Goal: Task Accomplishment & Management: Manage account settings

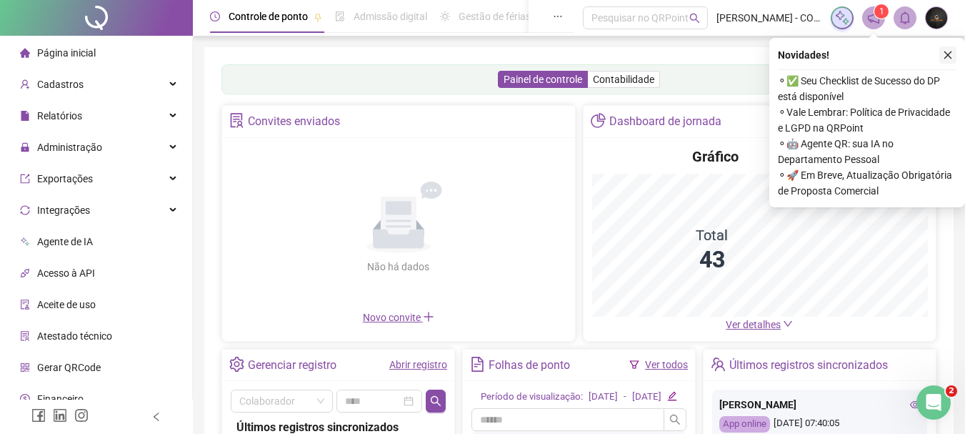
click at [951, 54] on icon "close" at bounding box center [948, 55] width 10 height 10
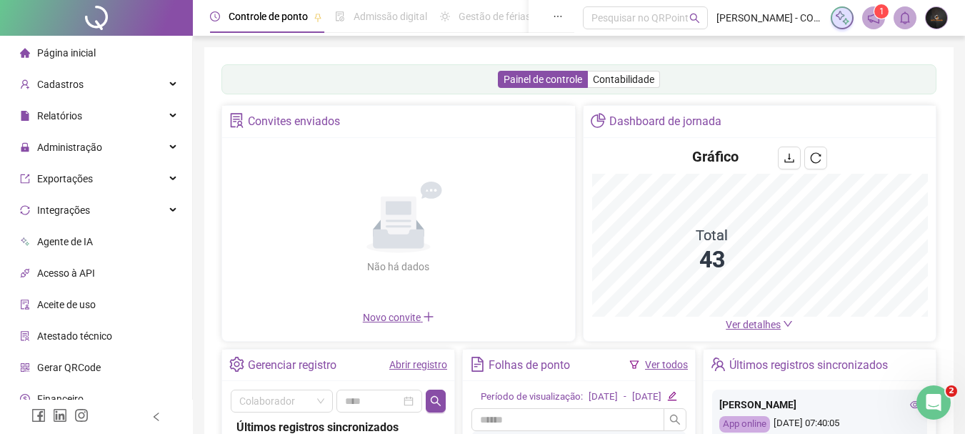
scroll to position [45, 0]
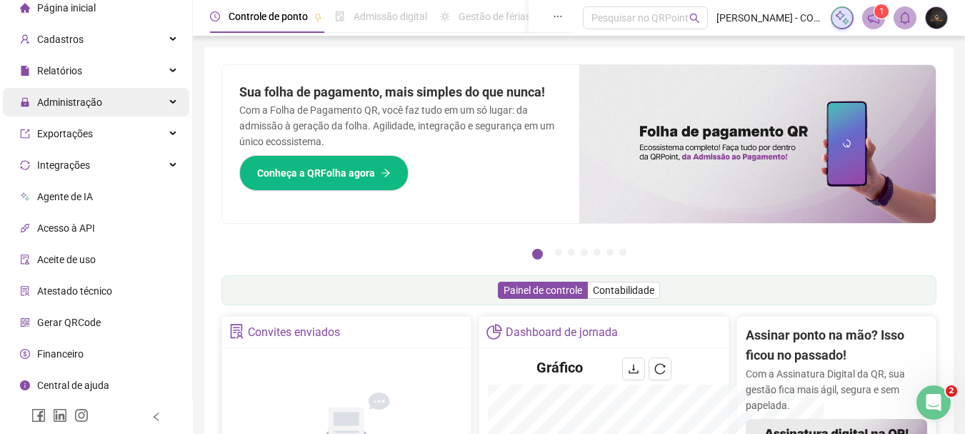
click at [155, 94] on div "Administração" at bounding box center [96, 102] width 186 height 29
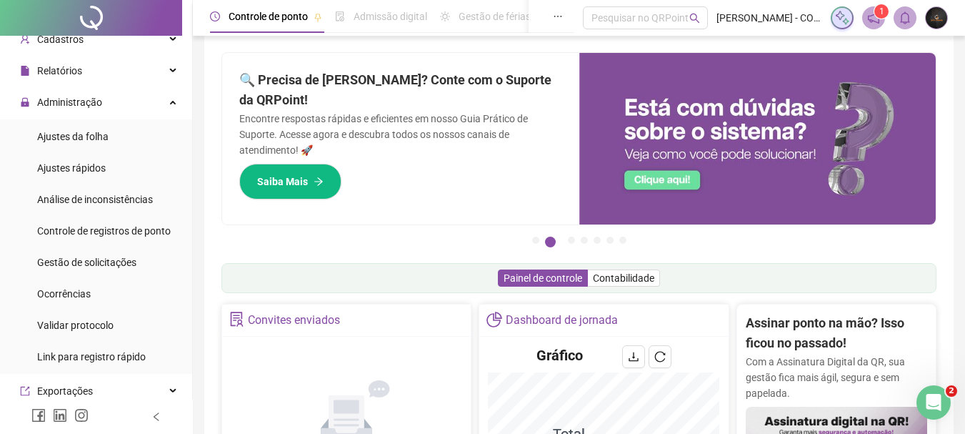
scroll to position [0, 0]
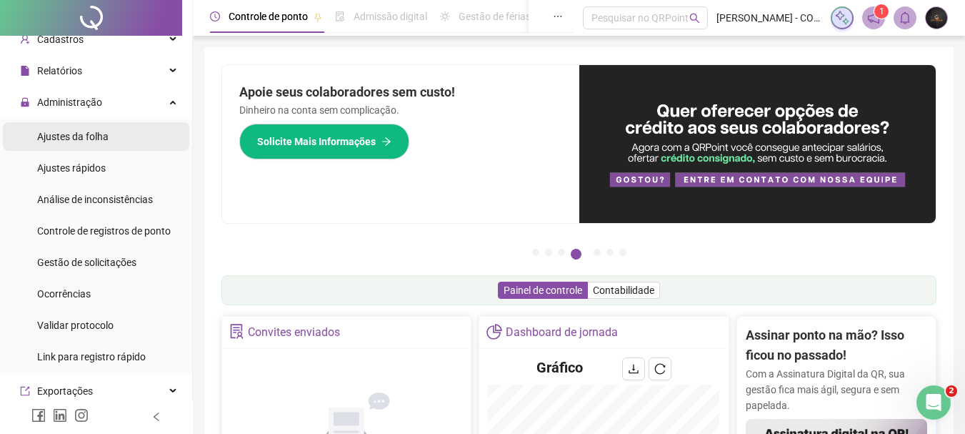
click at [89, 139] on span "Ajustes da folha" at bounding box center [72, 136] width 71 height 11
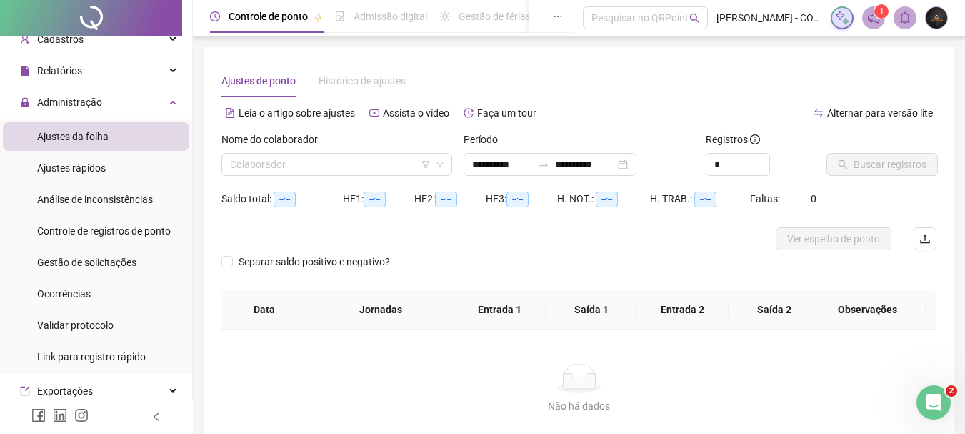
type input "**********"
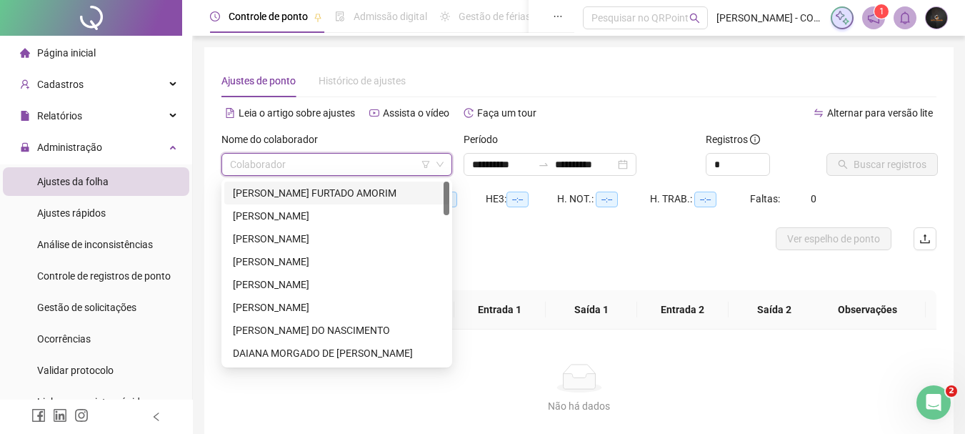
click at [346, 164] on input "search" at bounding box center [330, 164] width 201 height 21
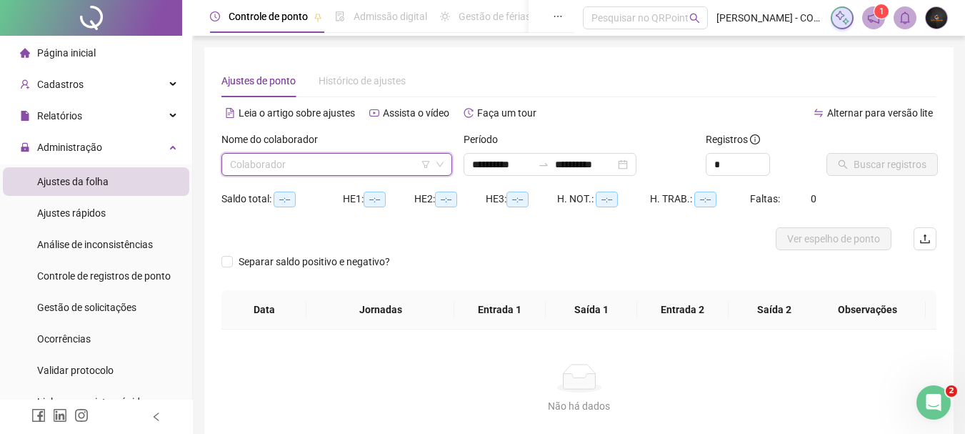
click at [355, 156] on input "search" at bounding box center [330, 164] width 201 height 21
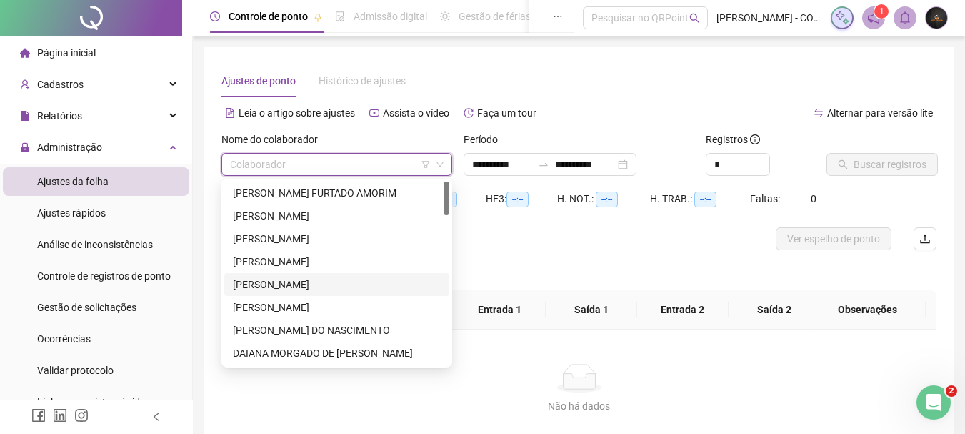
click at [321, 287] on div "[PERSON_NAME]" at bounding box center [337, 284] width 208 height 16
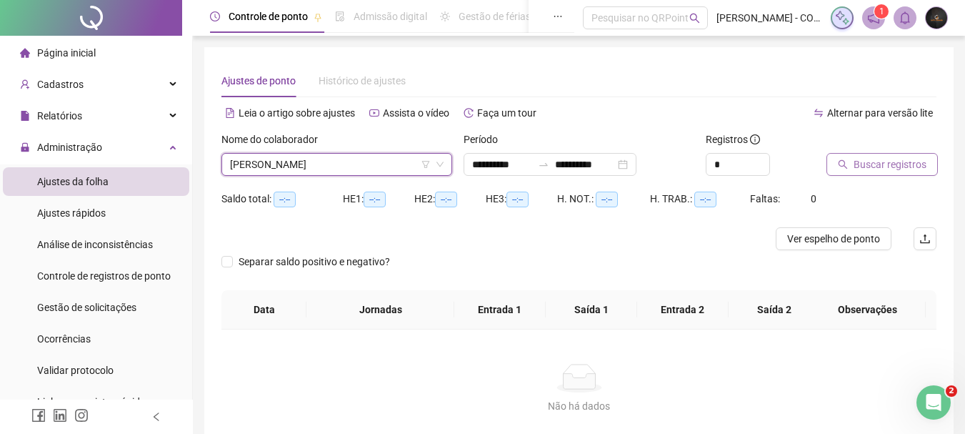
click at [849, 169] on button "Buscar registros" at bounding box center [881, 164] width 111 height 23
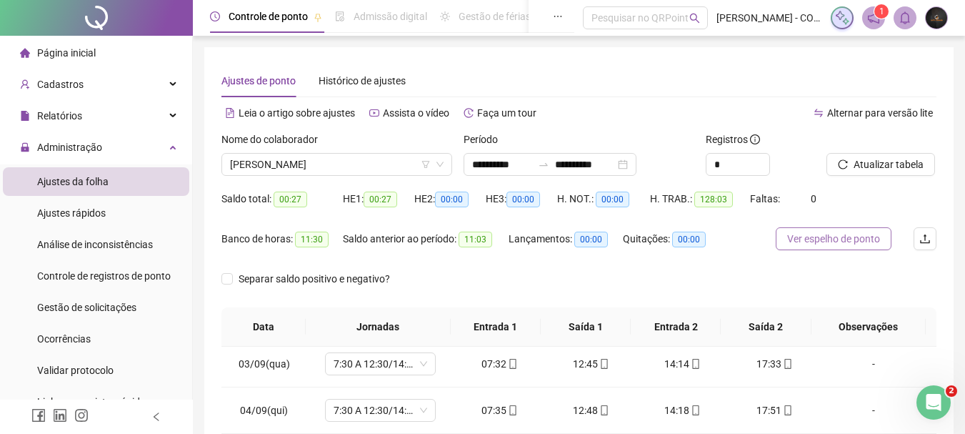
click at [815, 234] on span "Ver espelho de ponto" at bounding box center [833, 239] width 93 height 16
click at [353, 166] on span "[PERSON_NAME]" at bounding box center [337, 164] width 214 height 21
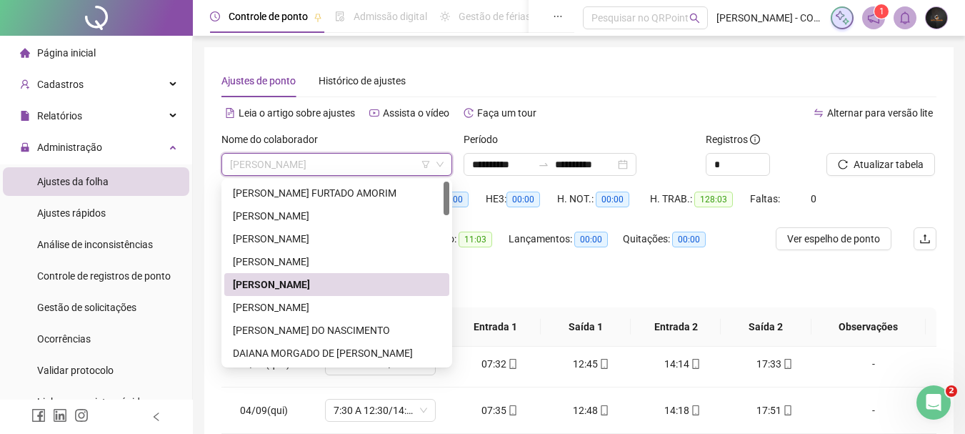
scroll to position [71, 0]
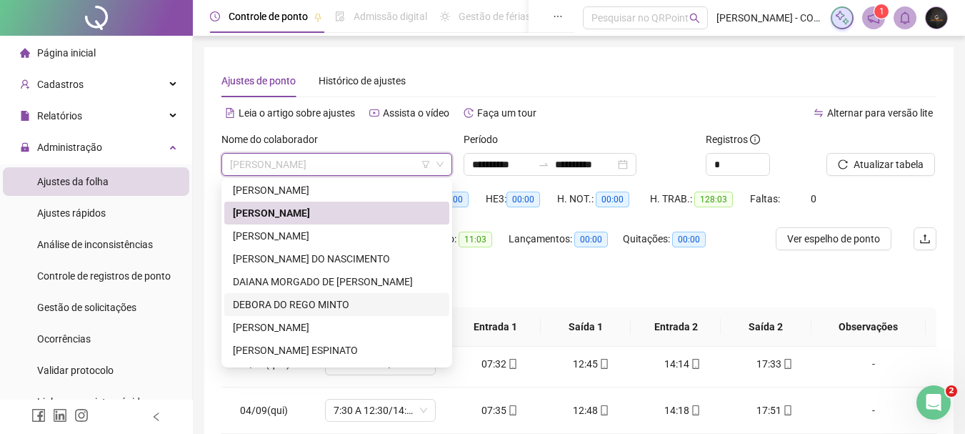
click at [319, 299] on div "DEBORA DO REGO MINTO" at bounding box center [337, 304] width 208 height 16
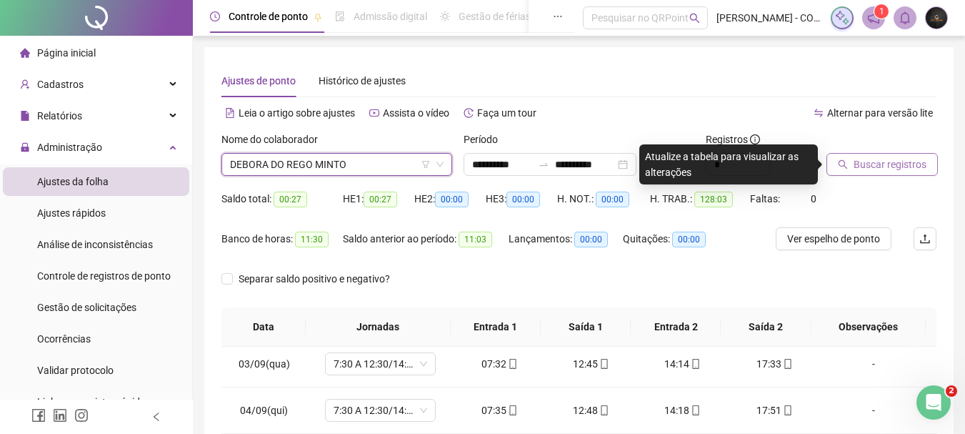
click at [883, 164] on span "Buscar registros" at bounding box center [890, 164] width 73 height 16
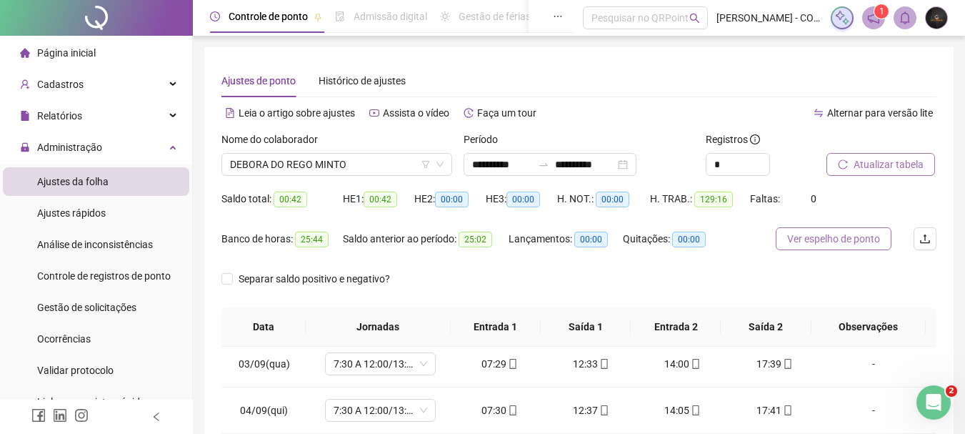
click at [839, 236] on span "Ver espelho de ponto" at bounding box center [833, 239] width 93 height 16
click at [363, 161] on span "DEBORA DO REGO MINTO" at bounding box center [337, 164] width 214 height 21
click at [352, 172] on span "DEBORA DO REGO MINTO" at bounding box center [337, 164] width 214 height 21
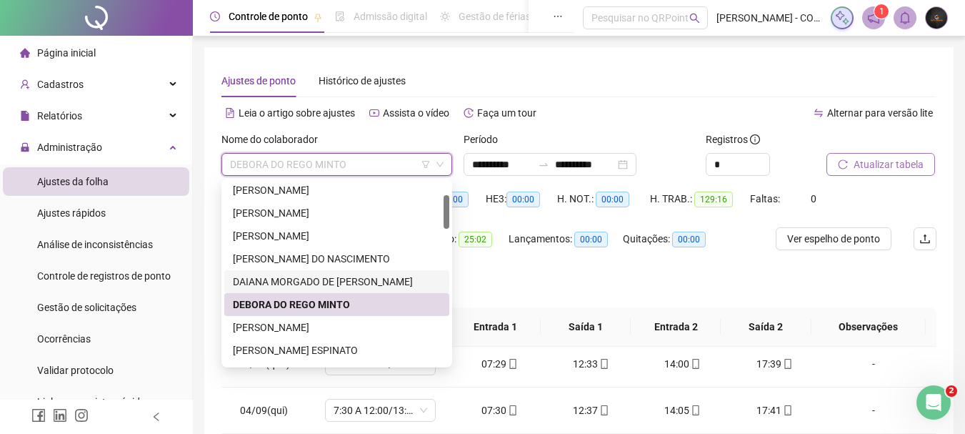
scroll to position [214, 0]
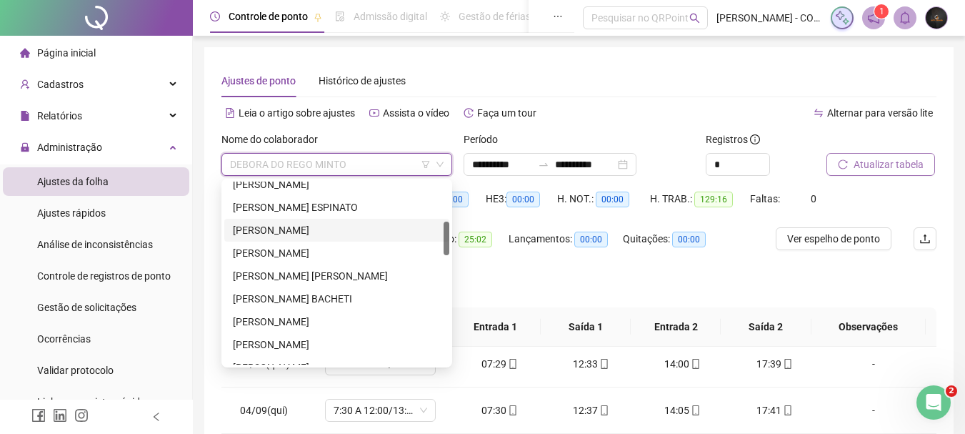
click at [339, 228] on div "[PERSON_NAME]" at bounding box center [337, 230] width 208 height 16
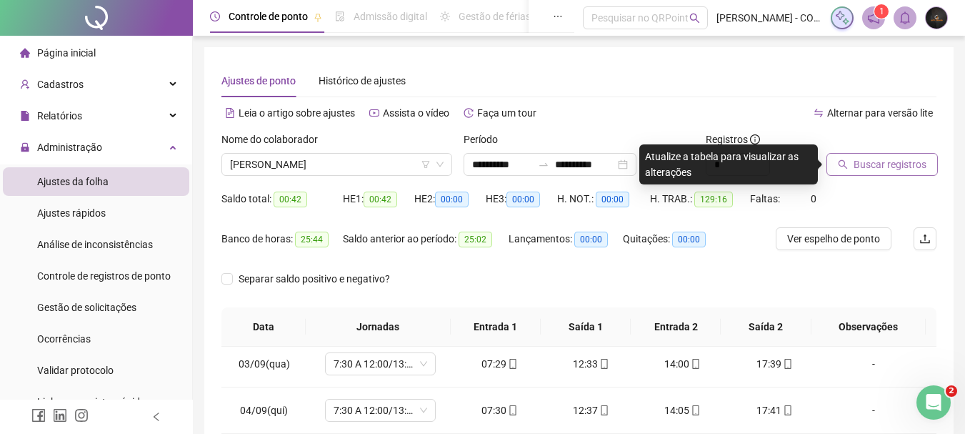
click at [879, 156] on span "Buscar registros" at bounding box center [890, 164] width 73 height 16
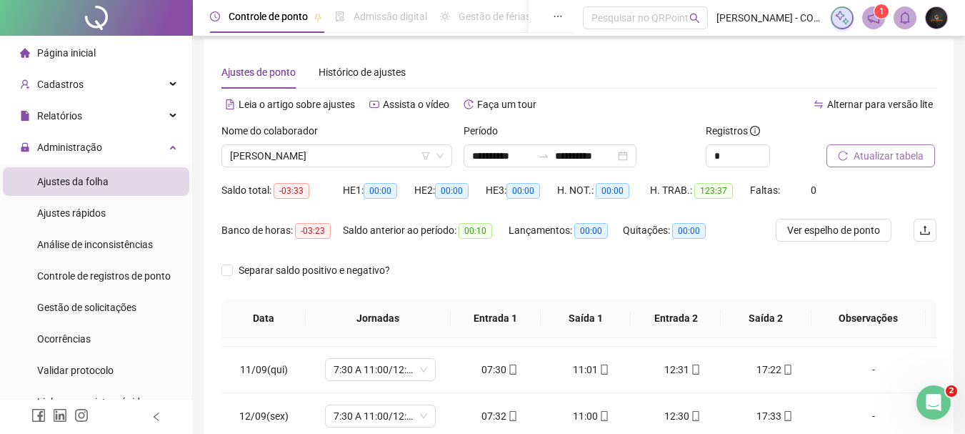
scroll to position [0, 0]
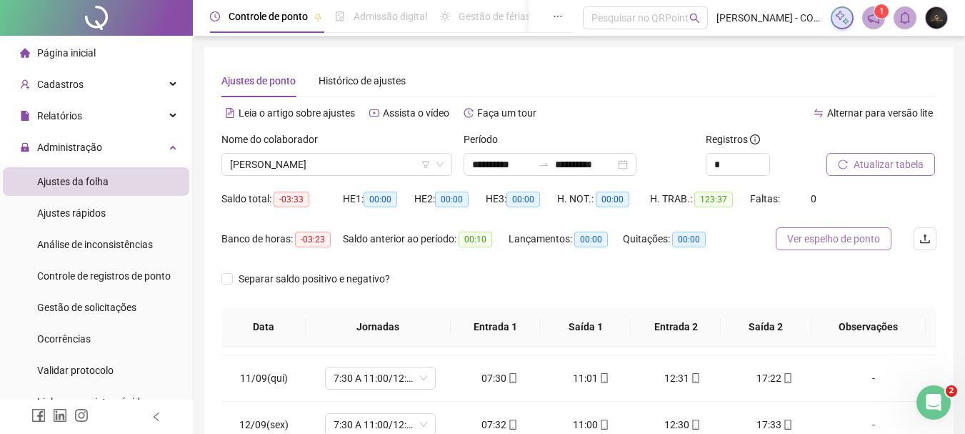
click at [845, 241] on span "Ver espelho de ponto" at bounding box center [833, 239] width 93 height 16
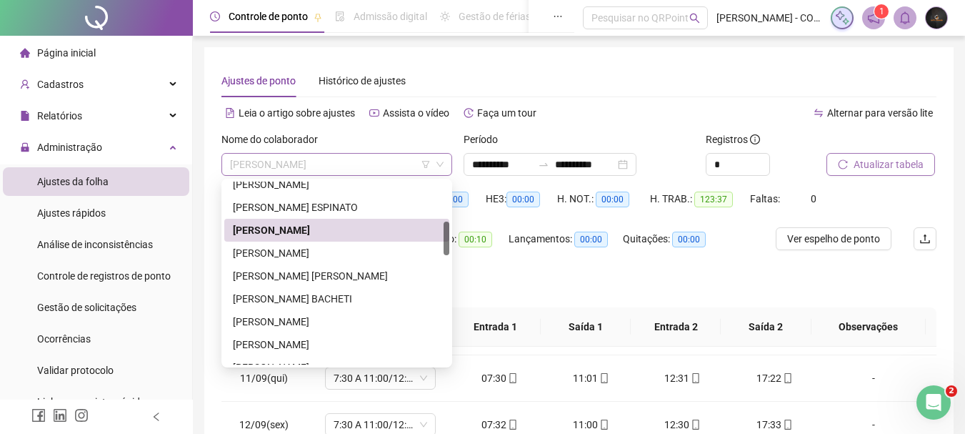
click at [336, 164] on span "[PERSON_NAME]" at bounding box center [337, 164] width 214 height 21
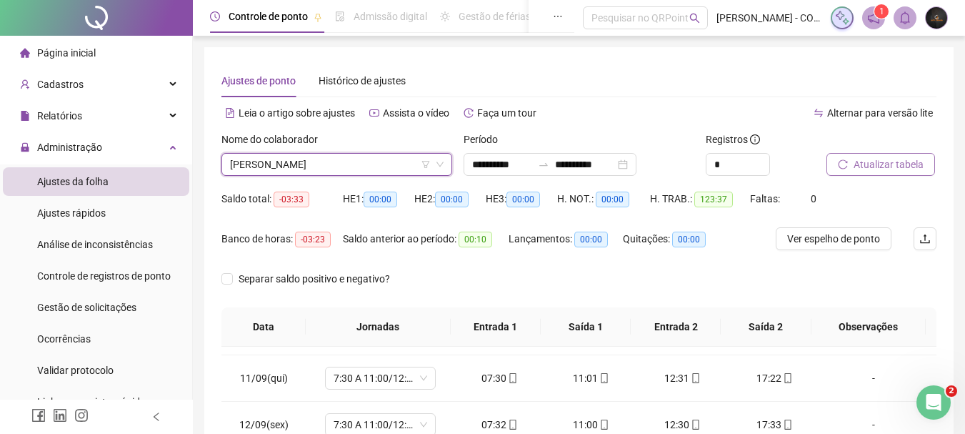
click at [336, 164] on span "[PERSON_NAME]" at bounding box center [337, 164] width 214 height 21
click at [353, 166] on span "[PERSON_NAME]" at bounding box center [337, 164] width 214 height 21
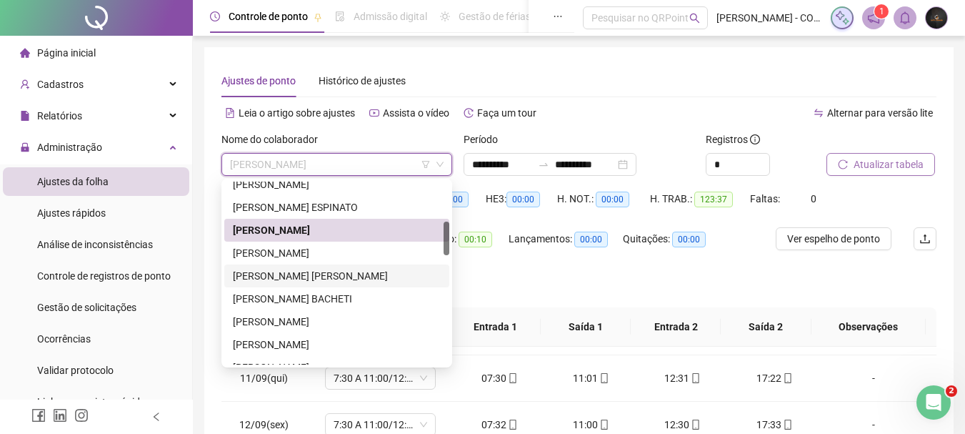
click at [326, 271] on div "[PERSON_NAME] [PERSON_NAME]" at bounding box center [337, 276] width 208 height 16
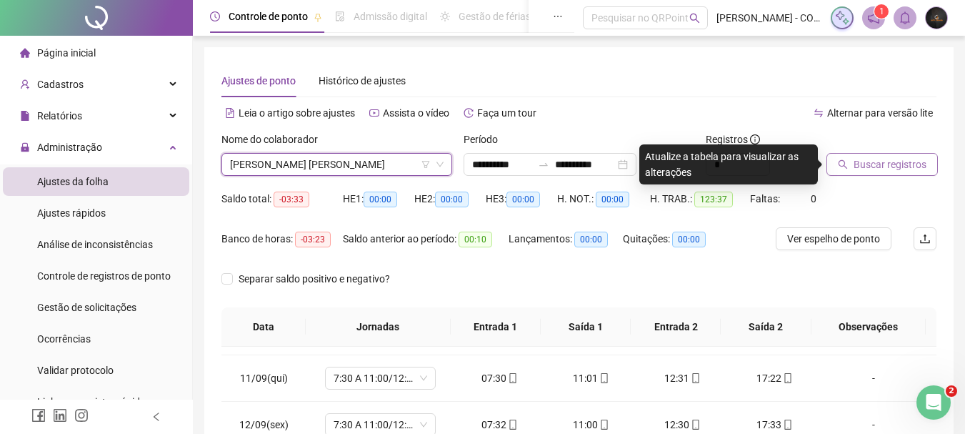
click at [900, 171] on span "Buscar registros" at bounding box center [890, 164] width 73 height 16
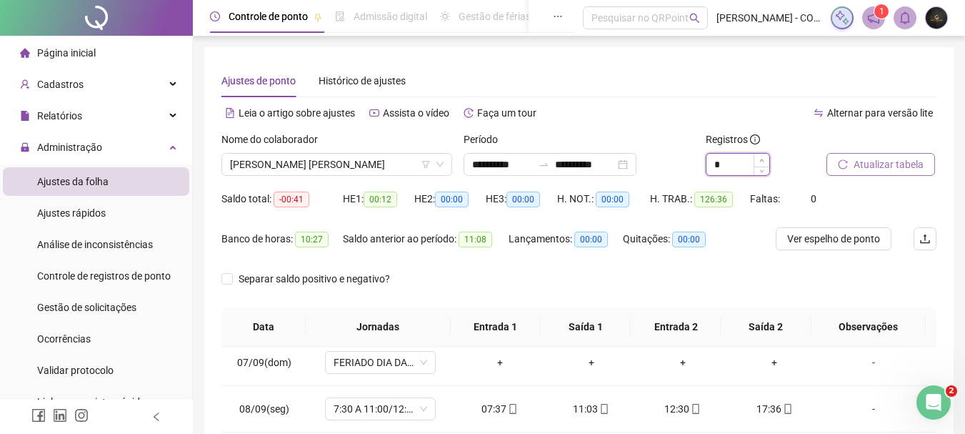
click at [763, 158] on icon "up" at bounding box center [761, 160] width 5 height 5
type input "*"
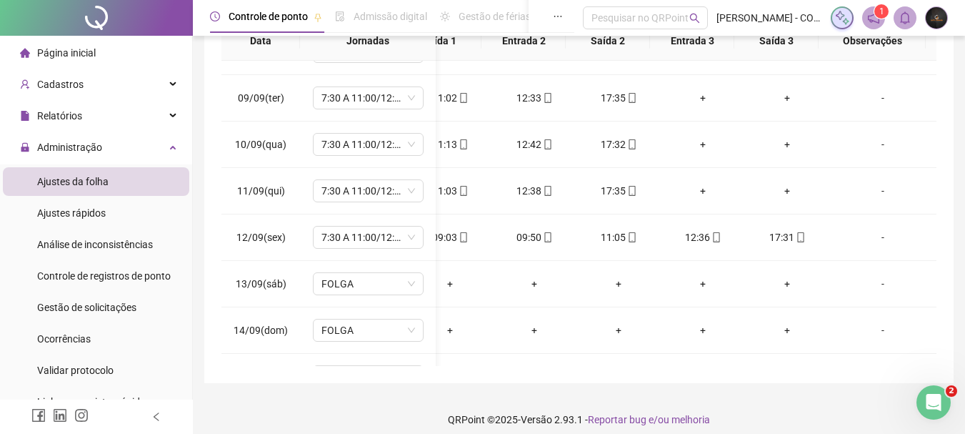
scroll to position [0, 73]
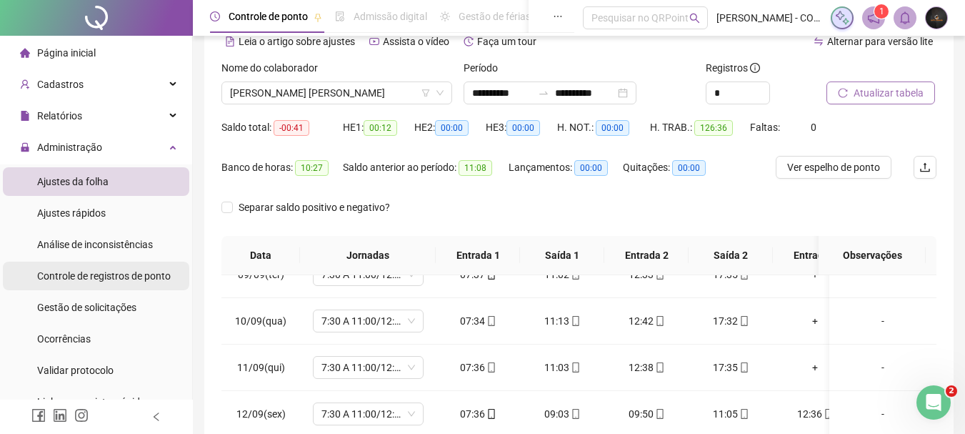
drag, startPoint x: 94, startPoint y: 300, endPoint x: 109, endPoint y: 274, distance: 30.0
click at [94, 299] on div "Gestão de solicitações" at bounding box center [86, 307] width 99 height 29
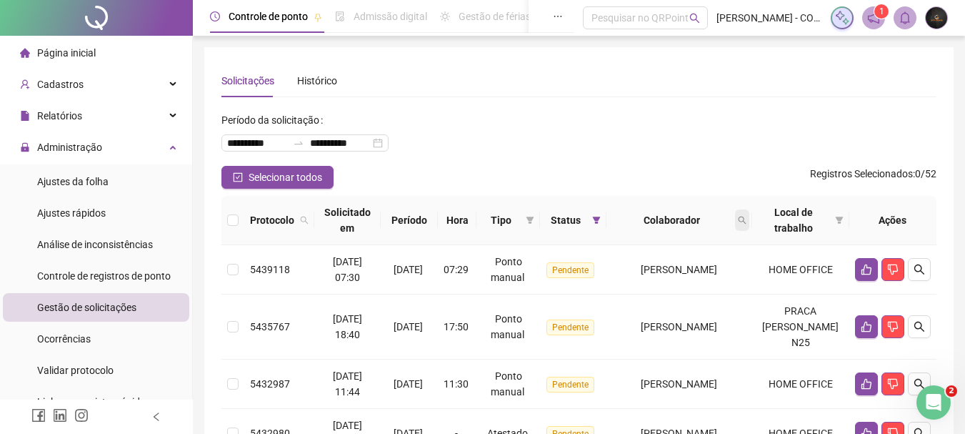
click at [746, 222] on icon "search" at bounding box center [742, 220] width 9 height 9
type input "********"
click at [681, 274] on span "Buscar" at bounding box center [678, 277] width 31 height 16
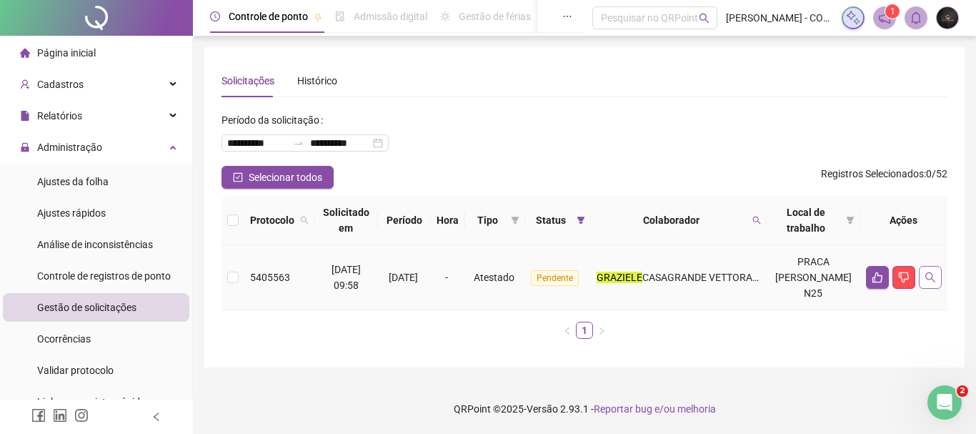
click at [930, 271] on icon "search" at bounding box center [929, 276] width 11 height 11
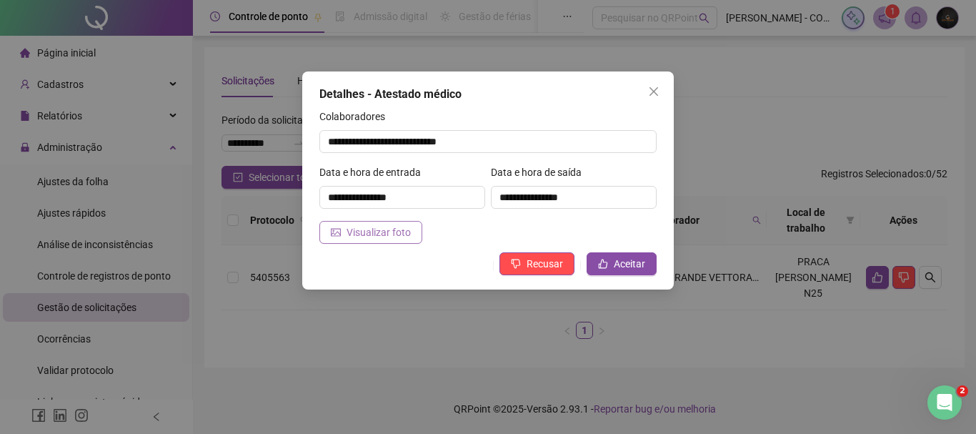
click at [365, 229] on span "Visualizar foto" at bounding box center [378, 232] width 64 height 16
click at [655, 90] on icon "close" at bounding box center [653, 91] width 9 height 9
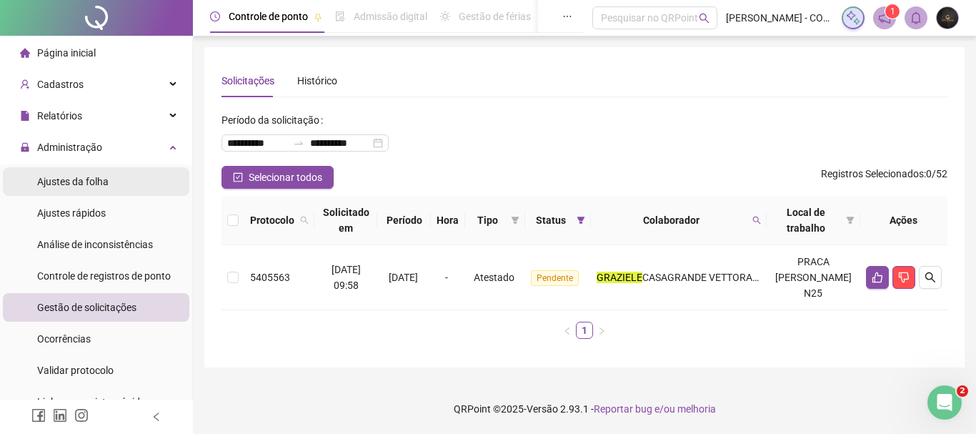
click at [83, 176] on span "Ajustes da folha" at bounding box center [72, 181] width 71 height 11
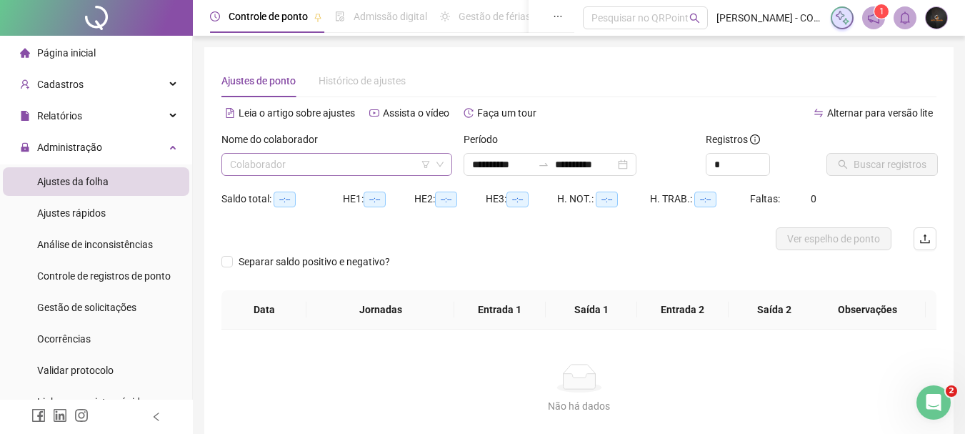
click at [335, 172] on input "search" at bounding box center [330, 164] width 201 height 21
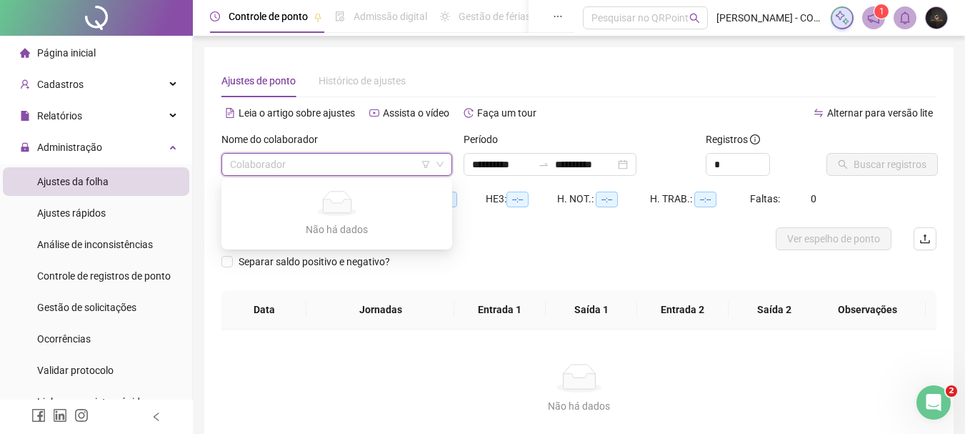
type input "**********"
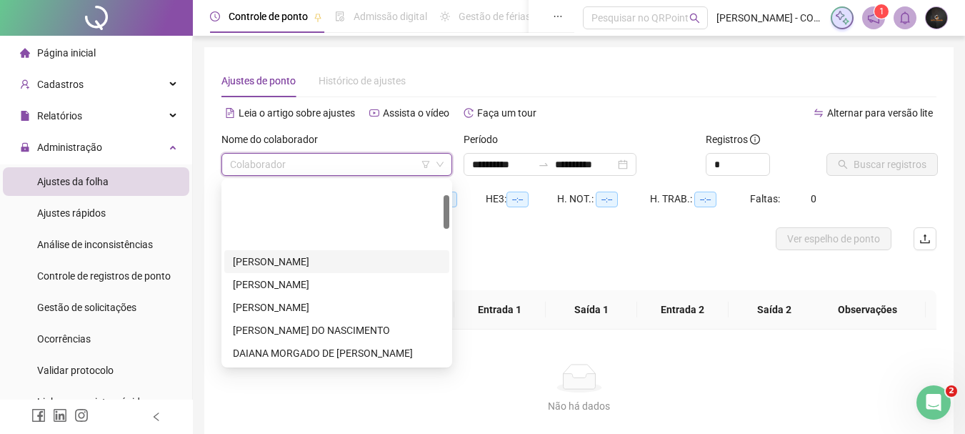
scroll to position [143, 0]
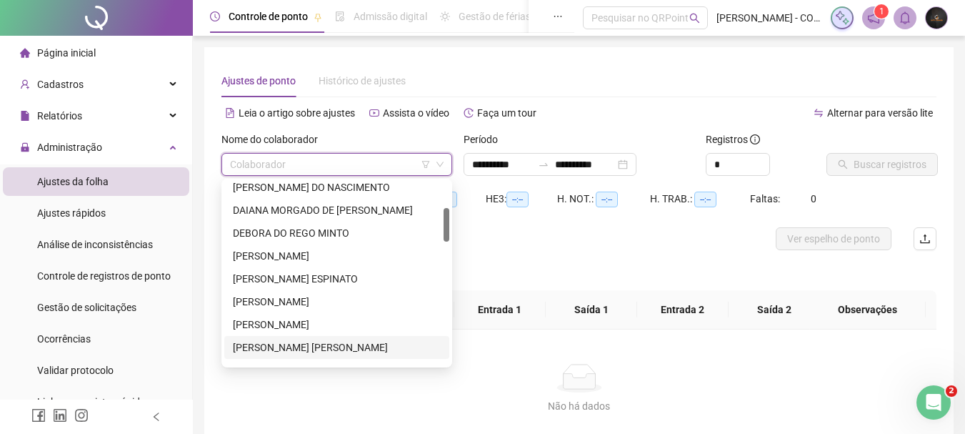
click at [348, 345] on div "[PERSON_NAME] [PERSON_NAME]" at bounding box center [337, 347] width 208 height 16
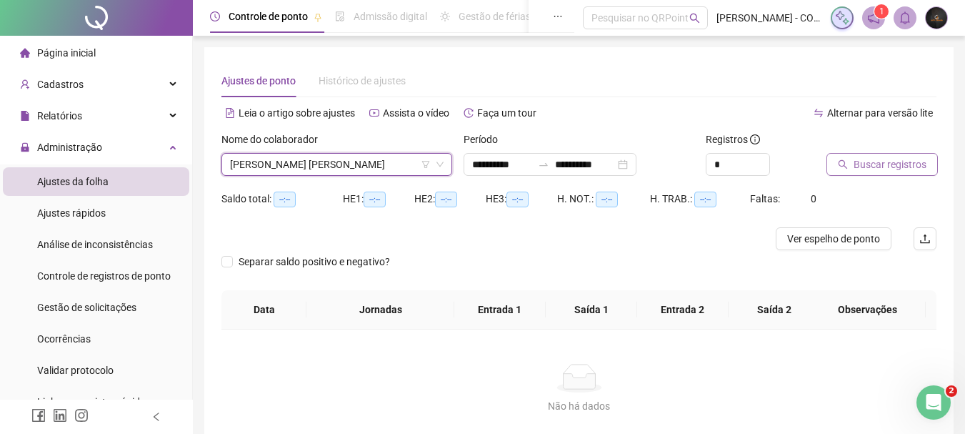
click at [836, 169] on button "Buscar registros" at bounding box center [881, 164] width 111 height 23
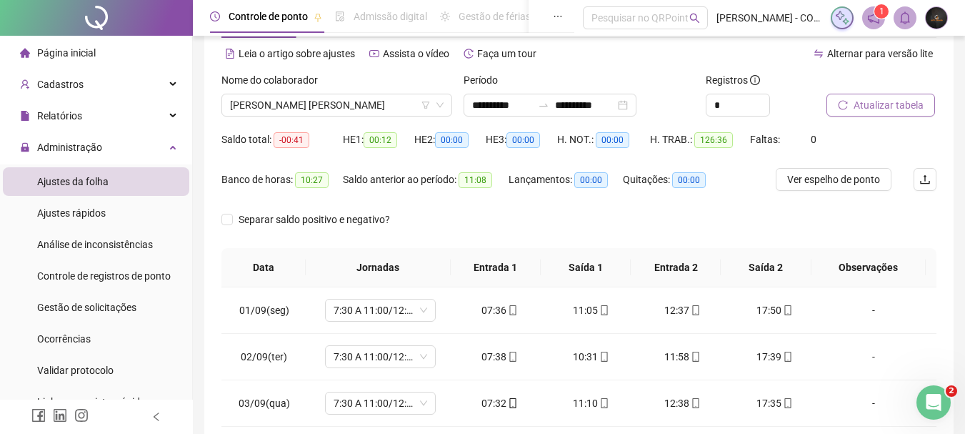
scroll to position [0, 0]
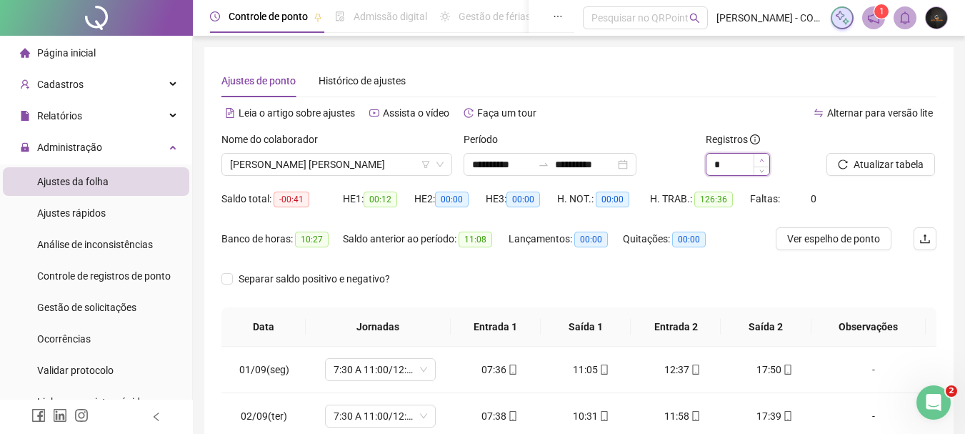
click at [757, 161] on span "Increase Value" at bounding box center [762, 160] width 16 height 13
type input "*"
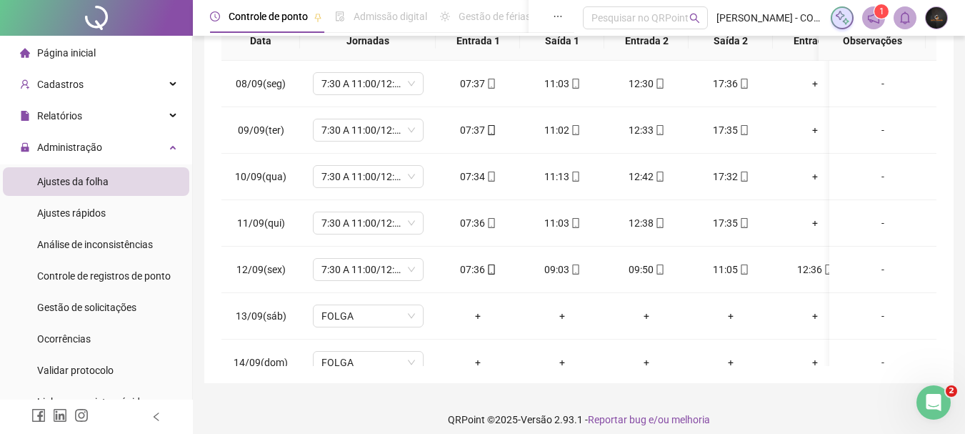
scroll to position [357, 0]
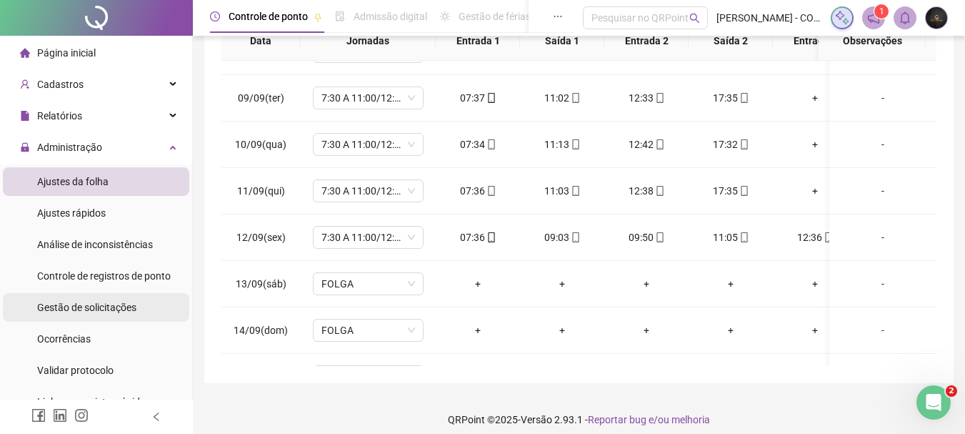
click at [89, 310] on span "Gestão de solicitações" at bounding box center [86, 306] width 99 height 11
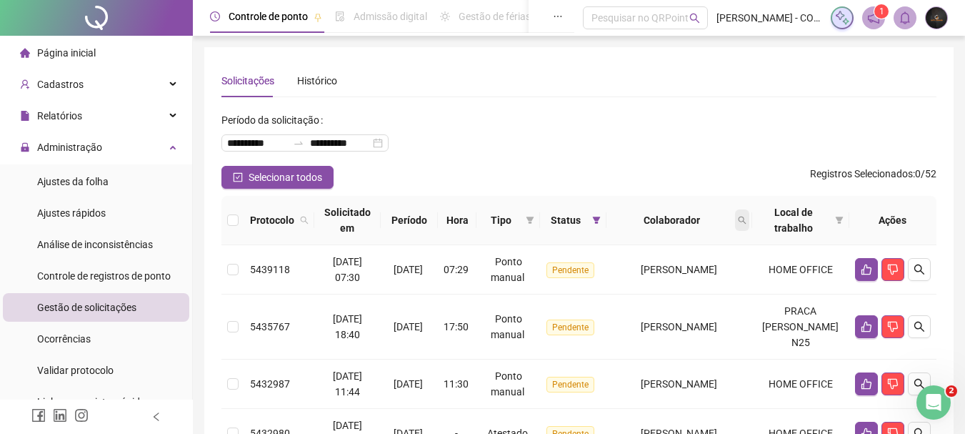
click at [746, 217] on icon "search" at bounding box center [742, 220] width 9 height 9
type input "********"
click at [683, 276] on span "Buscar" at bounding box center [678, 277] width 31 height 16
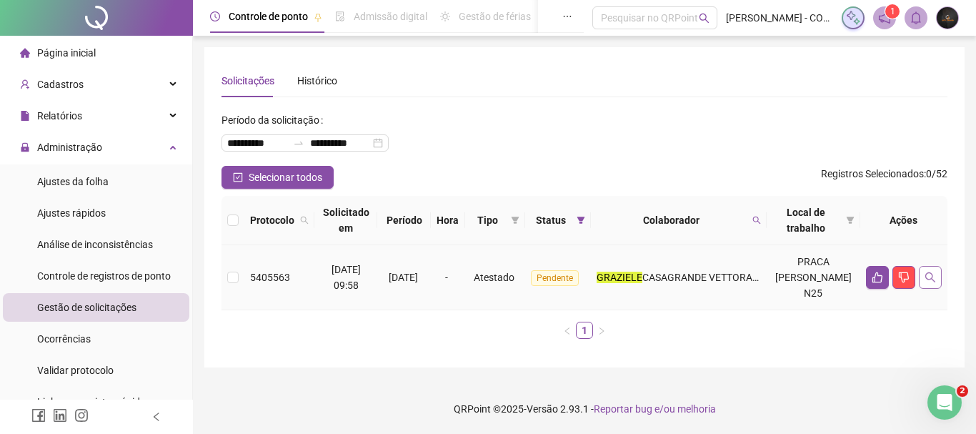
click at [938, 275] on button "button" at bounding box center [930, 277] width 23 height 23
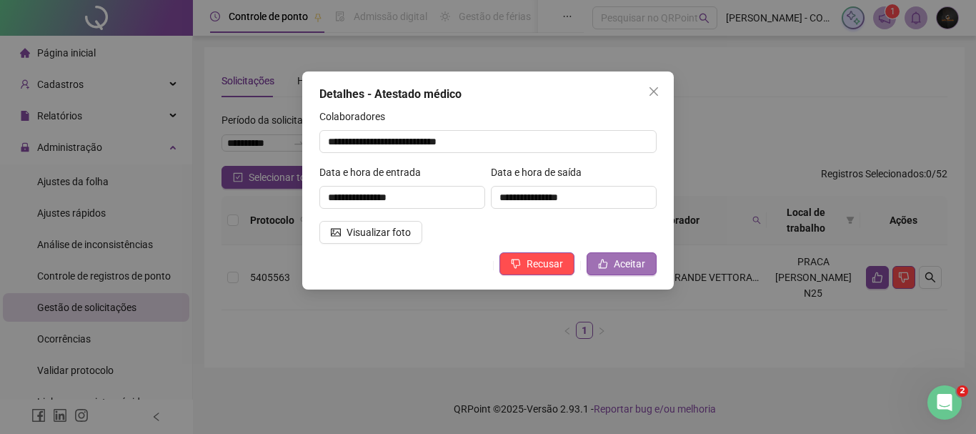
click at [629, 259] on span "Aceitar" at bounding box center [629, 264] width 31 height 16
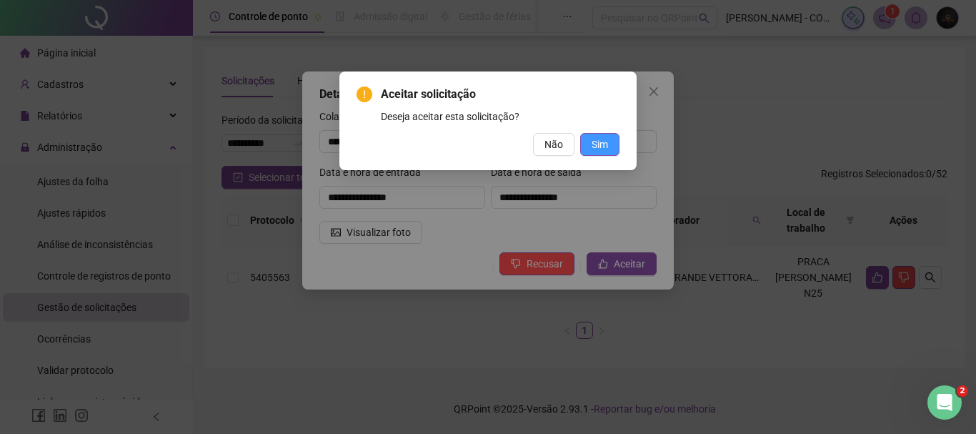
click at [592, 136] on button "Sim" at bounding box center [599, 144] width 39 height 23
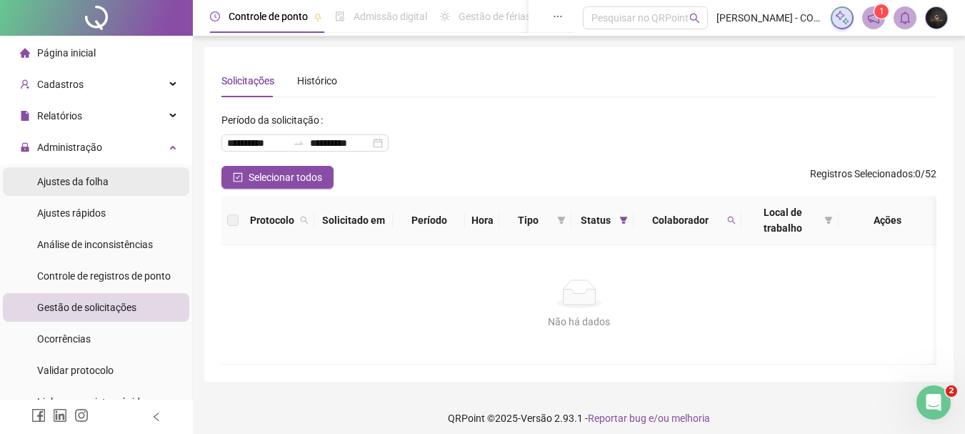
click at [119, 178] on li "Ajustes da folha" at bounding box center [96, 181] width 186 height 29
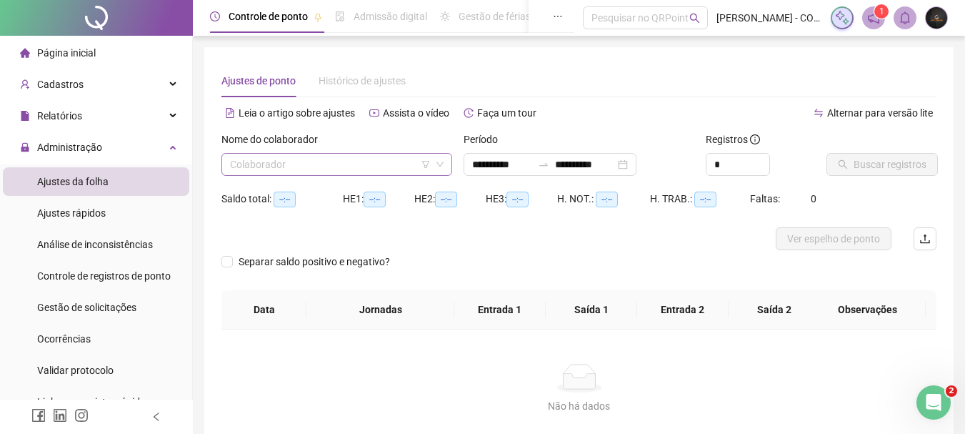
type input "**********"
click at [383, 163] on input "search" at bounding box center [330, 164] width 201 height 21
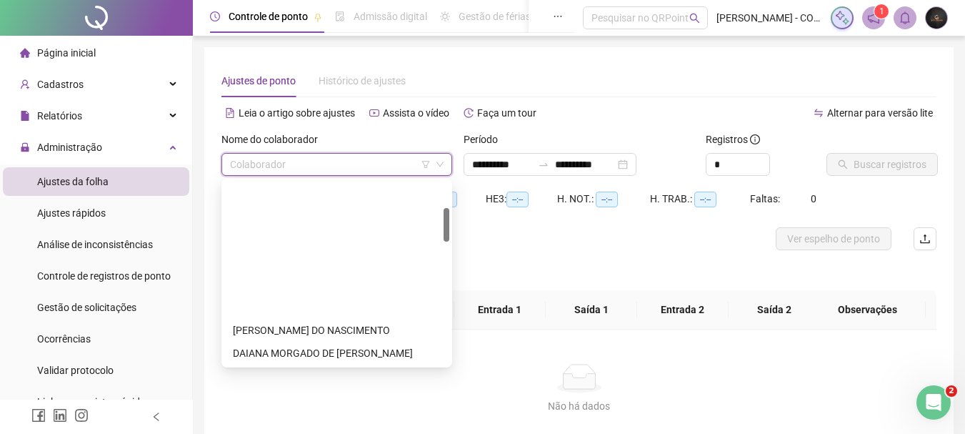
scroll to position [143, 0]
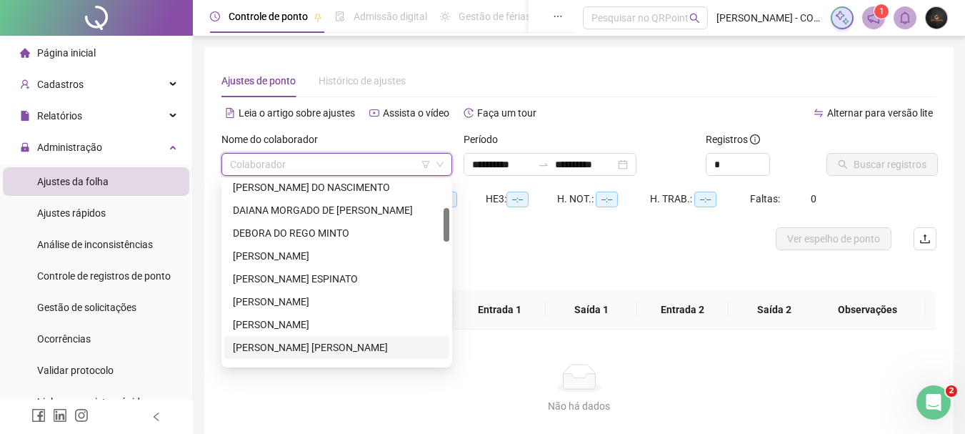
click at [309, 349] on div "[PERSON_NAME] [PERSON_NAME]" at bounding box center [337, 347] width 208 height 16
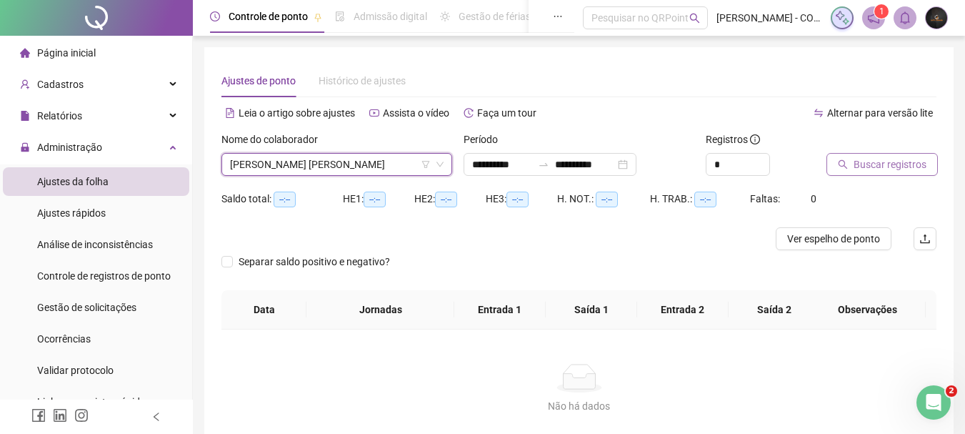
click at [862, 164] on span "Buscar registros" at bounding box center [890, 164] width 73 height 16
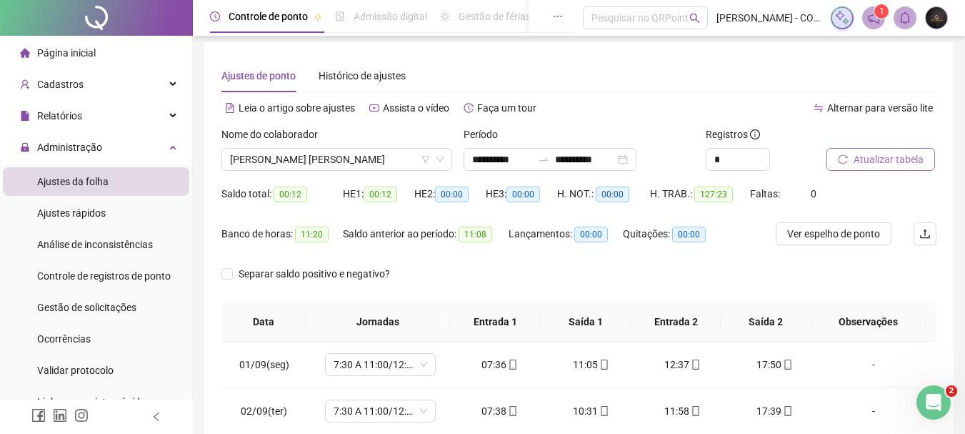
scroll to position [0, 0]
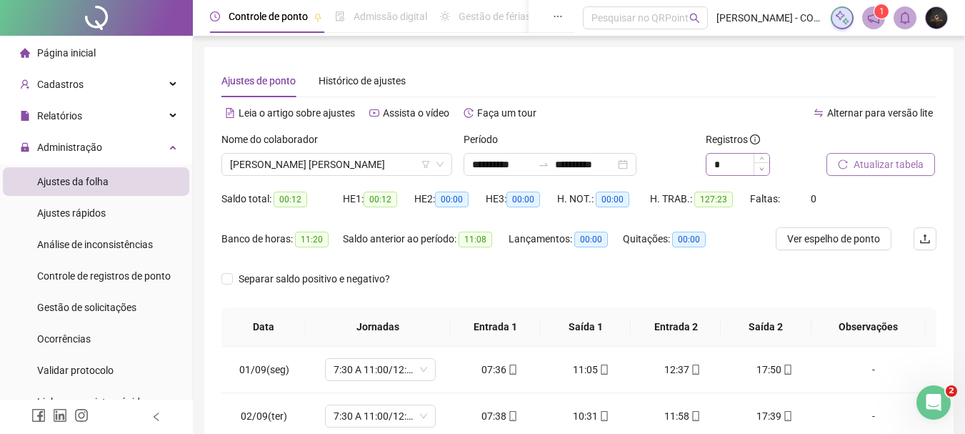
click at [759, 164] on span "Decrease Value" at bounding box center [762, 168] width 16 height 13
click at [764, 160] on icon "up" at bounding box center [761, 160] width 5 height 5
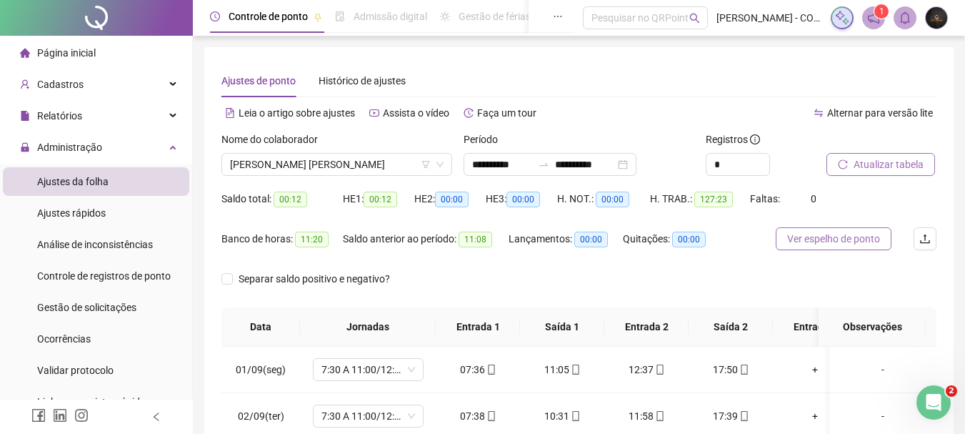
click at [821, 241] on span "Ver espelho de ponto" at bounding box center [833, 239] width 93 height 16
click at [364, 165] on span "[PERSON_NAME] [PERSON_NAME]" at bounding box center [337, 164] width 214 height 21
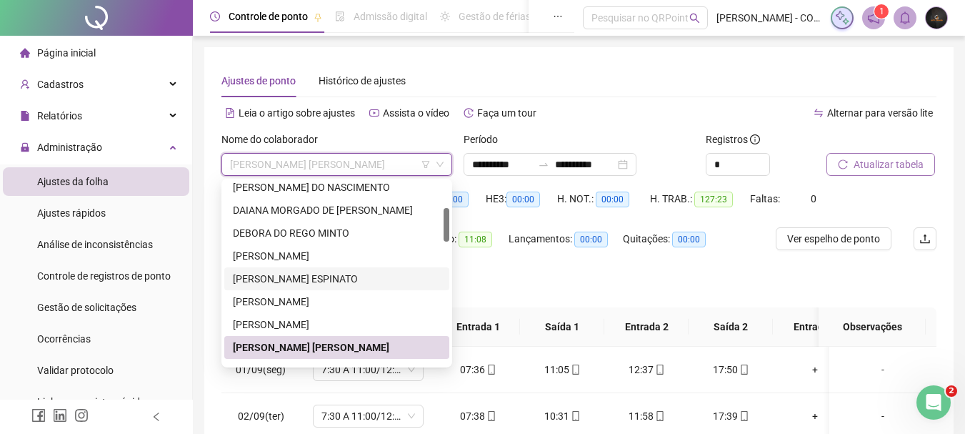
scroll to position [214, 0]
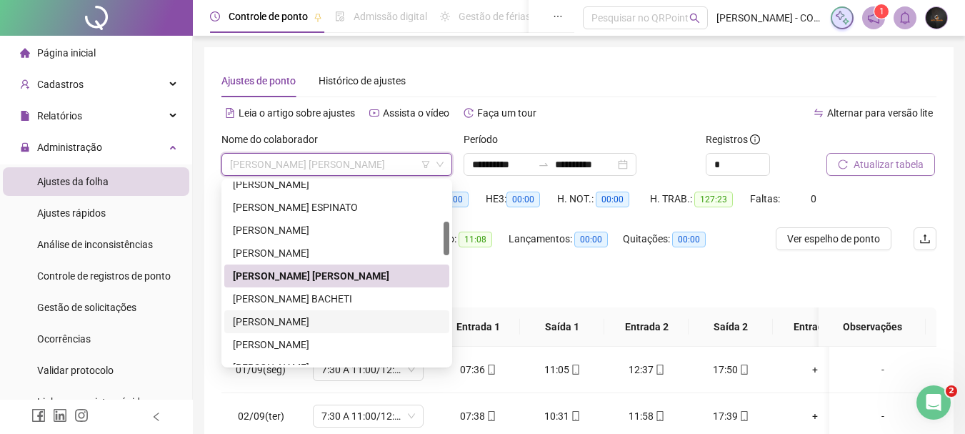
click at [300, 316] on div "[PERSON_NAME]" at bounding box center [337, 322] width 208 height 16
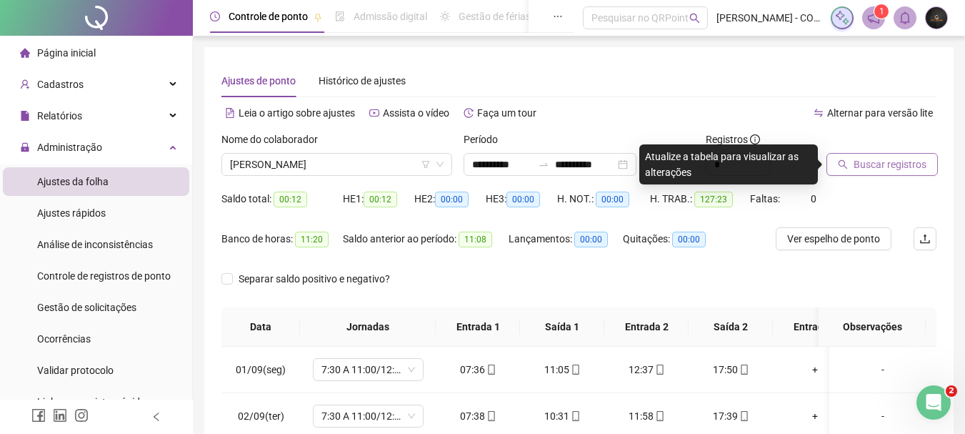
click at [844, 165] on icon "search" at bounding box center [843, 164] width 10 height 10
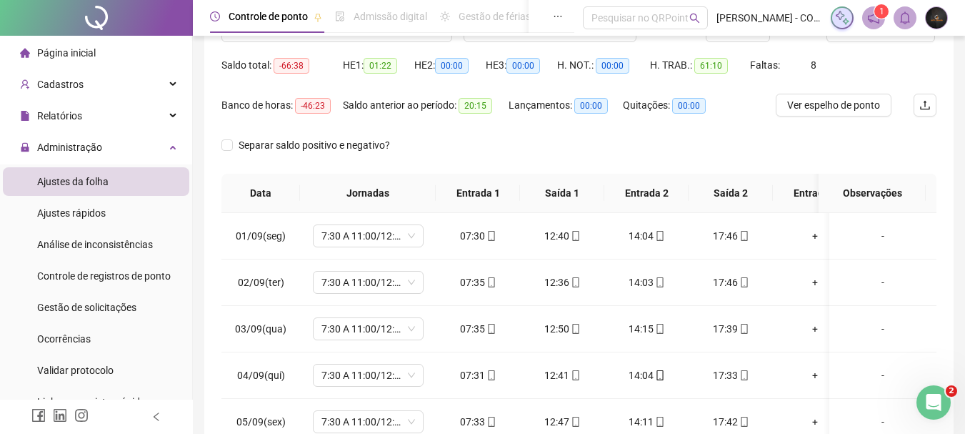
scroll to position [71, 0]
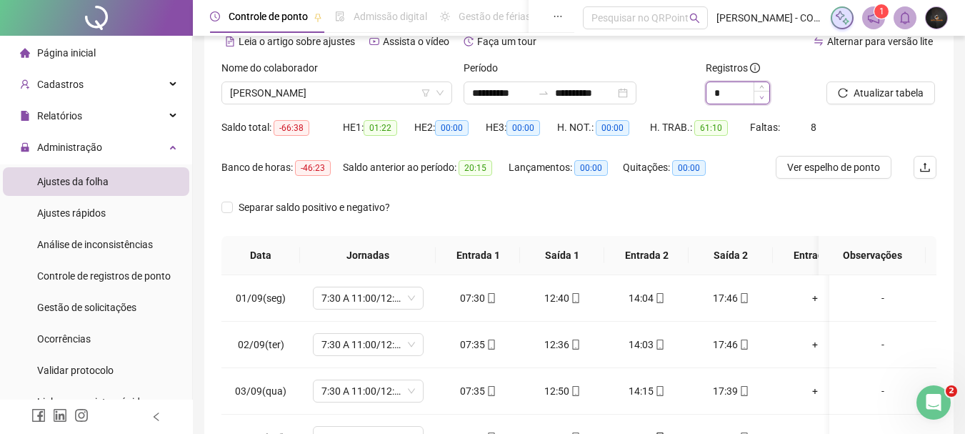
click at [763, 96] on icon "down" at bounding box center [761, 97] width 5 height 5
type input "*"
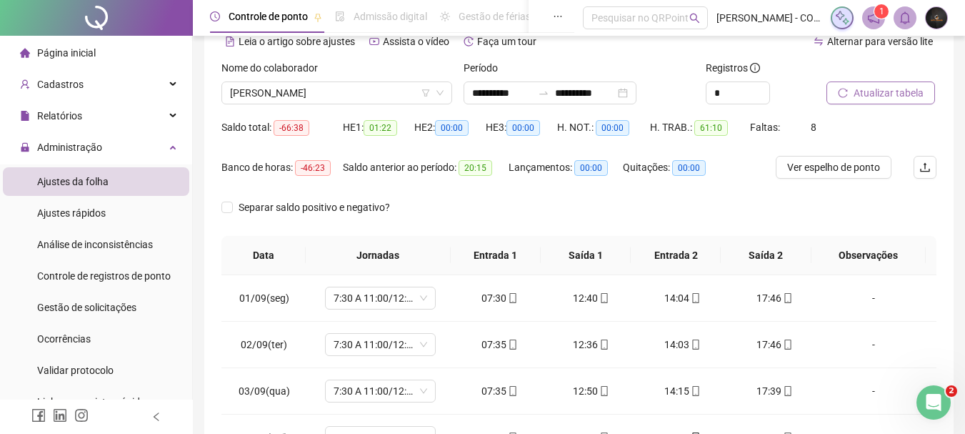
click at [869, 97] on span "Atualizar tabela" at bounding box center [889, 93] width 70 height 16
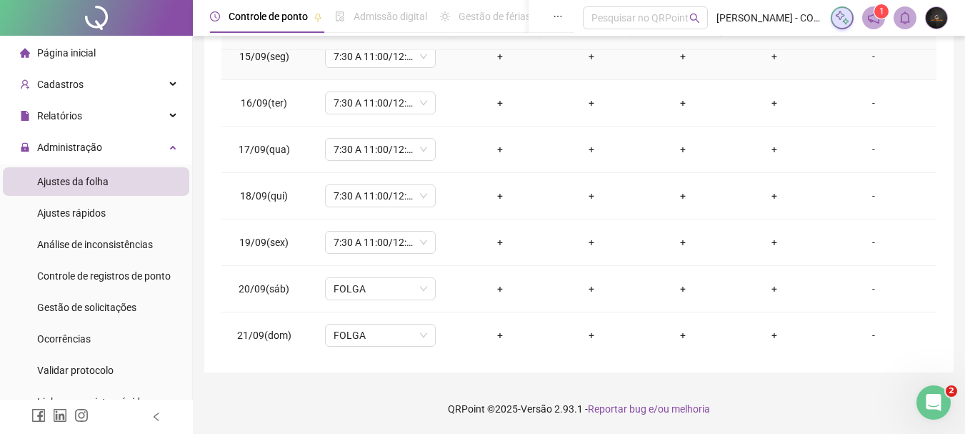
scroll to position [670, 0]
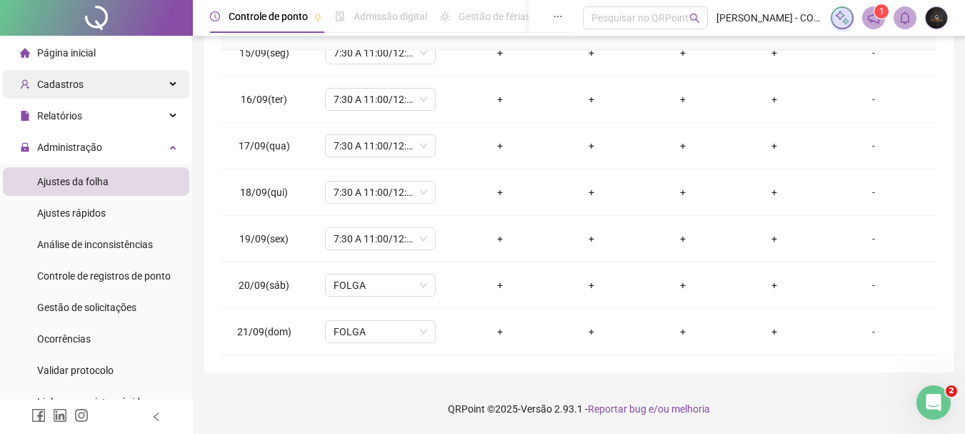
click at [103, 78] on div "Cadastros" at bounding box center [96, 84] width 186 height 29
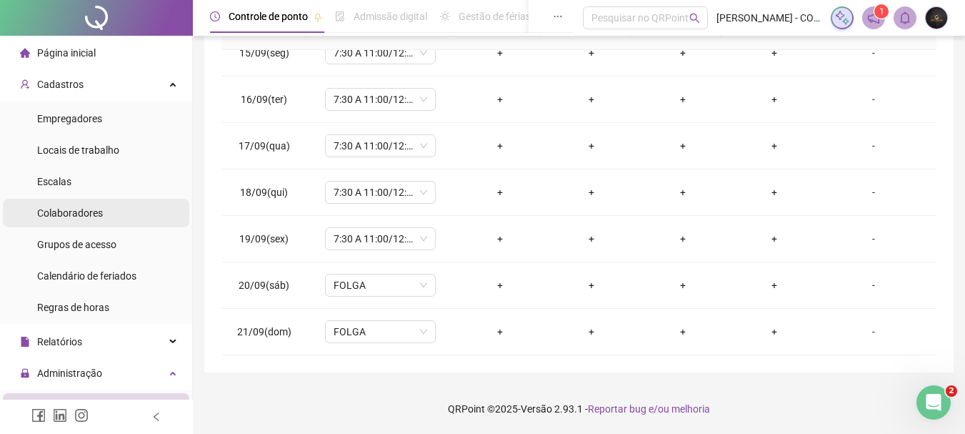
click at [95, 217] on span "Colaboradores" at bounding box center [70, 212] width 66 height 11
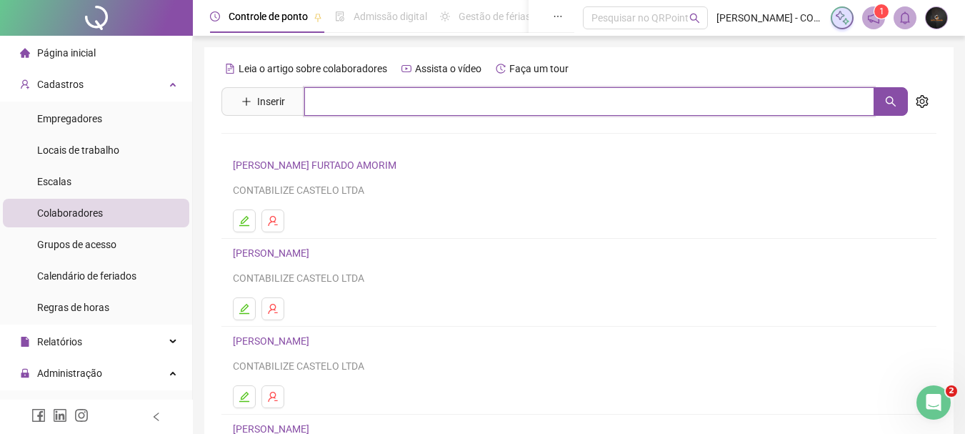
click at [416, 103] on input "text" at bounding box center [589, 101] width 570 height 29
click at [882, 94] on button "button" at bounding box center [891, 101] width 34 height 29
type input "****"
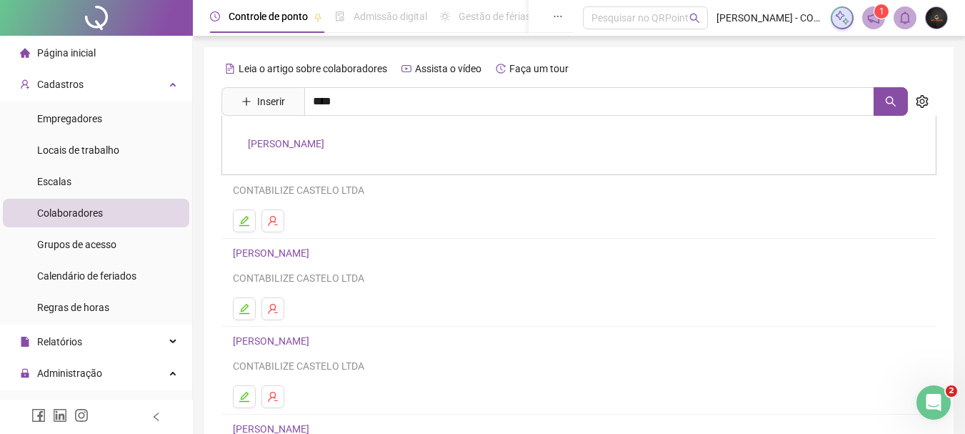
click at [324, 138] on link "[PERSON_NAME]" at bounding box center [286, 143] width 76 height 11
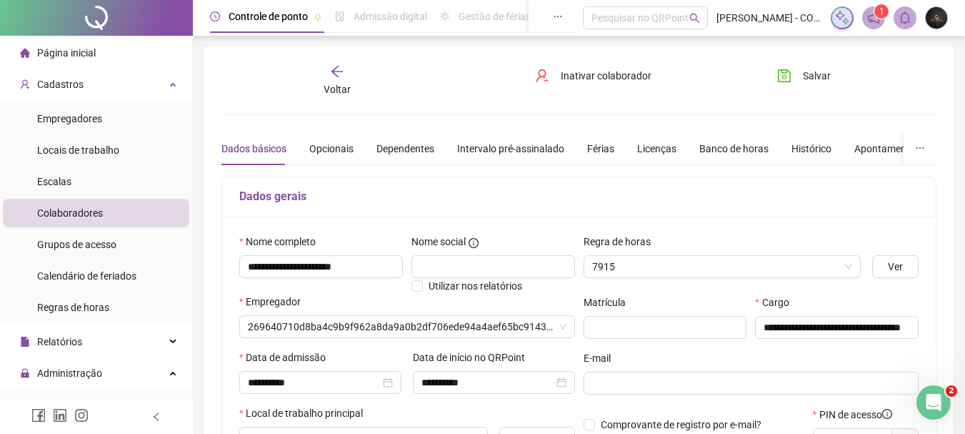
type input "**********"
click at [614, 150] on div "Dados básicos Opcionais Dependentes Intervalo pré-assinalado Férias Licenças Ba…" at bounding box center [648, 148] width 854 height 33
click at [606, 150] on div "Férias" at bounding box center [600, 149] width 27 height 16
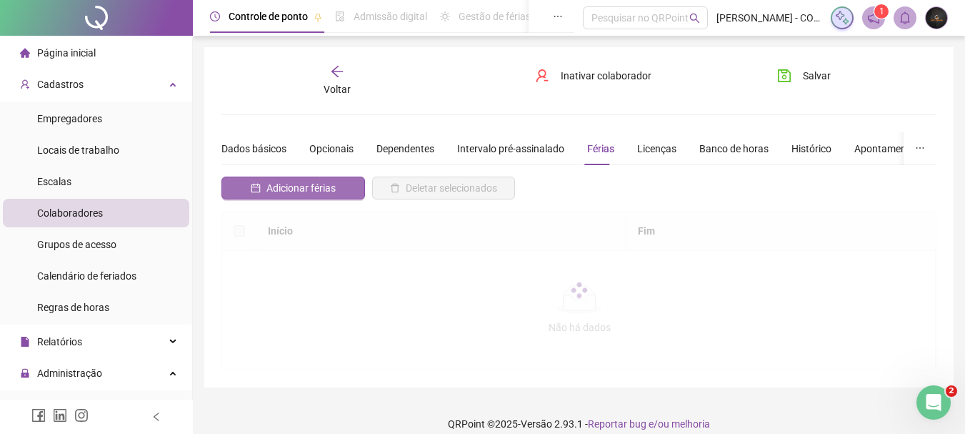
click at [313, 184] on span "Adicionar férias" at bounding box center [300, 188] width 69 height 16
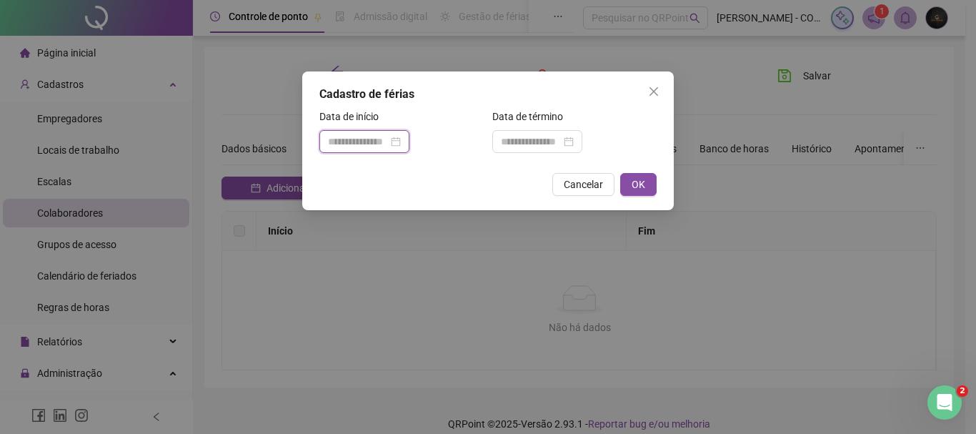
click at [388, 144] on input at bounding box center [358, 142] width 60 height 16
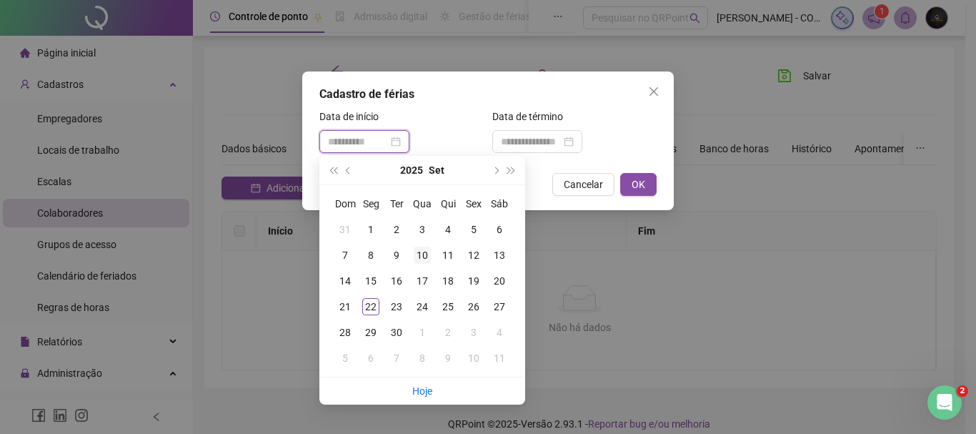
type input "**********"
click at [424, 252] on div "10" at bounding box center [422, 254] width 17 height 17
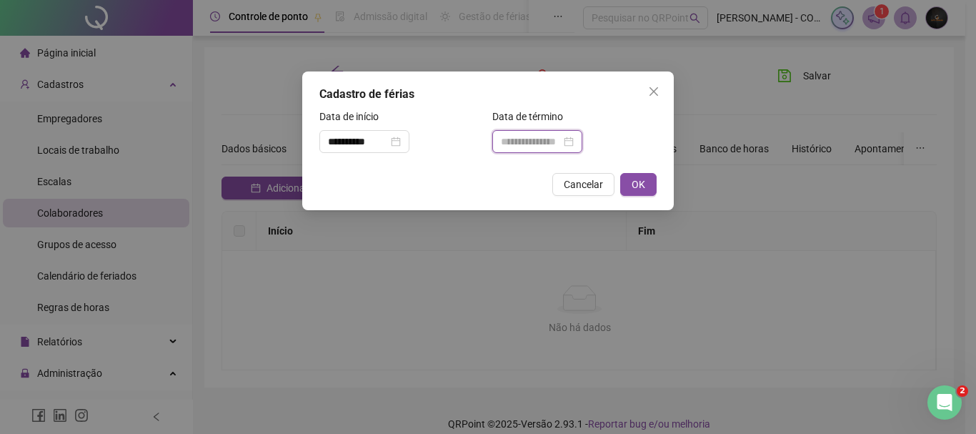
click at [551, 146] on input at bounding box center [531, 142] width 60 height 16
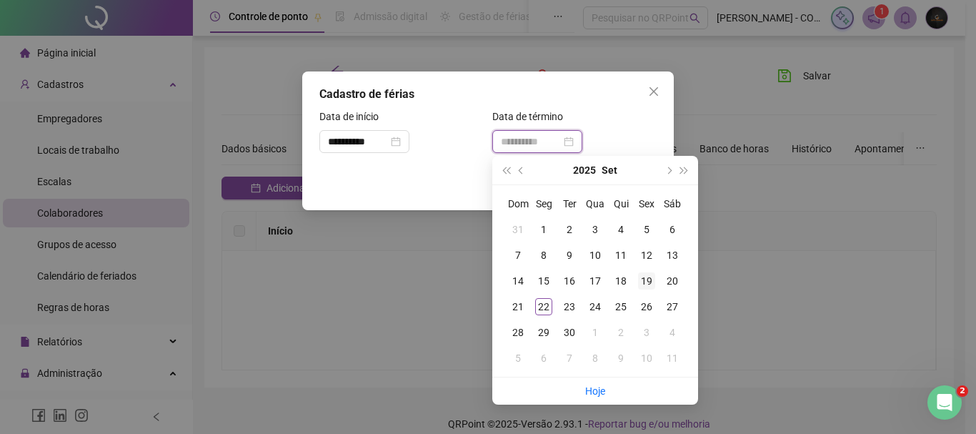
type input "**********"
click at [650, 278] on div "19" at bounding box center [646, 280] width 17 height 17
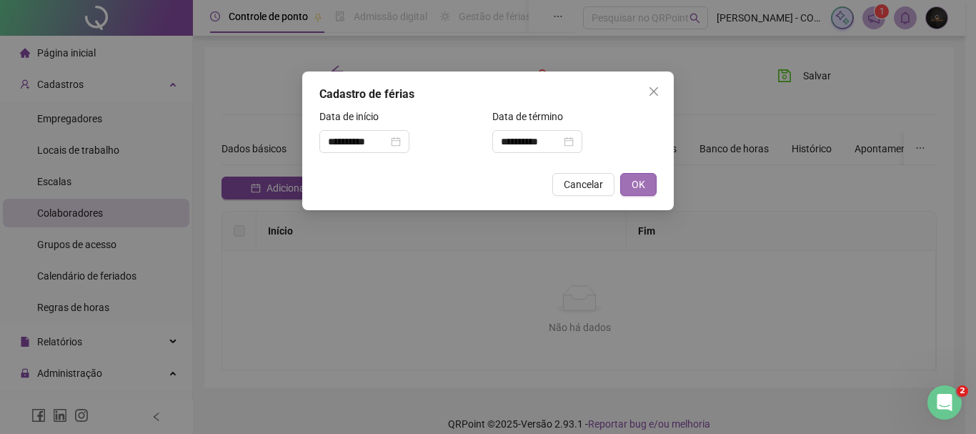
click at [641, 179] on span "OK" at bounding box center [638, 184] width 14 height 16
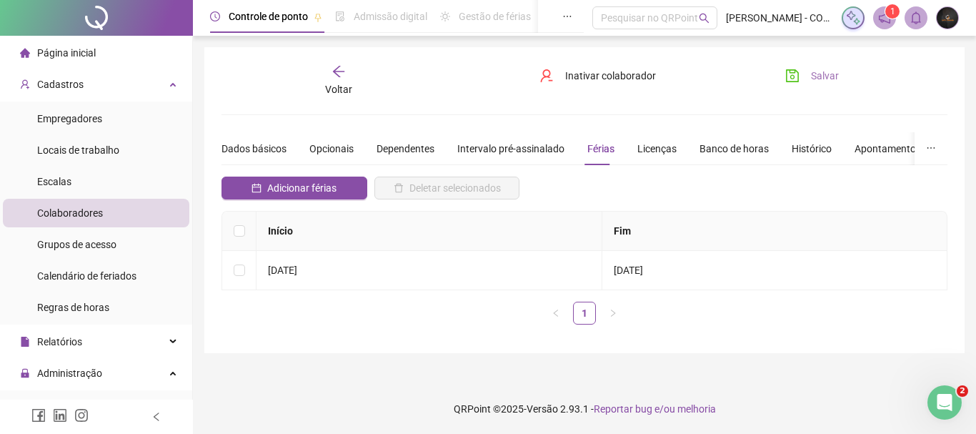
click at [799, 71] on button "Salvar" at bounding box center [811, 75] width 75 height 23
click at [356, 94] on div "Voltar" at bounding box center [338, 80] width 111 height 33
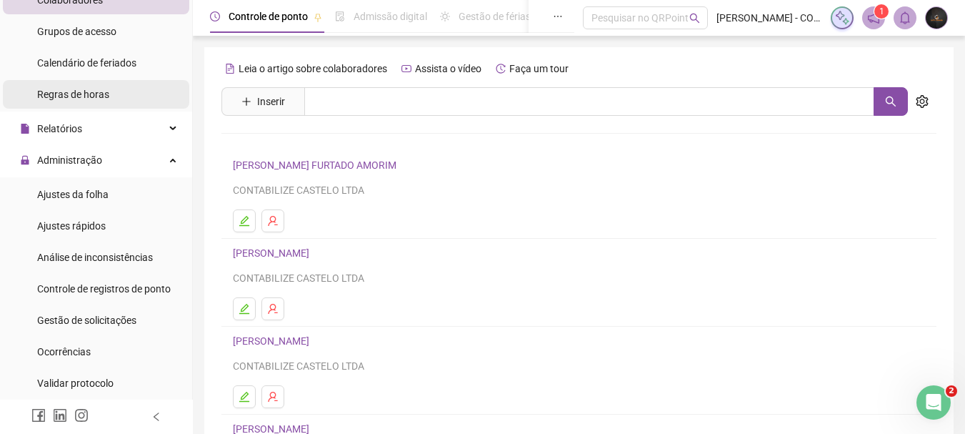
scroll to position [214, 0]
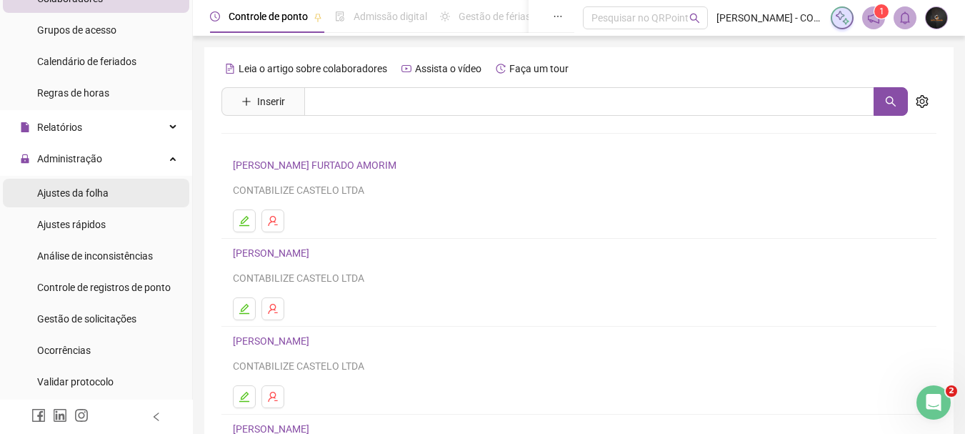
click at [86, 189] on span "Ajustes da folha" at bounding box center [72, 192] width 71 height 11
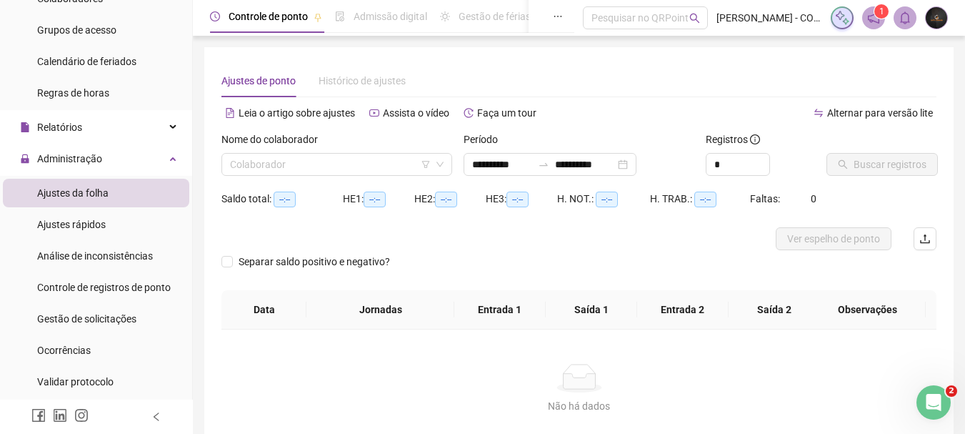
type input "**********"
click at [329, 156] on input "search" at bounding box center [330, 164] width 201 height 21
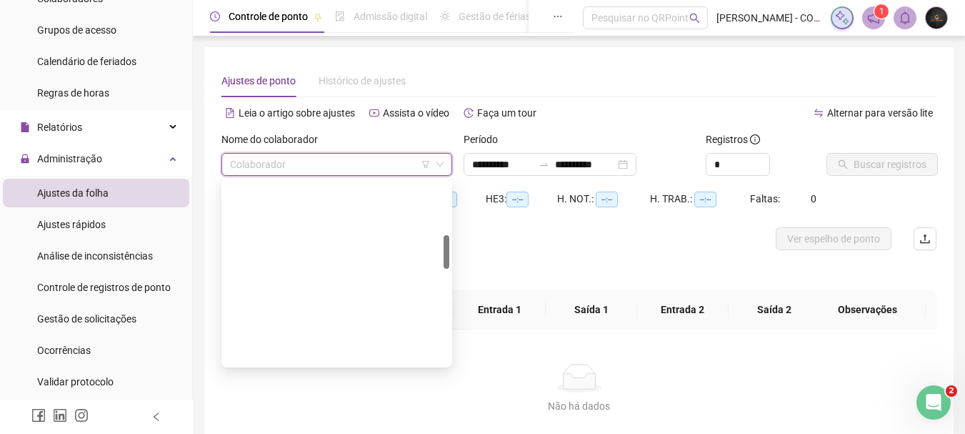
scroll to position [286, 0]
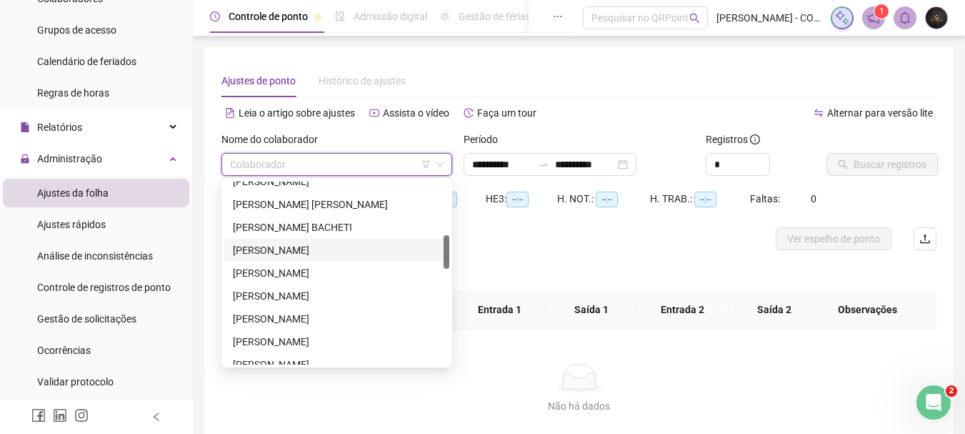
click at [312, 240] on div "[PERSON_NAME]" at bounding box center [336, 250] width 225 height 23
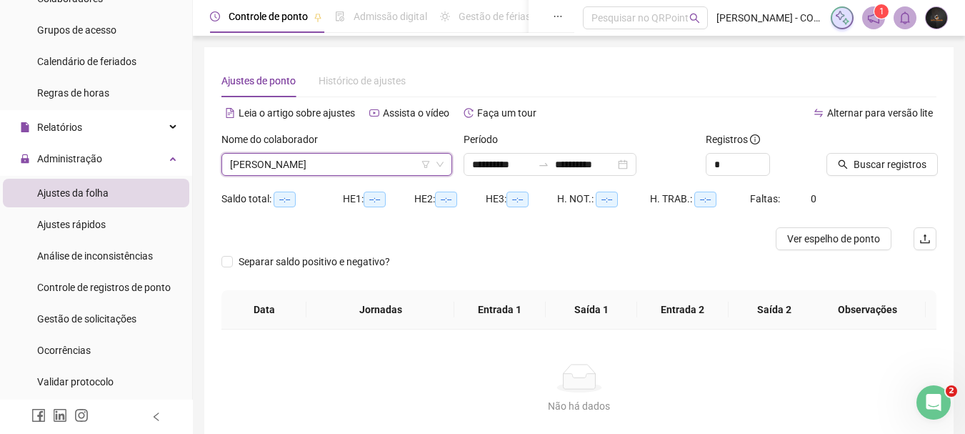
click at [896, 151] on div at bounding box center [863, 141] width 74 height 21
click at [893, 157] on span "Buscar registros" at bounding box center [890, 164] width 73 height 16
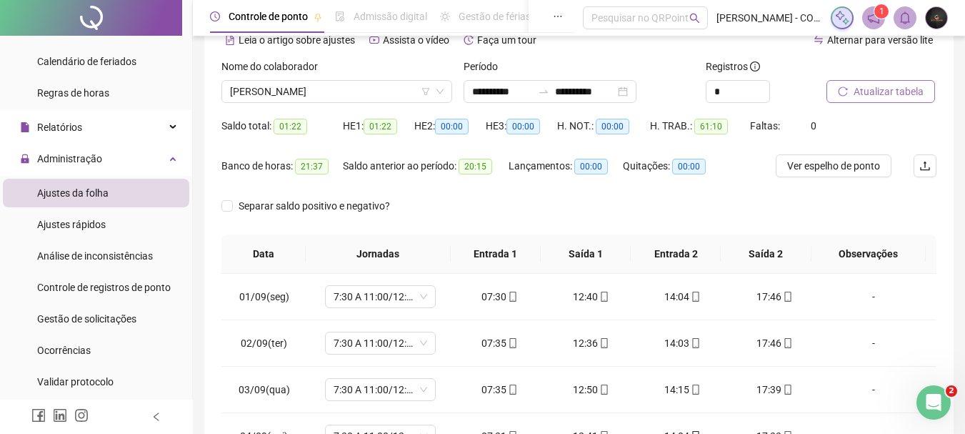
scroll to position [71, 0]
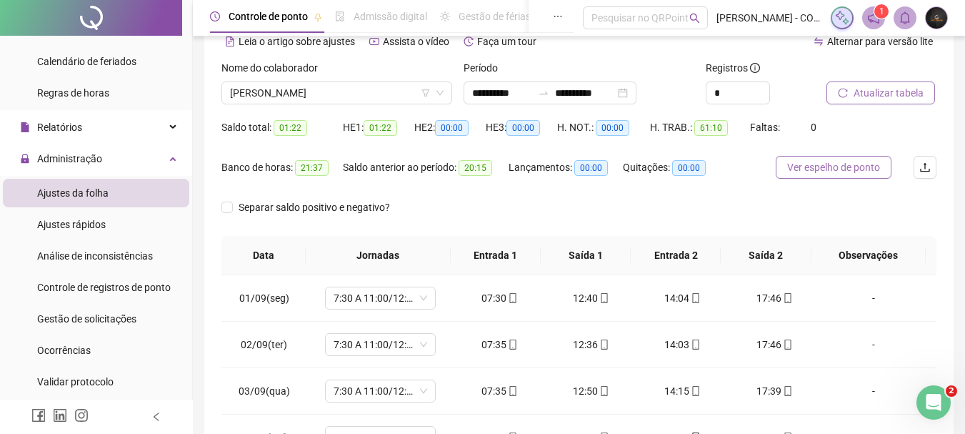
click at [835, 163] on span "Ver espelho de ponto" at bounding box center [833, 167] width 93 height 16
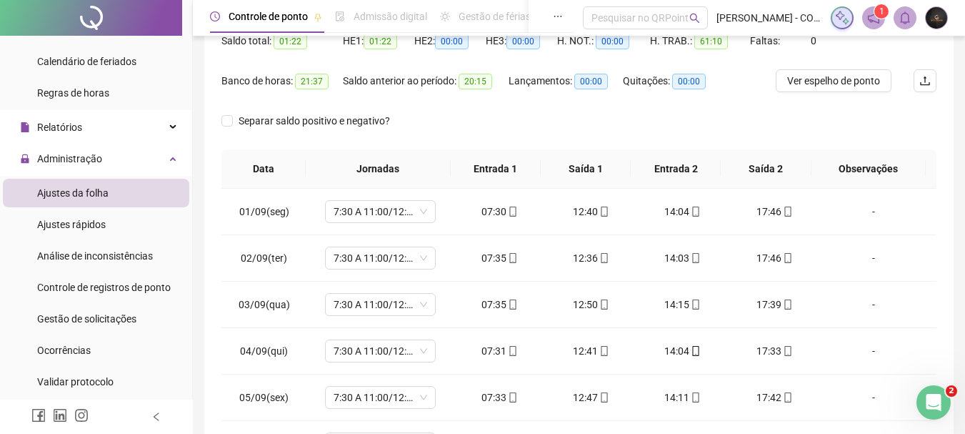
scroll to position [0, 0]
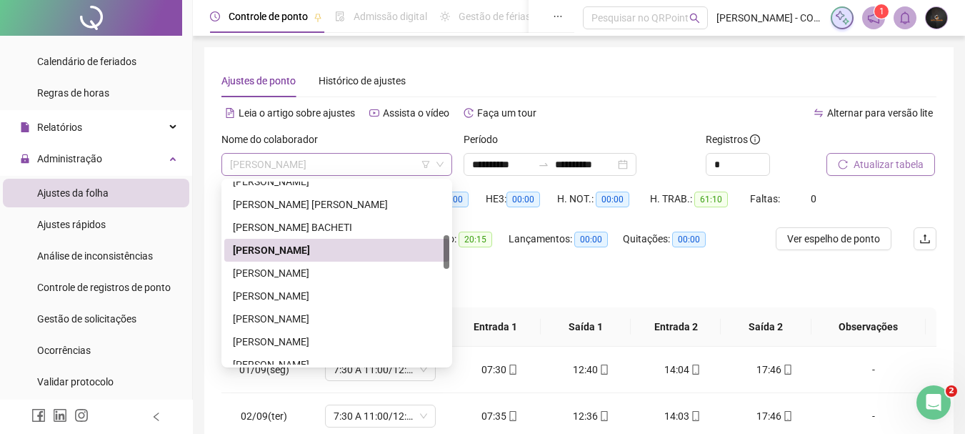
click at [349, 167] on span "[PERSON_NAME]" at bounding box center [337, 164] width 214 height 21
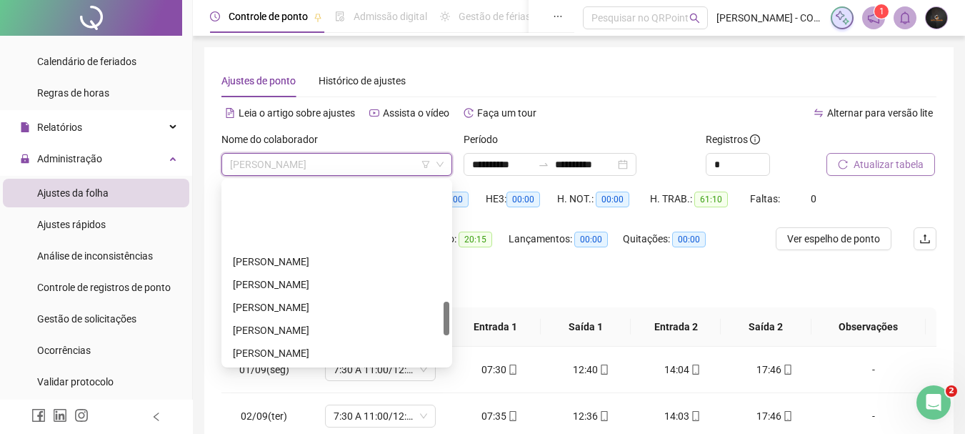
scroll to position [643, 0]
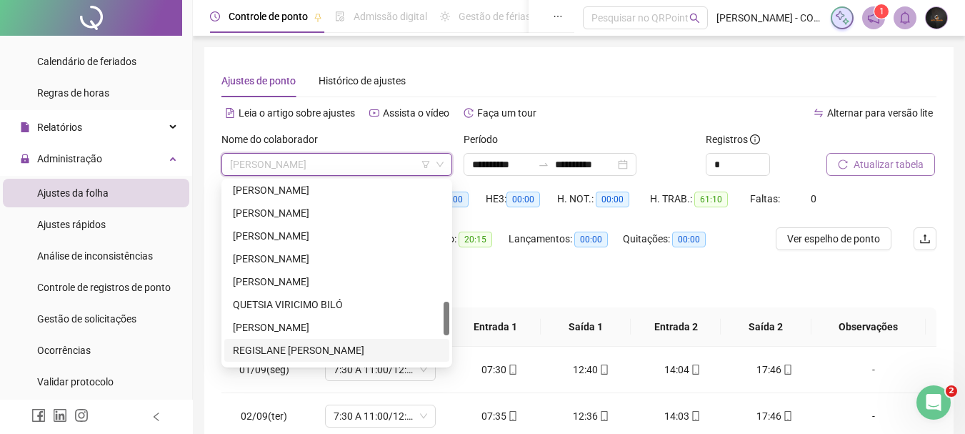
click at [308, 348] on div "REGISLANE [PERSON_NAME]" at bounding box center [337, 350] width 208 height 16
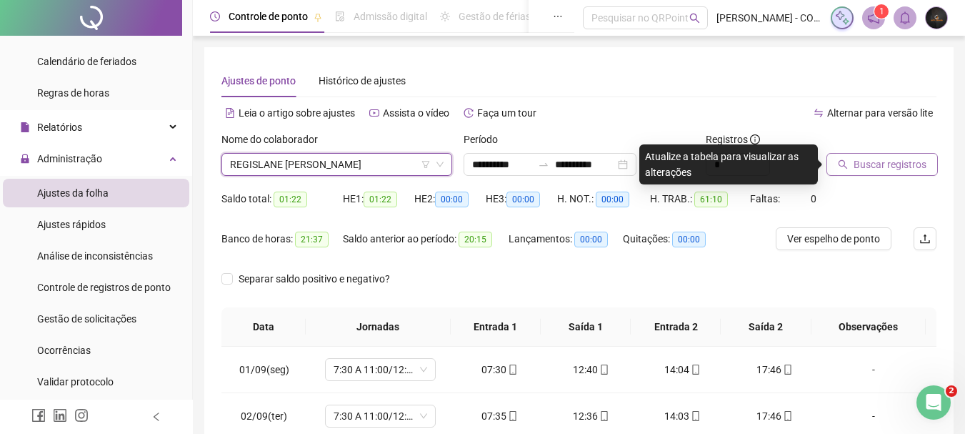
click at [876, 153] on button "Buscar registros" at bounding box center [881, 164] width 111 height 23
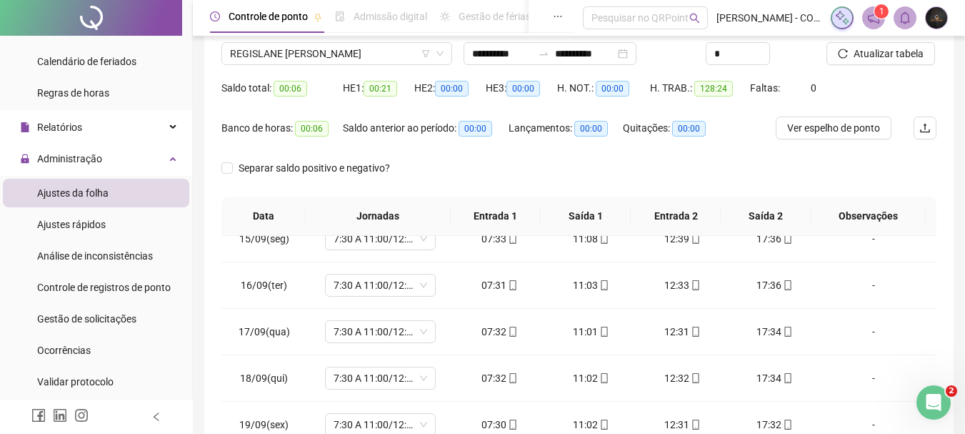
scroll to position [71, 0]
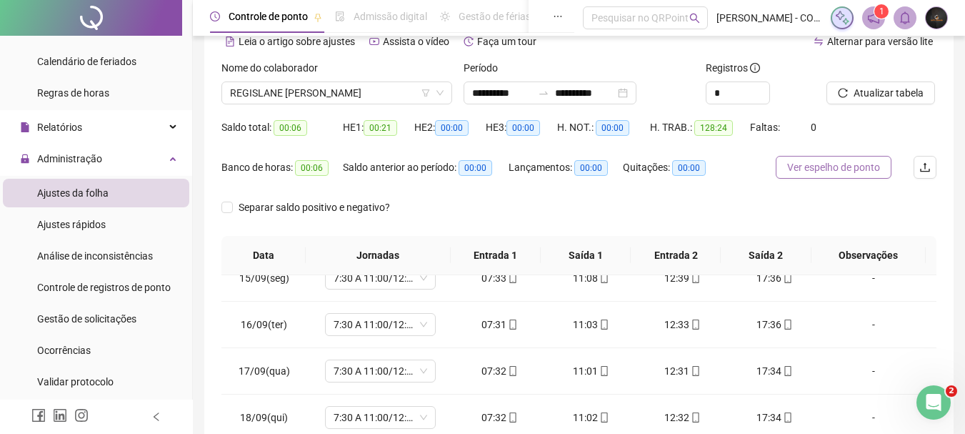
click at [827, 166] on span "Ver espelho de ponto" at bounding box center [833, 167] width 93 height 16
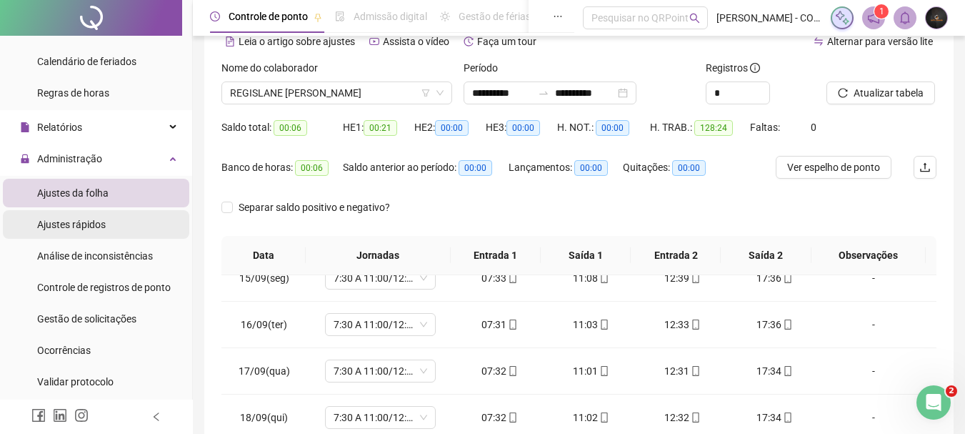
scroll to position [286, 0]
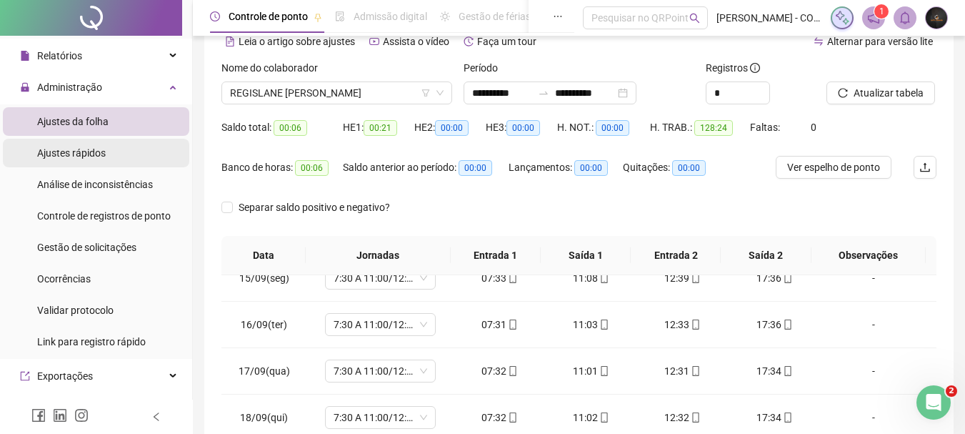
click at [106, 149] on li "Ajustes rápidos" at bounding box center [96, 153] width 186 height 29
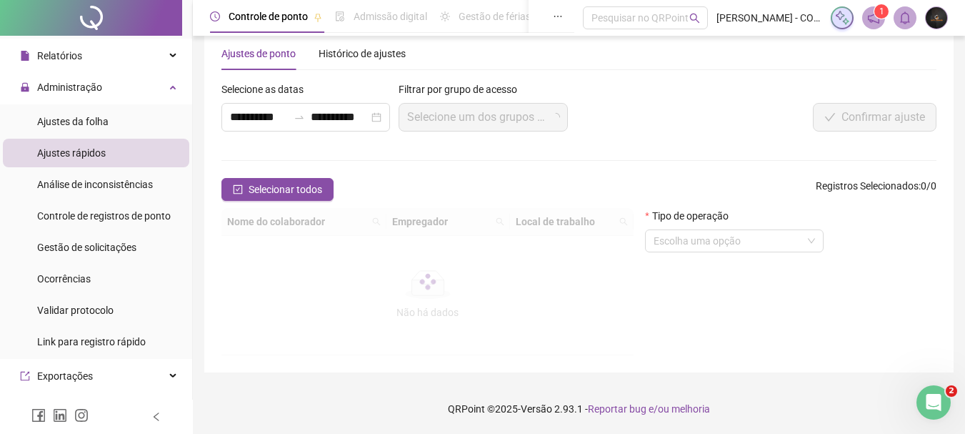
scroll to position [71, 0]
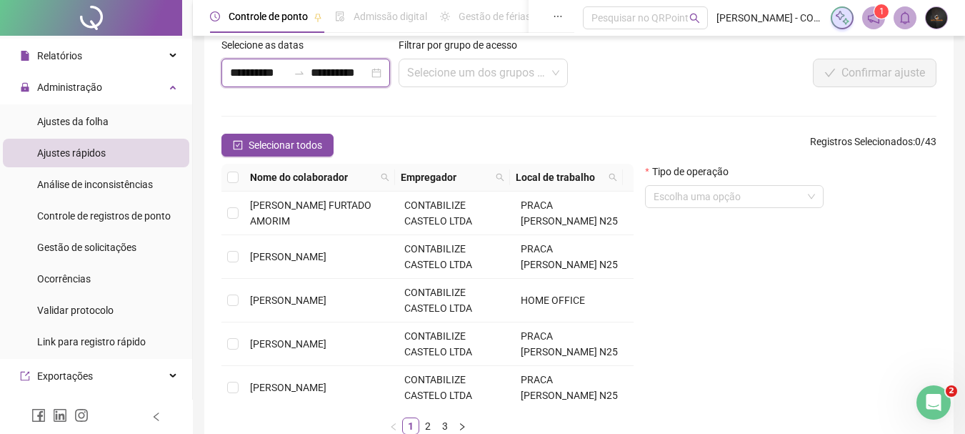
click at [336, 77] on input "**********" at bounding box center [340, 72] width 58 height 17
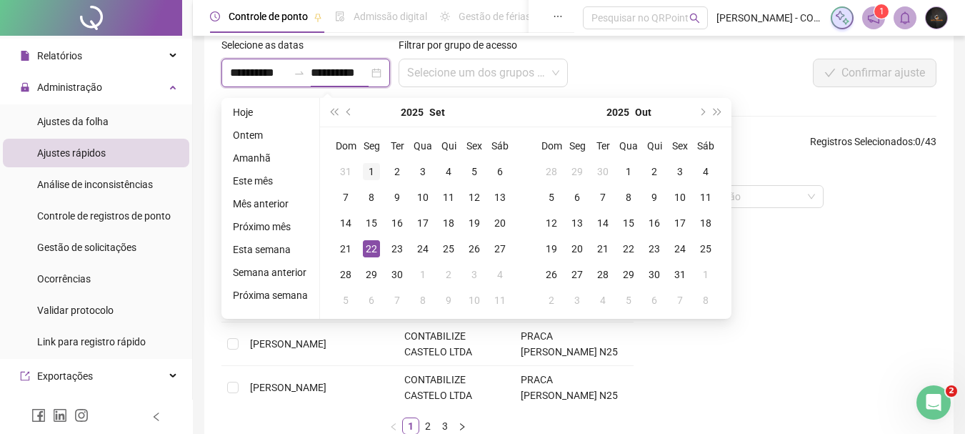
type input "**********"
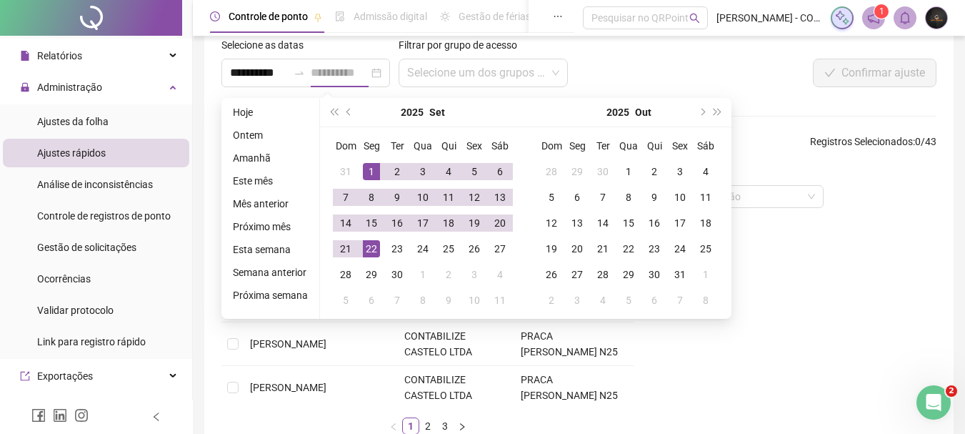
click at [369, 164] on div "1" at bounding box center [371, 171] width 17 height 17
type input "**********"
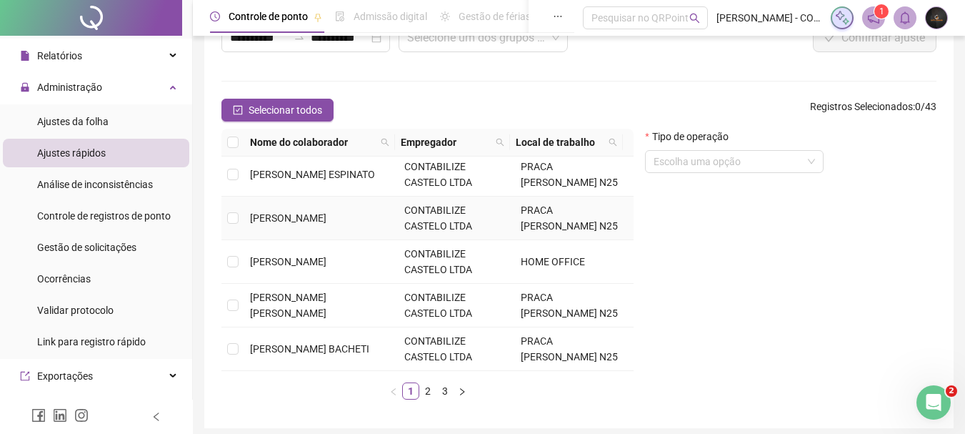
scroll to position [162, 0]
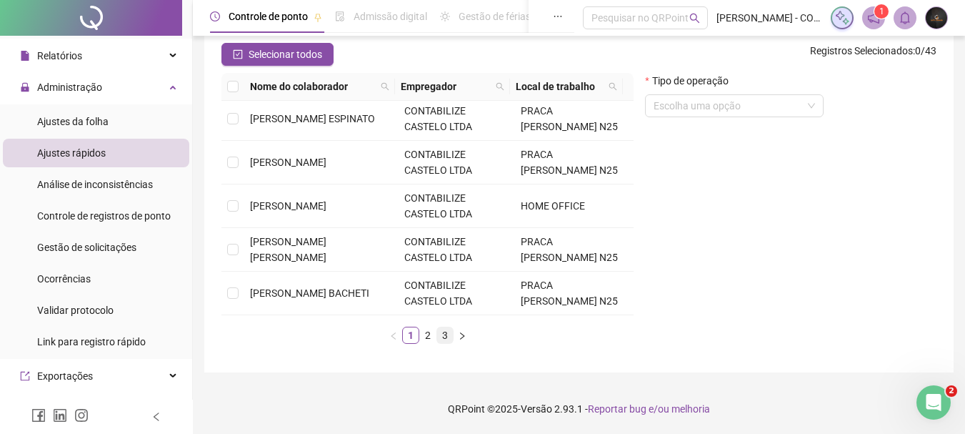
click at [443, 331] on link "3" at bounding box center [445, 335] width 16 height 16
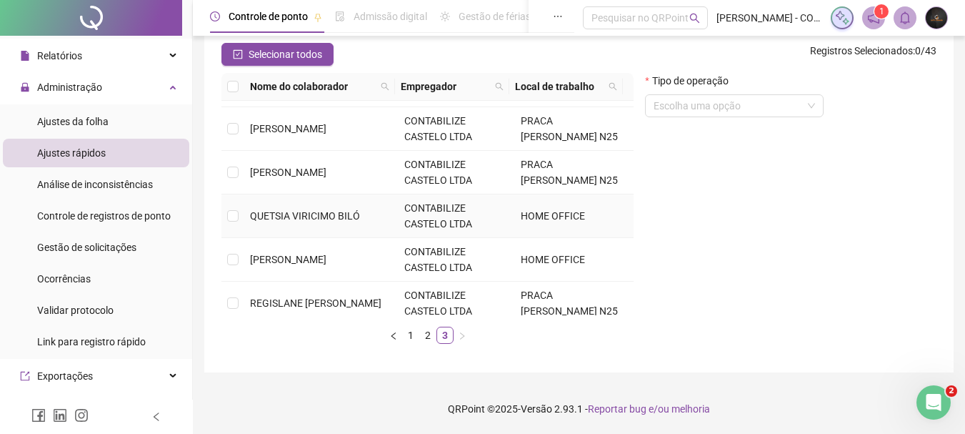
scroll to position [71, 0]
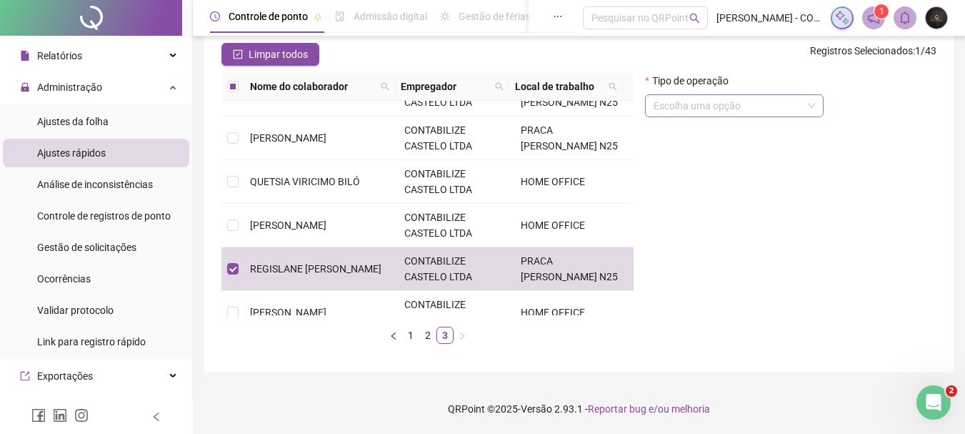
click at [746, 106] on input "search" at bounding box center [728, 105] width 149 height 21
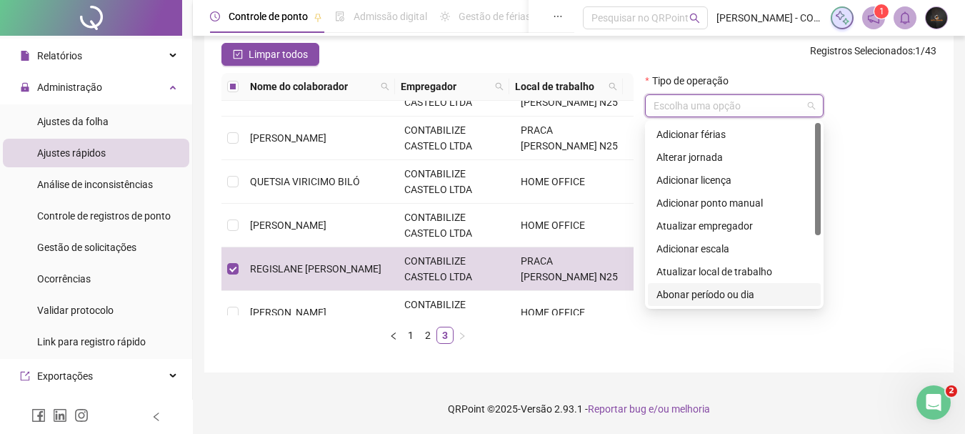
click at [686, 289] on div "Abonar período ou dia" at bounding box center [734, 294] width 156 height 16
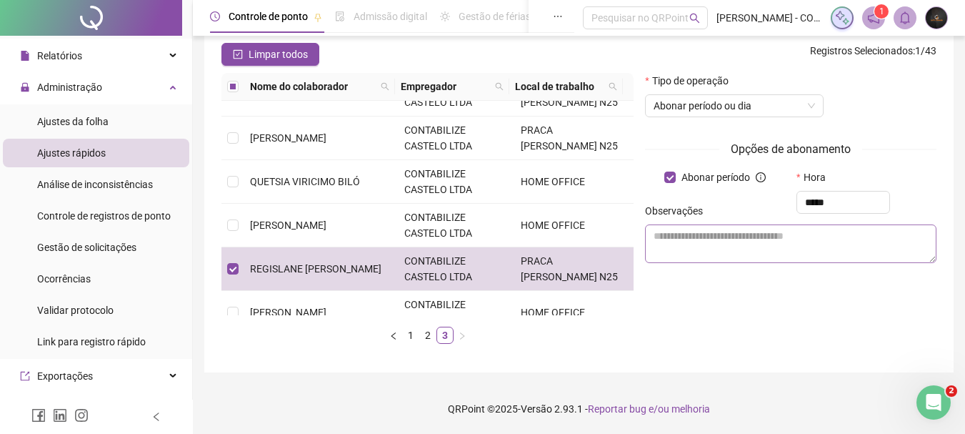
type input "*****"
click at [719, 241] on textarea at bounding box center [790, 243] width 291 height 39
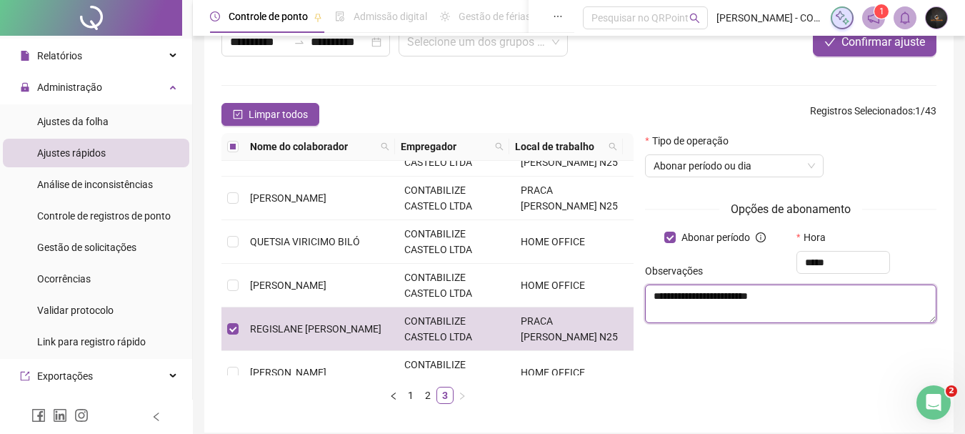
scroll to position [19, 0]
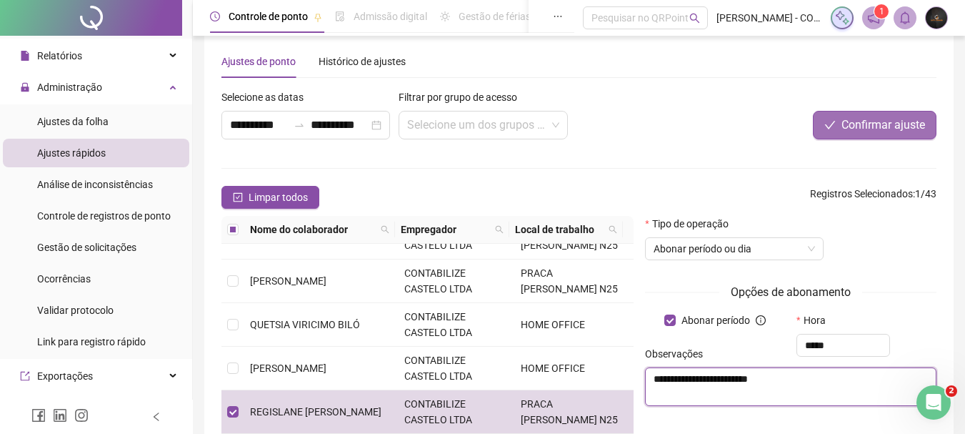
type textarea "**********"
click at [884, 126] on span "Confirmar ajuste" at bounding box center [883, 124] width 84 height 17
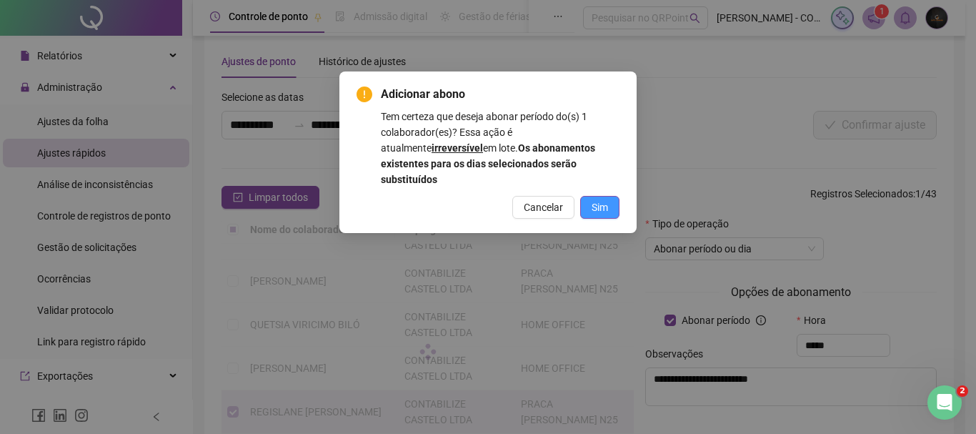
click at [585, 196] on button "Sim" at bounding box center [599, 207] width 39 height 23
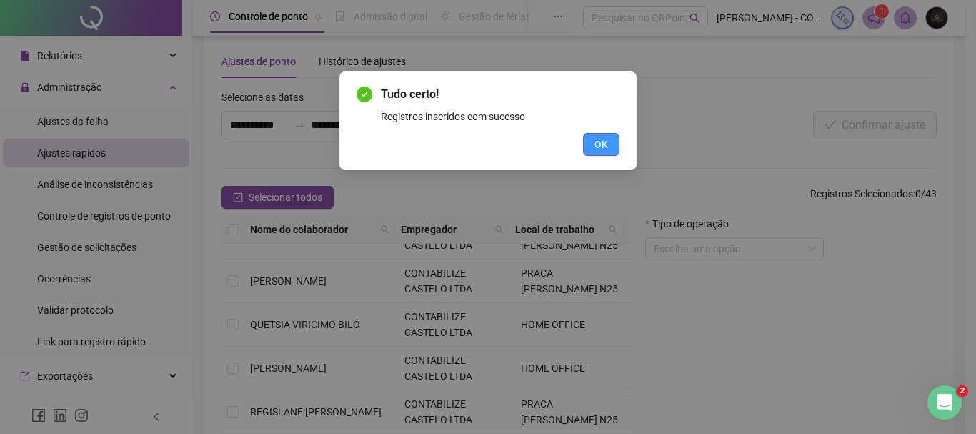
click at [596, 141] on span "OK" at bounding box center [601, 144] width 14 height 16
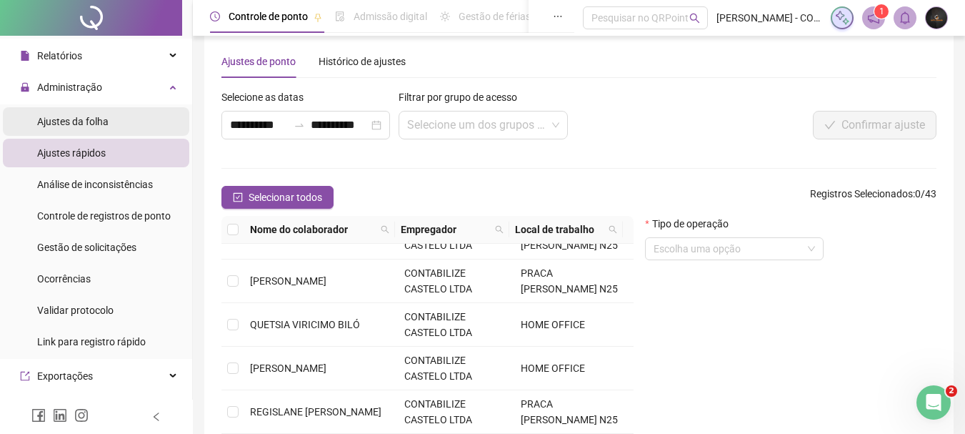
click at [99, 124] on span "Ajustes da folha" at bounding box center [72, 121] width 71 height 11
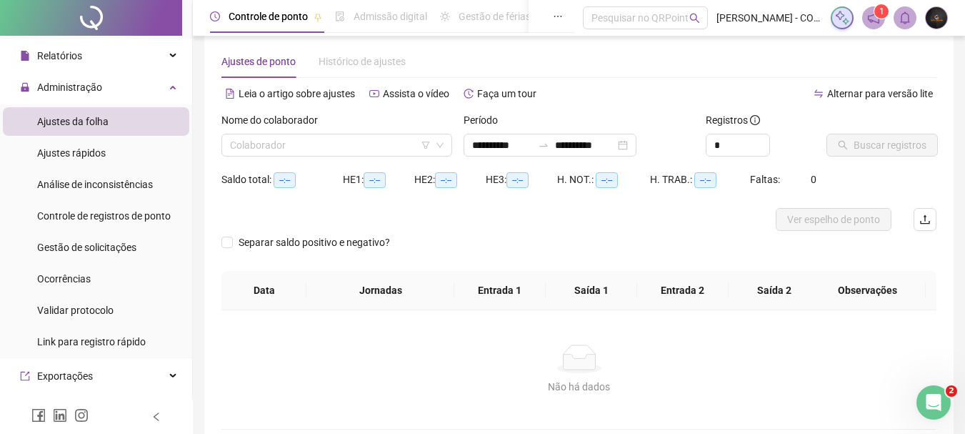
type input "**********"
click at [327, 146] on input "search" at bounding box center [330, 144] width 201 height 21
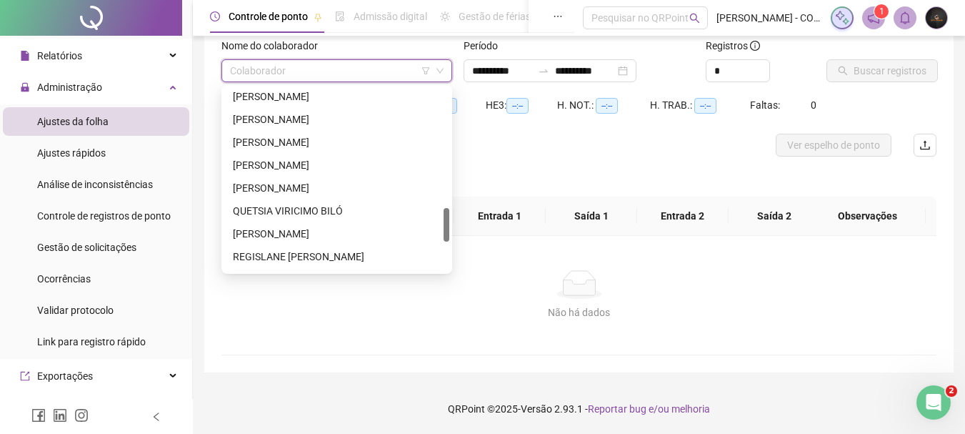
scroll to position [714, 0]
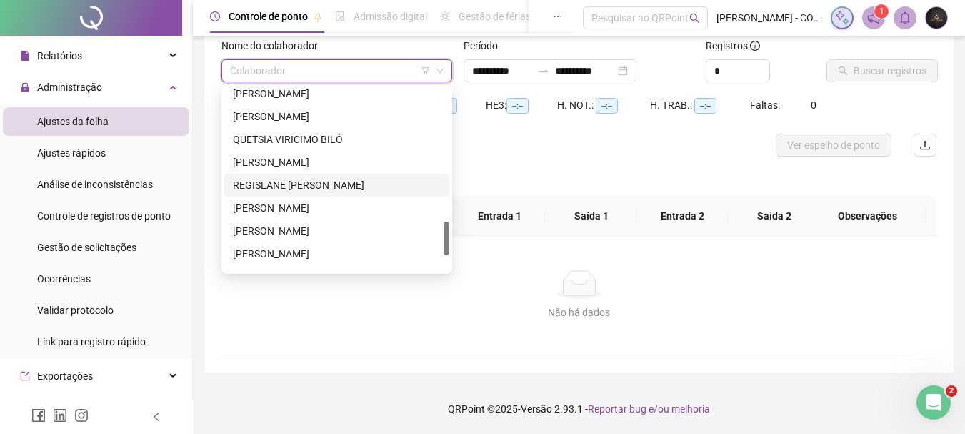
click at [324, 179] on div "REGISLANE [PERSON_NAME]" at bounding box center [337, 185] width 208 height 16
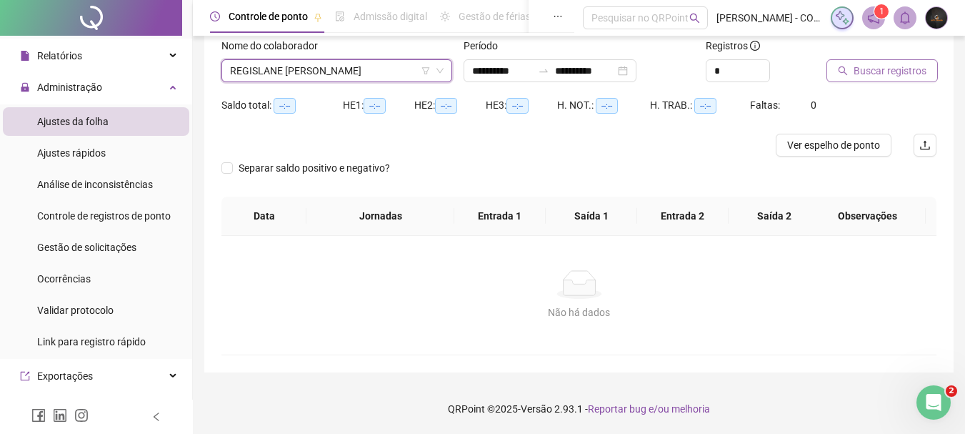
click at [876, 74] on span "Buscar registros" at bounding box center [890, 71] width 73 height 16
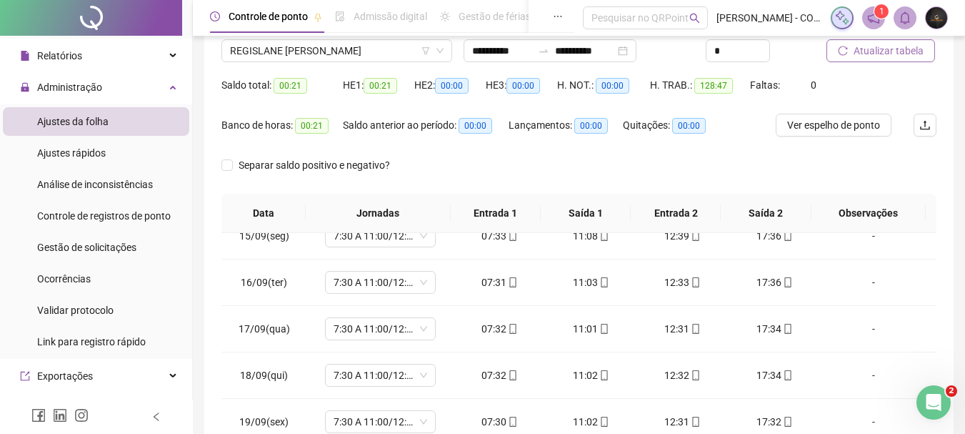
scroll to position [0, 0]
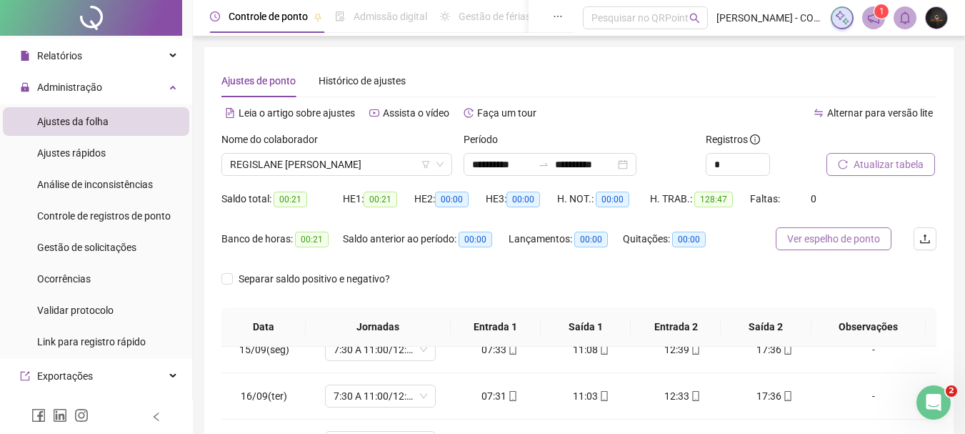
click at [832, 237] on span "Ver espelho de ponto" at bounding box center [833, 239] width 93 height 16
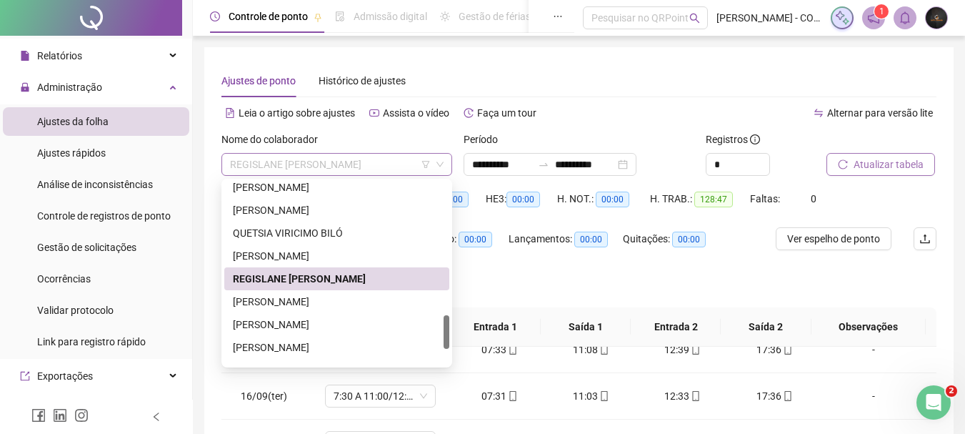
click at [342, 160] on span "REGISLANE [PERSON_NAME]" at bounding box center [337, 164] width 214 height 21
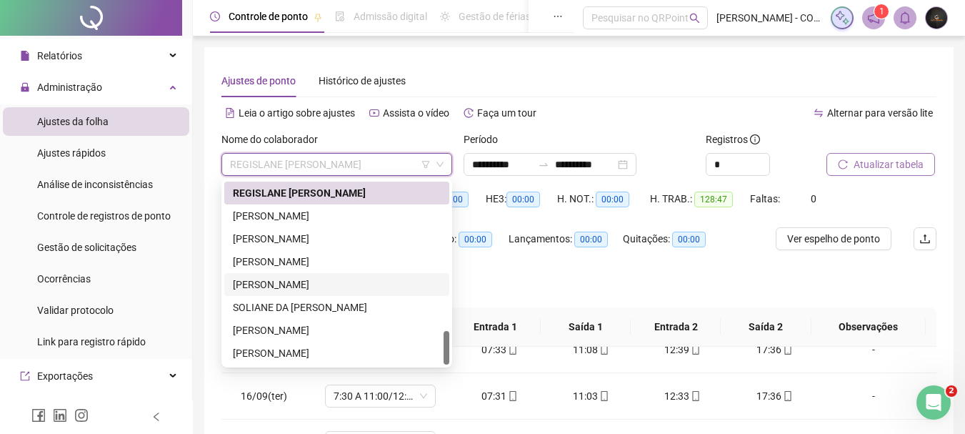
click at [314, 274] on div "[PERSON_NAME]" at bounding box center [336, 284] width 225 height 23
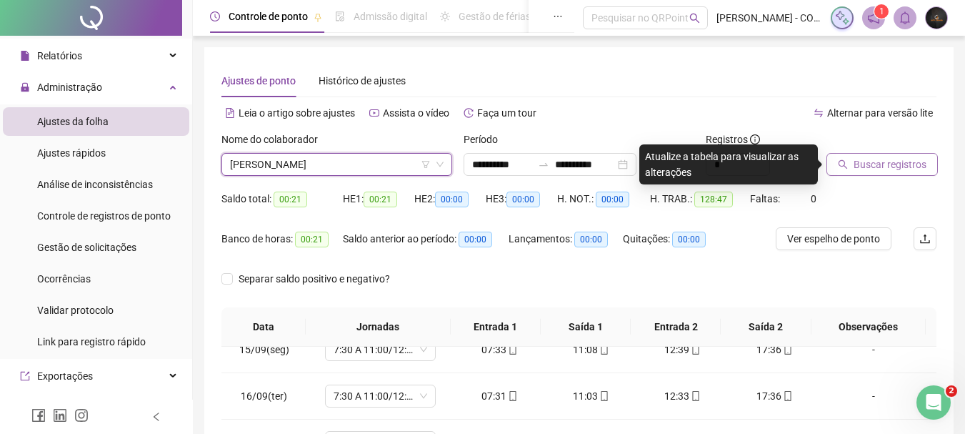
click at [871, 167] on span "Buscar registros" at bounding box center [890, 164] width 73 height 16
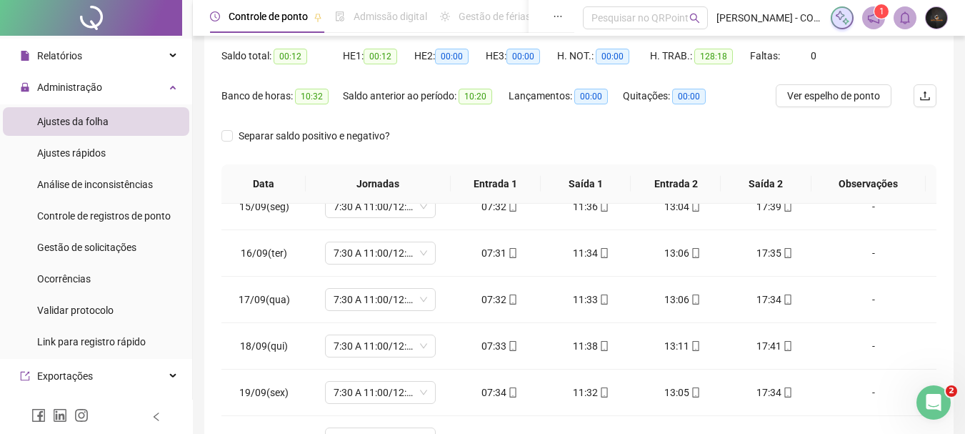
scroll to position [0, 0]
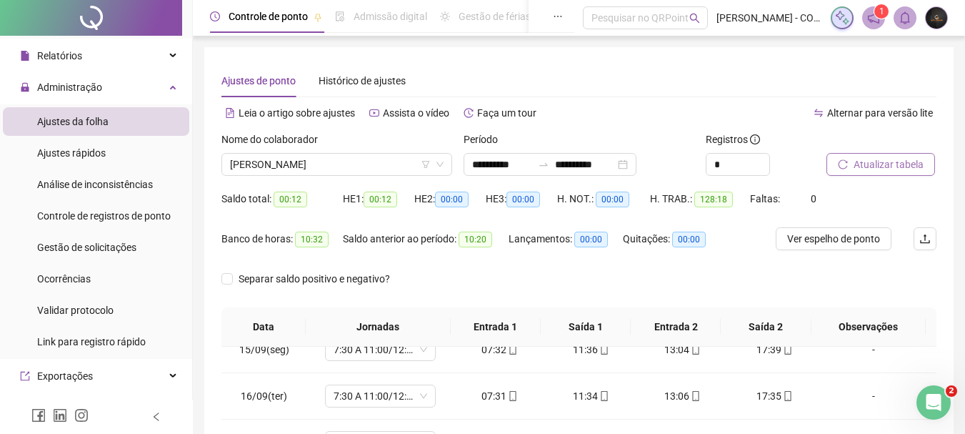
click at [892, 165] on span "Atualizar tabela" at bounding box center [889, 164] width 70 height 16
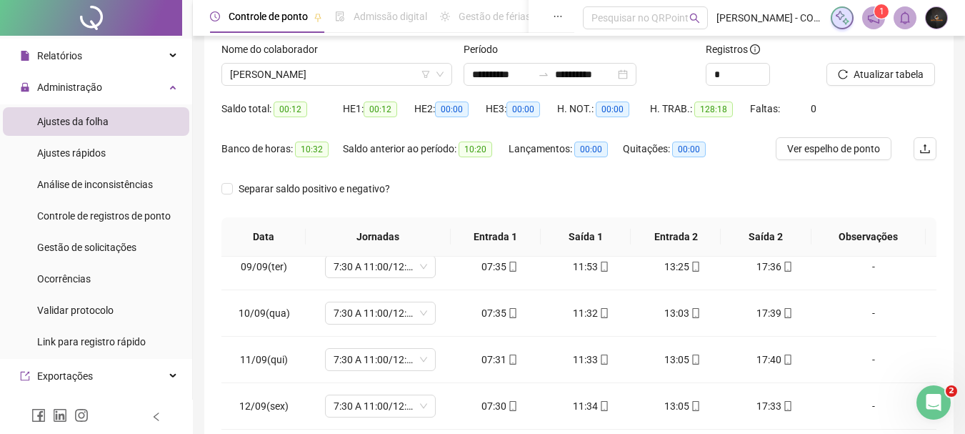
scroll to position [82, 0]
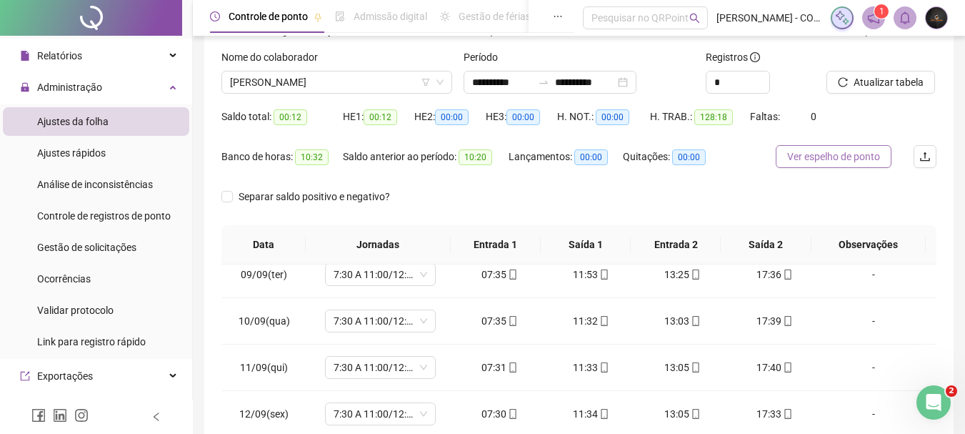
click at [839, 166] on button "Ver espelho de ponto" at bounding box center [834, 156] width 116 height 23
click at [264, 84] on span "[PERSON_NAME]" at bounding box center [337, 81] width 214 height 21
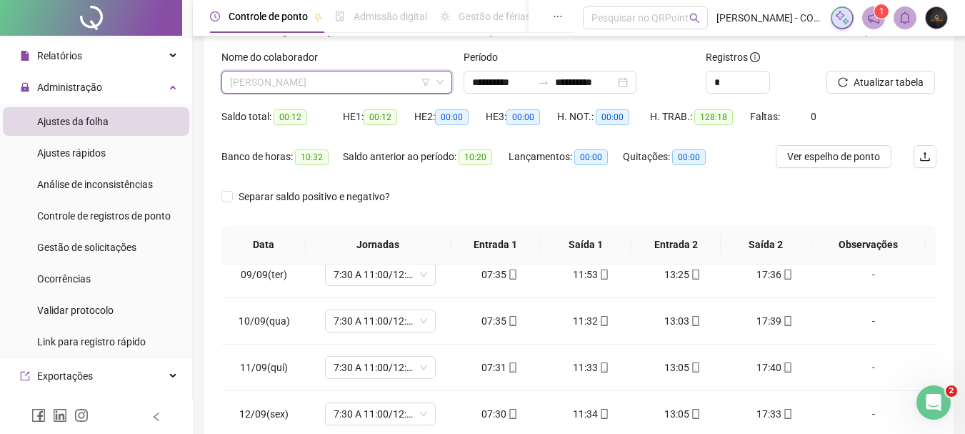
click at [374, 86] on span "[PERSON_NAME]" at bounding box center [337, 81] width 214 height 21
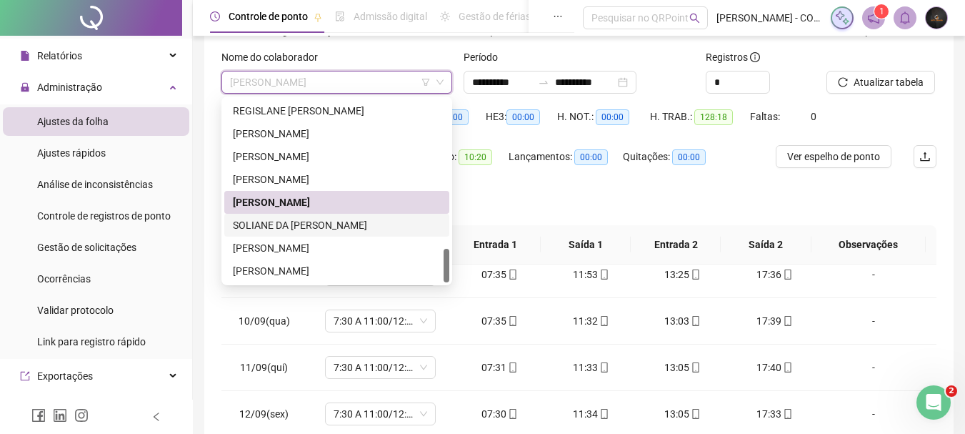
click at [316, 229] on div "SOLIANE DA [PERSON_NAME]" at bounding box center [337, 225] width 208 height 16
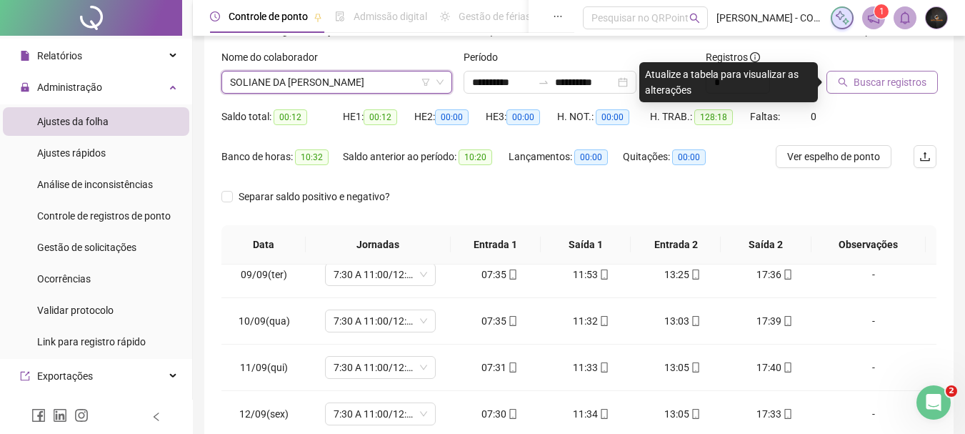
click at [843, 76] on button "Buscar registros" at bounding box center [881, 82] width 111 height 23
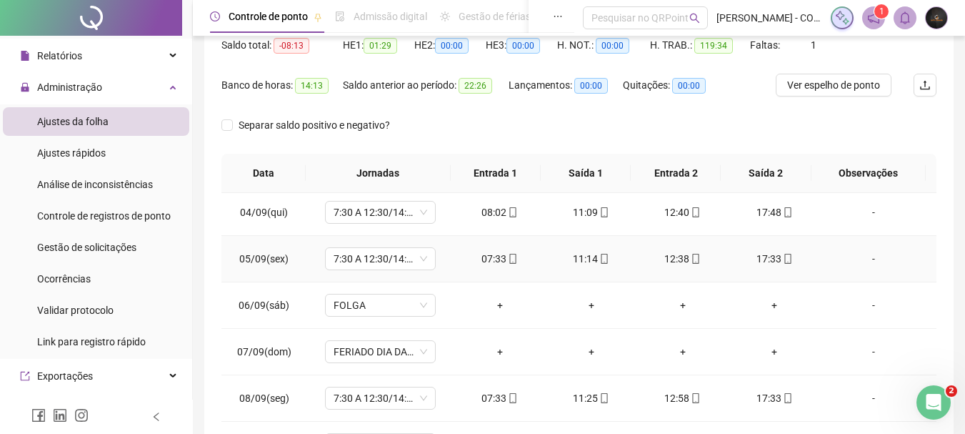
scroll to position [71, 0]
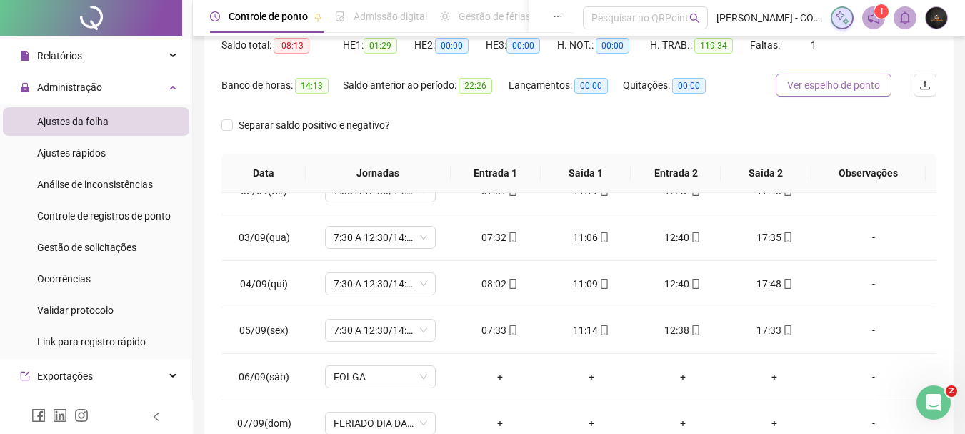
click at [834, 82] on span "Ver espelho de ponto" at bounding box center [833, 85] width 93 height 16
click at [89, 151] on span "Ajustes rápidos" at bounding box center [71, 152] width 69 height 11
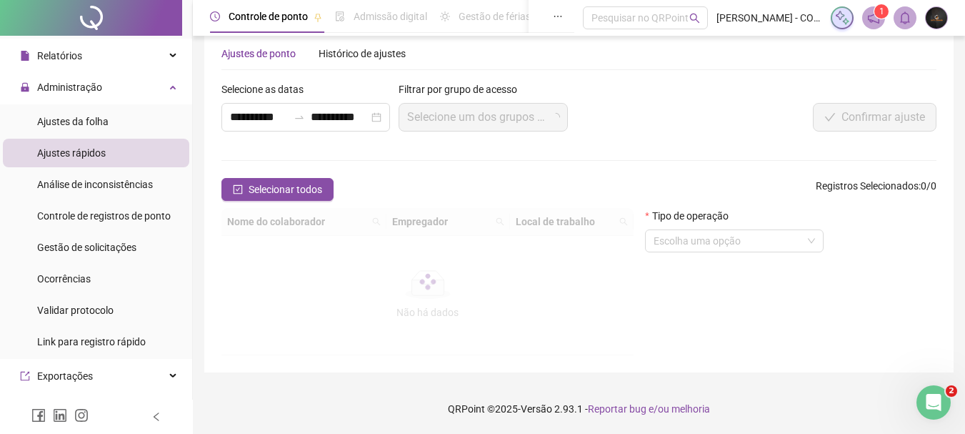
scroll to position [27, 0]
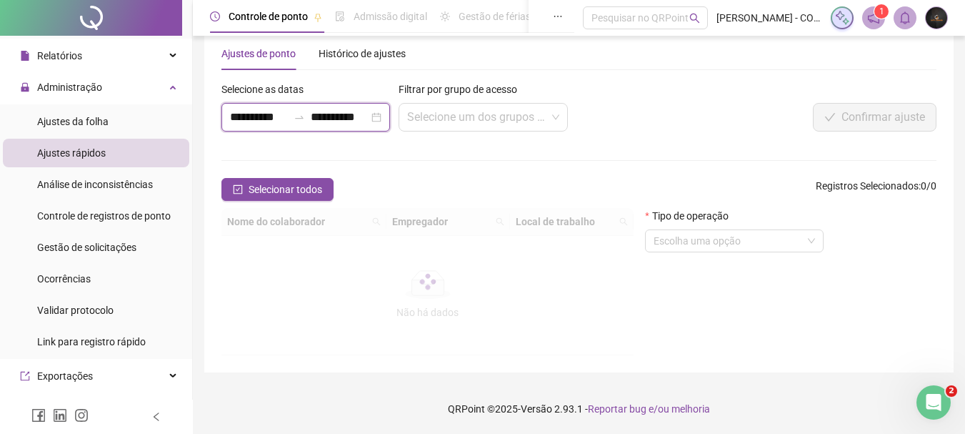
click at [326, 125] on input "**********" at bounding box center [340, 117] width 58 height 17
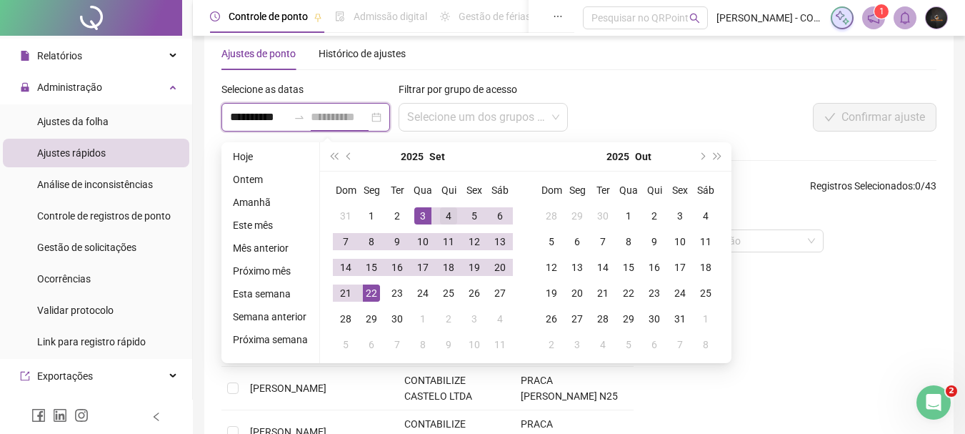
type input "**********"
click at [443, 212] on div "4" at bounding box center [448, 215] width 17 height 17
type input "**********"
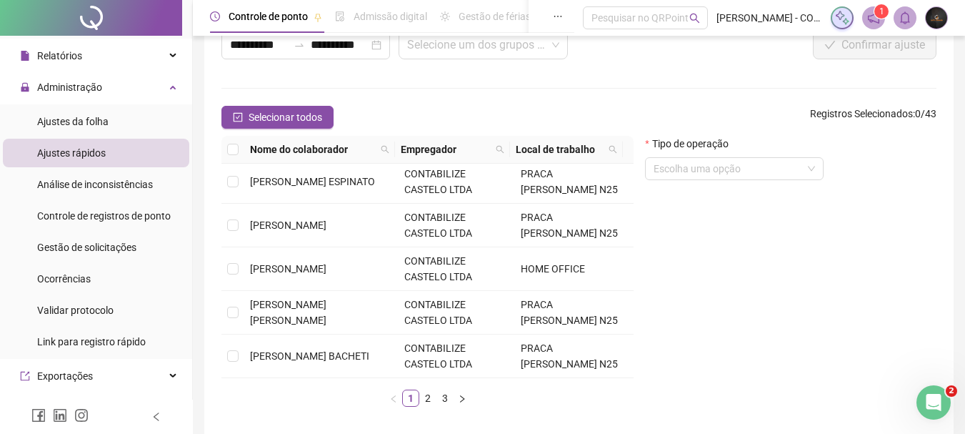
scroll to position [162, 0]
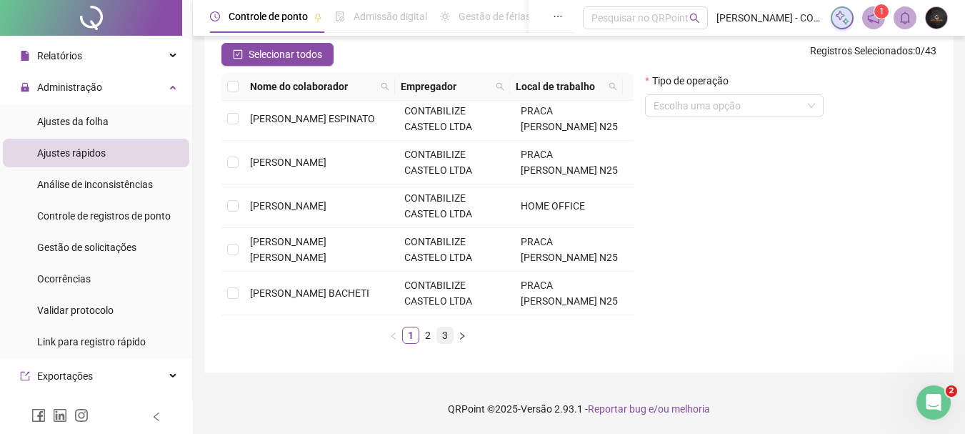
click at [443, 331] on link "3" at bounding box center [445, 335] width 16 height 16
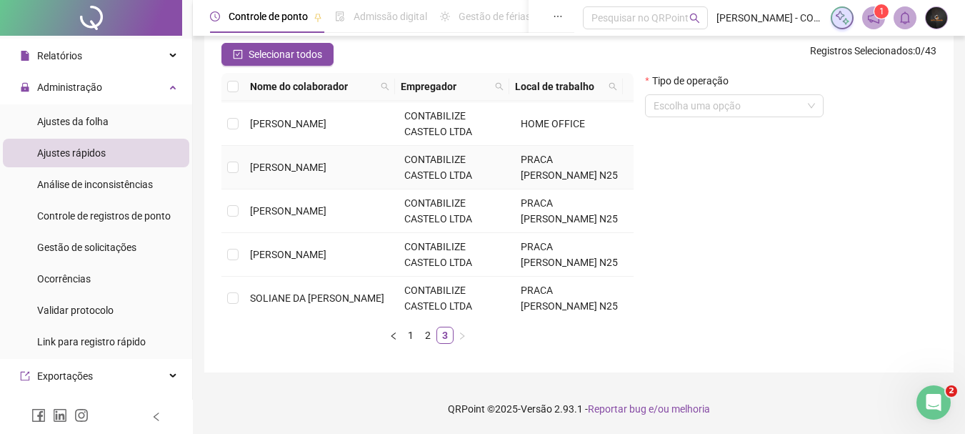
scroll to position [286, 0]
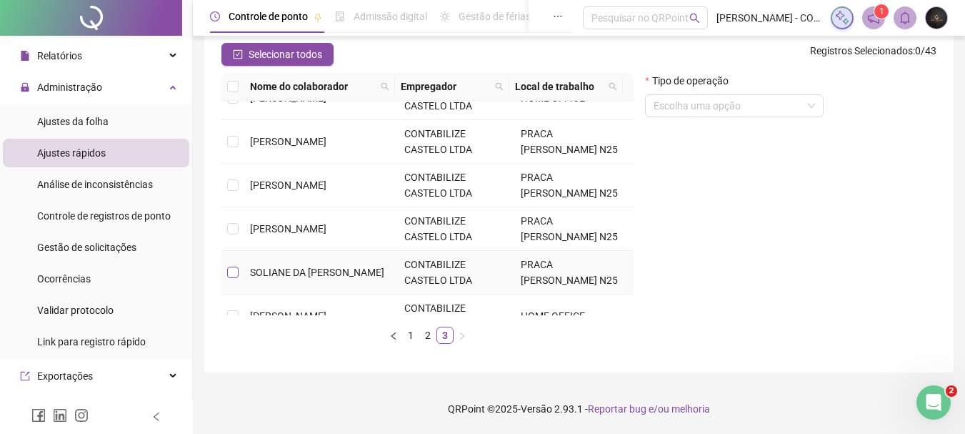
click at [237, 264] on label at bounding box center [232, 272] width 11 height 16
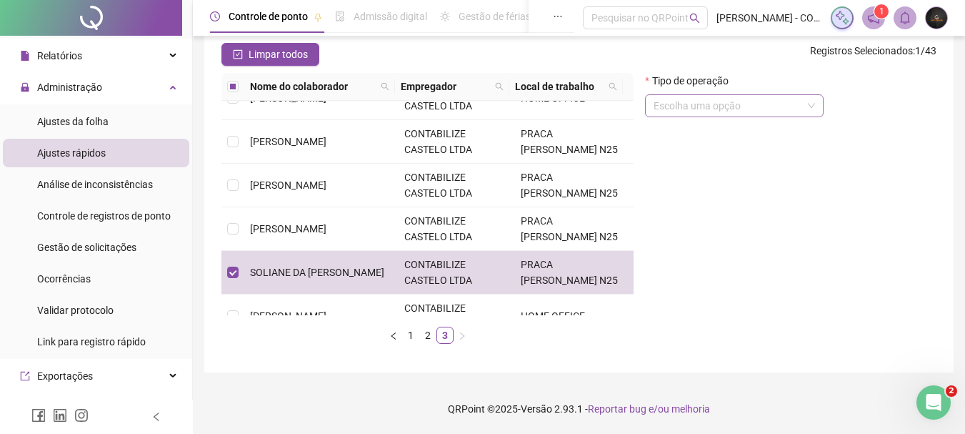
click at [680, 106] on input "search" at bounding box center [728, 105] width 149 height 21
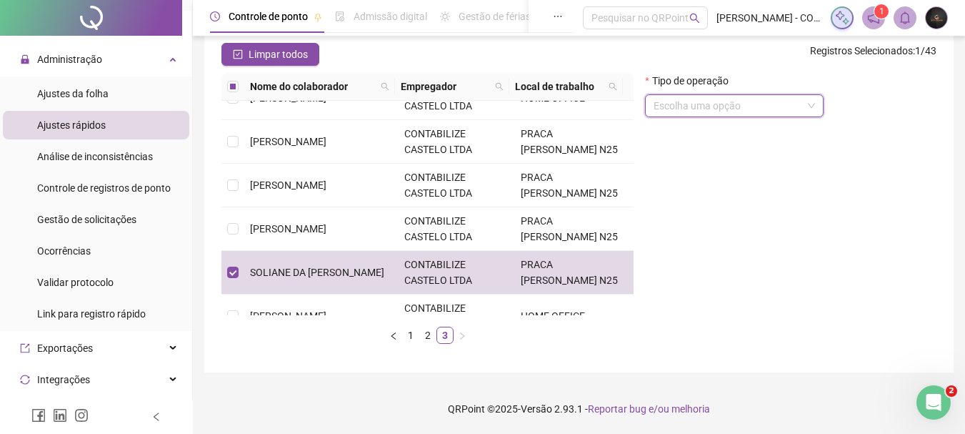
scroll to position [242, 0]
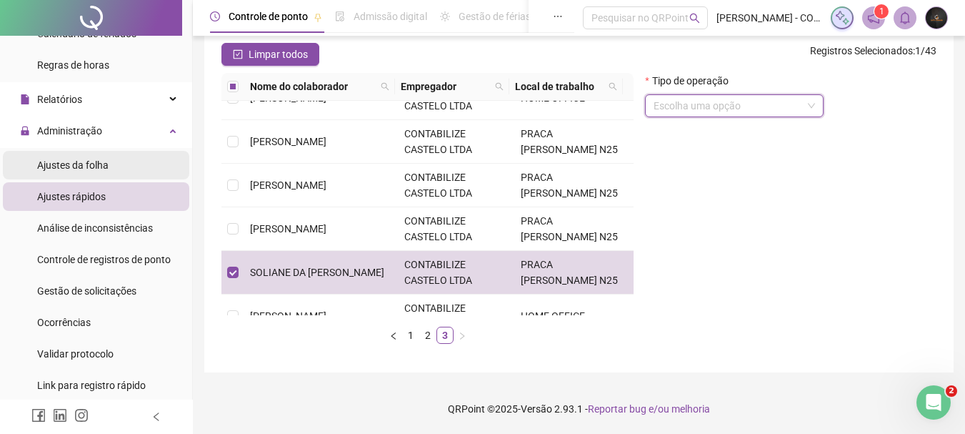
click at [106, 164] on span "Ajustes da folha" at bounding box center [72, 164] width 71 height 11
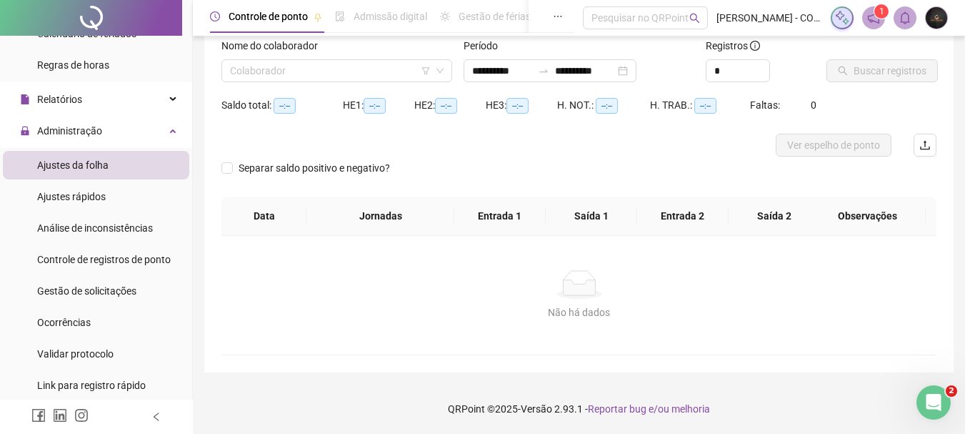
scroll to position [94, 0]
type input "**********"
click at [359, 71] on input "search" at bounding box center [330, 70] width 201 height 21
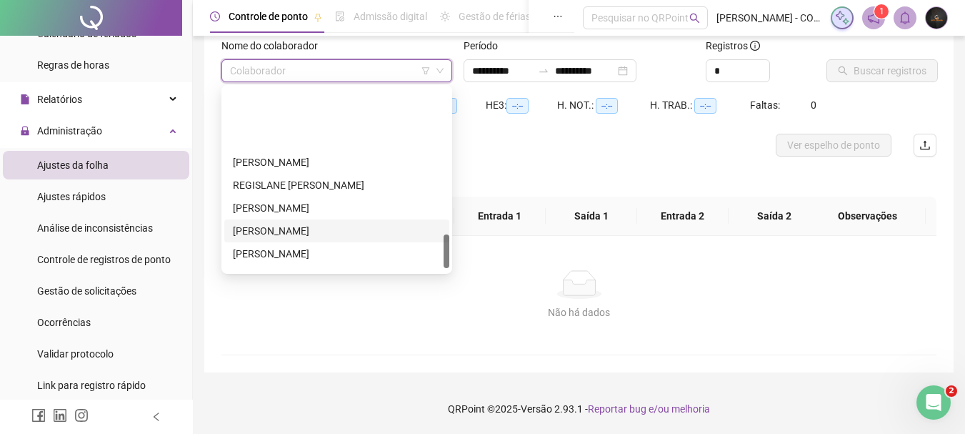
scroll to position [786, 0]
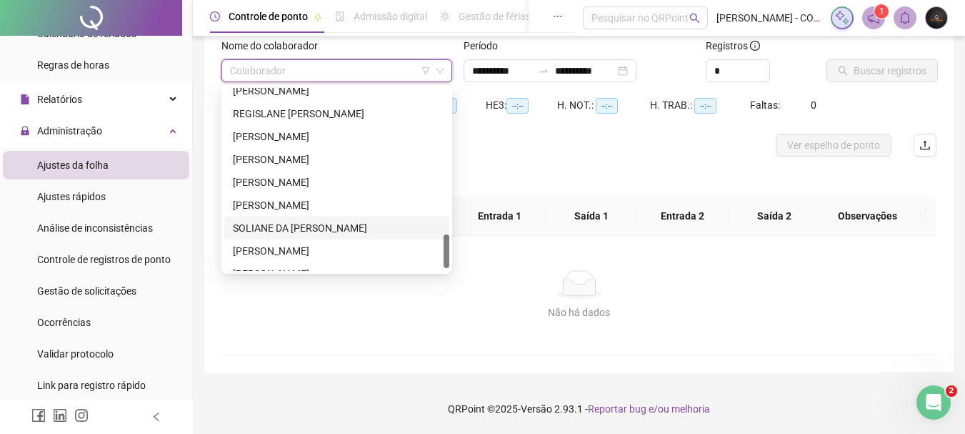
click at [304, 225] on div "SOLIANE DA [PERSON_NAME]" at bounding box center [337, 228] width 208 height 16
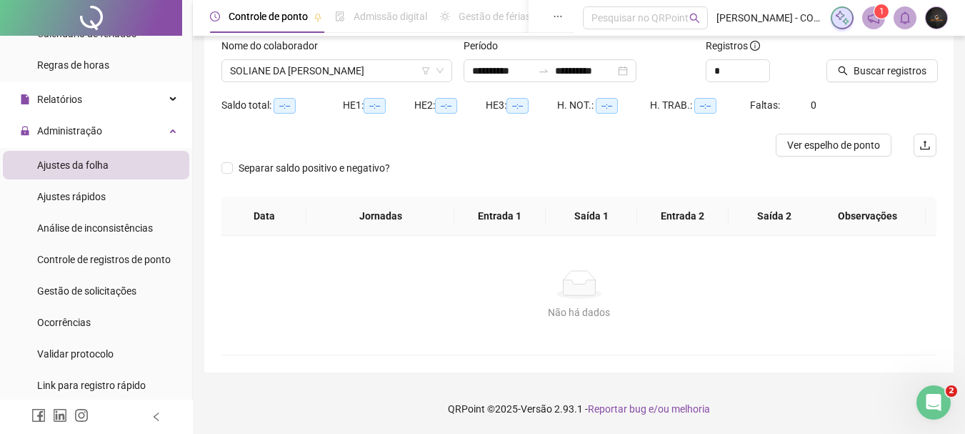
click at [819, 59] on div "Registros *" at bounding box center [760, 66] width 121 height 56
click at [856, 69] on span "Buscar registros" at bounding box center [890, 71] width 73 height 16
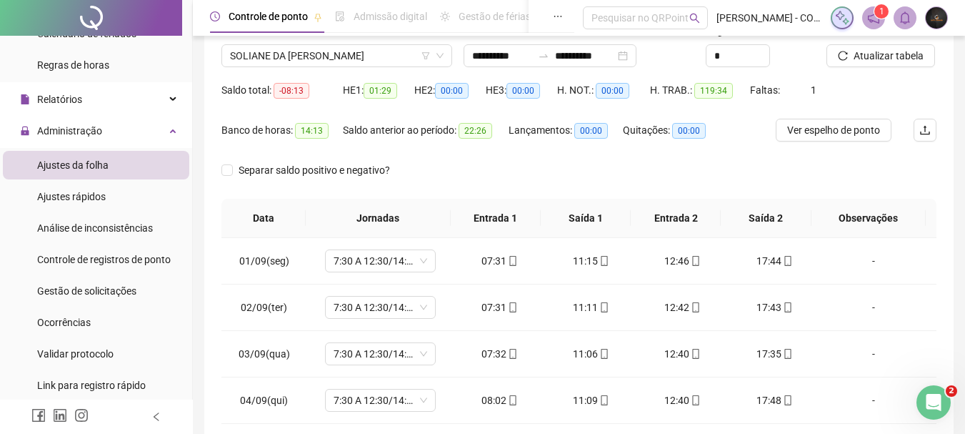
scroll to position [94, 0]
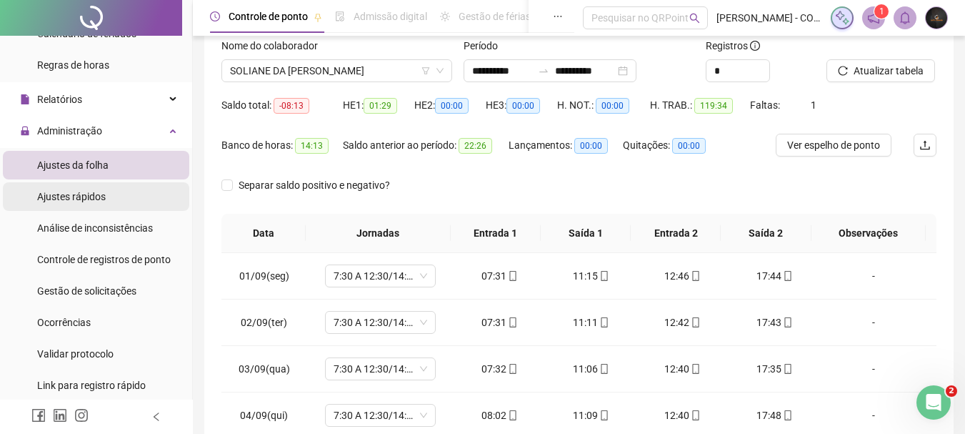
click at [129, 191] on li "Ajustes rápidos" at bounding box center [96, 196] width 186 height 29
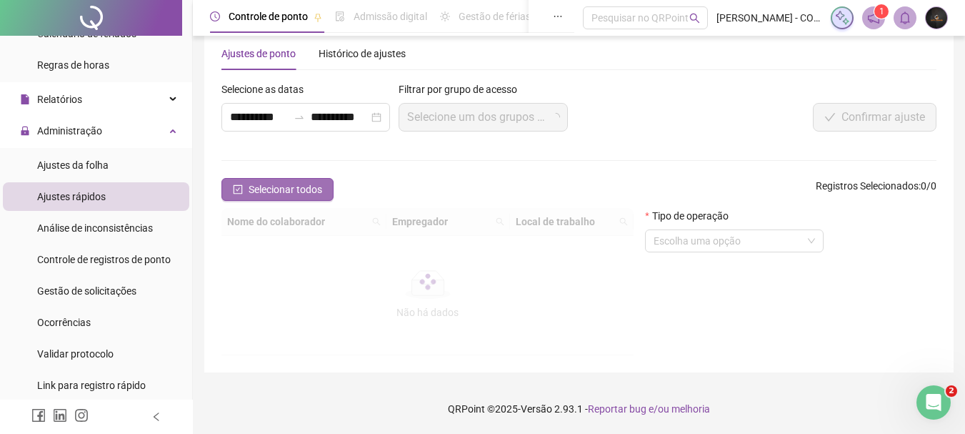
scroll to position [94, 0]
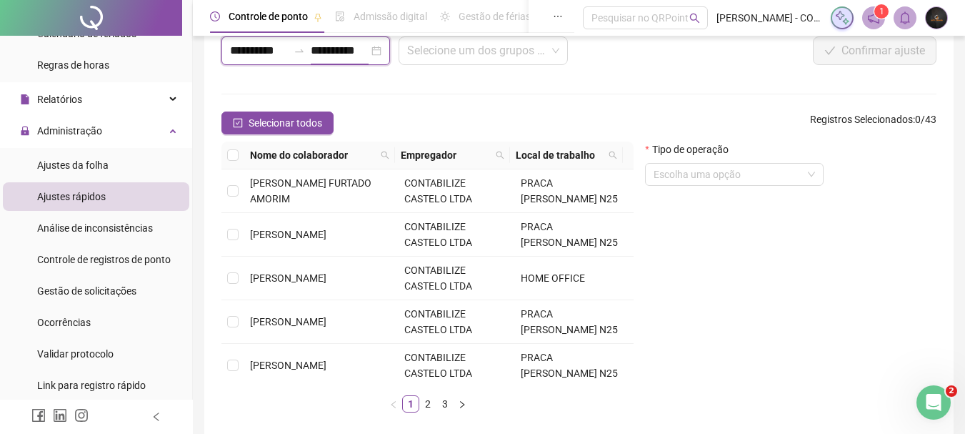
click at [354, 44] on input "**********" at bounding box center [340, 50] width 58 height 17
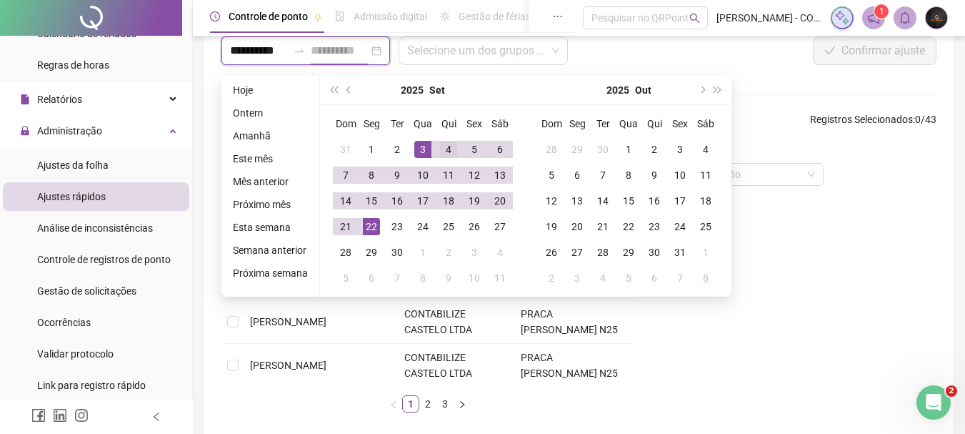
type input "**********"
click at [447, 141] on div "4" at bounding box center [448, 149] width 17 height 17
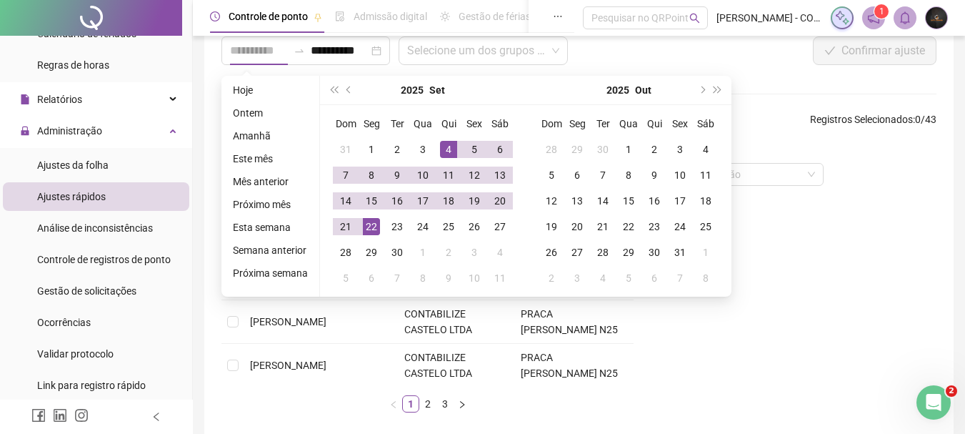
click at [447, 141] on div "4" at bounding box center [448, 149] width 17 height 17
type input "**********"
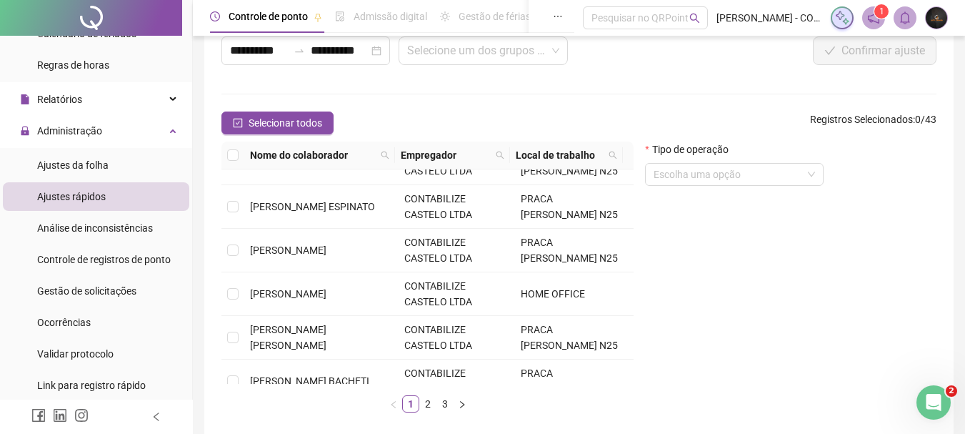
scroll to position [439, 0]
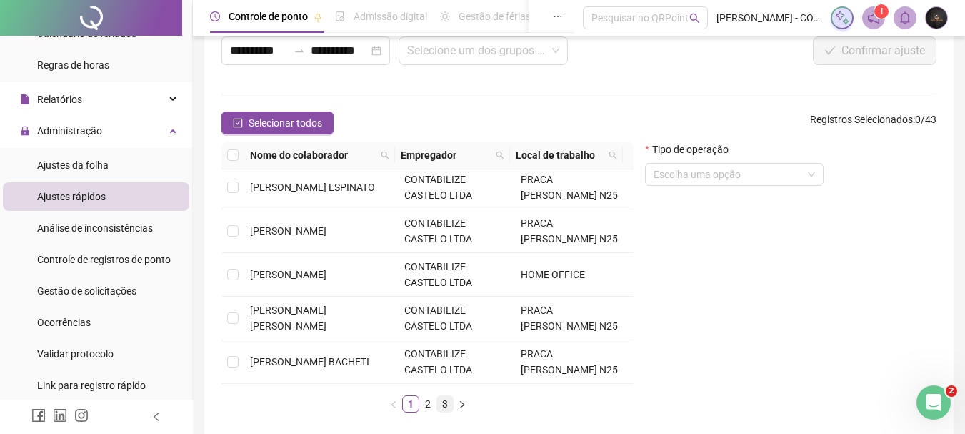
click at [448, 402] on link "3" at bounding box center [445, 404] width 16 height 16
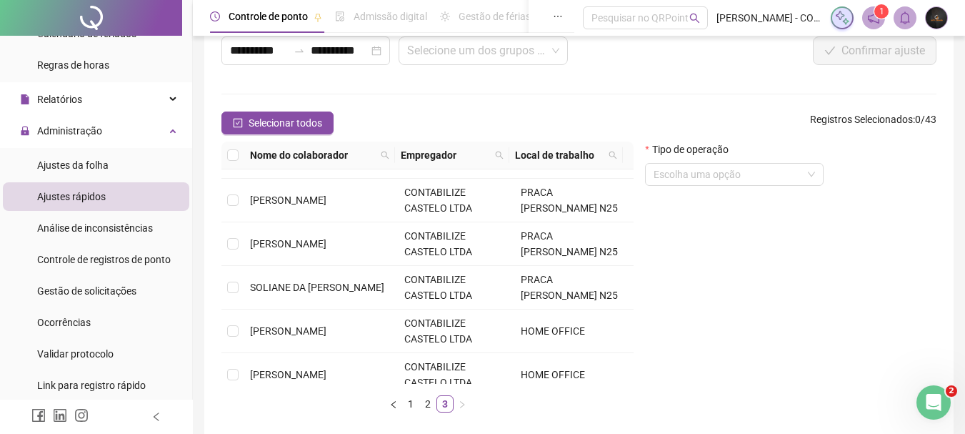
scroll to position [352, 0]
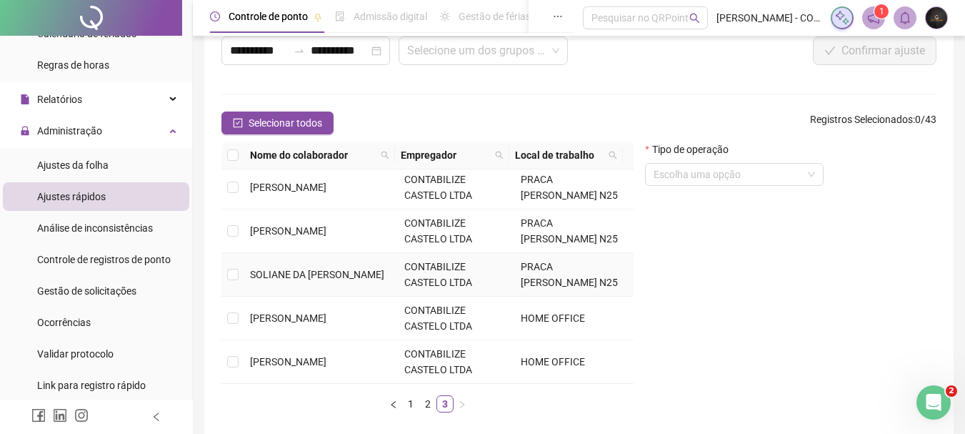
click at [241, 267] on td at bounding box center [232, 275] width 23 height 44
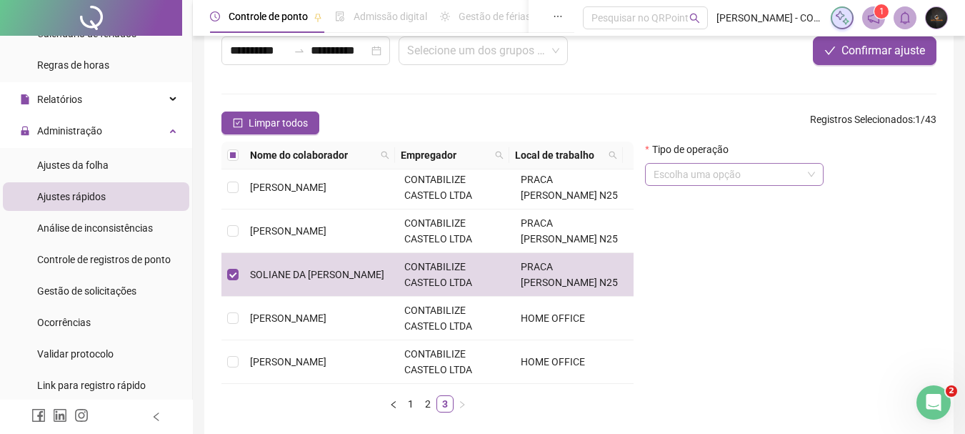
click at [696, 171] on input "search" at bounding box center [728, 174] width 149 height 21
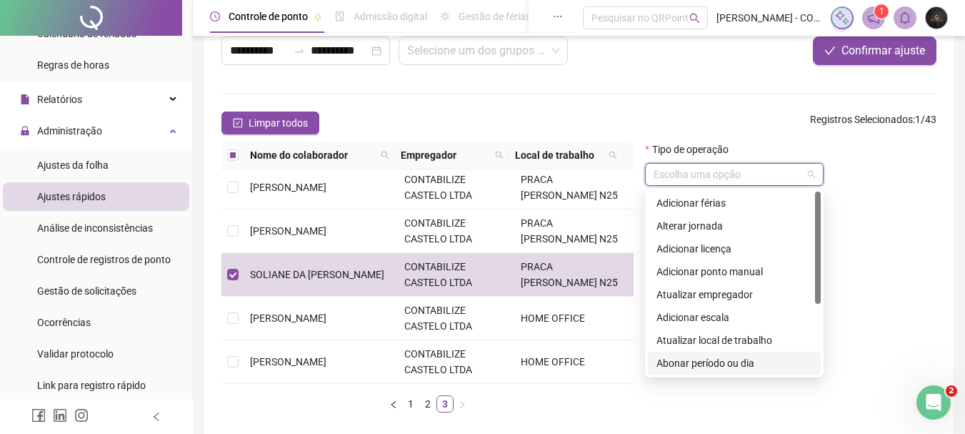
click at [706, 375] on div "8 9 10 Adicionar férias Alterar jornada Adicionar licença Adicionar ponto manua…" at bounding box center [734, 283] width 179 height 189
click at [711, 366] on div "Abonar período ou dia" at bounding box center [734, 363] width 156 height 16
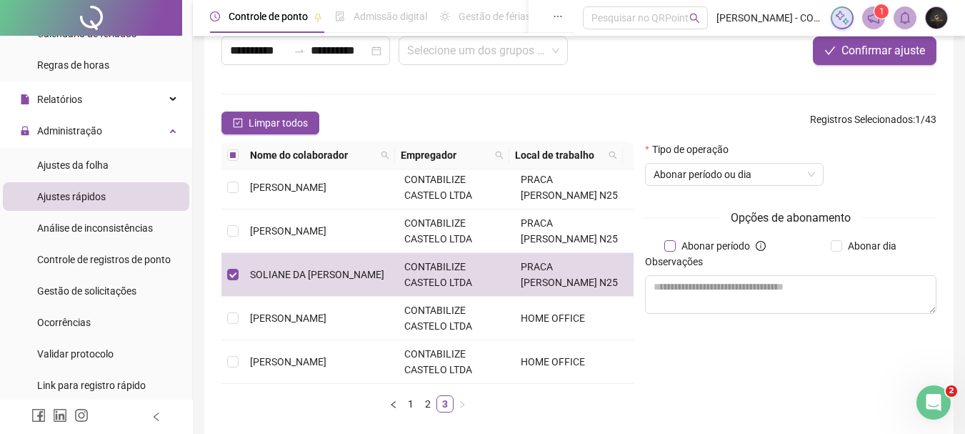
click at [676, 242] on span "Abonar período" at bounding box center [716, 246] width 80 height 16
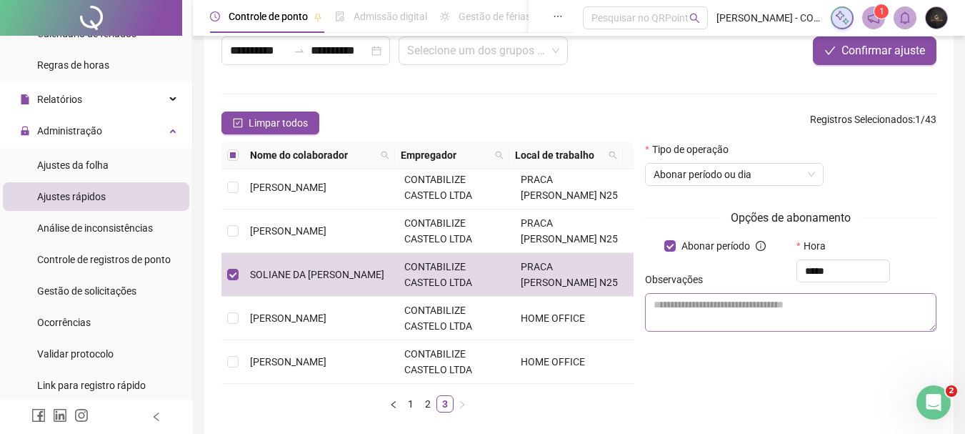
type input "*****"
click at [779, 311] on textarea at bounding box center [790, 312] width 291 height 39
type textarea "*"
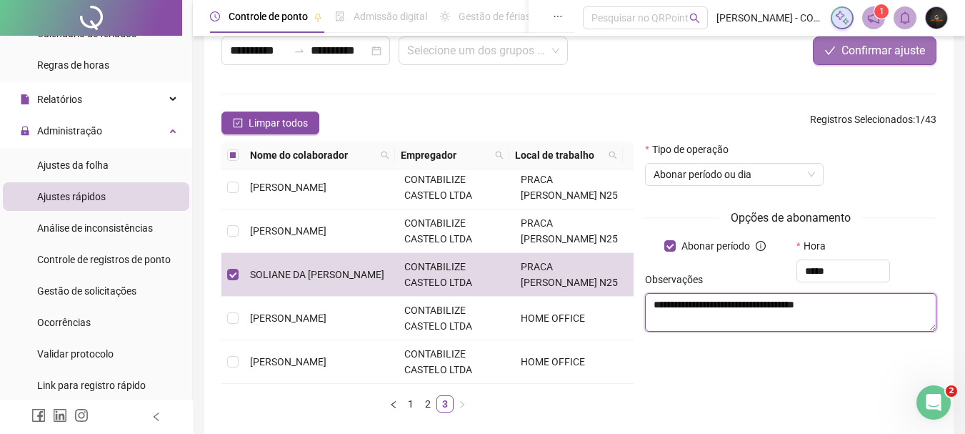
type textarea "**********"
click at [866, 49] on span "Confirmar ajuste" at bounding box center [883, 50] width 84 height 17
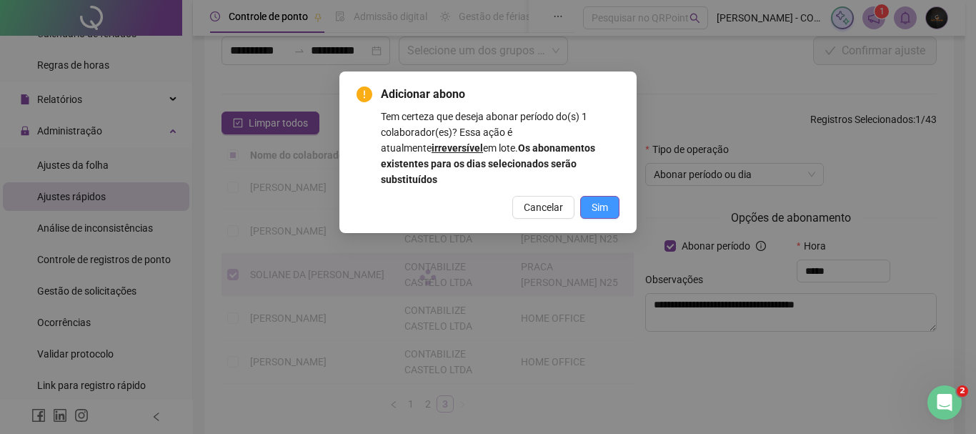
drag, startPoint x: 576, startPoint y: 198, endPoint x: 600, endPoint y: 199, distance: 24.3
click at [600, 199] on div "Cancelar Sim" at bounding box center [487, 207] width 263 height 23
click at [600, 199] on span "Sim" at bounding box center [599, 207] width 16 height 16
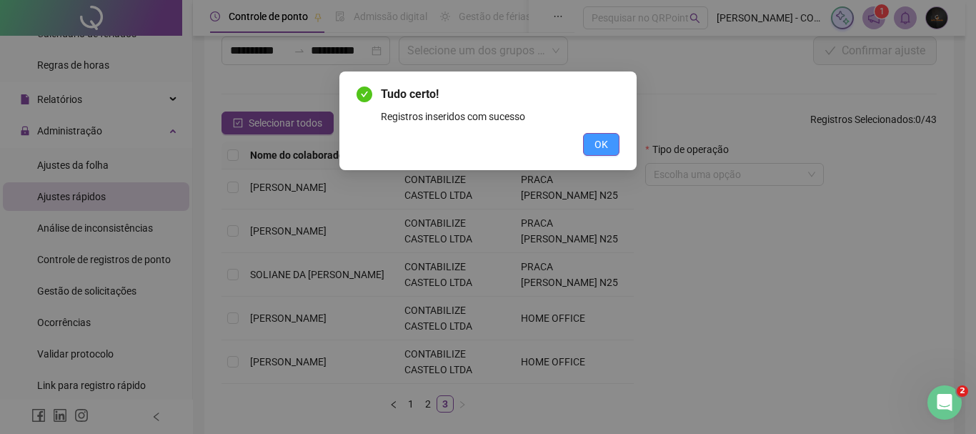
click at [606, 134] on button "OK" at bounding box center [601, 144] width 36 height 23
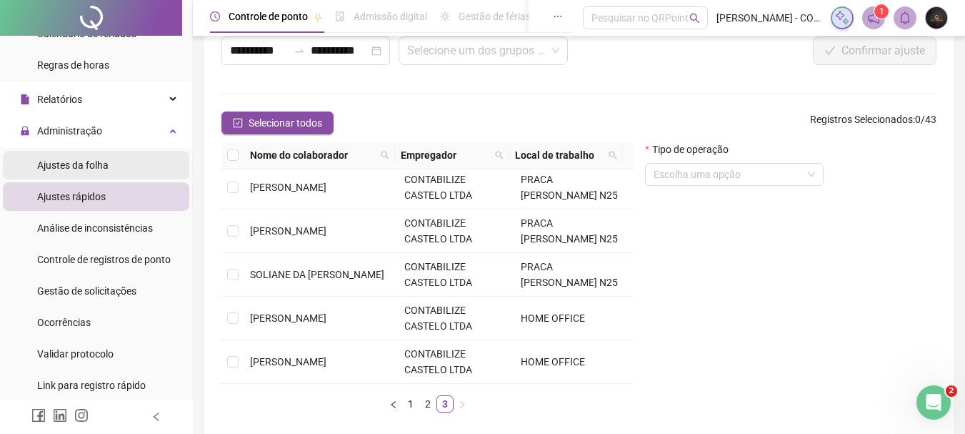
click at [115, 167] on li "Ajustes da folha" at bounding box center [96, 165] width 186 height 29
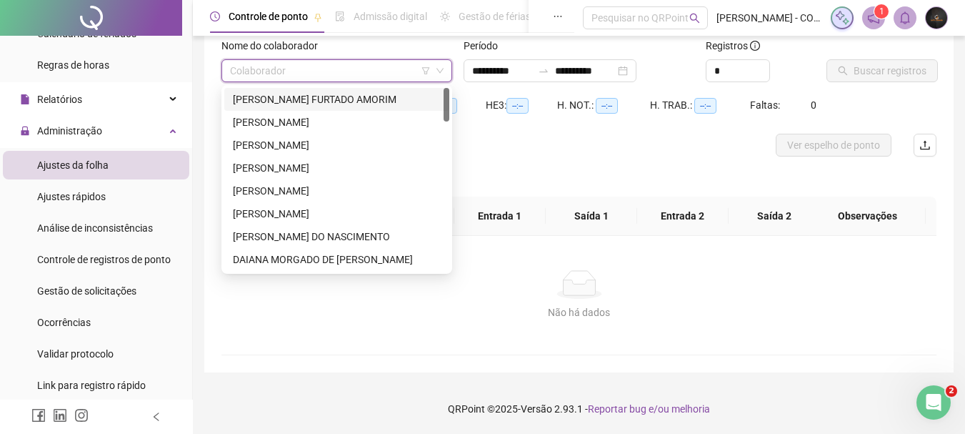
click at [304, 69] on input "search" at bounding box center [330, 70] width 201 height 21
type input "**********"
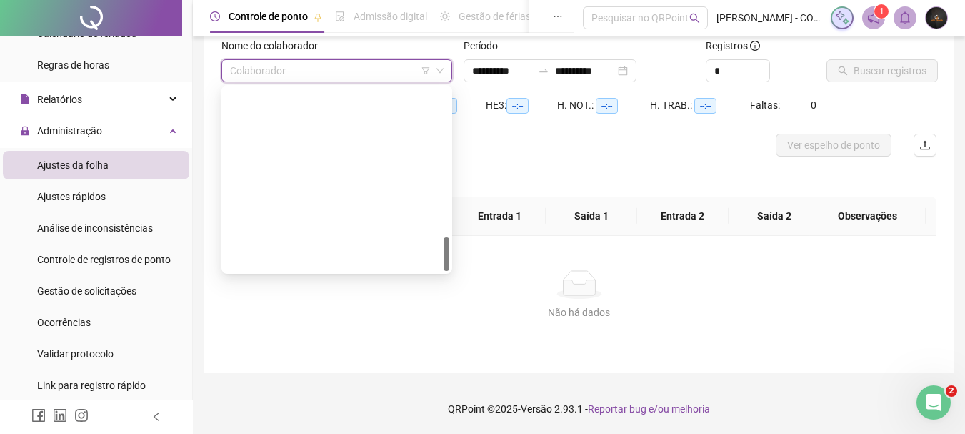
scroll to position [800, 0]
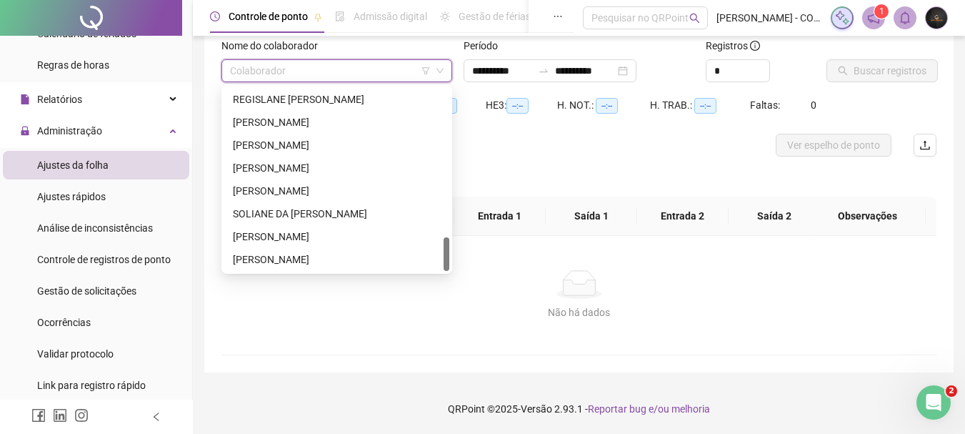
drag, startPoint x: 446, startPoint y: 105, endPoint x: 435, endPoint y: 299, distance: 193.9
click at [435, 299] on body "**********" at bounding box center [482, 123] width 965 height 434
click at [384, 200] on div "[PERSON_NAME]" at bounding box center [336, 190] width 225 height 23
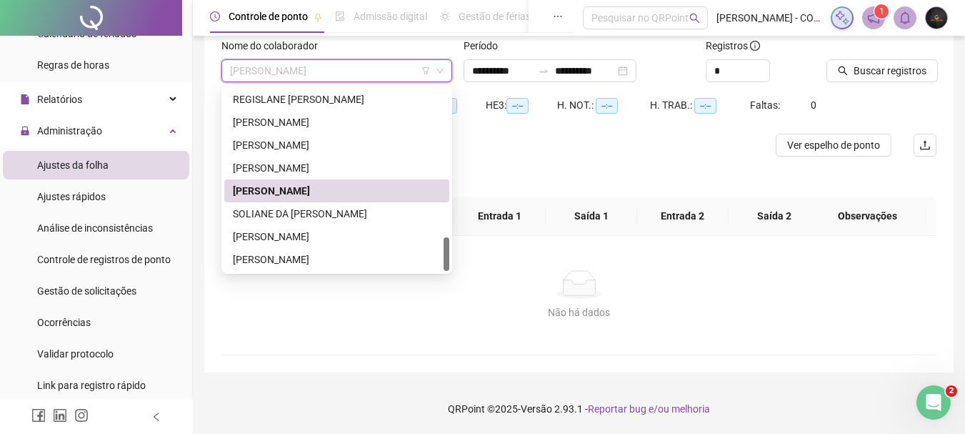
click at [403, 79] on span "[PERSON_NAME]" at bounding box center [337, 70] width 214 height 21
click at [350, 220] on div "SOLIANE DA [PERSON_NAME]" at bounding box center [337, 214] width 208 height 16
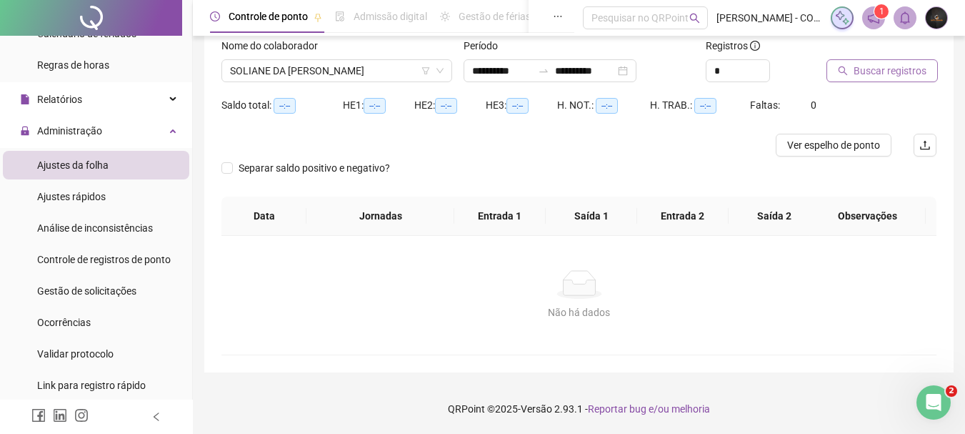
click at [878, 65] on span "Buscar registros" at bounding box center [890, 71] width 73 height 16
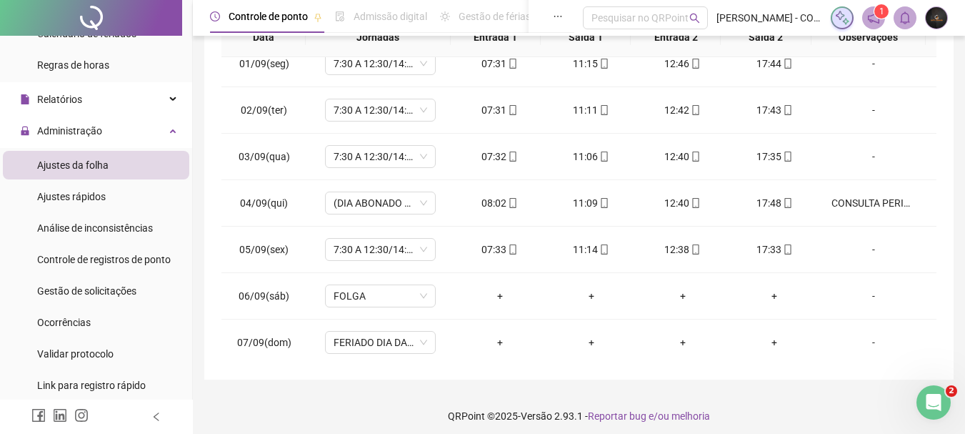
scroll to position [14, 0]
click at [868, 199] on div "CONSULTA PERIÓDICA (MÉDICO DO TRABALHO)" at bounding box center [873, 205] width 84 height 16
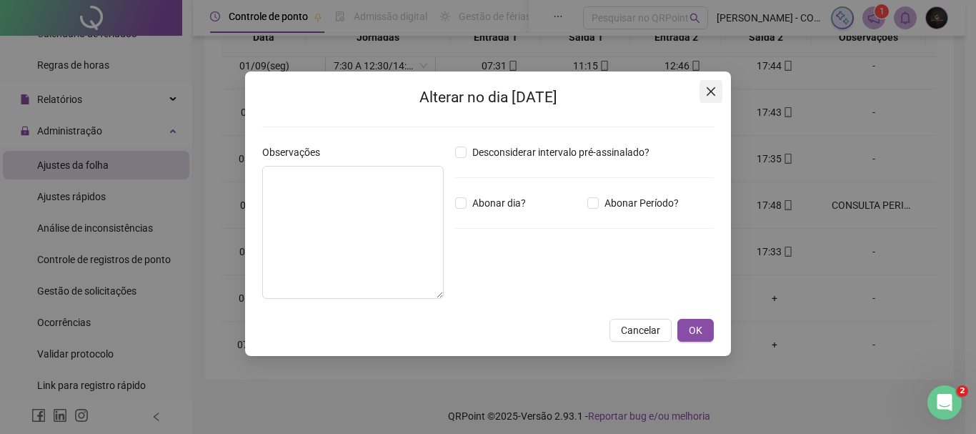
click at [714, 86] on icon "close" at bounding box center [710, 91] width 11 height 11
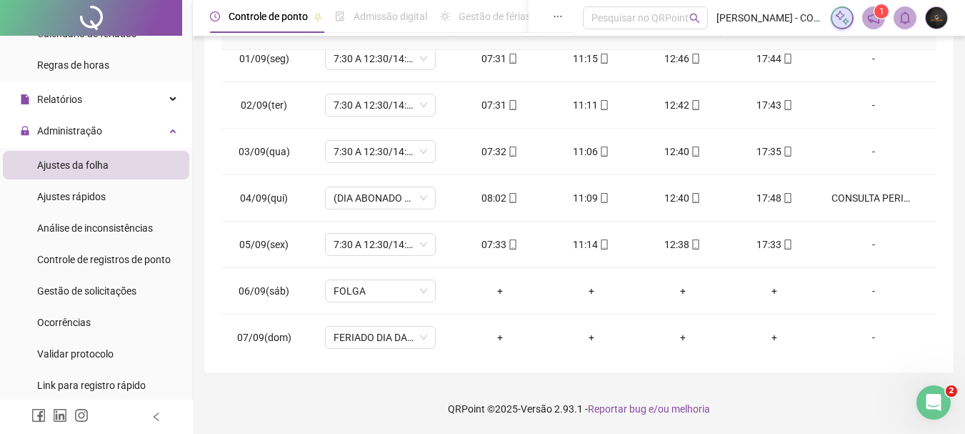
scroll to position [289, 0]
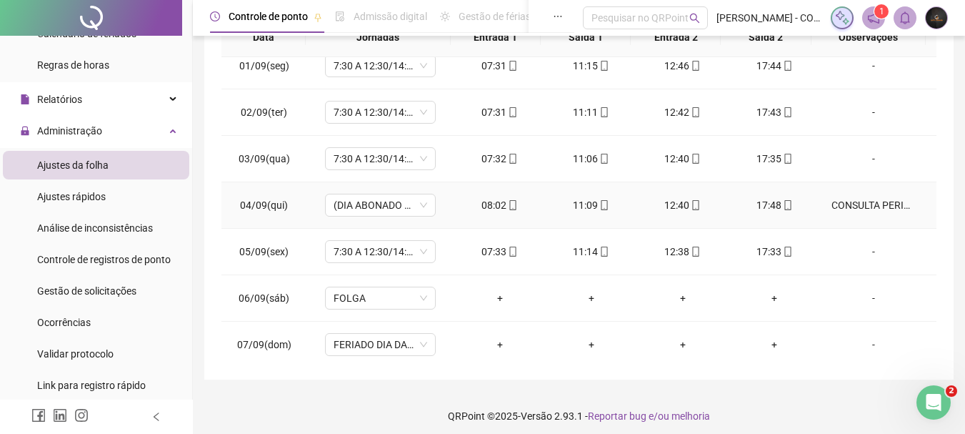
click at [854, 211] on div "CONSULTA PERIÓDICA (MÉDICO DO TRABALHO)" at bounding box center [873, 205] width 84 height 16
type textarea "**********"
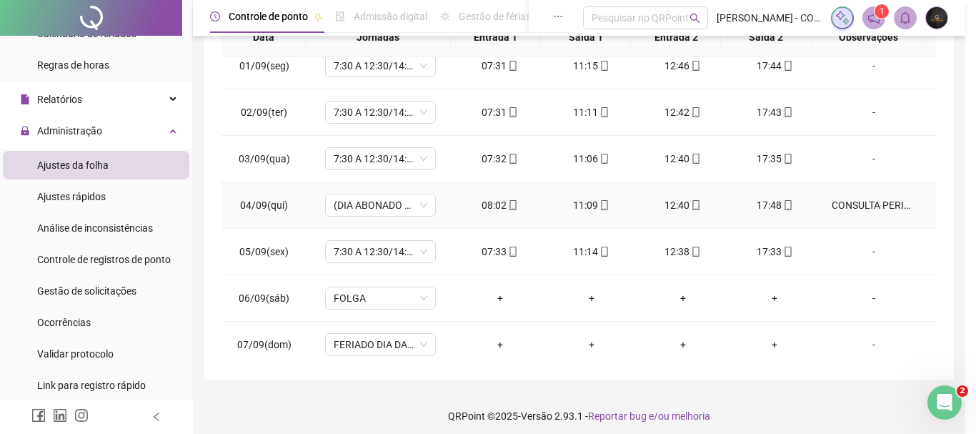
type input "*****"
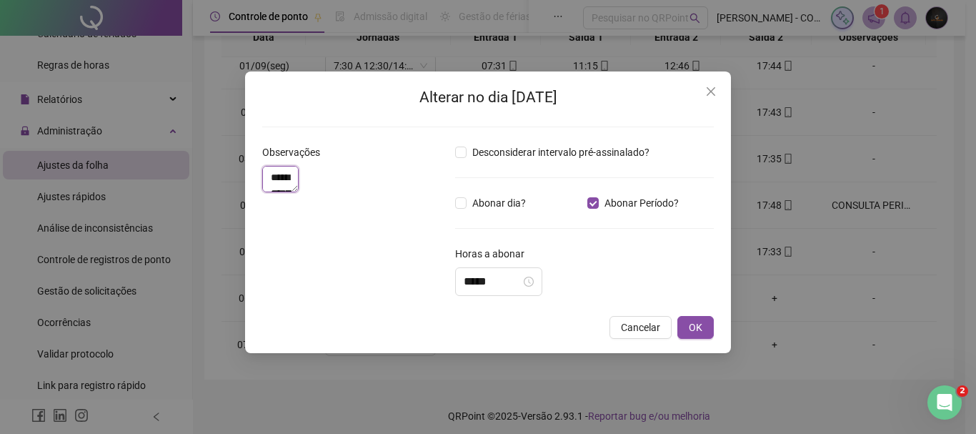
drag, startPoint x: 363, startPoint y: 191, endPoint x: 241, endPoint y: 177, distance: 122.2
click at [241, 177] on div "**********" at bounding box center [488, 217] width 976 height 434
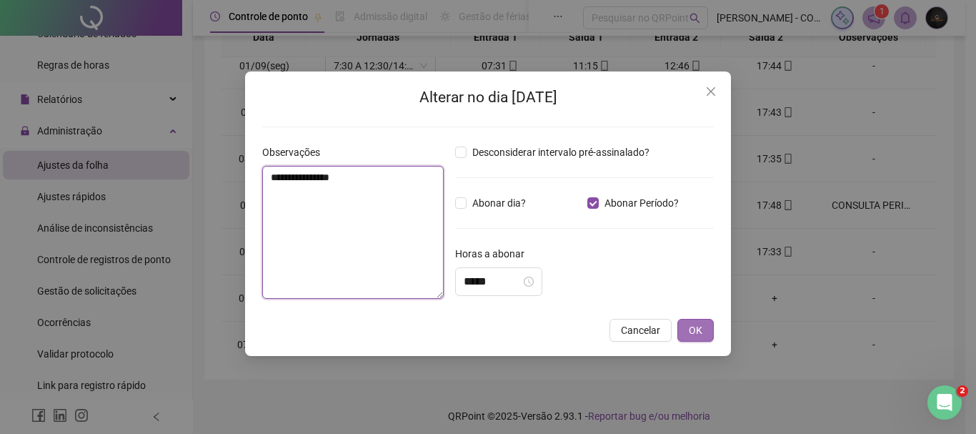
type textarea "**********"
click at [701, 337] on span "OK" at bounding box center [696, 330] width 14 height 16
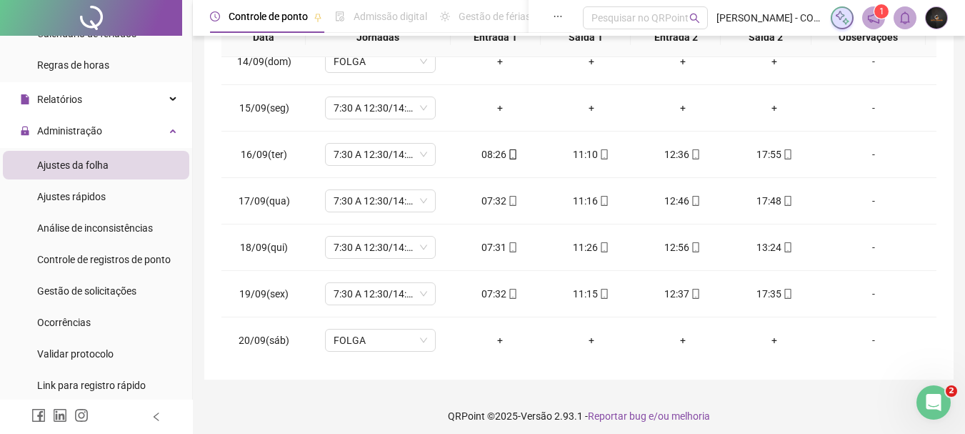
scroll to position [632, 0]
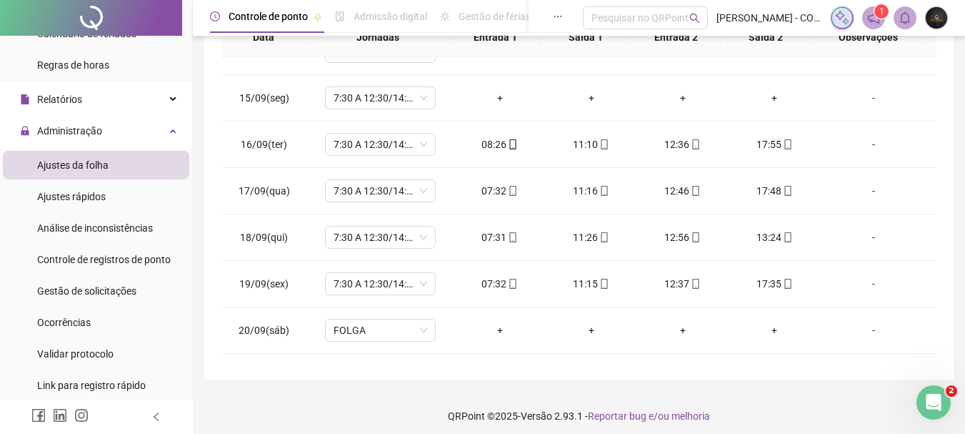
click at [937, 19] on img at bounding box center [936, 17] width 21 height 21
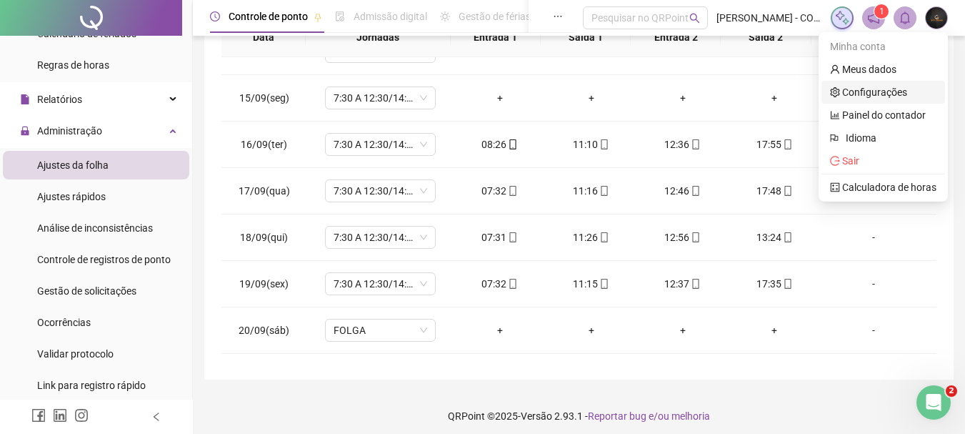
click at [899, 86] on link "Configurações" at bounding box center [868, 91] width 77 height 11
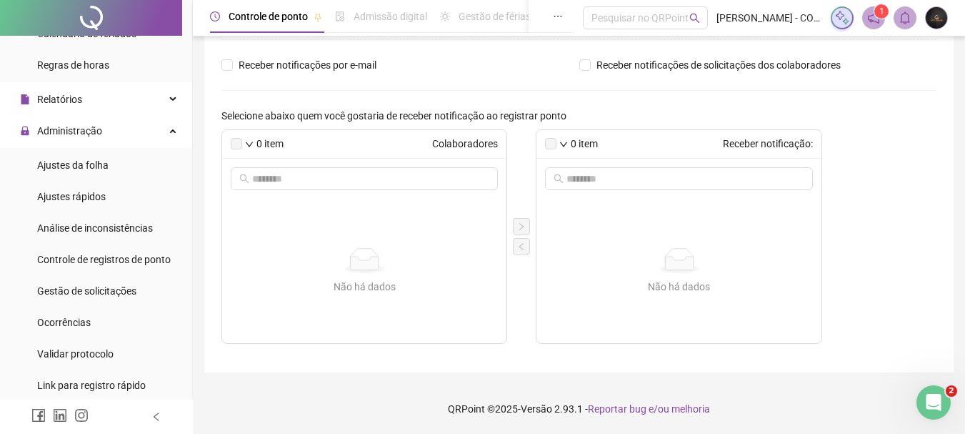
scroll to position [58, 0]
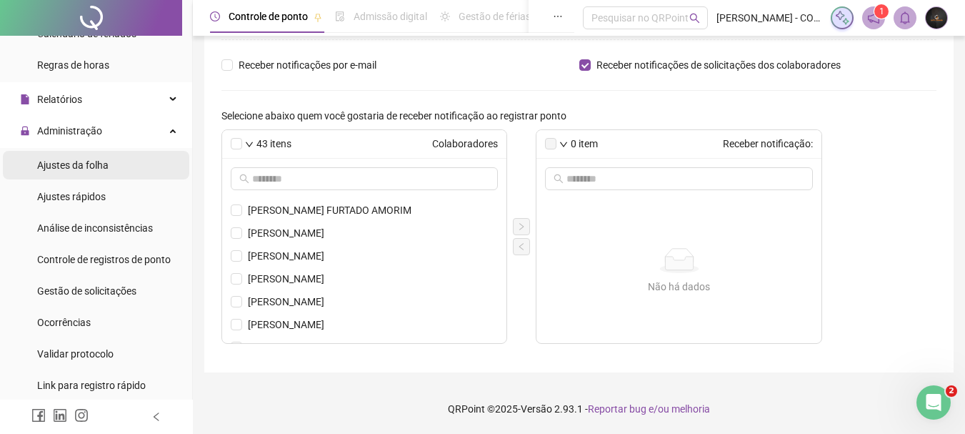
click at [161, 169] on li "Ajustes da folha" at bounding box center [96, 165] width 186 height 29
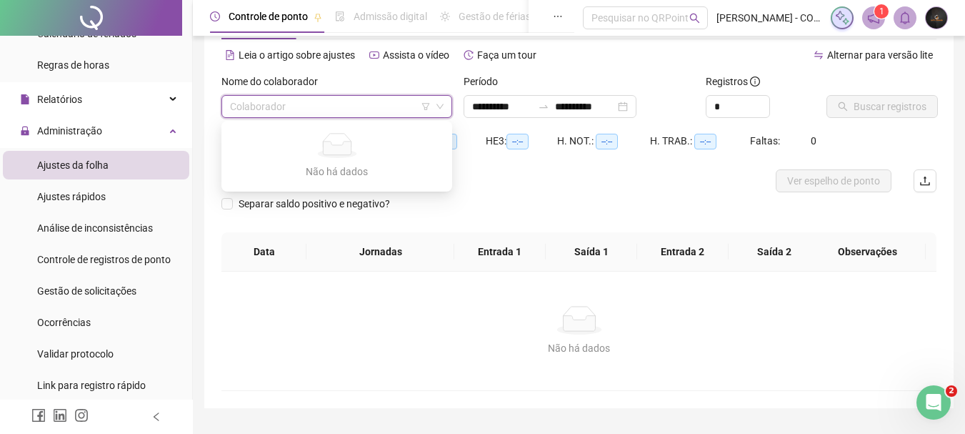
click at [364, 96] on input "search" at bounding box center [330, 106] width 201 height 21
type input "**********"
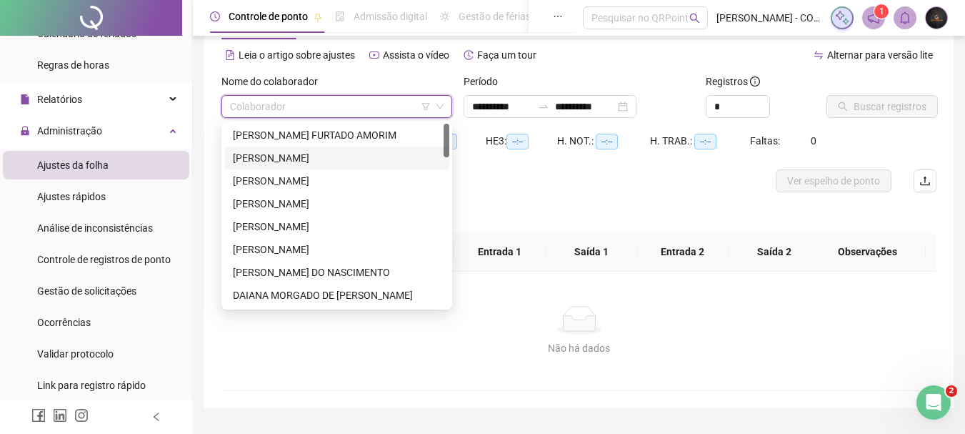
drag, startPoint x: 449, startPoint y: 144, endPoint x: 448, endPoint y: 194, distance: 50.0
click at [448, 194] on div "197774 266189 280250 [PERSON_NAME] FURTADO AMORIM [PERSON_NAME] [PERSON_NAME] […" at bounding box center [336, 215] width 231 height 189
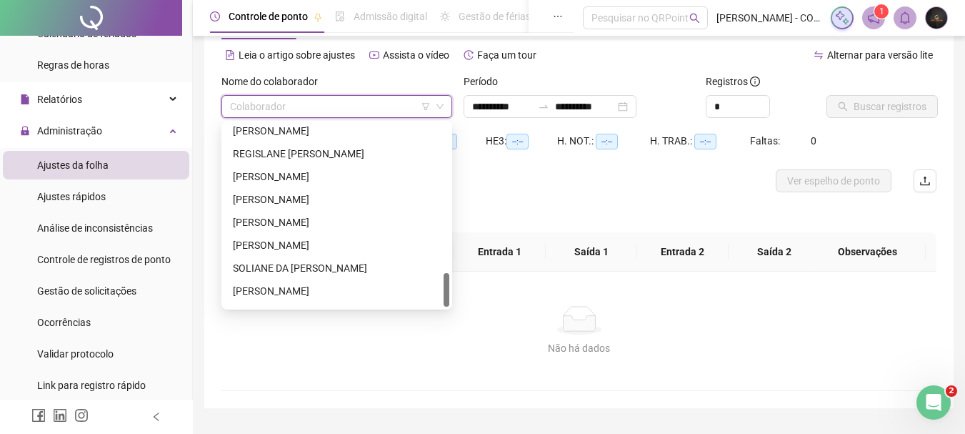
scroll to position [800, 0]
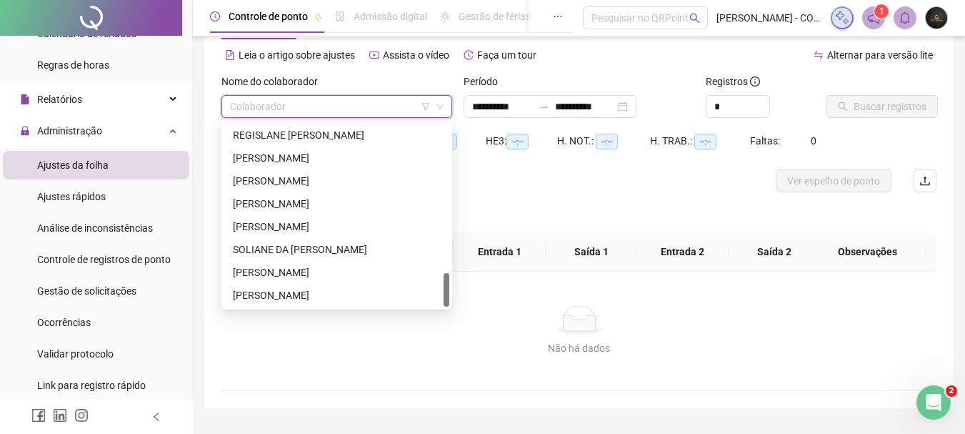
drag, startPoint x: 446, startPoint y: 147, endPoint x: 429, endPoint y: 301, distance: 155.2
click at [429, 301] on div "[PERSON_NAME] REGISLANE [PERSON_NAME] [PERSON_NAME]" at bounding box center [336, 215] width 225 height 183
click at [361, 249] on div "SOLIANE DA [PERSON_NAME]" at bounding box center [337, 249] width 208 height 16
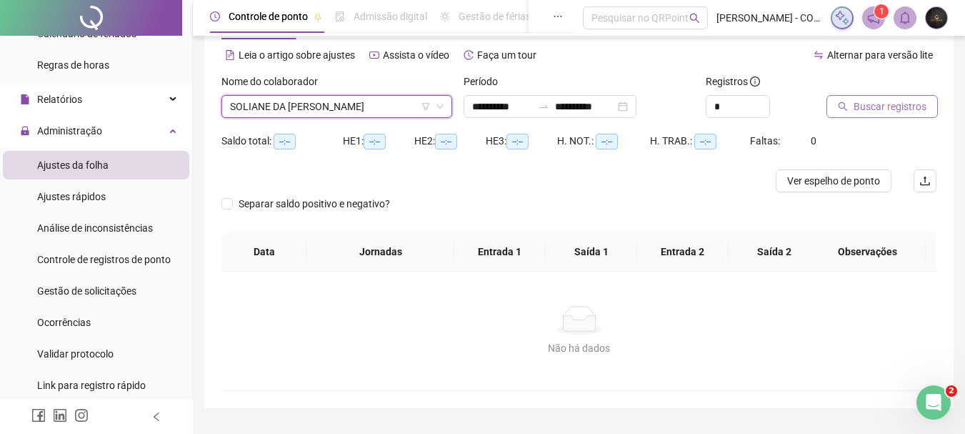
click at [859, 111] on span "Buscar registros" at bounding box center [890, 107] width 73 height 16
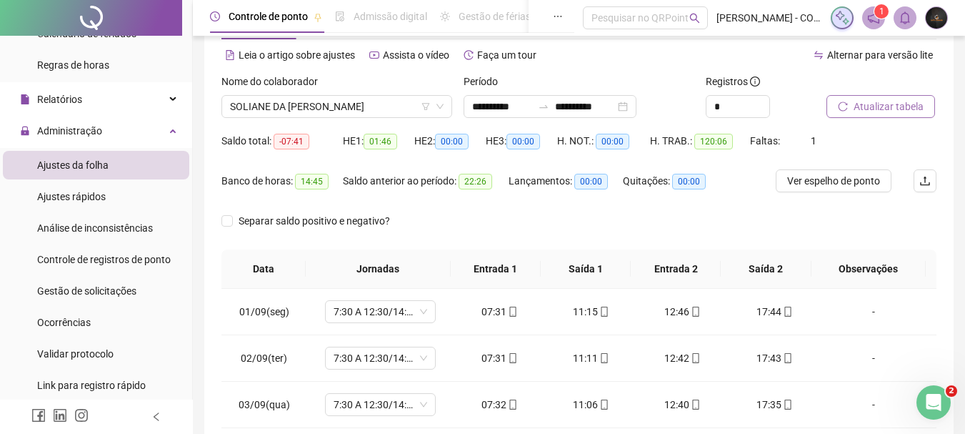
click at [937, 25] on img at bounding box center [936, 17] width 21 height 21
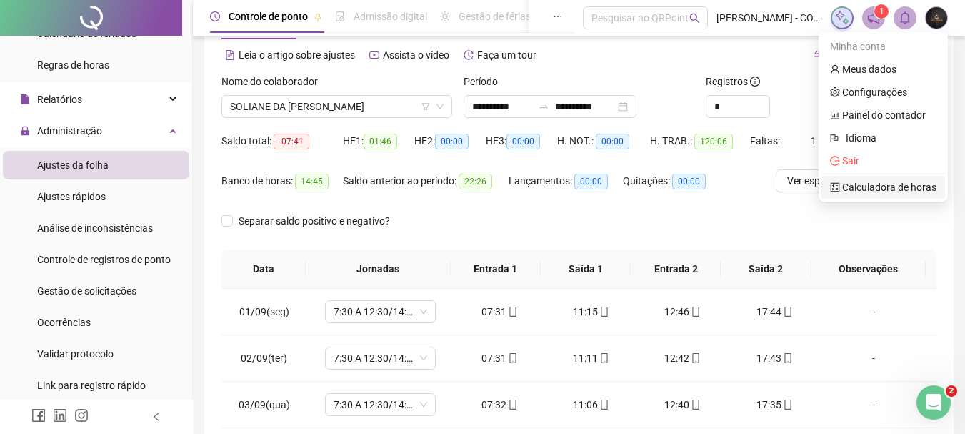
click at [892, 188] on link "Calculadora de horas" at bounding box center [883, 186] width 106 height 11
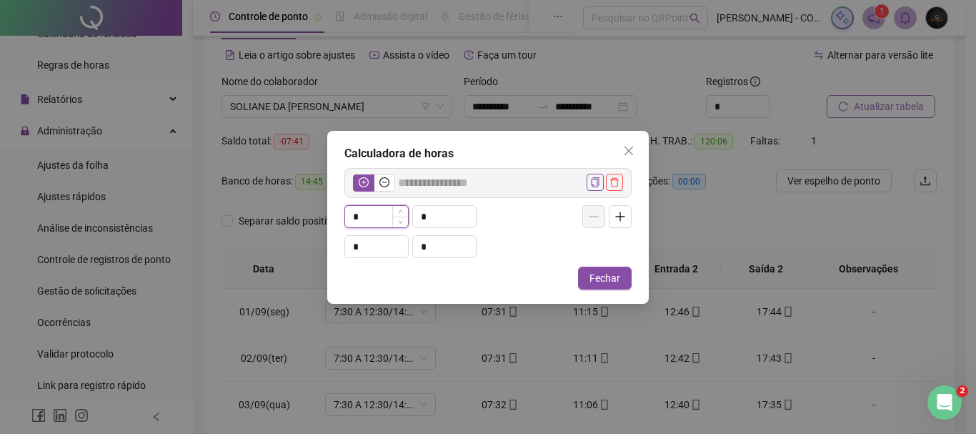
click at [369, 217] on input "*" at bounding box center [376, 216] width 63 height 21
type input "**"
type input "*****"
type input "***"
type input "*****"
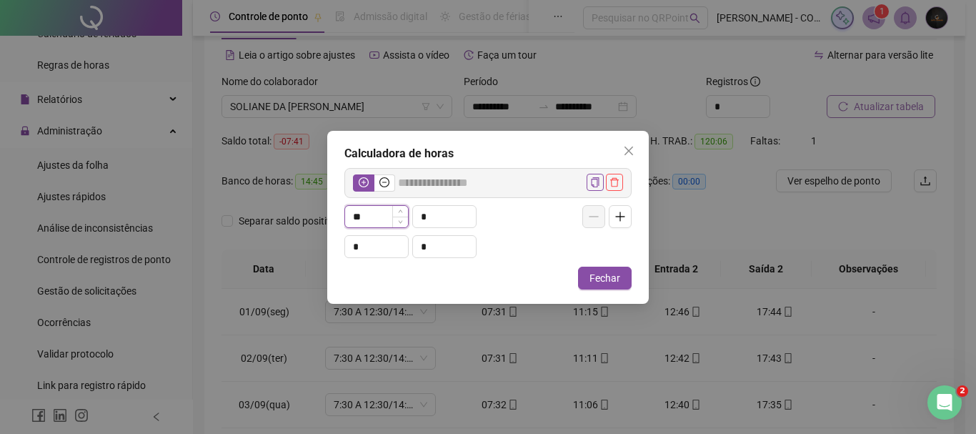
type input "*"
type input "*****"
type input "*"
click at [436, 214] on input "*" at bounding box center [444, 216] width 63 height 21
type input "*****"
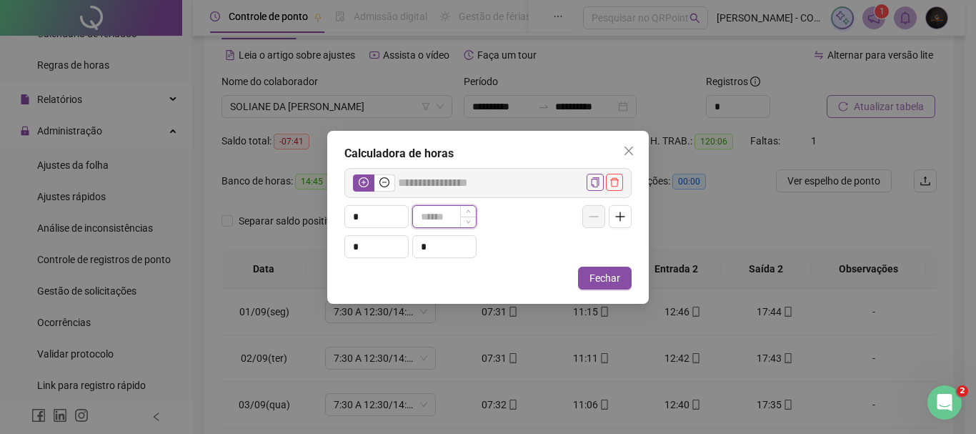
type input "*"
type input "*****"
type input "**"
click at [372, 243] on input "*" at bounding box center [376, 246] width 63 height 21
type input "*"
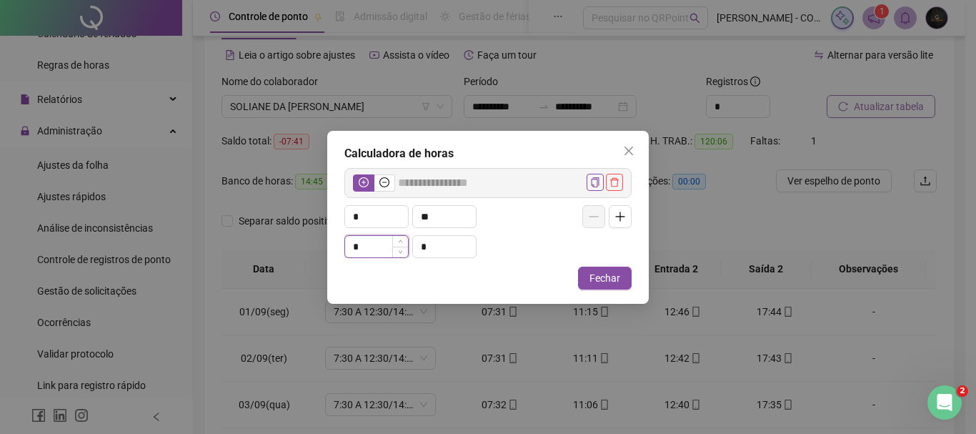
type input "*****"
type input "*"
click at [446, 240] on input "*" at bounding box center [444, 246] width 63 height 21
type input "*****"
type input "*"
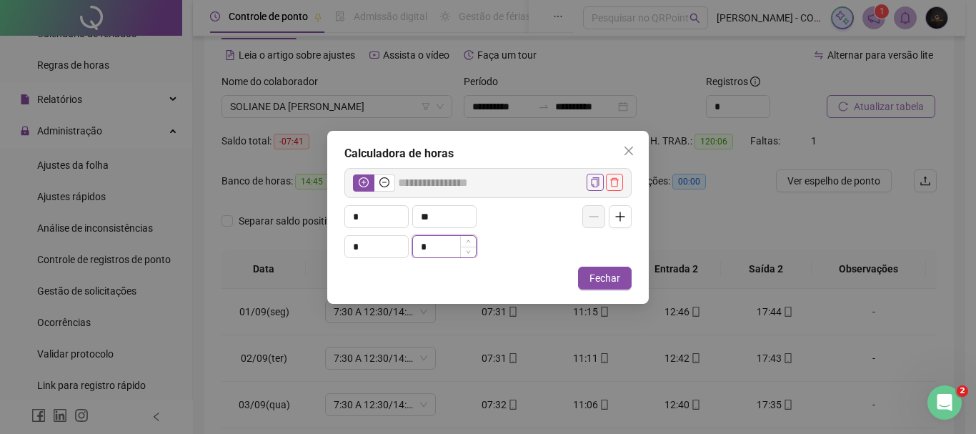
type input "*****"
type input "**"
click at [379, 184] on icon "minus-circle" at bounding box center [384, 182] width 10 height 10
type input "*****"
click at [609, 273] on span "Fechar" at bounding box center [604, 278] width 31 height 16
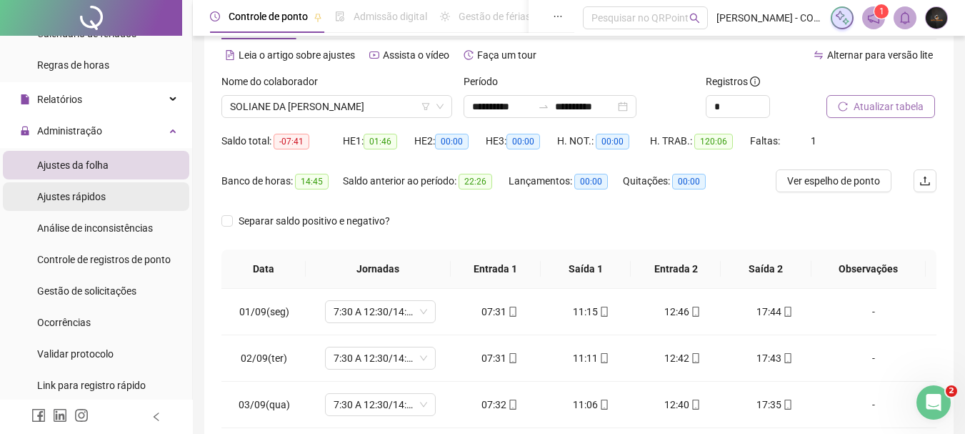
click at [150, 193] on li "Ajustes rápidos" at bounding box center [96, 196] width 186 height 29
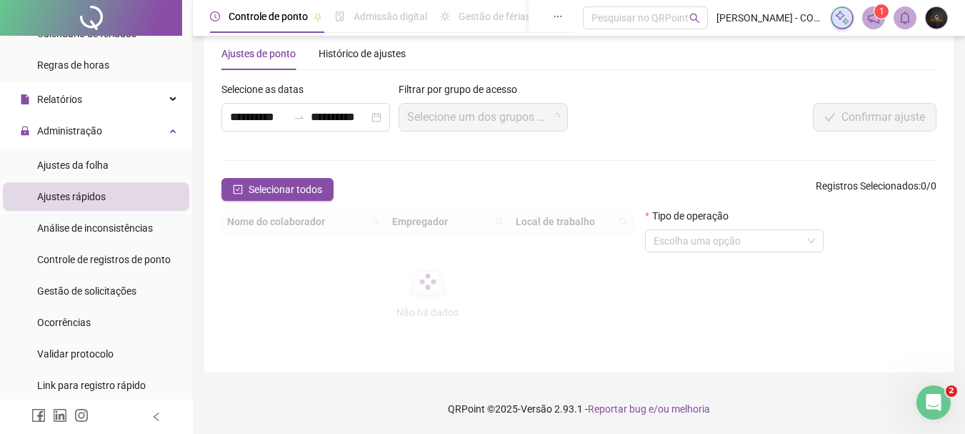
scroll to position [58, 0]
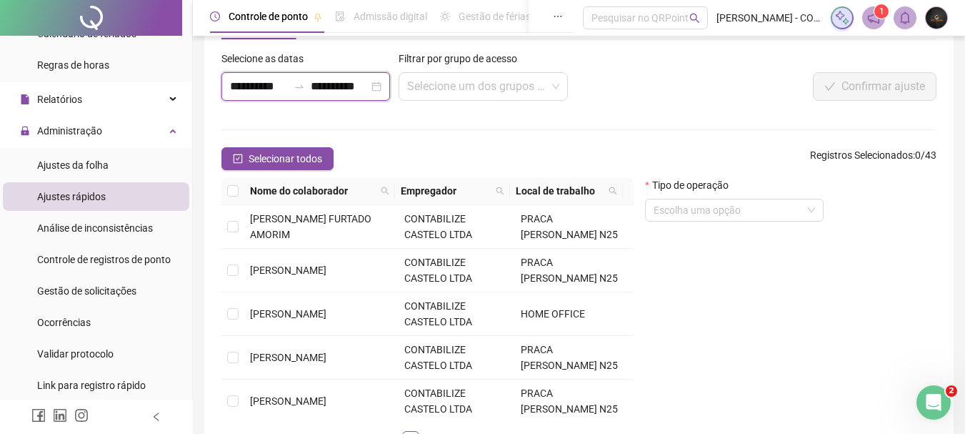
click at [324, 81] on input "**********" at bounding box center [340, 86] width 58 height 17
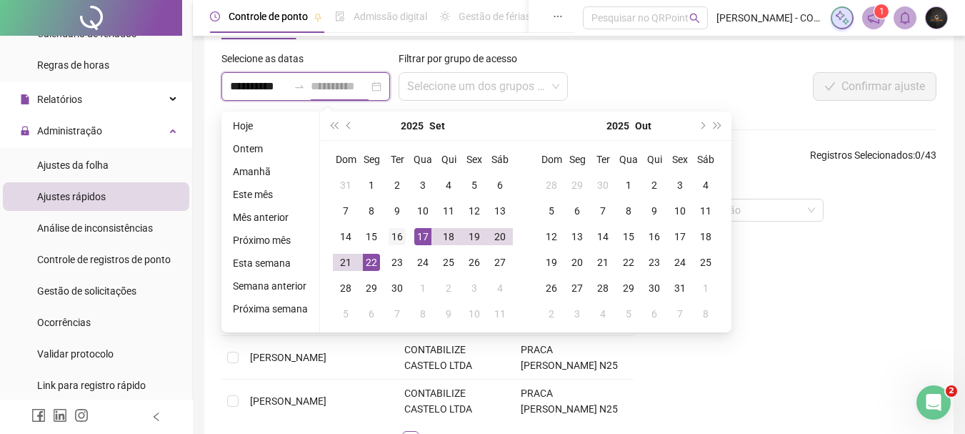
type input "**********"
click at [398, 237] on div "16" at bounding box center [397, 236] width 17 height 17
type input "**********"
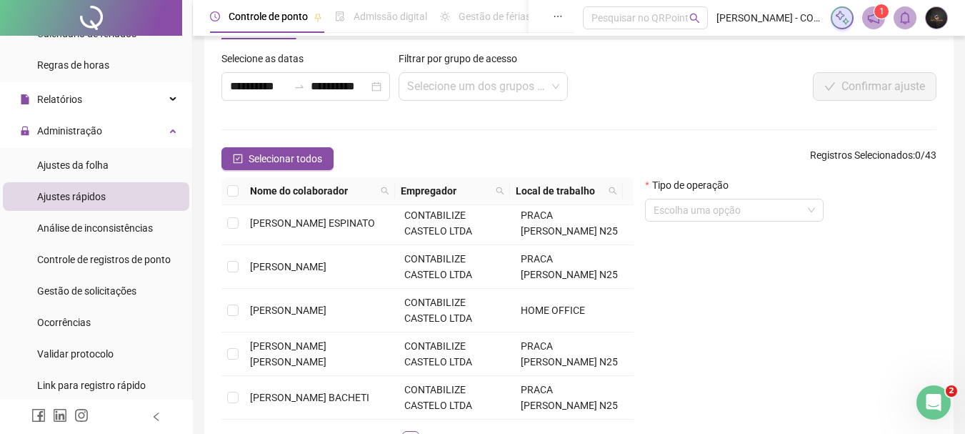
scroll to position [162, 0]
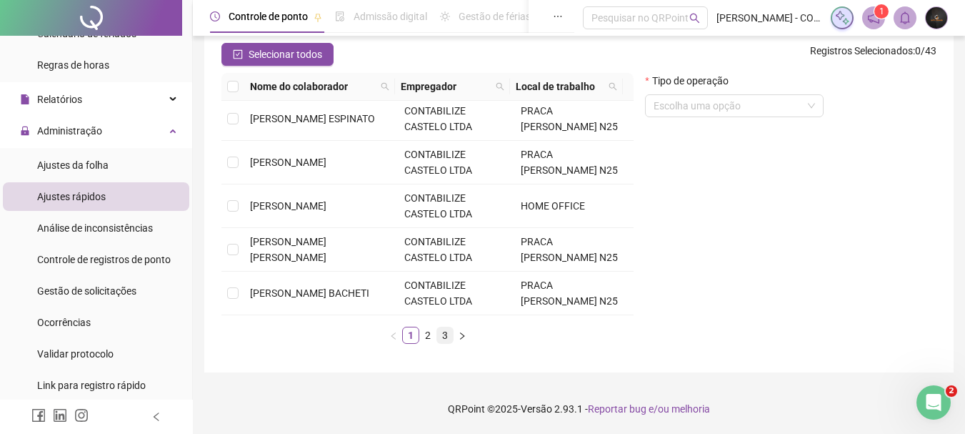
click at [441, 332] on link "3" at bounding box center [445, 335] width 16 height 16
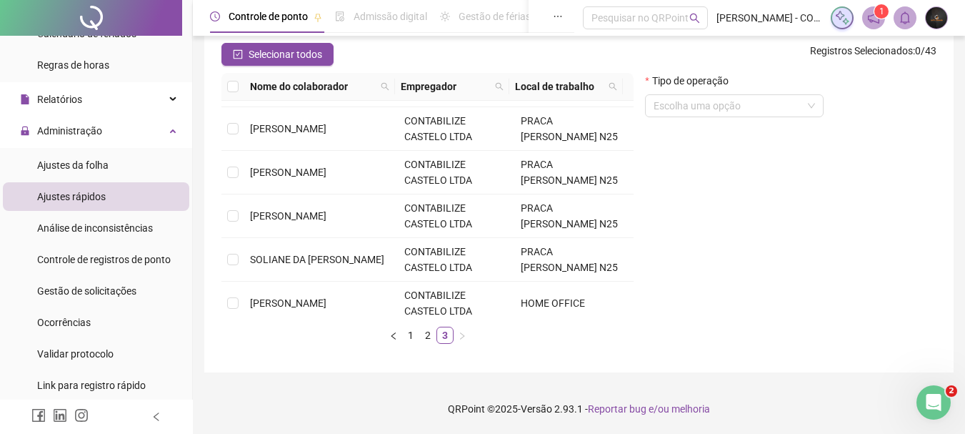
scroll to position [301, 0]
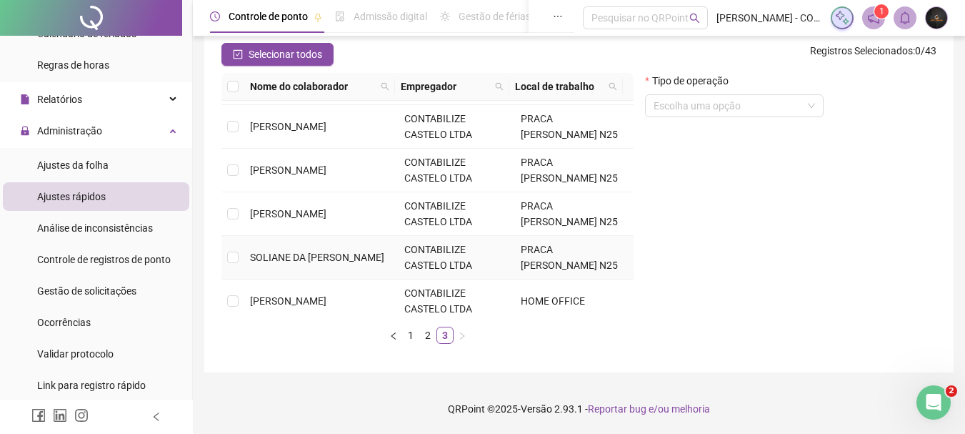
click at [240, 253] on td at bounding box center [232, 258] width 23 height 44
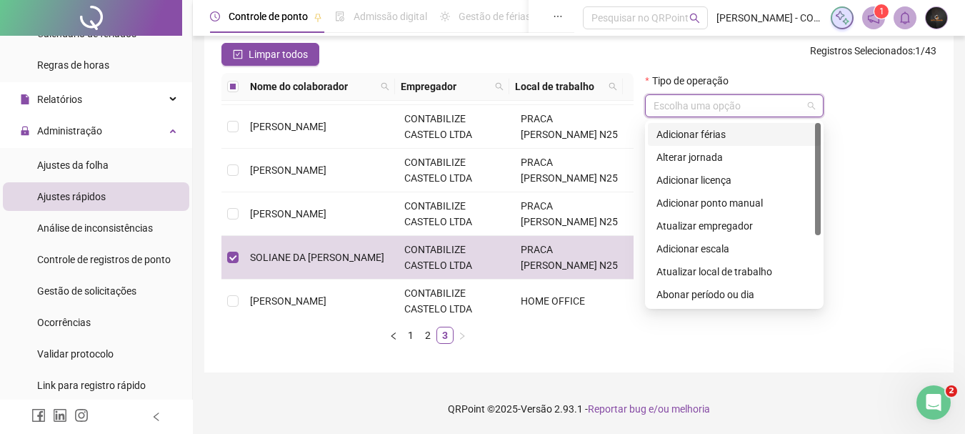
click at [689, 101] on input "search" at bounding box center [728, 105] width 149 height 21
click at [739, 296] on div "Abonar período ou dia" at bounding box center [734, 294] width 156 height 16
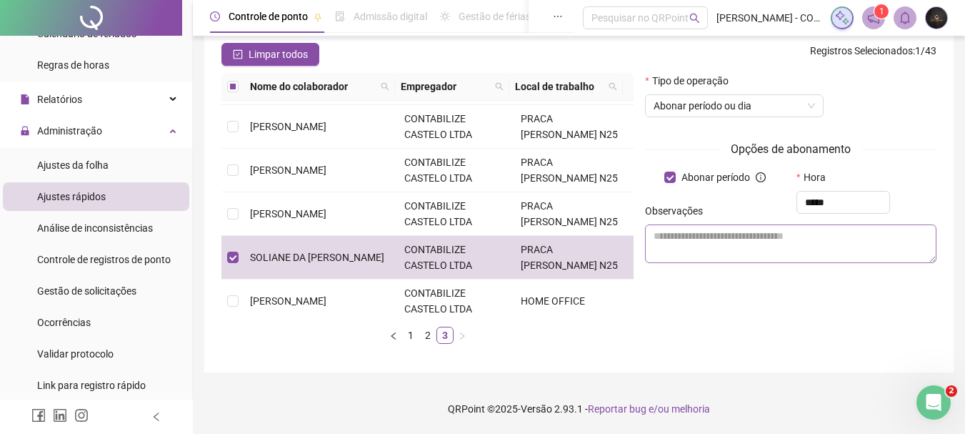
type input "*****"
click at [746, 238] on textarea at bounding box center [790, 243] width 291 height 39
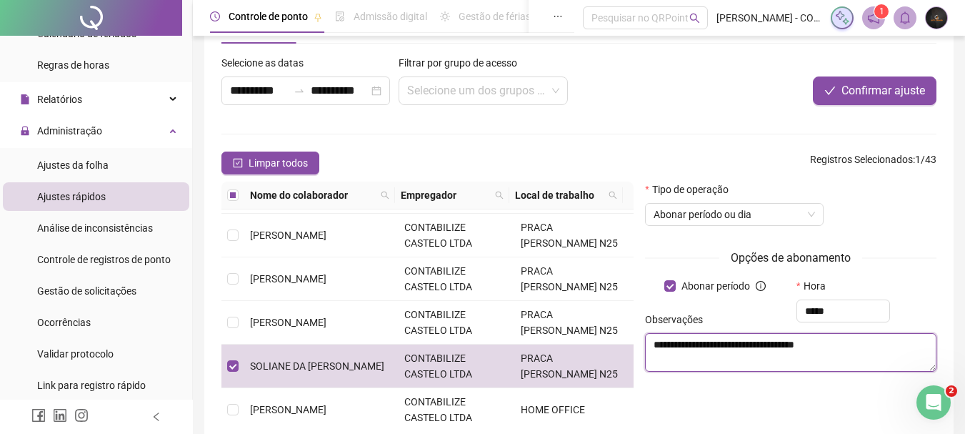
scroll to position [24, 0]
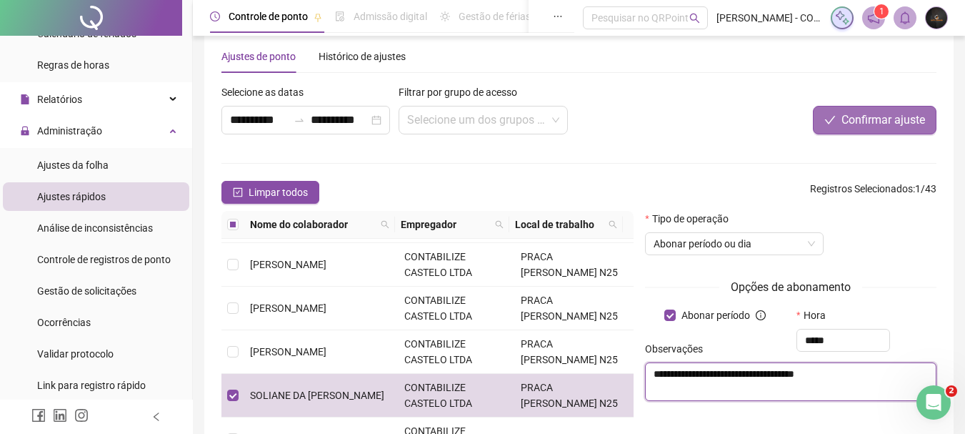
type textarea "**********"
click at [886, 126] on span "Confirmar ajuste" at bounding box center [883, 119] width 84 height 17
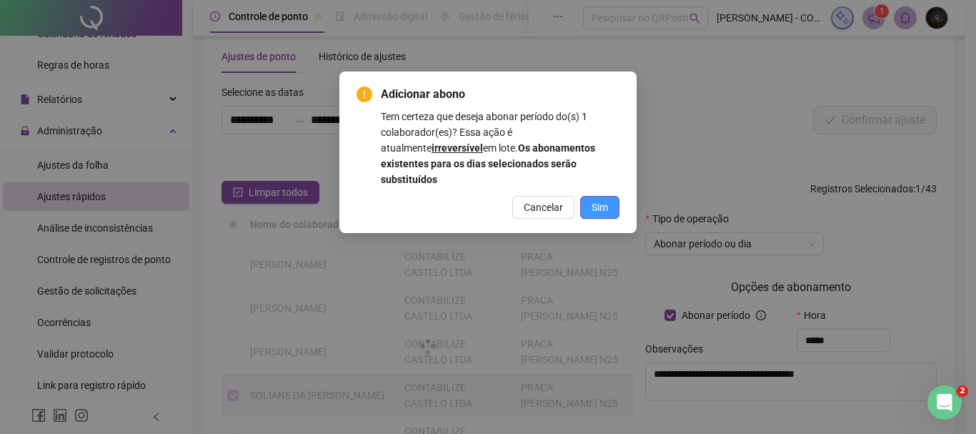
click at [595, 199] on span "Sim" at bounding box center [599, 207] width 16 height 16
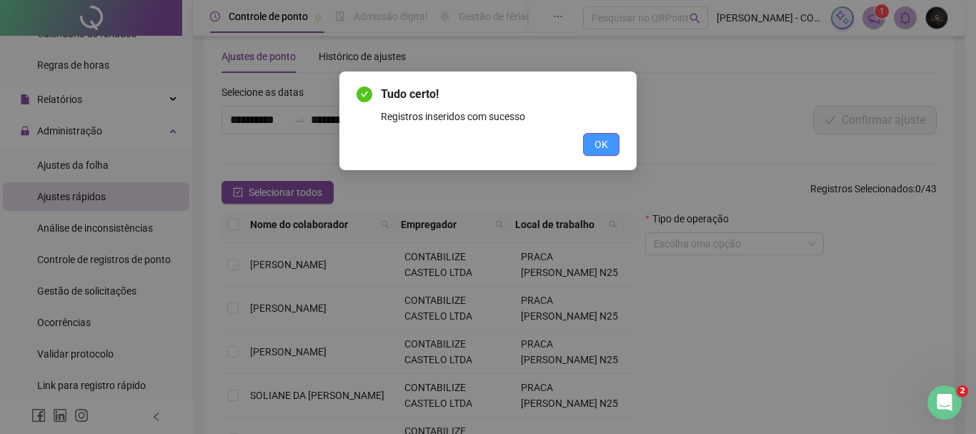
click at [596, 144] on span "OK" at bounding box center [601, 144] width 14 height 16
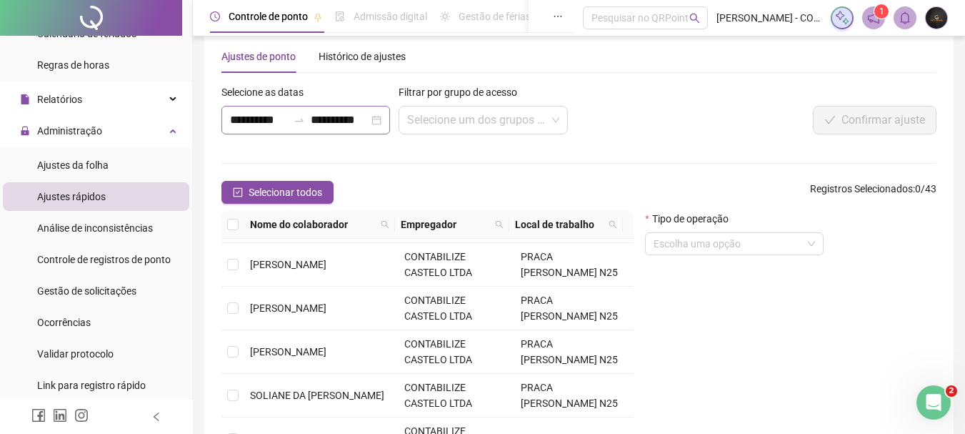
click at [337, 111] on div "**********" at bounding box center [305, 120] width 169 height 29
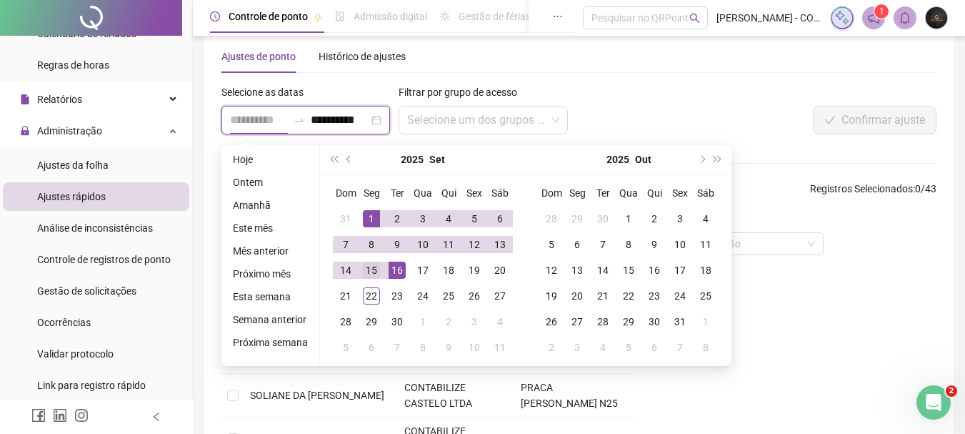
type input "**********"
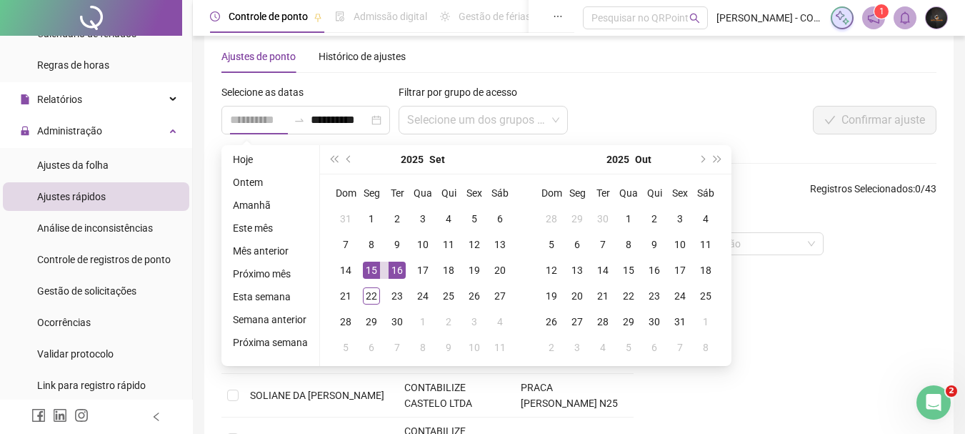
click at [368, 275] on div "15" at bounding box center [371, 269] width 17 height 17
type input "**********"
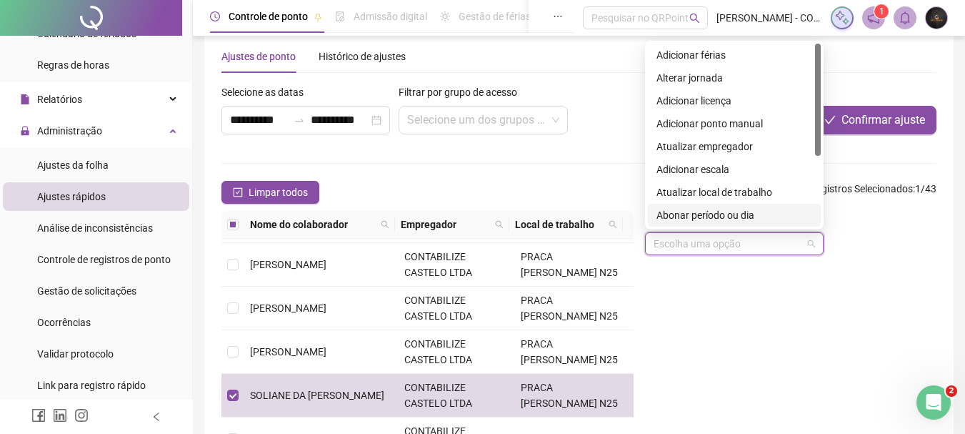
click at [661, 251] on input "search" at bounding box center [728, 243] width 149 height 21
click at [744, 207] on div "Abonar período ou dia" at bounding box center [734, 215] width 156 height 16
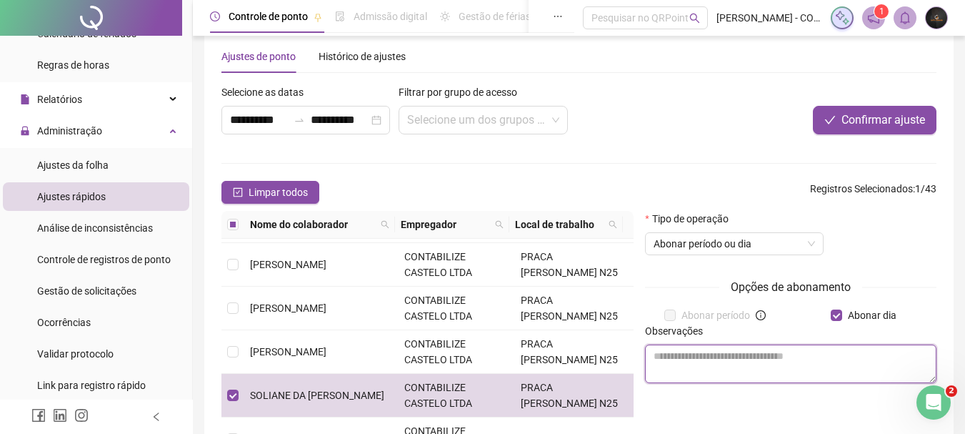
click at [781, 360] on textarea at bounding box center [790, 363] width 291 height 39
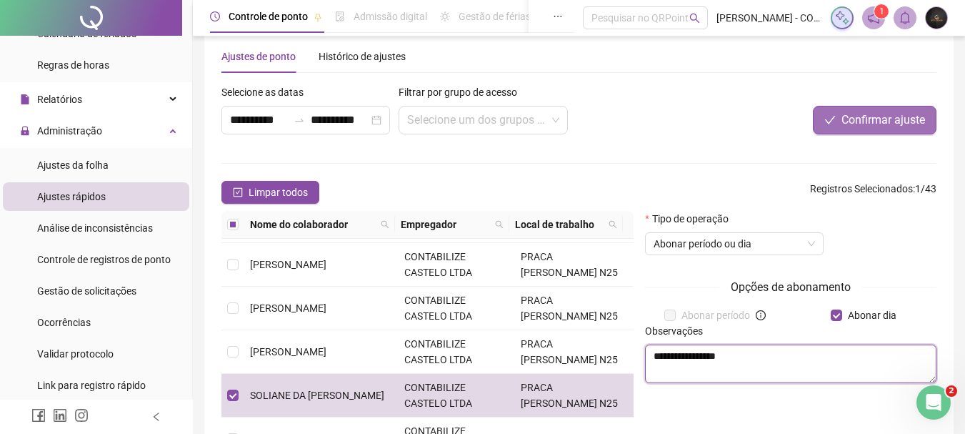
type textarea "**********"
click at [917, 121] on span "Confirmar ajuste" at bounding box center [883, 119] width 84 height 17
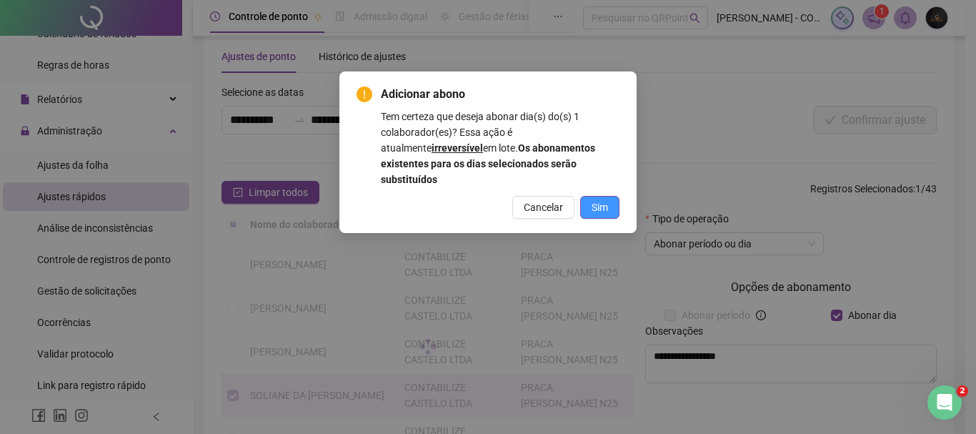
click at [601, 199] on span "Sim" at bounding box center [599, 207] width 16 height 16
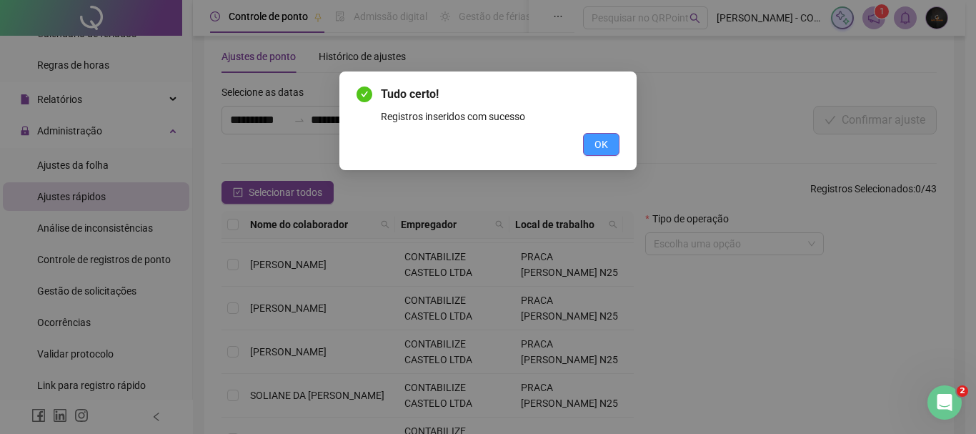
click at [596, 139] on span "OK" at bounding box center [601, 144] width 14 height 16
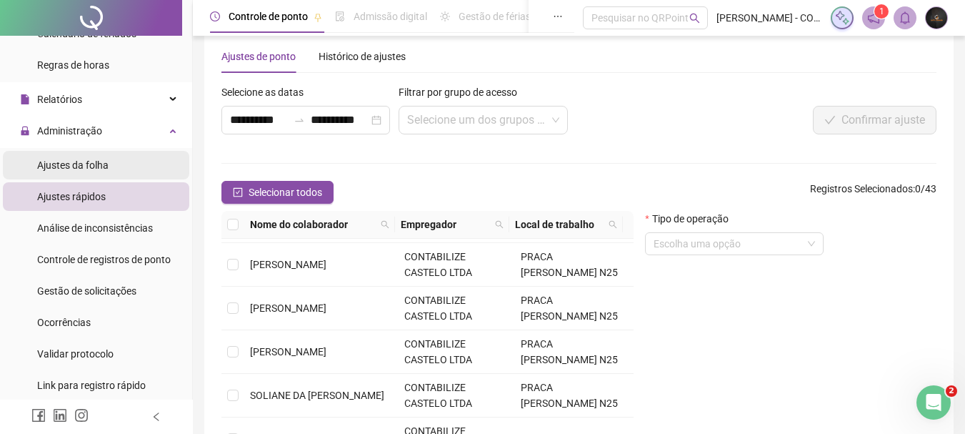
click at [157, 169] on li "Ajustes da folha" at bounding box center [96, 165] width 186 height 29
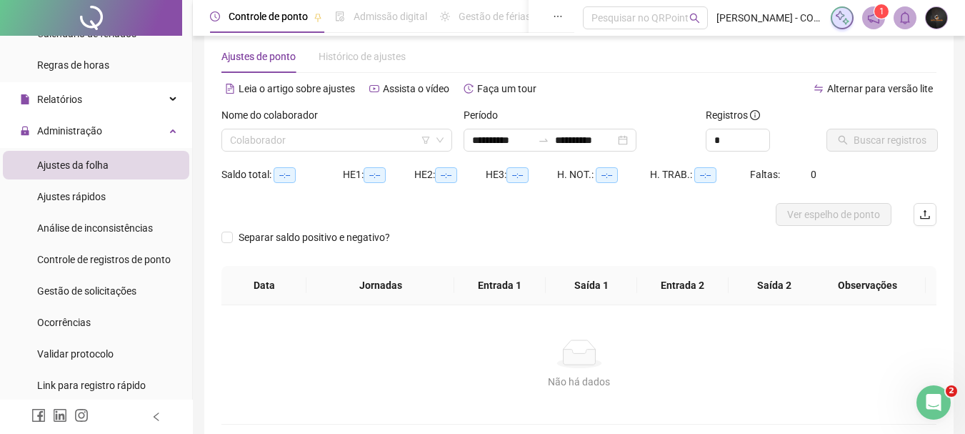
type input "**********"
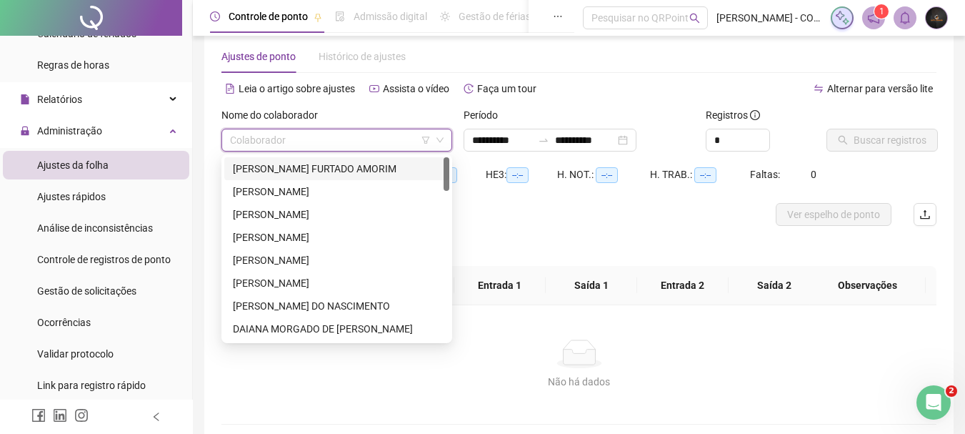
click at [299, 138] on input "search" at bounding box center [330, 139] width 201 height 21
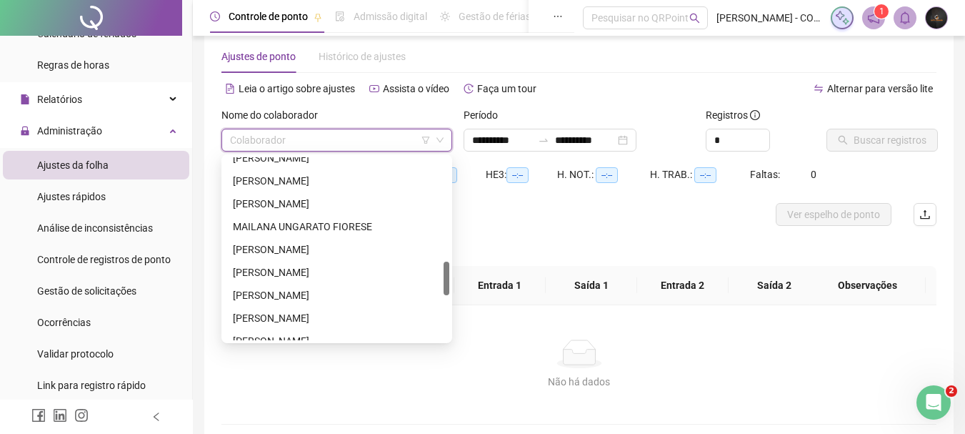
scroll to position [567, 0]
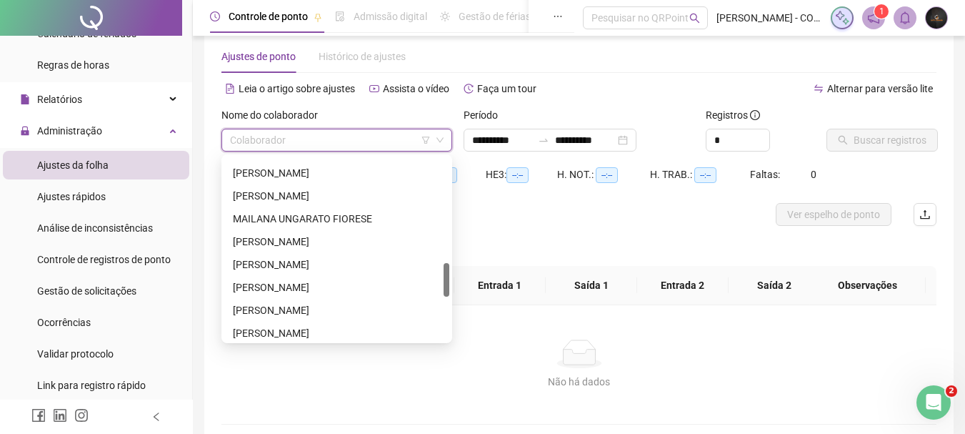
drag, startPoint x: 449, startPoint y: 179, endPoint x: 440, endPoint y: 284, distance: 106.1
click at [440, 284] on div "[PERSON_NAME] [PERSON_NAME] MAILANA UNGARATO FIORESE [PERSON_NAME] QUETSIA [PER…" at bounding box center [336, 248] width 225 height 183
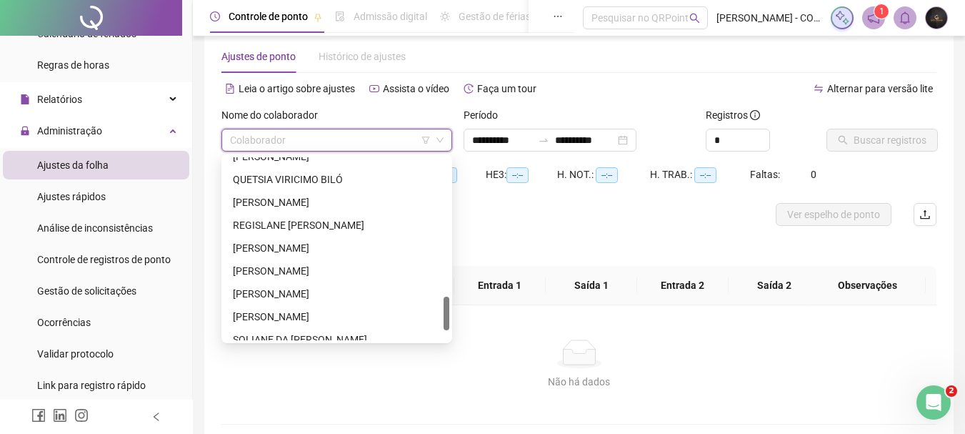
scroll to position [747, 0]
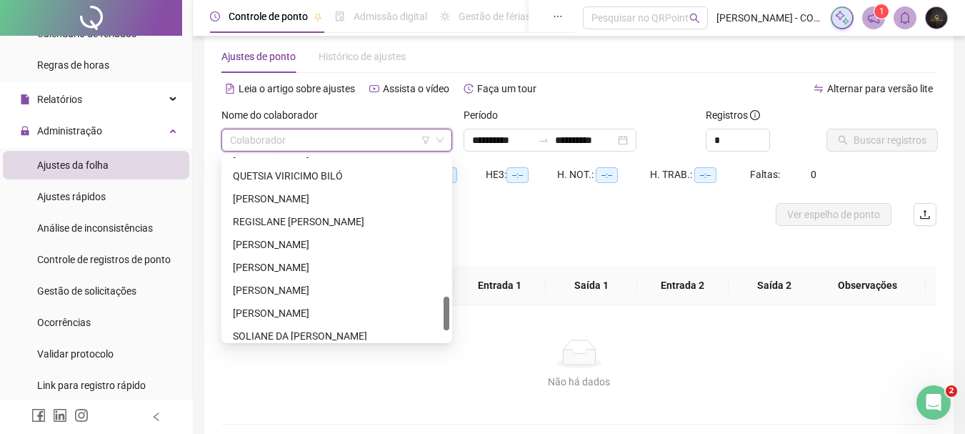
drag, startPoint x: 445, startPoint y: 285, endPoint x: 451, endPoint y: 319, distance: 34.2
click at [451, 319] on div "197772 261376 284422 [PERSON_NAME] QUETSIA VIRICIMO [PERSON_NAME] REGISLANE [PE…" at bounding box center [336, 248] width 231 height 189
click at [336, 336] on div "SOLIANE DA [PERSON_NAME]" at bounding box center [337, 336] width 208 height 16
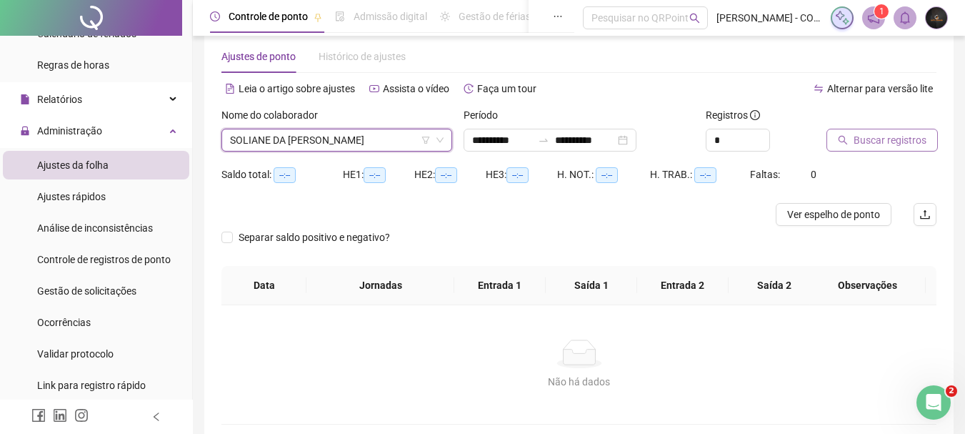
click at [850, 145] on button "Buscar registros" at bounding box center [881, 140] width 111 height 23
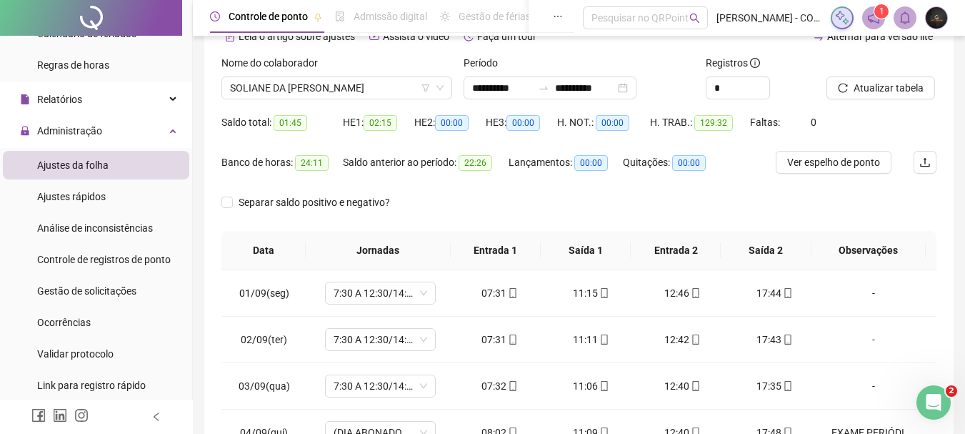
scroll to position [75, 0]
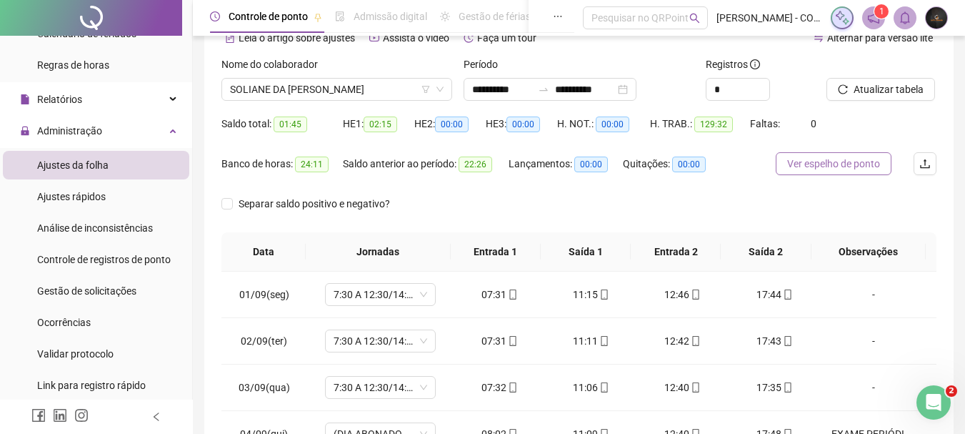
click at [841, 174] on button "Ver espelho de ponto" at bounding box center [834, 163] width 116 height 23
type input "*"
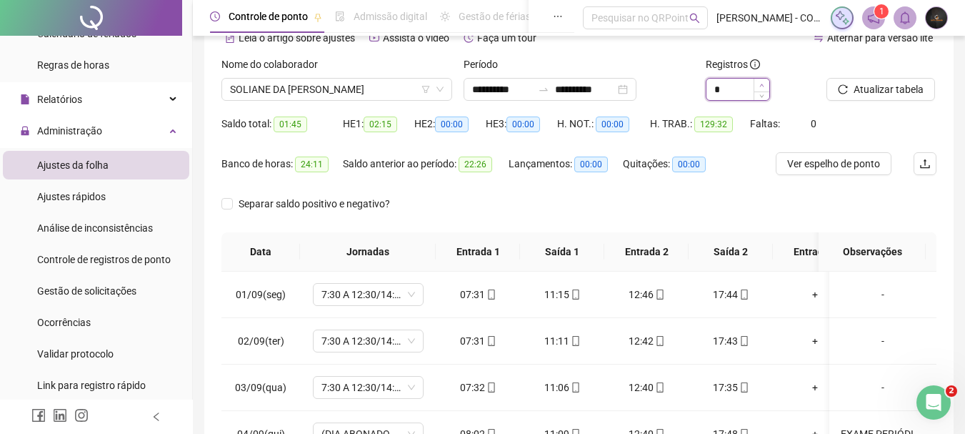
click at [761, 86] on icon "up" at bounding box center [761, 85] width 5 height 5
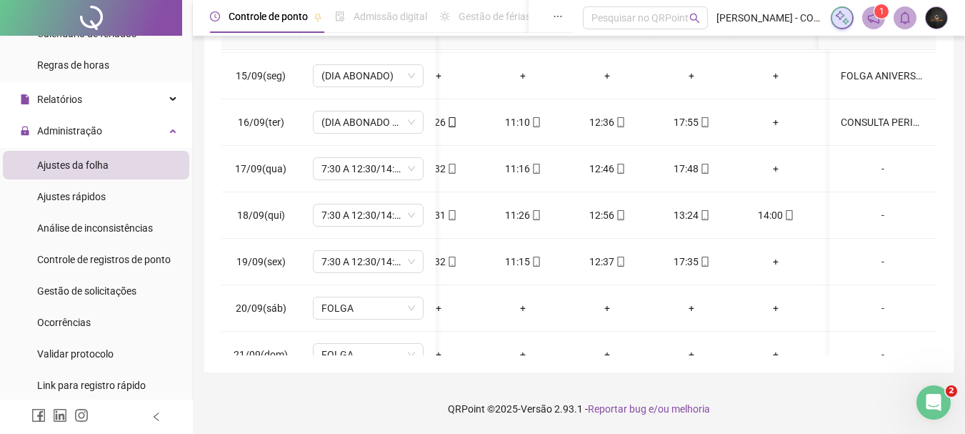
scroll to position [0, 0]
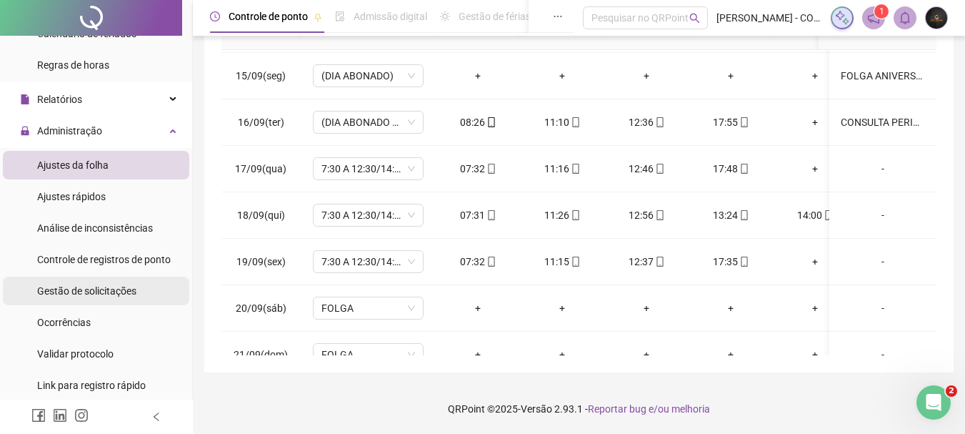
click at [142, 294] on li "Gestão de solicitações" at bounding box center [96, 290] width 186 height 29
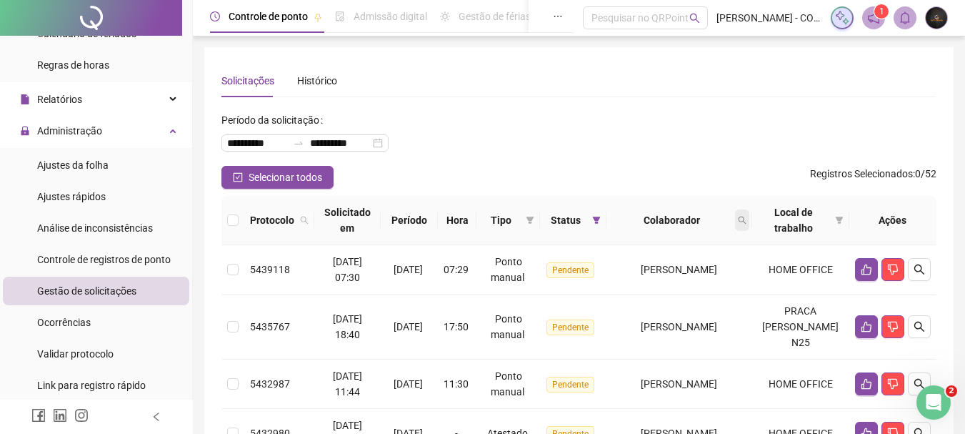
click at [746, 218] on icon "search" at bounding box center [742, 220] width 9 height 9
type input "*******"
click at [656, 280] on icon "search" at bounding box center [652, 276] width 9 height 9
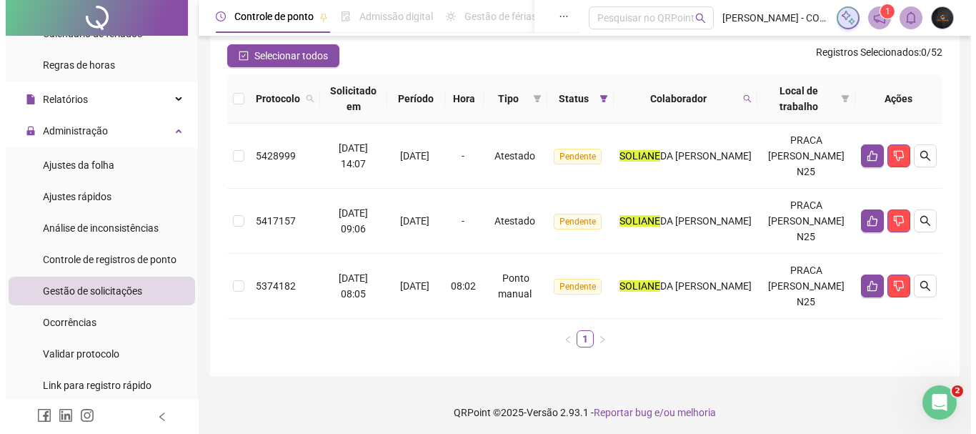
scroll to position [125, 0]
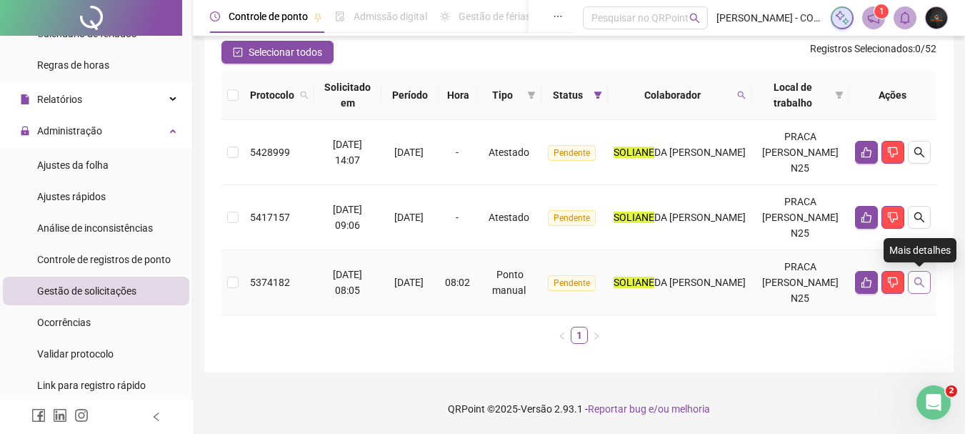
click at [926, 283] on button "button" at bounding box center [919, 282] width 23 height 23
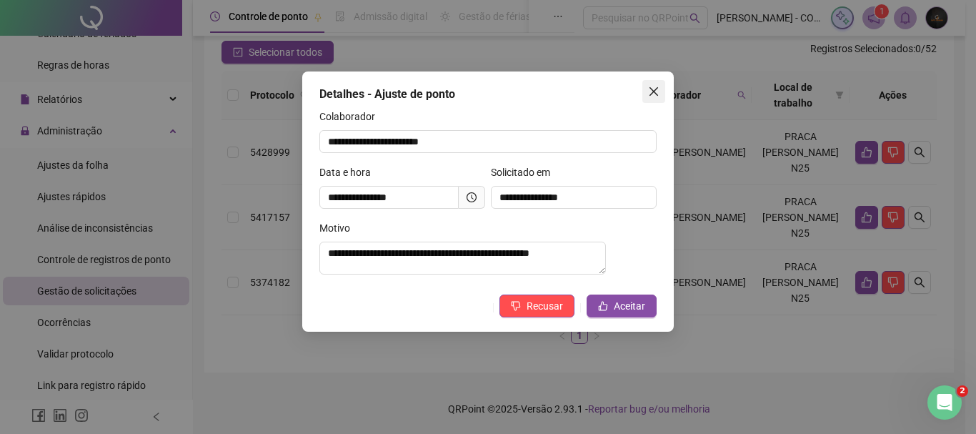
click at [646, 91] on span "Close" at bounding box center [653, 91] width 23 height 11
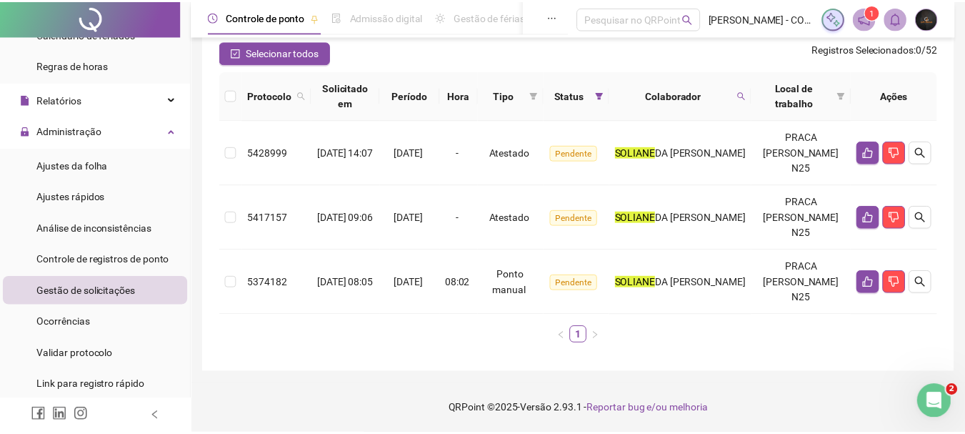
scroll to position [78, 0]
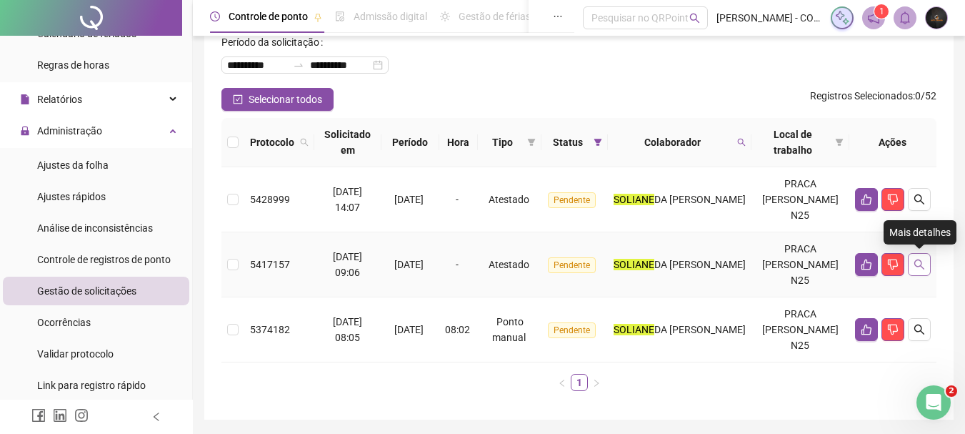
click at [921, 256] on button "button" at bounding box center [919, 264] width 23 height 23
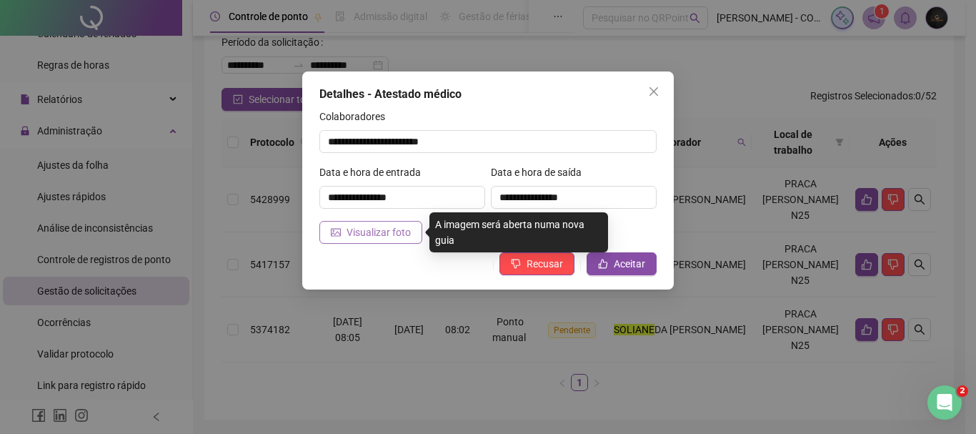
click at [391, 231] on span "Visualizar foto" at bounding box center [378, 232] width 64 height 16
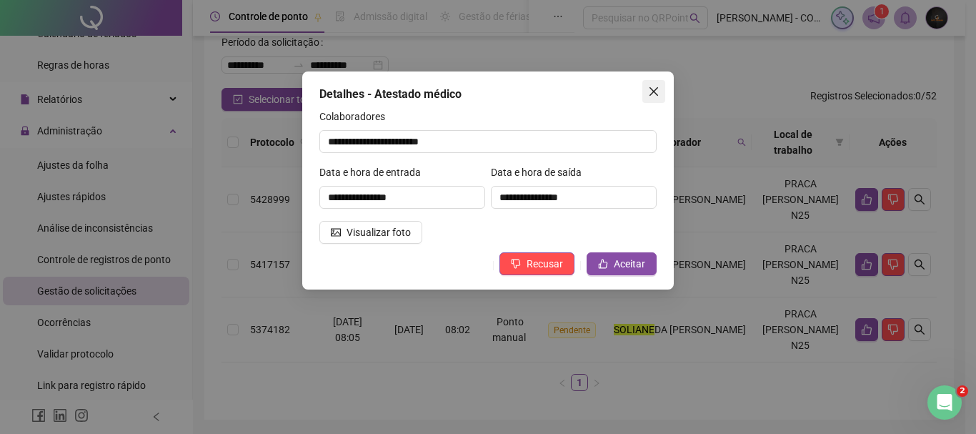
click at [644, 84] on button "Close" at bounding box center [653, 91] width 23 height 23
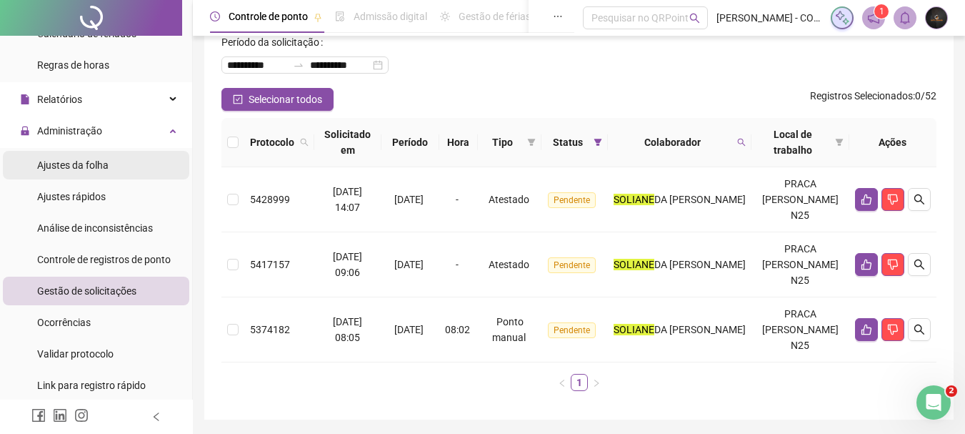
click at [126, 159] on li "Ajustes da folha" at bounding box center [96, 165] width 186 height 29
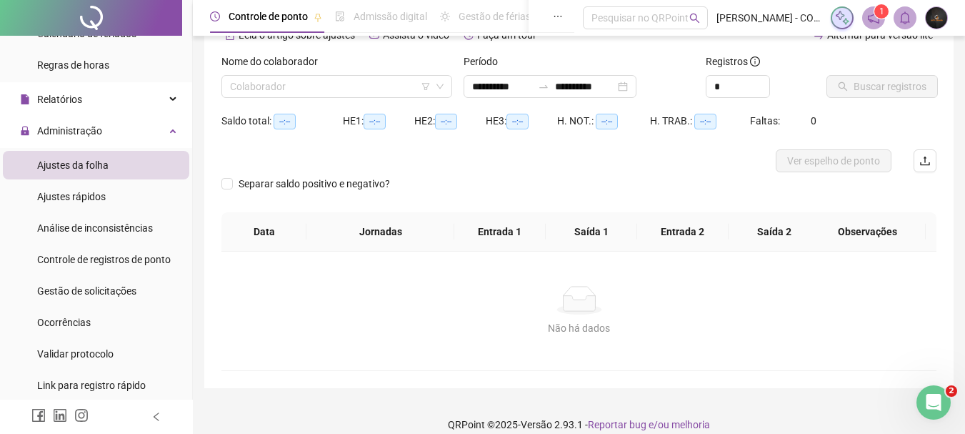
type input "**********"
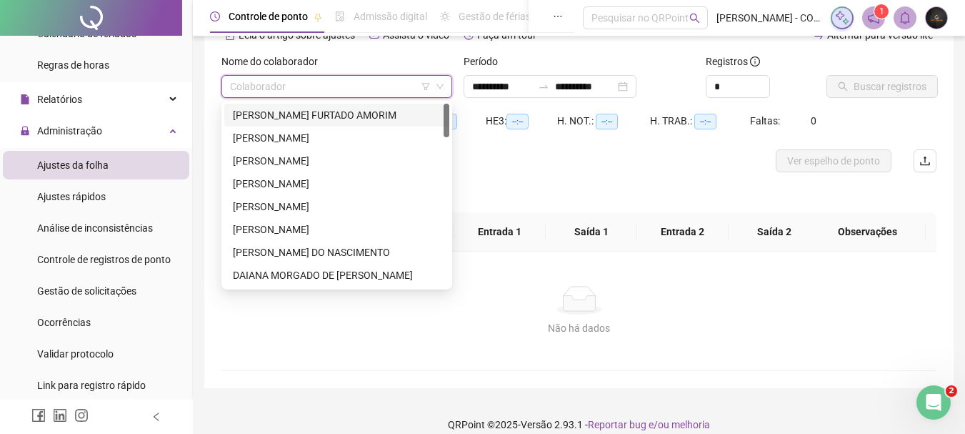
click at [362, 78] on input "search" at bounding box center [330, 86] width 201 height 21
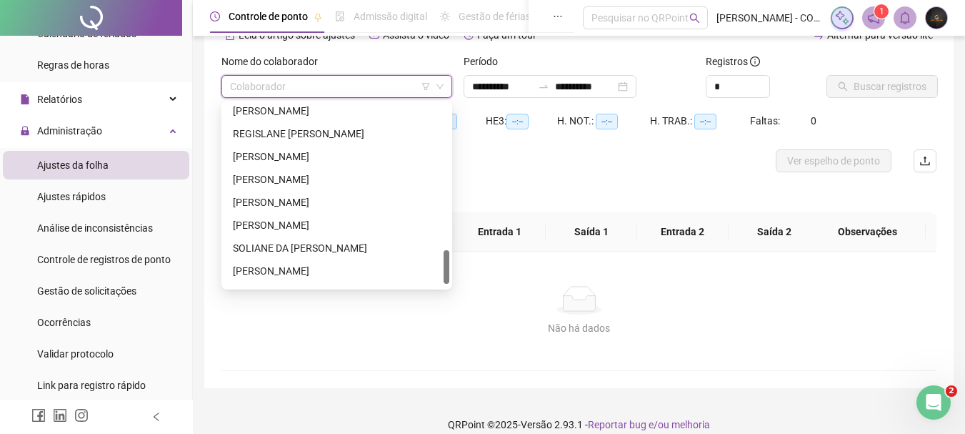
scroll to position [800, 0]
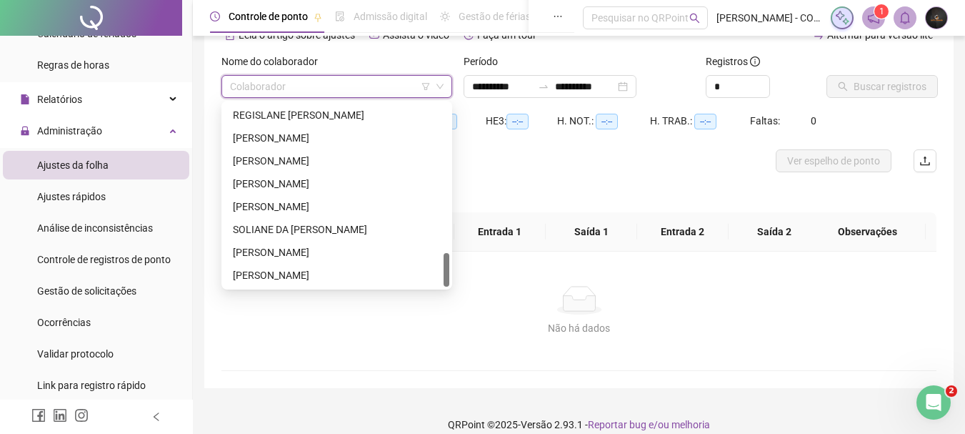
drag, startPoint x: 446, startPoint y: 121, endPoint x: 445, endPoint y: 274, distance: 153.6
click at [445, 274] on div at bounding box center [447, 270] width 6 height 34
click at [321, 230] on div "SOLIANE DA [PERSON_NAME]" at bounding box center [337, 229] width 208 height 16
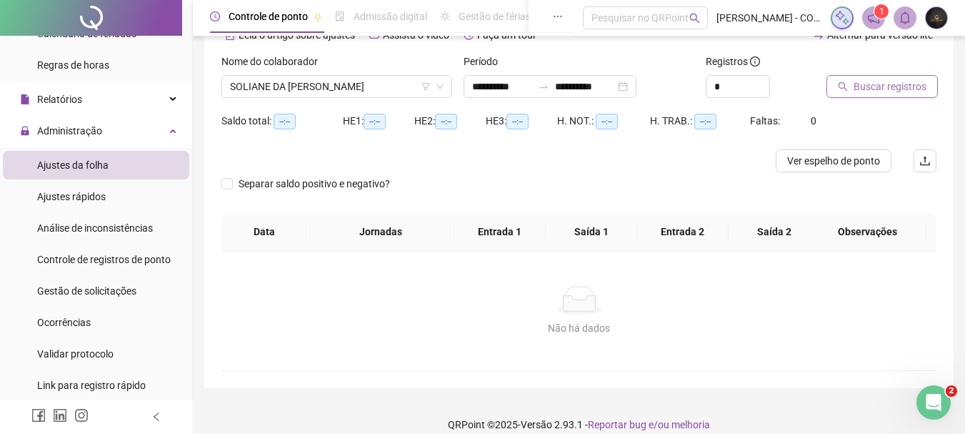
click at [849, 86] on button "Buscar registros" at bounding box center [881, 86] width 111 height 23
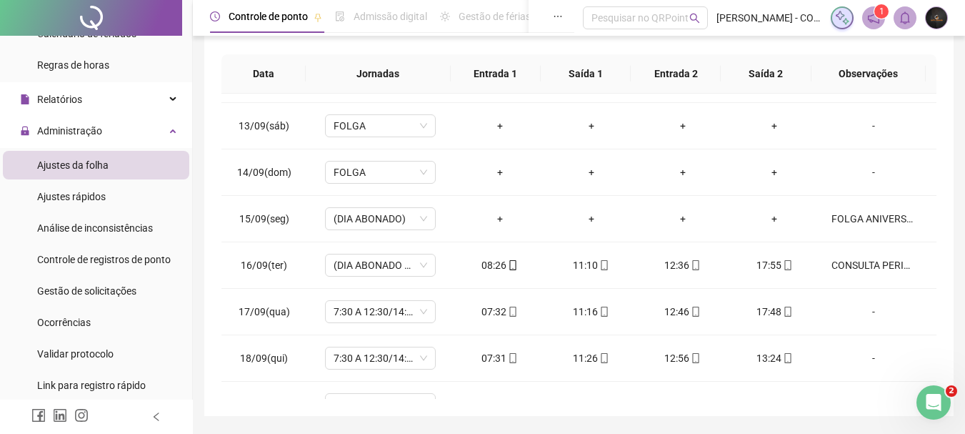
scroll to position [556, 0]
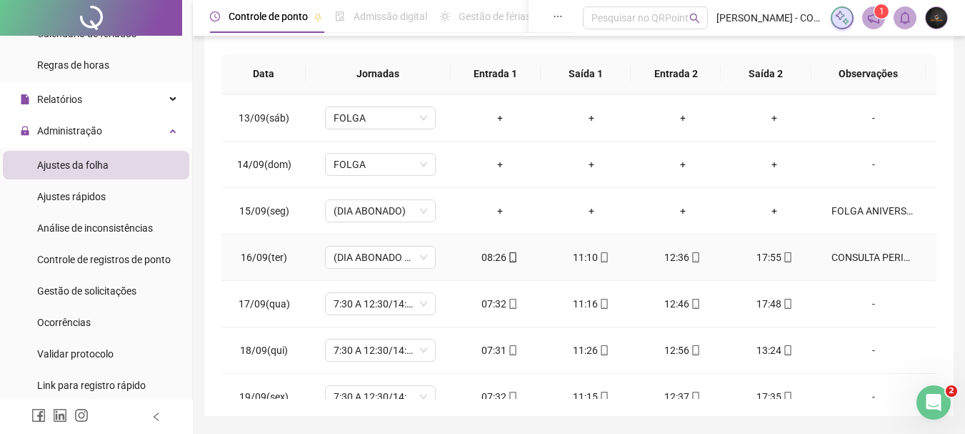
click at [864, 254] on div "CONSULTA PERIÓDICA (MÉDICO DO TRABALHO)" at bounding box center [873, 257] width 84 height 16
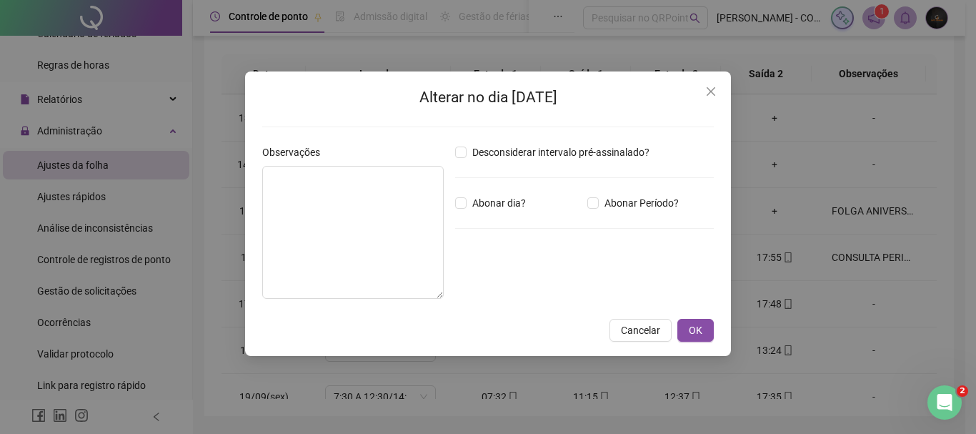
type textarea "**********"
type input "*****"
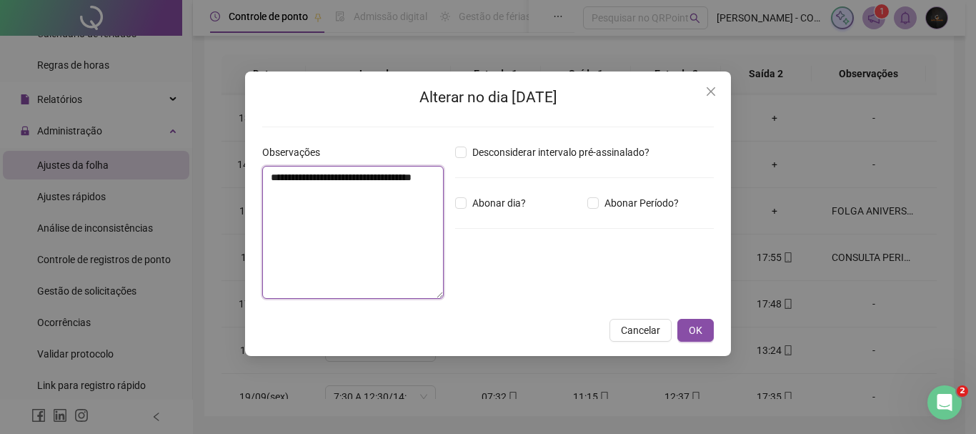
drag, startPoint x: 415, startPoint y: 195, endPoint x: 258, endPoint y: 169, distance: 159.2
click at [258, 169] on div "**********" at bounding box center [352, 227] width 193 height 166
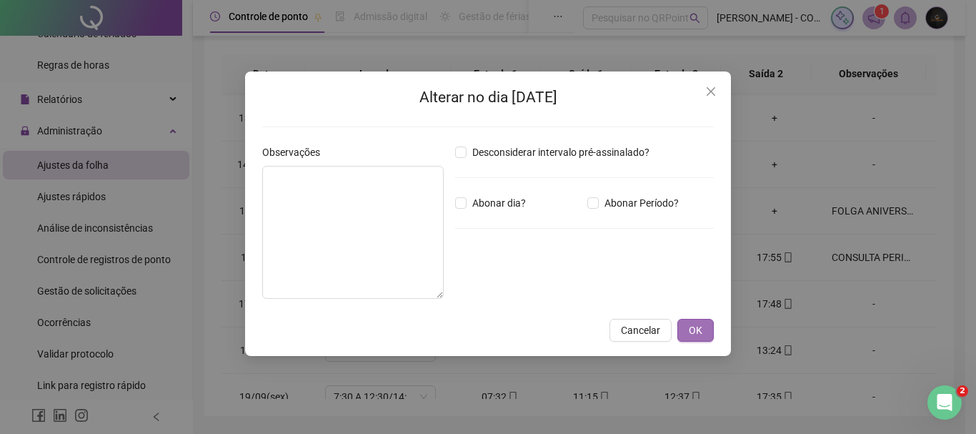
click at [688, 334] on button "OK" at bounding box center [695, 330] width 36 height 23
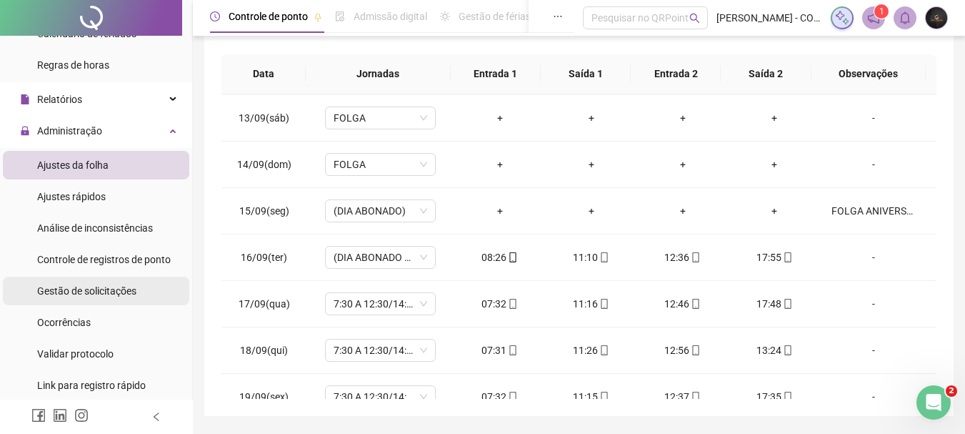
click at [115, 290] on span "Gestão de solicitações" at bounding box center [86, 290] width 99 height 11
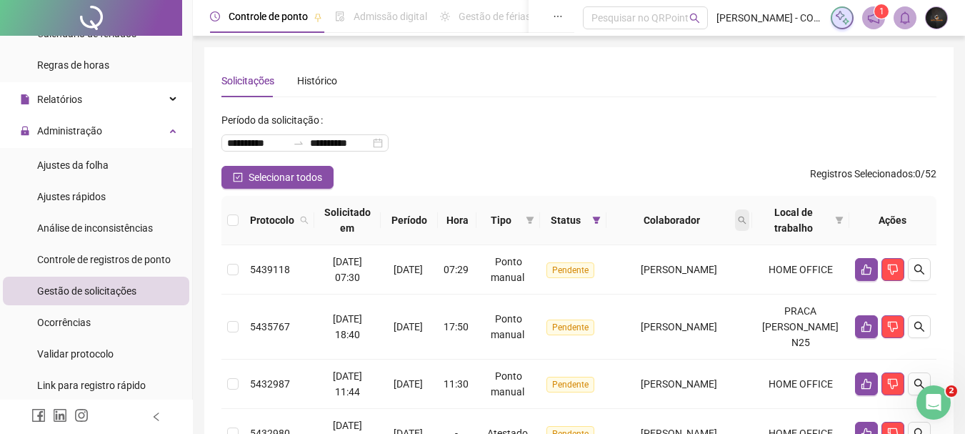
click at [746, 220] on icon "search" at bounding box center [742, 220] width 9 height 9
type input "*******"
click at [666, 278] on span "Buscar" at bounding box center [678, 277] width 31 height 16
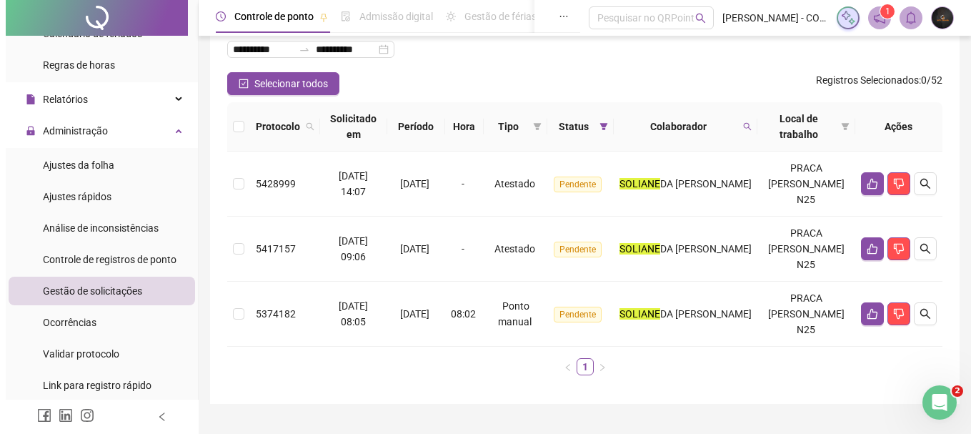
scroll to position [125, 0]
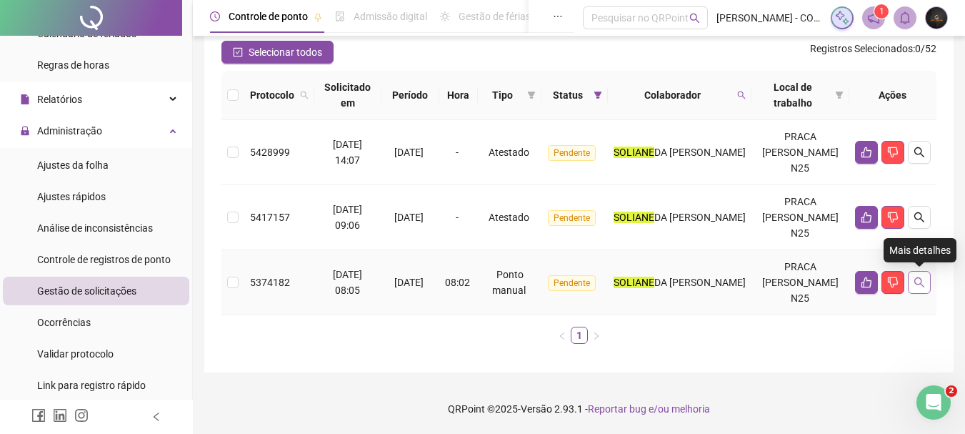
click at [916, 285] on icon "search" at bounding box center [919, 281] width 11 height 11
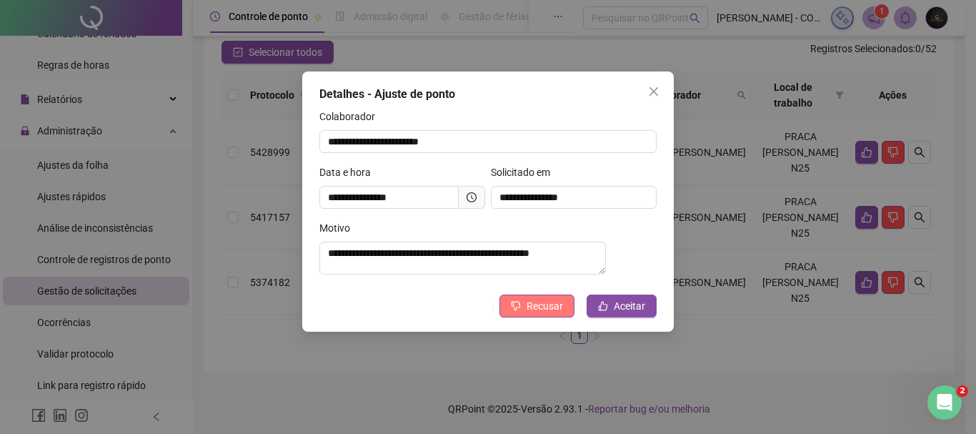
click at [556, 314] on span "Recusar" at bounding box center [544, 306] width 36 height 16
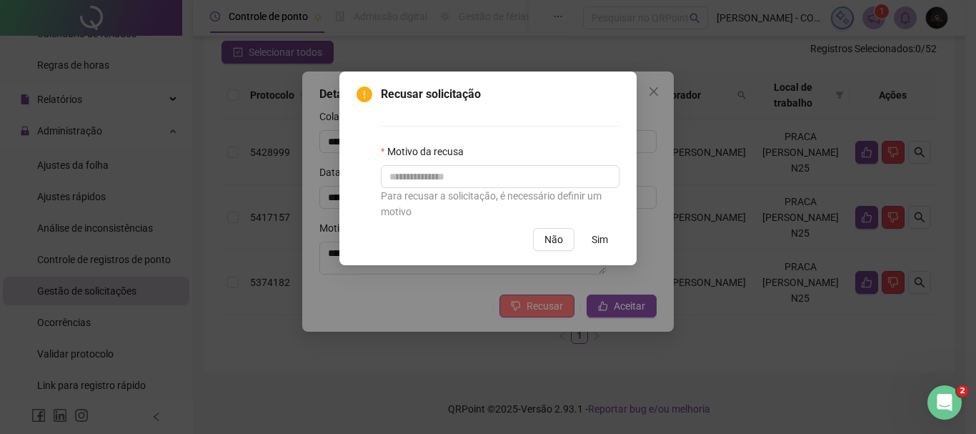
click at [556, 315] on div "Recusar solicitação Motivo da recusa Para recusar a solicitação, é necessário d…" at bounding box center [488, 217] width 976 height 434
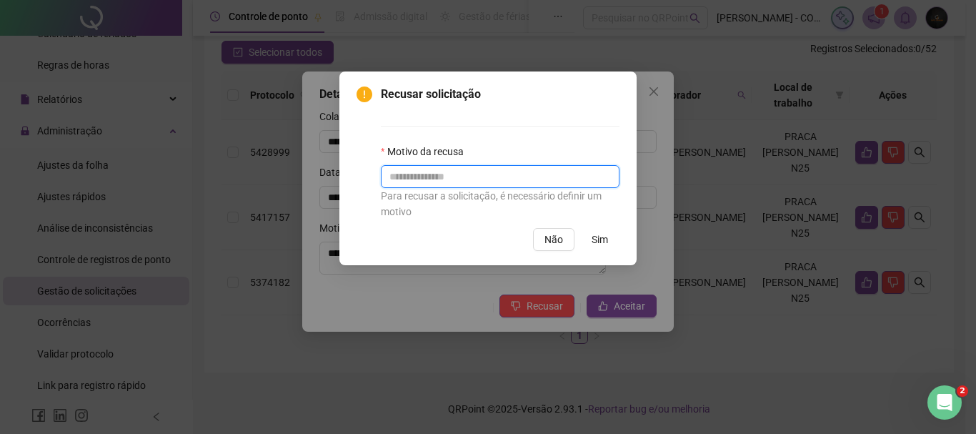
click at [522, 175] on input "text" at bounding box center [500, 176] width 239 height 23
type input "*"
type input "**********"
click at [603, 234] on span "Sim" at bounding box center [599, 239] width 16 height 16
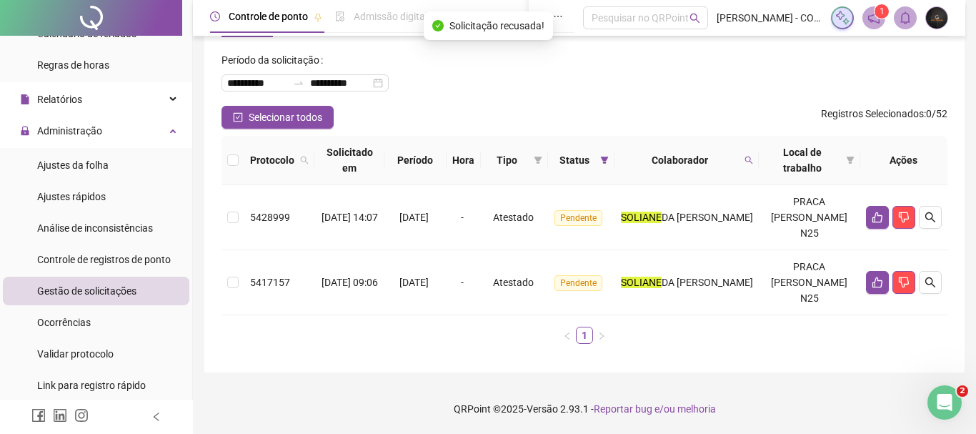
scroll to position [29, 0]
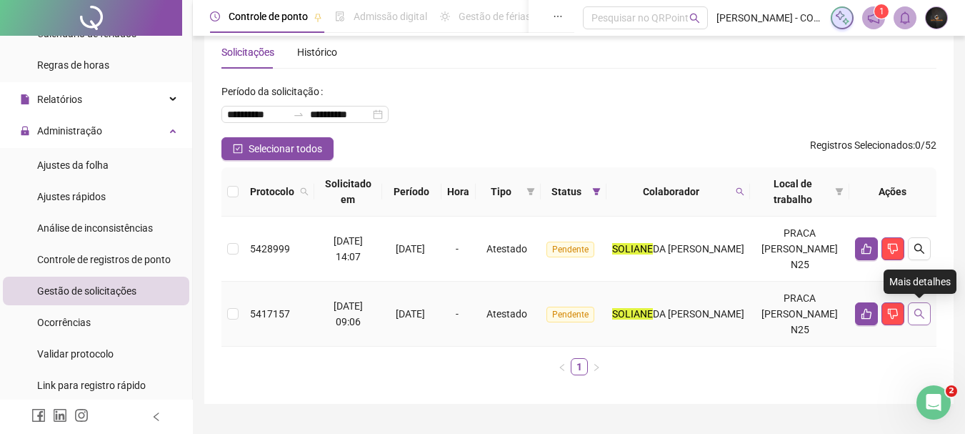
click at [916, 309] on icon "search" at bounding box center [919, 313] width 11 height 11
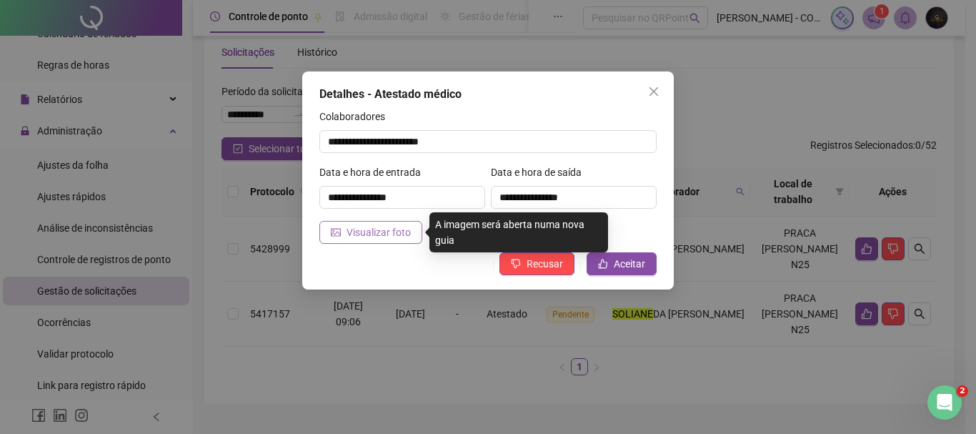
click at [403, 234] on span "Visualizar foto" at bounding box center [378, 232] width 64 height 16
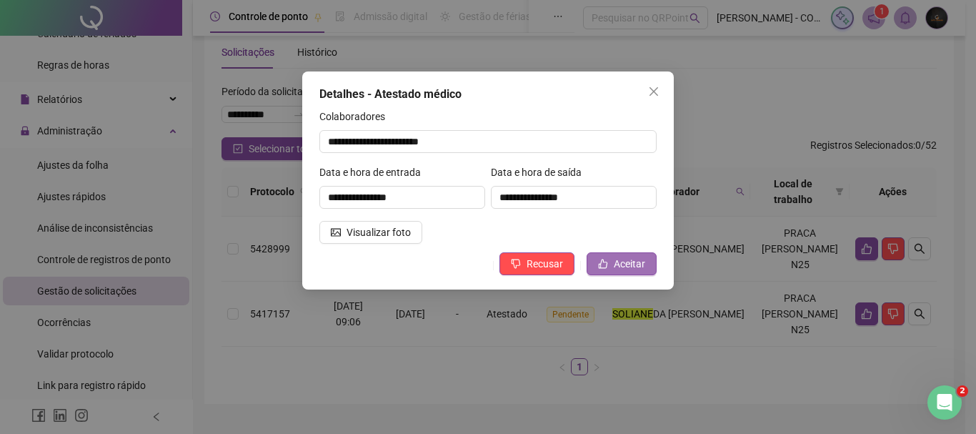
click at [634, 258] on span "Aceitar" at bounding box center [629, 264] width 31 height 16
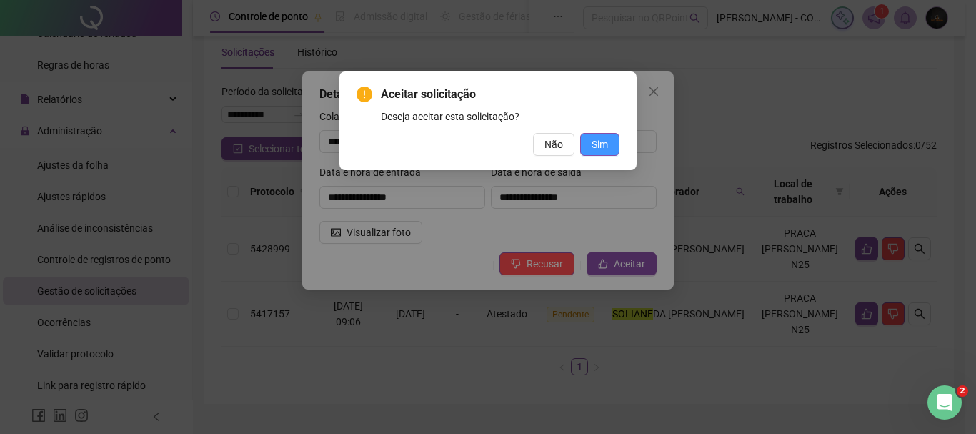
click at [614, 140] on button "Sim" at bounding box center [599, 144] width 39 height 23
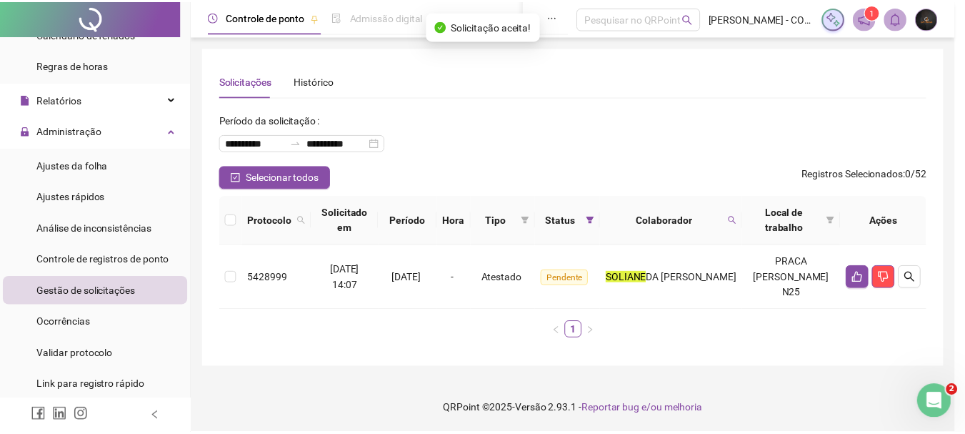
scroll to position [0, 0]
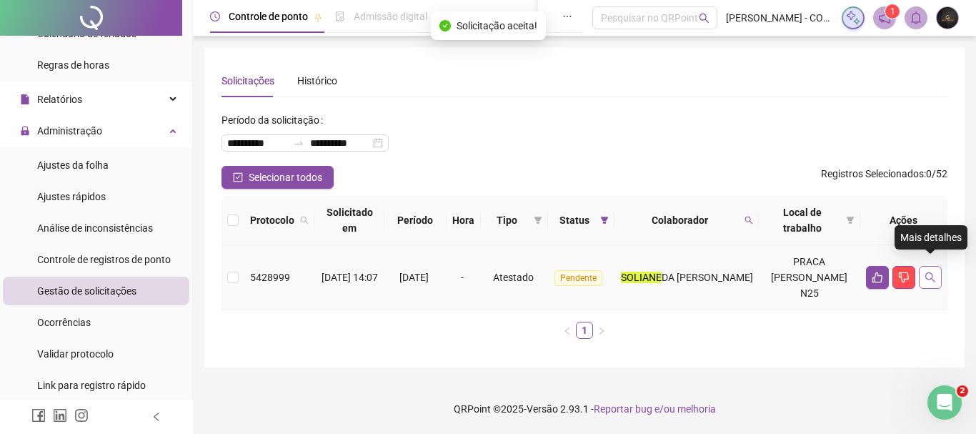
click at [927, 273] on icon "search" at bounding box center [929, 276] width 11 height 11
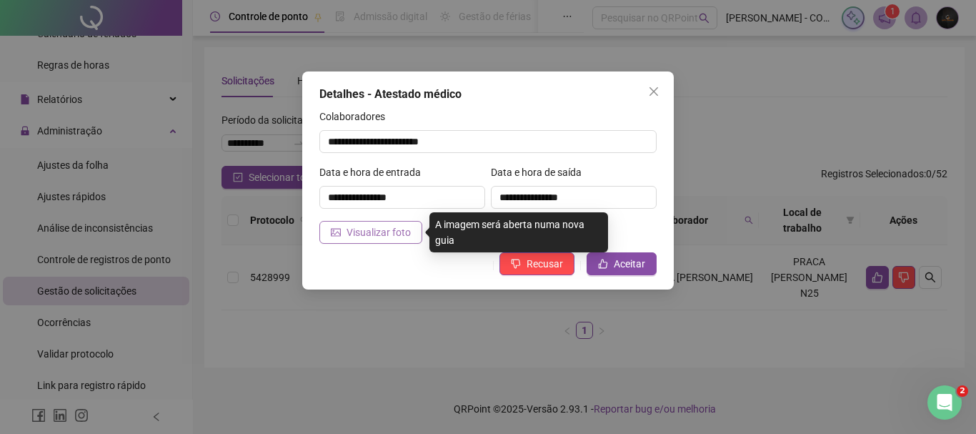
click at [401, 234] on span "Visualizar foto" at bounding box center [378, 232] width 64 height 16
click at [376, 243] on button "Visualizar foto" at bounding box center [370, 232] width 103 height 23
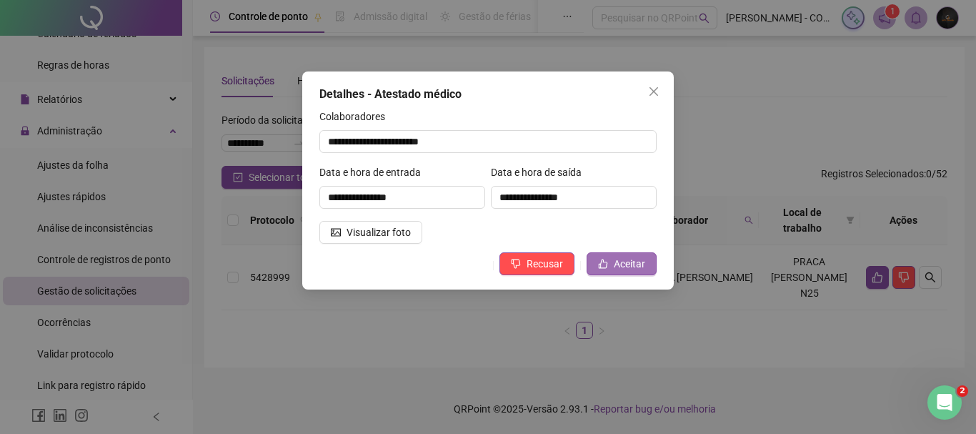
click at [633, 266] on span "Aceitar" at bounding box center [629, 264] width 31 height 16
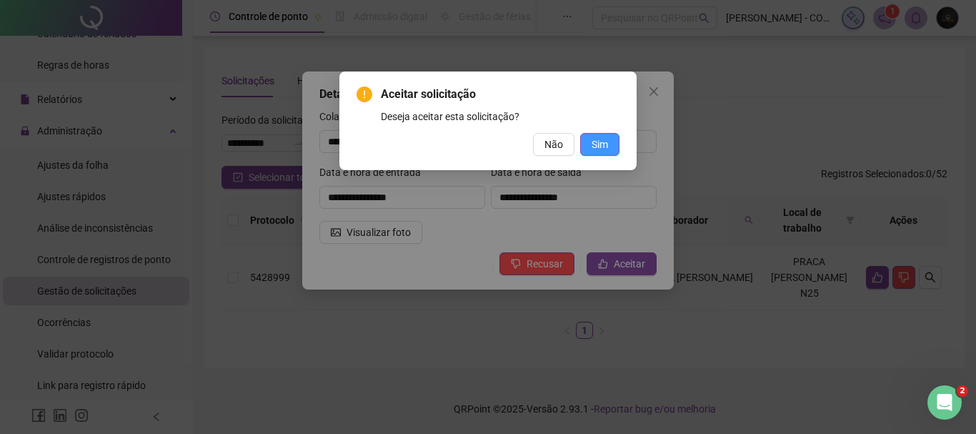
click at [592, 137] on span "Sim" at bounding box center [599, 144] width 16 height 16
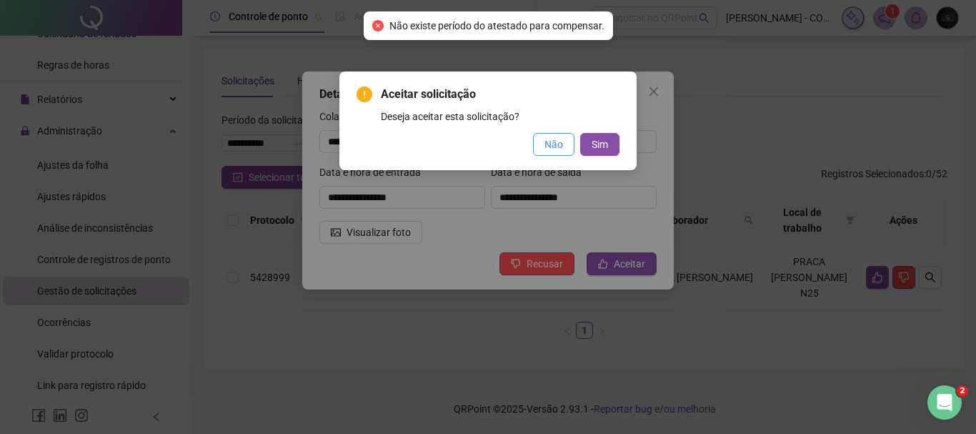
click at [565, 135] on button "Não" at bounding box center [553, 144] width 41 height 23
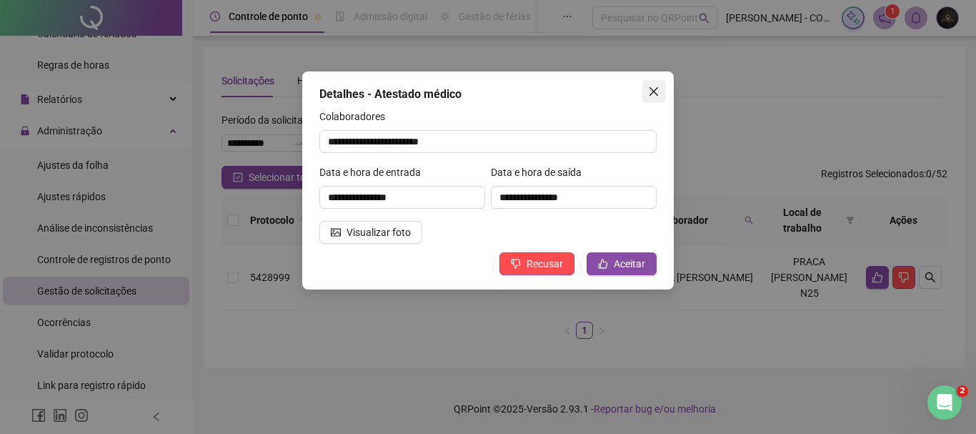
click at [652, 86] on icon "close" at bounding box center [653, 91] width 11 height 11
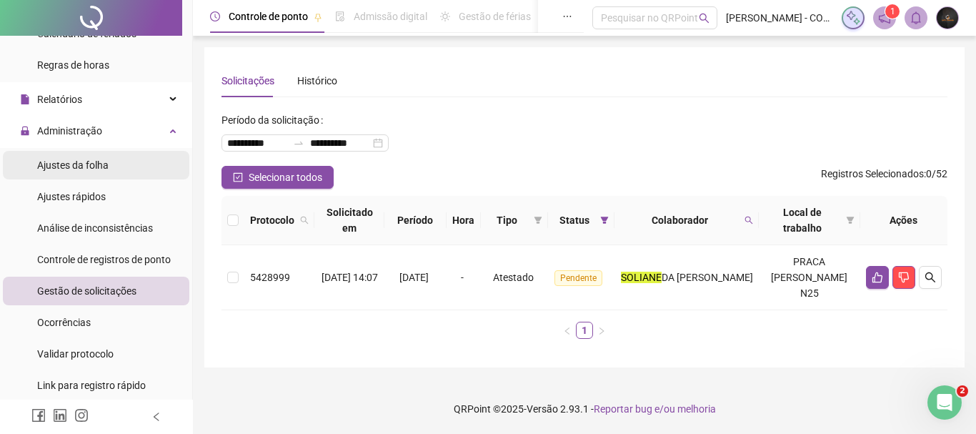
click at [99, 168] on span "Ajustes da folha" at bounding box center [72, 164] width 71 height 11
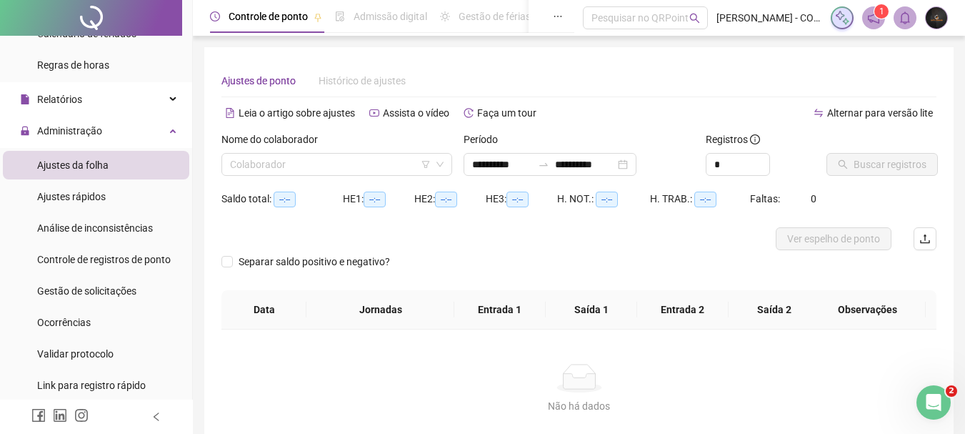
type input "**********"
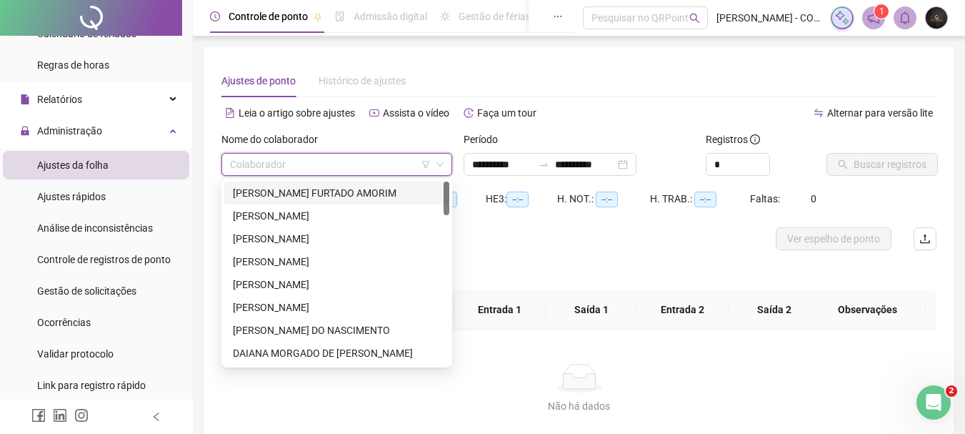
click at [301, 163] on input "search" at bounding box center [330, 164] width 201 height 21
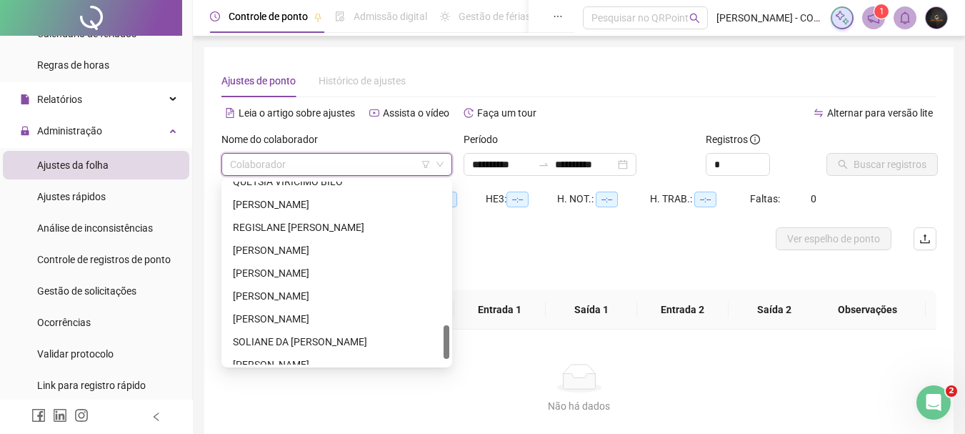
scroll to position [774, 0]
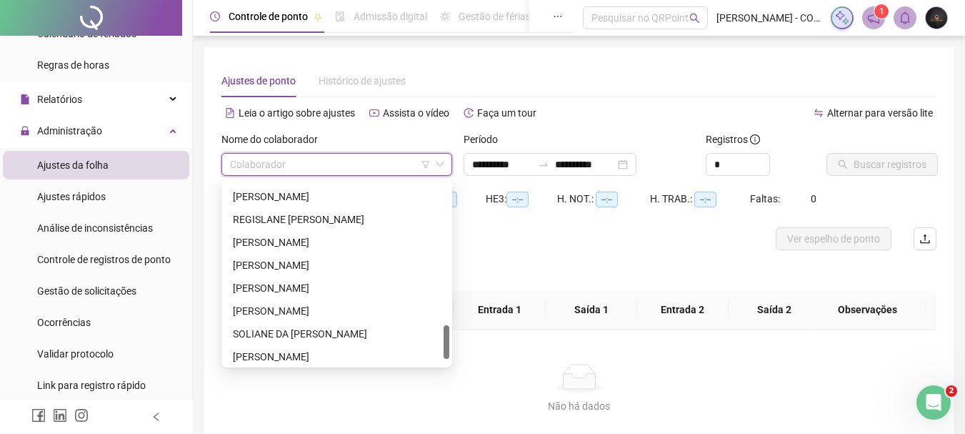
drag, startPoint x: 445, startPoint y: 199, endPoint x: 449, endPoint y: 343, distance: 144.4
click at [449, 343] on div "197774 266189 QUETSIA VIRICIMO [PERSON_NAME] DORIGHETTO REGISLANE [PERSON_NAME]…" at bounding box center [336, 273] width 231 height 189
click at [366, 330] on div "SOLIANE DA [PERSON_NAME]" at bounding box center [337, 334] width 208 height 16
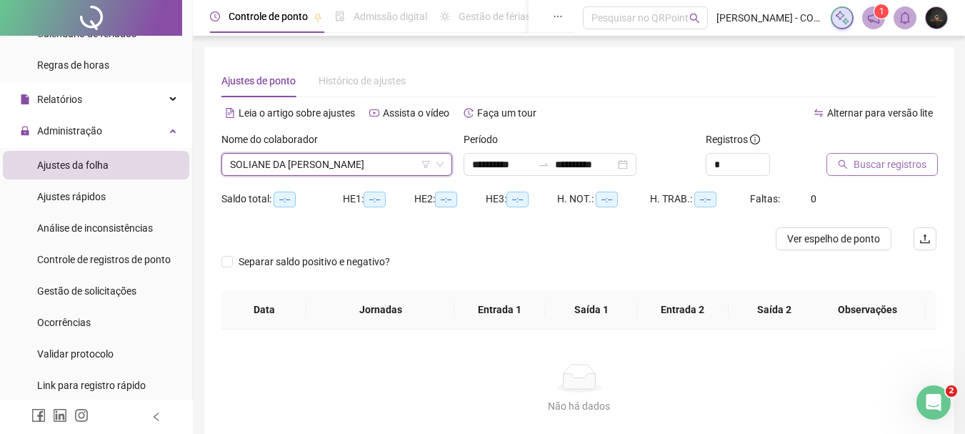
click at [888, 168] on span "Buscar registros" at bounding box center [890, 164] width 73 height 16
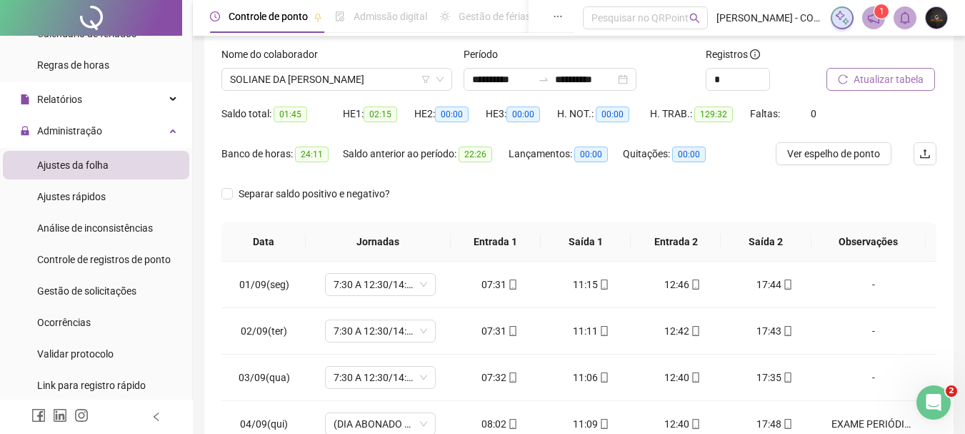
scroll to position [79, 0]
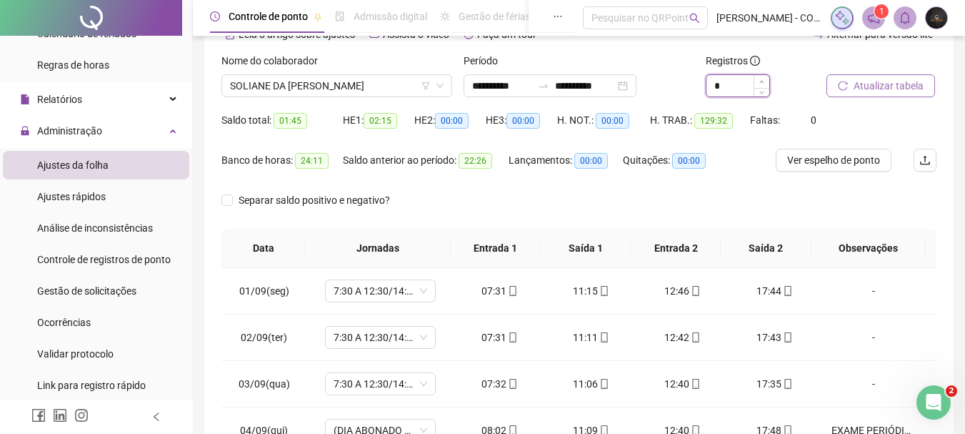
type input "*"
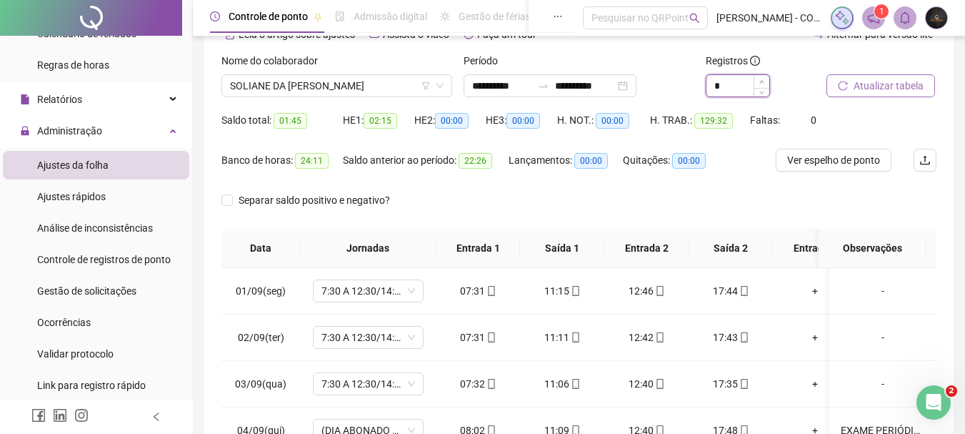
click at [765, 79] on span "Increase Value" at bounding box center [762, 81] width 16 height 13
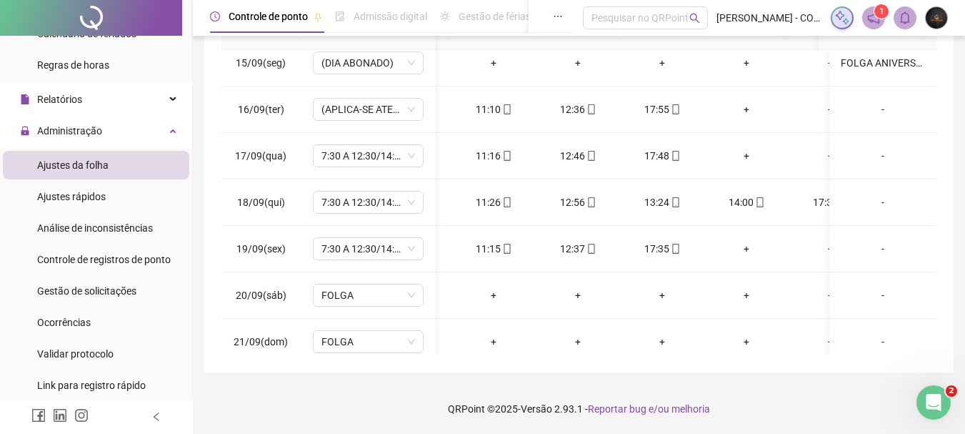
scroll to position [0, 70]
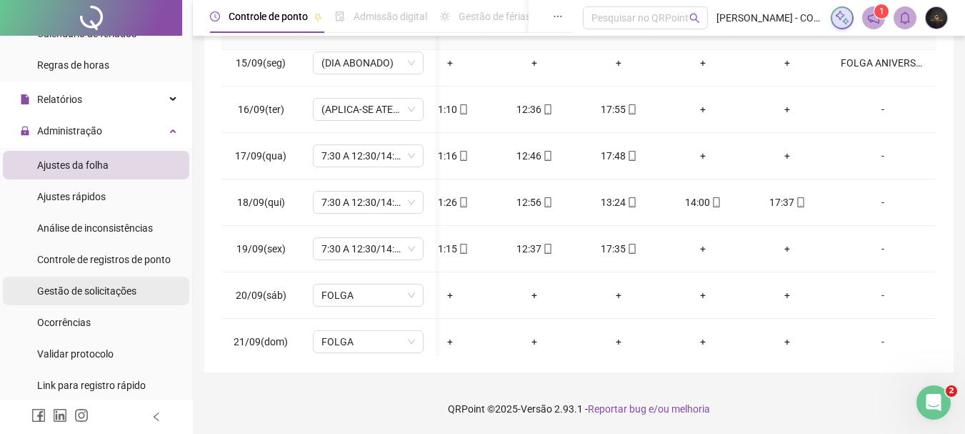
click at [131, 287] on span "Gestão de solicitações" at bounding box center [86, 290] width 99 height 11
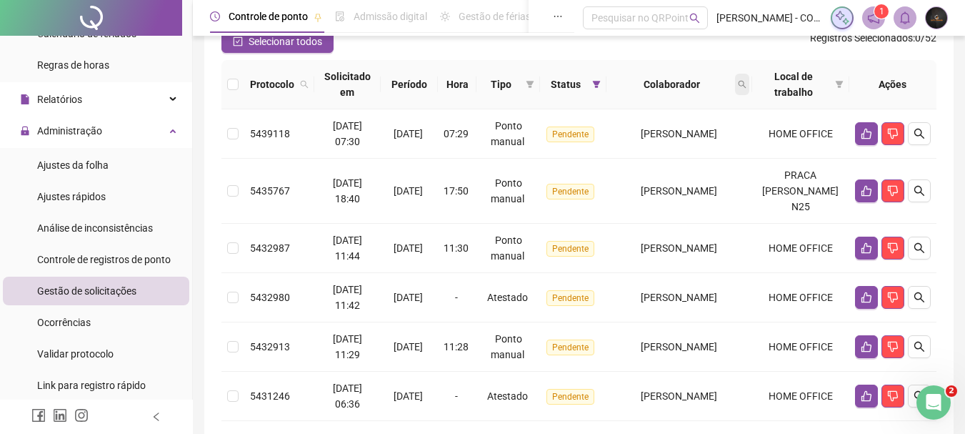
click at [746, 83] on icon "search" at bounding box center [742, 84] width 9 height 9
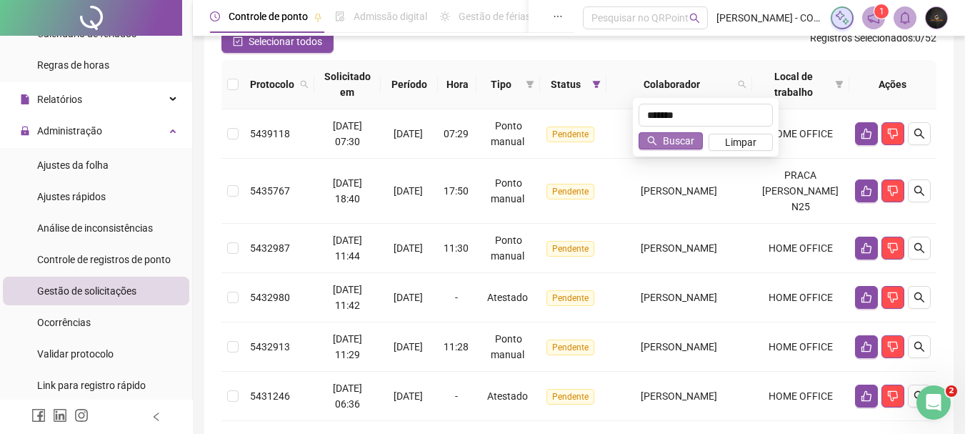
type input "*******"
click at [649, 134] on button "Buscar" at bounding box center [671, 140] width 64 height 17
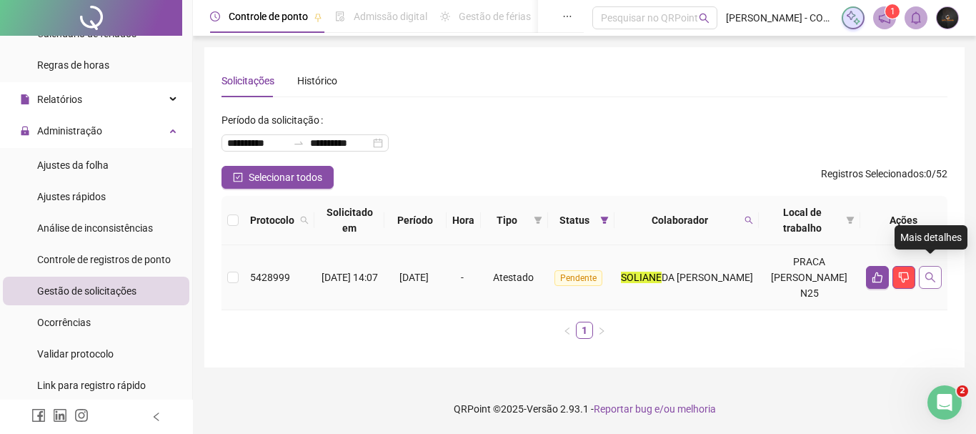
click at [934, 271] on icon "search" at bounding box center [929, 276] width 11 height 11
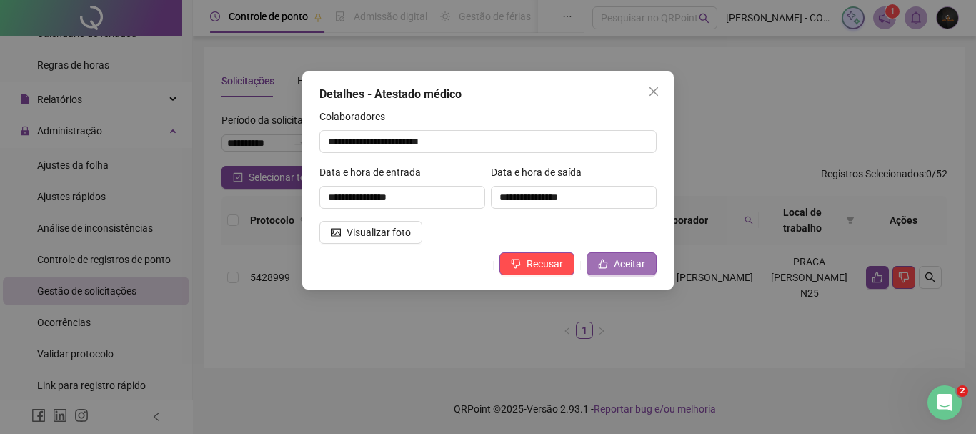
click at [621, 259] on span "Aceitar" at bounding box center [629, 264] width 31 height 16
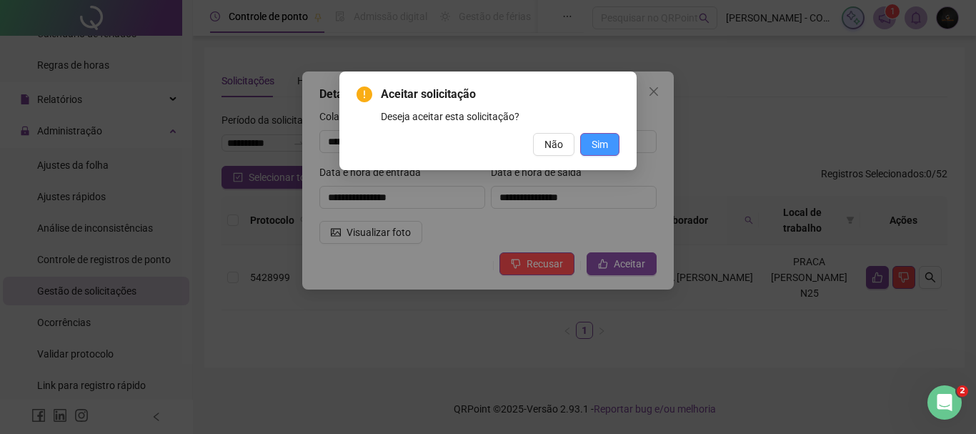
click at [608, 136] on button "Sim" at bounding box center [599, 144] width 39 height 23
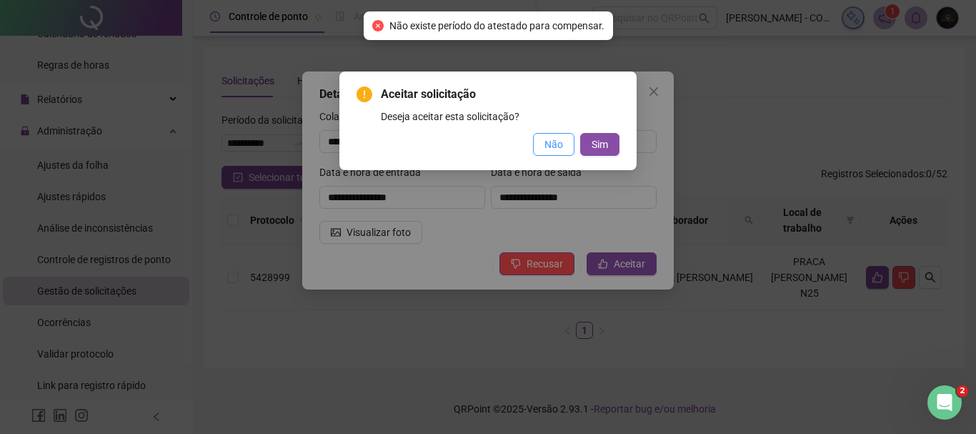
click at [547, 140] on span "Não" at bounding box center [553, 144] width 19 height 16
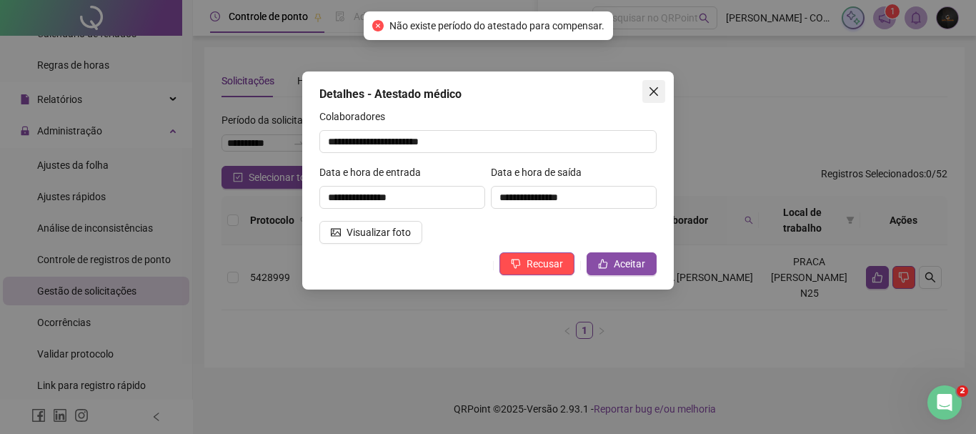
click at [645, 84] on button "Close" at bounding box center [653, 91] width 23 height 23
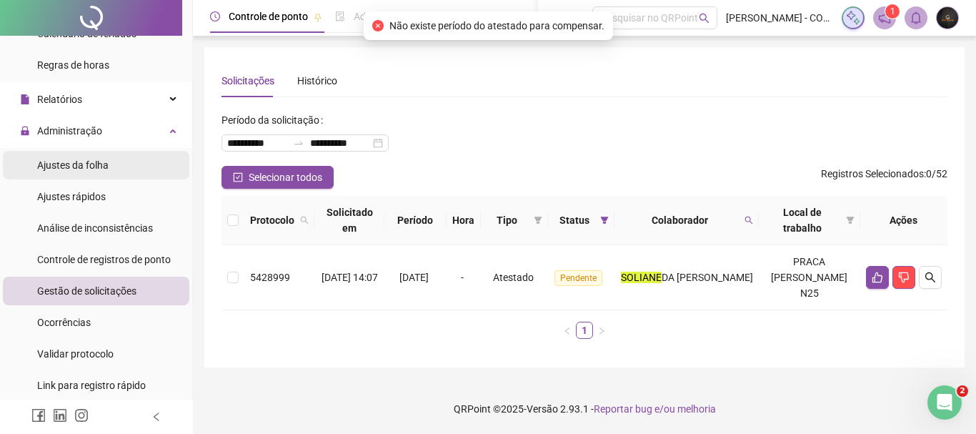
click at [34, 164] on li "Ajustes da folha" at bounding box center [96, 165] width 186 height 29
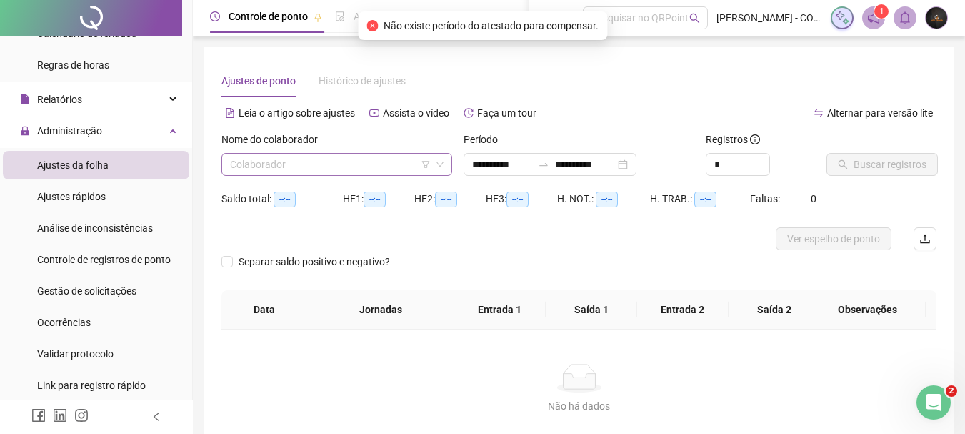
type input "**********"
click at [373, 164] on input "search" at bounding box center [330, 164] width 201 height 21
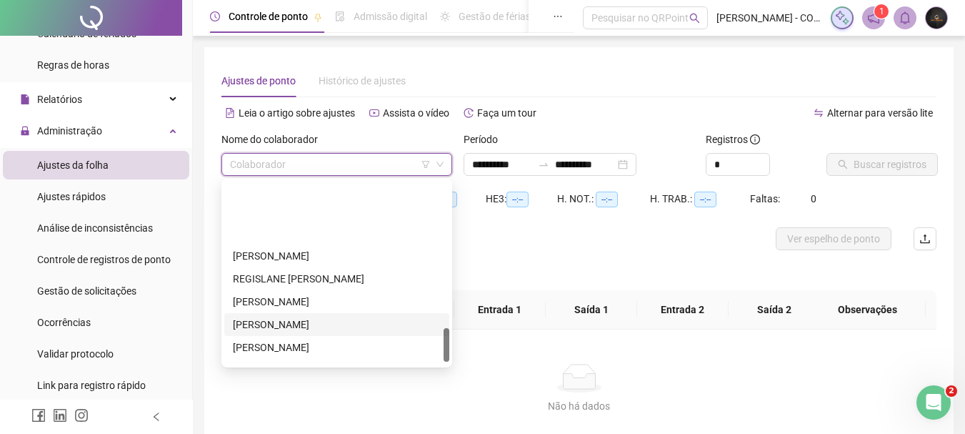
scroll to position [786, 0]
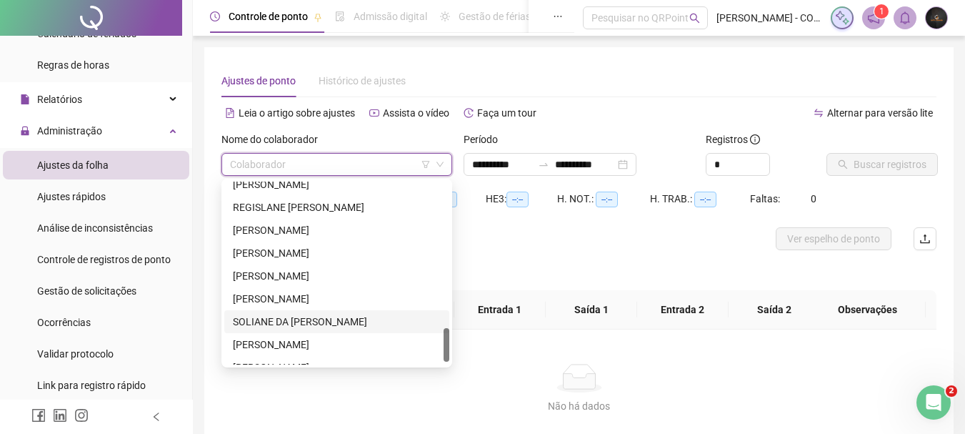
click at [312, 311] on div "SOLIANE DA [PERSON_NAME]" at bounding box center [336, 321] width 225 height 23
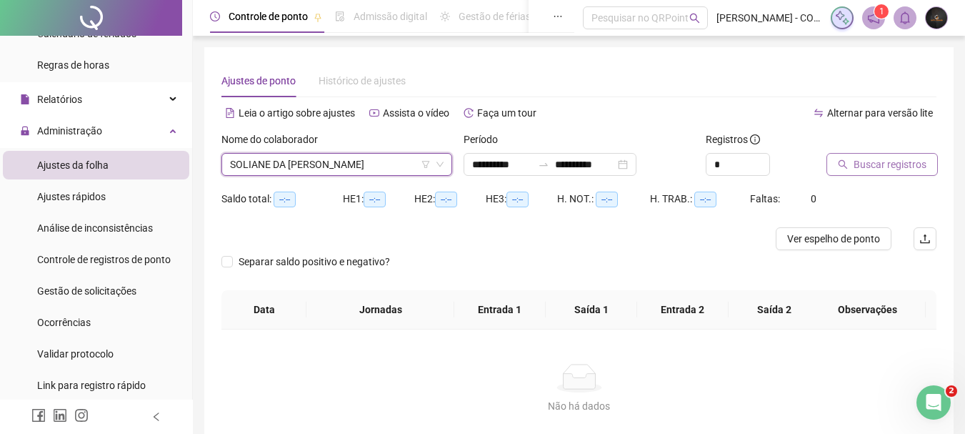
click at [846, 164] on icon "search" at bounding box center [843, 164] width 10 height 10
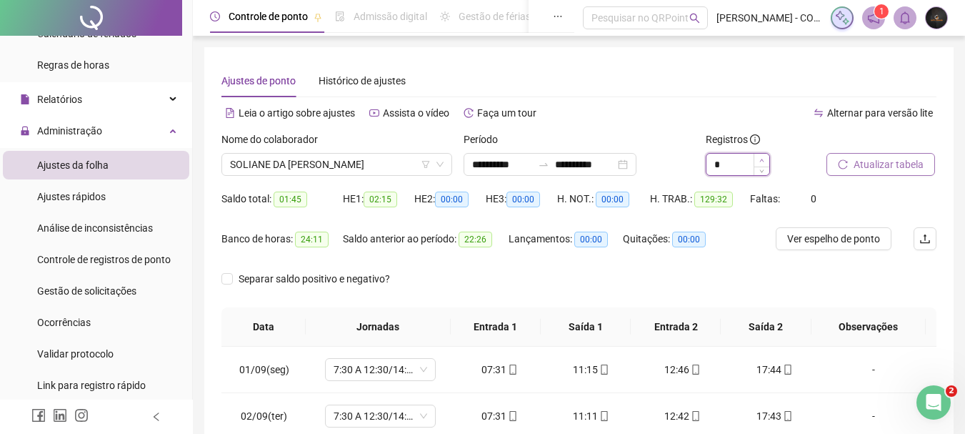
click at [759, 159] on icon "up" at bounding box center [761, 160] width 5 height 5
type input "*"
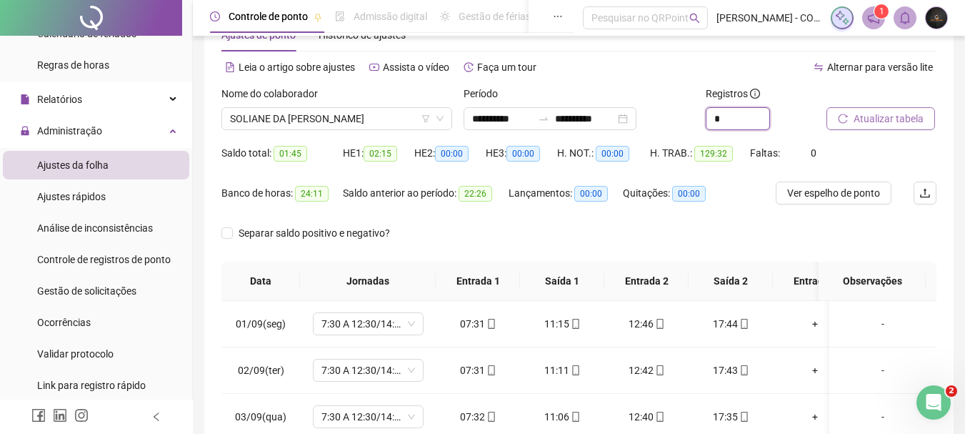
scroll to position [71, 0]
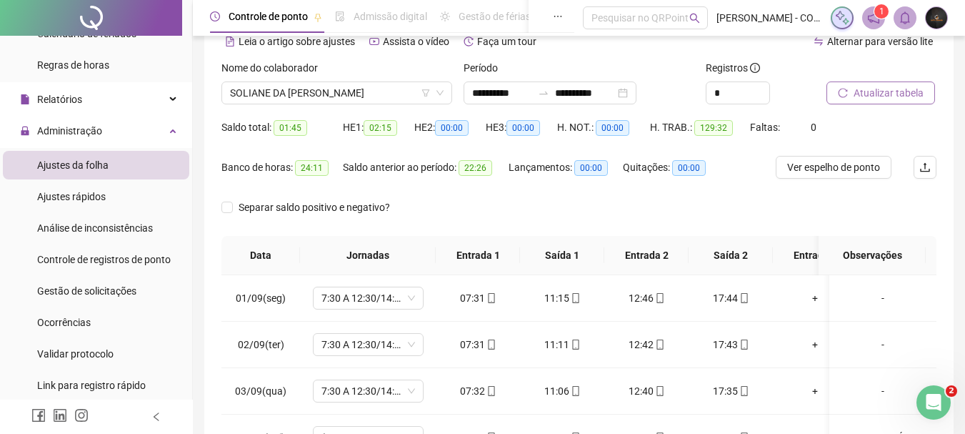
click at [845, 103] on button "Atualizar tabela" at bounding box center [880, 92] width 109 height 23
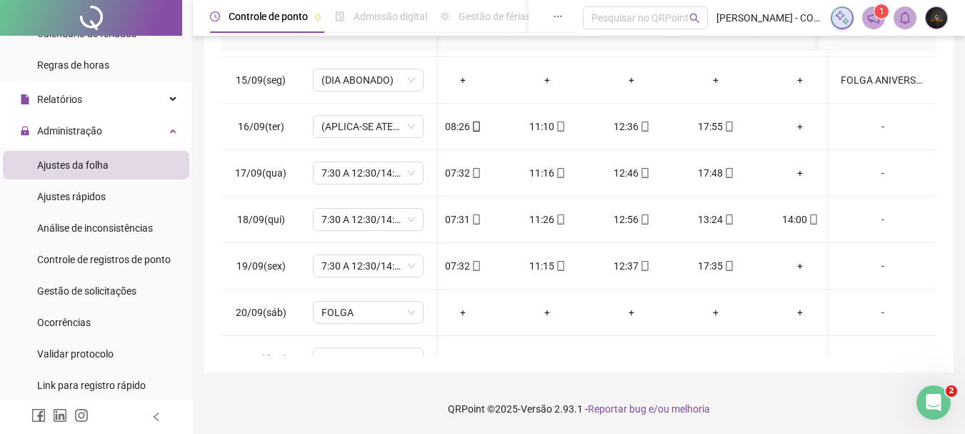
scroll to position [0, 0]
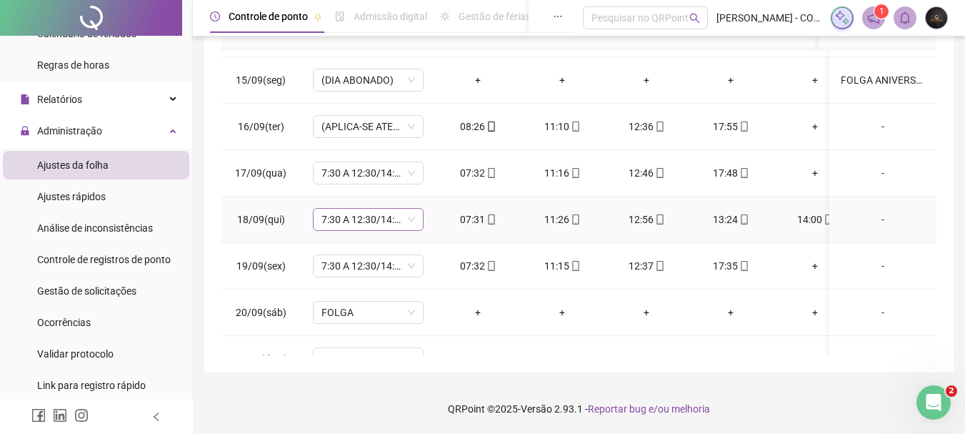
click at [384, 223] on span "7:30 A 12:30/14:00 A 17:30" at bounding box center [368, 219] width 94 height 21
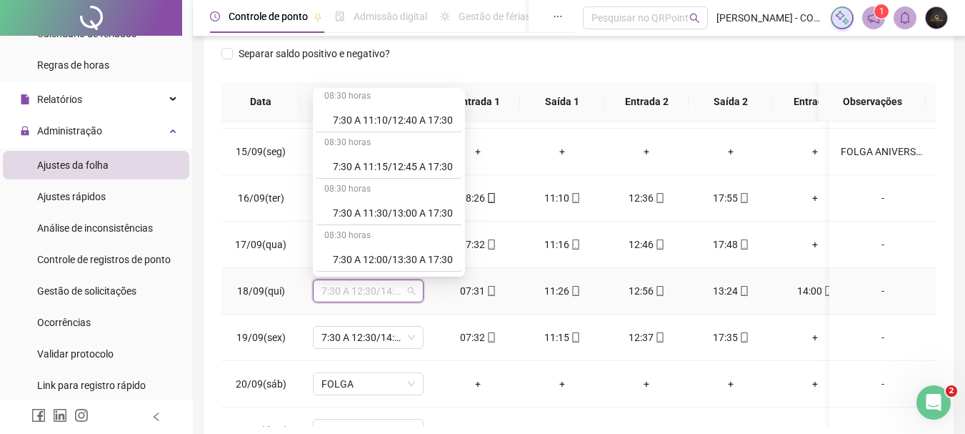
scroll to position [214, 0]
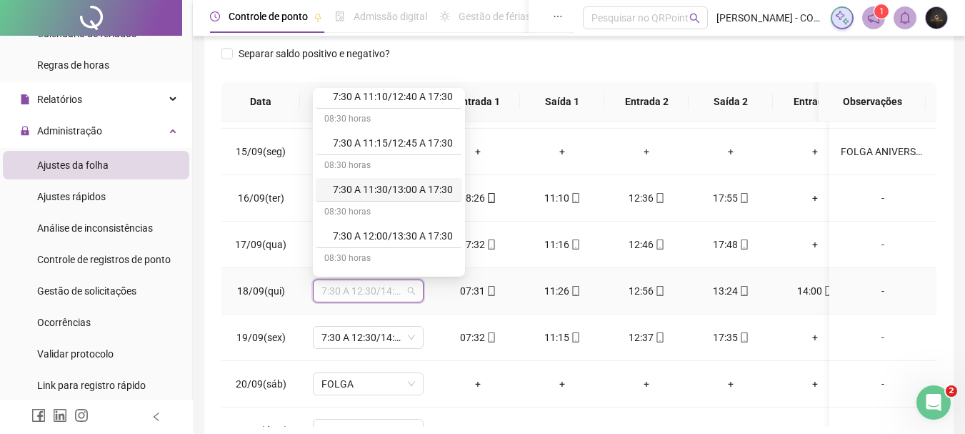
click at [401, 186] on div "7:30 A 11:30/13:00 A 17:30" at bounding box center [393, 189] width 121 height 16
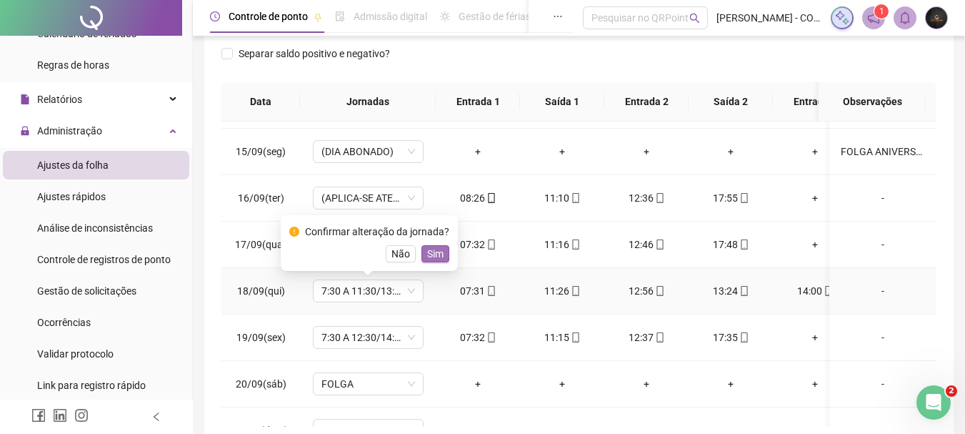
click at [427, 254] on span "Sim" at bounding box center [435, 254] width 16 height 16
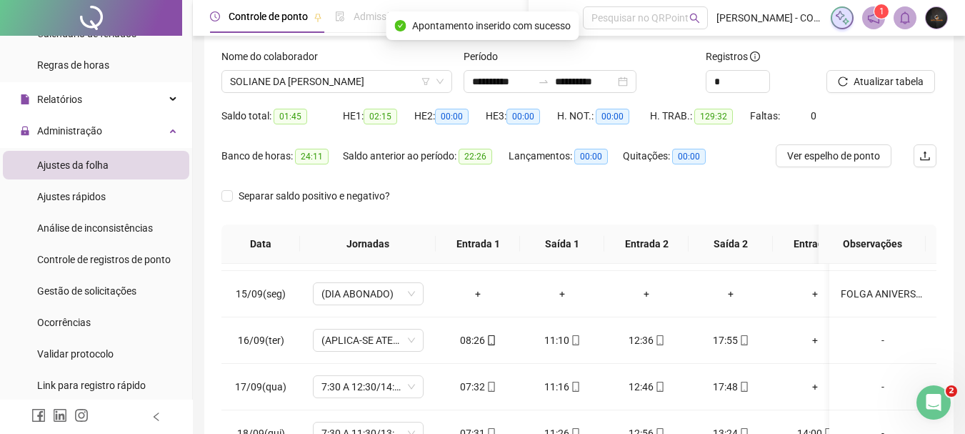
scroll to position [82, 0]
click at [850, 88] on button "Atualizar tabela" at bounding box center [880, 82] width 109 height 23
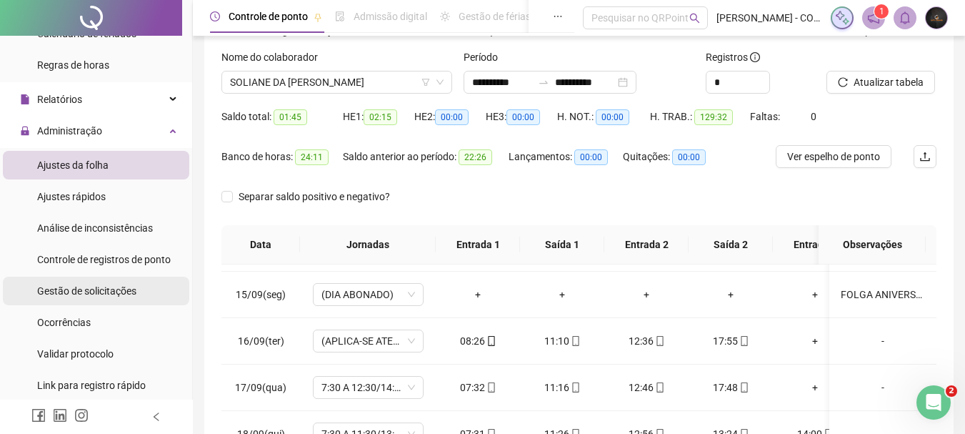
click at [109, 280] on div "Gestão de solicitações" at bounding box center [86, 290] width 99 height 29
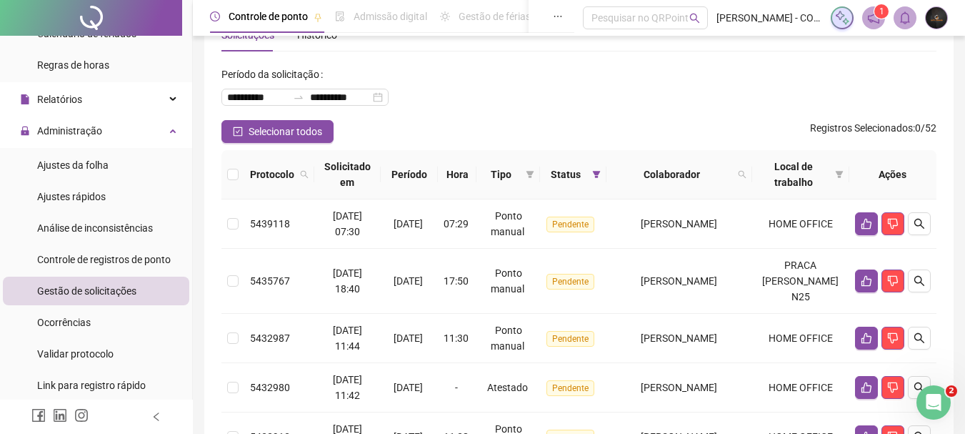
scroll to position [71, 0]
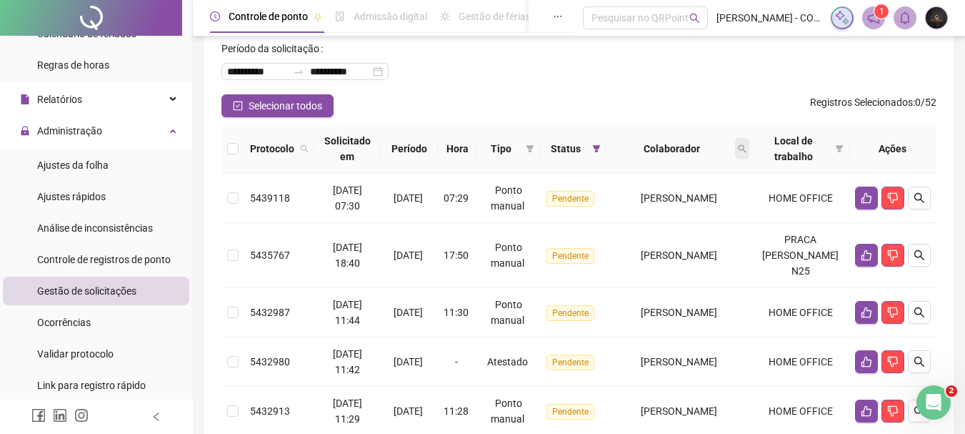
click at [746, 148] on icon "search" at bounding box center [742, 148] width 9 height 9
type input "*******"
click at [686, 203] on span "Buscar" at bounding box center [678, 205] width 31 height 16
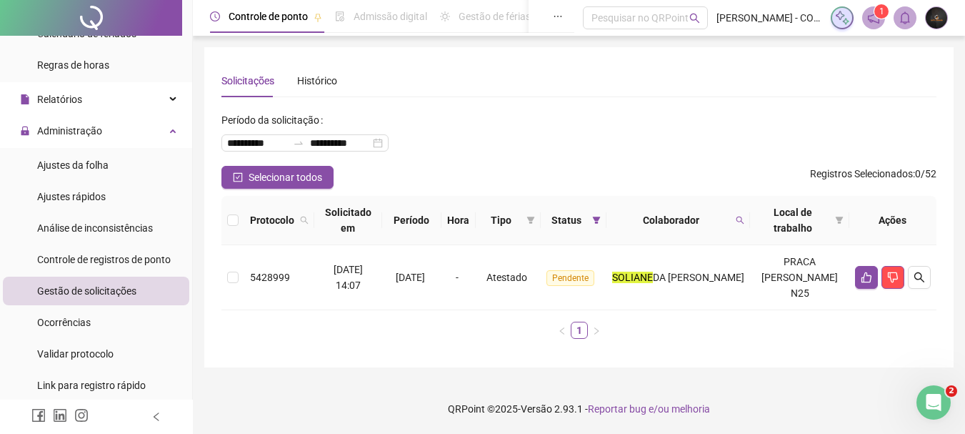
scroll to position [0, 0]
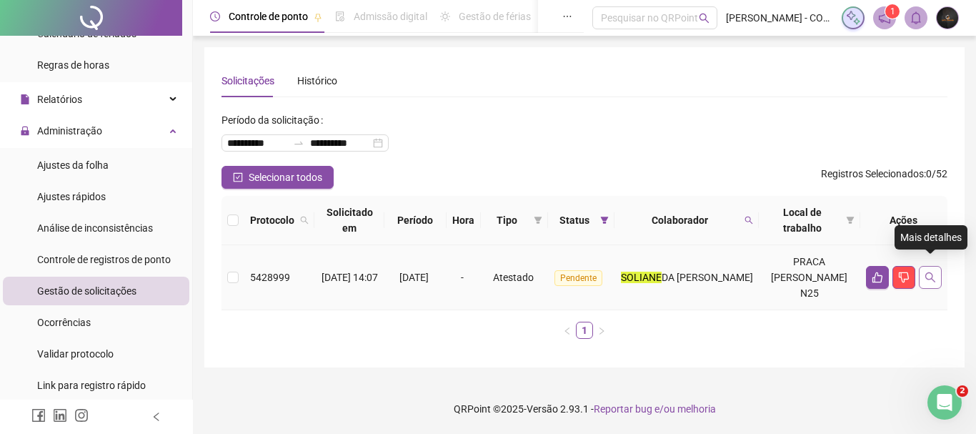
click at [933, 274] on icon "search" at bounding box center [929, 276] width 11 height 11
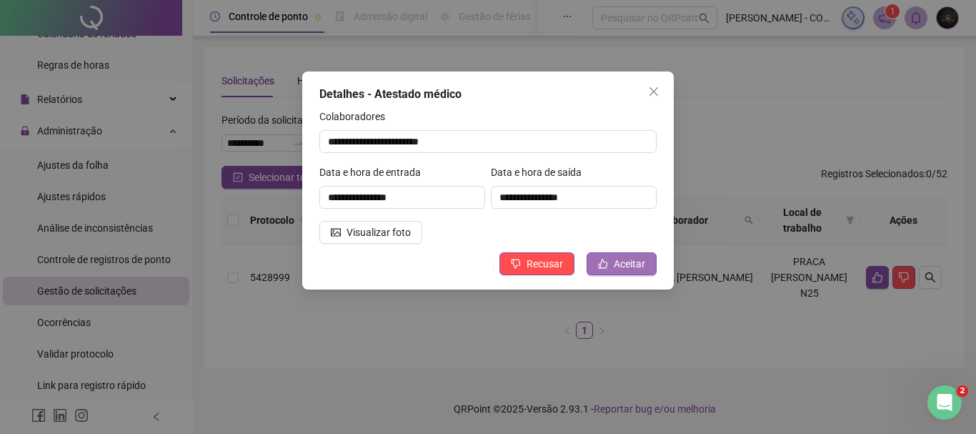
click at [613, 264] on button "Aceitar" at bounding box center [621, 263] width 70 height 23
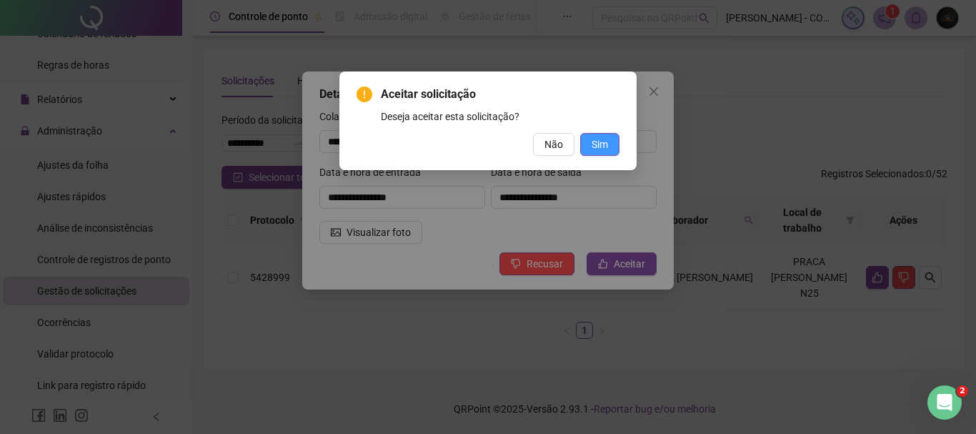
click at [598, 146] on span "Sim" at bounding box center [599, 144] width 16 height 16
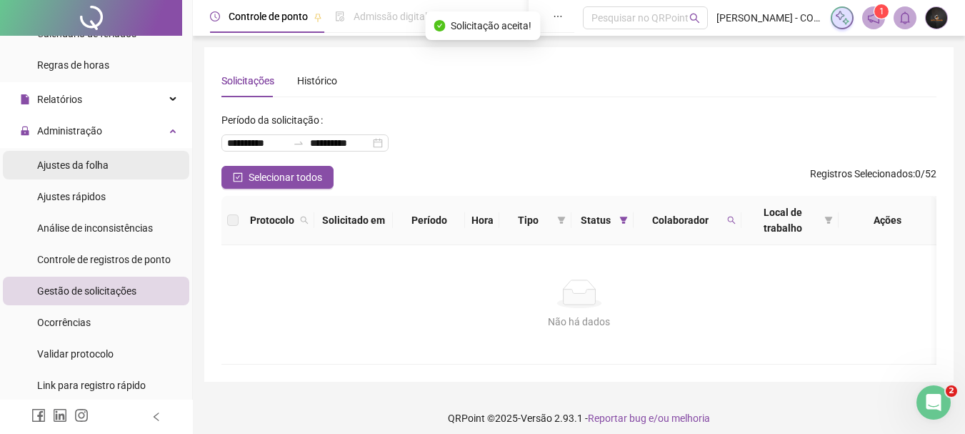
click at [119, 166] on li "Ajustes da folha" at bounding box center [96, 165] width 186 height 29
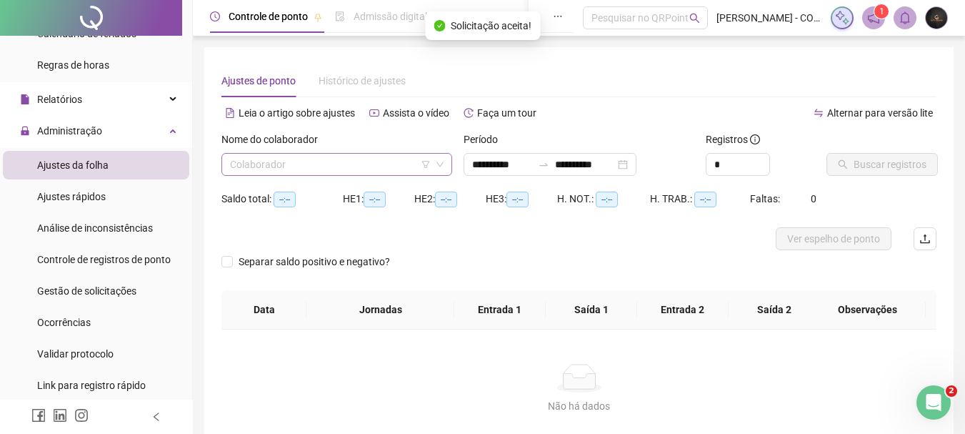
type input "**********"
click at [337, 155] on input "search" at bounding box center [330, 164] width 201 height 21
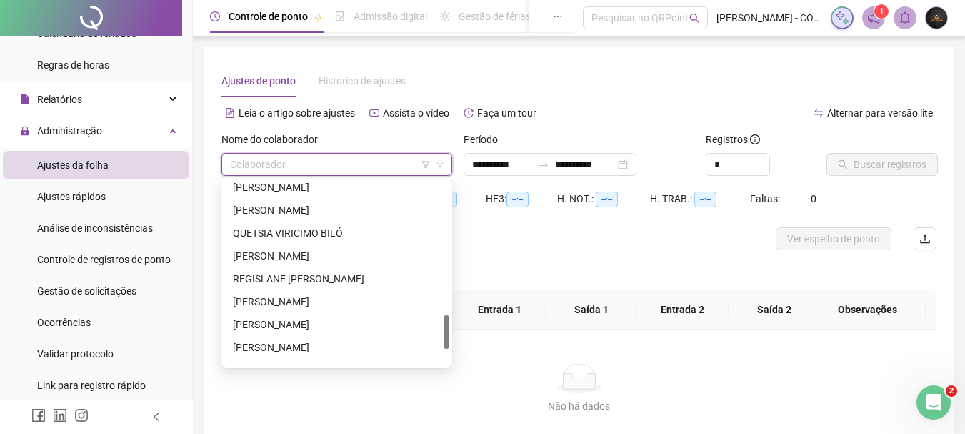
scroll to position [786, 0]
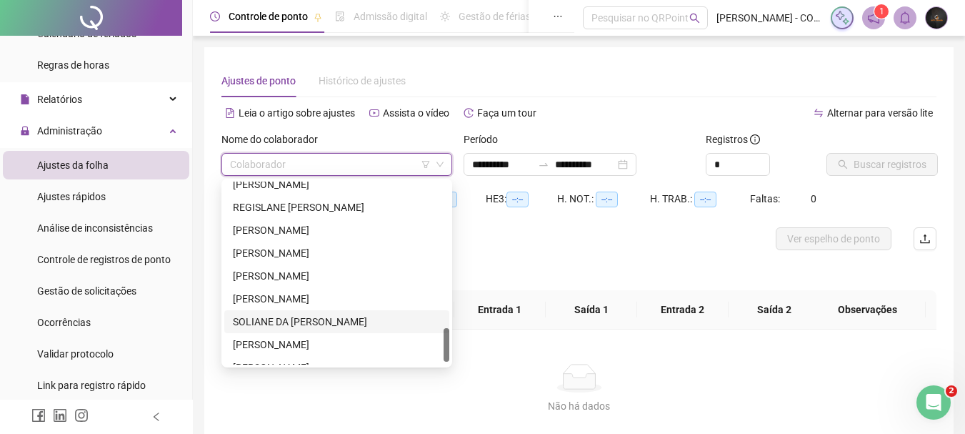
click at [296, 319] on div "SOLIANE DA [PERSON_NAME]" at bounding box center [337, 322] width 208 height 16
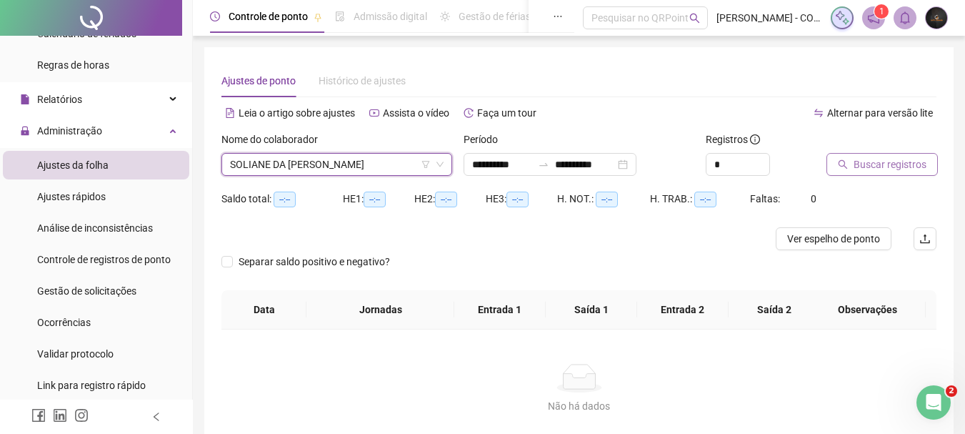
click at [897, 155] on button "Buscar registros" at bounding box center [881, 164] width 111 height 23
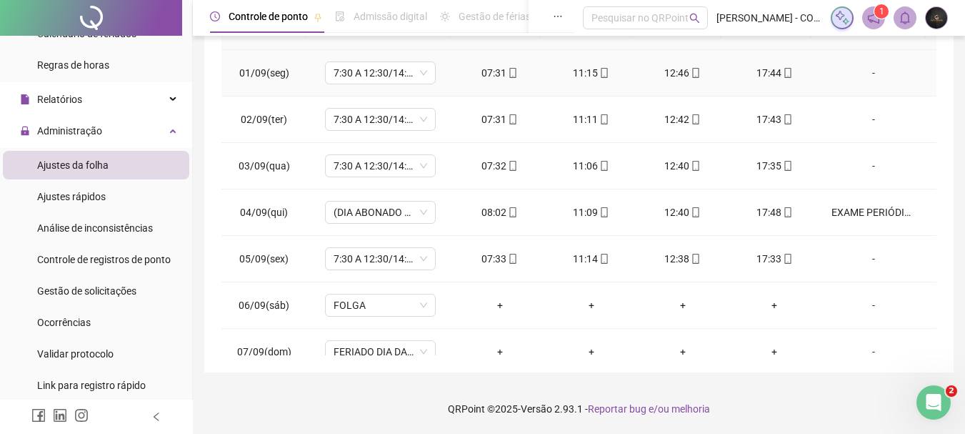
scroll to position [11, 0]
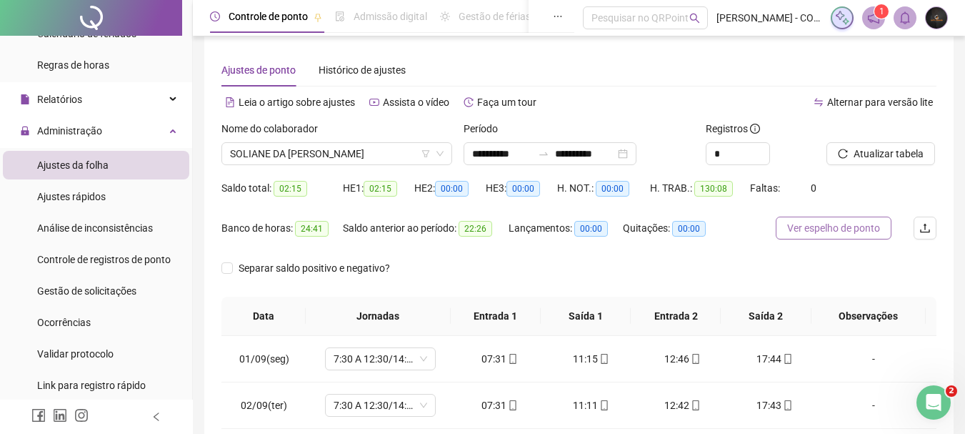
click at [844, 230] on span "Ver espelho de ponto" at bounding box center [833, 228] width 93 height 16
click at [760, 149] on icon "up" at bounding box center [761, 149] width 5 height 5
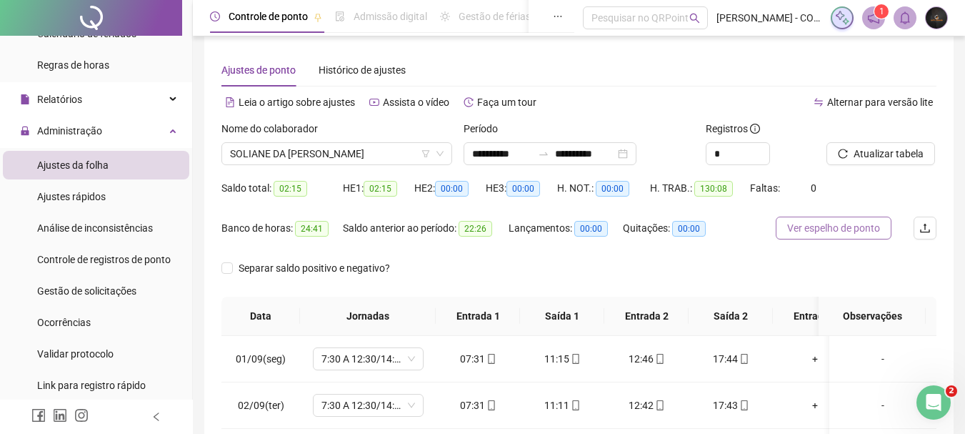
click at [795, 224] on span "Ver espelho de ponto" at bounding box center [833, 228] width 93 height 16
click at [323, 158] on span "SOLIANE DA [PERSON_NAME]" at bounding box center [337, 153] width 214 height 21
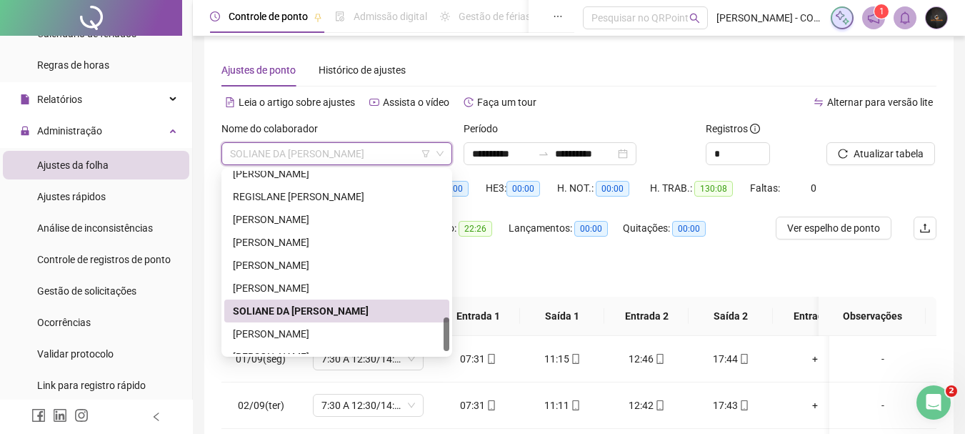
click at [333, 143] on span "SOLIANE DA [PERSON_NAME]" at bounding box center [337, 153] width 214 height 21
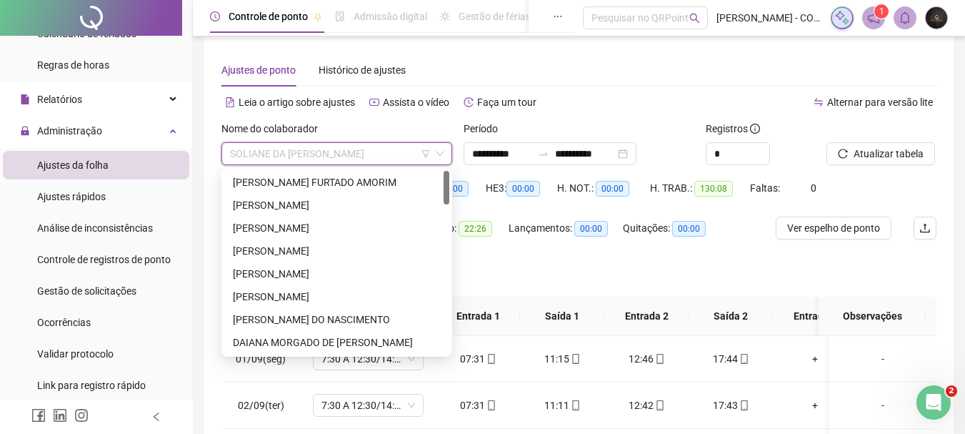
scroll to position [71, 0]
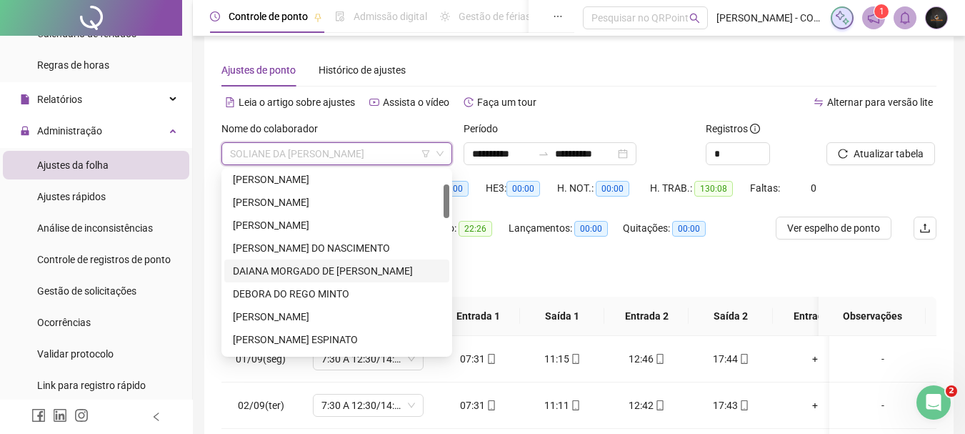
click at [291, 265] on div "DAIANA MORGADO DE [PERSON_NAME]" at bounding box center [337, 271] width 208 height 16
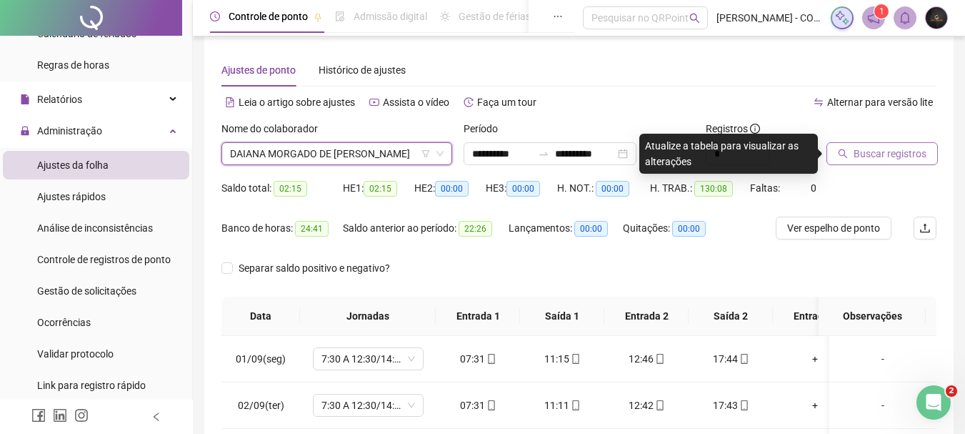
click at [846, 156] on icon "search" at bounding box center [843, 153] width 9 height 9
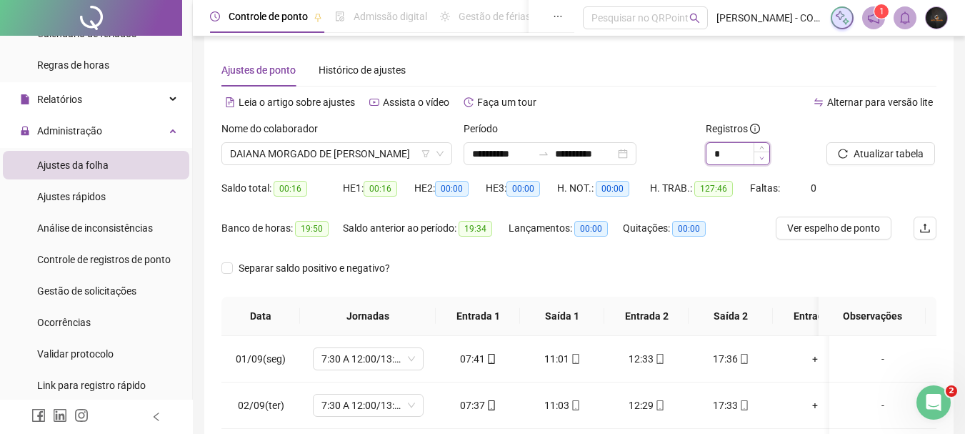
click at [764, 158] on icon "down" at bounding box center [761, 158] width 5 height 5
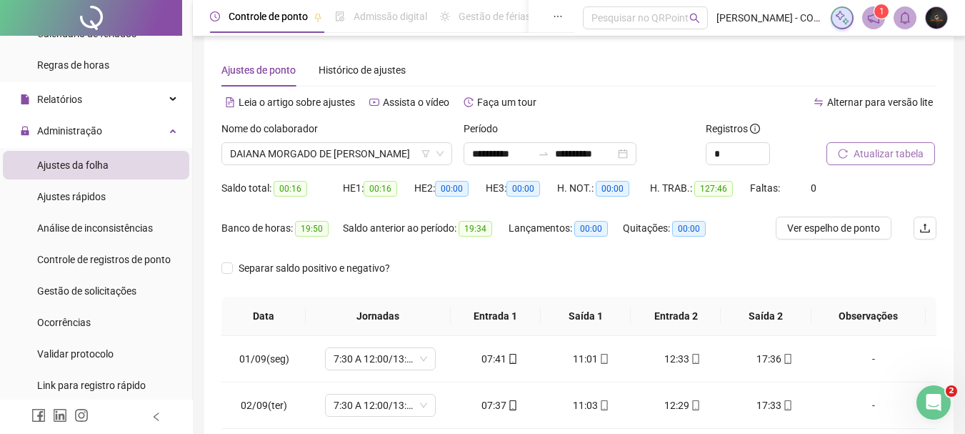
click at [863, 162] on button "Atualizar tabela" at bounding box center [880, 153] width 109 height 23
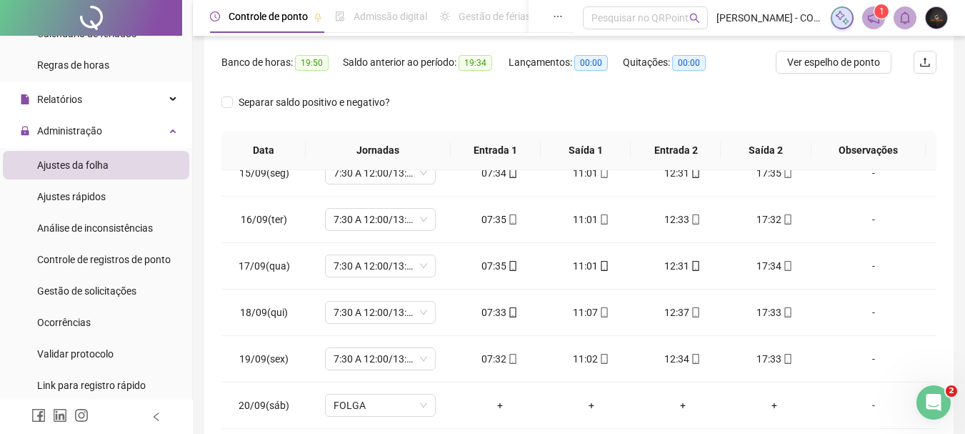
scroll to position [82, 0]
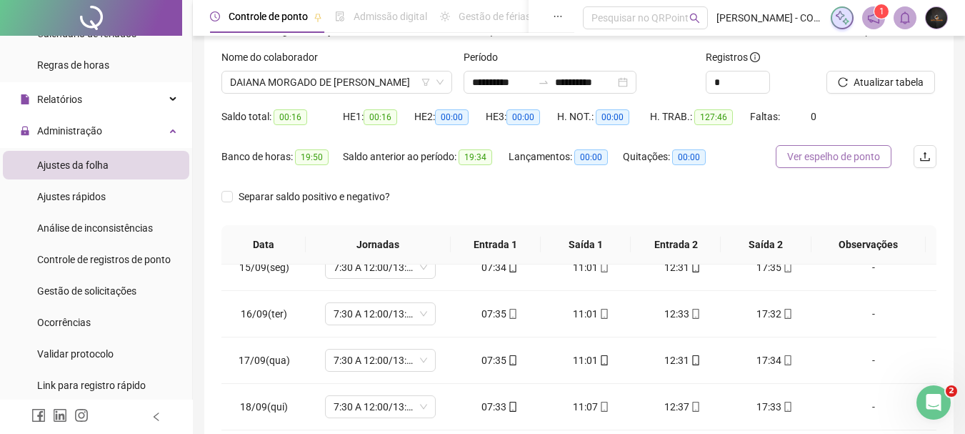
click at [858, 152] on span "Ver espelho de ponto" at bounding box center [833, 157] width 93 height 16
click at [320, 79] on span "DAIANA MORGADO DE [PERSON_NAME]" at bounding box center [337, 81] width 214 height 21
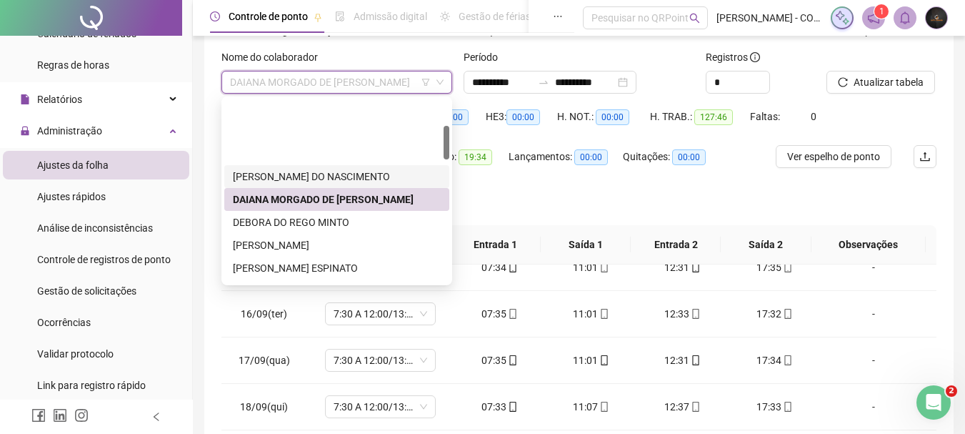
scroll to position [143, 0]
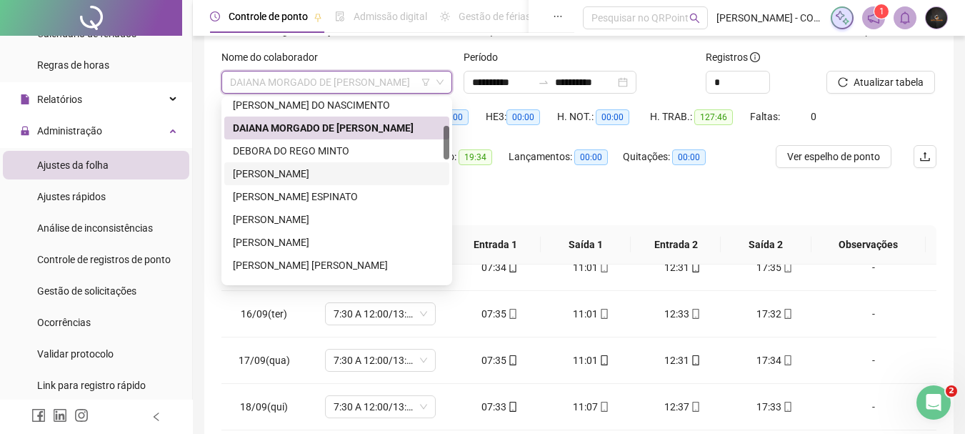
click at [304, 177] on div "[PERSON_NAME]" at bounding box center [337, 174] width 208 height 16
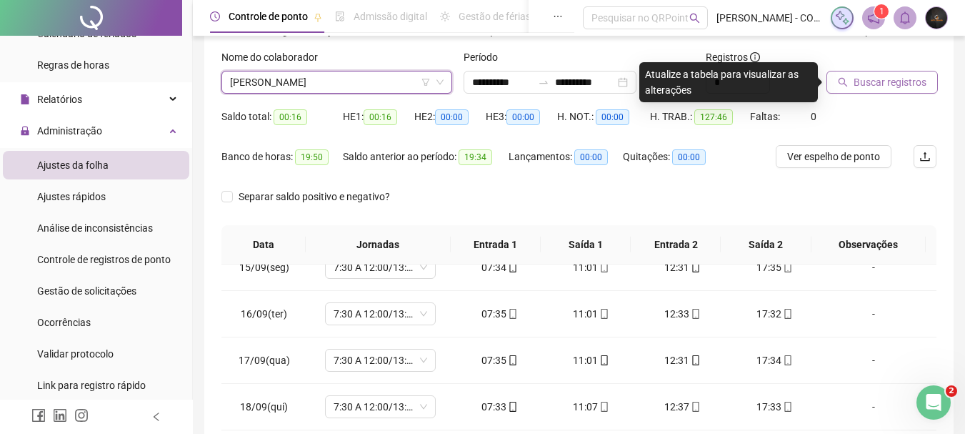
click at [877, 91] on button "Buscar registros" at bounding box center [881, 82] width 111 height 23
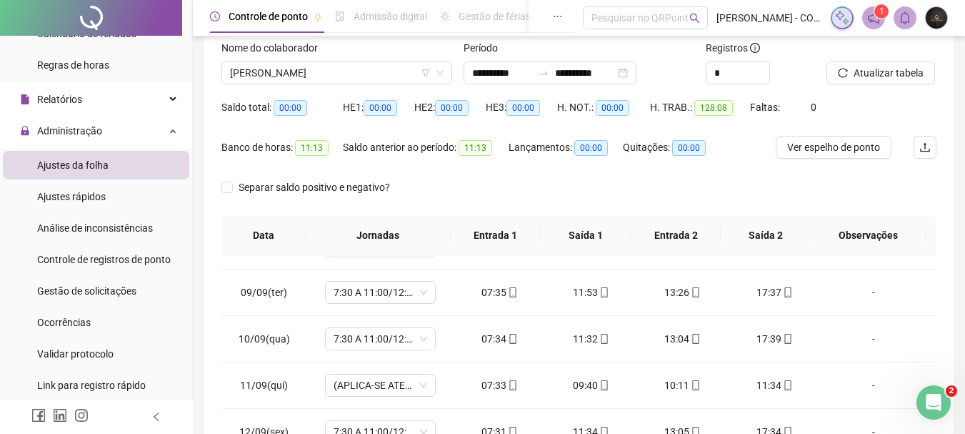
scroll to position [82, 0]
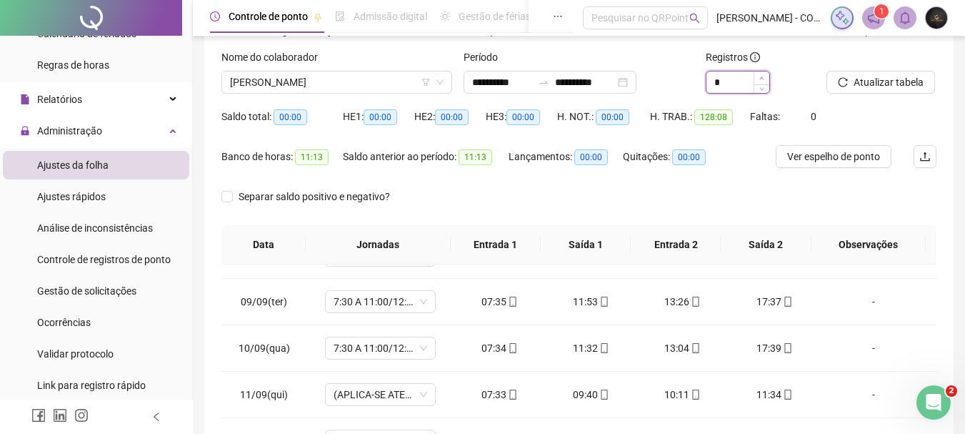
click at [766, 76] on span "Increase Value" at bounding box center [762, 77] width 16 height 13
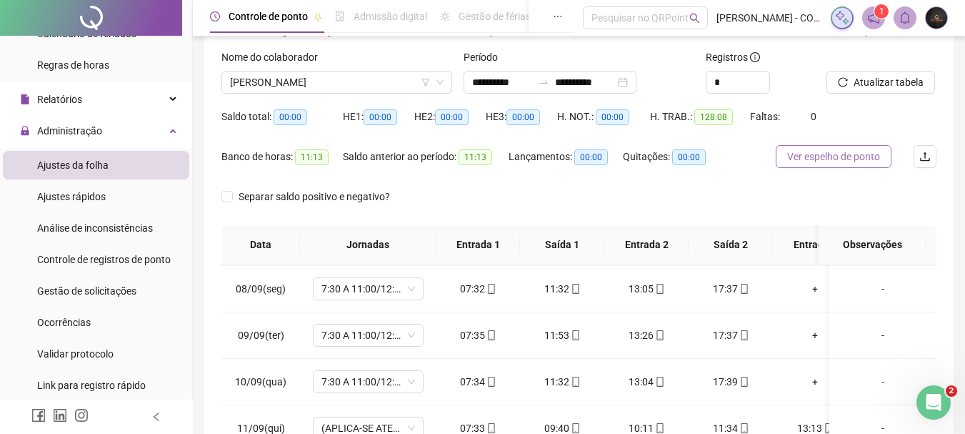
click at [834, 159] on span "Ver espelho de ponto" at bounding box center [833, 157] width 93 height 16
click at [296, 84] on span "[PERSON_NAME]" at bounding box center [337, 81] width 214 height 21
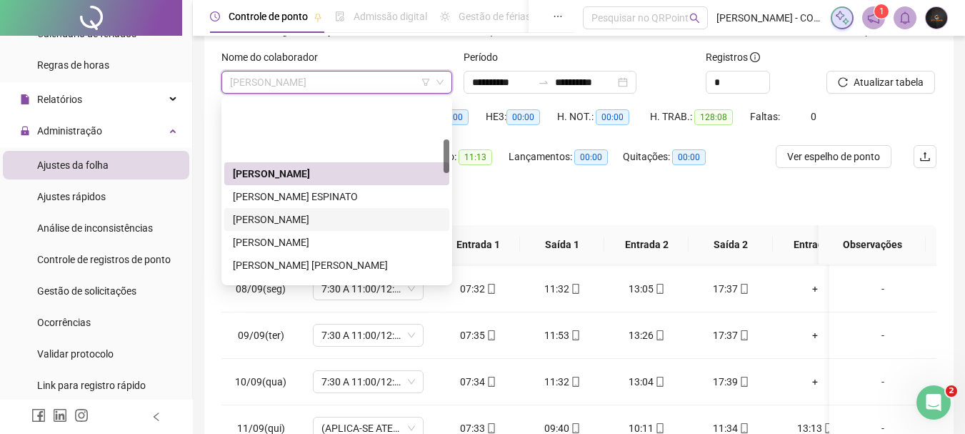
scroll to position [214, 0]
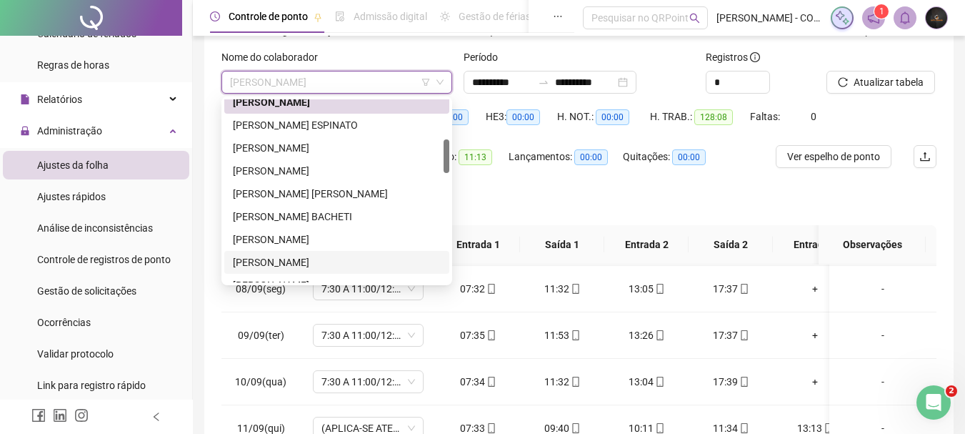
click at [266, 252] on div "[PERSON_NAME]" at bounding box center [336, 262] width 225 height 23
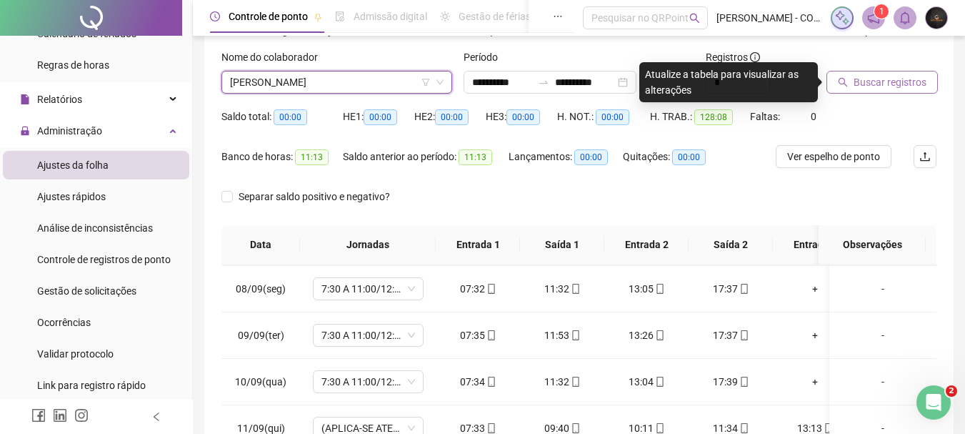
click at [869, 83] on span "Buscar registros" at bounding box center [890, 82] width 73 height 16
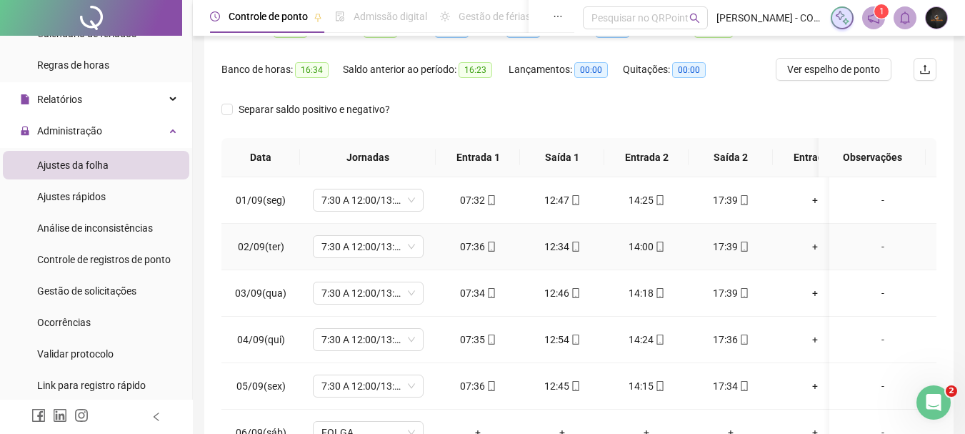
scroll to position [82, 0]
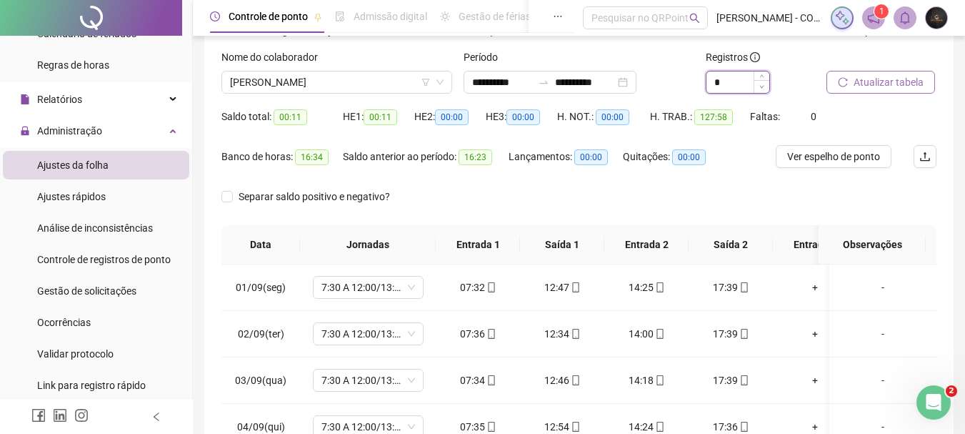
click at [758, 89] on span "Decrease Value" at bounding box center [762, 86] width 16 height 13
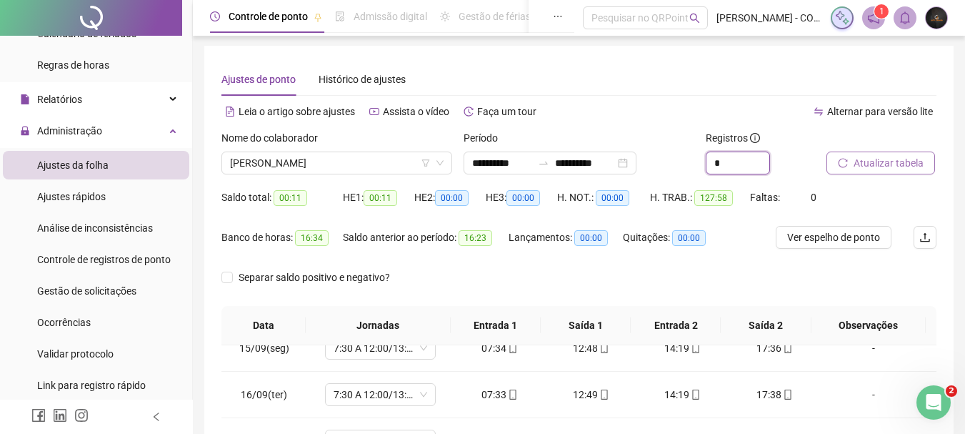
scroll to position [0, 0]
click at [839, 241] on span "Ver espelho de ponto" at bounding box center [833, 239] width 93 height 16
click at [327, 159] on span "[PERSON_NAME]" at bounding box center [337, 164] width 214 height 21
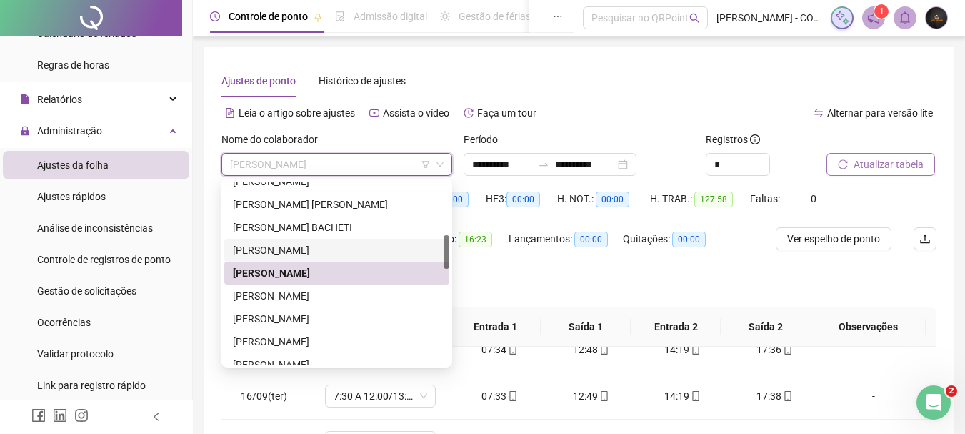
scroll to position [357, 0]
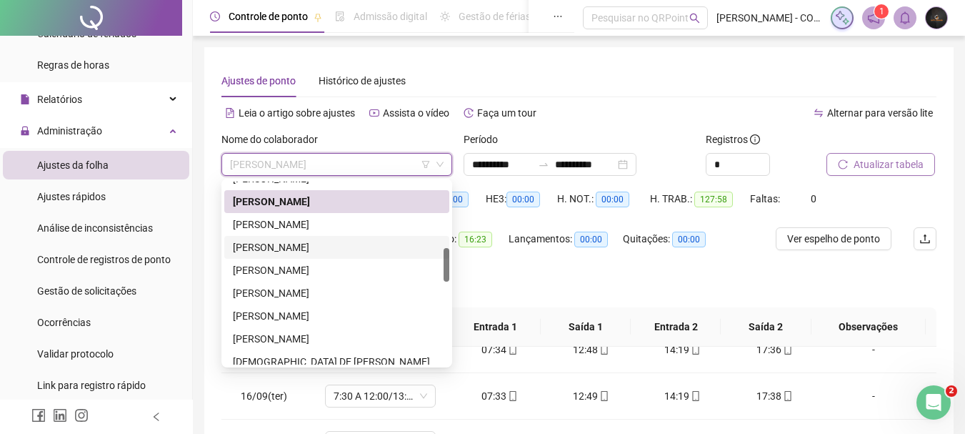
click at [324, 238] on div "[PERSON_NAME]" at bounding box center [336, 247] width 225 height 23
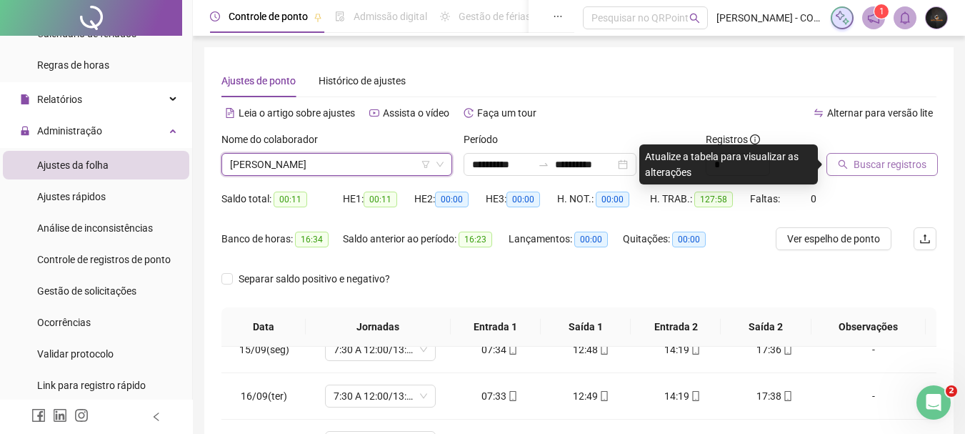
click at [902, 155] on button "Buscar registros" at bounding box center [881, 164] width 111 height 23
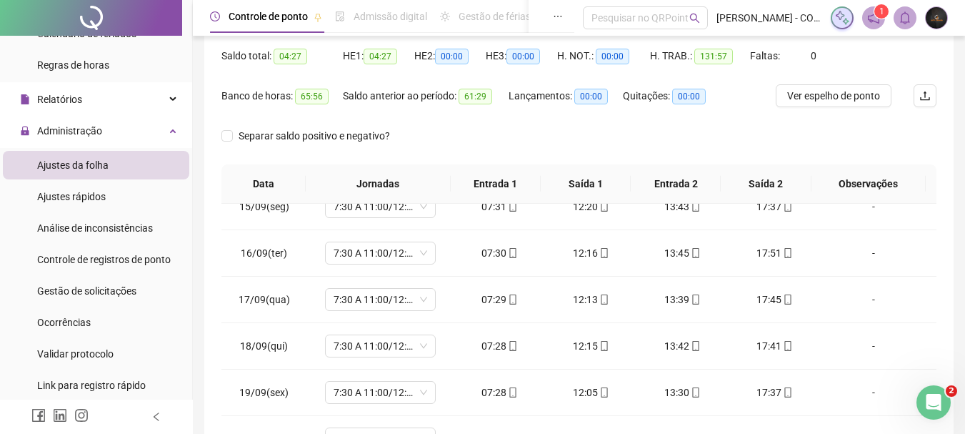
scroll to position [71, 0]
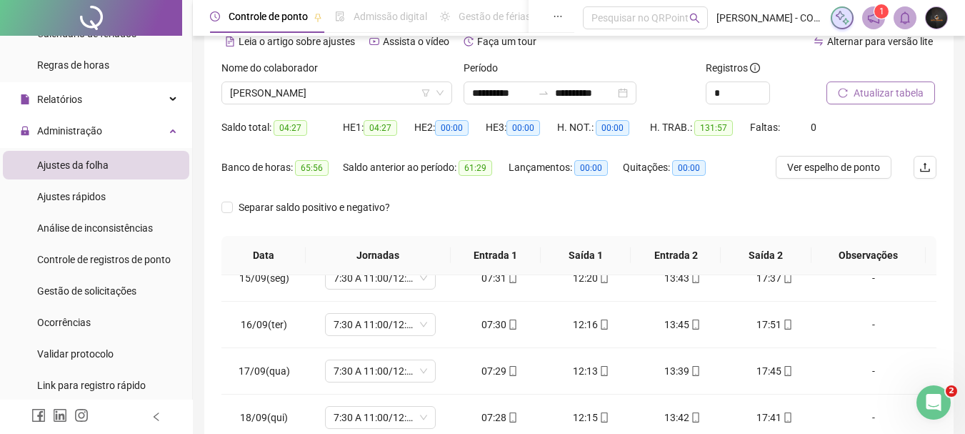
click at [842, 95] on icon "reload" at bounding box center [843, 93] width 10 height 10
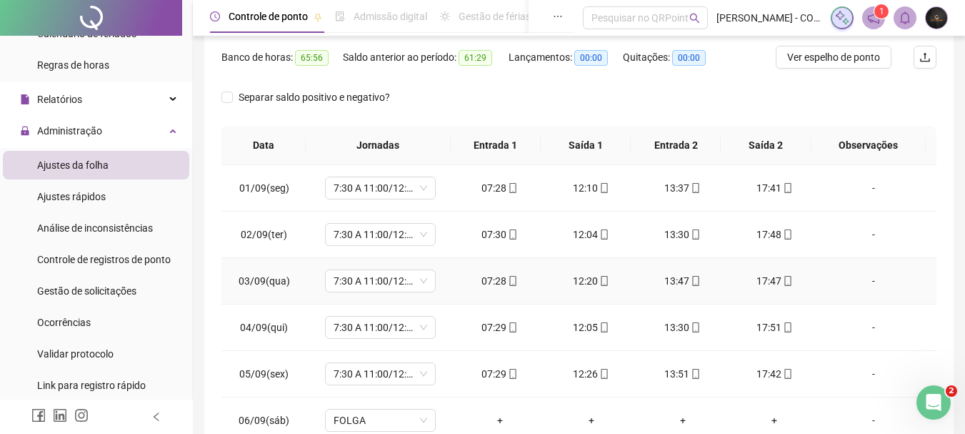
scroll to position [0, 0]
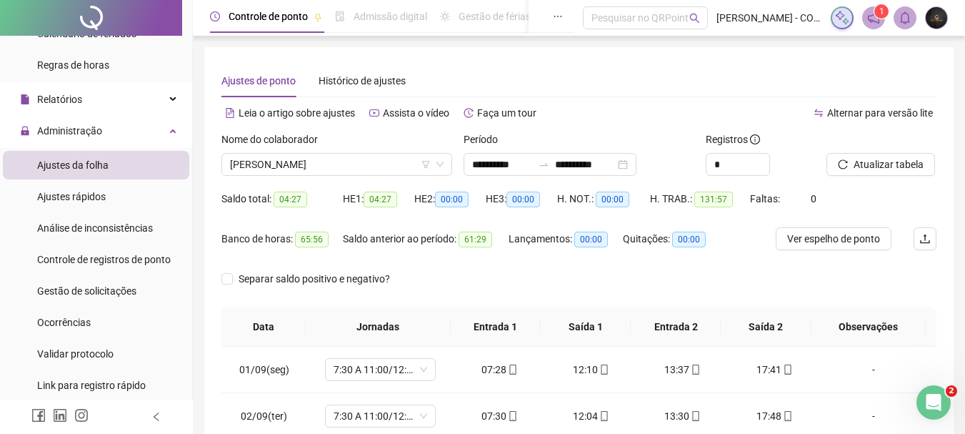
click at [829, 226] on div "Saldo total: 04:27 HE 1: 04:27 HE 2: 00:00 HE 3: 00:00 H. NOT.: 00:00 H. TRAB.:…" at bounding box center [578, 207] width 715 height 40
click at [822, 234] on span "Ver espelho de ponto" at bounding box center [833, 239] width 93 height 16
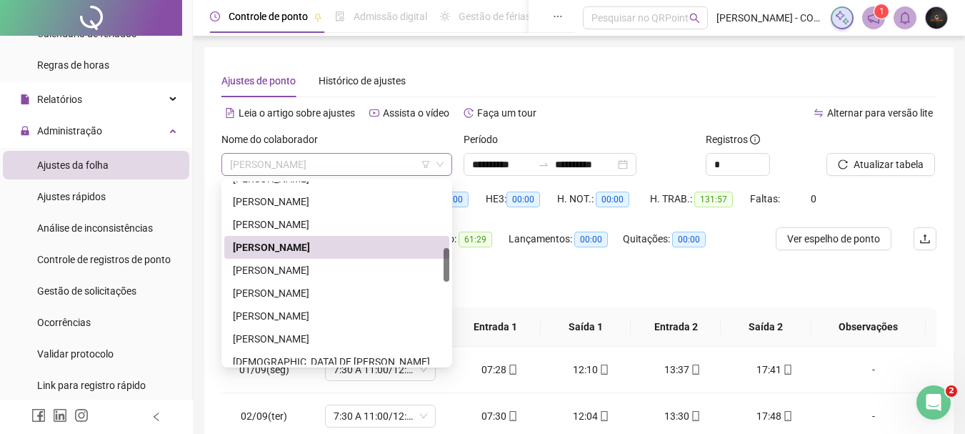
click at [327, 163] on span "[PERSON_NAME]" at bounding box center [337, 164] width 214 height 21
click at [287, 309] on div "[PERSON_NAME]" at bounding box center [337, 316] width 208 height 16
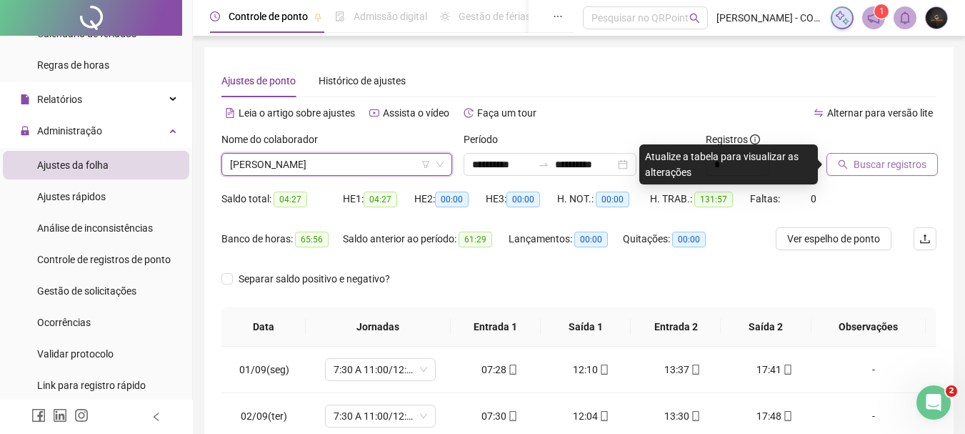
click at [867, 169] on span "Buscar registros" at bounding box center [890, 164] width 73 height 16
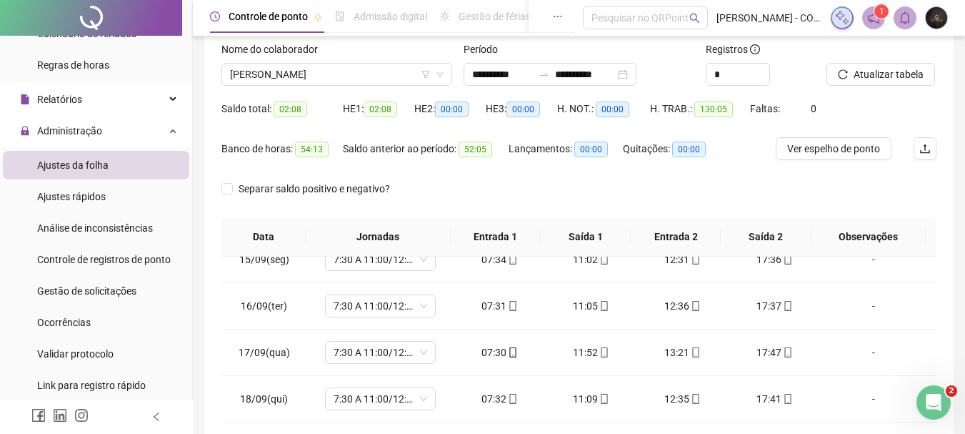
scroll to position [71, 0]
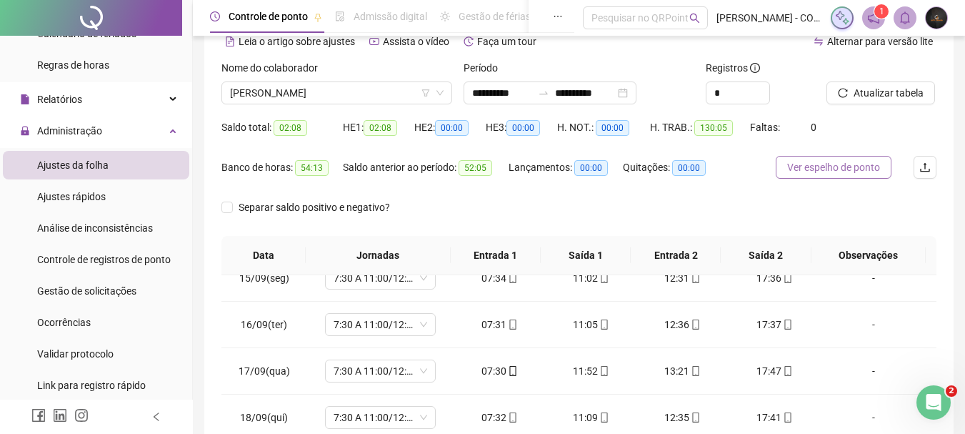
click at [789, 162] on span "Ver espelho de ponto" at bounding box center [833, 167] width 93 height 16
click at [340, 91] on span "[PERSON_NAME]" at bounding box center [337, 92] width 214 height 21
click at [295, 92] on span "[PERSON_NAME]" at bounding box center [337, 92] width 214 height 21
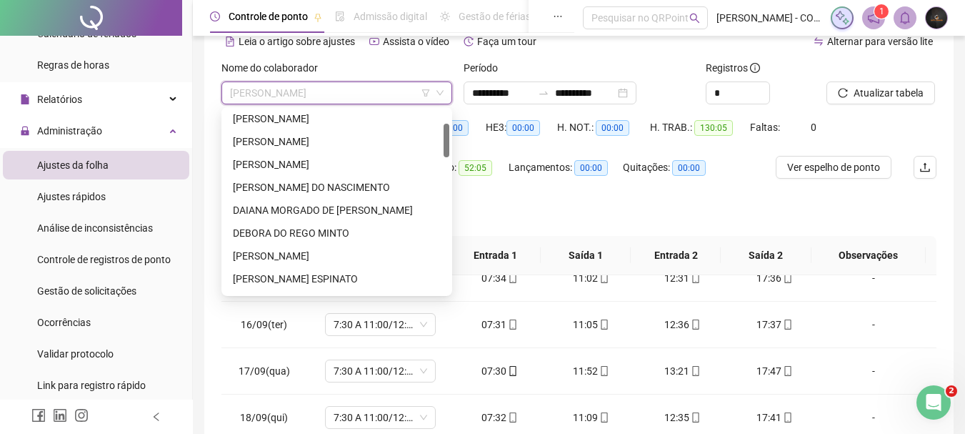
scroll to position [0, 0]
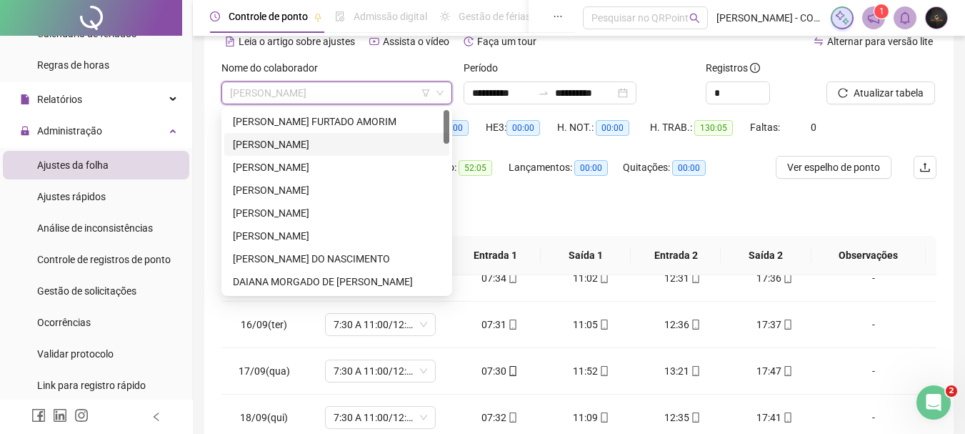
click at [303, 144] on div "[PERSON_NAME]" at bounding box center [337, 144] width 208 height 16
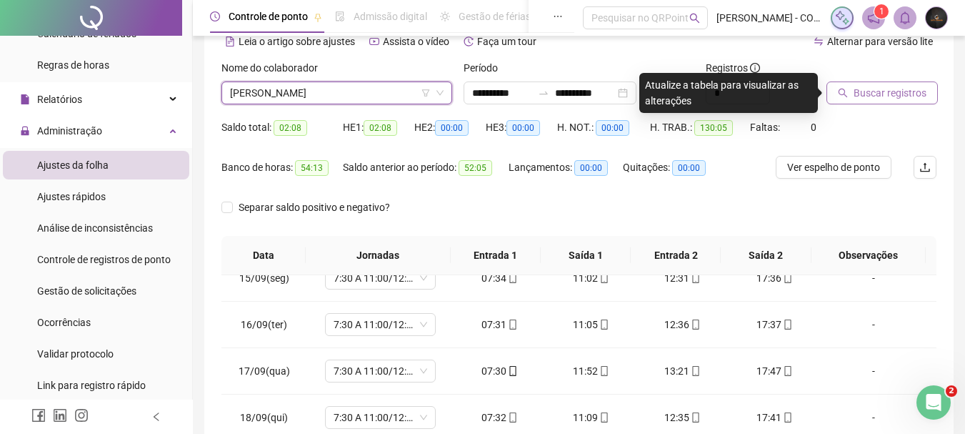
click at [902, 95] on span "Buscar registros" at bounding box center [890, 93] width 73 height 16
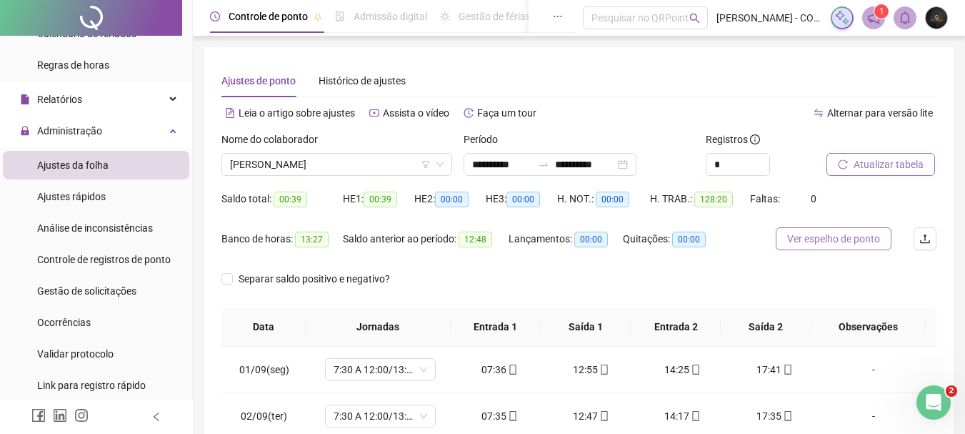
click at [814, 233] on span "Ver espelho de ponto" at bounding box center [833, 239] width 93 height 16
click at [289, 166] on span "[PERSON_NAME]" at bounding box center [337, 164] width 214 height 21
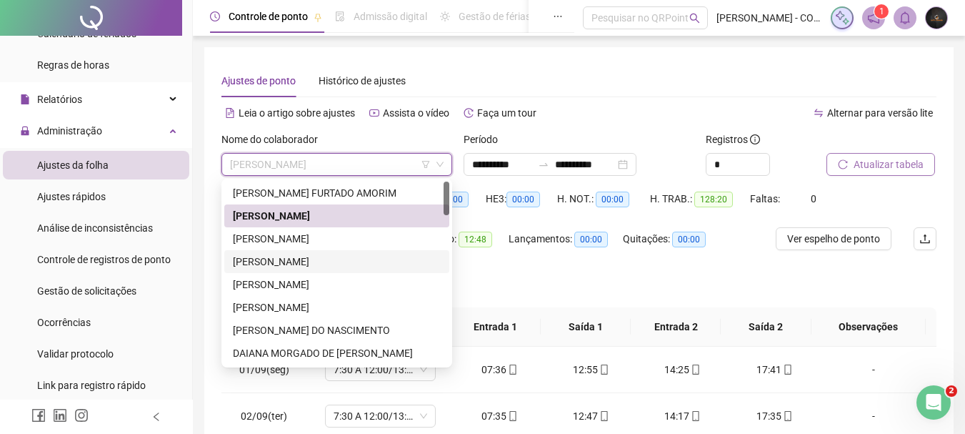
click at [285, 251] on div "[PERSON_NAME]" at bounding box center [336, 261] width 225 height 23
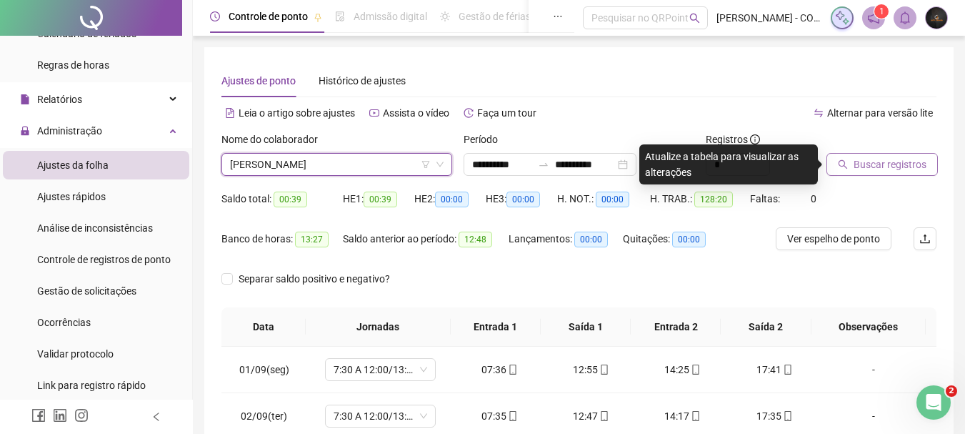
click at [862, 164] on span "Buscar registros" at bounding box center [890, 164] width 73 height 16
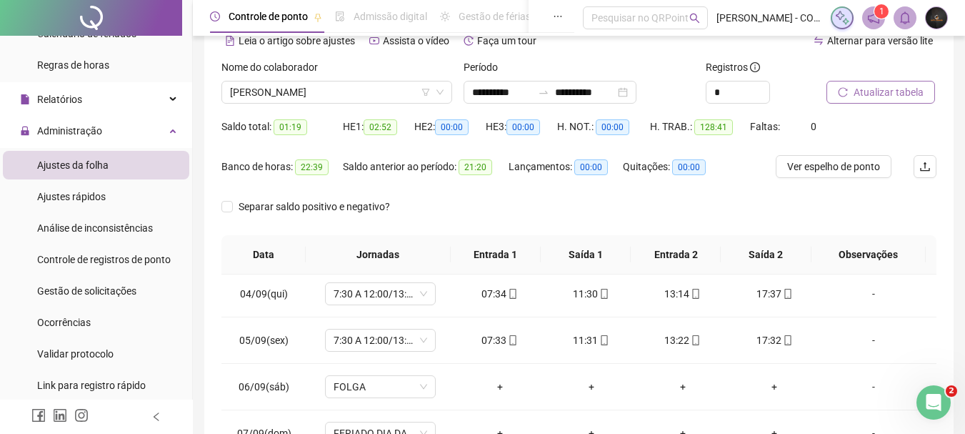
scroll to position [71, 0]
click at [767, 81] on div "*" at bounding box center [738, 92] width 64 height 23
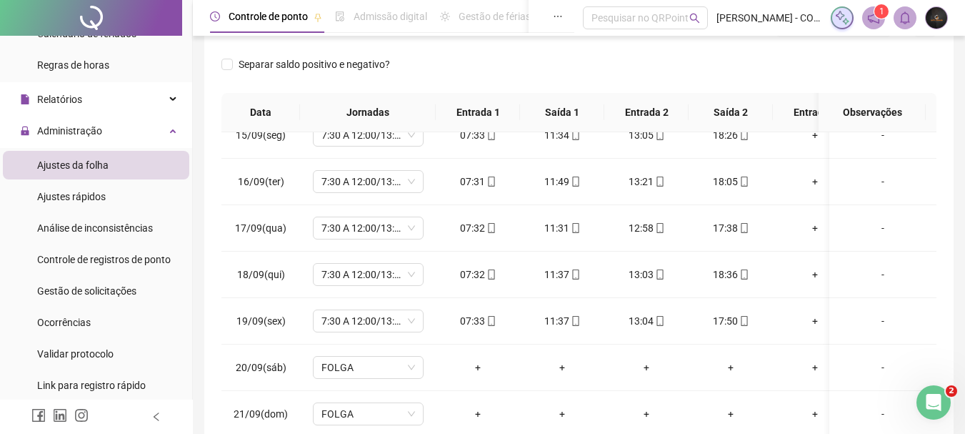
scroll to position [11, 0]
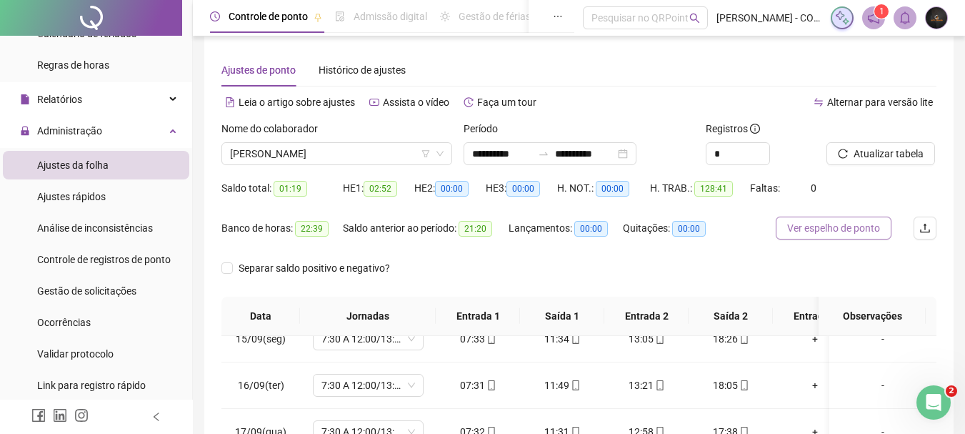
click at [819, 229] on span "Ver espelho de ponto" at bounding box center [833, 228] width 93 height 16
click at [305, 154] on span "[PERSON_NAME]" at bounding box center [337, 153] width 214 height 21
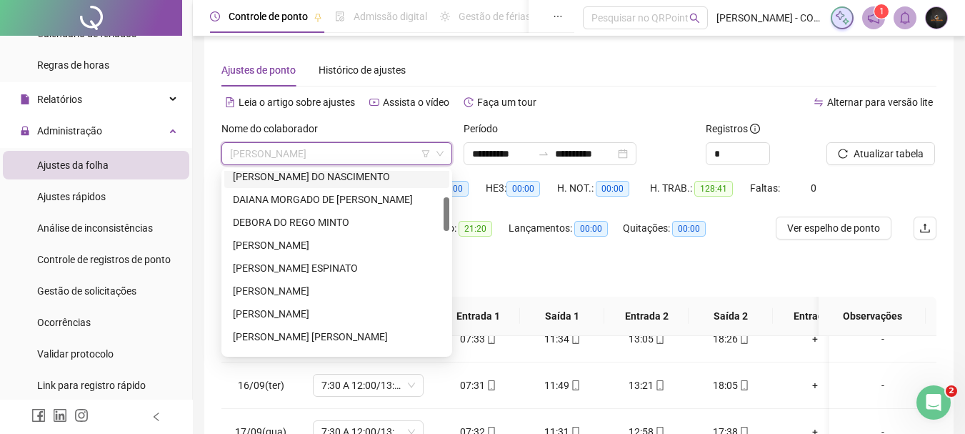
scroll to position [214, 0]
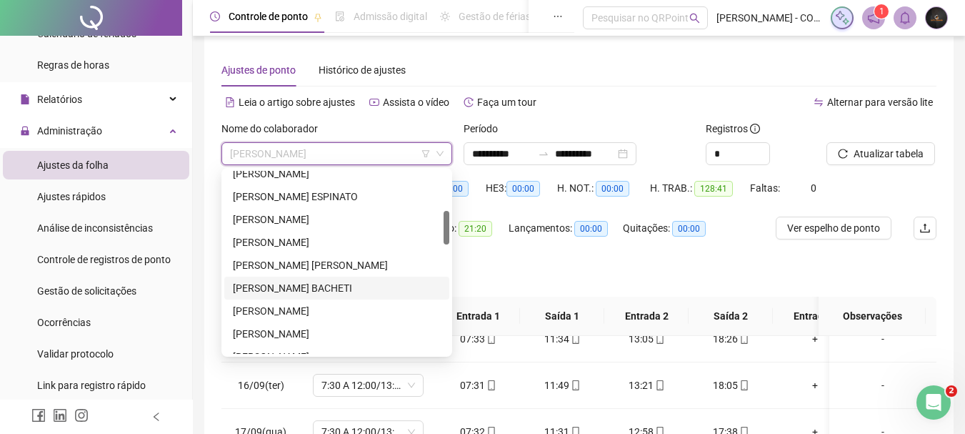
click at [310, 284] on div "[PERSON_NAME] BACHETI" at bounding box center [337, 288] width 208 height 16
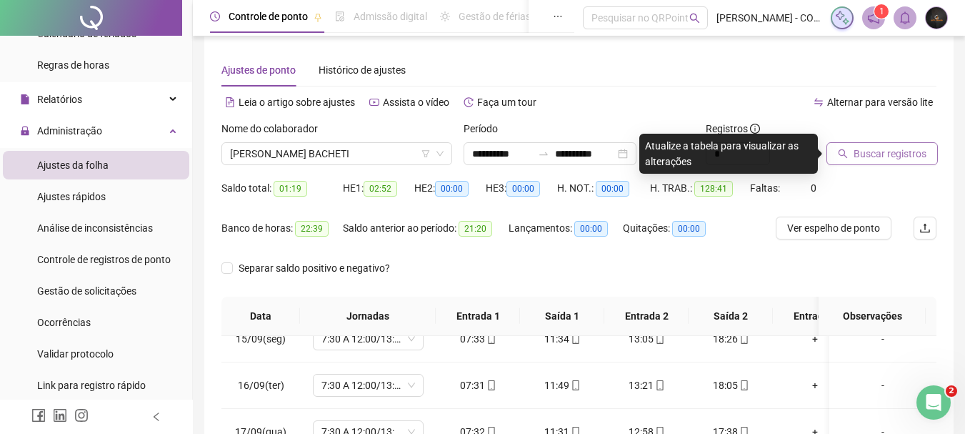
click at [839, 156] on icon "search" at bounding box center [843, 154] width 10 height 10
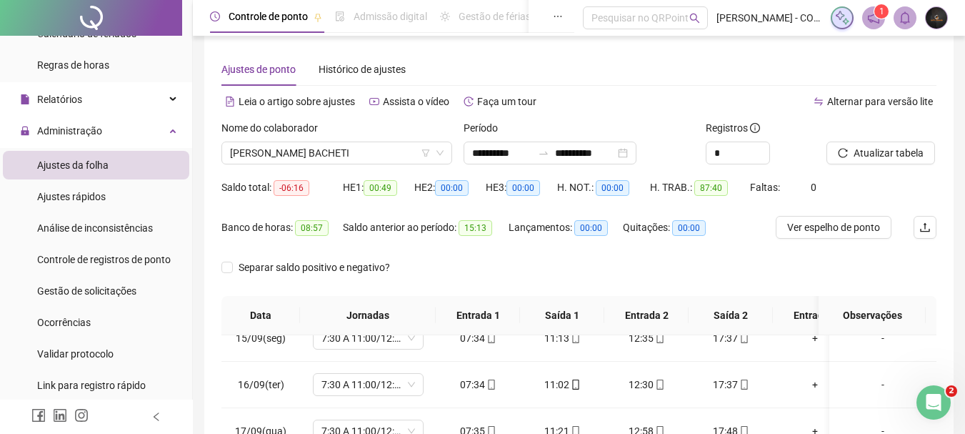
scroll to position [11, 0]
click at [759, 158] on icon "down" at bounding box center [761, 158] width 5 height 5
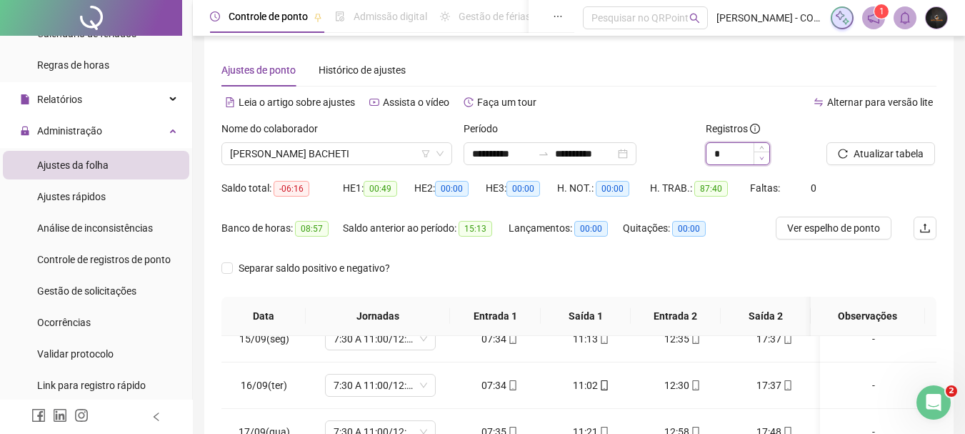
type input "*"
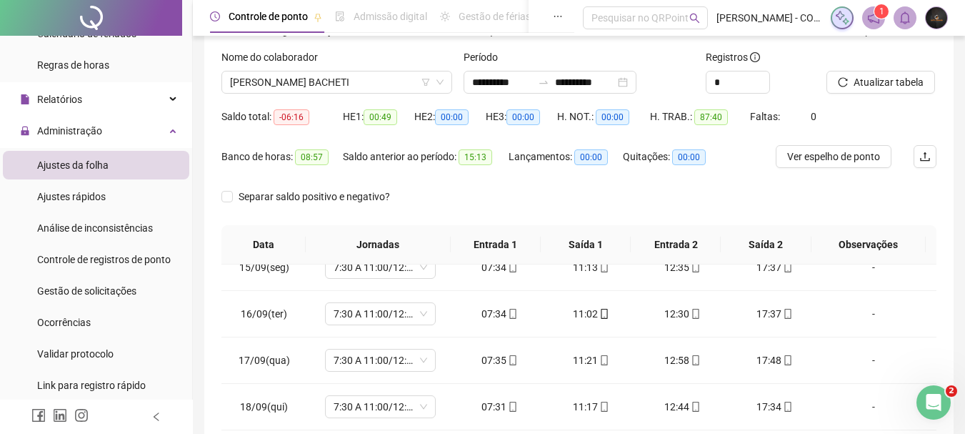
click at [824, 89] on div "Atualizar tabela" at bounding box center [881, 77] width 121 height 56
click at [827, 86] on button "Atualizar tabela" at bounding box center [880, 82] width 109 height 23
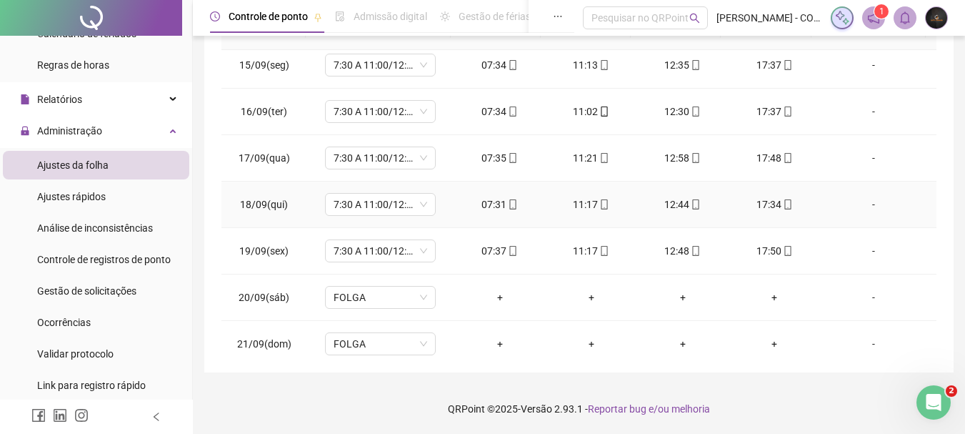
scroll to position [670, 0]
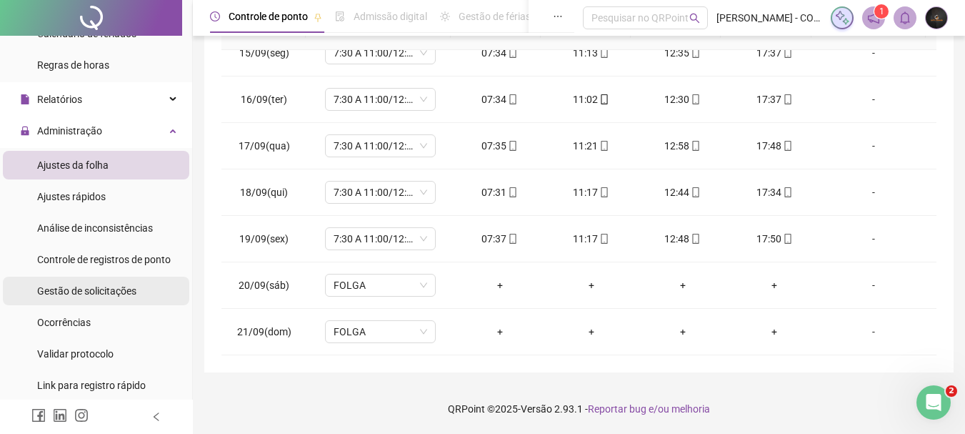
click at [76, 285] on span "Gestão de solicitações" at bounding box center [86, 290] width 99 height 11
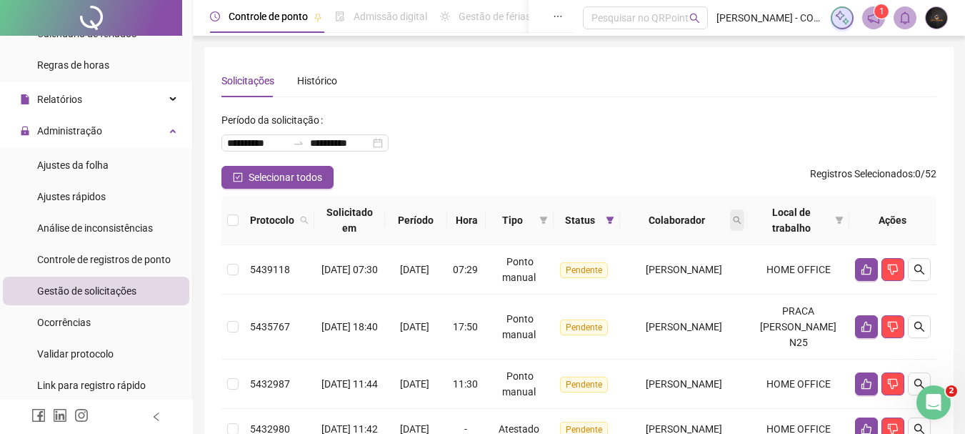
click at [741, 221] on icon "search" at bounding box center [738, 220] width 8 height 8
type input "*******"
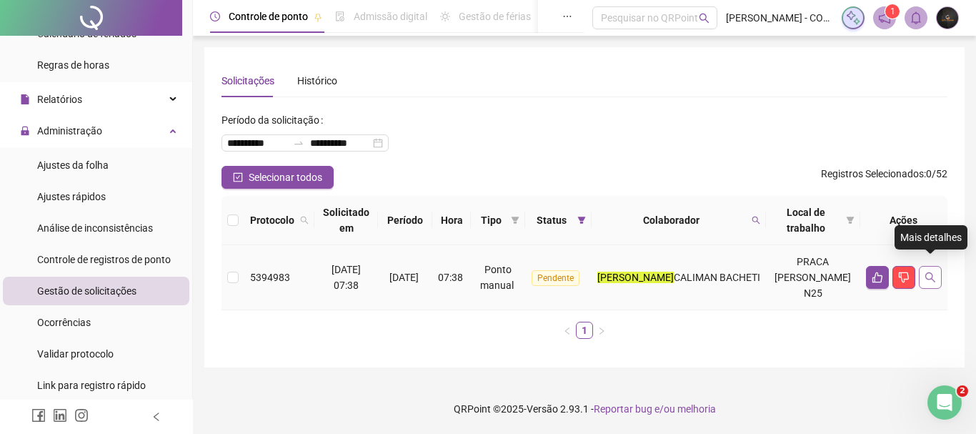
click at [935, 271] on icon "search" at bounding box center [929, 276] width 11 height 11
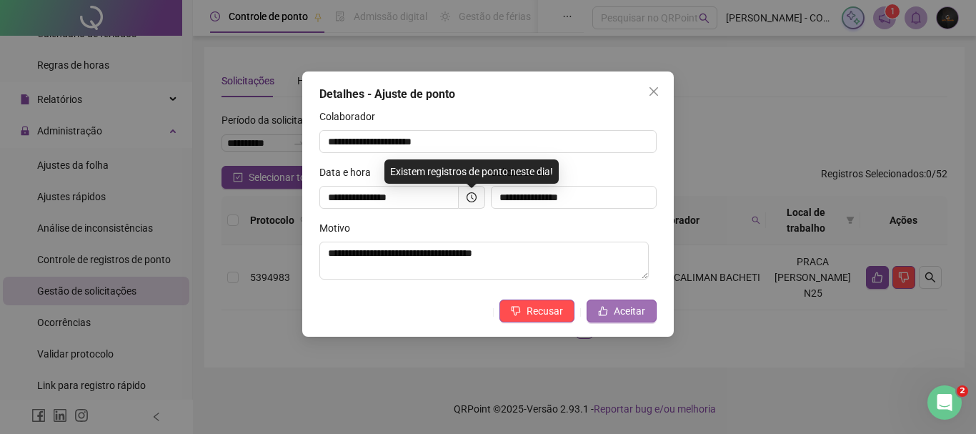
click at [607, 315] on icon "like" at bounding box center [603, 310] width 9 height 9
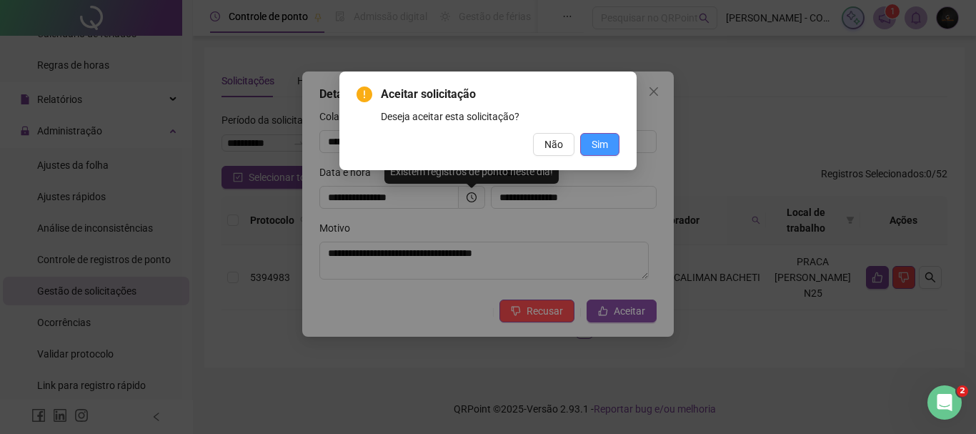
click at [609, 137] on button "Sim" at bounding box center [599, 144] width 39 height 23
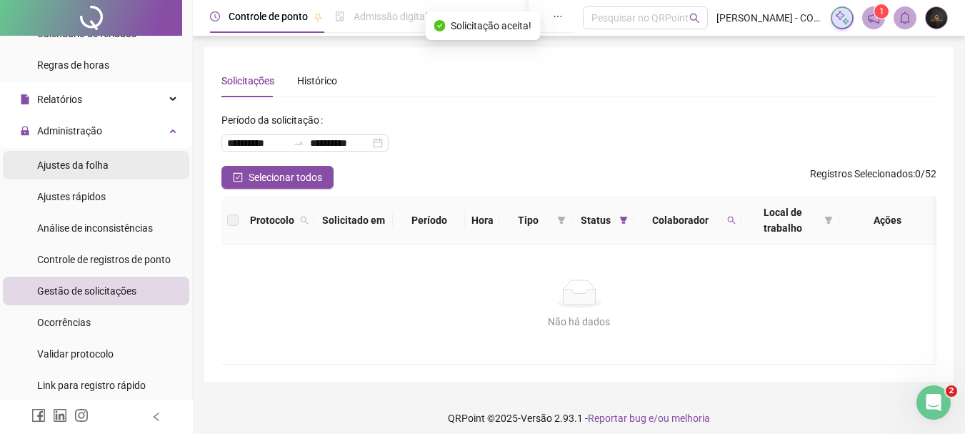
click at [119, 162] on li "Ajustes da folha" at bounding box center [96, 165] width 186 height 29
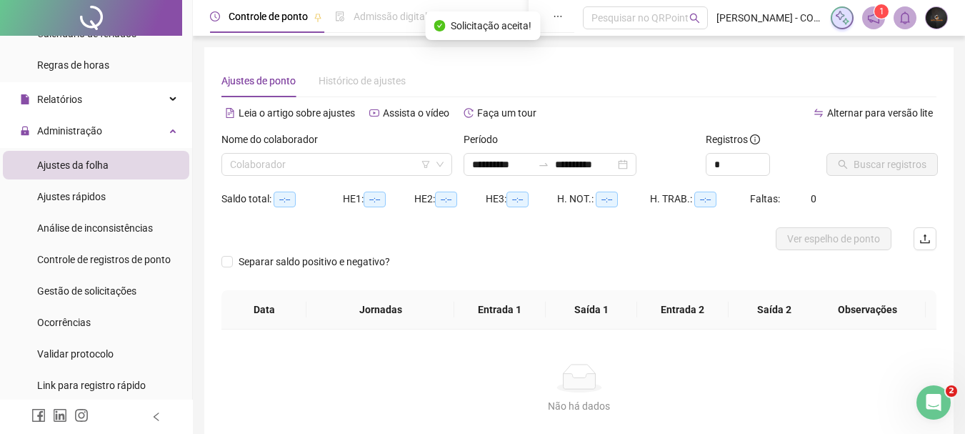
type input "**********"
click at [408, 157] on input "search" at bounding box center [330, 164] width 201 height 21
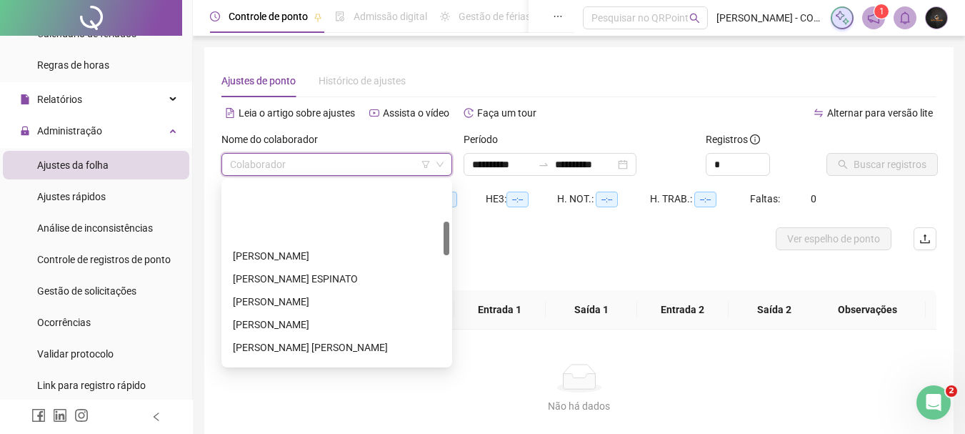
scroll to position [214, 0]
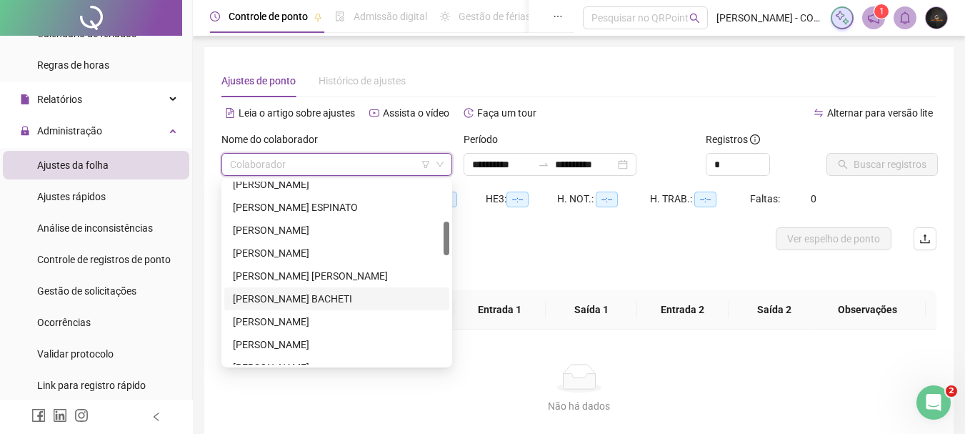
click at [322, 291] on div "[PERSON_NAME] BACHETI" at bounding box center [337, 299] width 208 height 16
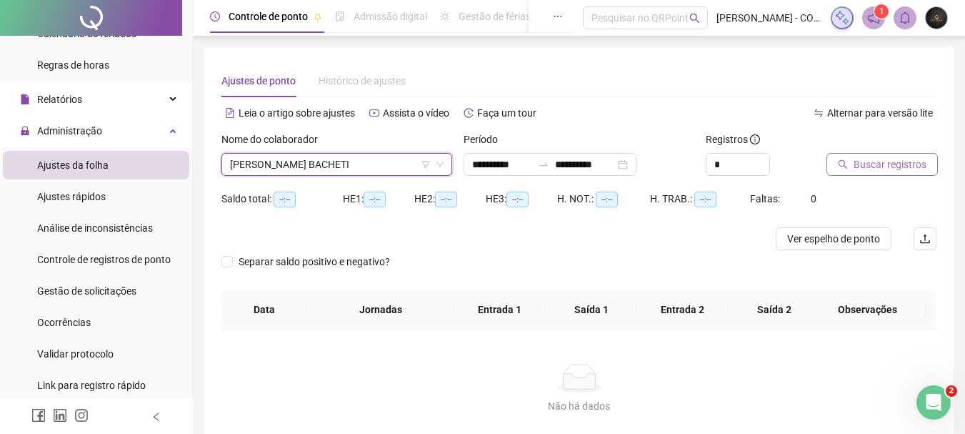
click at [883, 167] on span "Buscar registros" at bounding box center [890, 164] width 73 height 16
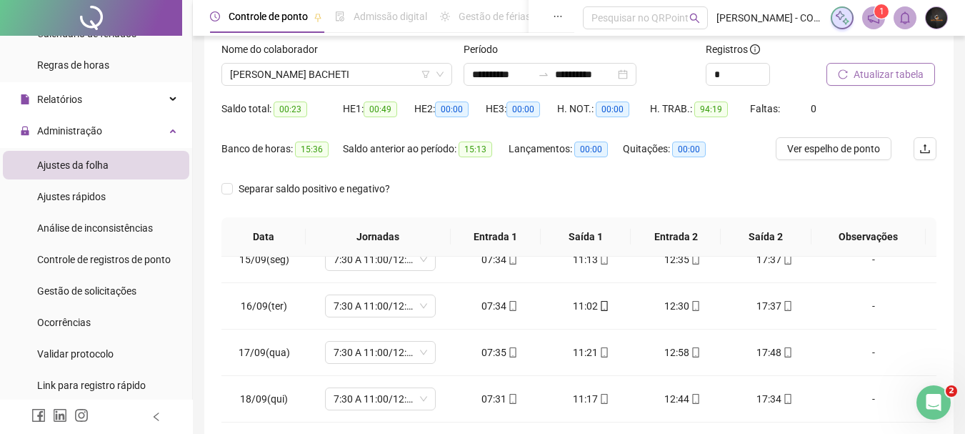
scroll to position [82, 0]
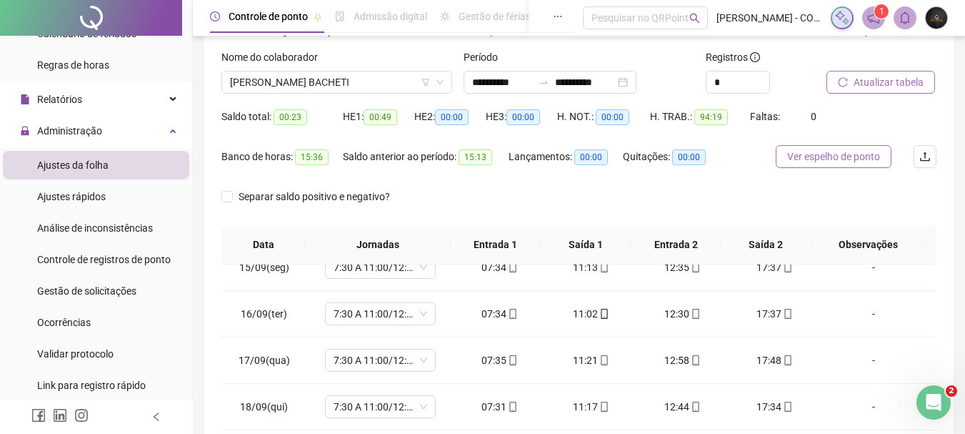
click at [809, 145] on button "Ver espelho de ponto" at bounding box center [834, 156] width 116 height 23
click at [308, 77] on span "[PERSON_NAME] BACHETI" at bounding box center [337, 81] width 214 height 21
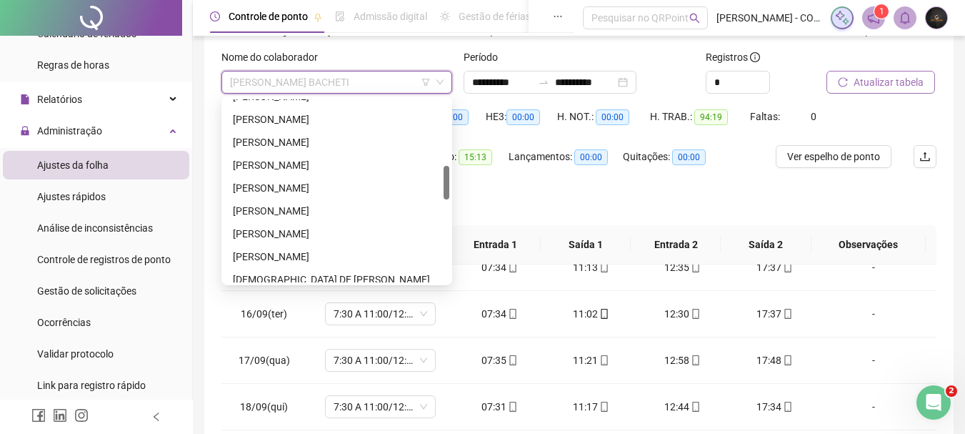
scroll to position [429, 0]
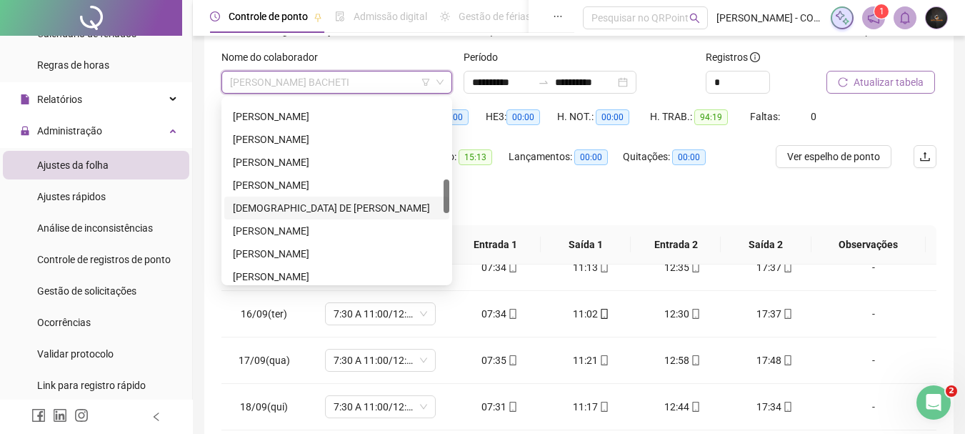
click at [291, 201] on div "[DEMOGRAPHIC_DATA] DE [PERSON_NAME]" at bounding box center [337, 208] width 208 height 16
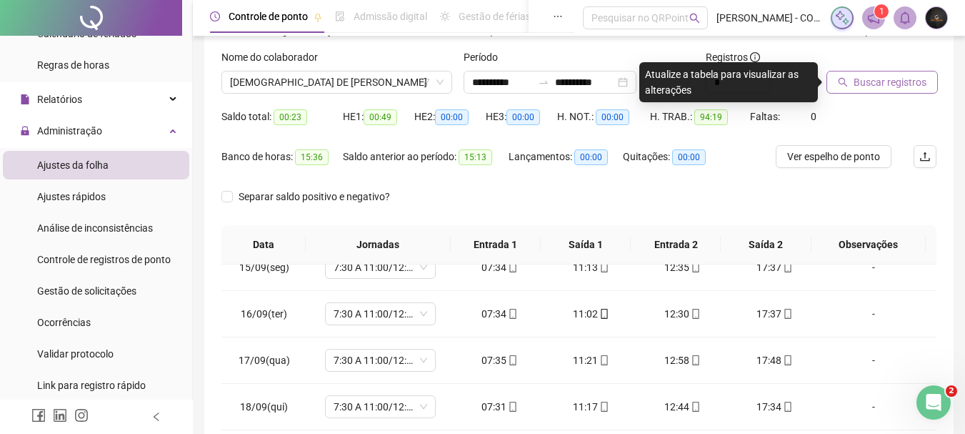
click at [857, 84] on span "Buscar registros" at bounding box center [890, 82] width 73 height 16
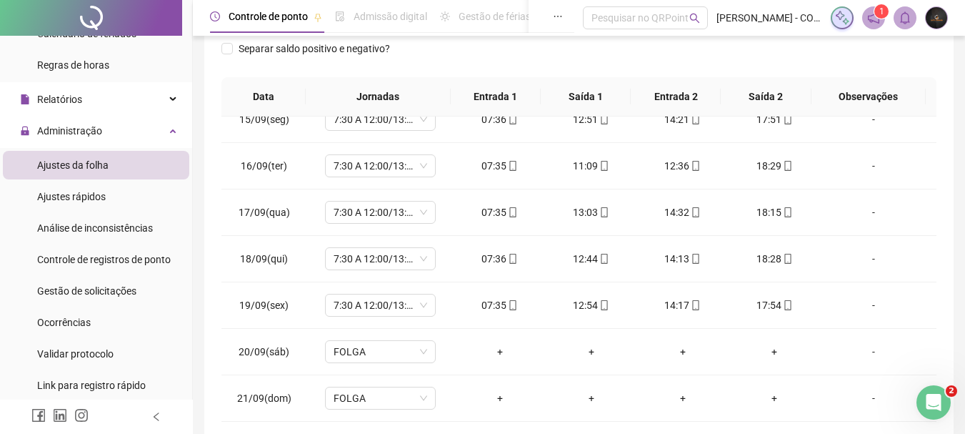
scroll to position [11, 0]
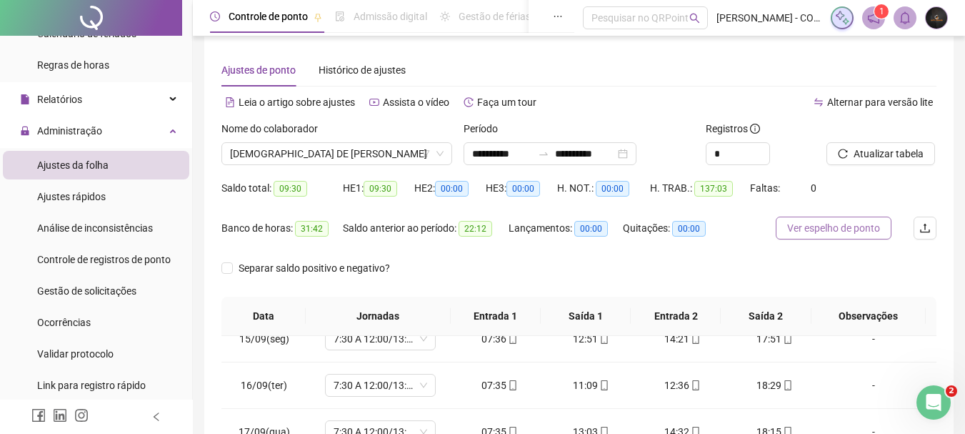
click at [799, 224] on span "Ver espelho de ponto" at bounding box center [833, 228] width 93 height 16
click at [369, 146] on span "[DEMOGRAPHIC_DATA] DE [PERSON_NAME]" at bounding box center [337, 153] width 214 height 21
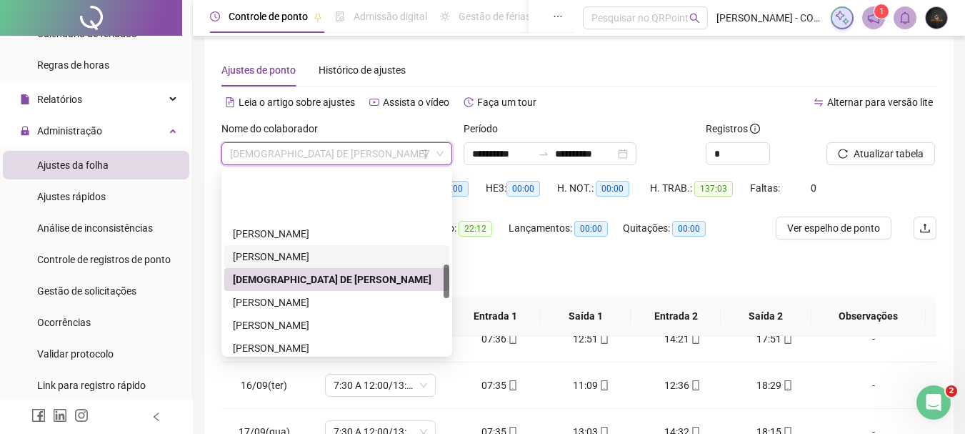
scroll to position [500, 0]
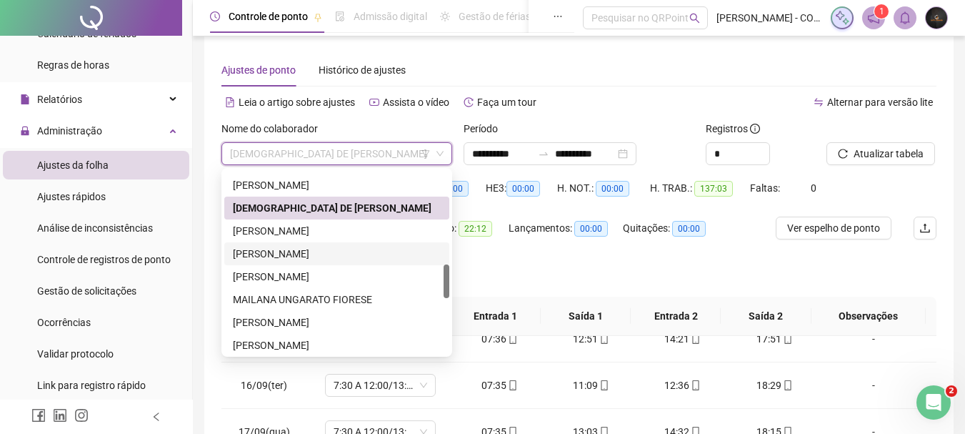
click at [316, 251] on div "[PERSON_NAME]" at bounding box center [337, 254] width 208 height 16
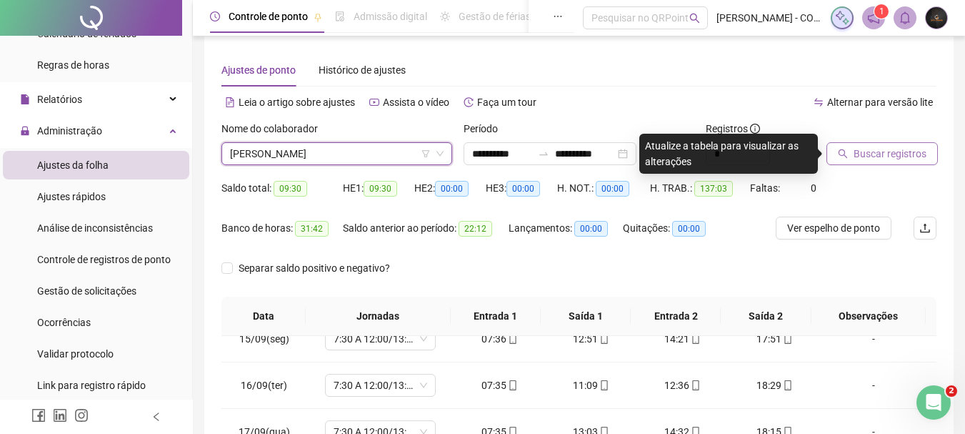
click at [876, 151] on span "Buscar registros" at bounding box center [890, 154] width 73 height 16
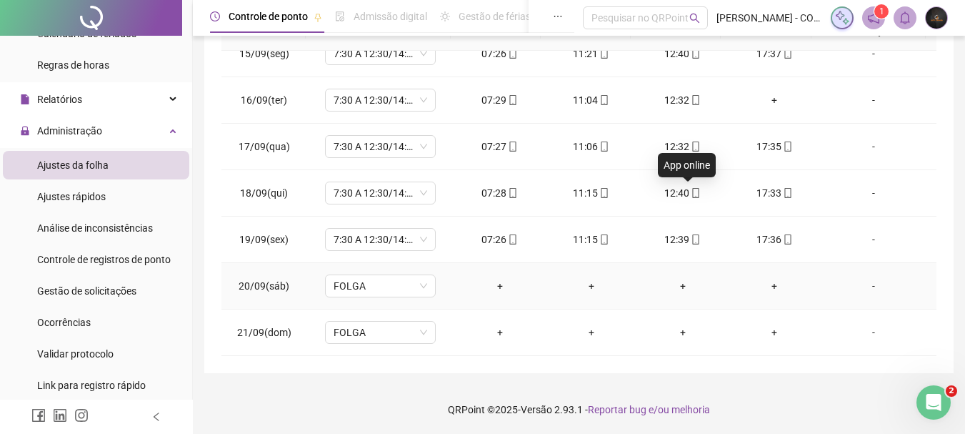
scroll to position [296, 0]
click at [121, 292] on span "Gestão de solicitações" at bounding box center [86, 290] width 99 height 11
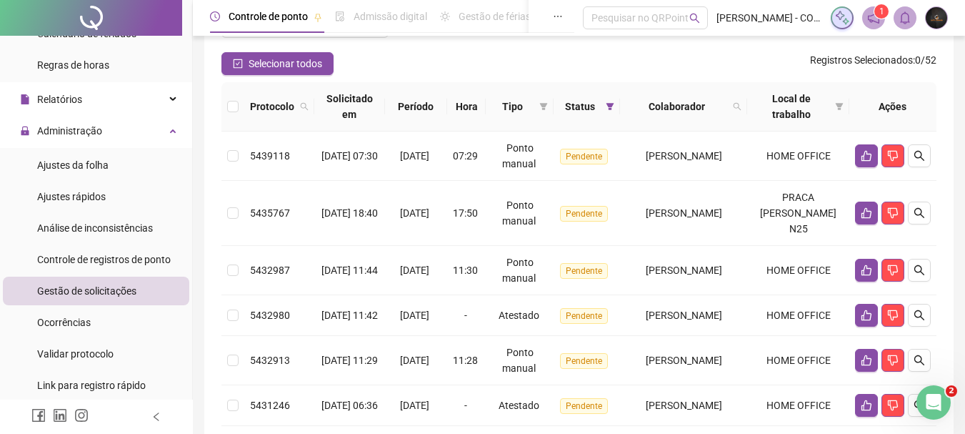
scroll to position [143, 0]
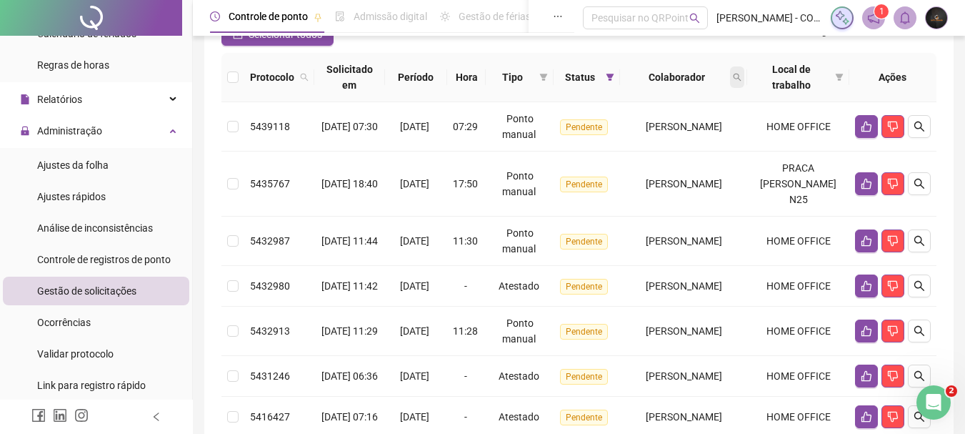
click at [744, 72] on span at bounding box center [737, 76] width 14 height 21
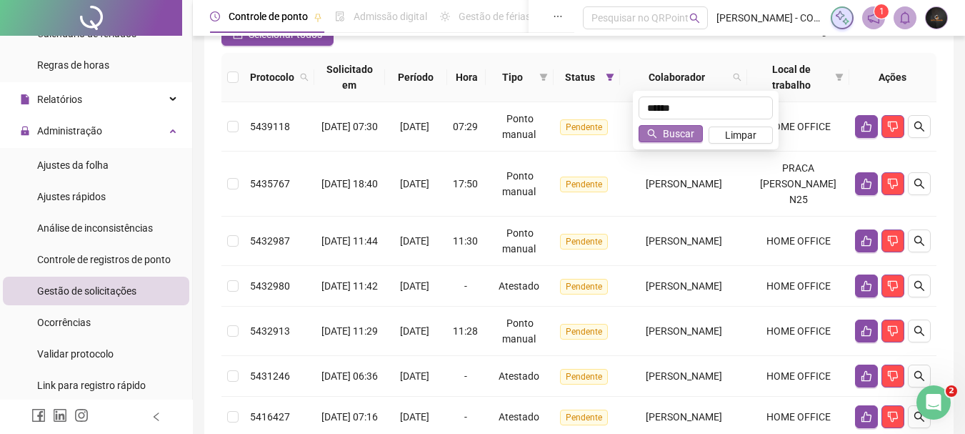
type input "******"
click at [680, 137] on span "Buscar" at bounding box center [678, 134] width 31 height 16
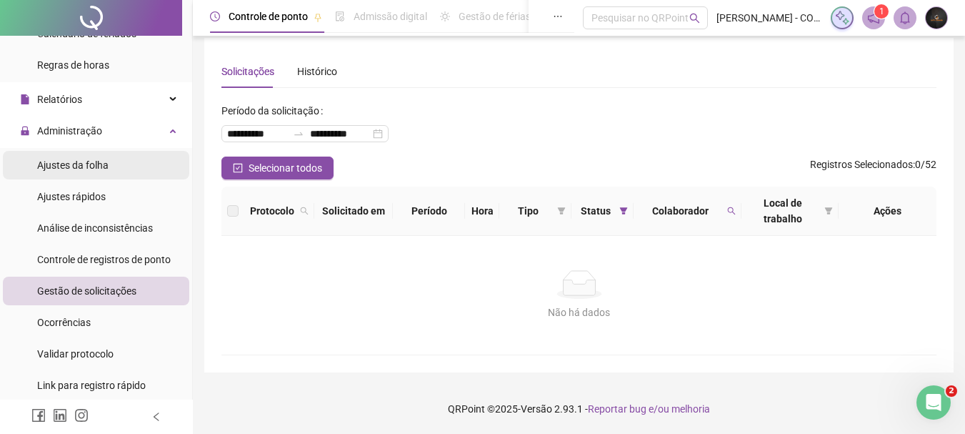
click at [111, 155] on li "Ajustes da folha" at bounding box center [96, 165] width 186 height 29
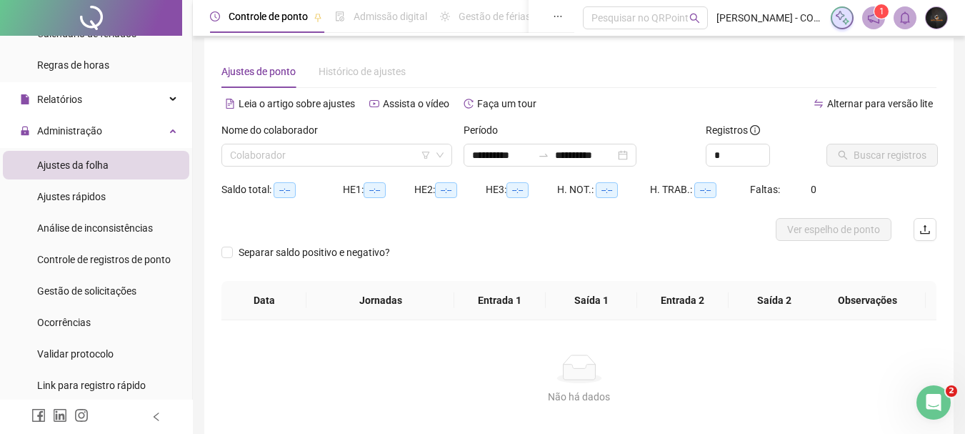
type input "**********"
click at [357, 163] on input "search" at bounding box center [330, 154] width 201 height 21
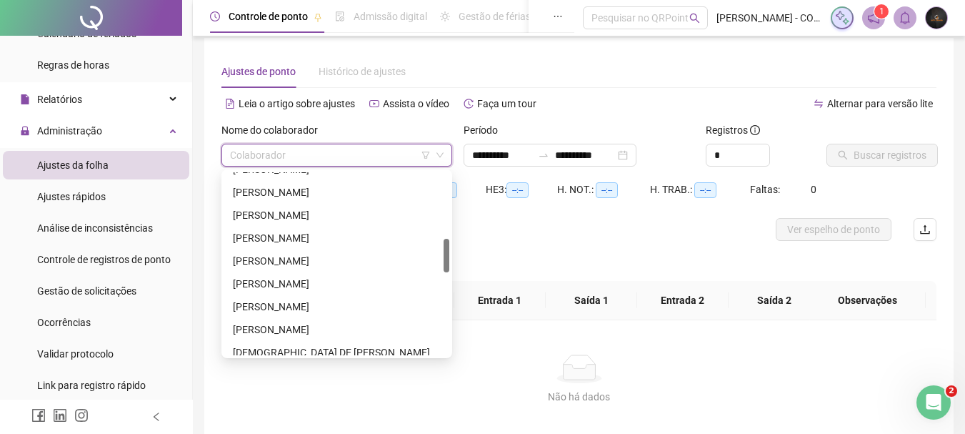
scroll to position [429, 0]
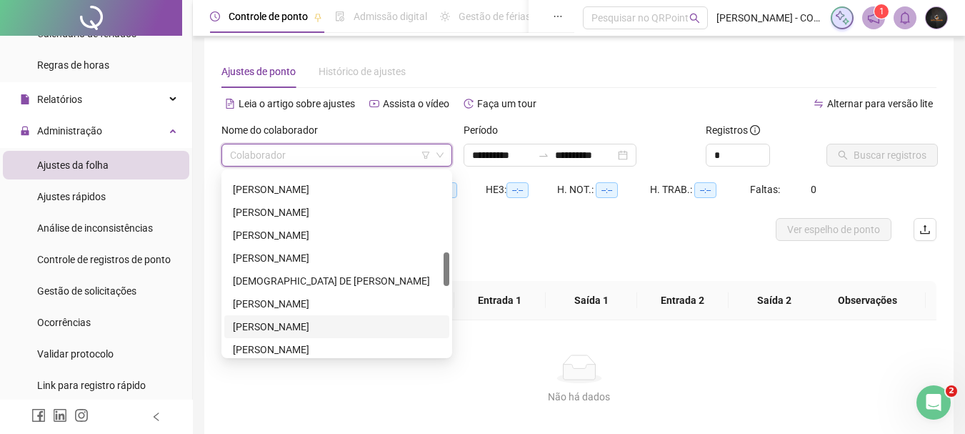
click at [322, 328] on div "[PERSON_NAME]" at bounding box center [337, 327] width 208 height 16
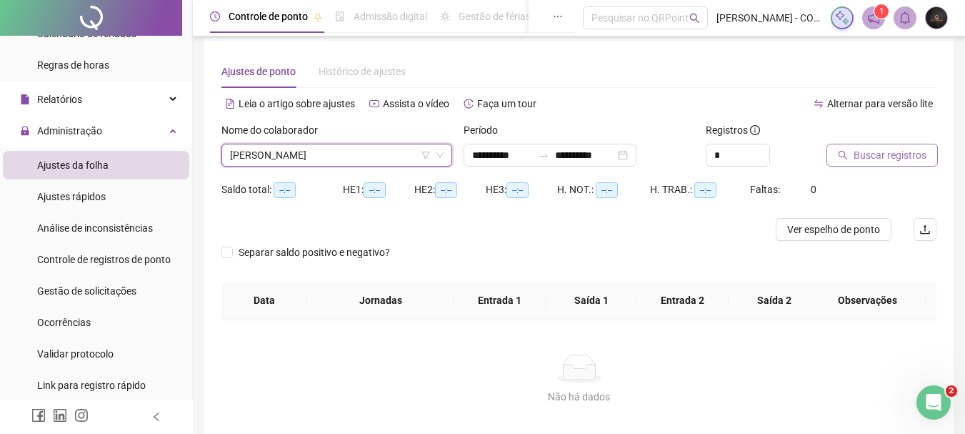
click at [893, 148] on span "Buscar registros" at bounding box center [890, 155] width 73 height 16
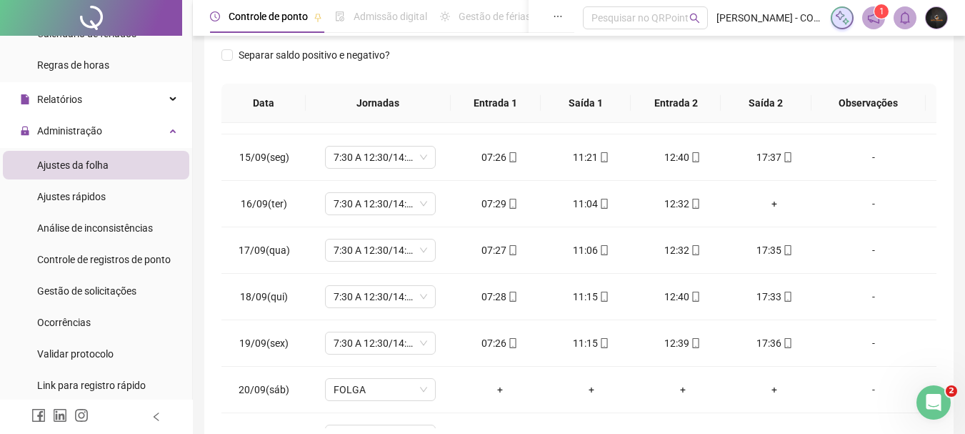
scroll to position [643, 0]
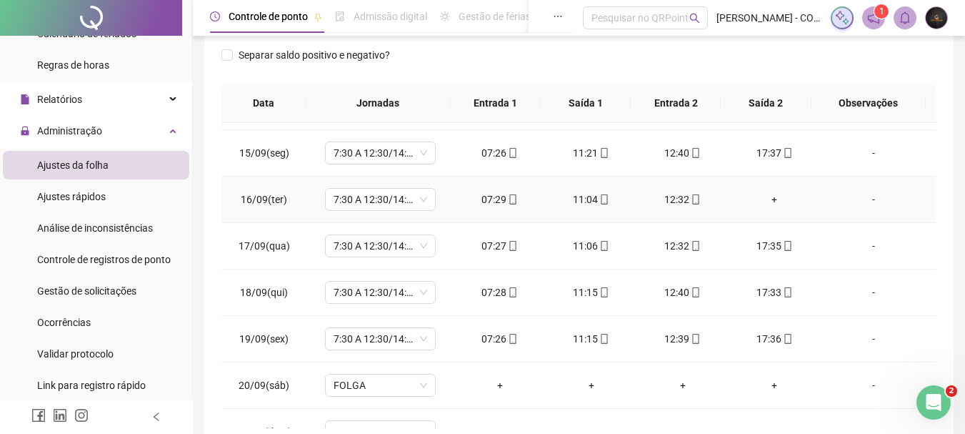
click at [771, 199] on div "+" at bounding box center [774, 199] width 69 height 16
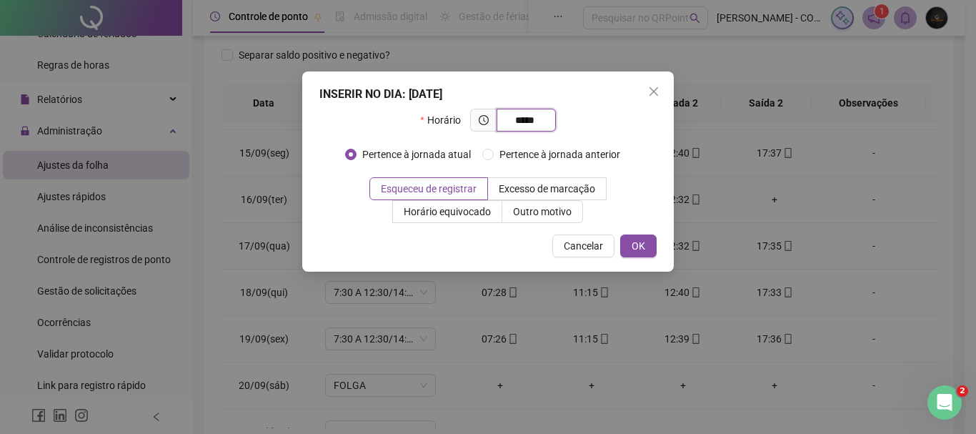
type input "*****"
drag, startPoint x: 529, startPoint y: 85, endPoint x: 664, endPoint y: 107, distance: 136.8
click at [664, 107] on div "INSERIR NO DIA : [DATE] Horário ***** Pertence à jornada atual Pertence à jorna…" at bounding box center [487, 171] width 371 height 200
click at [651, 91] on icon "close" at bounding box center [653, 91] width 11 height 11
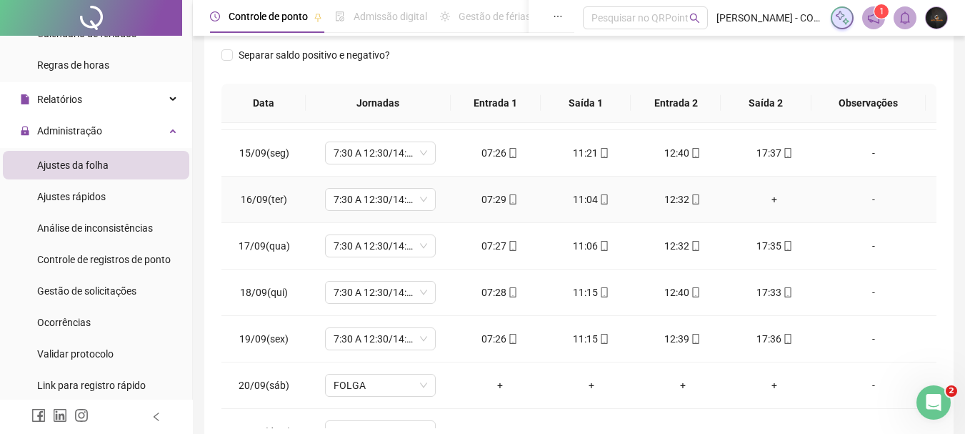
click at [769, 196] on div "+" at bounding box center [774, 199] width 69 height 16
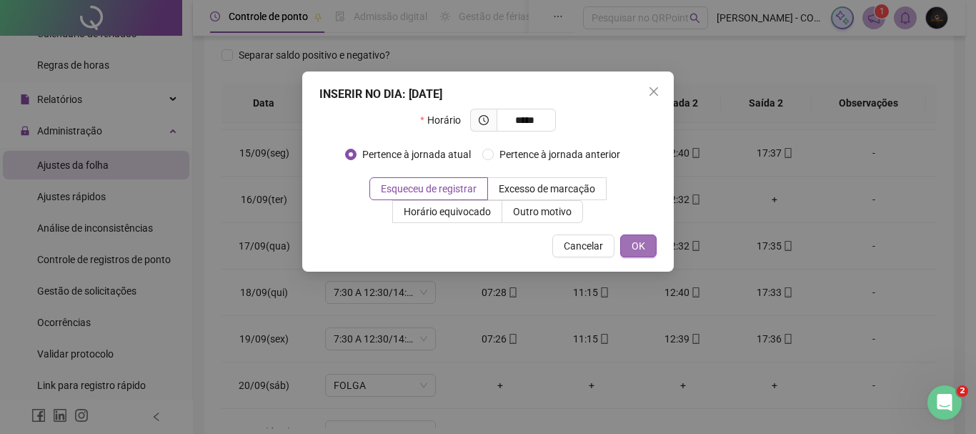
type input "*****"
click at [643, 240] on span "OK" at bounding box center [638, 246] width 14 height 16
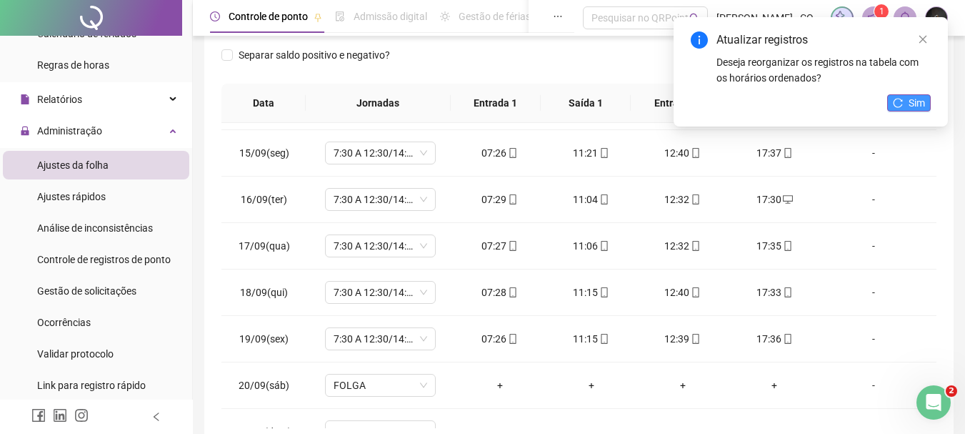
click at [901, 101] on icon "reload" at bounding box center [898, 103] width 10 height 10
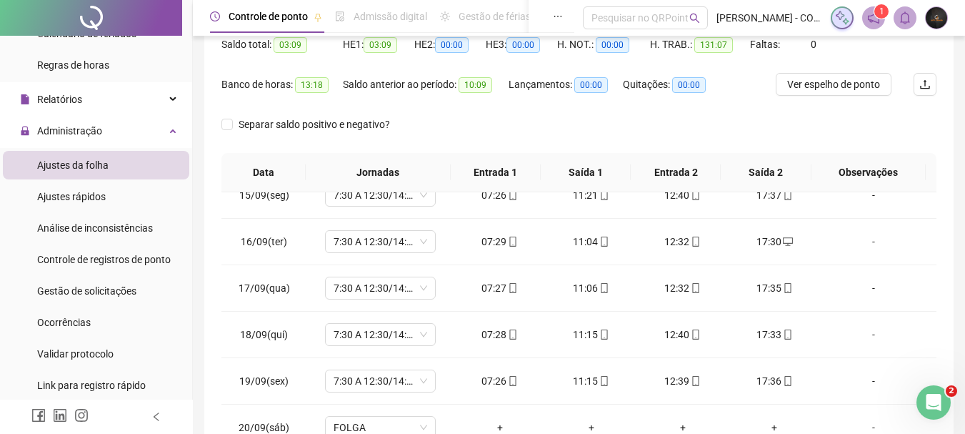
scroll to position [81, 0]
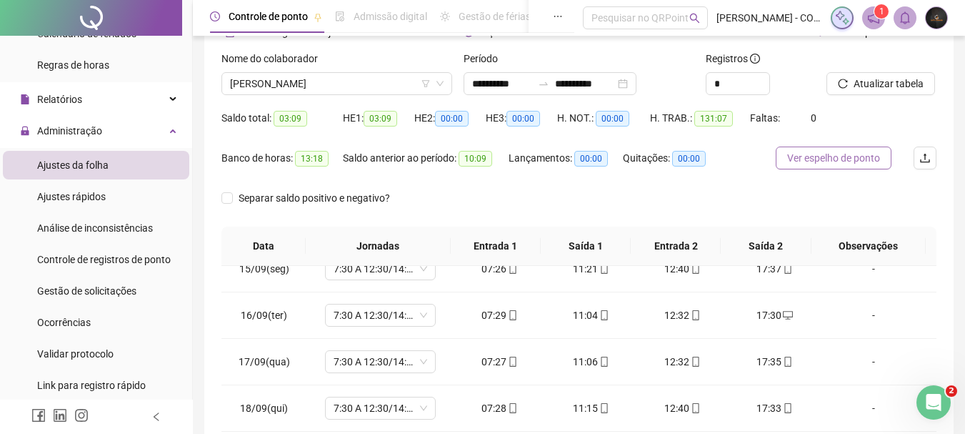
click at [845, 161] on span "Ver espelho de ponto" at bounding box center [833, 158] width 93 height 16
click at [335, 84] on span "[PERSON_NAME]" at bounding box center [337, 83] width 214 height 21
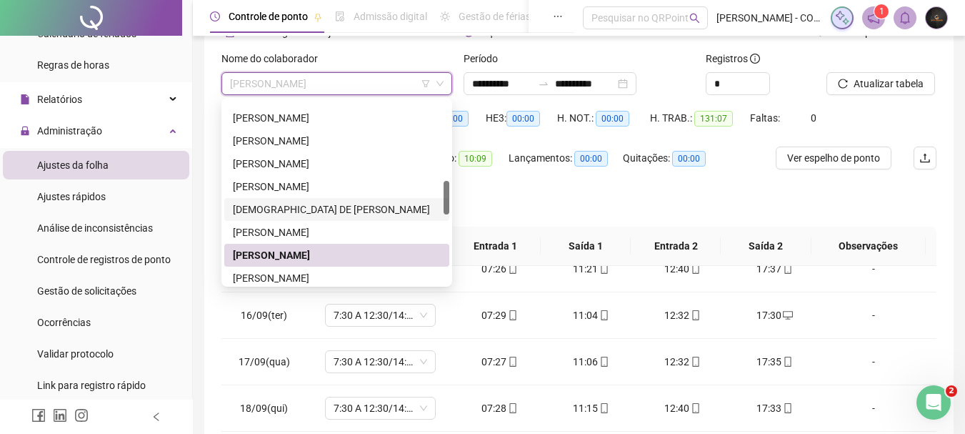
scroll to position [500, 0]
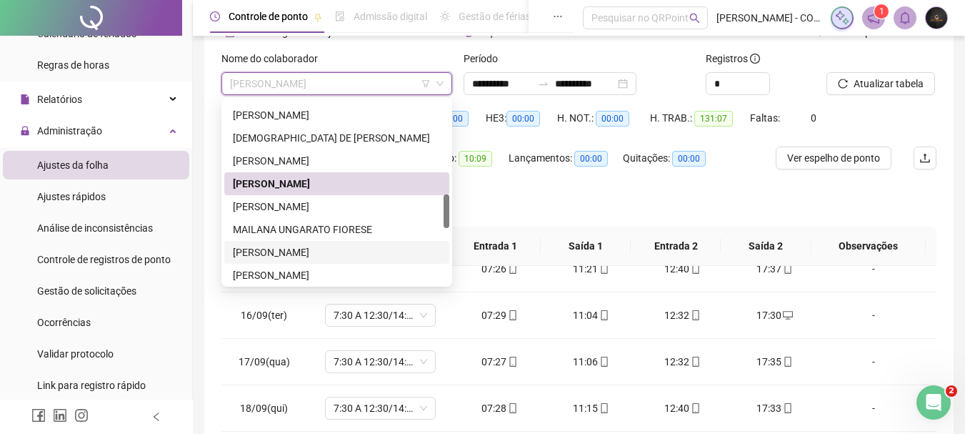
click at [319, 244] on div "[PERSON_NAME]" at bounding box center [336, 252] width 225 height 23
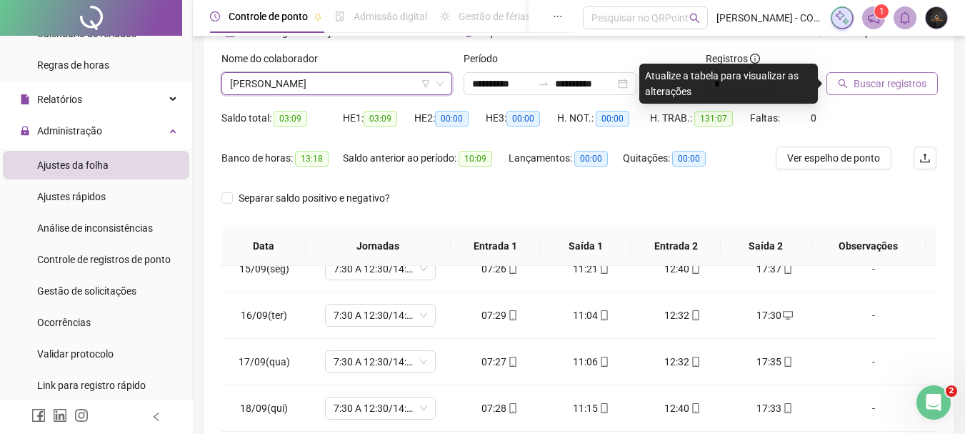
click at [888, 81] on span "Buscar registros" at bounding box center [890, 84] width 73 height 16
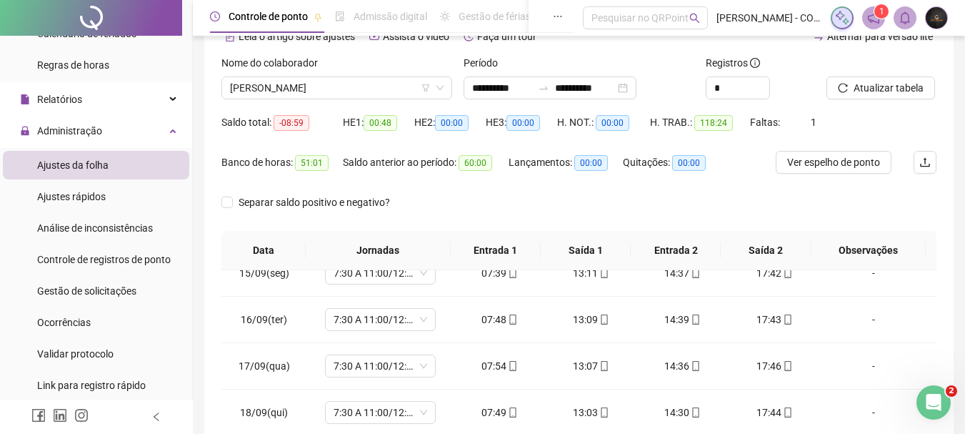
scroll to position [71, 0]
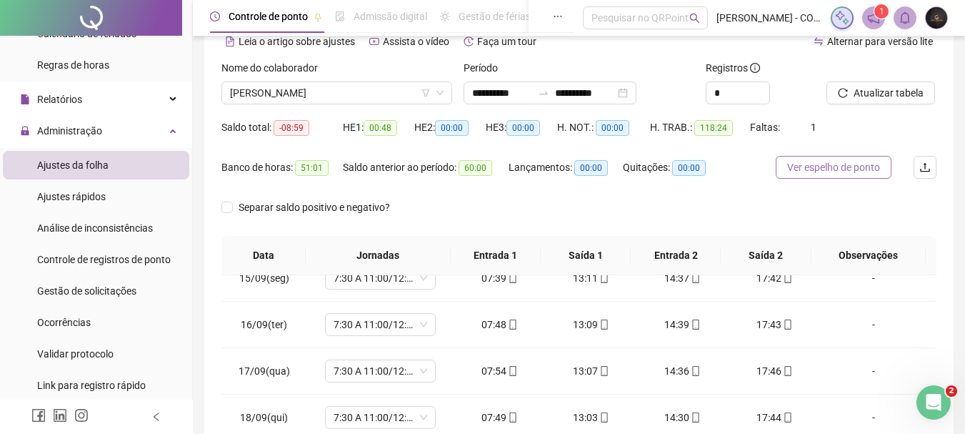
click at [832, 159] on button "Ver espelho de ponto" at bounding box center [834, 167] width 116 height 23
click at [306, 90] on span "[PERSON_NAME]" at bounding box center [337, 92] width 214 height 21
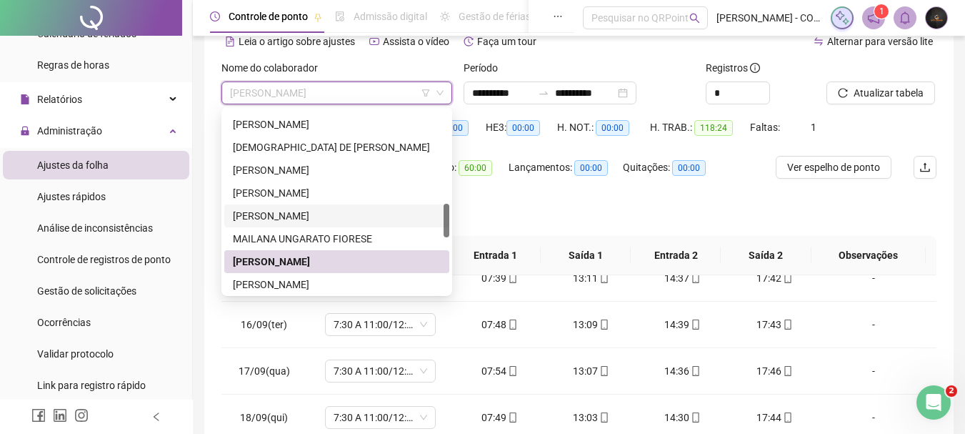
scroll to position [571, 0]
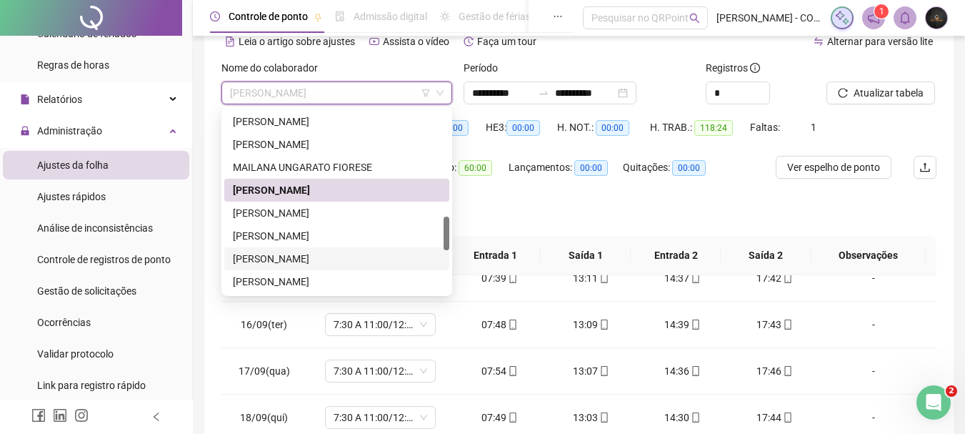
click at [296, 256] on div "[PERSON_NAME]" at bounding box center [337, 259] width 208 height 16
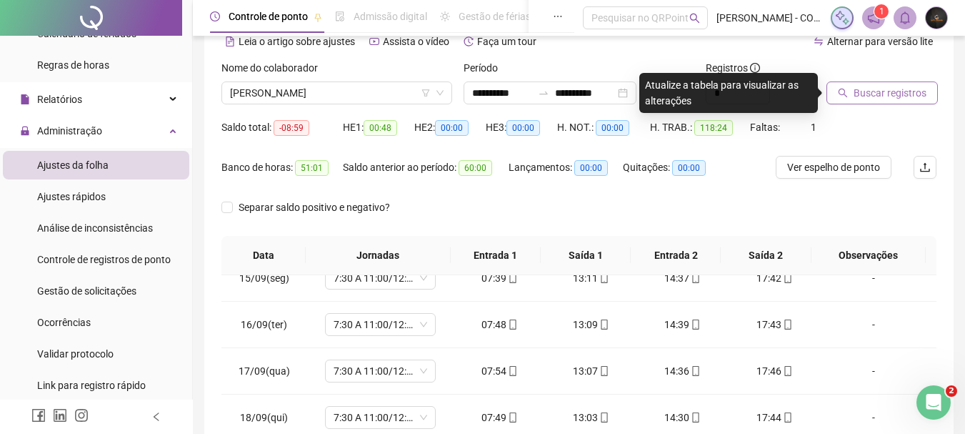
click at [846, 100] on button "Buscar registros" at bounding box center [881, 92] width 111 height 23
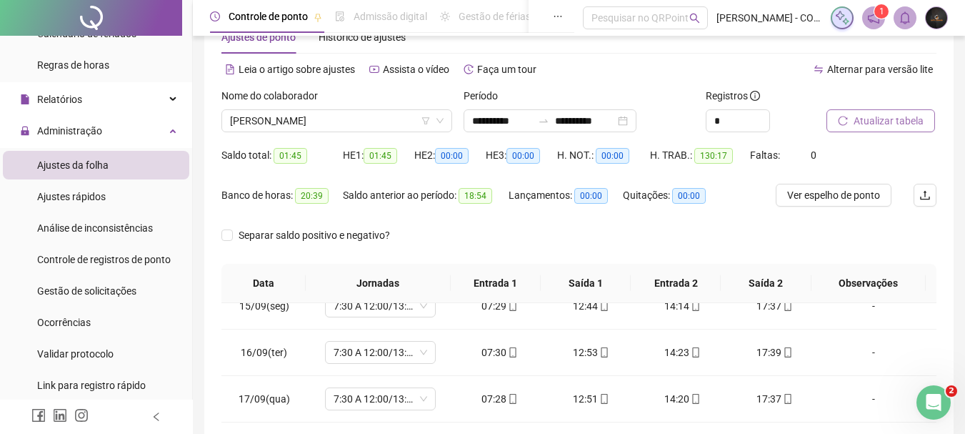
scroll to position [0, 0]
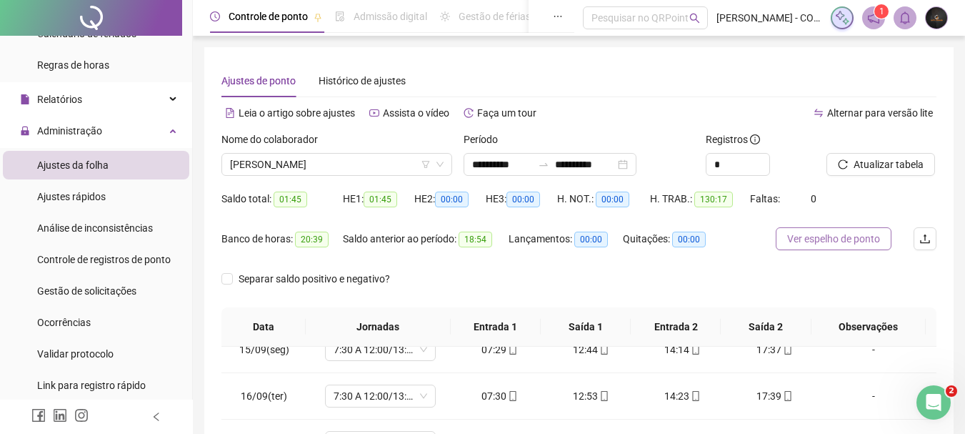
click at [805, 240] on span "Ver espelho de ponto" at bounding box center [833, 239] width 93 height 16
click at [324, 159] on span "[PERSON_NAME]" at bounding box center [337, 164] width 214 height 21
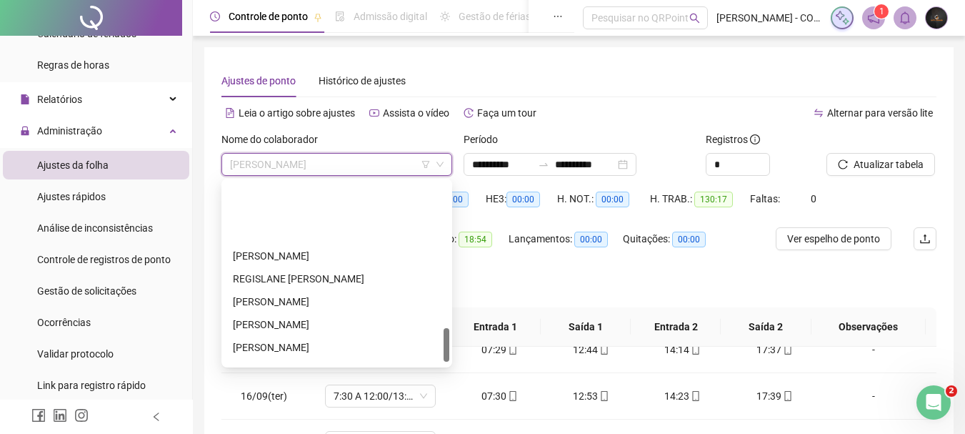
scroll to position [786, 0]
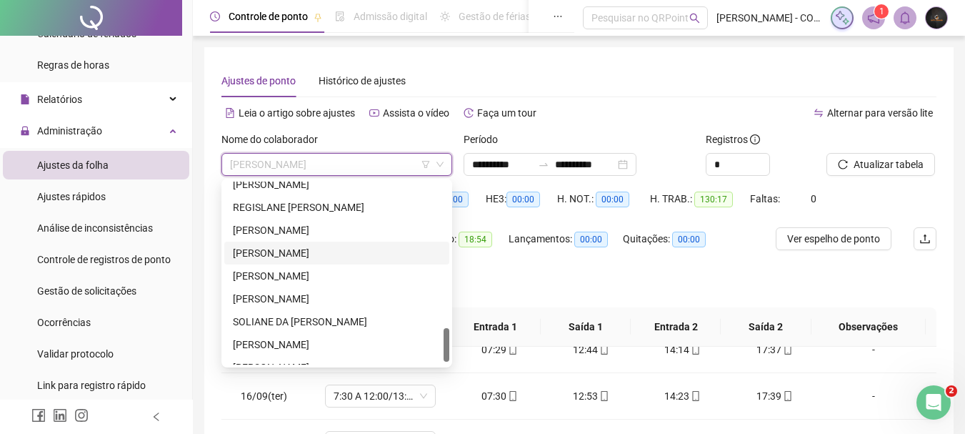
click at [279, 246] on div "[PERSON_NAME]" at bounding box center [337, 253] width 208 height 16
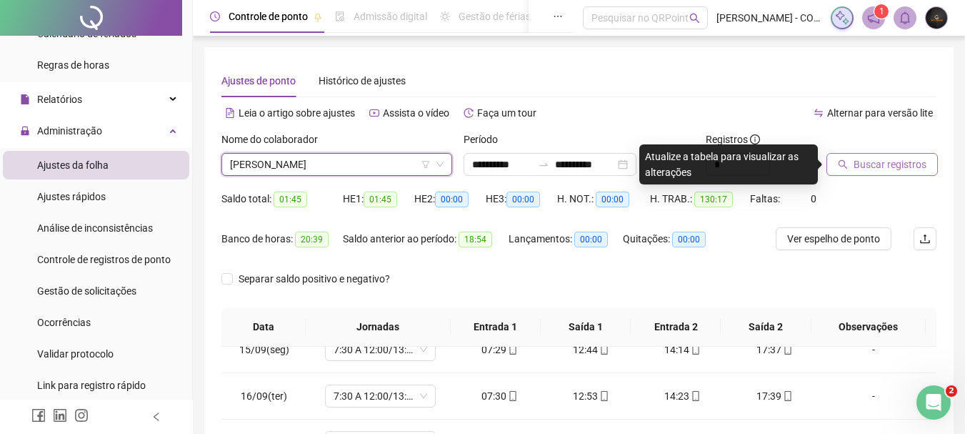
click at [853, 168] on button "Buscar registros" at bounding box center [881, 164] width 111 height 23
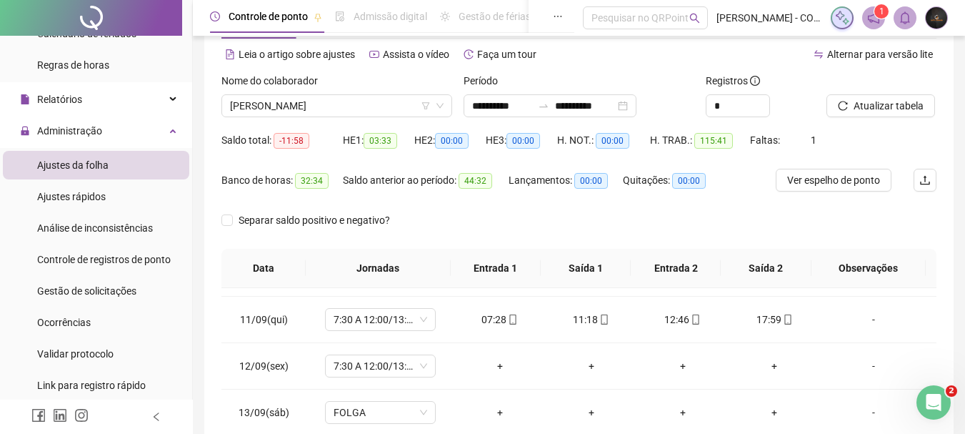
scroll to position [0, 0]
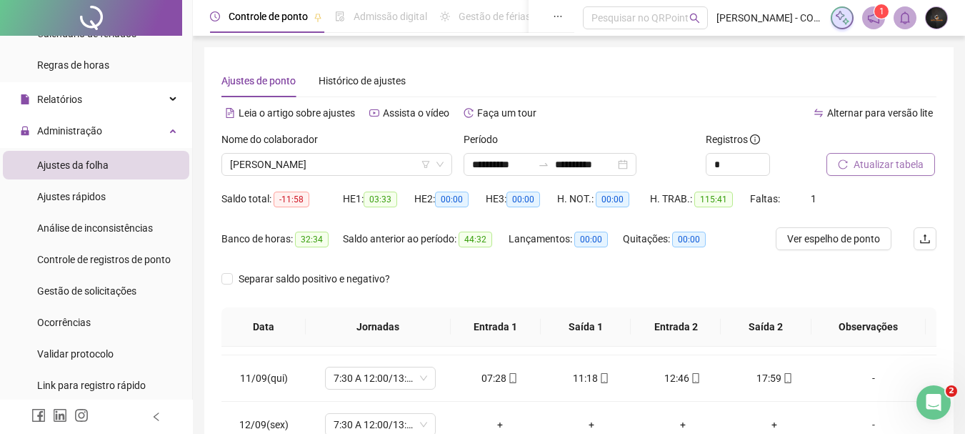
click at [889, 159] on span "Atualizar tabela" at bounding box center [889, 164] width 70 height 16
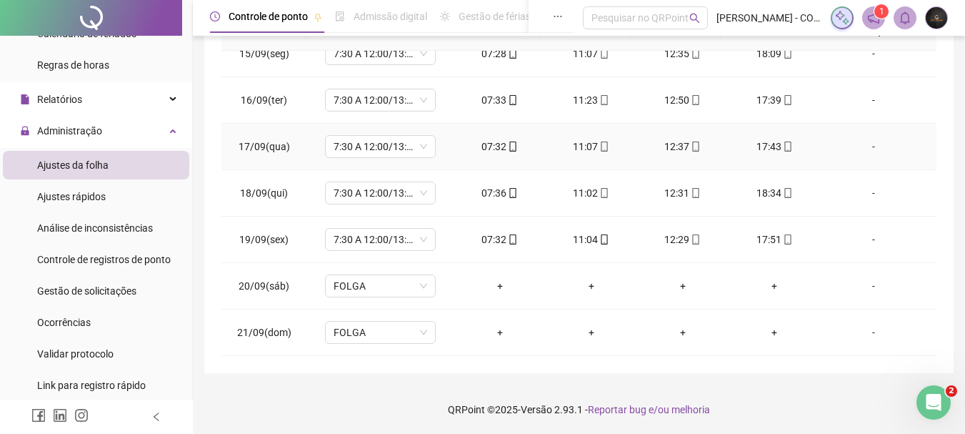
scroll to position [296, 0]
click at [110, 291] on span "Gestão de solicitações" at bounding box center [86, 290] width 99 height 11
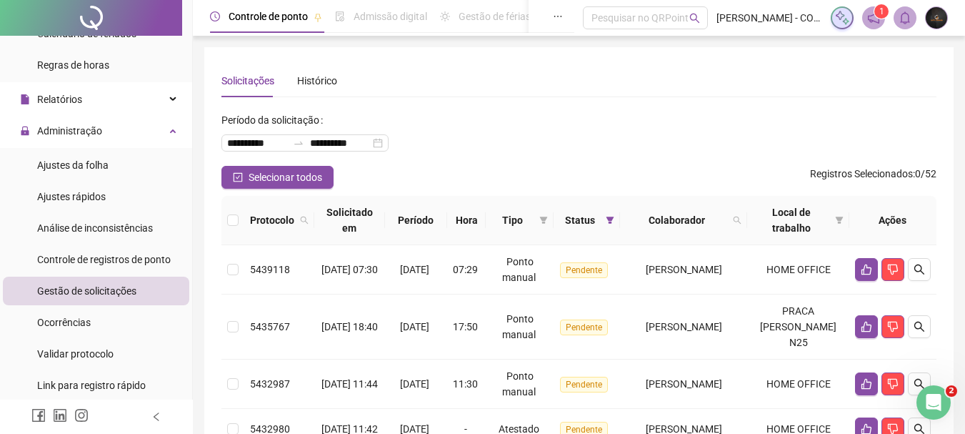
click at [747, 229] on th "Colaborador" at bounding box center [683, 220] width 127 height 49
click at [741, 216] on icon "search" at bounding box center [737, 220] width 9 height 9
type input "*****"
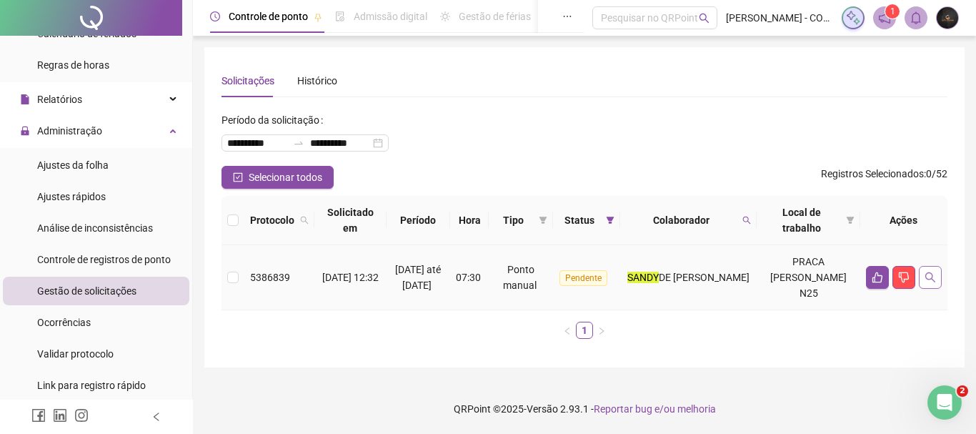
click at [930, 278] on icon "search" at bounding box center [929, 276] width 11 height 11
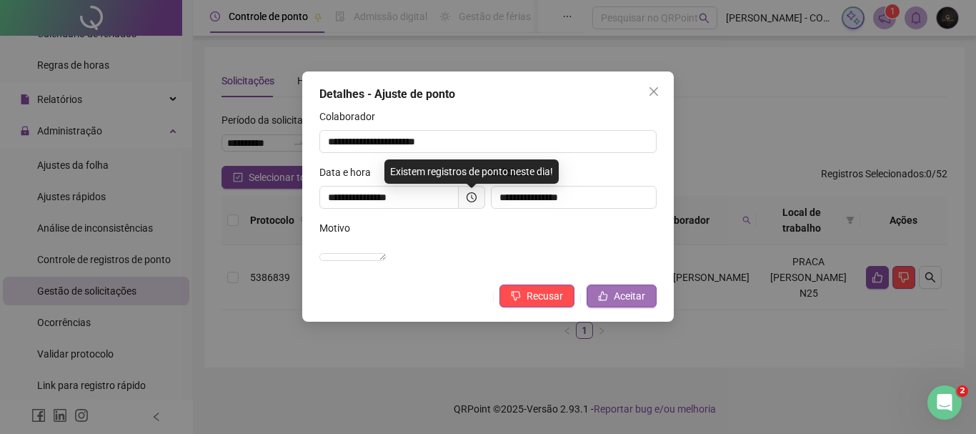
click at [631, 304] on span "Aceitar" at bounding box center [629, 296] width 31 height 16
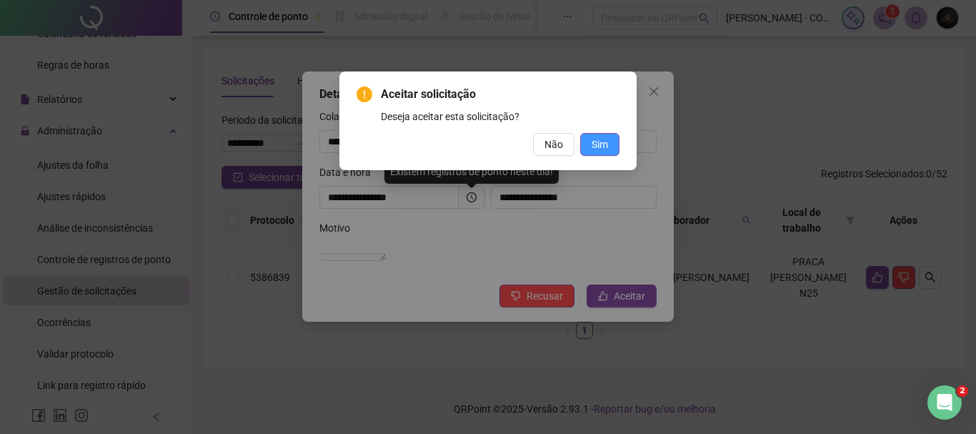
click at [611, 146] on button "Sim" at bounding box center [599, 144] width 39 height 23
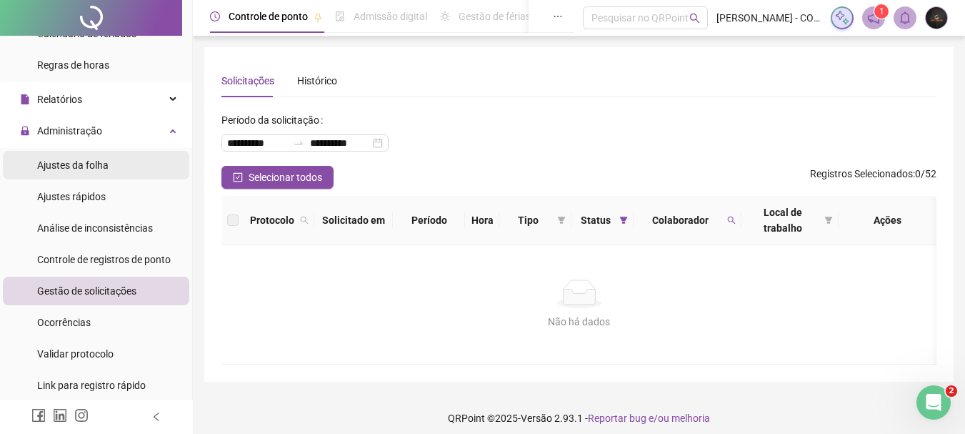
click at [132, 167] on li "Ajustes da folha" at bounding box center [96, 165] width 186 height 29
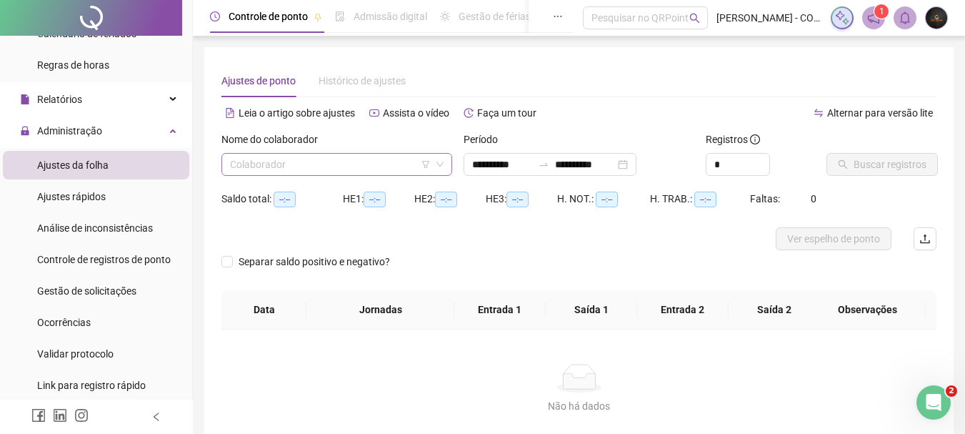
type input "**********"
click at [319, 163] on input "search" at bounding box center [330, 164] width 201 height 21
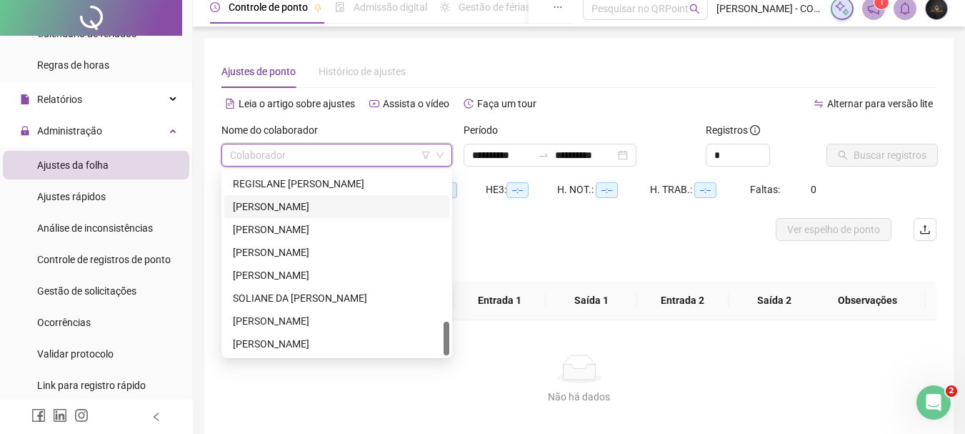
scroll to position [94, 0]
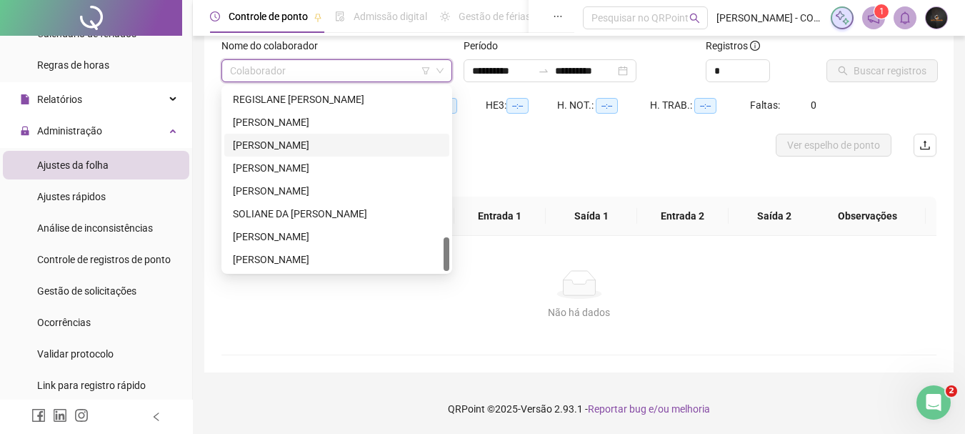
click at [299, 146] on div "[PERSON_NAME]" at bounding box center [337, 145] width 208 height 16
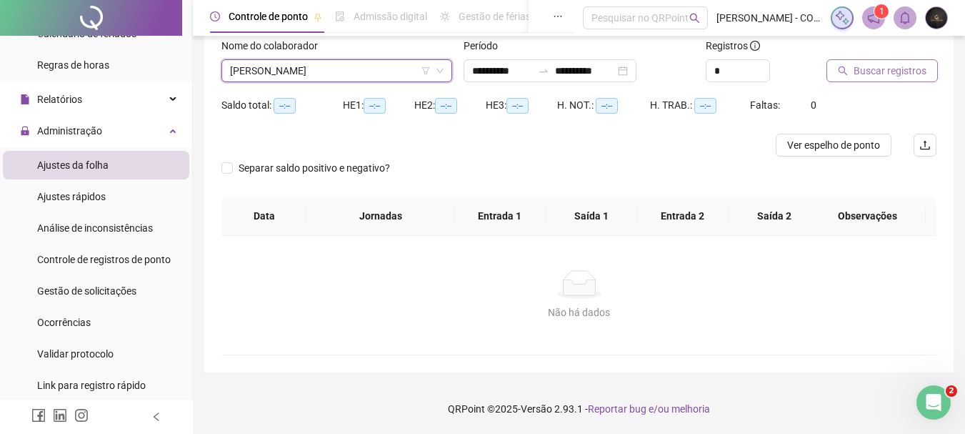
click at [914, 69] on span "Buscar registros" at bounding box center [890, 71] width 73 height 16
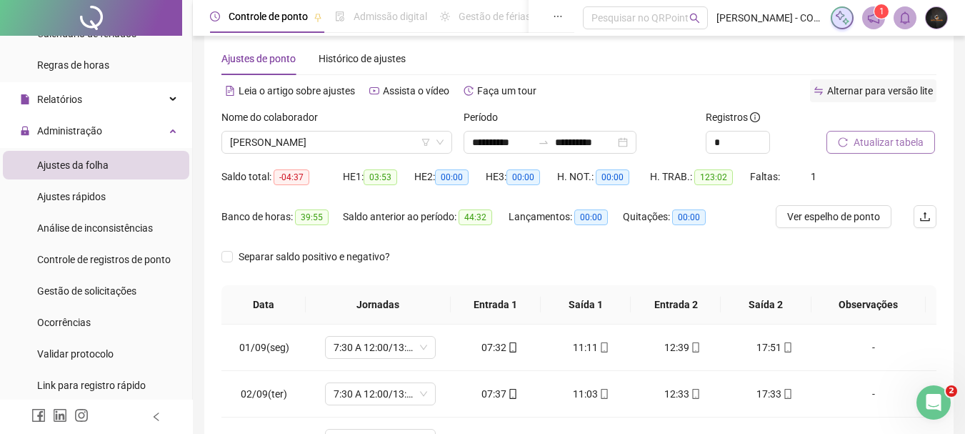
scroll to position [11, 0]
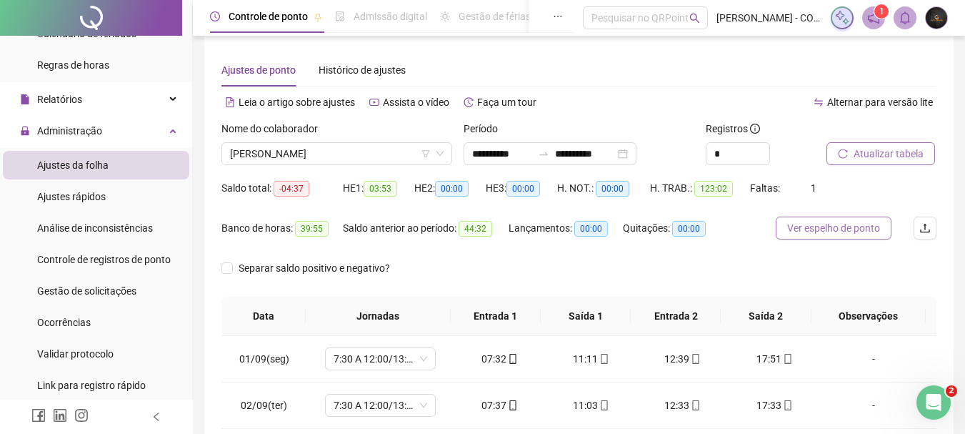
click at [811, 218] on button "Ver espelho de ponto" at bounding box center [834, 227] width 116 height 23
click at [289, 146] on span "[PERSON_NAME]" at bounding box center [337, 153] width 214 height 21
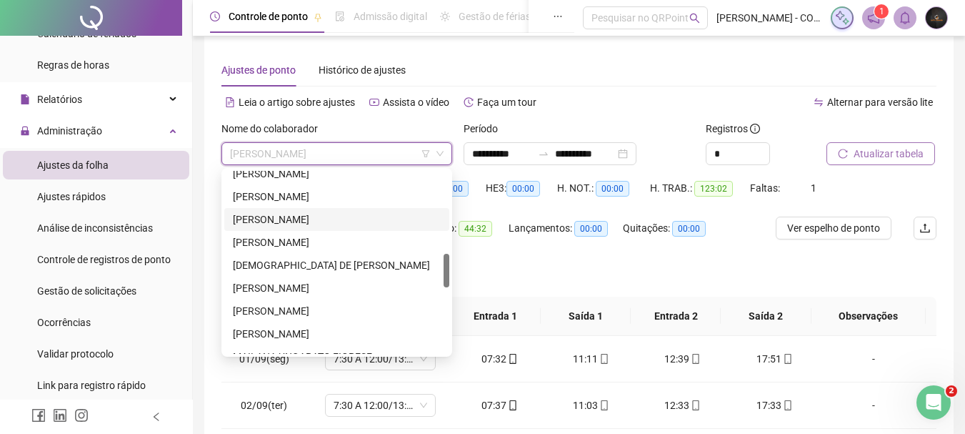
scroll to position [371, 0]
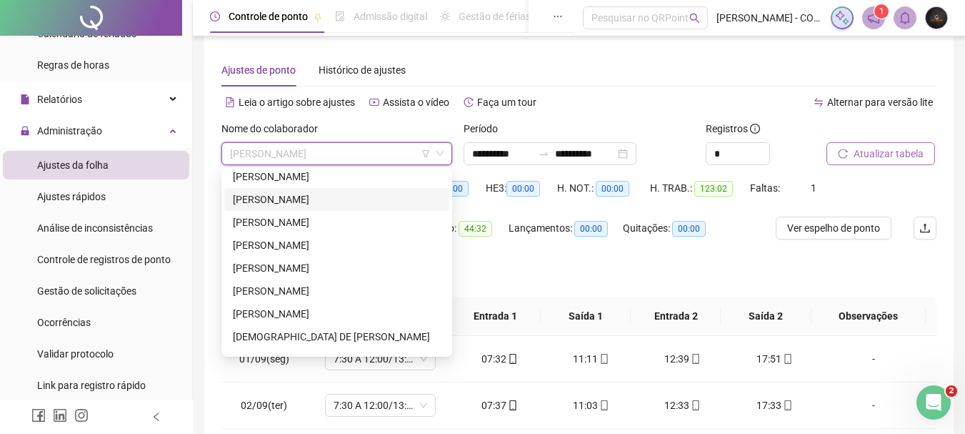
click at [332, 200] on div "[PERSON_NAME]" at bounding box center [337, 199] width 208 height 16
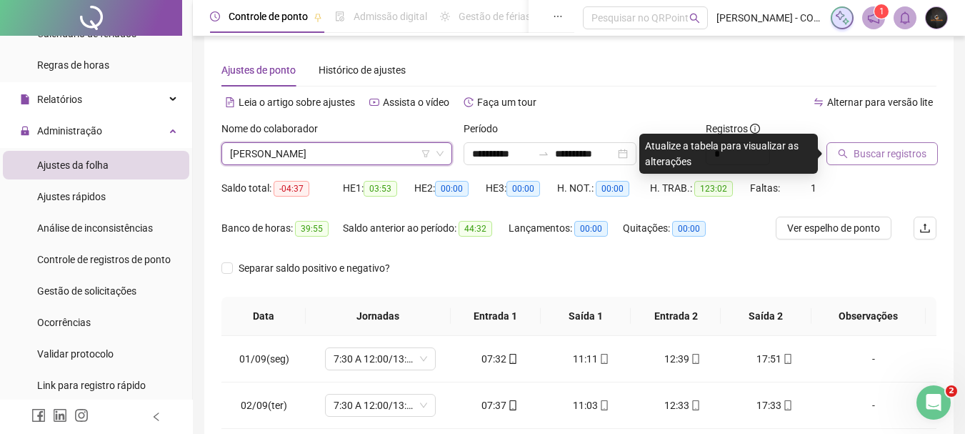
click at [876, 165] on div "Buscar registros" at bounding box center [881, 149] width 121 height 56
click at [876, 156] on span "Buscar registros" at bounding box center [890, 154] width 73 height 16
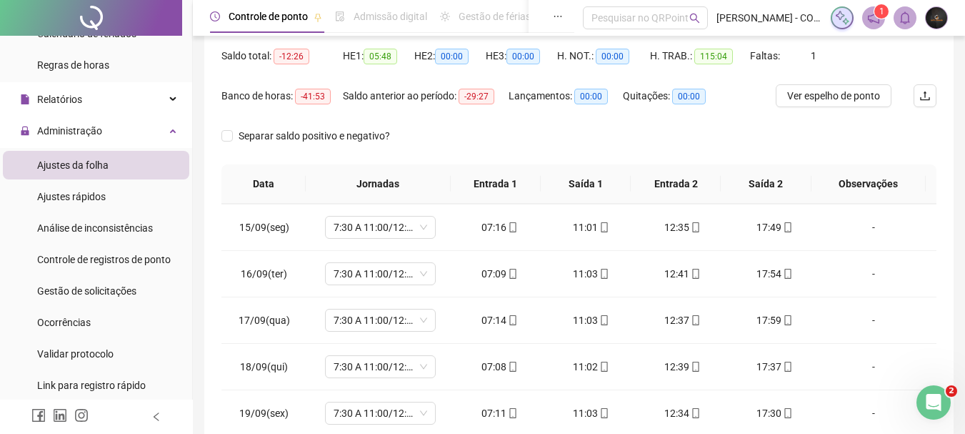
scroll to position [670, 0]
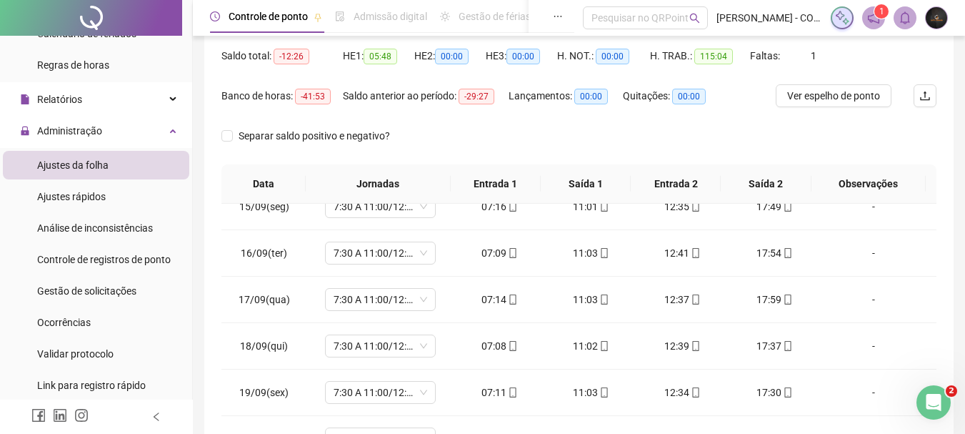
click at [122, 290] on span "Gestão de solicitações" at bounding box center [86, 290] width 99 height 11
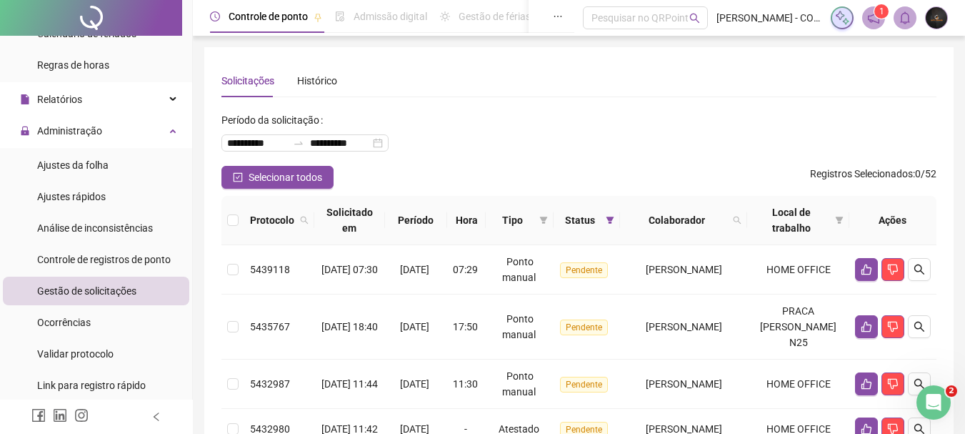
click at [784, 211] on th "Local de trabalho" at bounding box center [798, 220] width 102 height 49
click at [744, 218] on span at bounding box center [737, 219] width 14 height 21
type input "*******"
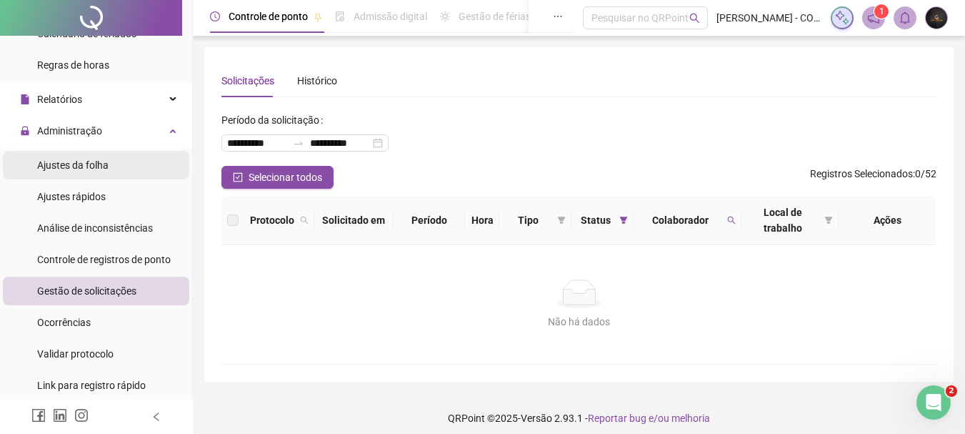
click at [149, 169] on li "Ajustes da folha" at bounding box center [96, 165] width 186 height 29
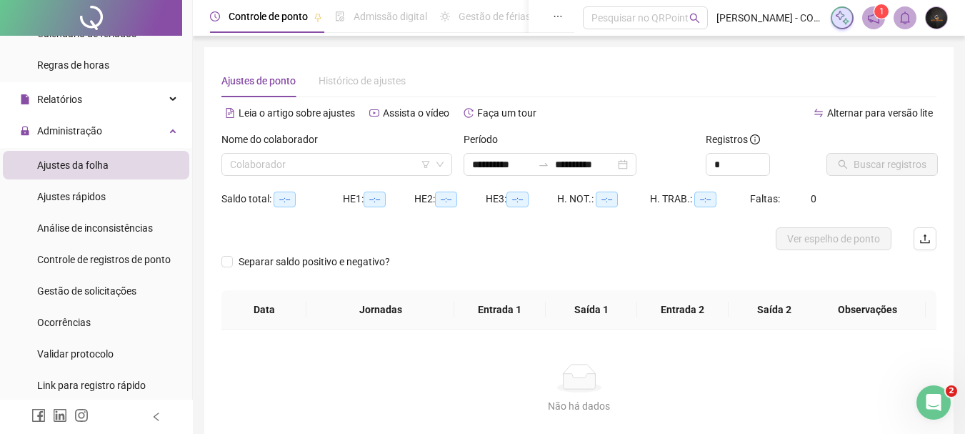
type input "**********"
click at [325, 166] on input "search" at bounding box center [330, 164] width 201 height 21
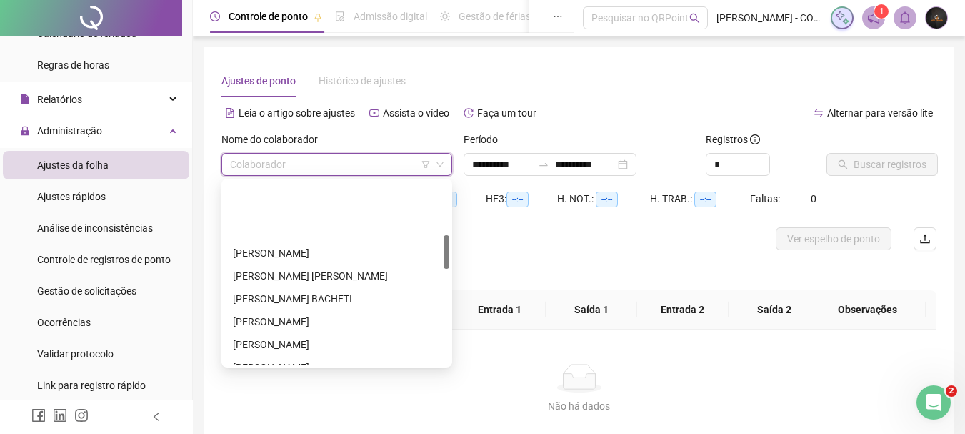
scroll to position [286, 0]
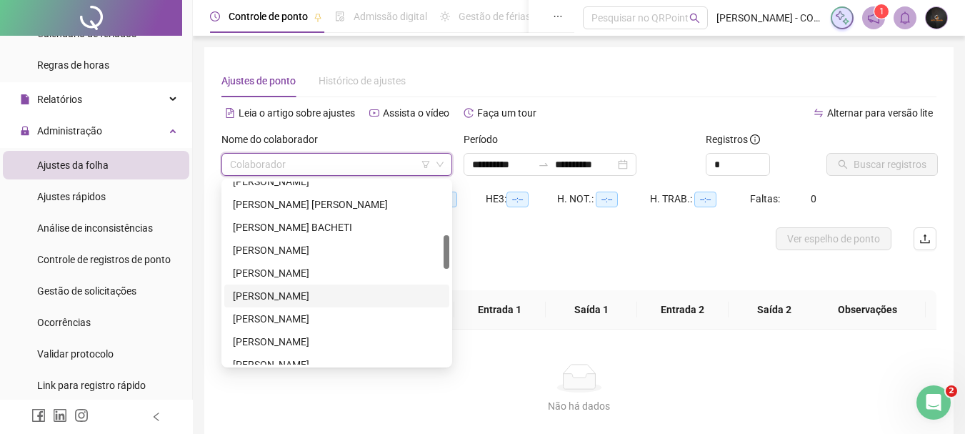
click at [347, 298] on div "[PERSON_NAME]" at bounding box center [337, 296] width 208 height 16
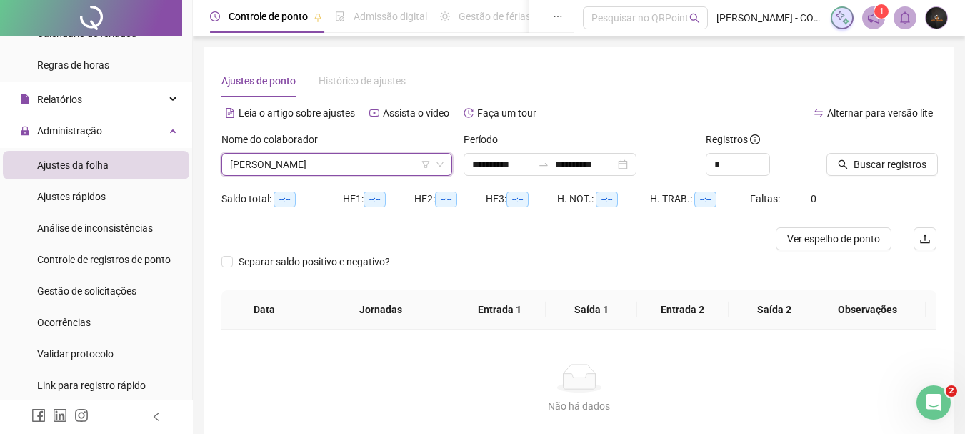
click at [812, 169] on div "*" at bounding box center [761, 164] width 110 height 23
click at [849, 166] on button "Buscar registros" at bounding box center [881, 164] width 111 height 23
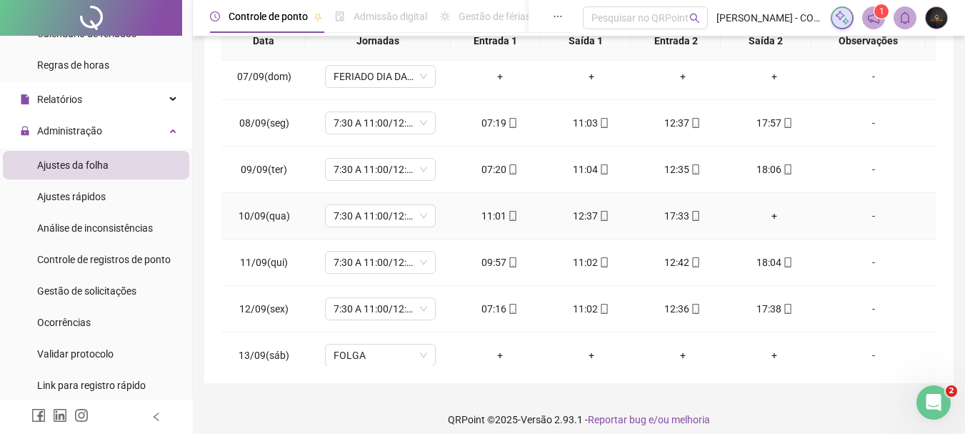
click at [761, 213] on div "+" at bounding box center [774, 216] width 69 height 16
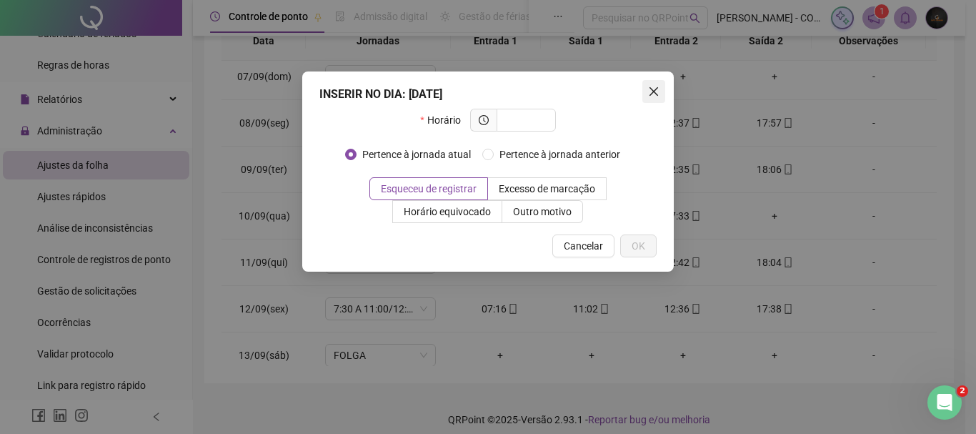
click at [659, 94] on span "Close" at bounding box center [653, 91] width 23 height 11
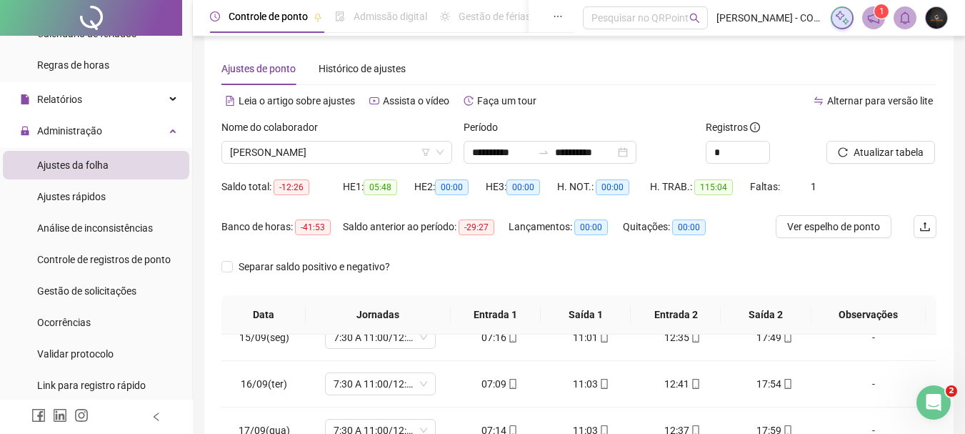
scroll to position [0, 0]
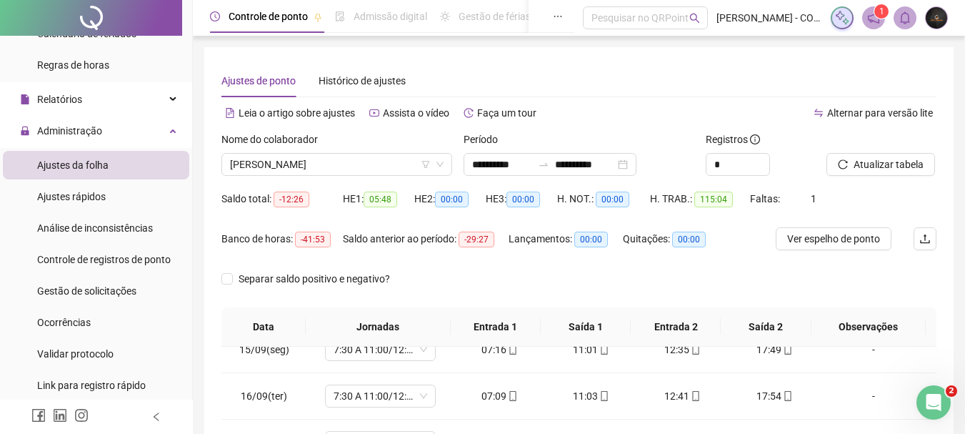
click at [387, 151] on div "Nome do colaborador" at bounding box center [336, 141] width 231 height 21
click at [384, 156] on span "[PERSON_NAME]" at bounding box center [337, 164] width 214 height 21
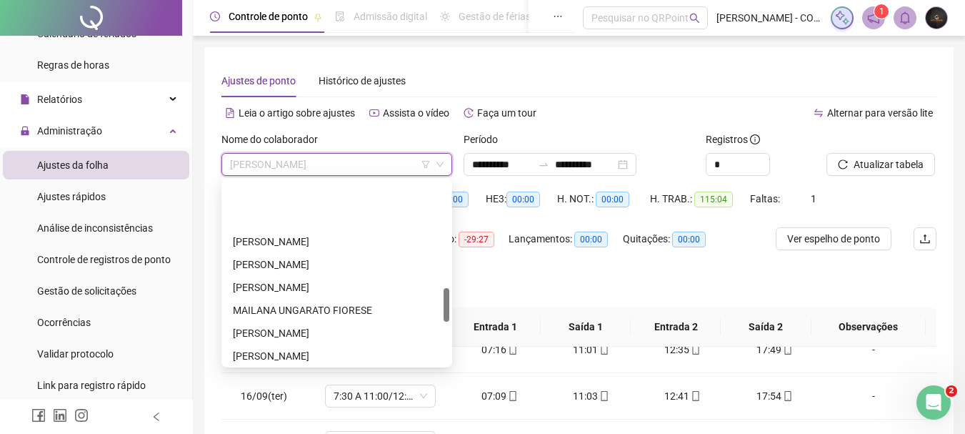
scroll to position [571, 0]
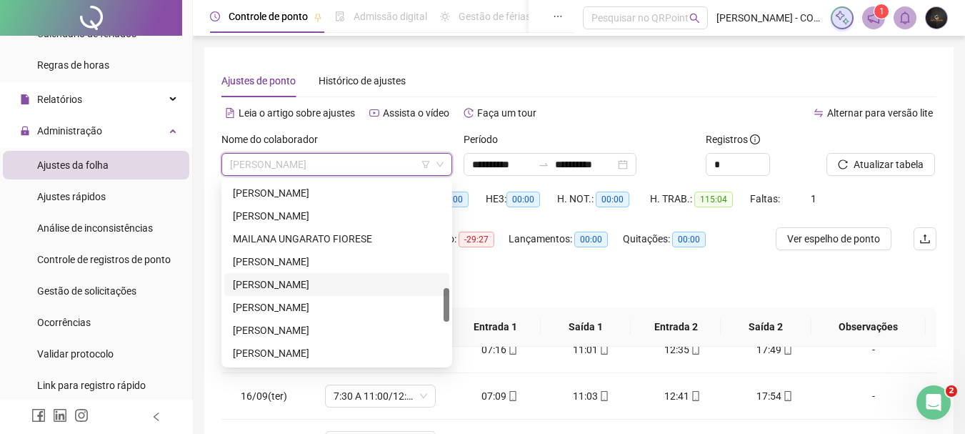
click at [366, 280] on div "[PERSON_NAME]" at bounding box center [337, 284] width 208 height 16
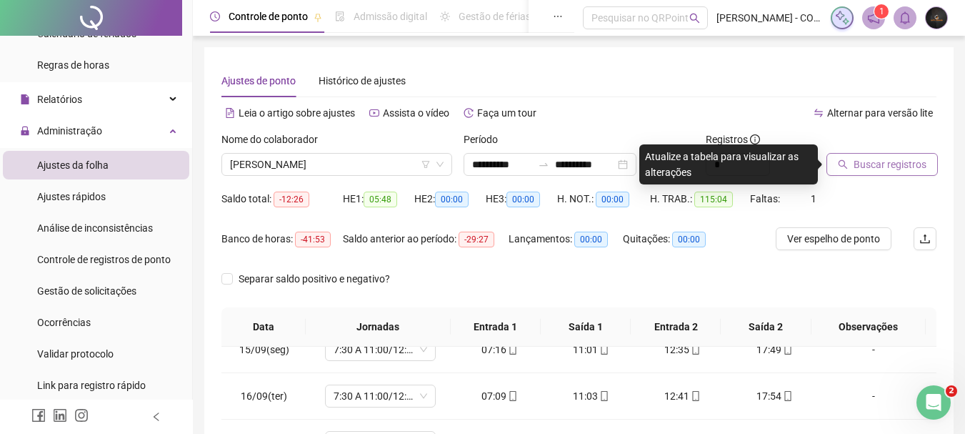
click at [867, 153] on button "Buscar registros" at bounding box center [881, 164] width 111 height 23
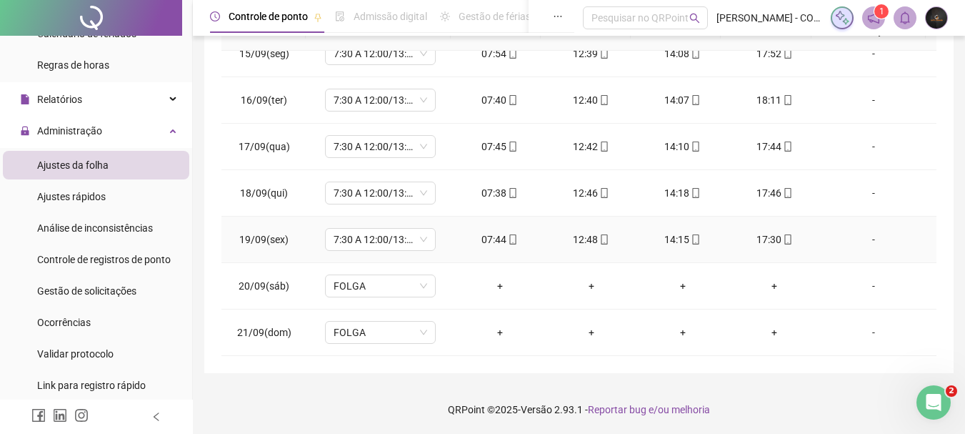
scroll to position [296, 0]
click at [107, 289] on span "Gestão de solicitações" at bounding box center [86, 290] width 99 height 11
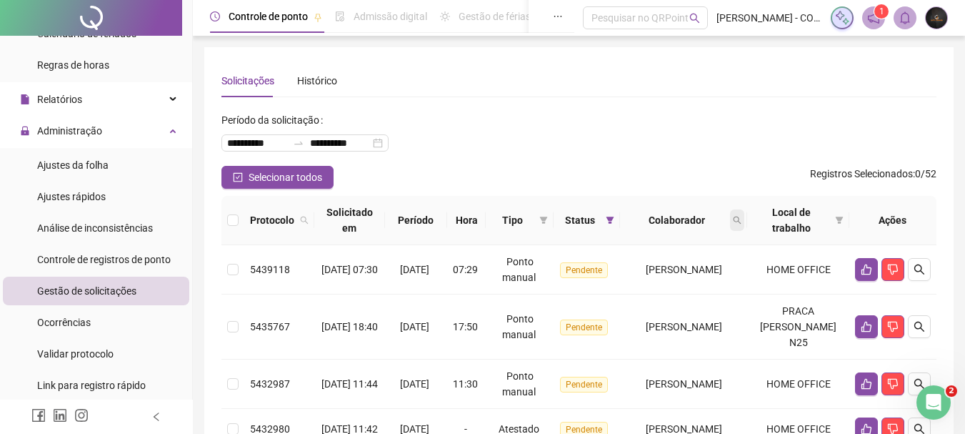
click at [744, 215] on span at bounding box center [737, 219] width 14 height 21
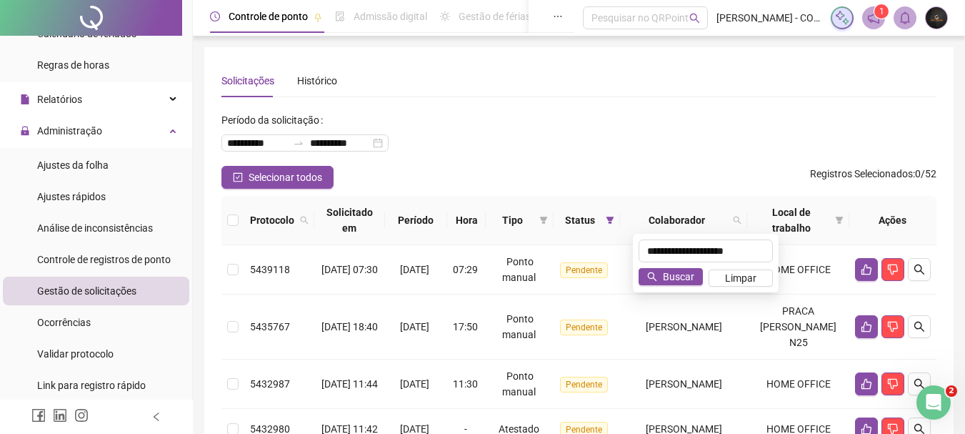
scroll to position [0, 6]
click at [679, 278] on span "Buscar" at bounding box center [678, 277] width 31 height 16
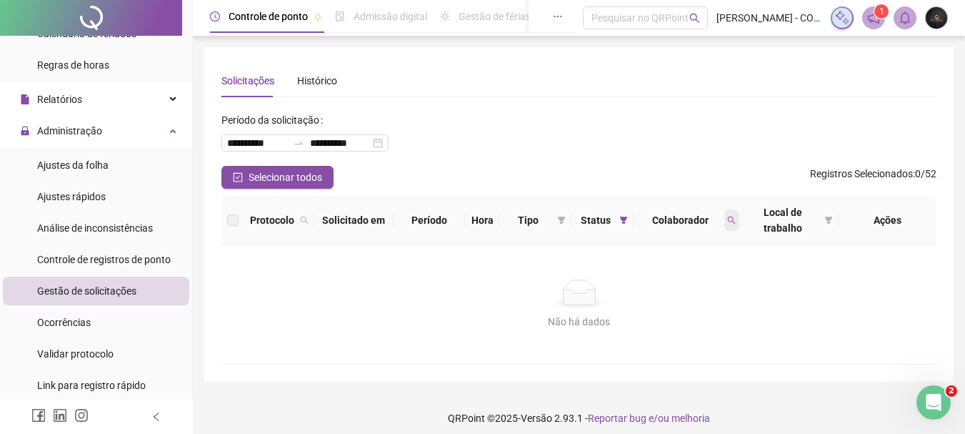
click at [733, 219] on icon "search" at bounding box center [731, 220] width 9 height 9
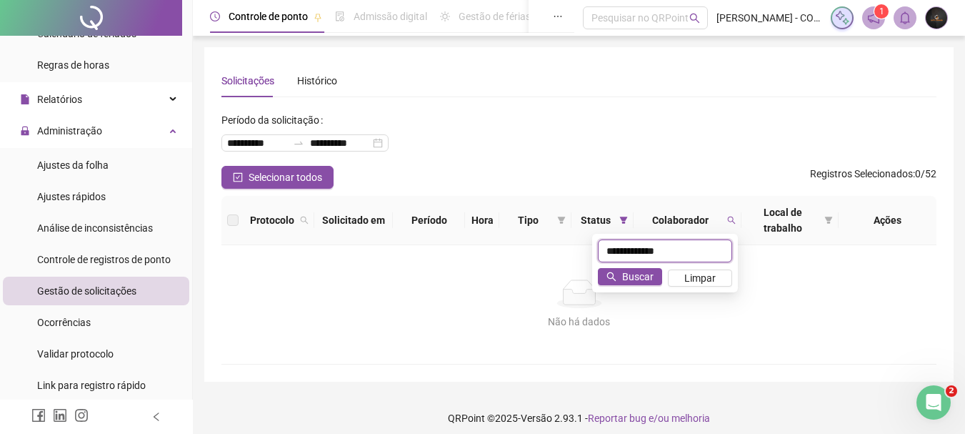
type input "**********"
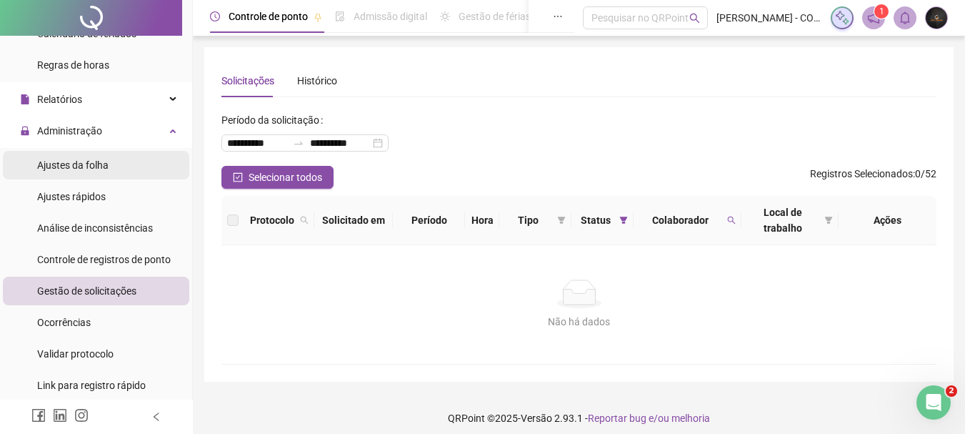
click at [126, 164] on li "Ajustes da folha" at bounding box center [96, 165] width 186 height 29
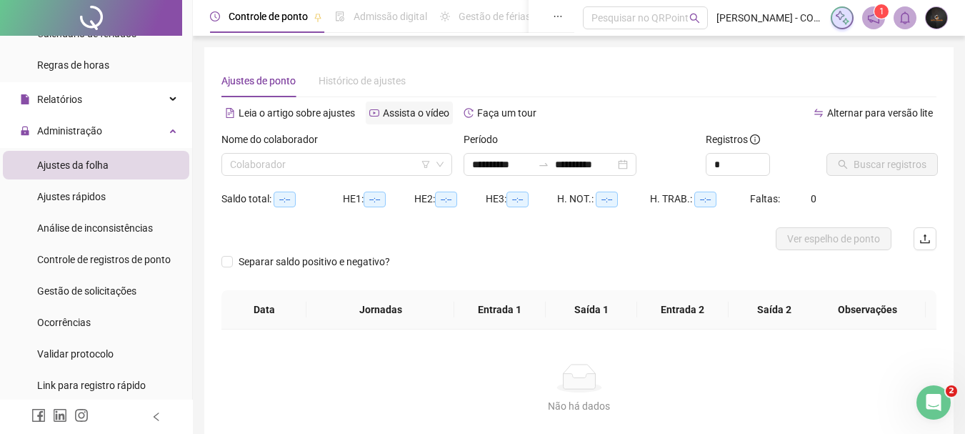
type input "**********"
click at [352, 163] on input "search" at bounding box center [330, 164] width 201 height 21
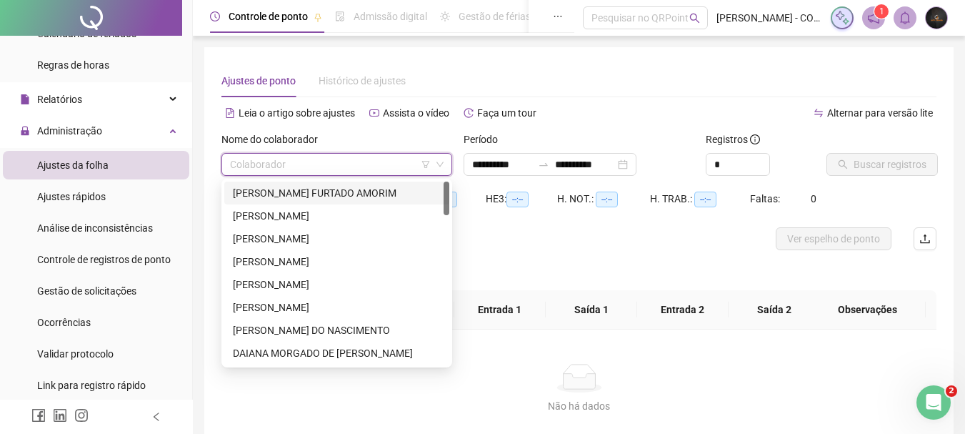
click at [638, 117] on div "Alternar para versão lite" at bounding box center [758, 112] width 358 height 23
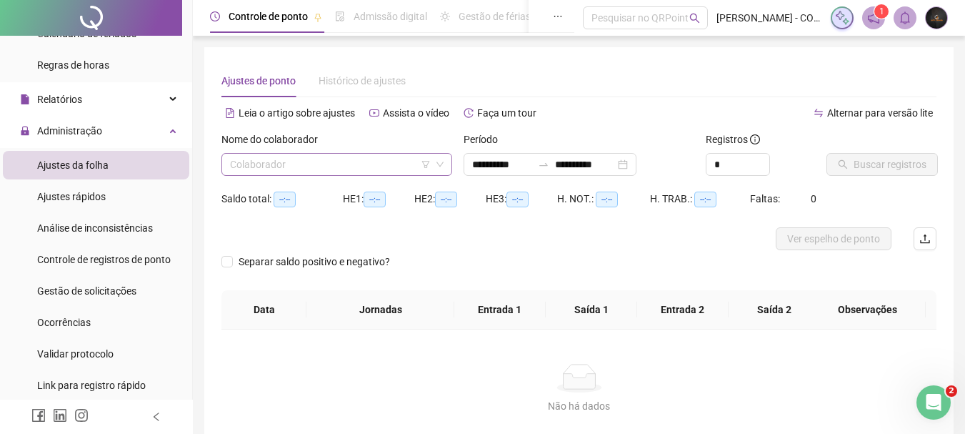
click at [384, 166] on input "search" at bounding box center [330, 164] width 201 height 21
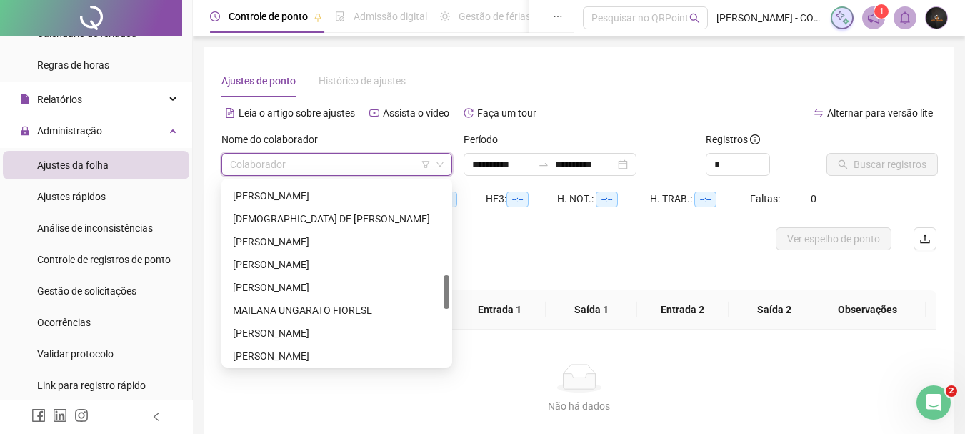
scroll to position [571, 0]
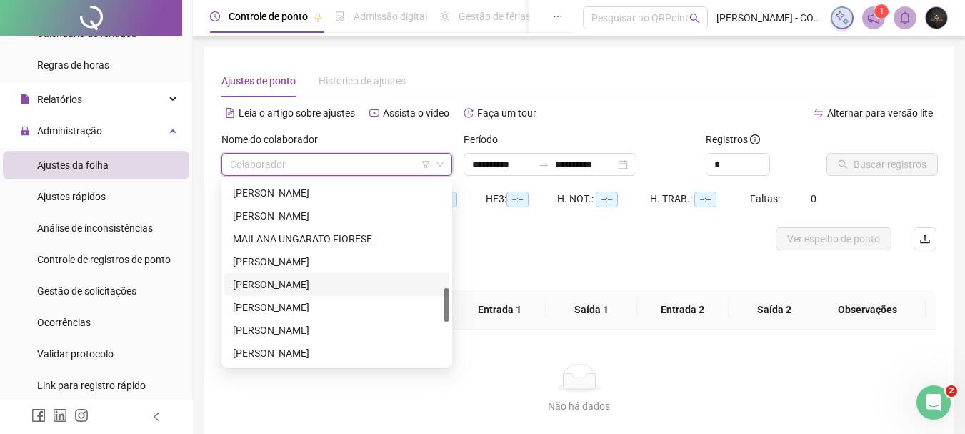
click at [363, 276] on div "[PERSON_NAME]" at bounding box center [337, 284] width 208 height 16
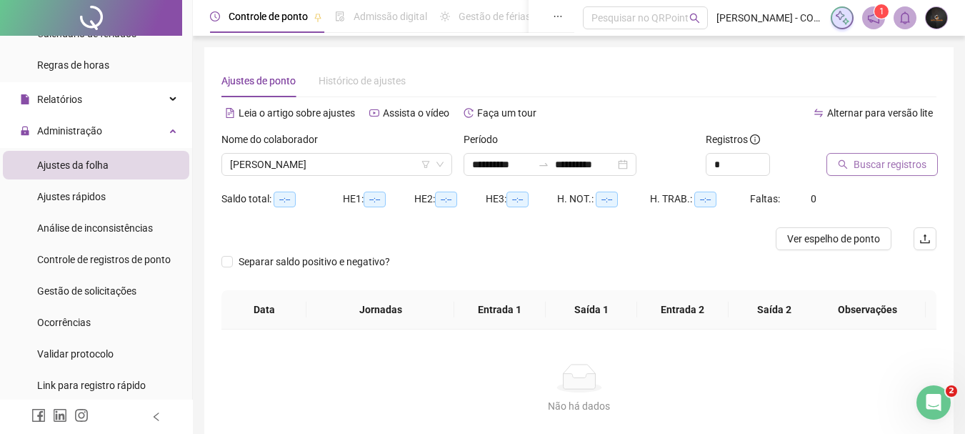
click at [870, 165] on span "Buscar registros" at bounding box center [890, 164] width 73 height 16
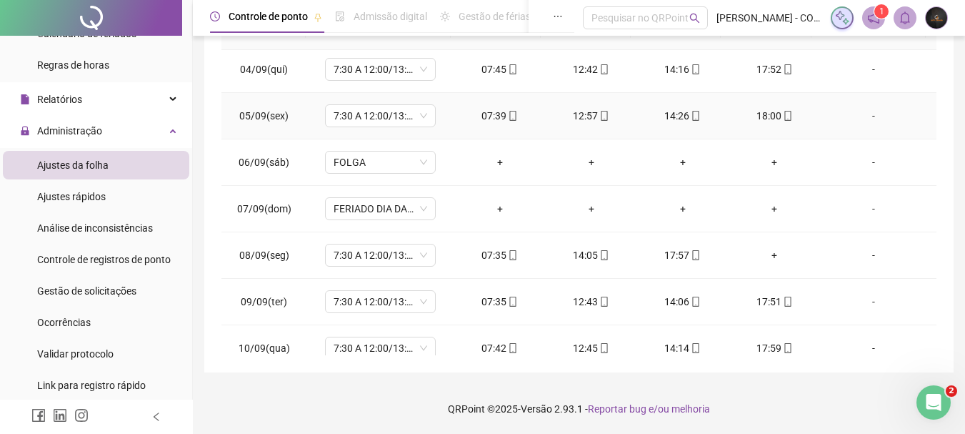
scroll to position [214, 0]
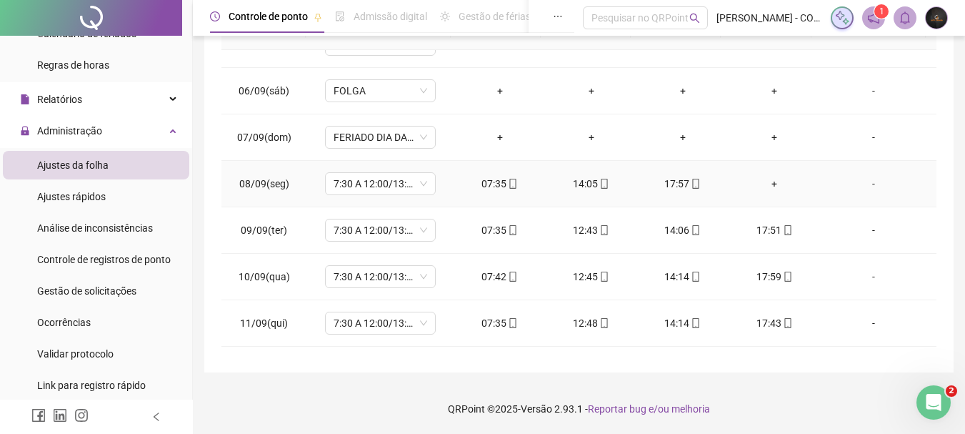
click at [771, 189] on div "+" at bounding box center [774, 184] width 69 height 16
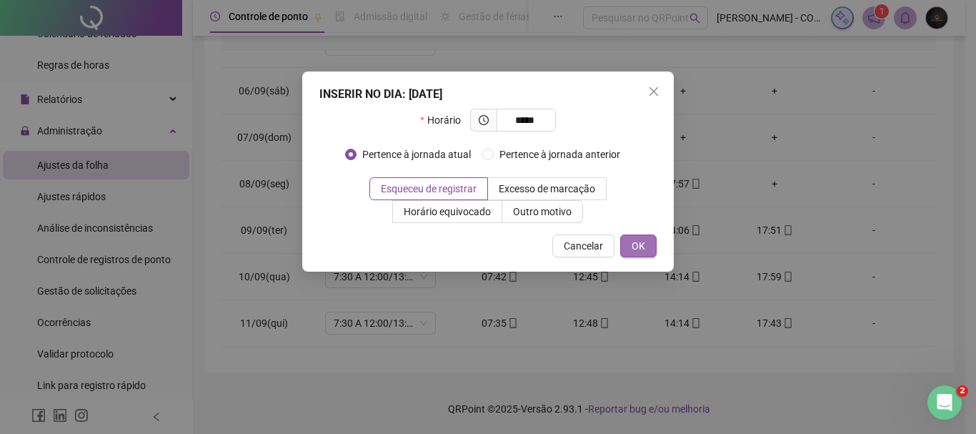
type input "*****"
click at [648, 241] on button "OK" at bounding box center [638, 245] width 36 height 23
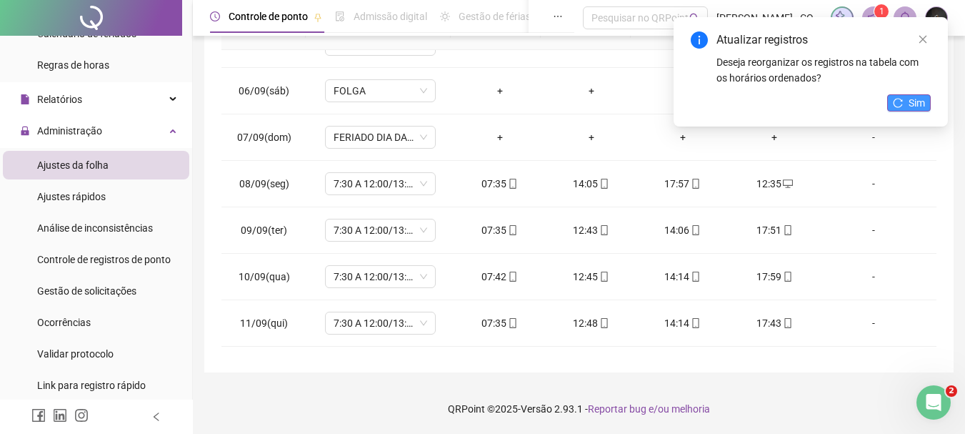
click at [910, 104] on span "Sim" at bounding box center [917, 103] width 16 height 16
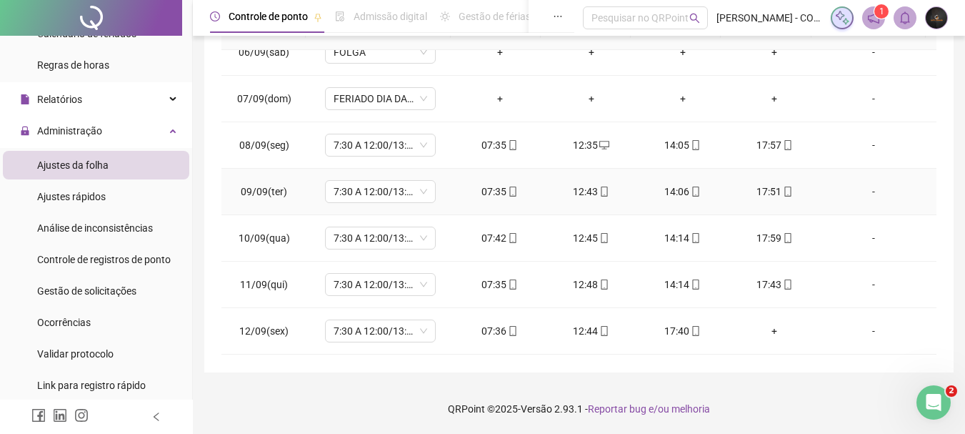
scroll to position [286, 0]
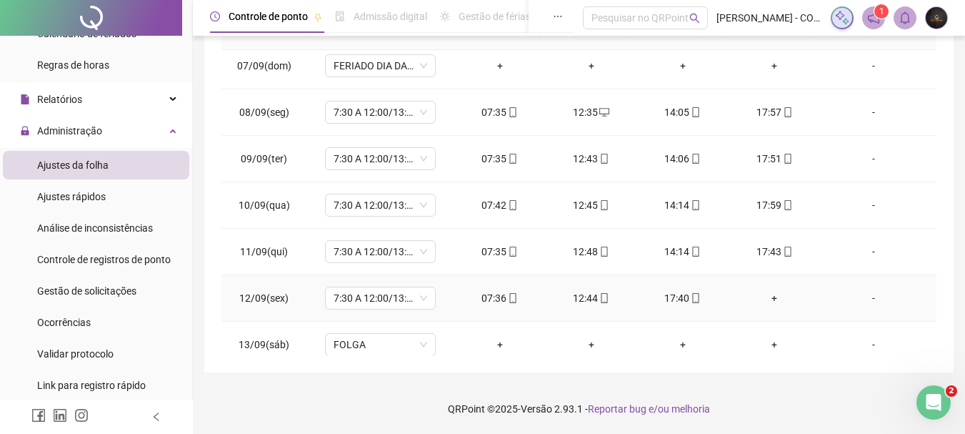
click at [772, 293] on div "+" at bounding box center [774, 298] width 69 height 16
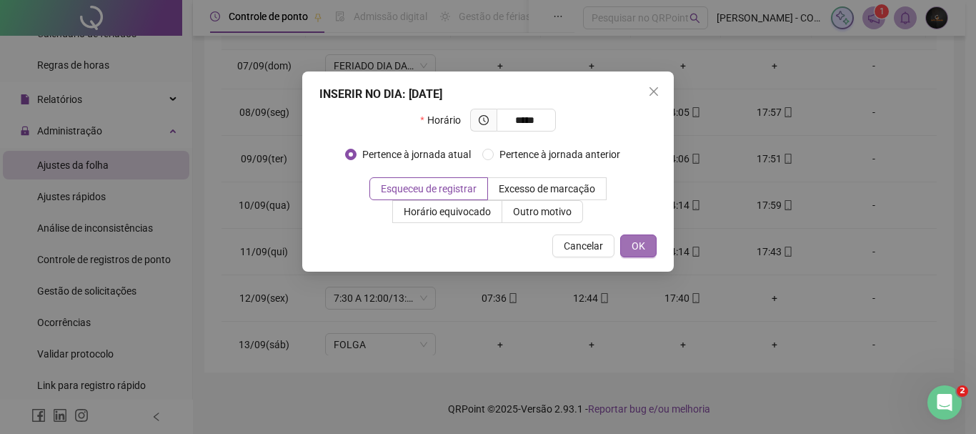
type input "*****"
click at [637, 246] on span "OK" at bounding box center [638, 246] width 14 height 16
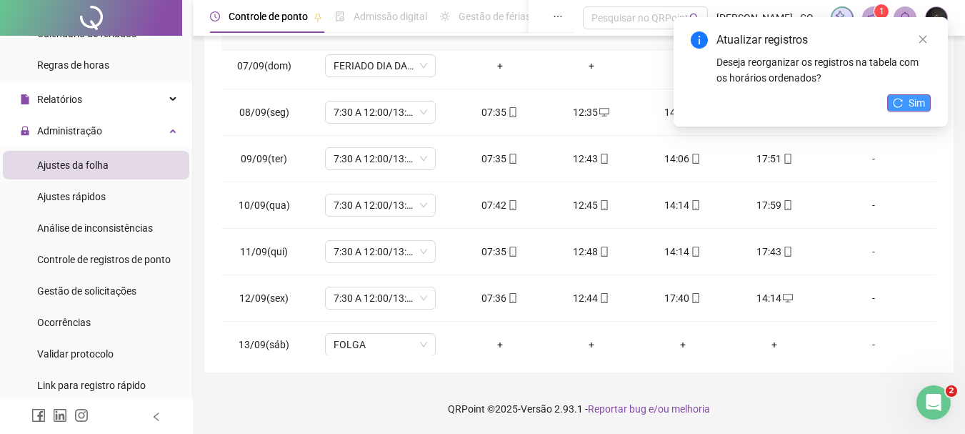
click at [917, 97] on span "Sim" at bounding box center [917, 103] width 16 height 16
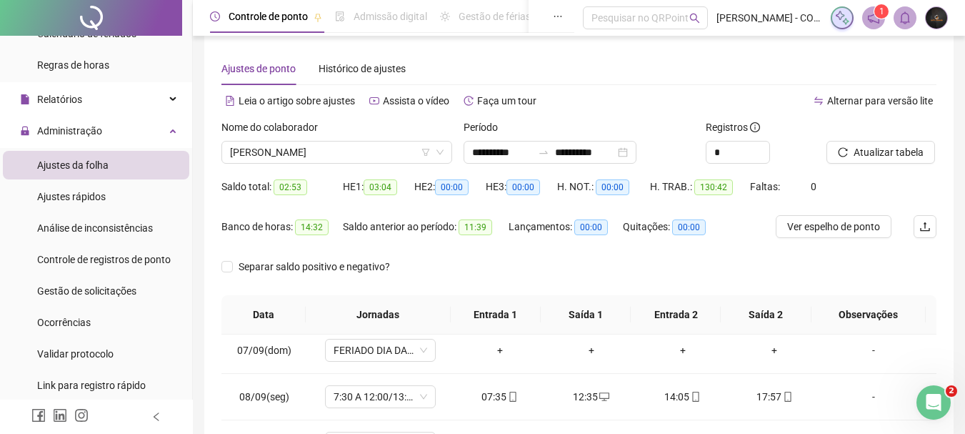
scroll to position [11, 0]
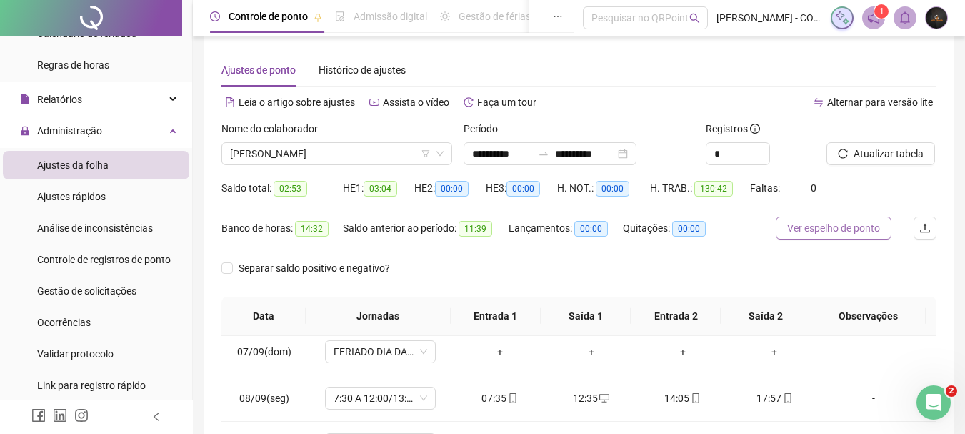
click at [829, 224] on span "Ver espelho de ponto" at bounding box center [833, 228] width 93 height 16
click at [314, 153] on span "[PERSON_NAME]" at bounding box center [337, 153] width 214 height 21
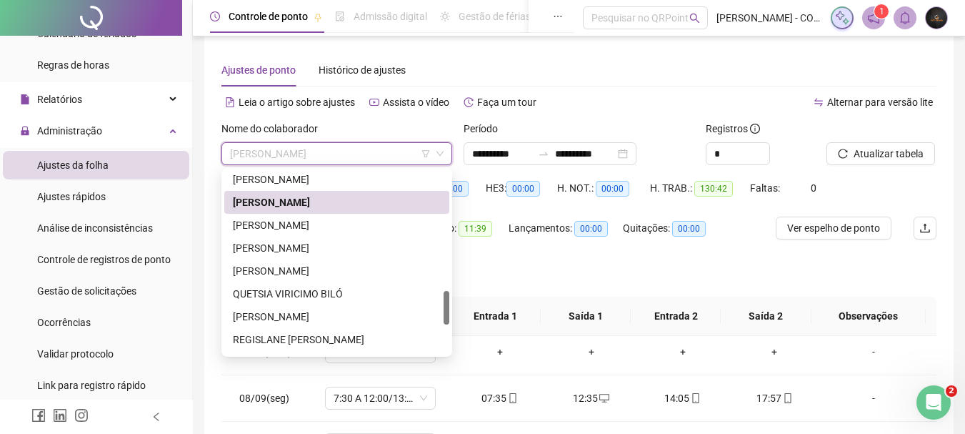
scroll to position [714, 0]
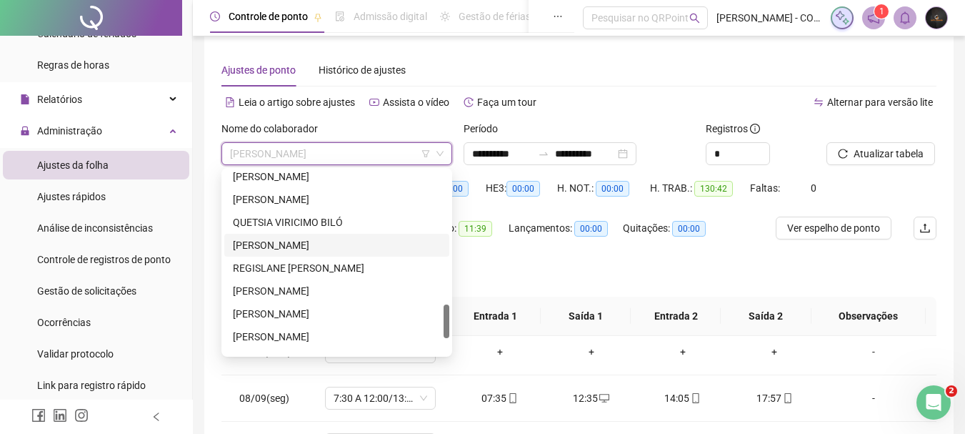
click at [309, 243] on div "[PERSON_NAME]" at bounding box center [337, 245] width 208 height 16
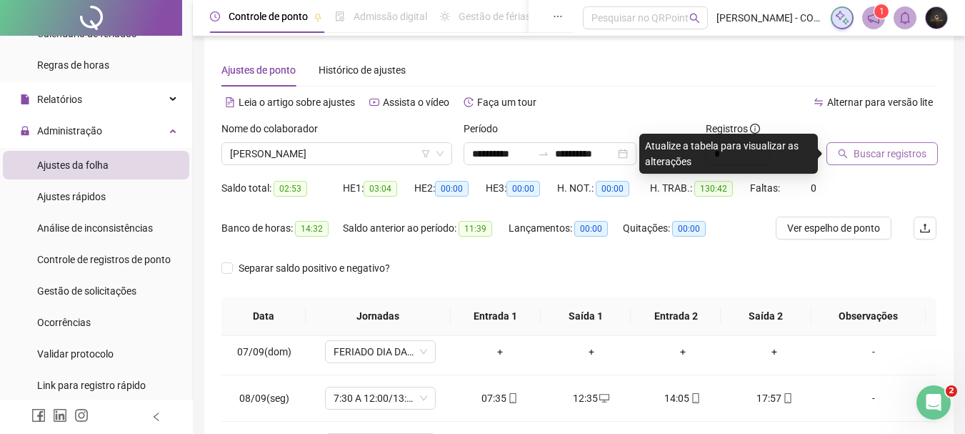
click at [858, 156] on span "Buscar registros" at bounding box center [890, 154] width 73 height 16
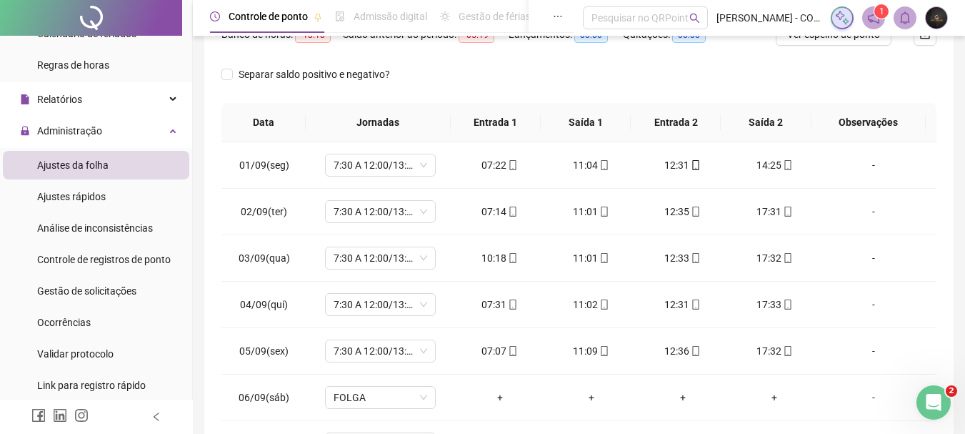
scroll to position [11, 0]
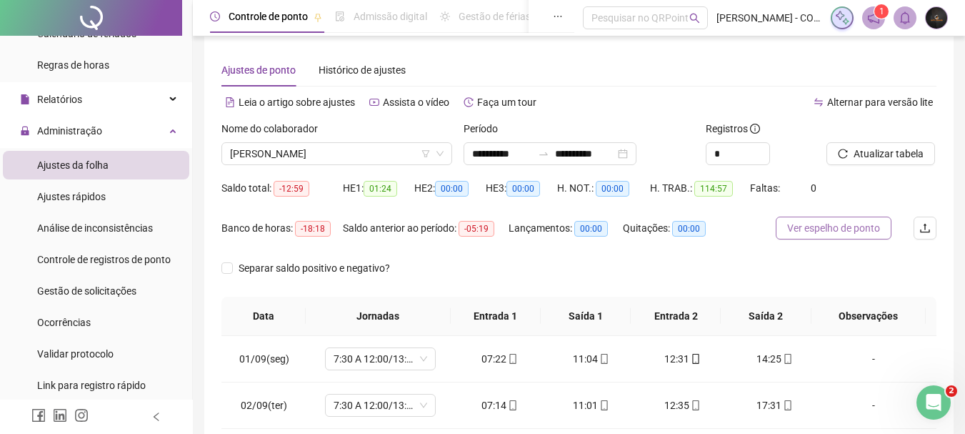
click at [794, 226] on span "Ver espelho de ponto" at bounding box center [833, 228] width 93 height 16
click at [758, 145] on span "Increase Value" at bounding box center [762, 149] width 16 height 13
type input "*"
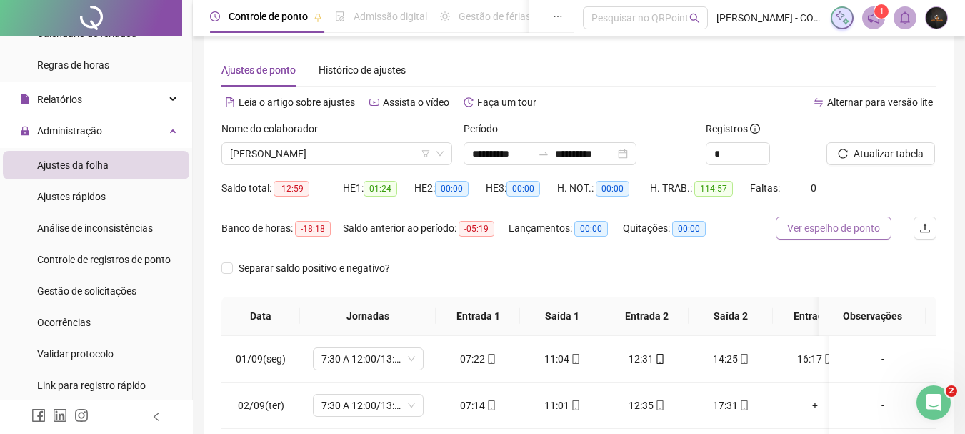
click at [828, 222] on span "Ver espelho de ponto" at bounding box center [833, 228] width 93 height 16
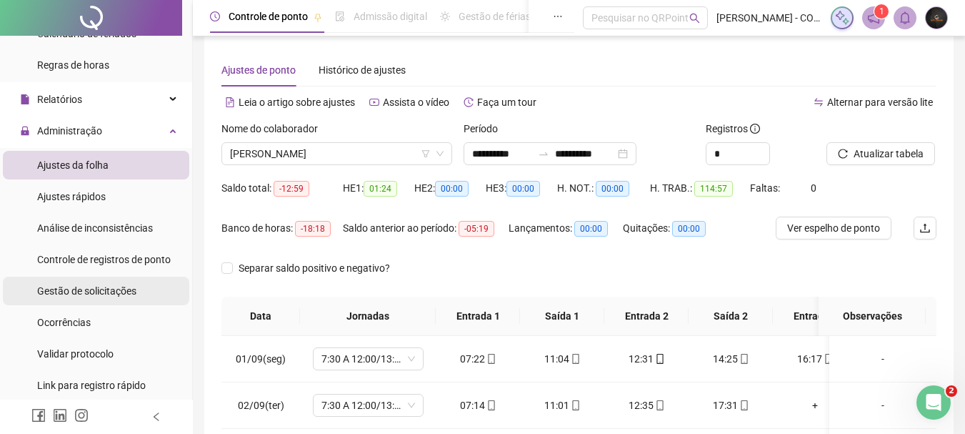
click at [132, 293] on span "Gestão de solicitações" at bounding box center [86, 290] width 99 height 11
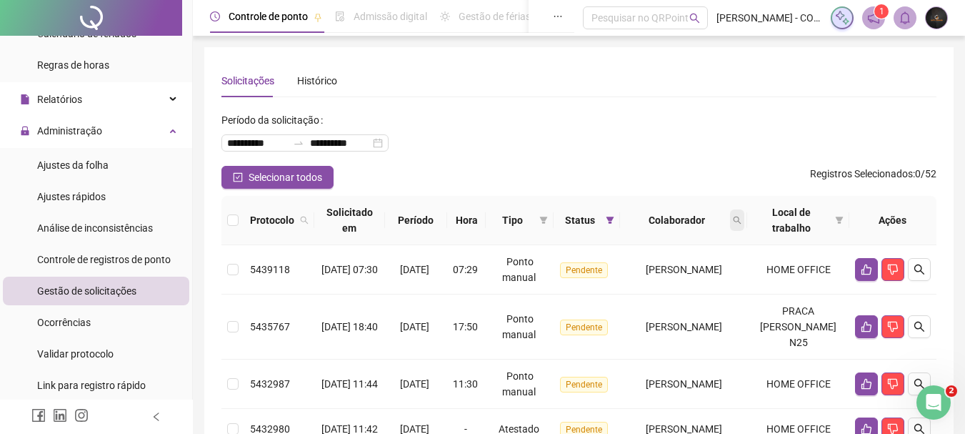
click at [741, 218] on icon "search" at bounding box center [737, 220] width 9 height 9
type input "******"
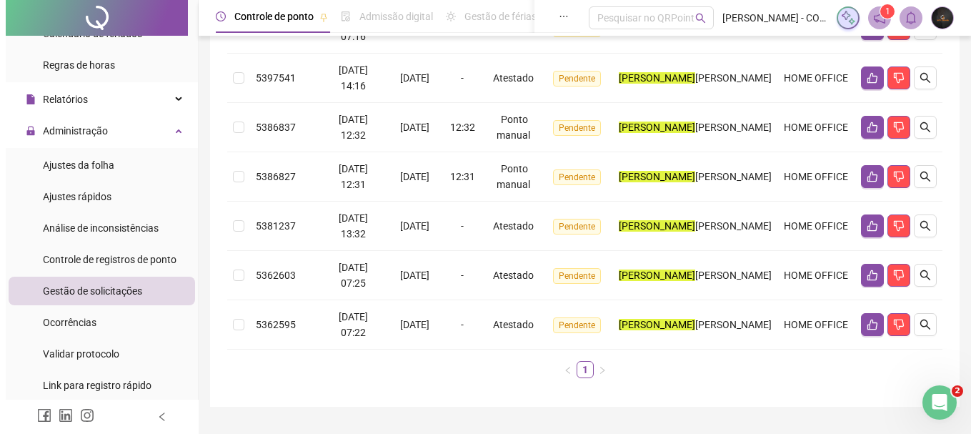
scroll to position [419, 0]
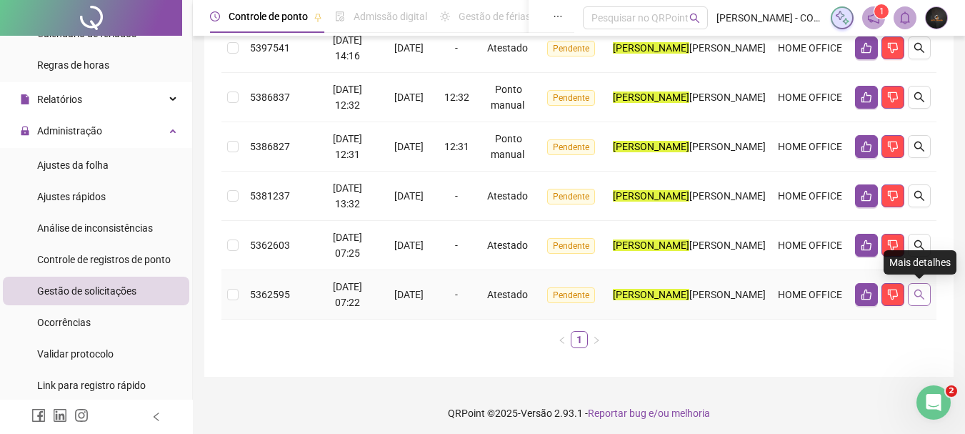
click at [922, 286] on button "button" at bounding box center [919, 294] width 23 height 23
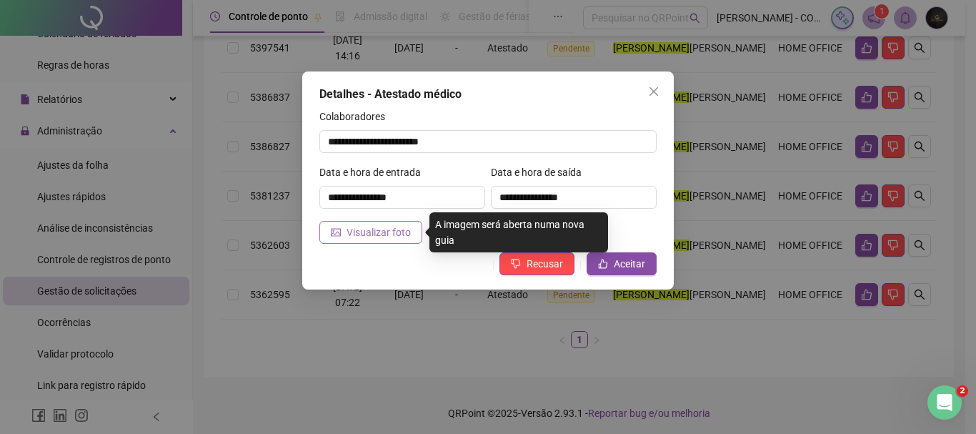
click at [410, 235] on button "Visualizar foto" at bounding box center [370, 232] width 103 height 23
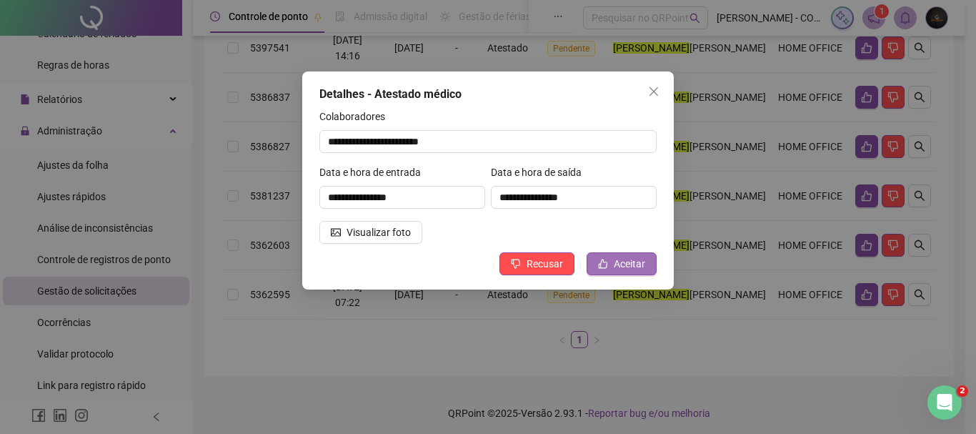
click at [634, 266] on span "Aceitar" at bounding box center [629, 264] width 31 height 16
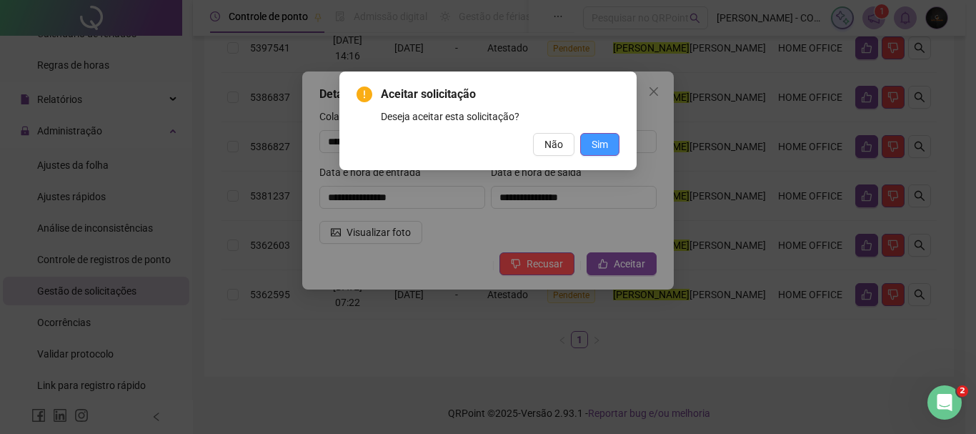
click at [605, 150] on span "Sim" at bounding box center [599, 144] width 16 height 16
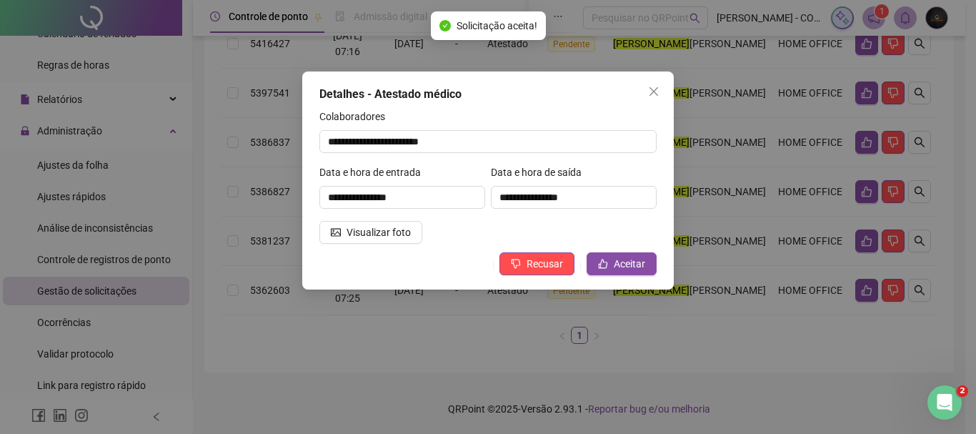
scroll to position [374, 0]
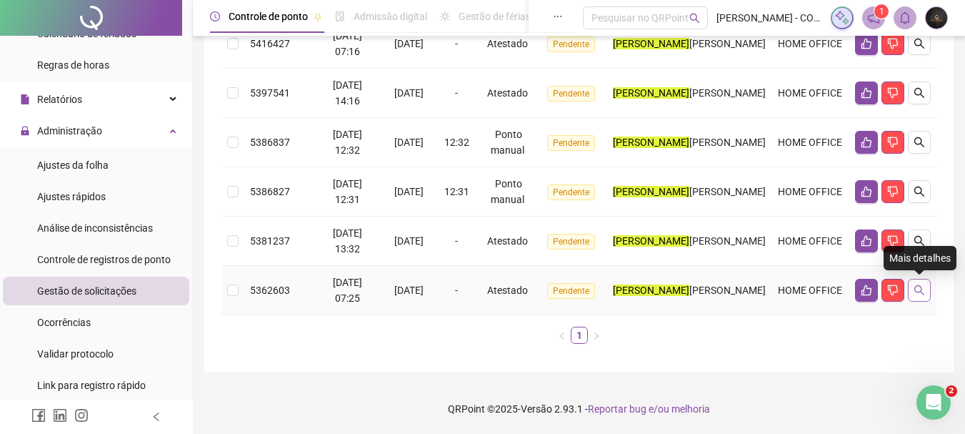
click at [919, 289] on icon "search" at bounding box center [919, 289] width 11 height 11
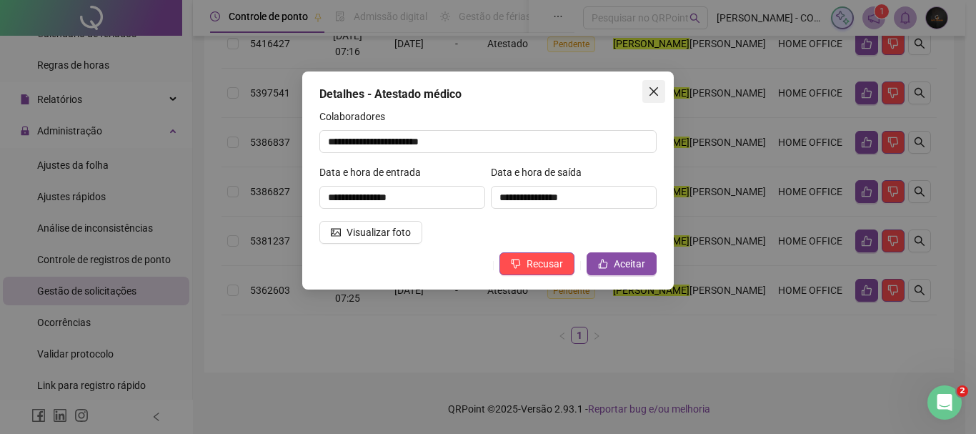
click at [658, 86] on icon "close" at bounding box center [653, 91] width 11 height 11
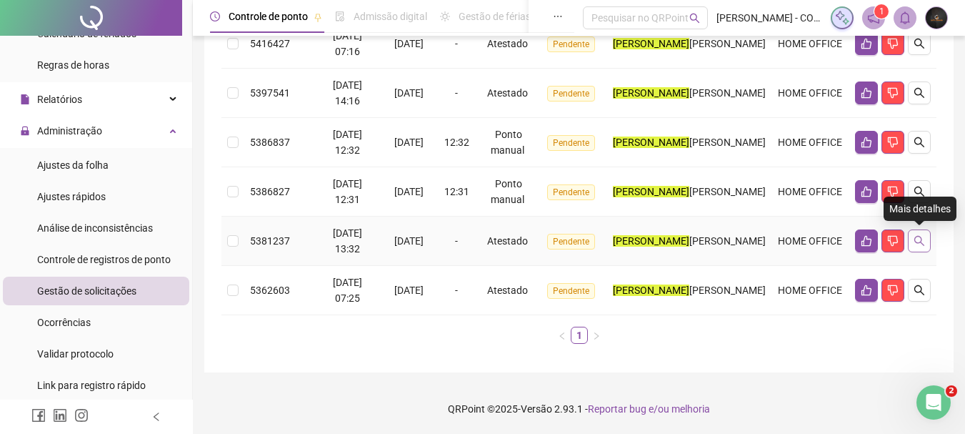
click at [919, 237] on icon "search" at bounding box center [919, 240] width 11 height 11
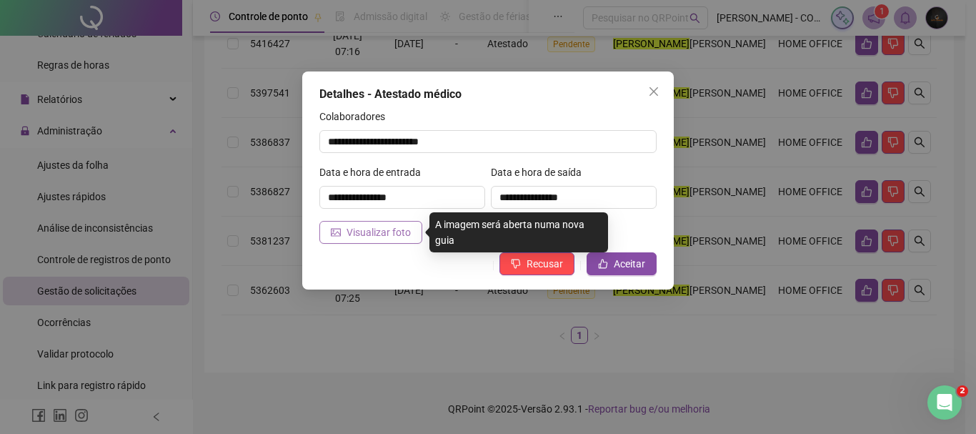
click at [411, 239] on button "Visualizar foto" at bounding box center [370, 232] width 103 height 23
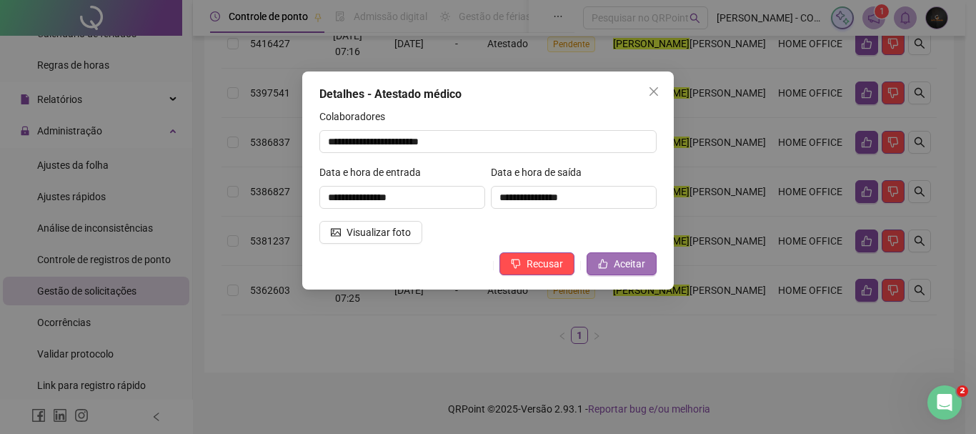
click at [629, 266] on span "Aceitar" at bounding box center [629, 264] width 31 height 16
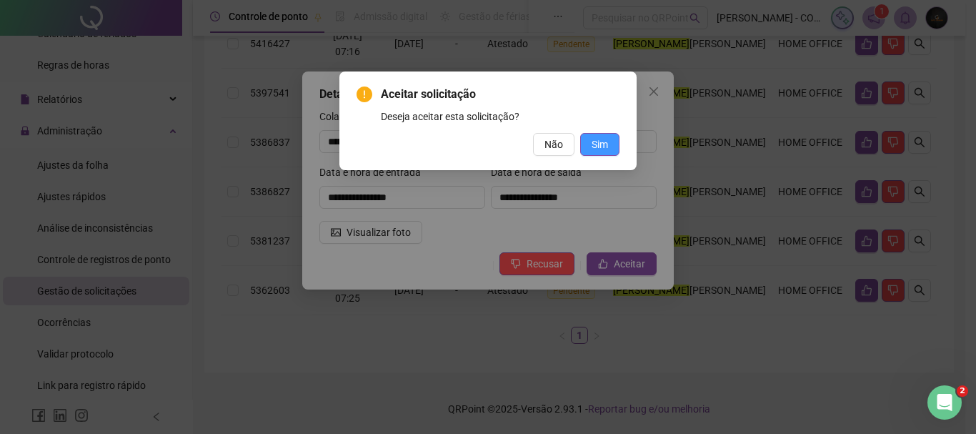
click at [596, 146] on span "Sim" at bounding box center [599, 144] width 16 height 16
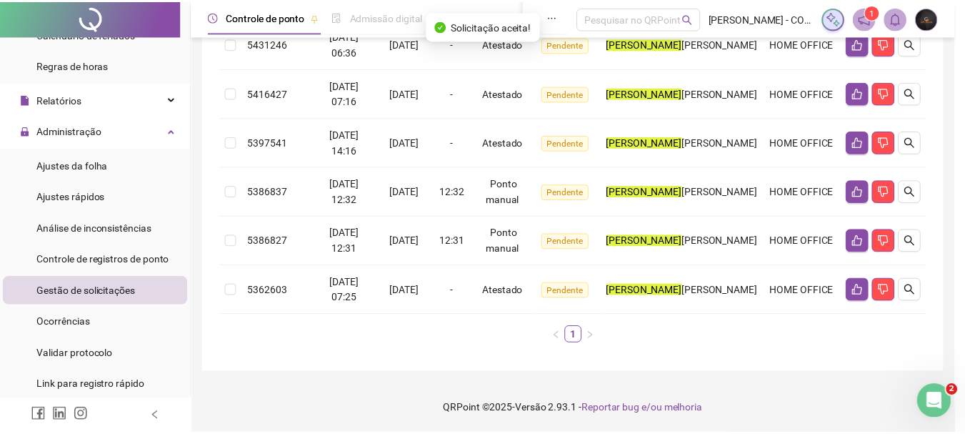
scroll to position [324, 0]
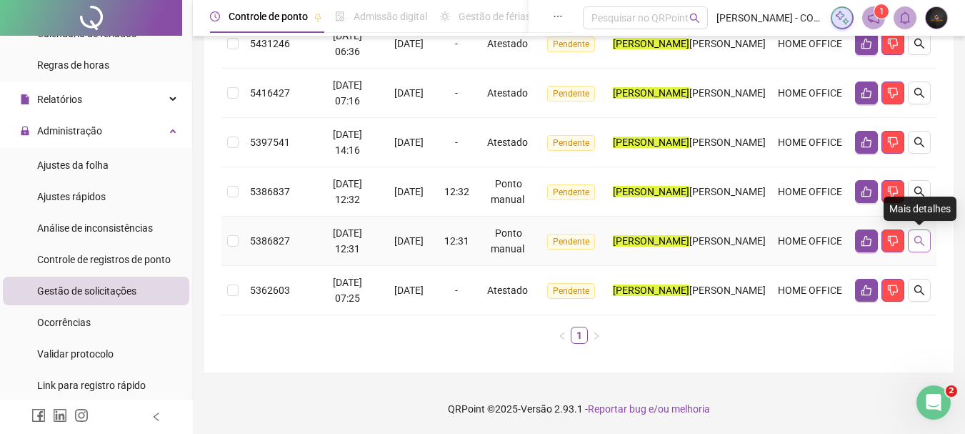
click at [924, 234] on button "button" at bounding box center [919, 240] width 23 height 23
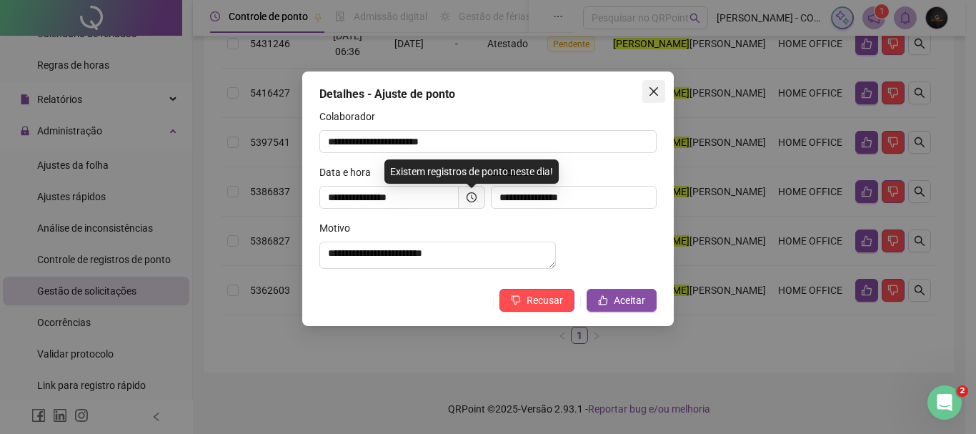
click at [653, 84] on button "Close" at bounding box center [653, 91] width 23 height 23
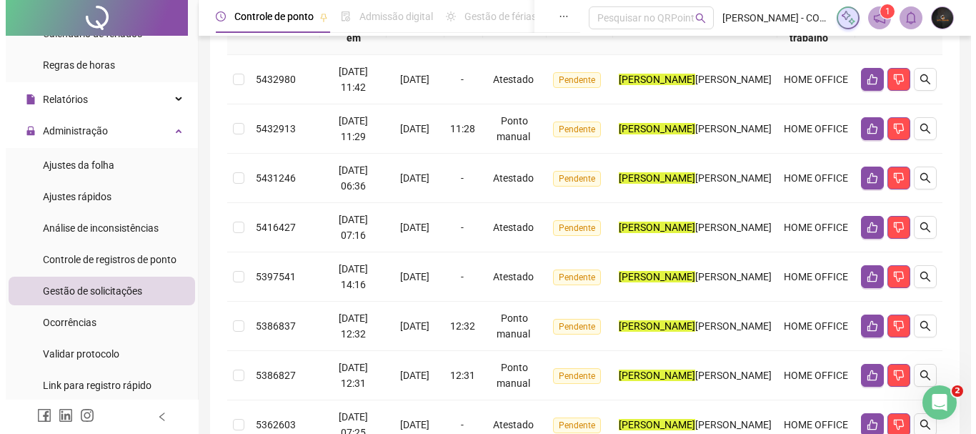
scroll to position [189, 0]
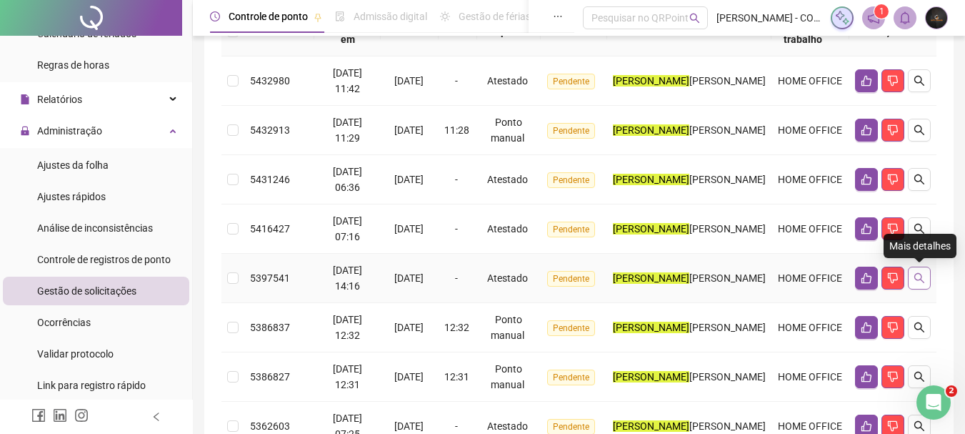
click at [920, 271] on button "button" at bounding box center [919, 277] width 23 height 23
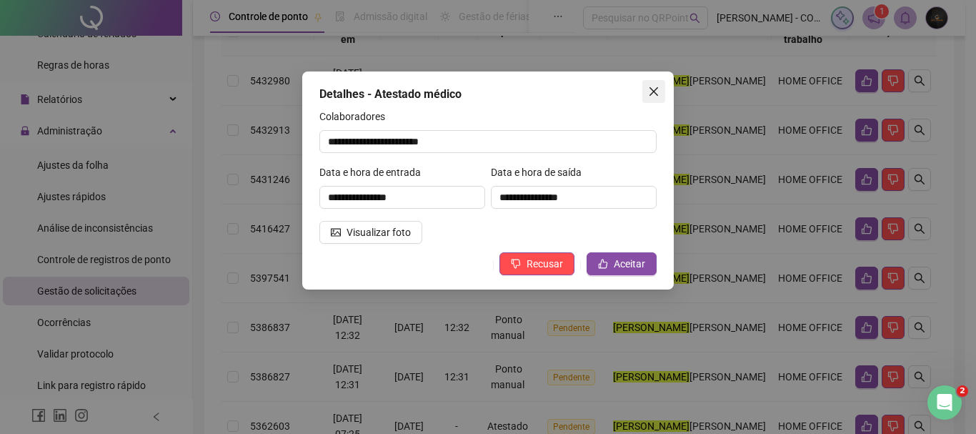
click at [647, 97] on button "Close" at bounding box center [653, 91] width 23 height 23
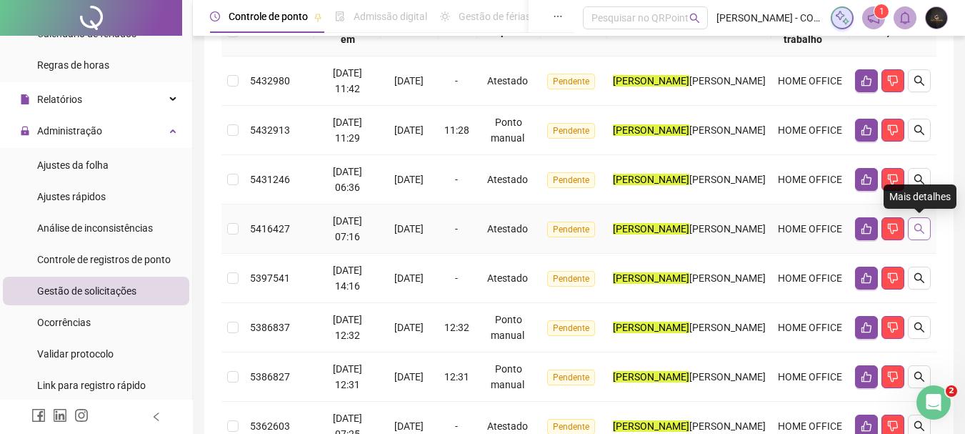
click at [916, 229] on icon "search" at bounding box center [919, 229] width 10 height 10
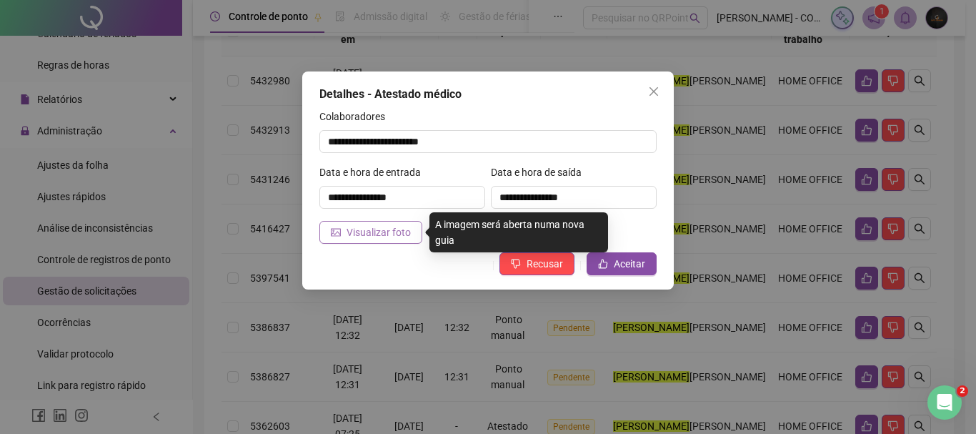
click at [412, 228] on button "Visualizar foto" at bounding box center [370, 232] width 103 height 23
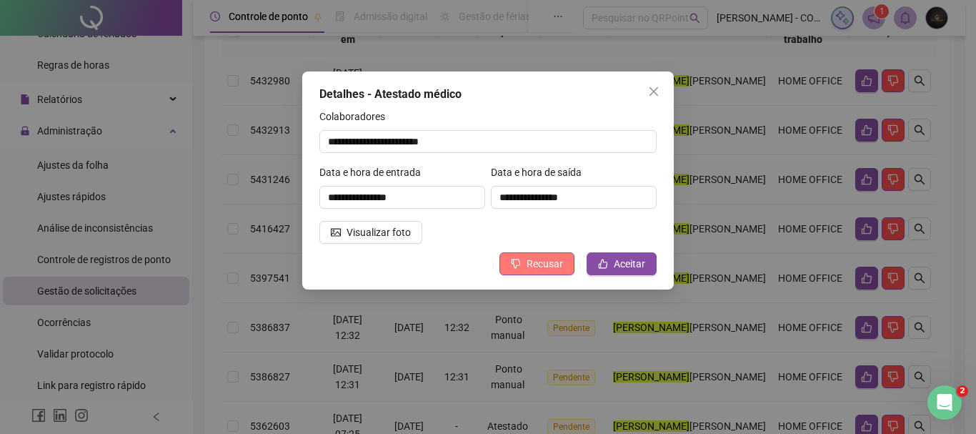
click at [533, 267] on span "Recusar" at bounding box center [544, 264] width 36 height 16
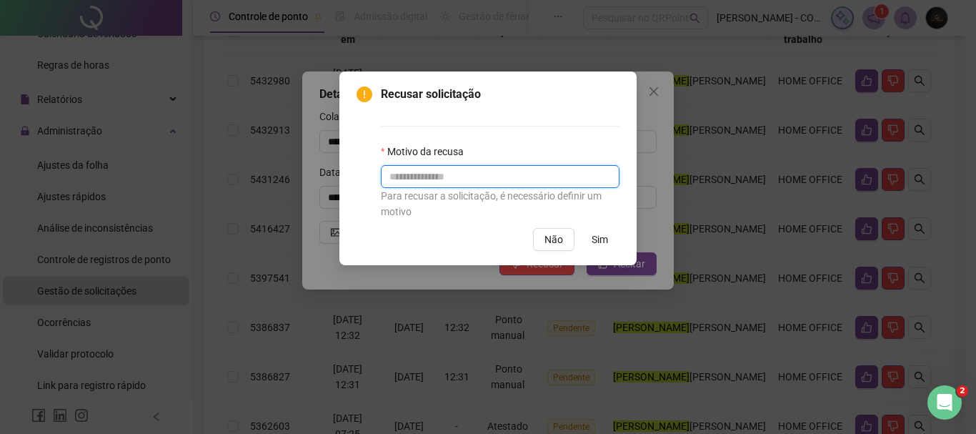
click at [576, 169] on input "text" at bounding box center [500, 176] width 239 height 23
type input "**********"
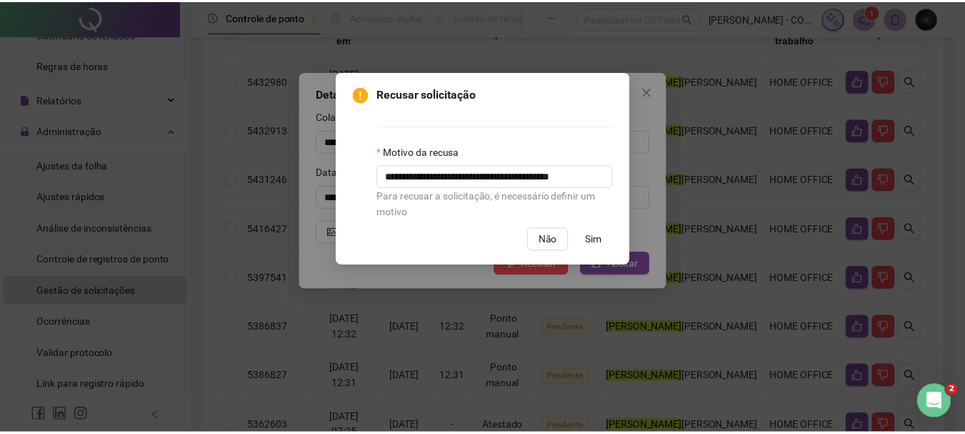
scroll to position [0, 0]
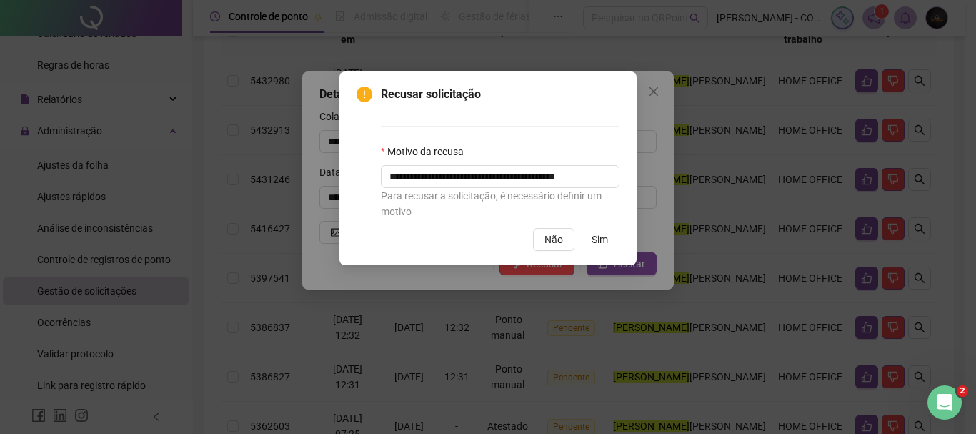
click at [612, 239] on button "Sim" at bounding box center [599, 239] width 39 height 23
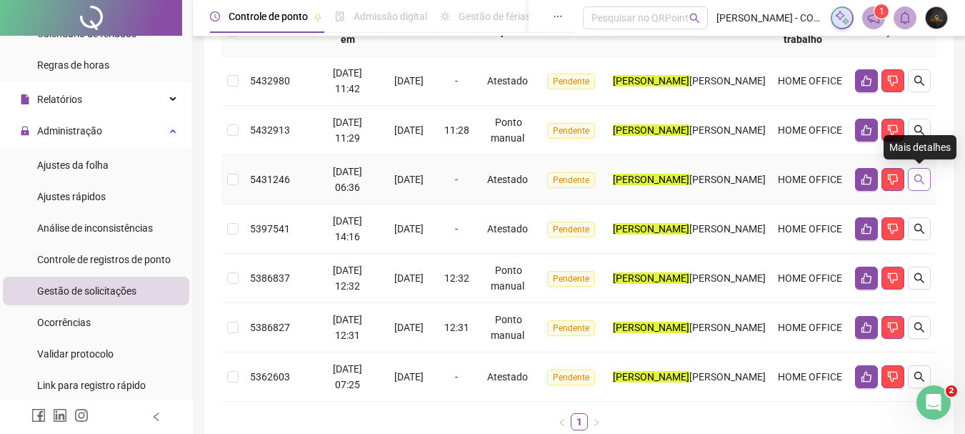
click at [916, 181] on icon "search" at bounding box center [919, 179] width 10 height 10
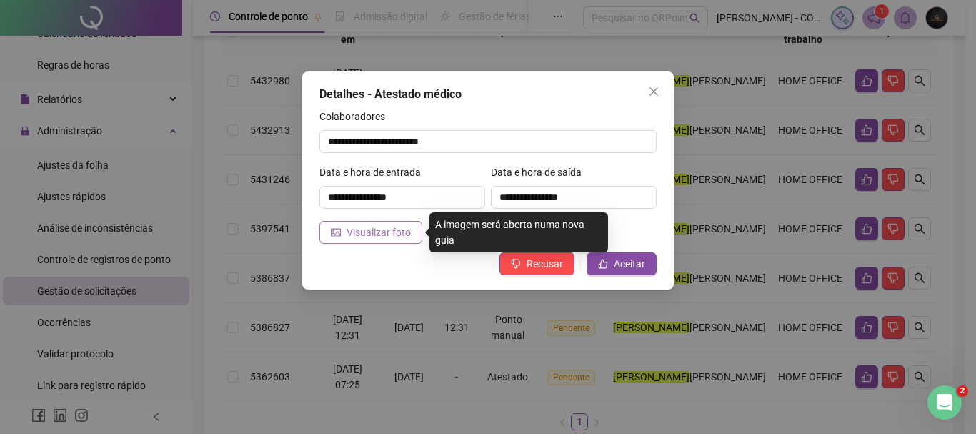
click at [394, 237] on span "Visualizar foto" at bounding box center [378, 232] width 64 height 16
click at [371, 224] on button "Visualizar foto" at bounding box center [370, 232] width 103 height 23
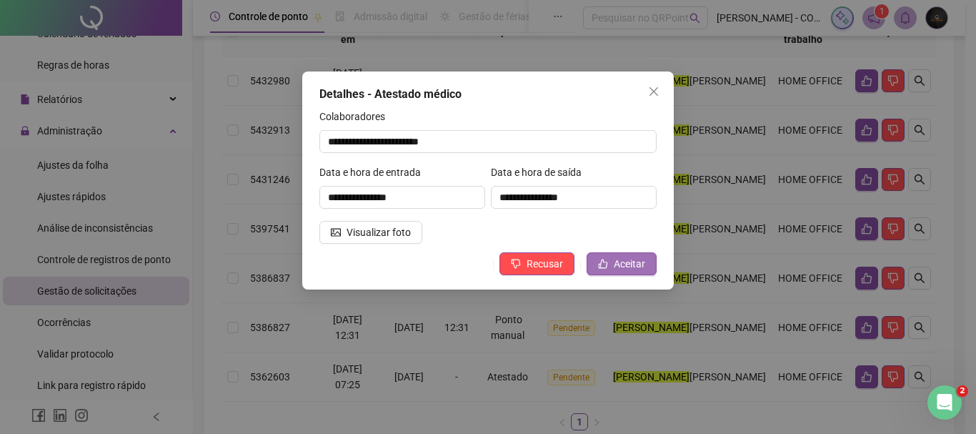
click at [641, 269] on span "Aceitar" at bounding box center [629, 264] width 31 height 16
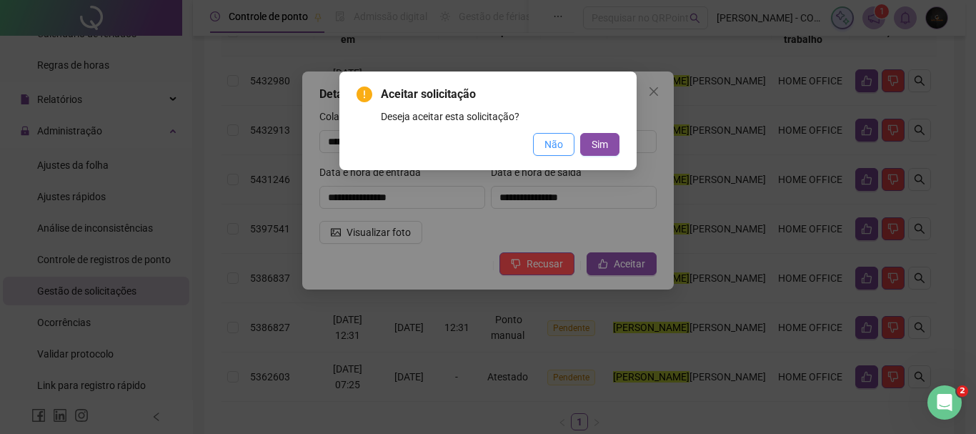
click at [551, 137] on span "Não" at bounding box center [553, 144] width 19 height 16
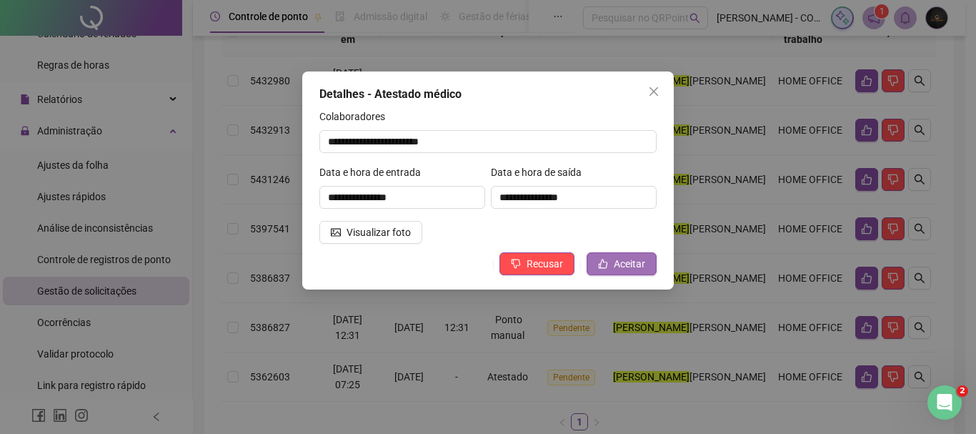
click at [638, 260] on span "Aceitar" at bounding box center [629, 264] width 31 height 16
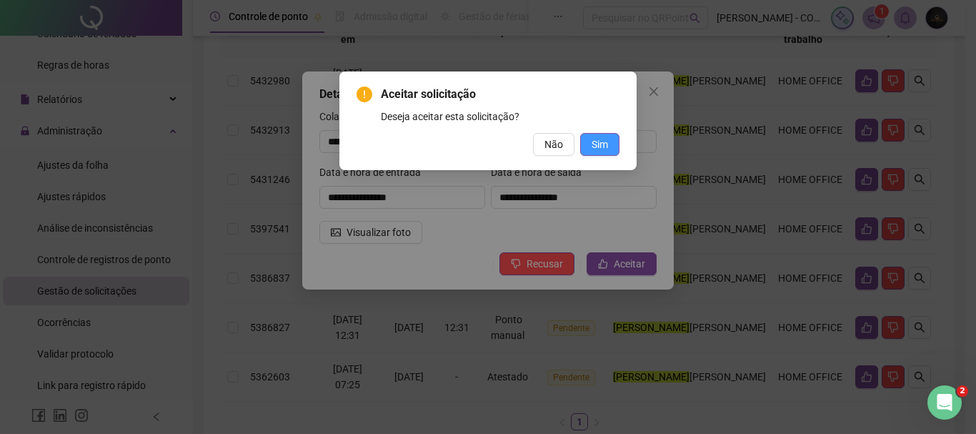
click at [594, 135] on button "Sim" at bounding box center [599, 144] width 39 height 23
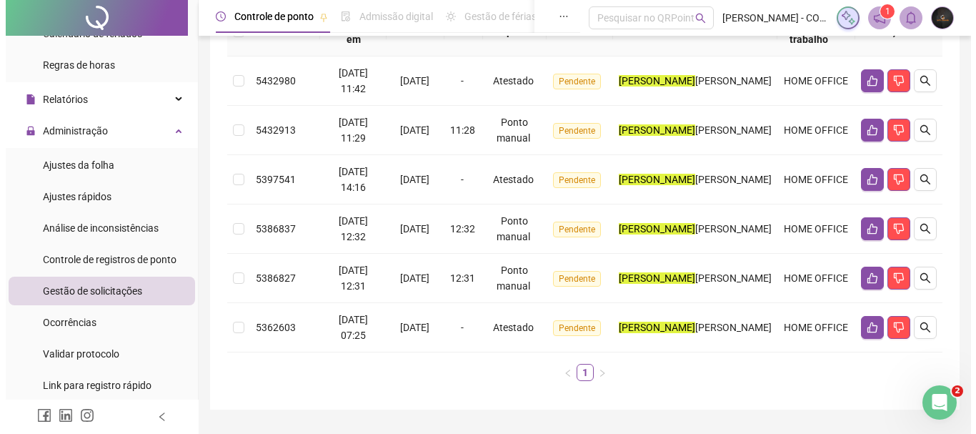
scroll to position [140, 0]
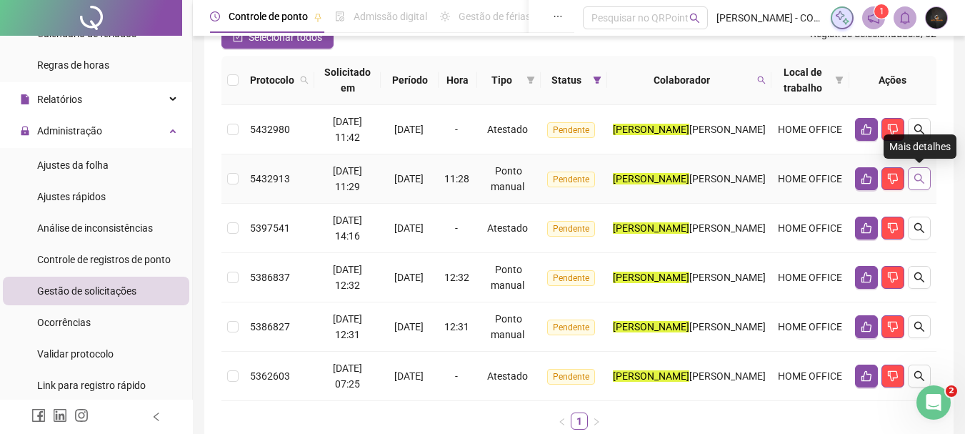
click at [919, 172] on button "button" at bounding box center [919, 178] width 23 height 23
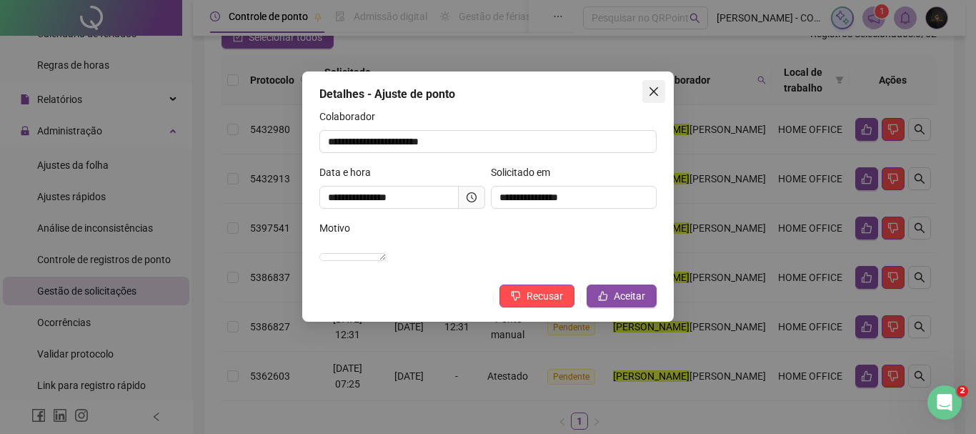
click at [656, 89] on icon "close" at bounding box center [653, 91] width 9 height 9
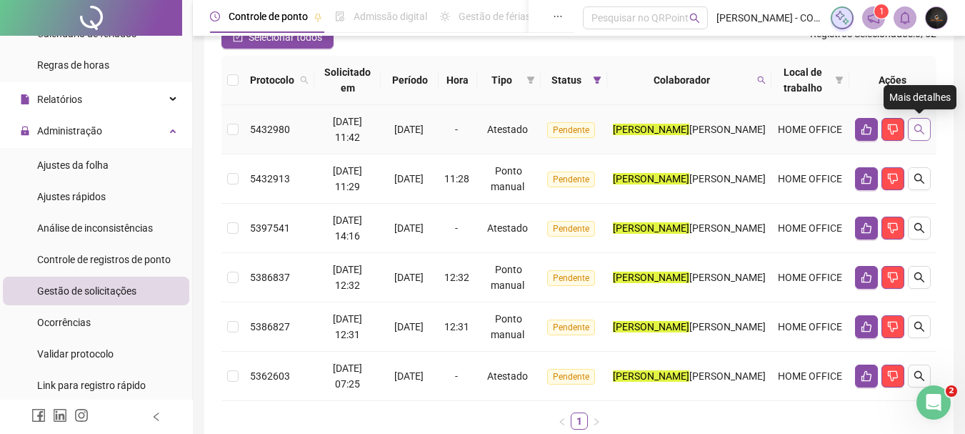
click at [930, 131] on button "button" at bounding box center [919, 129] width 23 height 23
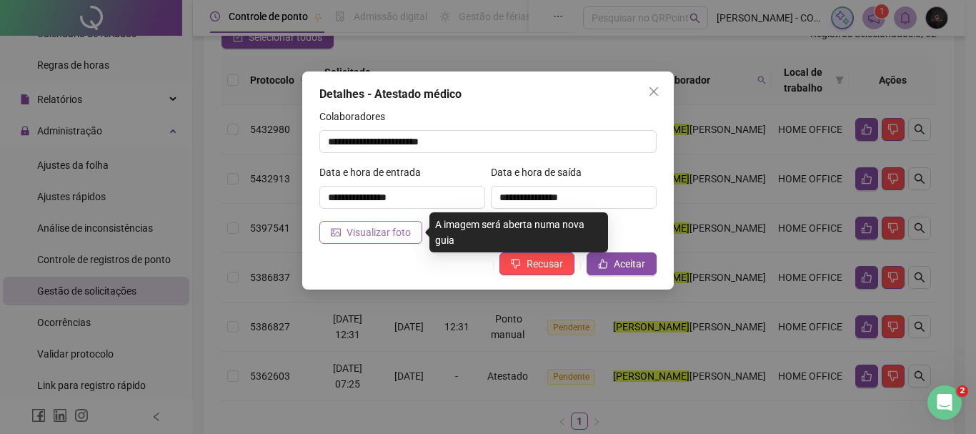
click at [407, 226] on span "Visualizar foto" at bounding box center [378, 232] width 64 height 16
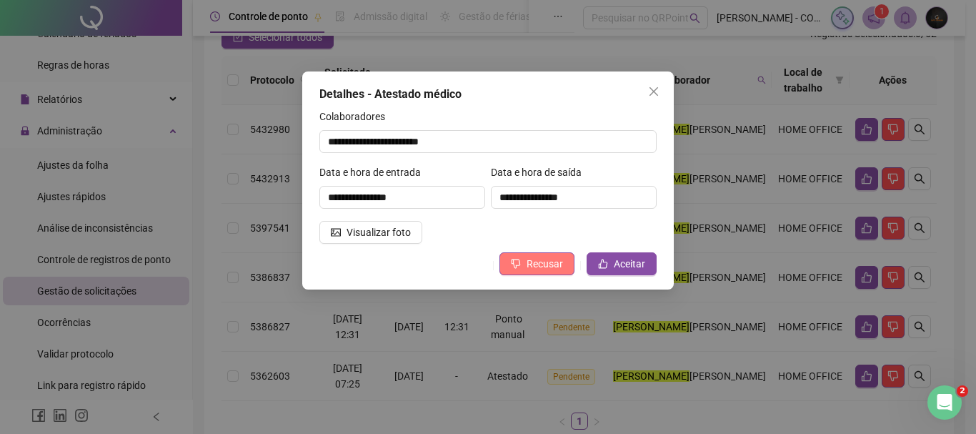
click at [528, 266] on button "Recusar" at bounding box center [536, 263] width 75 height 23
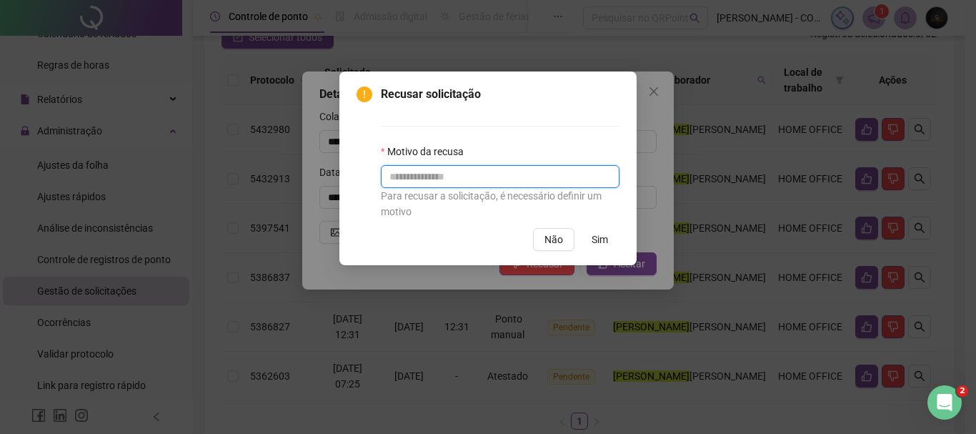
click at [576, 169] on input "text" at bounding box center [500, 176] width 239 height 23
type input "**********"
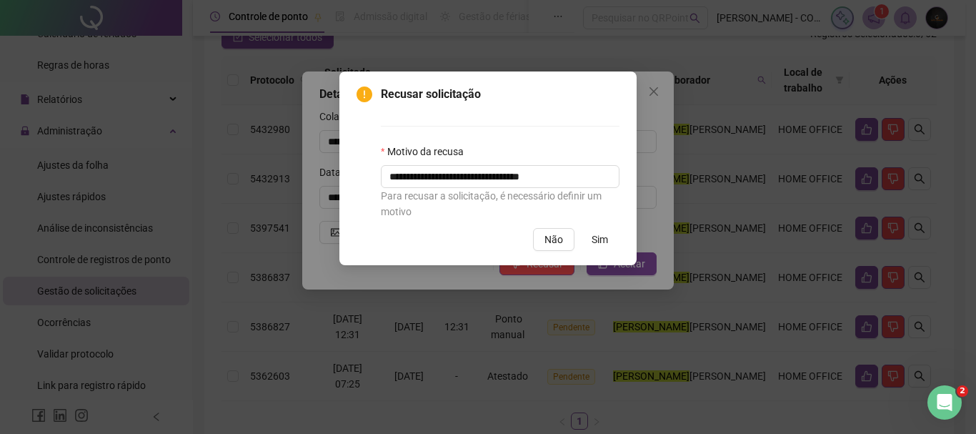
click at [594, 244] on span "Sim" at bounding box center [599, 239] width 16 height 16
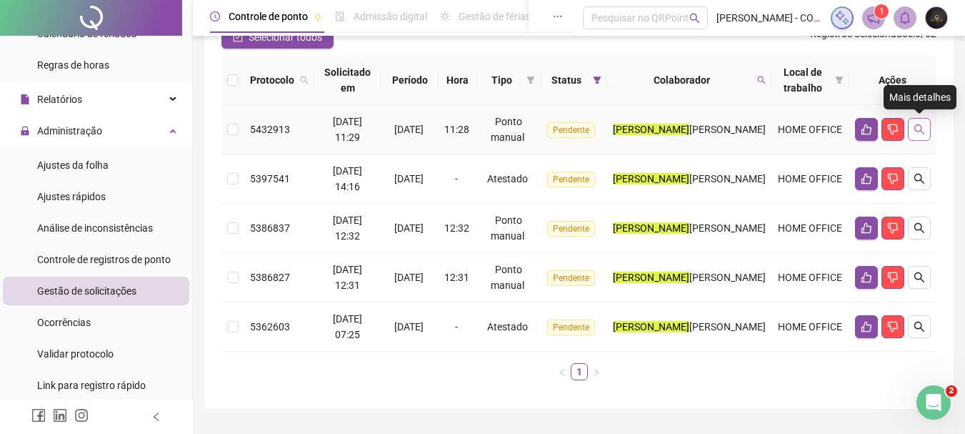
click at [924, 136] on button "button" at bounding box center [919, 129] width 23 height 23
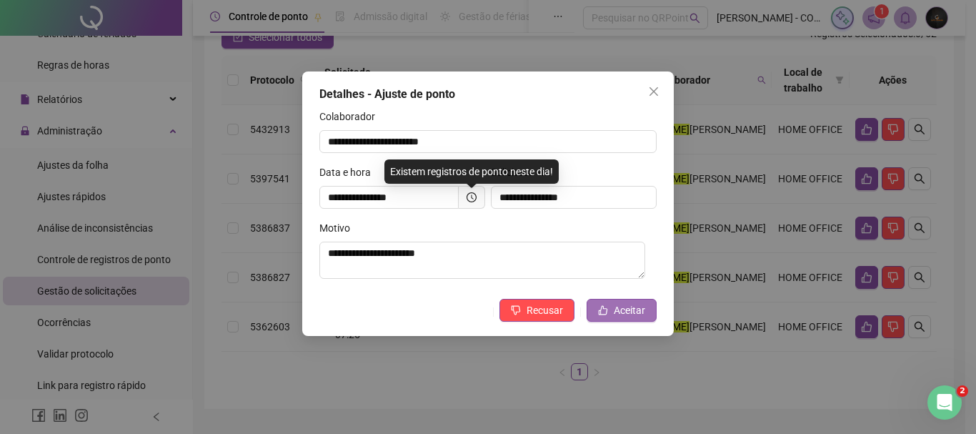
click at [644, 310] on span "Aceitar" at bounding box center [629, 310] width 31 height 16
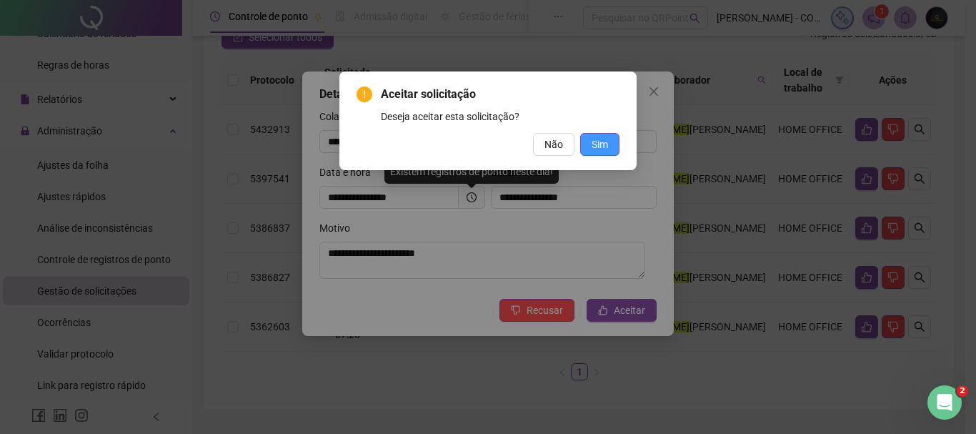
click at [611, 144] on button "Sim" at bounding box center [599, 144] width 39 height 23
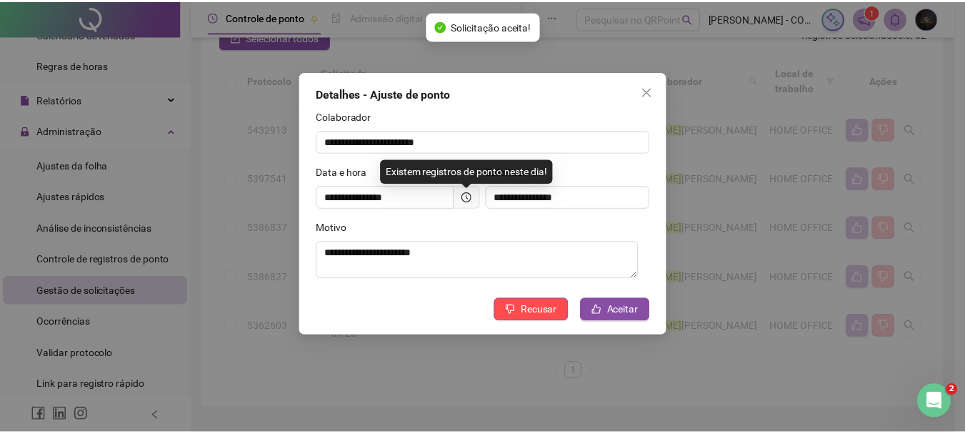
scroll to position [127, 0]
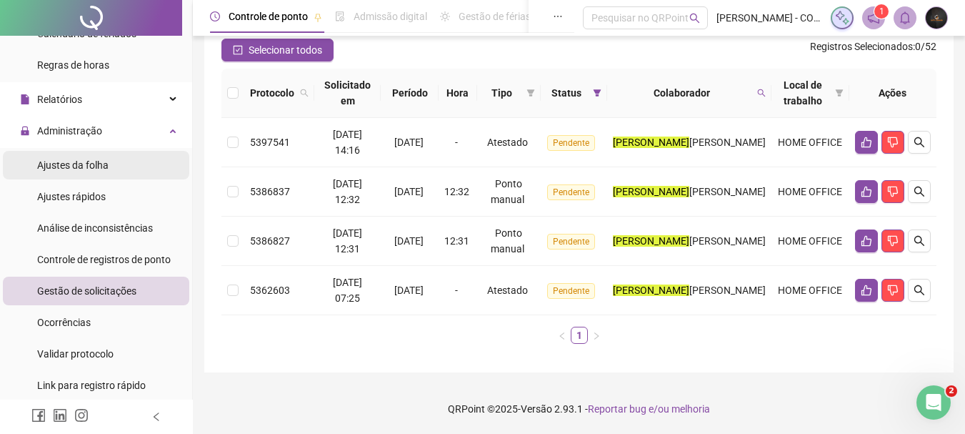
click at [155, 160] on li "Ajustes da folha" at bounding box center [96, 165] width 186 height 29
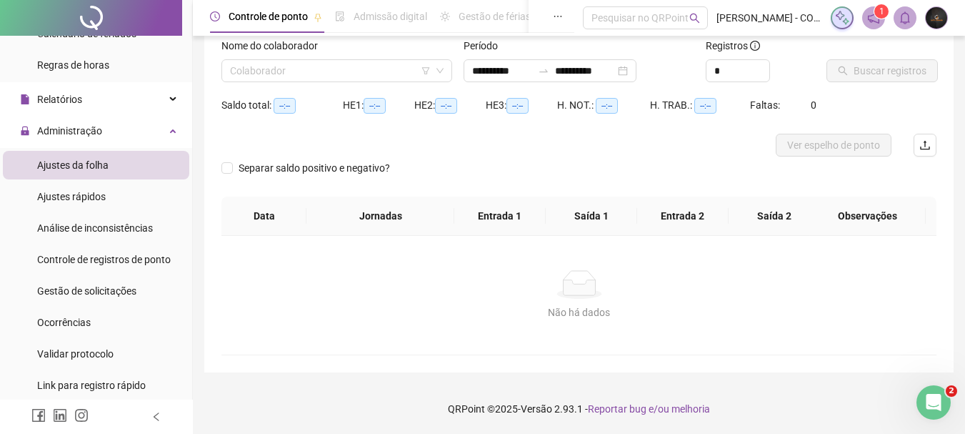
scroll to position [94, 0]
type input "**********"
click at [319, 74] on input "search" at bounding box center [330, 70] width 201 height 21
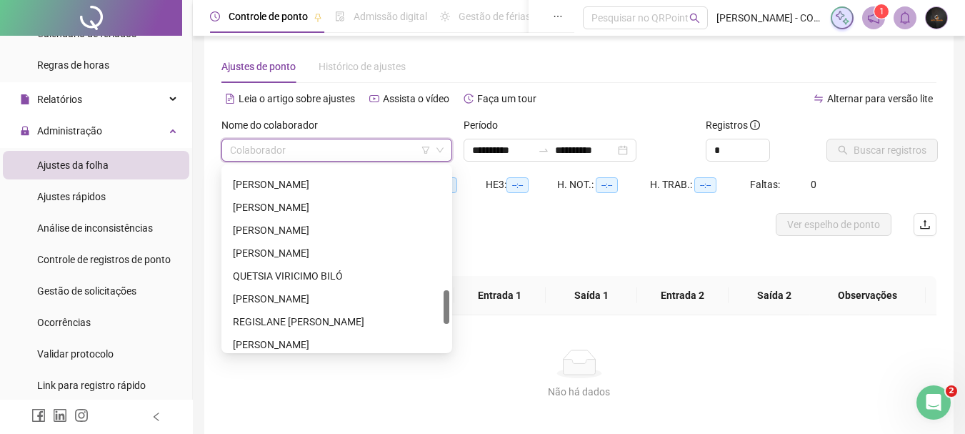
scroll to position [0, 0]
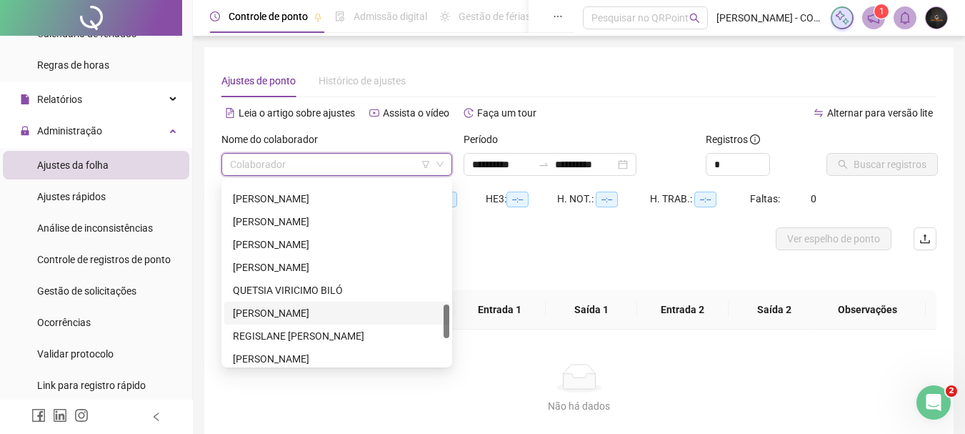
click at [292, 310] on div "[PERSON_NAME]" at bounding box center [337, 313] width 208 height 16
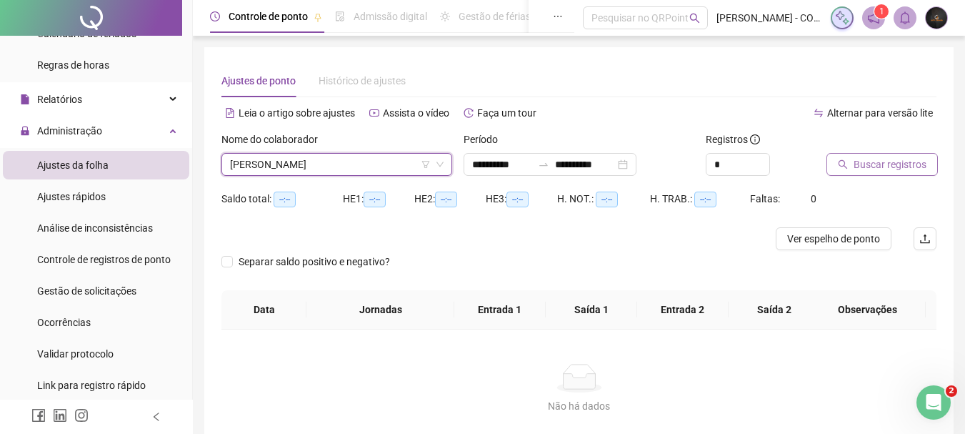
click at [835, 159] on button "Buscar registros" at bounding box center [881, 164] width 111 height 23
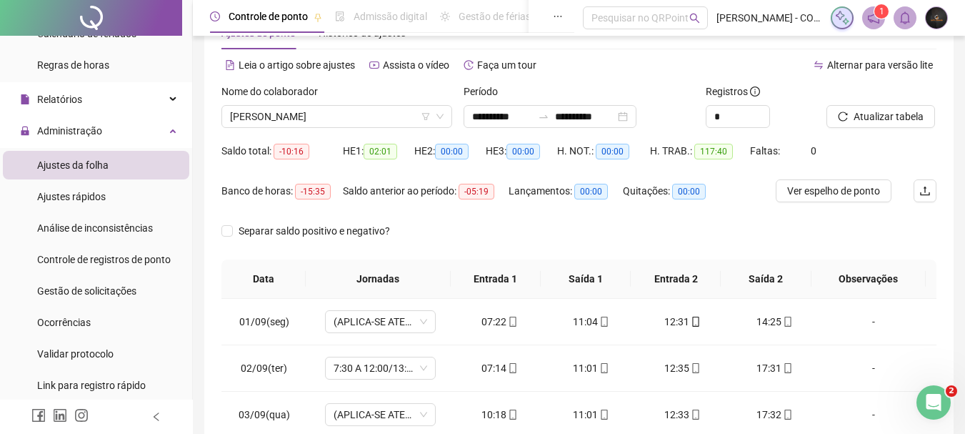
scroll to position [71, 0]
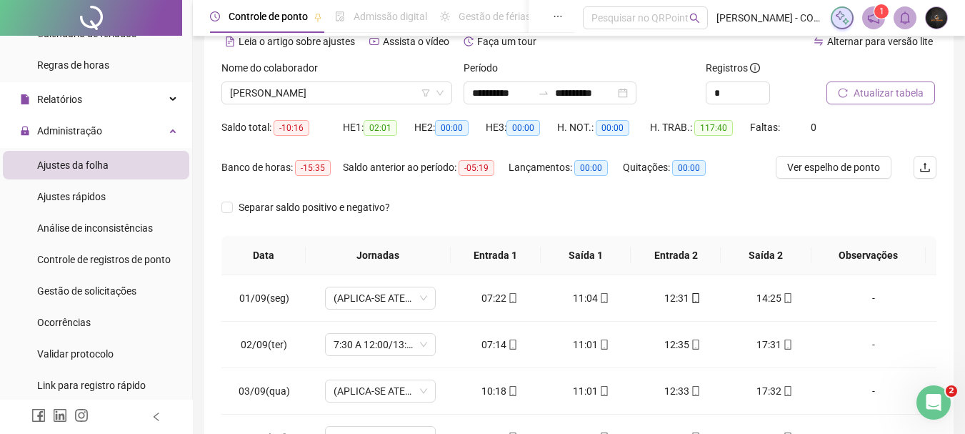
click at [853, 96] on button "Atualizar tabela" at bounding box center [880, 92] width 109 height 23
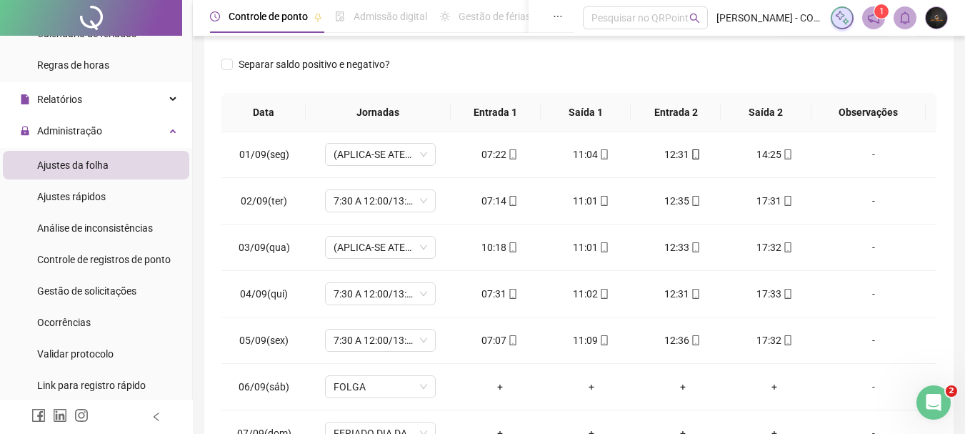
scroll to position [0, 0]
click at [126, 295] on span "Gestão de solicitações" at bounding box center [86, 290] width 99 height 11
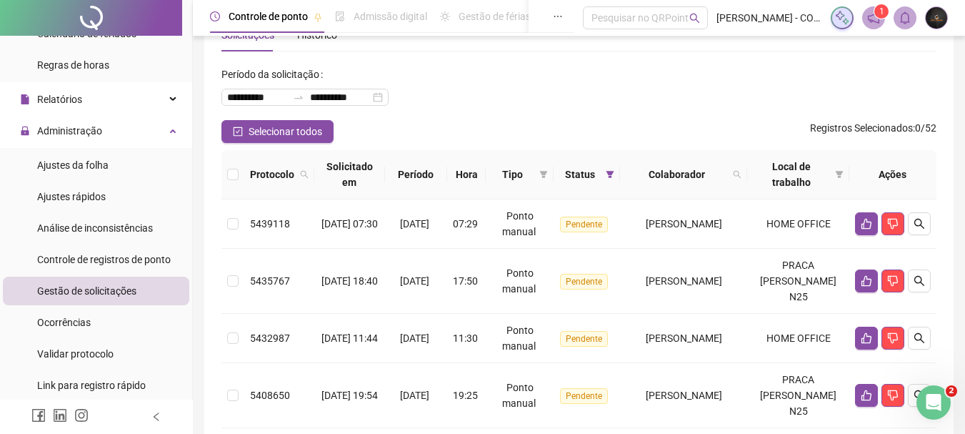
scroll to position [71, 0]
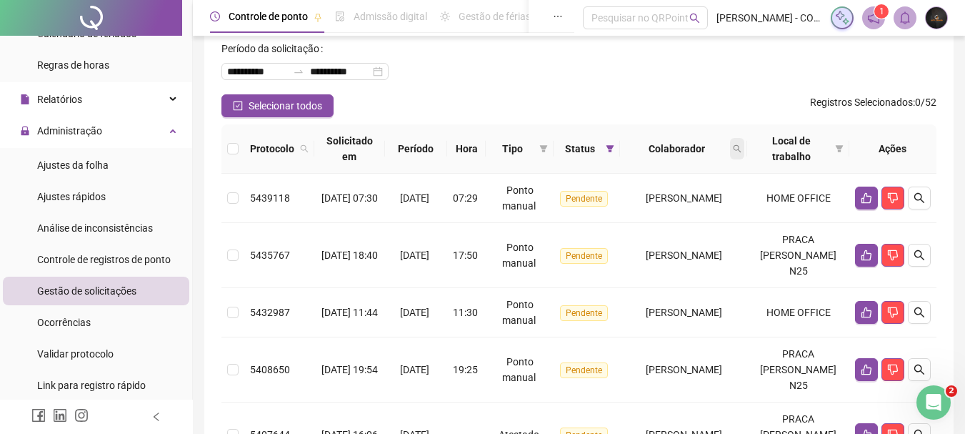
click at [744, 153] on span at bounding box center [737, 148] width 14 height 21
type input "******"
click at [678, 201] on span "Buscar" at bounding box center [678, 205] width 31 height 16
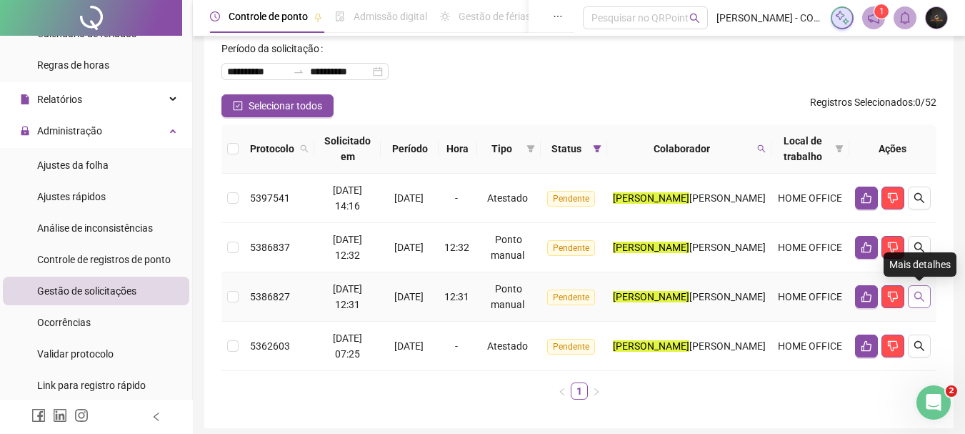
click at [922, 298] on icon "search" at bounding box center [919, 296] width 11 height 11
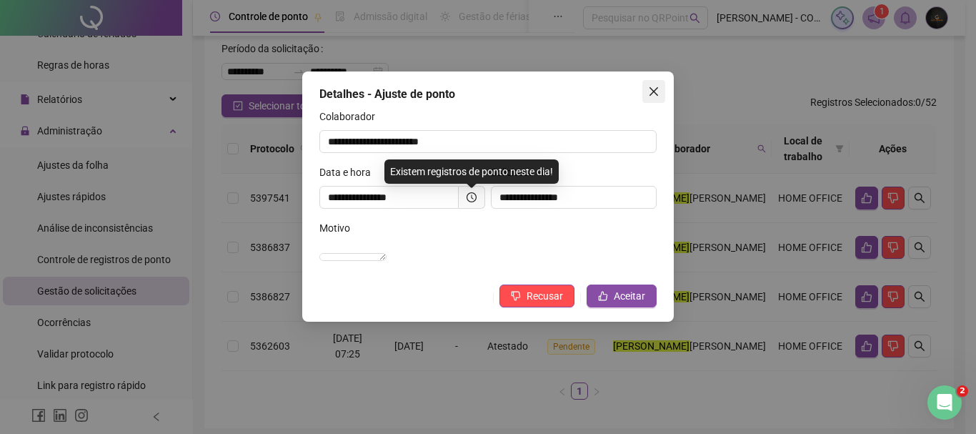
click at [649, 98] on button "Close" at bounding box center [653, 91] width 23 height 23
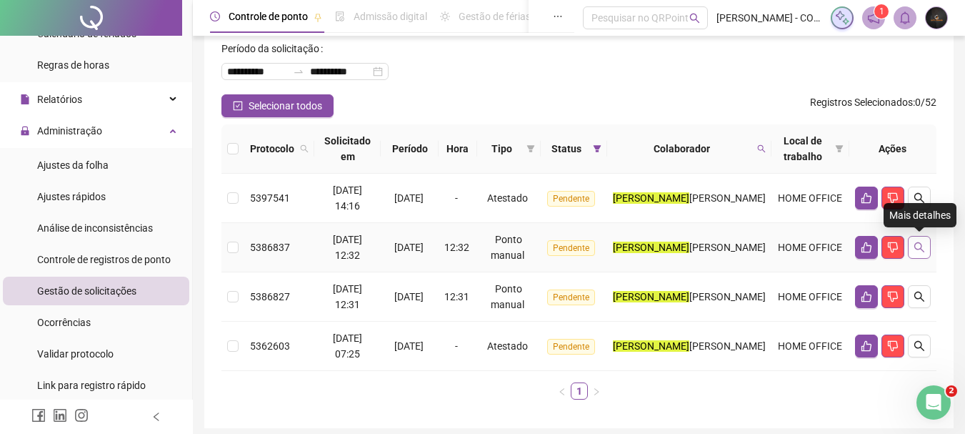
click at [917, 246] on icon "search" at bounding box center [919, 246] width 11 height 11
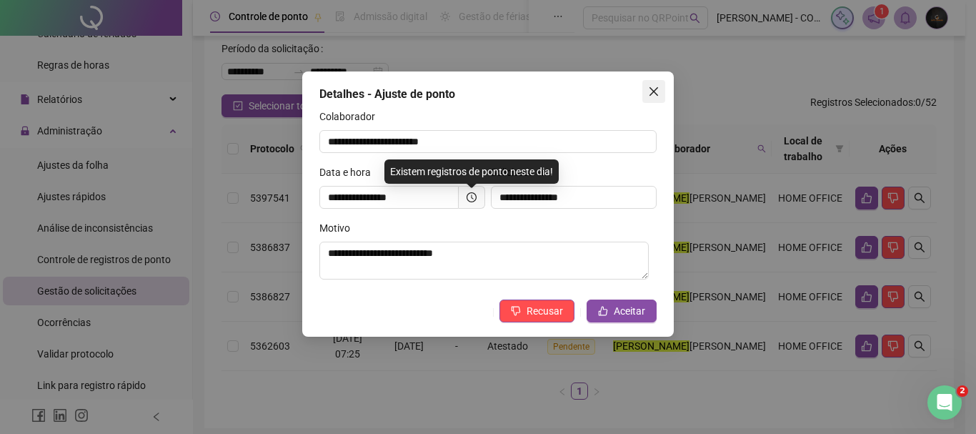
click at [659, 94] on icon "close" at bounding box center [653, 91] width 11 height 11
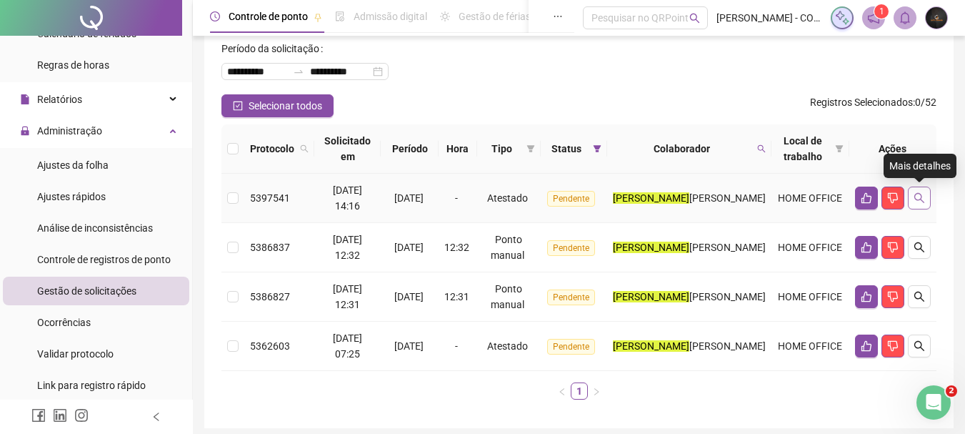
click at [915, 199] on icon "search" at bounding box center [919, 198] width 10 height 10
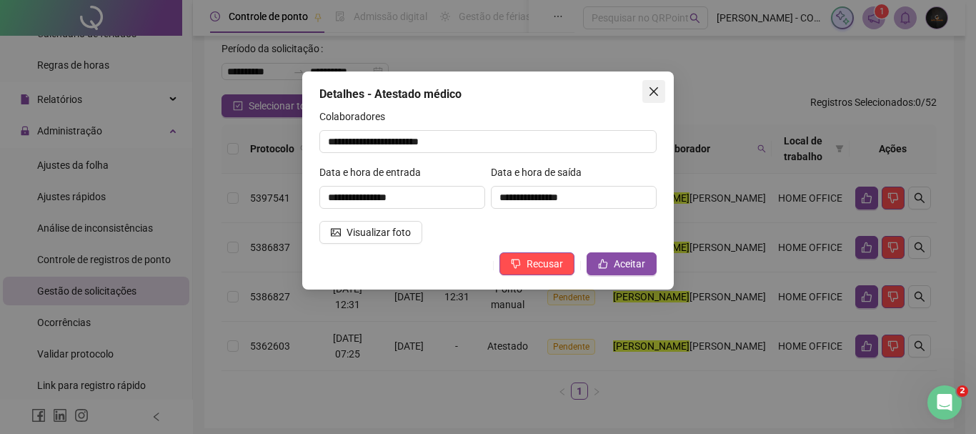
click at [651, 93] on icon "close" at bounding box center [653, 91] width 9 height 9
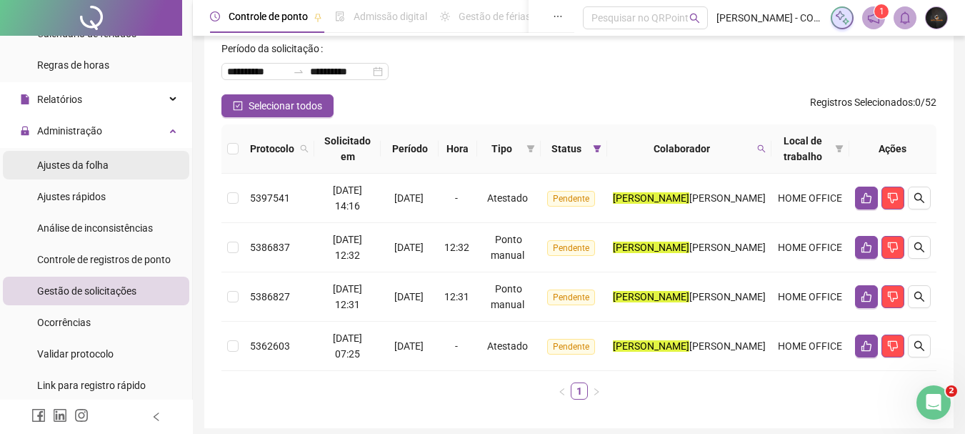
click at [98, 156] on div "Ajustes da folha" at bounding box center [72, 165] width 71 height 29
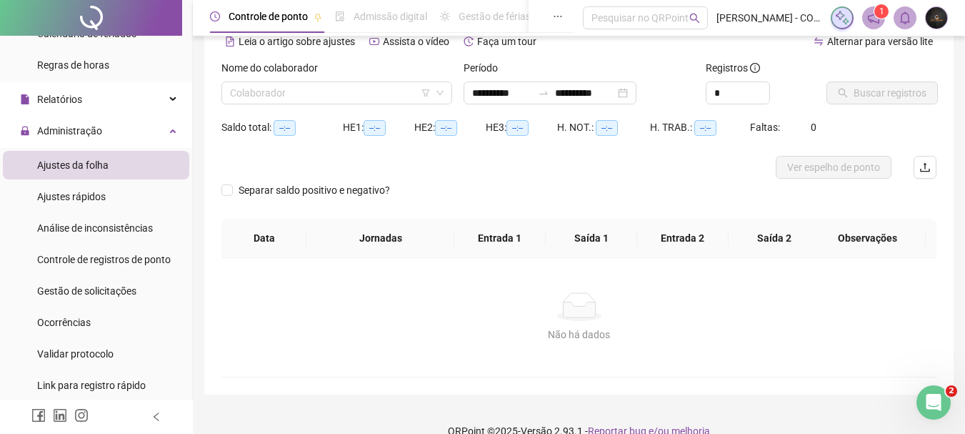
type input "**********"
click at [349, 99] on input "search" at bounding box center [330, 92] width 201 height 21
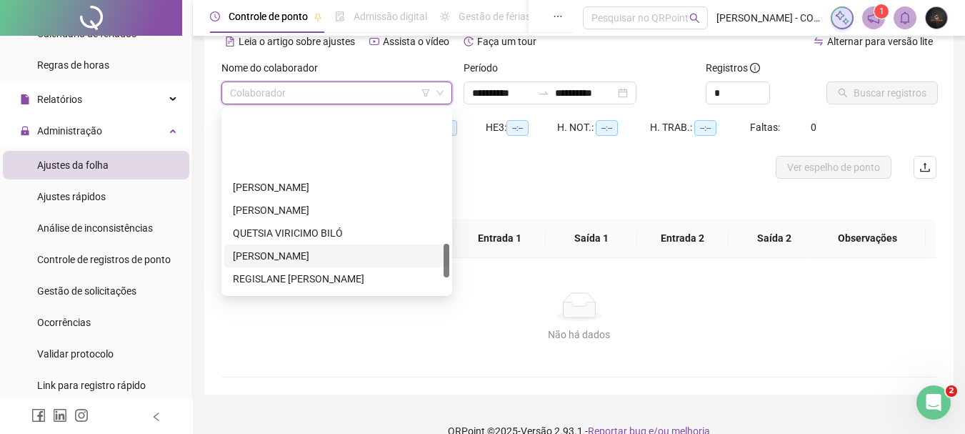
scroll to position [714, 0]
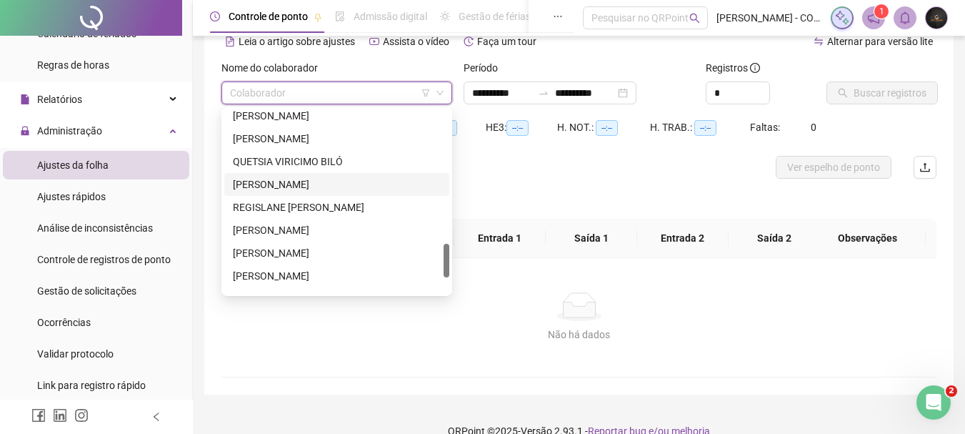
click at [317, 181] on div "[PERSON_NAME]" at bounding box center [337, 184] width 208 height 16
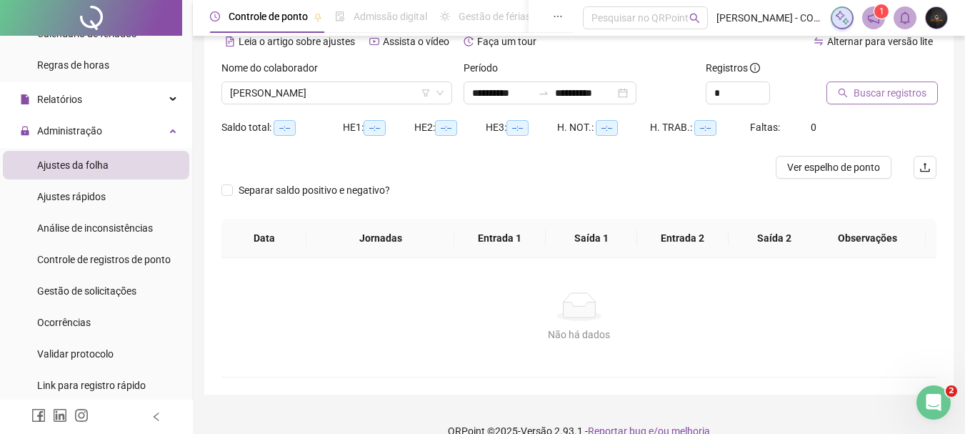
click at [917, 94] on span "Buscar registros" at bounding box center [890, 93] width 73 height 16
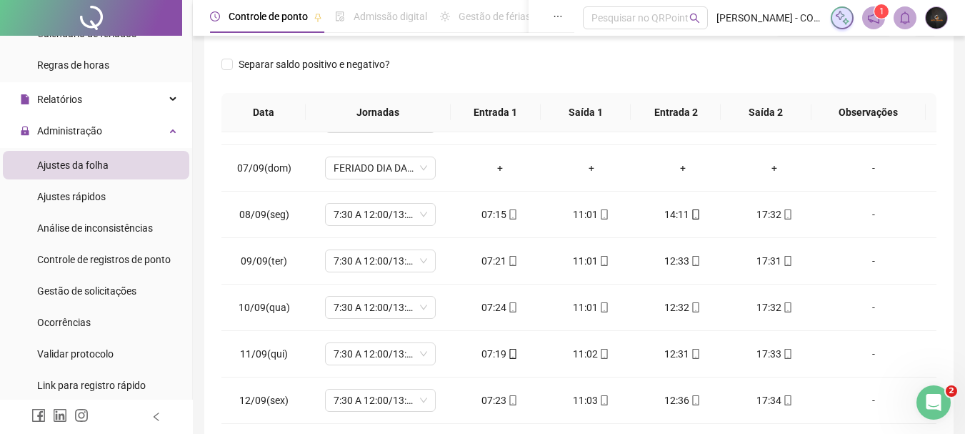
scroll to position [286, 0]
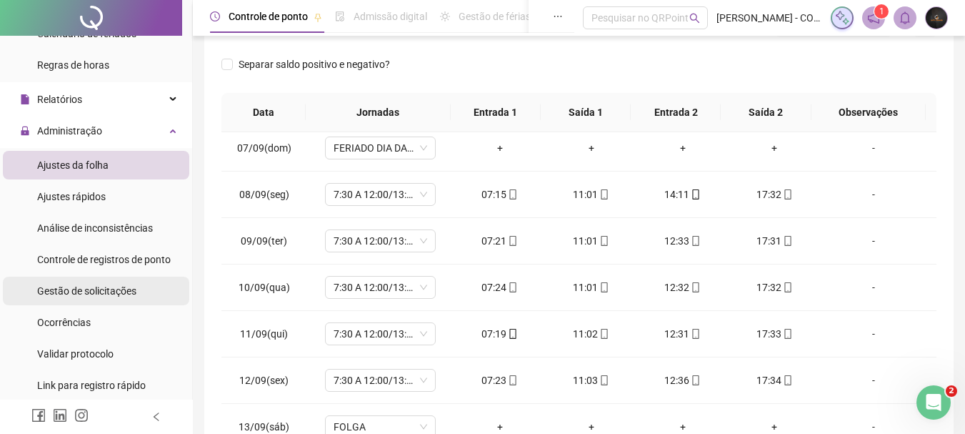
click at [113, 296] on span "Gestão de solicitações" at bounding box center [86, 290] width 99 height 11
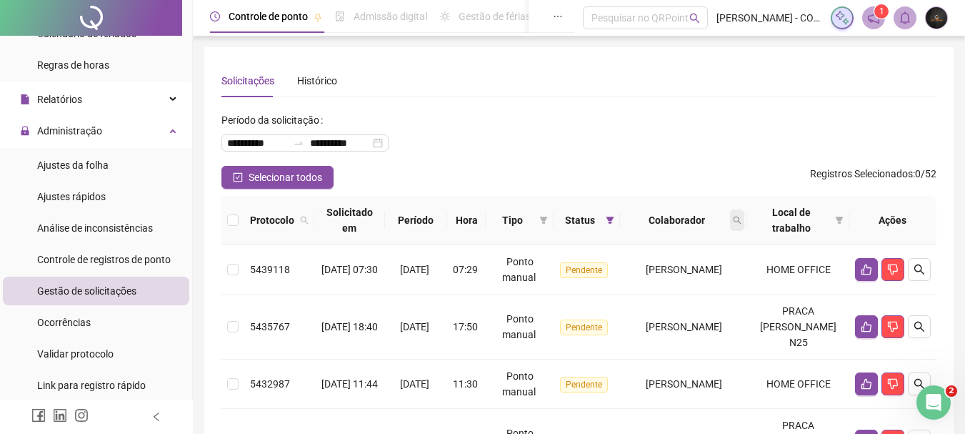
click at [741, 220] on icon "search" at bounding box center [737, 220] width 9 height 9
type input "******"
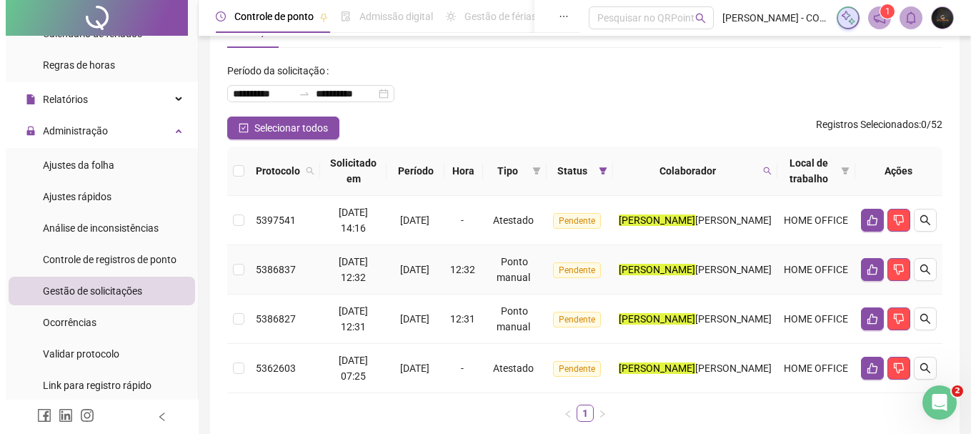
scroll to position [127, 0]
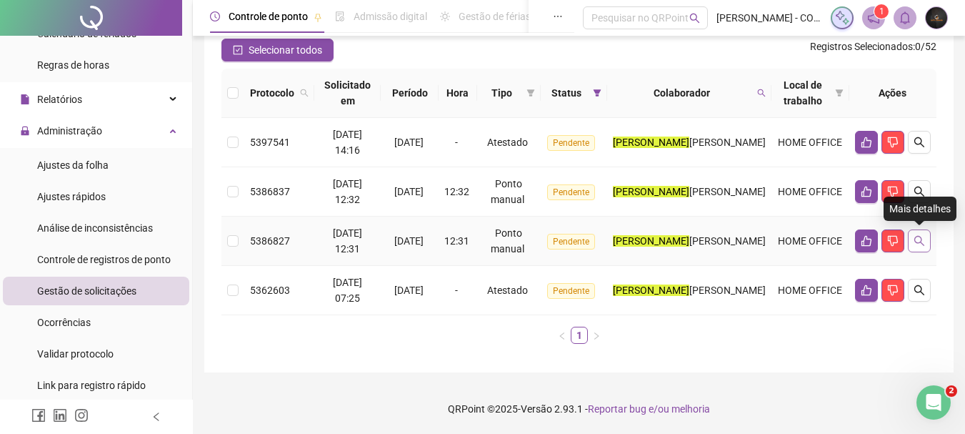
click at [922, 241] on icon "search" at bounding box center [919, 241] width 10 height 10
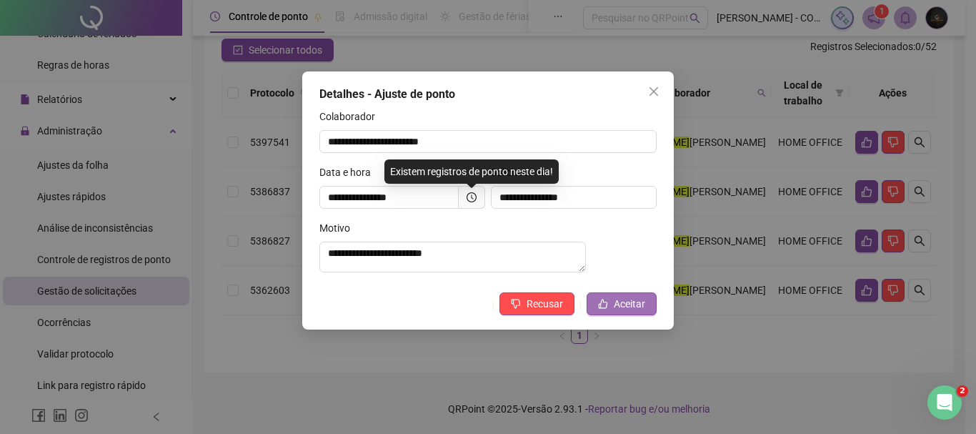
click at [634, 311] on span "Aceitar" at bounding box center [629, 304] width 31 height 16
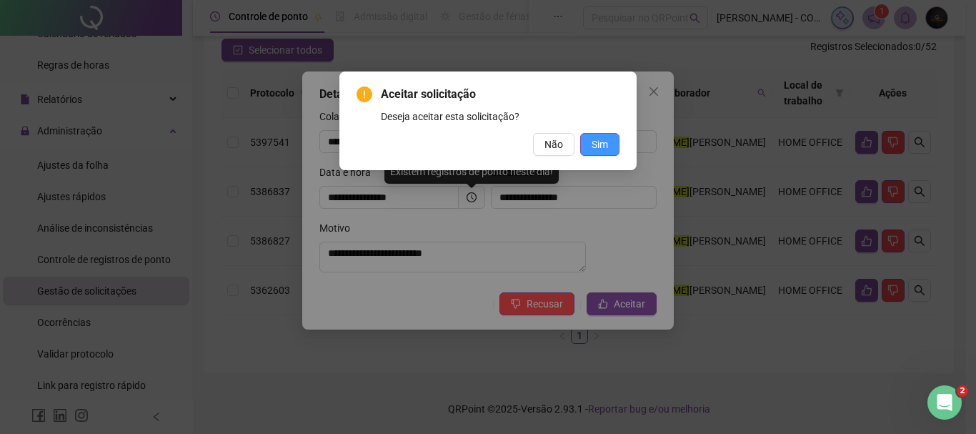
click at [601, 140] on span "Sim" at bounding box center [599, 144] width 16 height 16
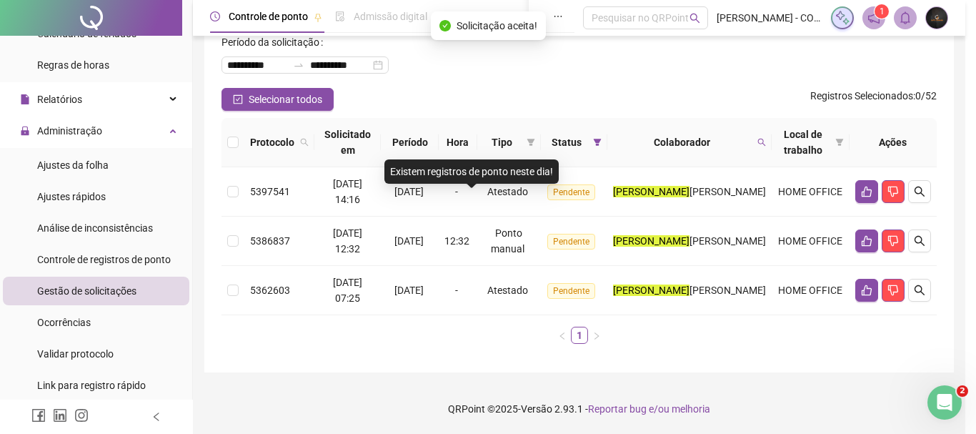
scroll to position [78, 0]
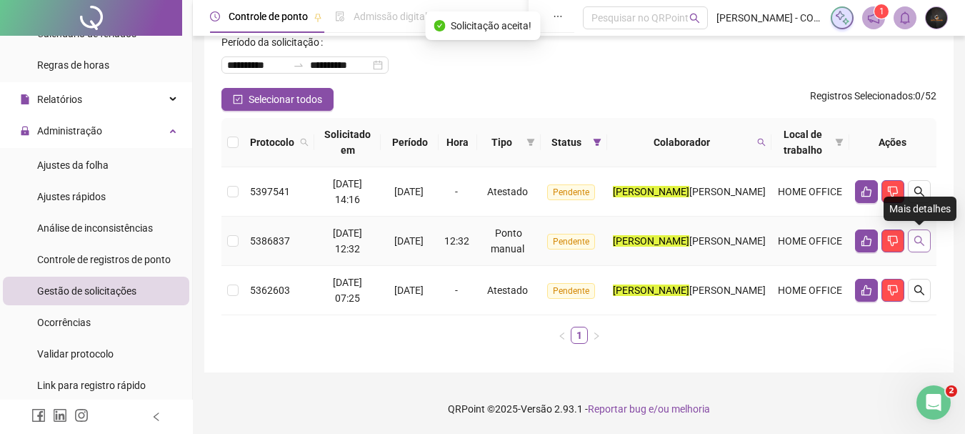
click at [914, 244] on icon "search" at bounding box center [919, 240] width 11 height 11
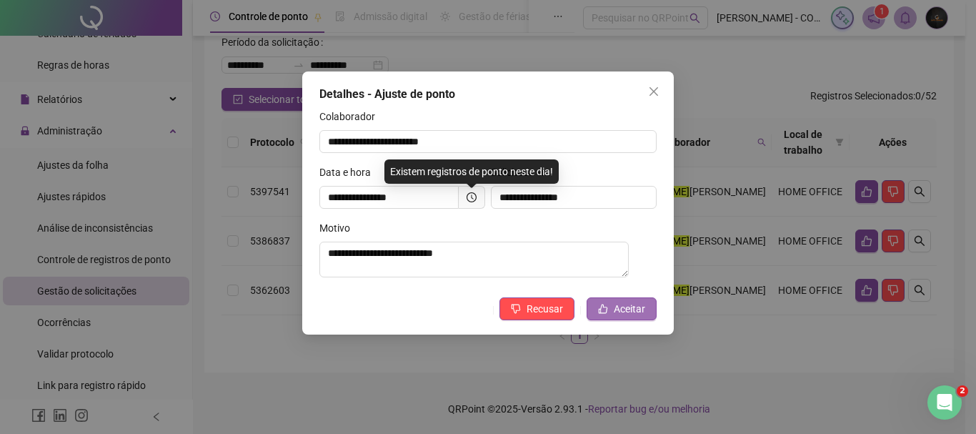
click at [634, 309] on span "Aceitar" at bounding box center [629, 309] width 31 height 16
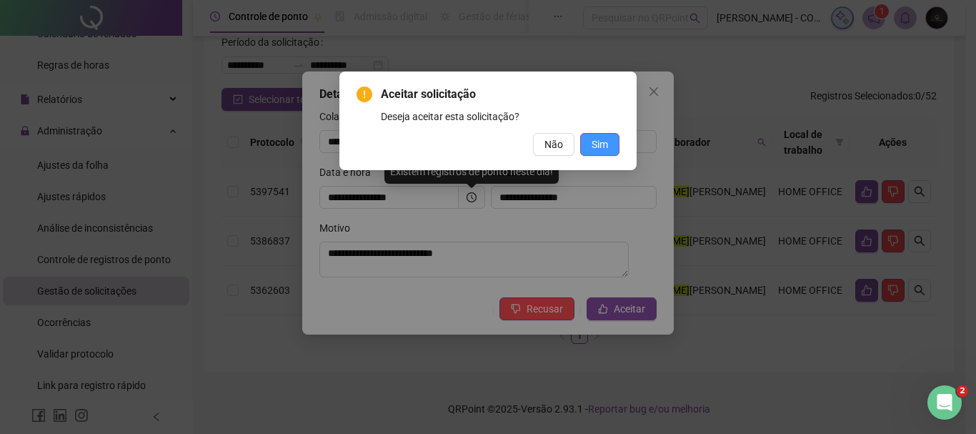
click at [600, 140] on span "Sim" at bounding box center [599, 144] width 16 height 16
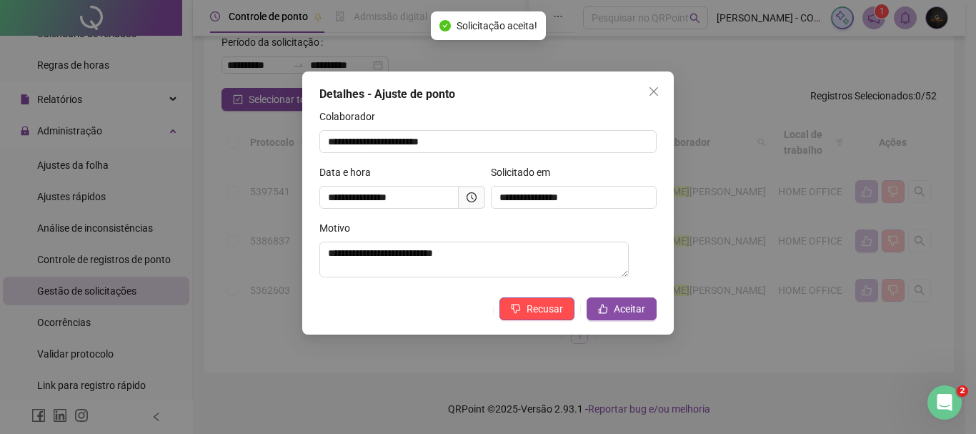
scroll to position [29, 0]
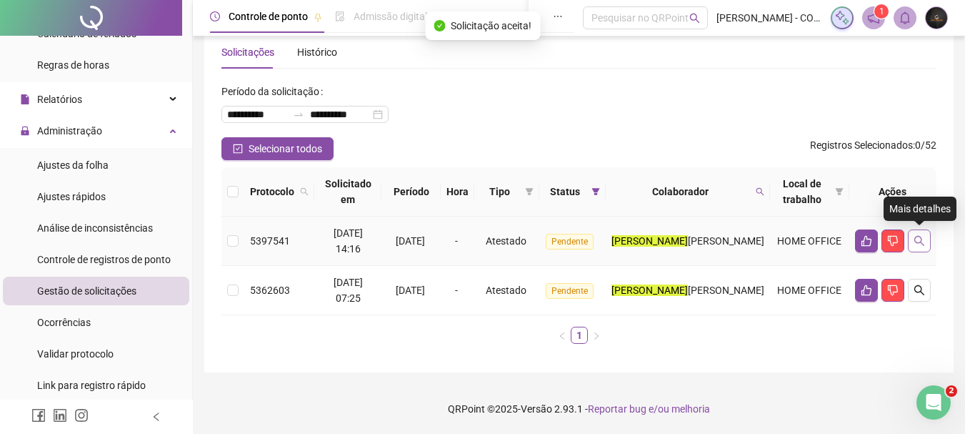
click at [917, 238] on icon "search" at bounding box center [919, 240] width 11 height 11
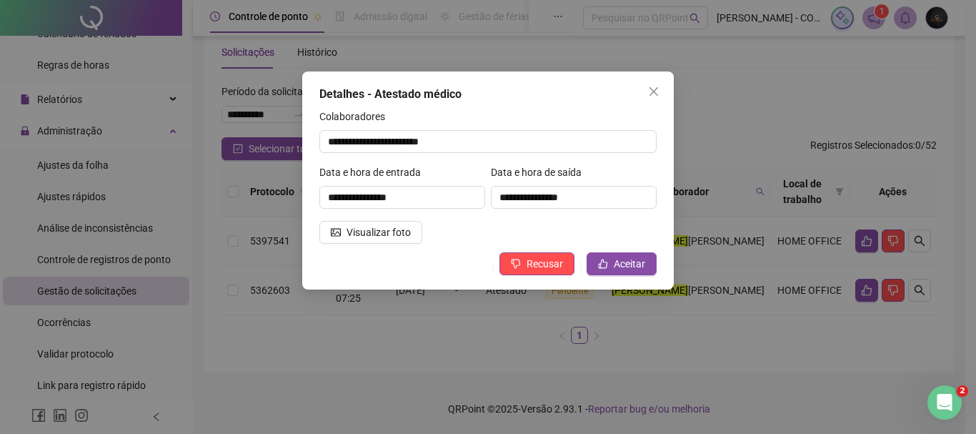
click at [384, 219] on div "**********" at bounding box center [401, 192] width 171 height 56
click at [384, 229] on span "Visualizar foto" at bounding box center [378, 232] width 64 height 16
click at [630, 257] on span "Aceitar" at bounding box center [629, 264] width 31 height 16
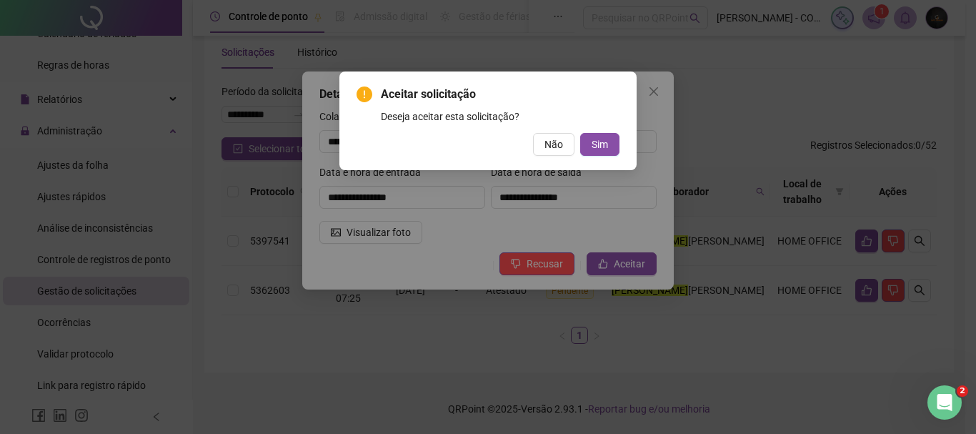
click at [600, 119] on div "Deseja aceitar esta solicitação?" at bounding box center [500, 117] width 239 height 16
click at [601, 132] on div "Aceitar solicitação Deseja aceitar esta solicitação? Não Sim" at bounding box center [487, 121] width 263 height 70
click at [598, 142] on span "Sim" at bounding box center [599, 144] width 16 height 16
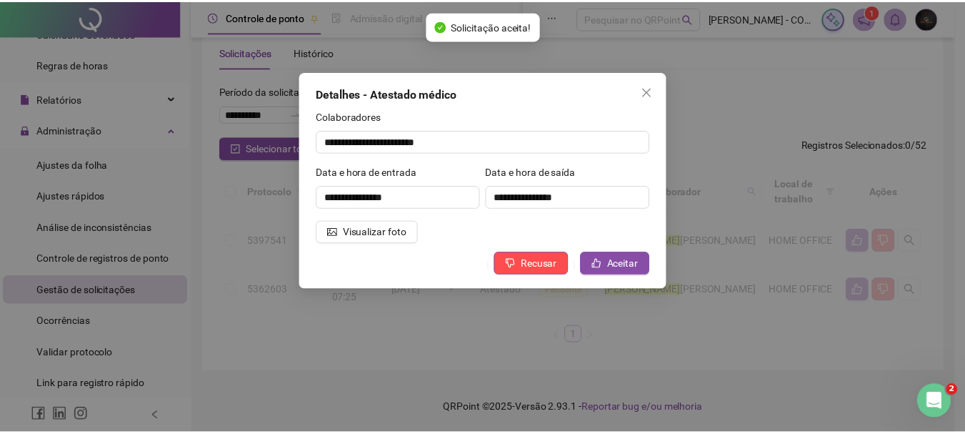
scroll to position [0, 0]
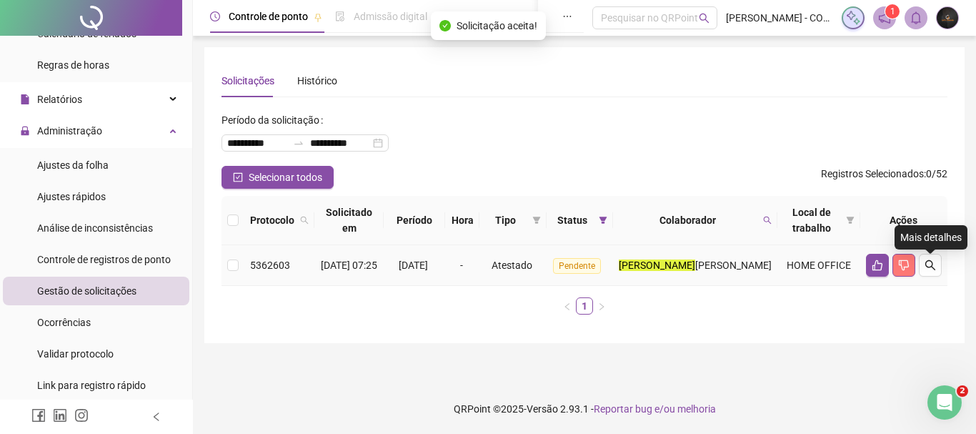
click at [902, 266] on icon "dislike" at bounding box center [903, 264] width 11 height 11
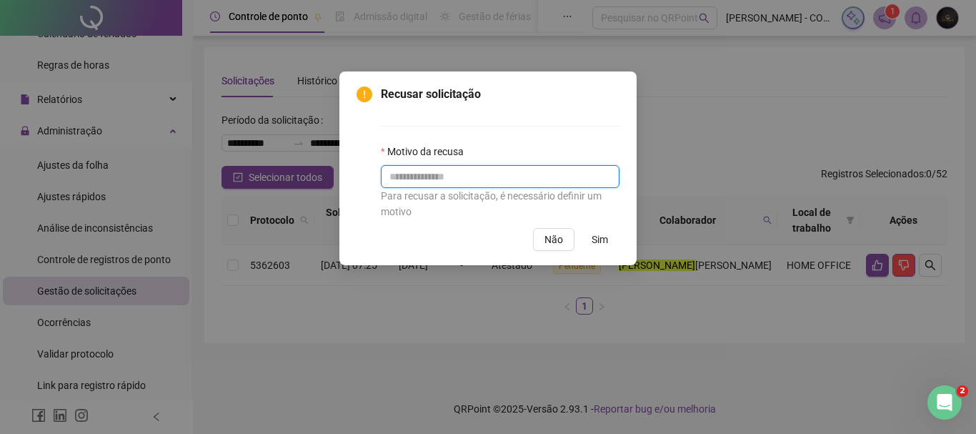
click at [485, 174] on input "text" at bounding box center [500, 176] width 239 height 23
type input "*********"
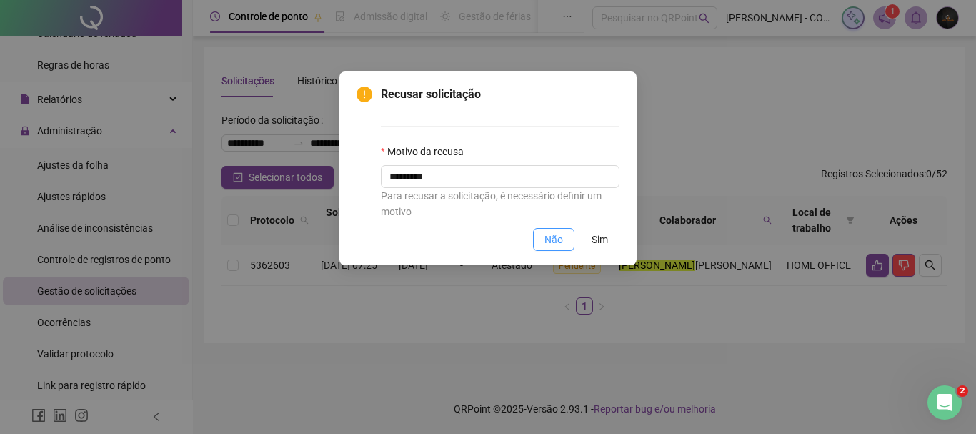
click at [556, 236] on span "Não" at bounding box center [553, 239] width 19 height 16
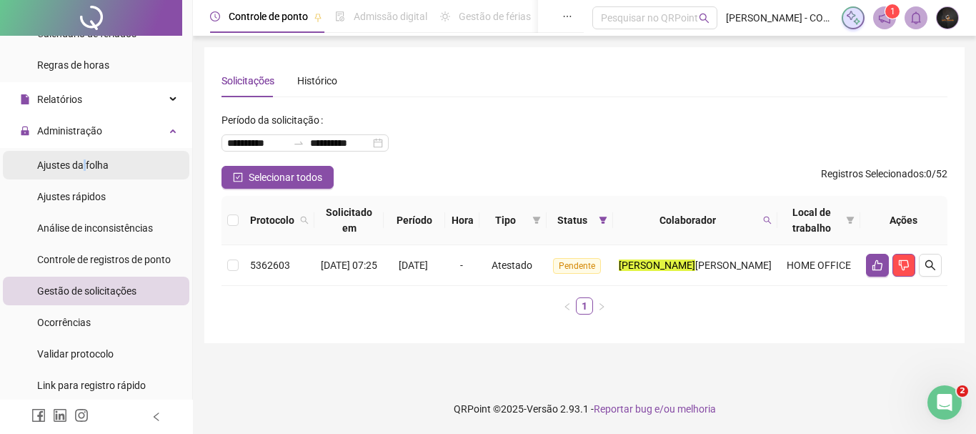
click at [85, 166] on span "Ajustes da folha" at bounding box center [72, 164] width 71 height 11
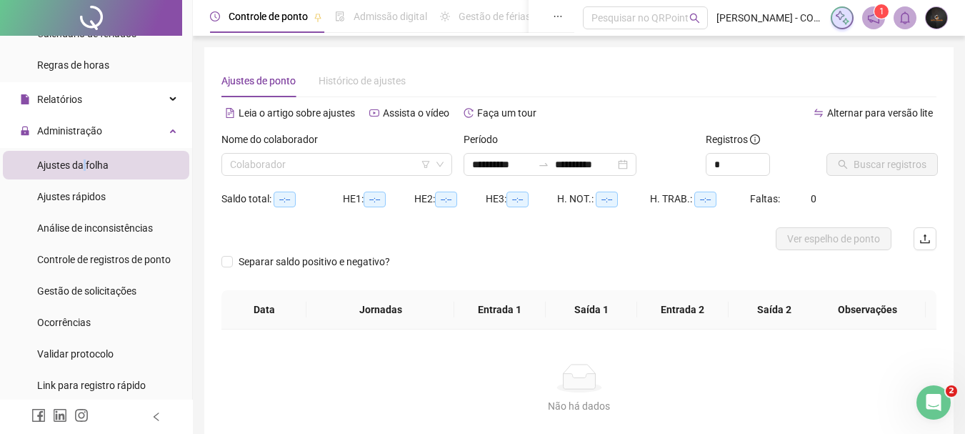
type input "**********"
click at [378, 166] on input "search" at bounding box center [330, 164] width 201 height 21
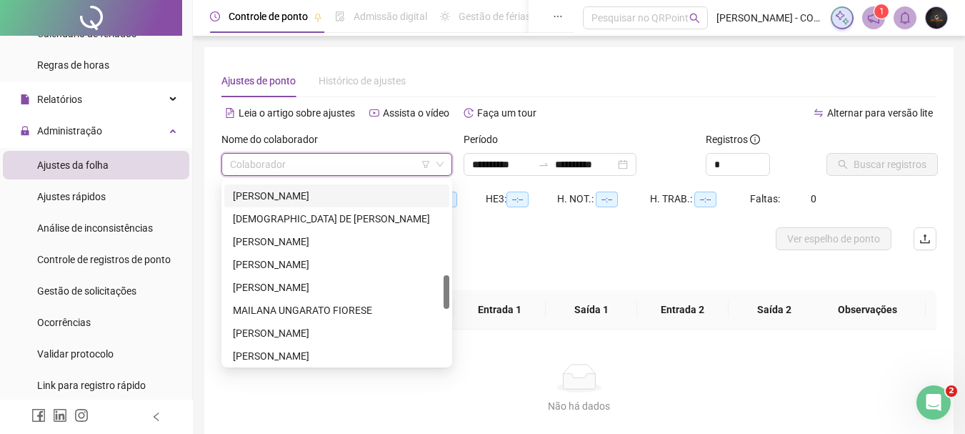
scroll to position [643, 0]
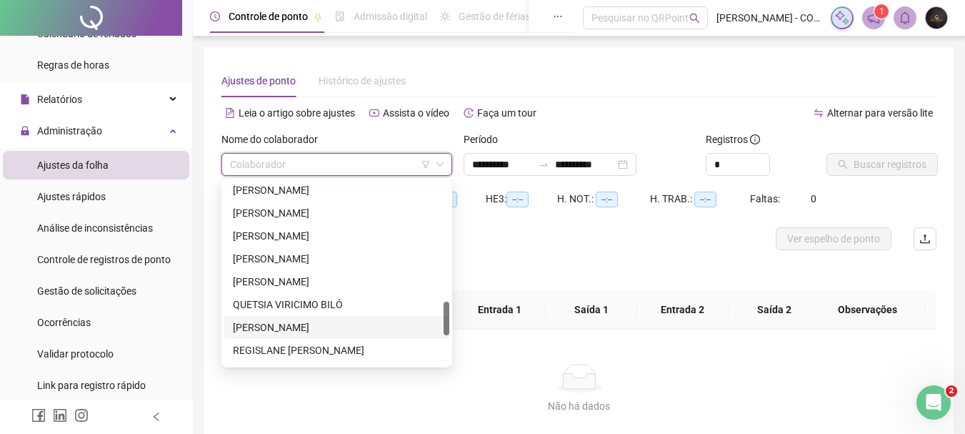
click at [330, 330] on div "[PERSON_NAME]" at bounding box center [337, 327] width 208 height 16
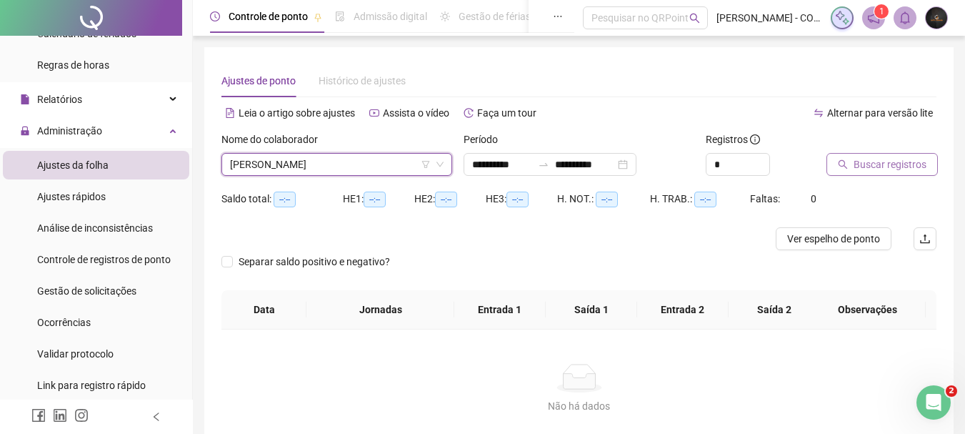
click at [877, 164] on span "Buscar registros" at bounding box center [890, 164] width 73 height 16
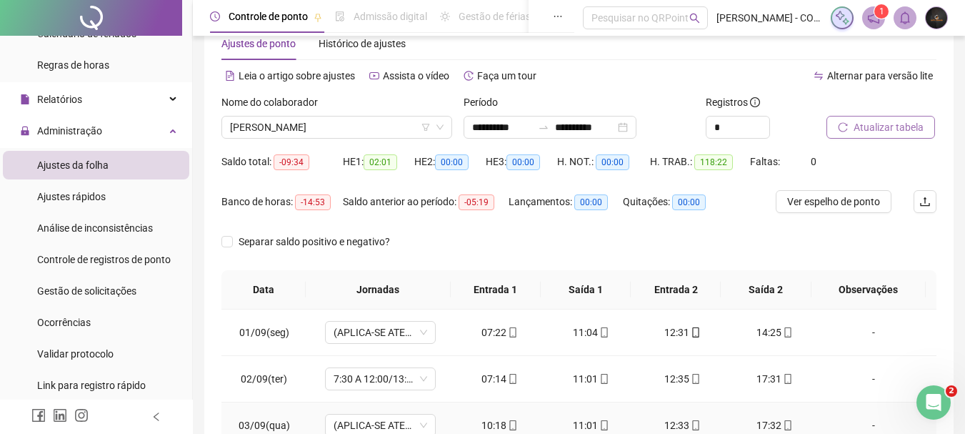
scroll to position [0, 0]
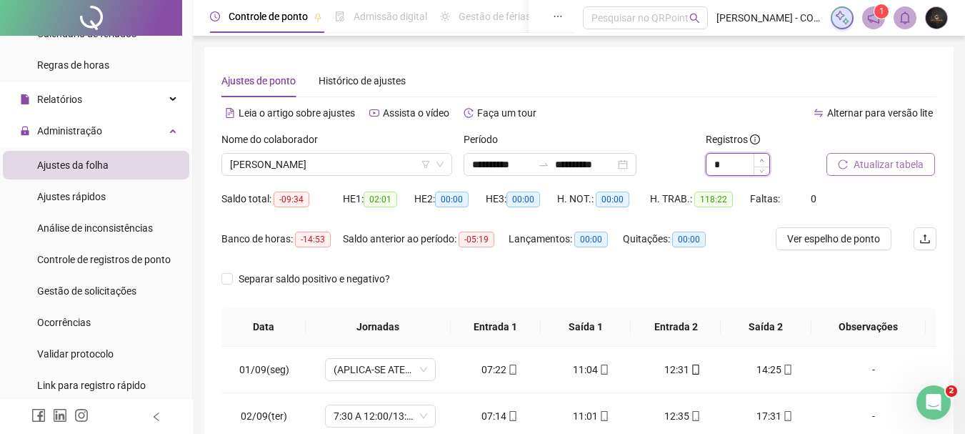
click at [761, 160] on icon "up" at bounding box center [761, 160] width 5 height 5
type input "*"
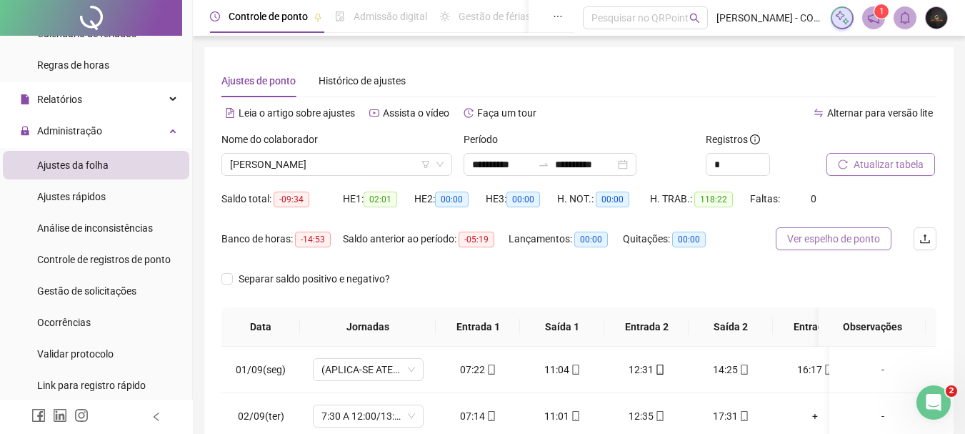
click at [856, 231] on span "Ver espelho de ponto" at bounding box center [833, 239] width 93 height 16
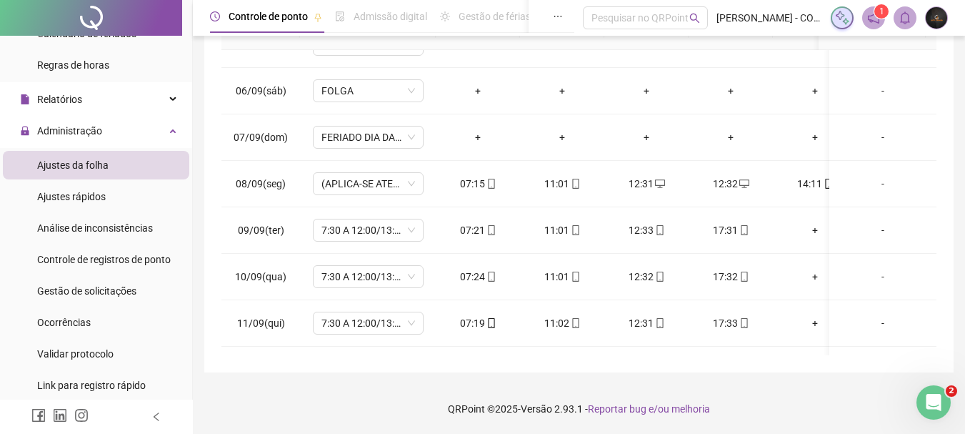
click at [935, 26] on img at bounding box center [936, 17] width 21 height 21
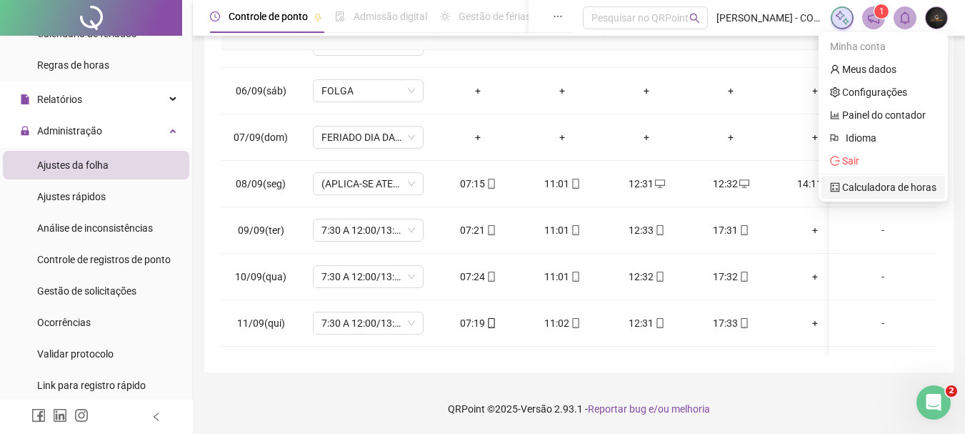
click at [889, 183] on link "Calculadora de horas" at bounding box center [883, 186] width 106 height 11
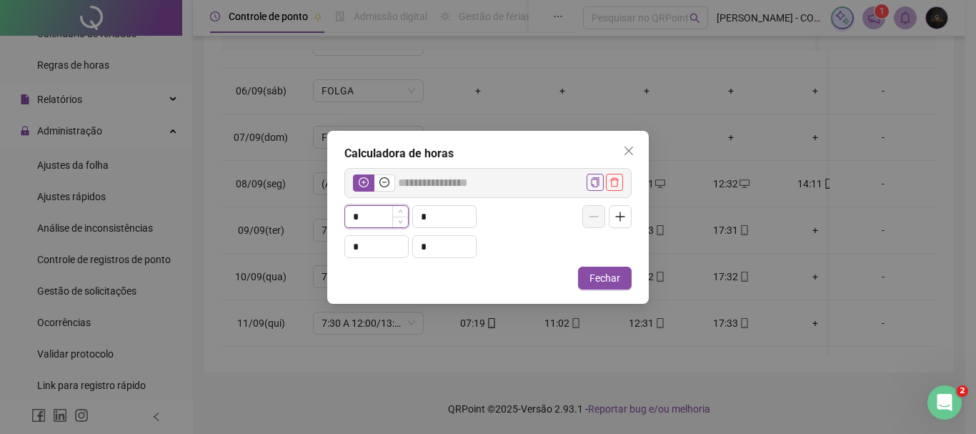
click at [364, 221] on input "*" at bounding box center [376, 216] width 63 height 21
type input "*****"
type input "*"
type input "*****"
type input "**"
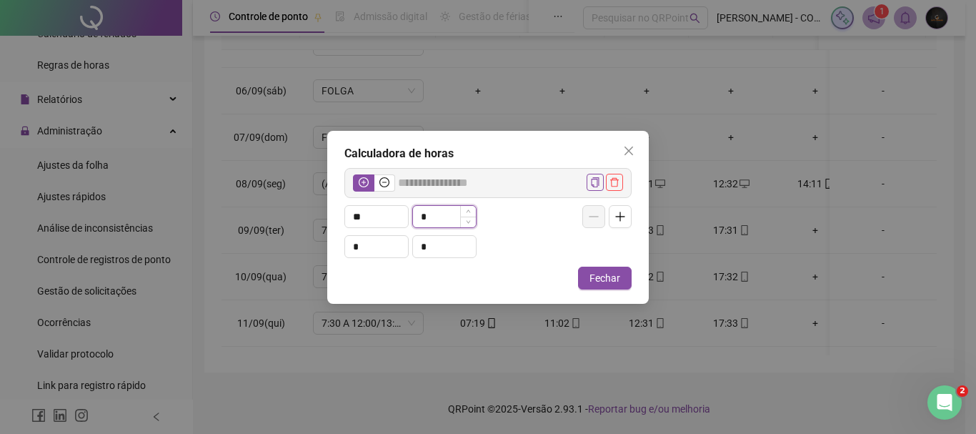
drag, startPoint x: 429, startPoint y: 214, endPoint x: 412, endPoint y: 215, distance: 17.2
click at [412, 215] on div "*" at bounding box center [444, 216] width 64 height 23
type input "*****"
type input "*"
type input "*****"
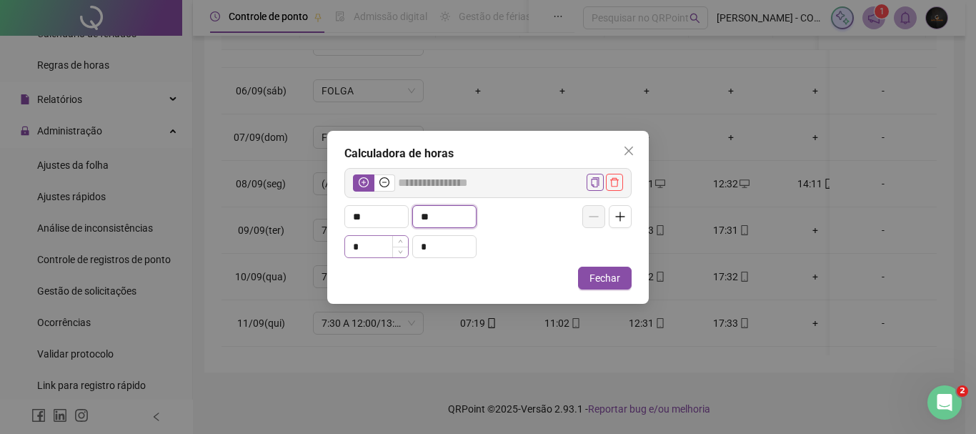
type input "**"
drag, startPoint x: 375, startPoint y: 241, endPoint x: 353, endPoint y: 241, distance: 22.1
click at [347, 242] on input "*" at bounding box center [376, 246] width 63 height 21
type input "*****"
type input "*"
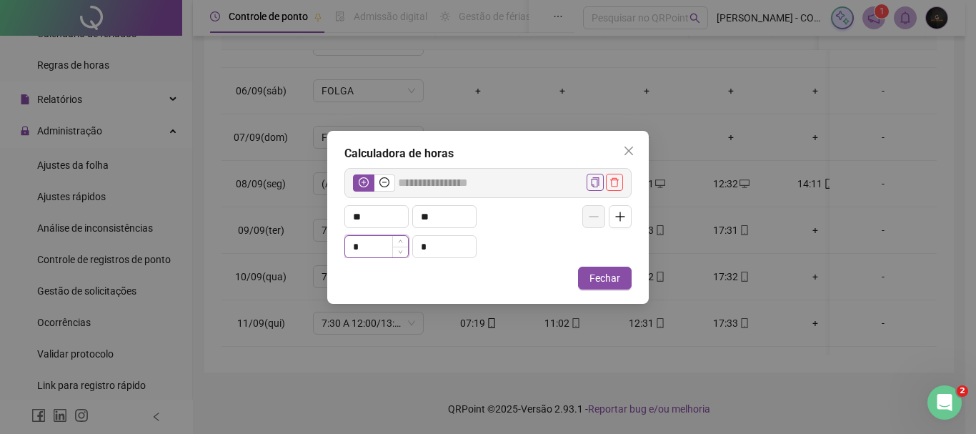
type input "*****"
type input "**"
drag, startPoint x: 429, startPoint y: 244, endPoint x: 416, endPoint y: 244, distance: 12.9
click at [416, 244] on input "*" at bounding box center [444, 246] width 63 height 21
type input "*****"
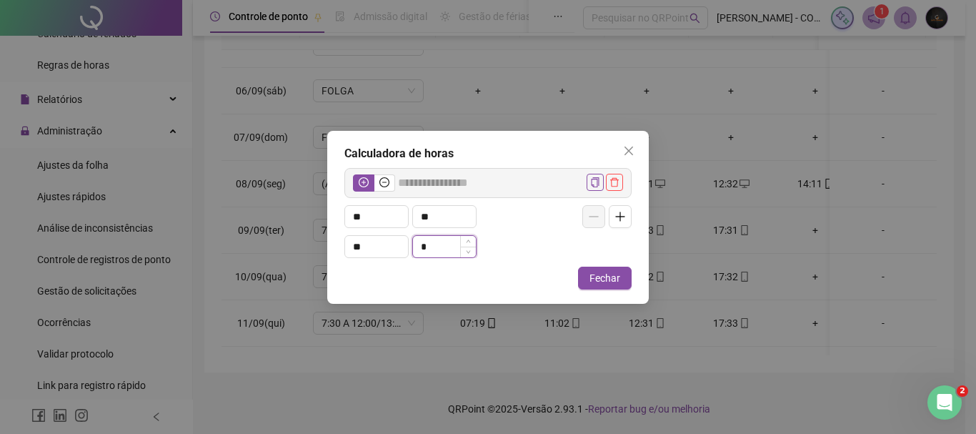
type input "*"
type input "*****"
type input "**"
click at [379, 180] on label at bounding box center [384, 182] width 21 height 17
type input "******"
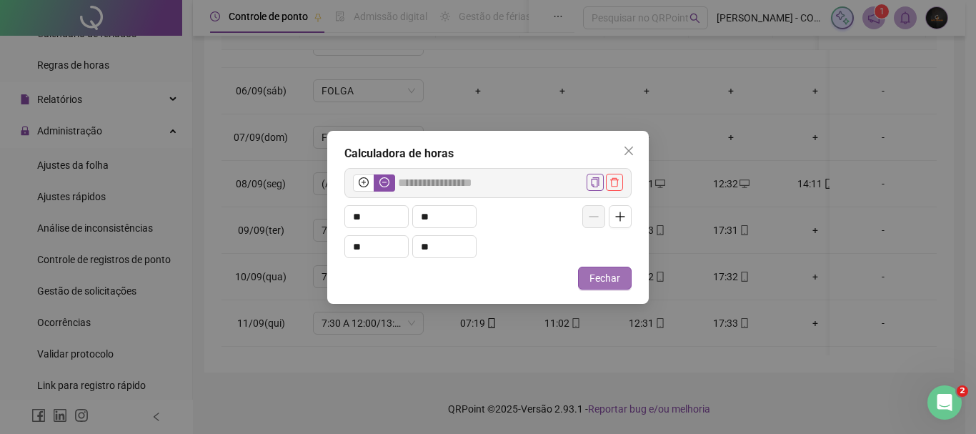
click at [614, 279] on span "Fechar" at bounding box center [604, 278] width 31 height 16
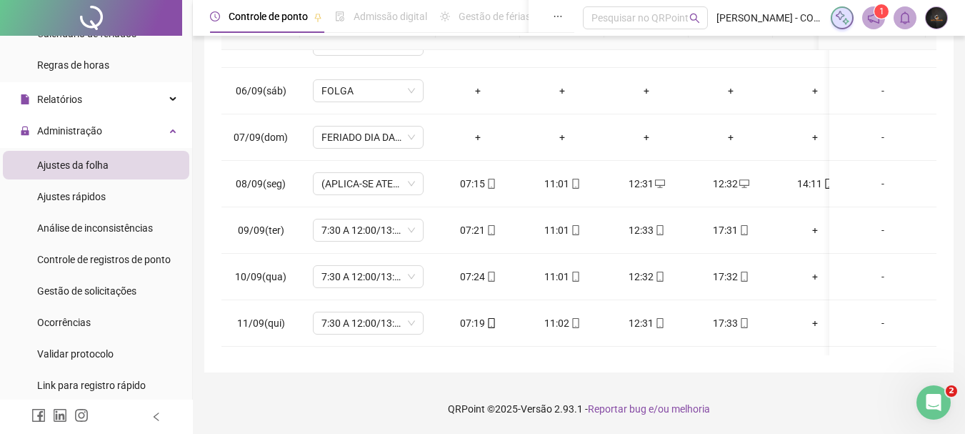
click at [932, 23] on img at bounding box center [936, 17] width 21 height 21
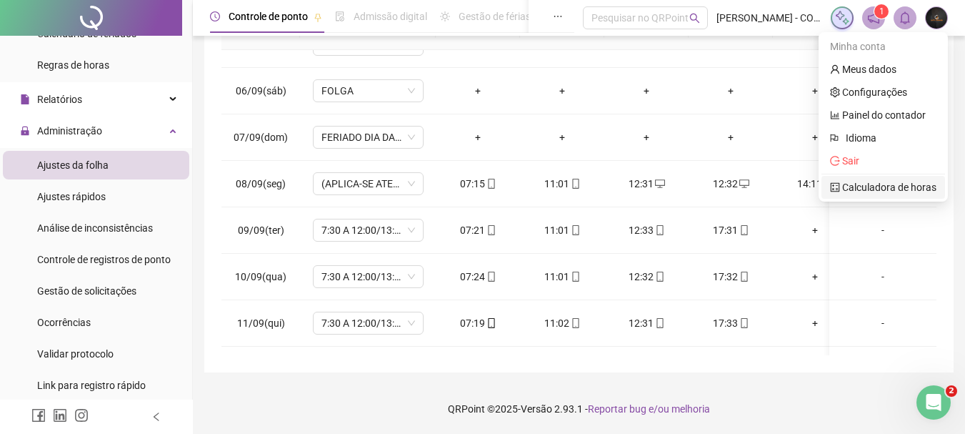
click at [868, 187] on link "Calculadora de horas" at bounding box center [883, 186] width 106 height 11
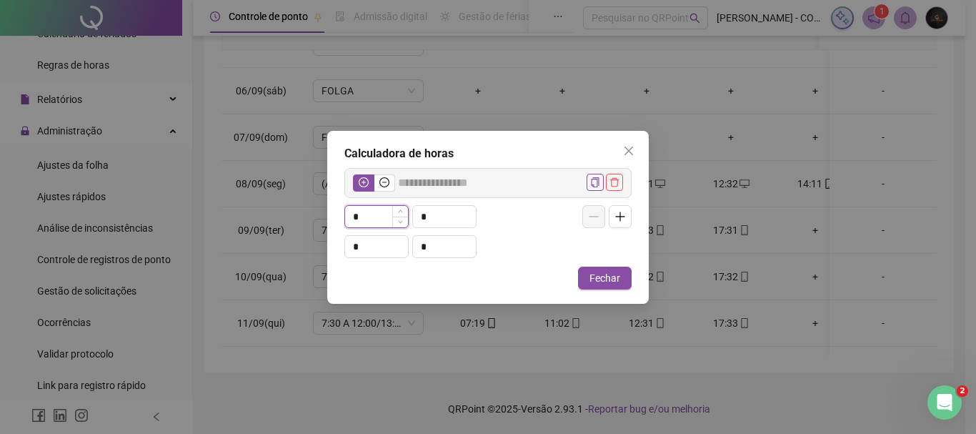
click at [368, 217] on input "*" at bounding box center [376, 216] width 63 height 21
type input "*****"
type input "*"
type input "*****"
type input "**"
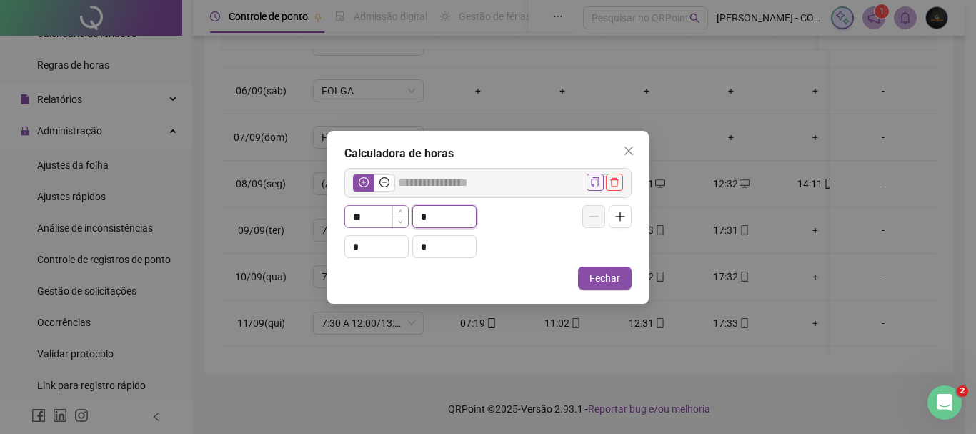
drag, startPoint x: 436, startPoint y: 220, endPoint x: 405, endPoint y: 217, distance: 30.8
click at [405, 217] on div "** *" at bounding box center [439, 216] width 191 height 23
type input "*****"
type input "*"
type input "*****"
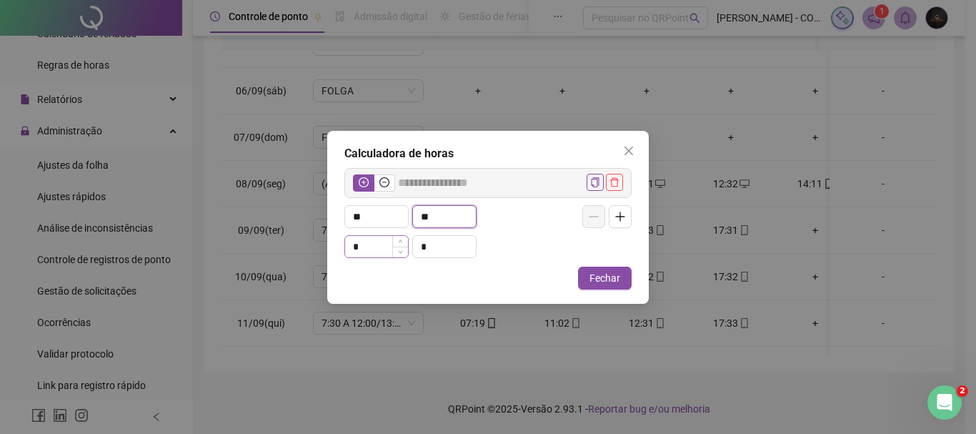
type input "**"
drag, startPoint x: 366, startPoint y: 240, endPoint x: 345, endPoint y: 241, distance: 21.5
click at [345, 241] on input "*" at bounding box center [376, 246] width 63 height 21
type input "*****"
type input "*"
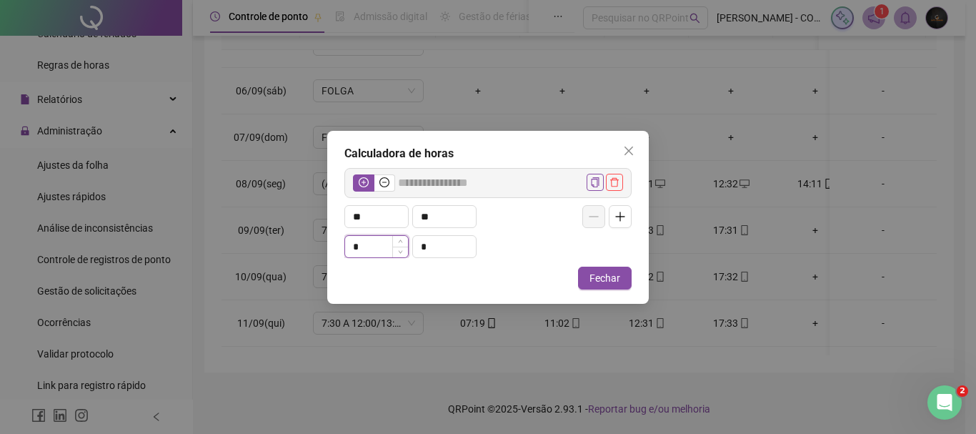
type input "*****"
type input "**"
click at [421, 251] on input "*" at bounding box center [444, 246] width 63 height 21
type input "*****"
type input "*"
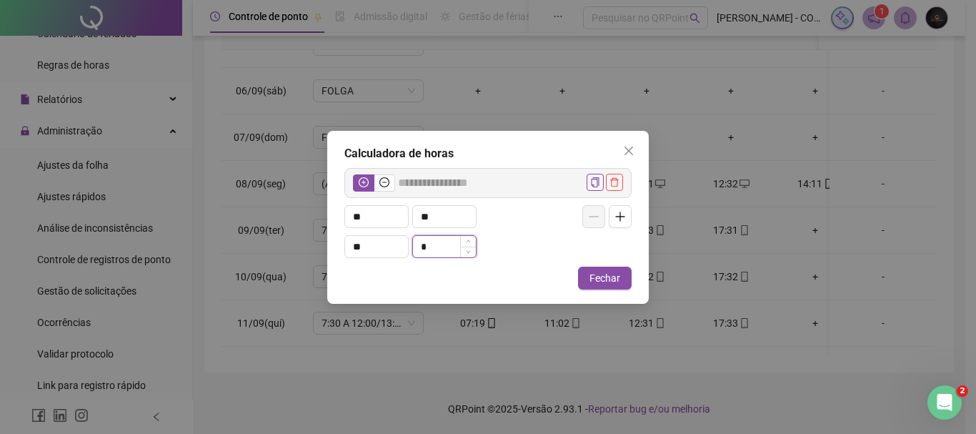
type input "*****"
type input "**"
click at [380, 184] on icon "minus-circle" at bounding box center [384, 182] width 10 height 10
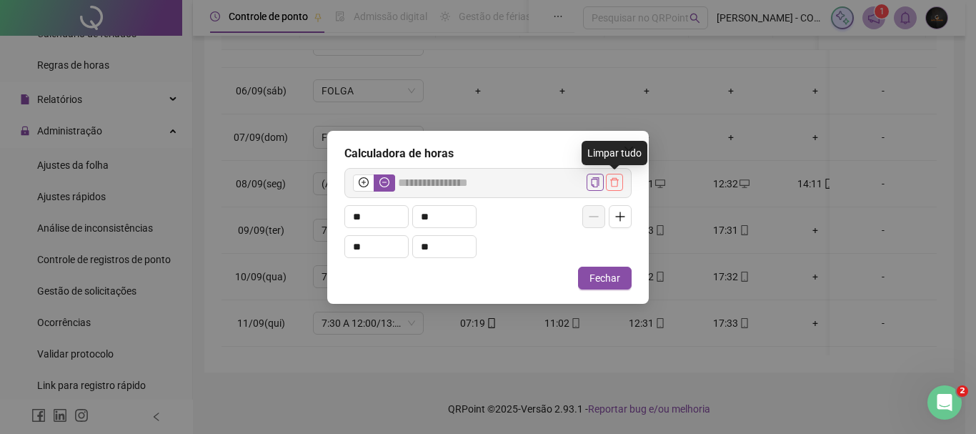
click at [616, 181] on icon "delete" at bounding box center [614, 182] width 10 height 10
type input "*****"
type input "*"
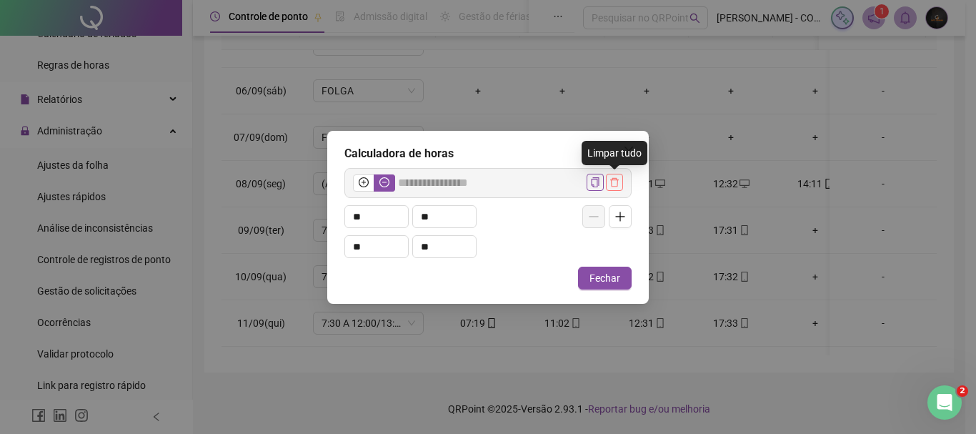
type input "*"
drag, startPoint x: 365, startPoint y: 215, endPoint x: 343, endPoint y: 214, distance: 22.2
click at [343, 214] on div "Calculadora de horas ***** * * * * Fechar" at bounding box center [487, 217] width 321 height 173
click at [453, 213] on input "*" at bounding box center [444, 216] width 63 height 21
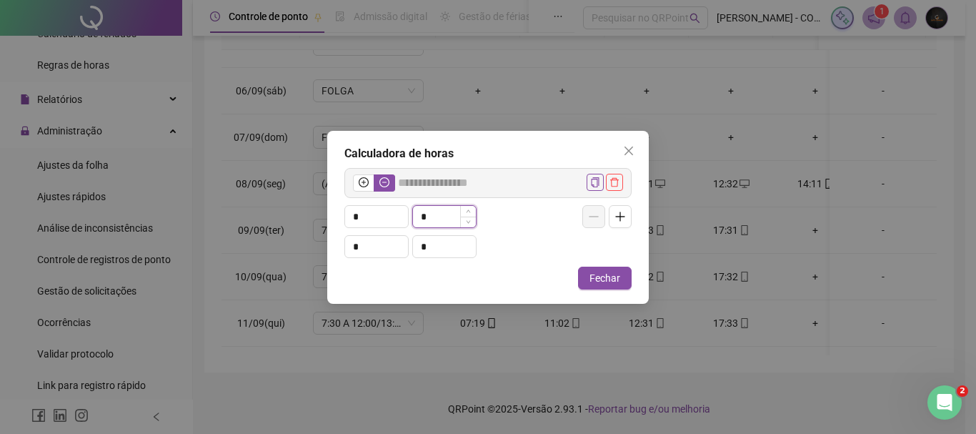
type input "*****"
type input "*"
type input "*****"
type input "**"
click at [433, 247] on input "*" at bounding box center [444, 246] width 63 height 21
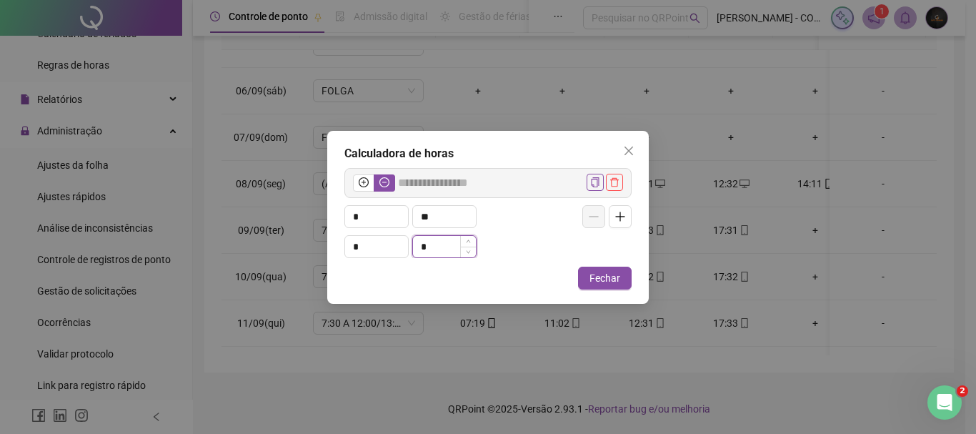
click at [433, 247] on input "*" at bounding box center [444, 246] width 63 height 21
type input "*****"
type input "*"
type input "*****"
type input "**"
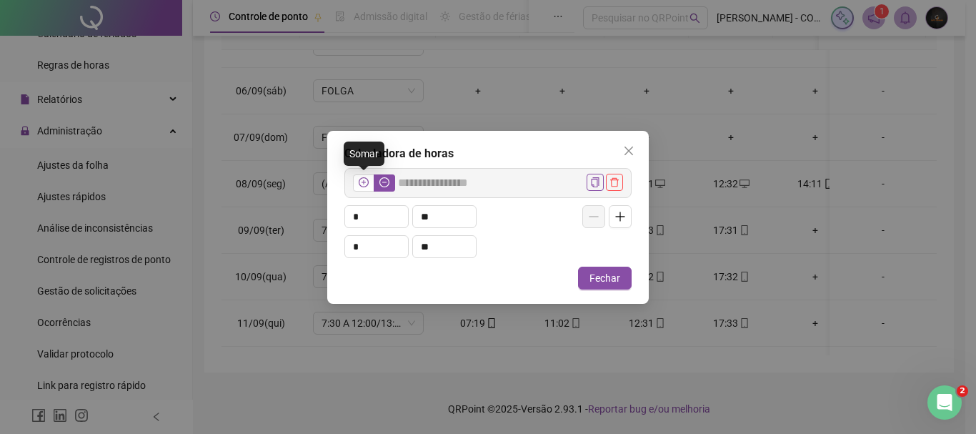
click at [370, 186] on label at bounding box center [363, 182] width 21 height 17
type input "*****"
click at [629, 147] on icon "close" at bounding box center [628, 150] width 11 height 11
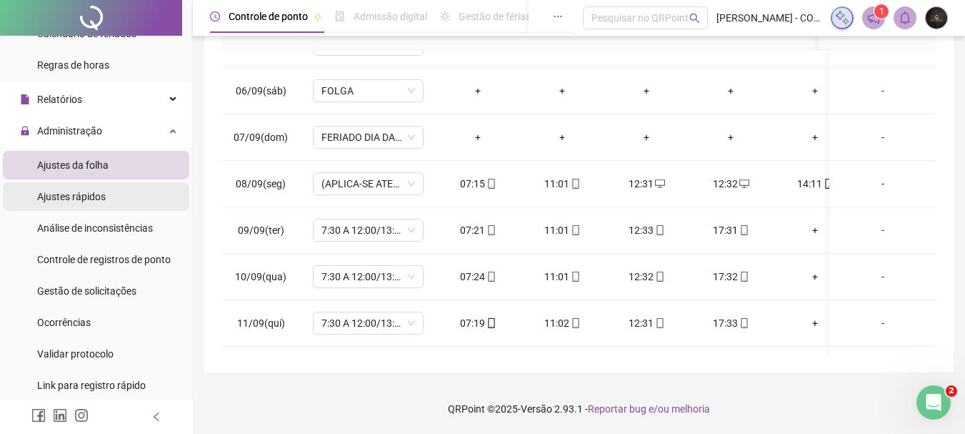
click at [96, 196] on span "Ajustes rápidos" at bounding box center [71, 196] width 69 height 11
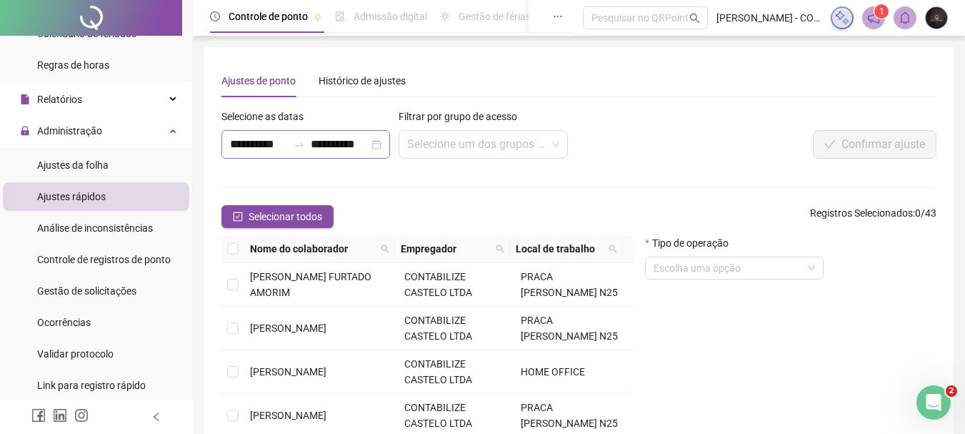
click at [290, 147] on div at bounding box center [299, 144] width 23 height 11
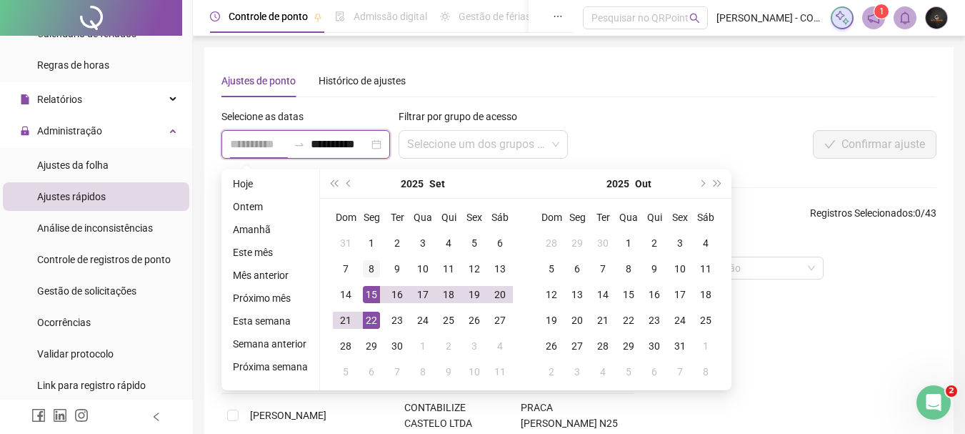
type input "**********"
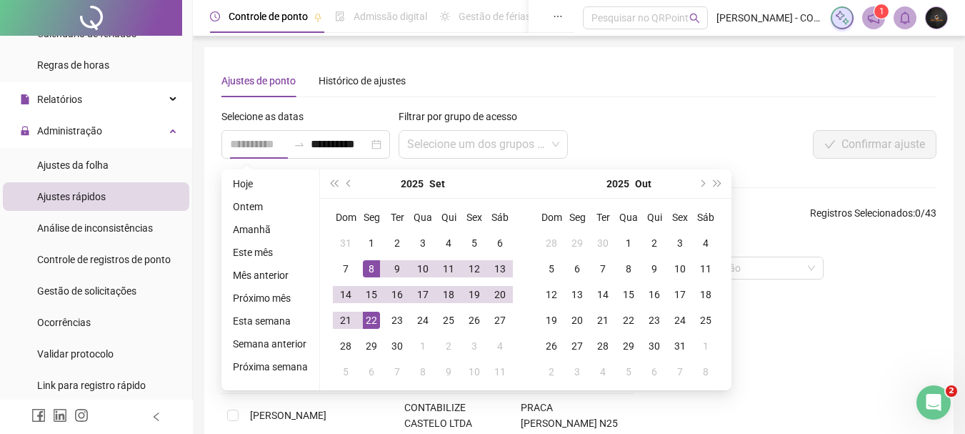
click at [366, 271] on div "8" at bounding box center [371, 268] width 17 height 17
type input "**********"
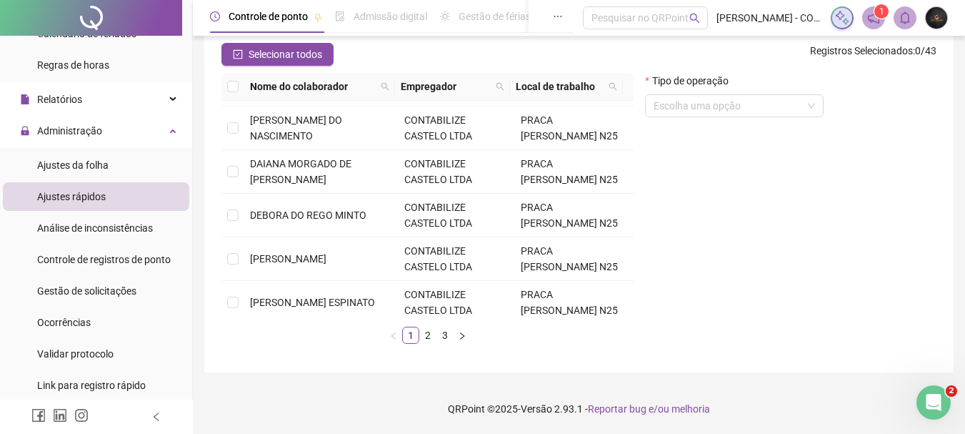
scroll to position [365, 0]
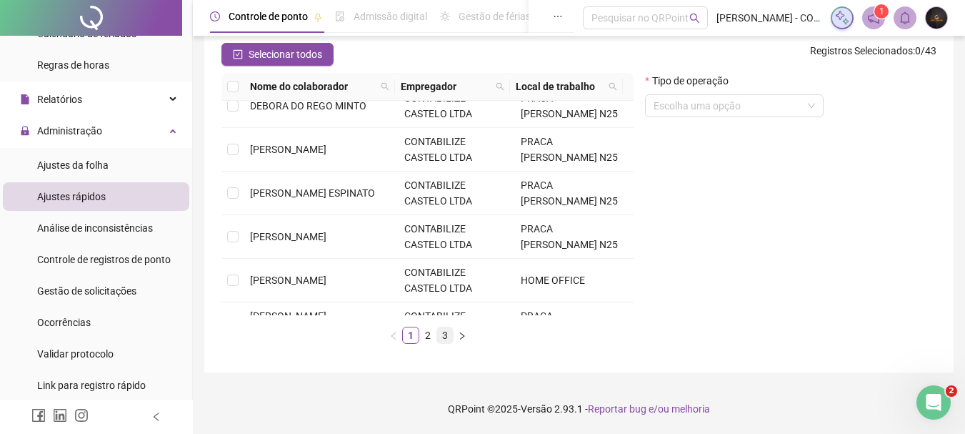
click at [441, 331] on link "3" at bounding box center [445, 335] width 16 height 16
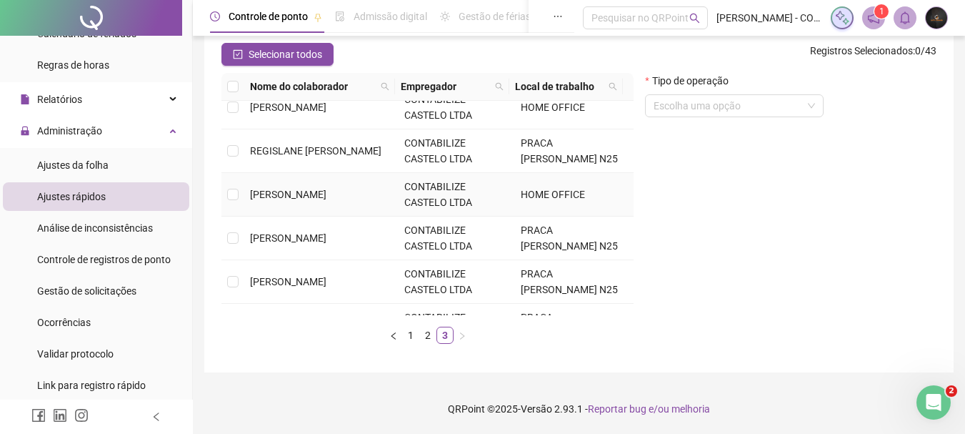
scroll to position [118, 0]
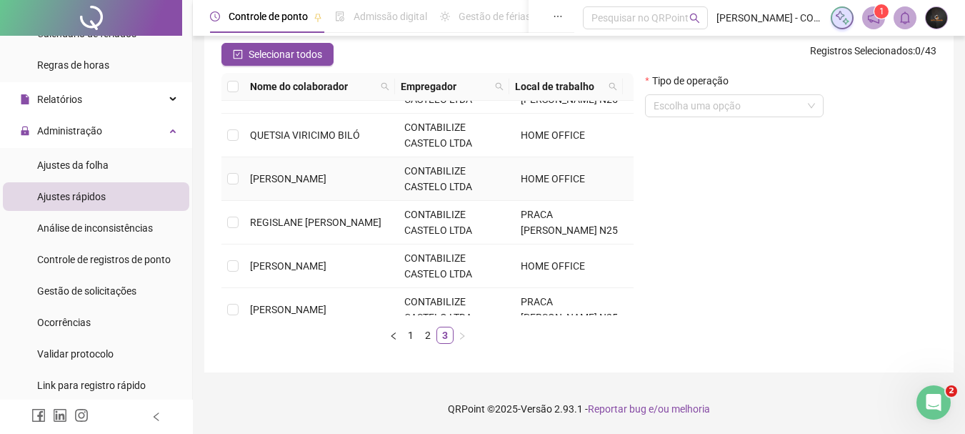
click at [233, 169] on td at bounding box center [232, 179] width 23 height 44
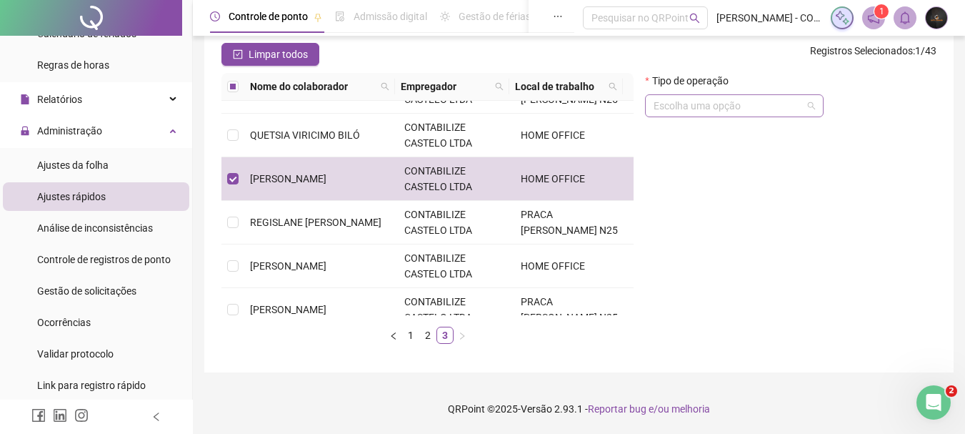
click at [761, 102] on input "search" at bounding box center [728, 105] width 149 height 21
click at [735, 106] on input "search" at bounding box center [728, 105] width 149 height 21
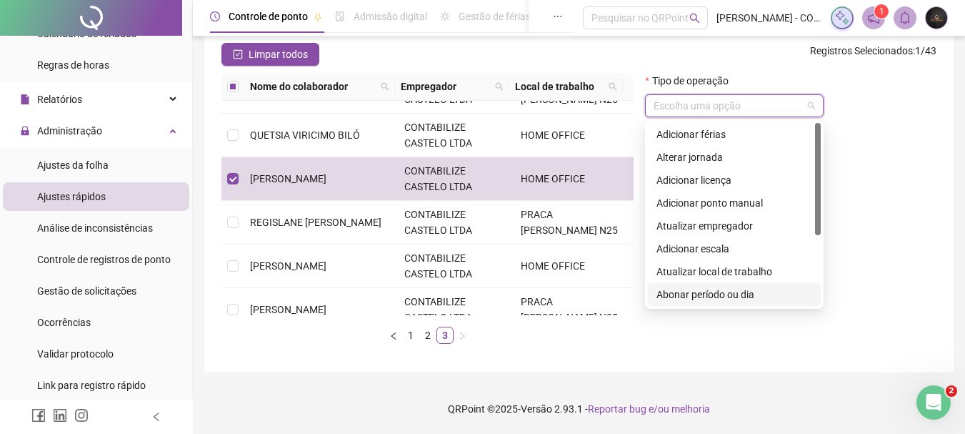
click at [704, 295] on div "Abonar período ou dia" at bounding box center [734, 294] width 156 height 16
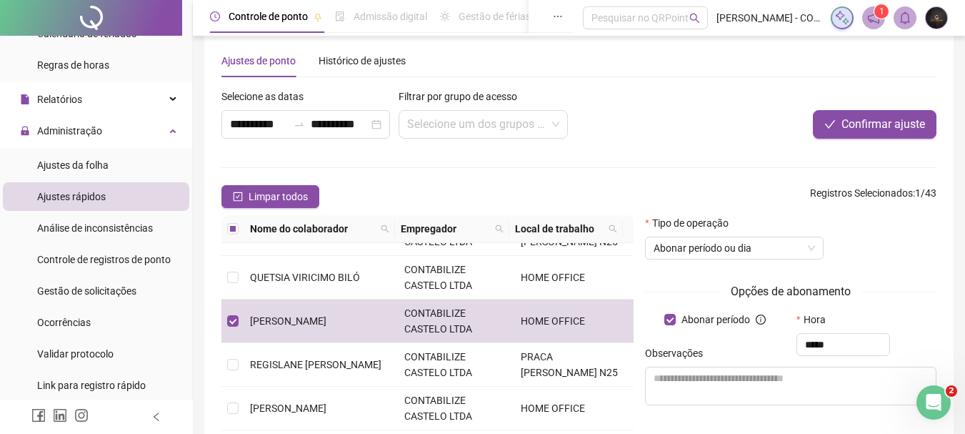
scroll to position [19, 0]
type input "*****"
click at [894, 126] on span "Confirmar ajuste" at bounding box center [883, 124] width 84 height 17
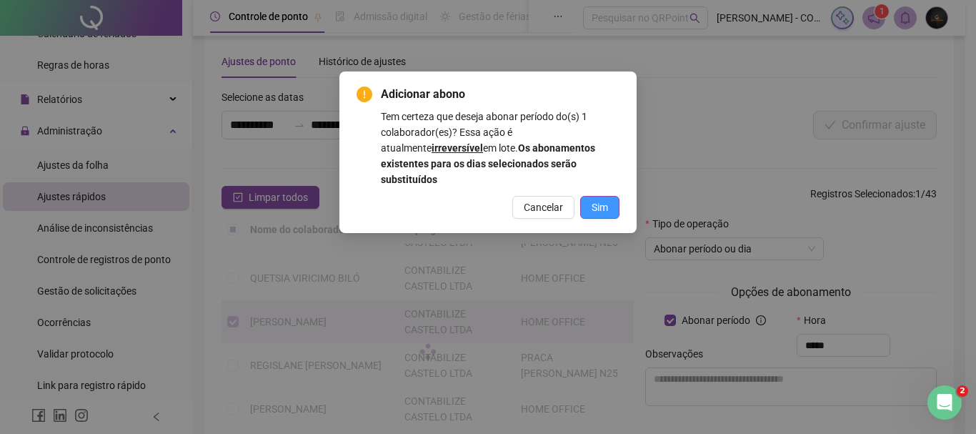
click at [594, 196] on button "Sim" at bounding box center [599, 207] width 39 height 23
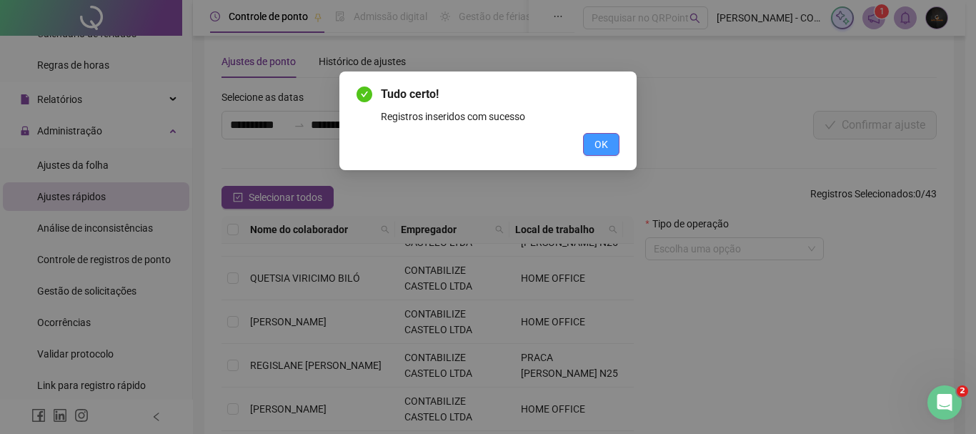
click at [609, 144] on button "OK" at bounding box center [601, 144] width 36 height 23
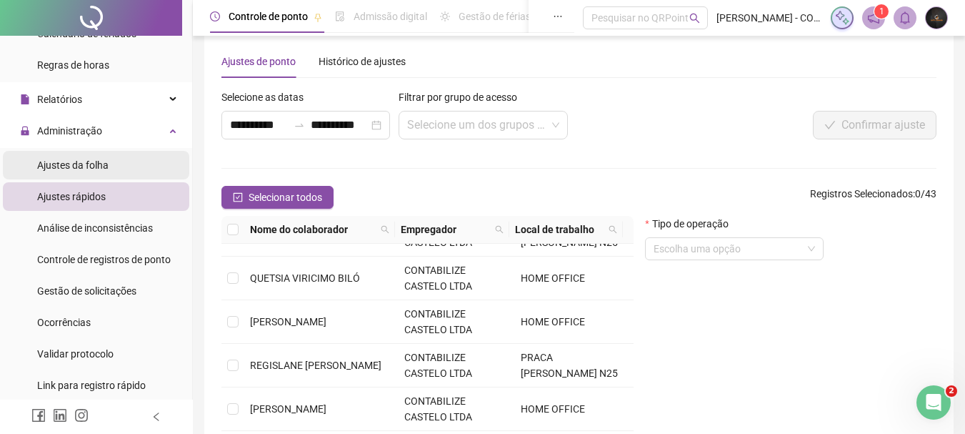
click at [132, 179] on li "Ajustes da folha" at bounding box center [96, 165] width 186 height 29
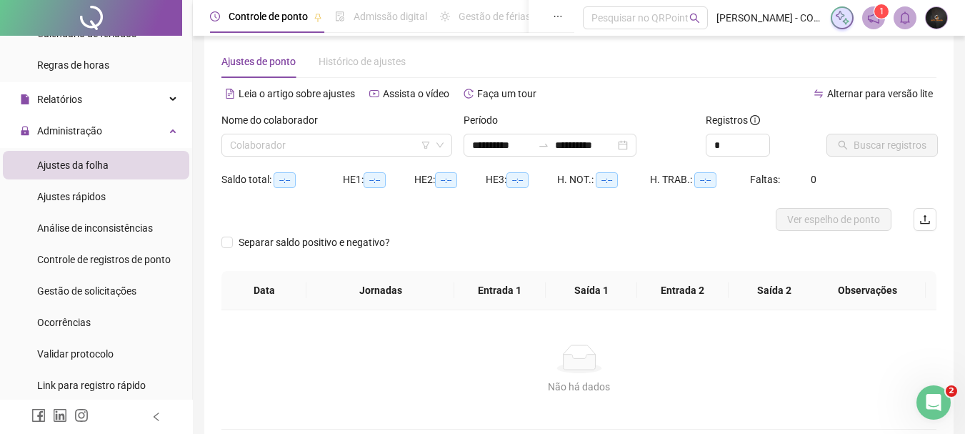
type input "**********"
click at [303, 146] on input "search" at bounding box center [330, 144] width 201 height 21
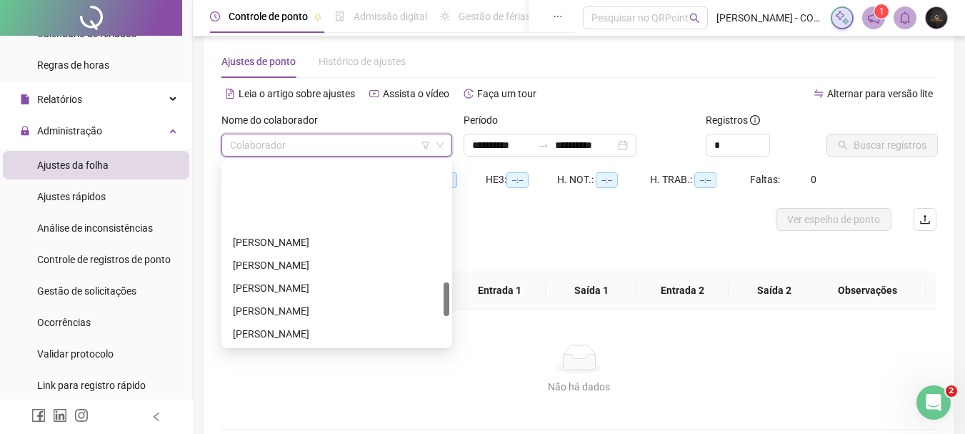
scroll to position [643, 0]
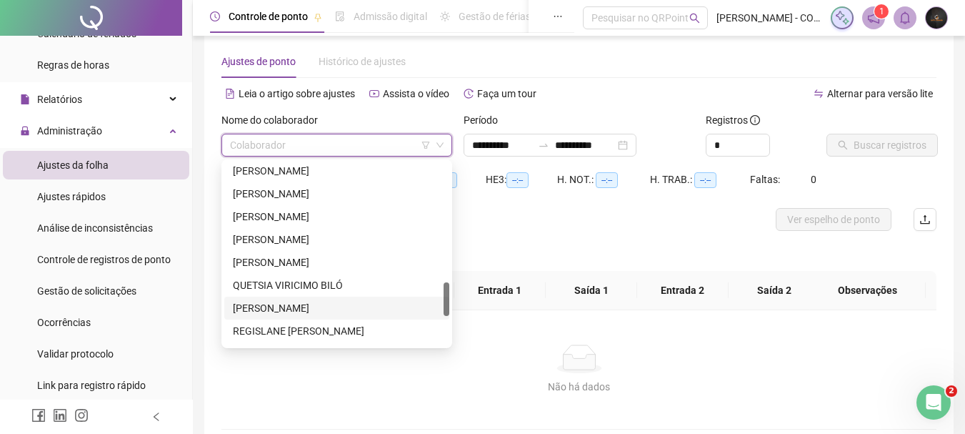
click at [338, 303] on div "[PERSON_NAME]" at bounding box center [337, 308] width 208 height 16
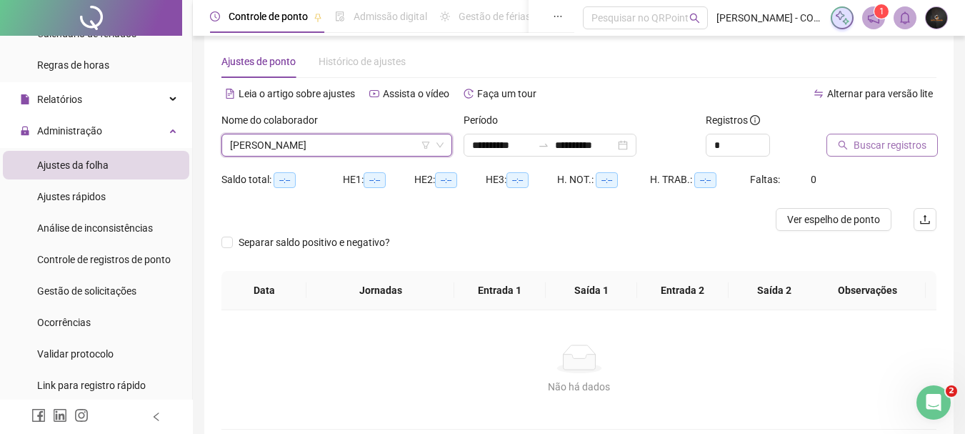
click at [834, 141] on button "Buscar registros" at bounding box center [881, 145] width 111 height 23
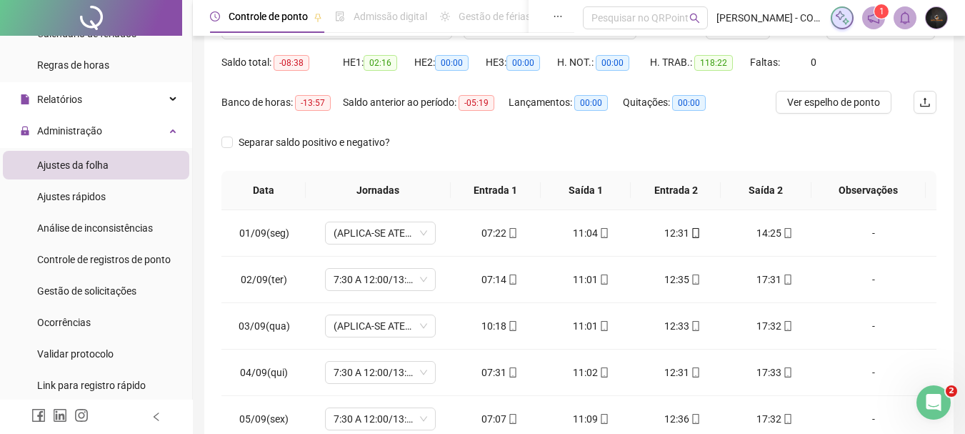
scroll to position [162, 0]
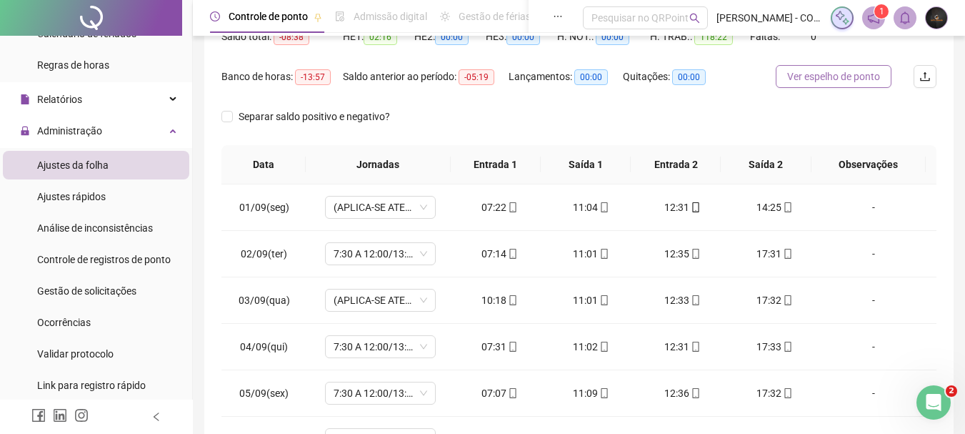
click at [818, 79] on span "Ver espelho de ponto" at bounding box center [833, 77] width 93 height 16
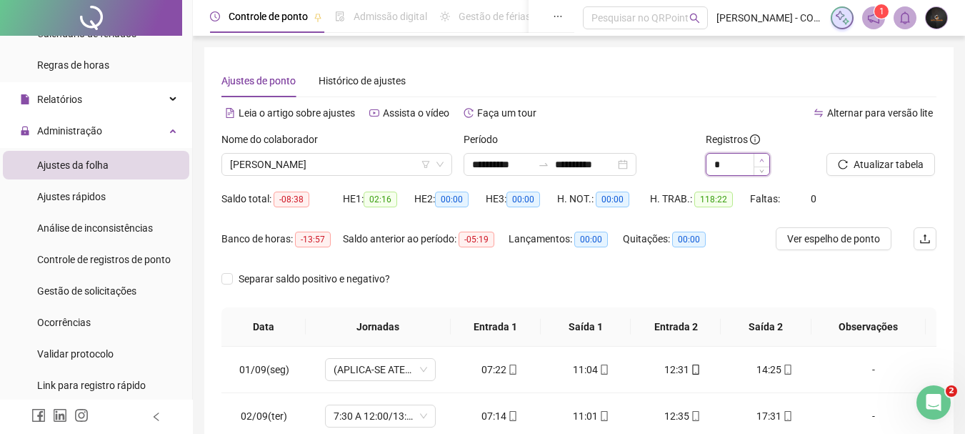
click at [761, 159] on icon "up" at bounding box center [761, 160] width 5 height 5
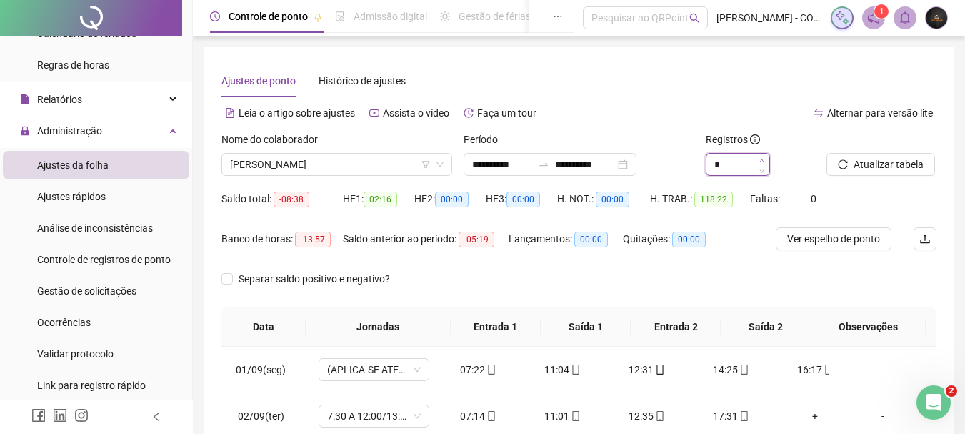
type input "*"
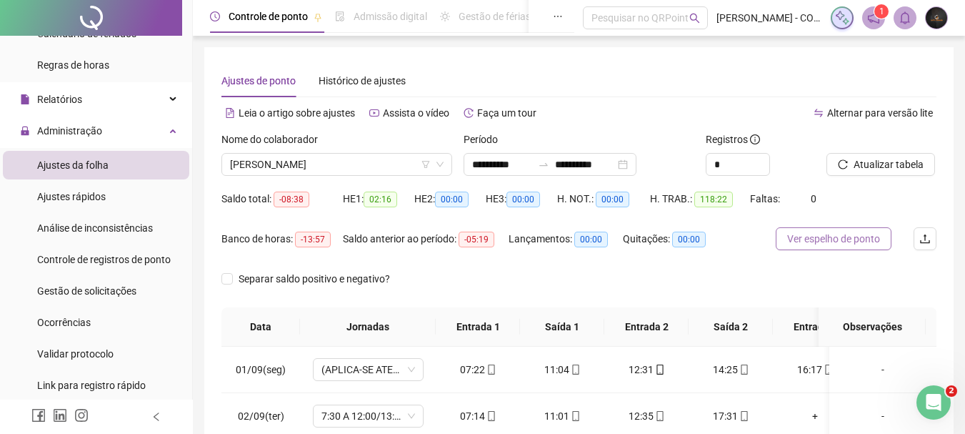
click at [863, 238] on span "Ver espelho de ponto" at bounding box center [833, 239] width 93 height 16
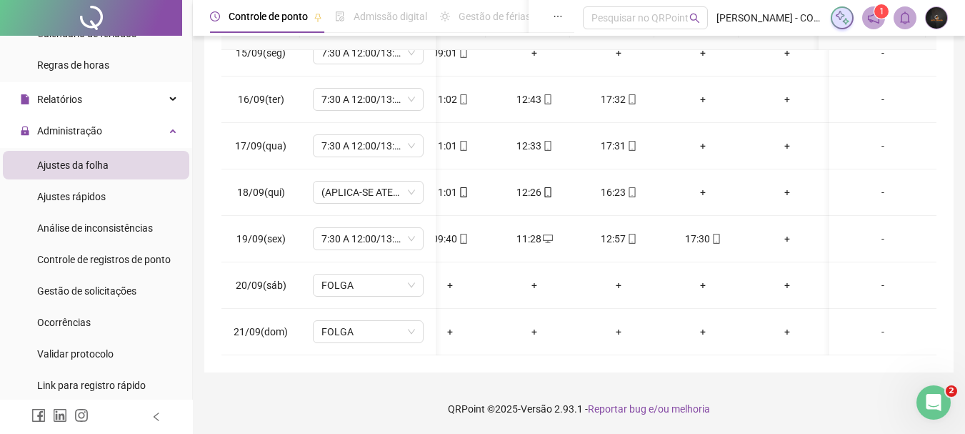
scroll to position [0, 123]
click at [771, 231] on div "+" at bounding box center [786, 239] width 61 height 16
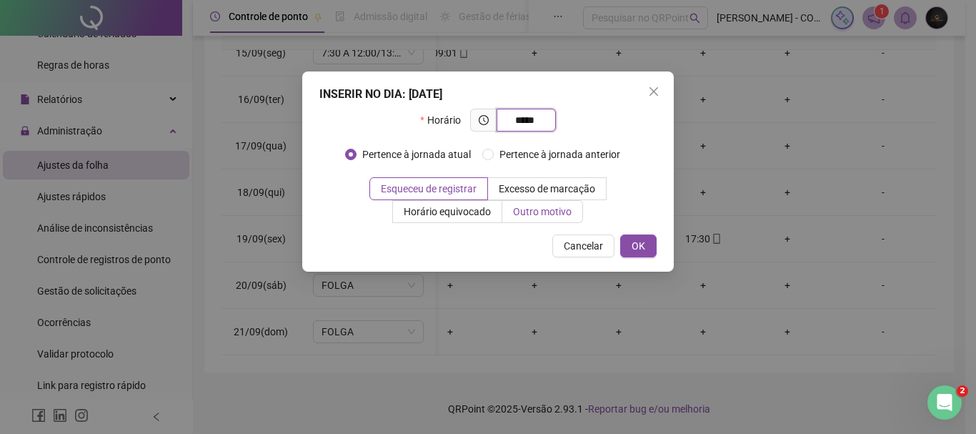
type input "*****"
click at [579, 215] on label "Outro motivo" at bounding box center [542, 211] width 81 height 23
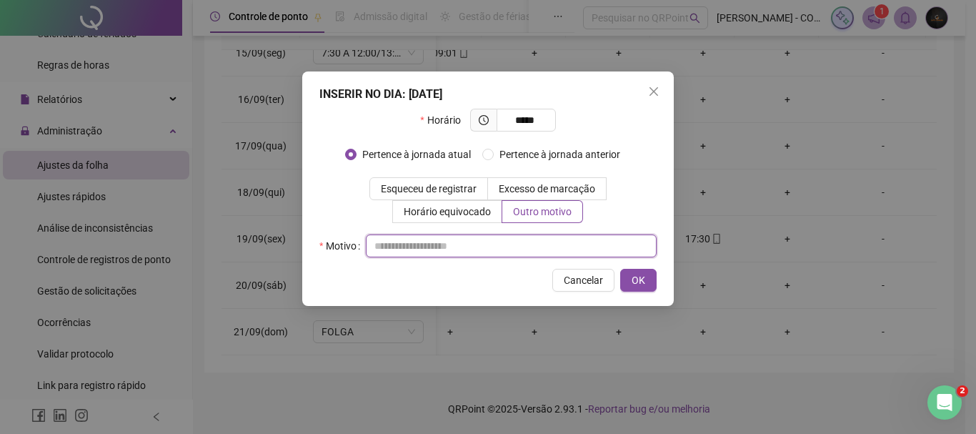
click at [547, 255] on input "text" at bounding box center [511, 245] width 291 height 23
type input "*"
type input "**********"
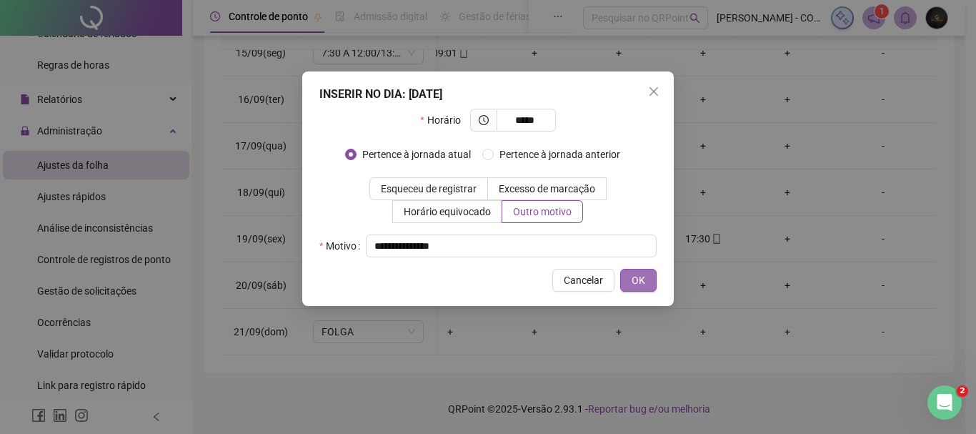
click at [628, 278] on button "OK" at bounding box center [638, 280] width 36 height 23
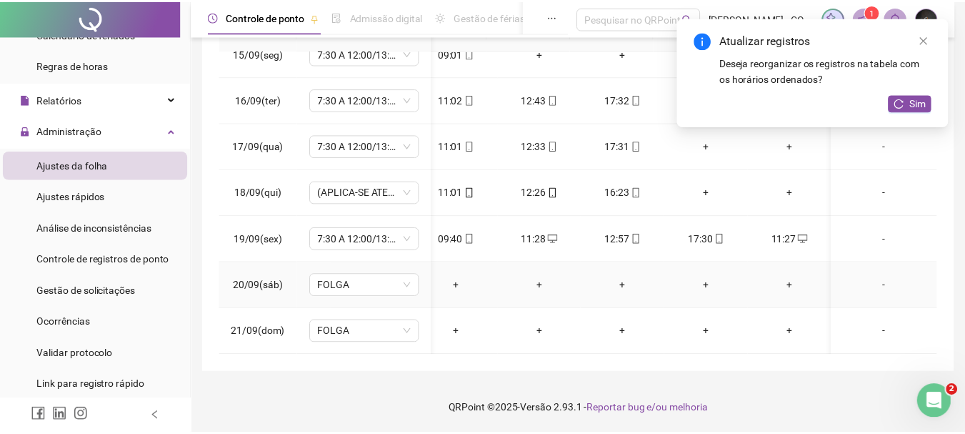
scroll to position [681, 112]
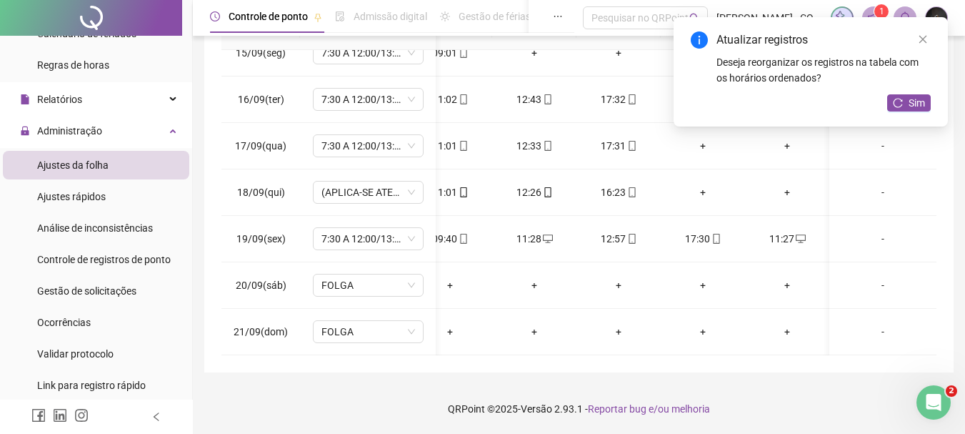
click at [931, 98] on div "Atualizar registros Deseja reorganizar os registros na tabela com os horários o…" at bounding box center [811, 71] width 274 height 109
click at [926, 101] on button "Sim" at bounding box center [909, 102] width 44 height 17
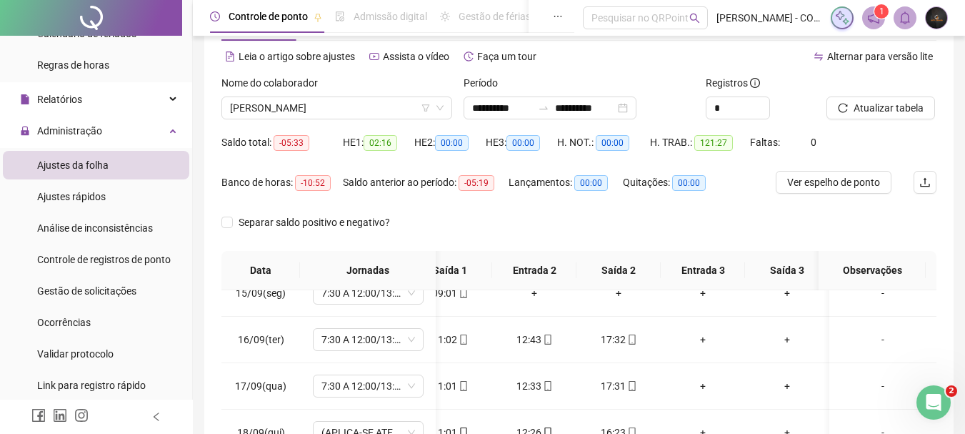
scroll to position [82, 0]
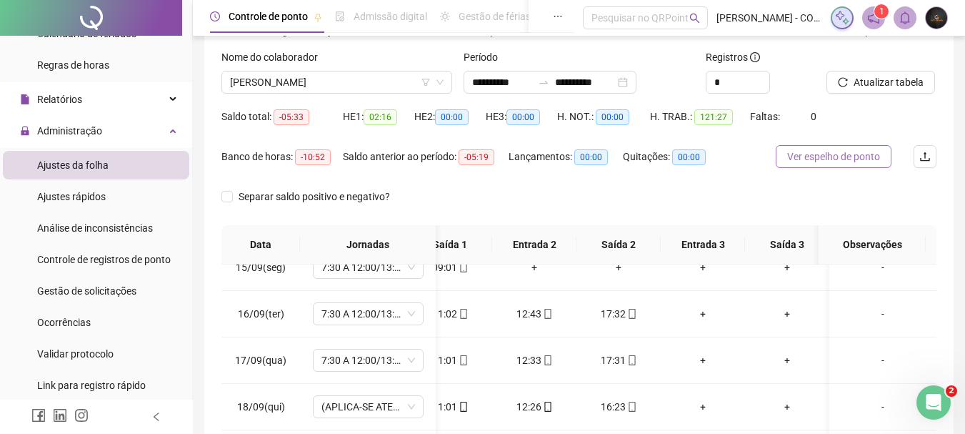
click at [854, 153] on span "Ver espelho de ponto" at bounding box center [833, 157] width 93 height 16
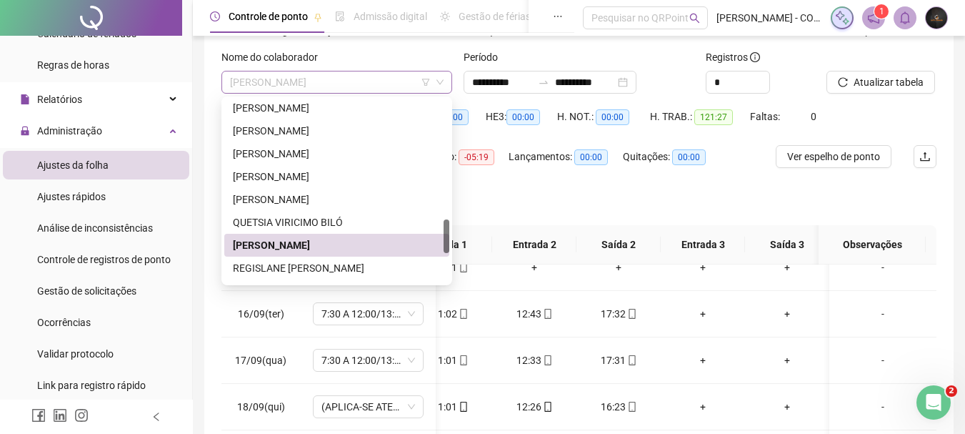
click at [295, 79] on span "[PERSON_NAME]" at bounding box center [337, 81] width 214 height 21
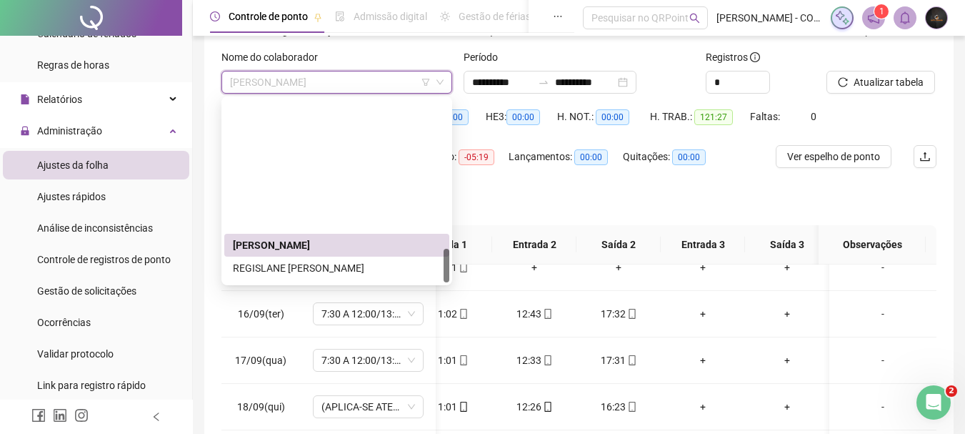
scroll to position [800, 0]
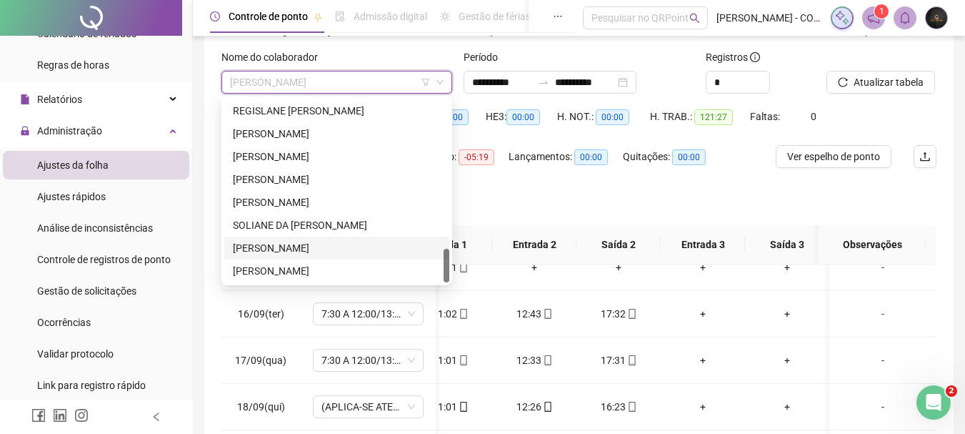
click at [309, 243] on div "[PERSON_NAME]" at bounding box center [337, 248] width 208 height 16
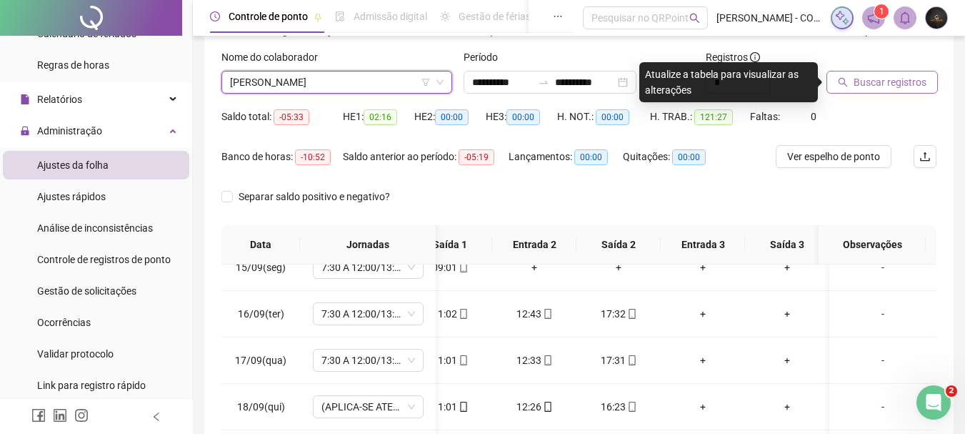
click at [840, 82] on icon "search" at bounding box center [843, 82] width 10 height 10
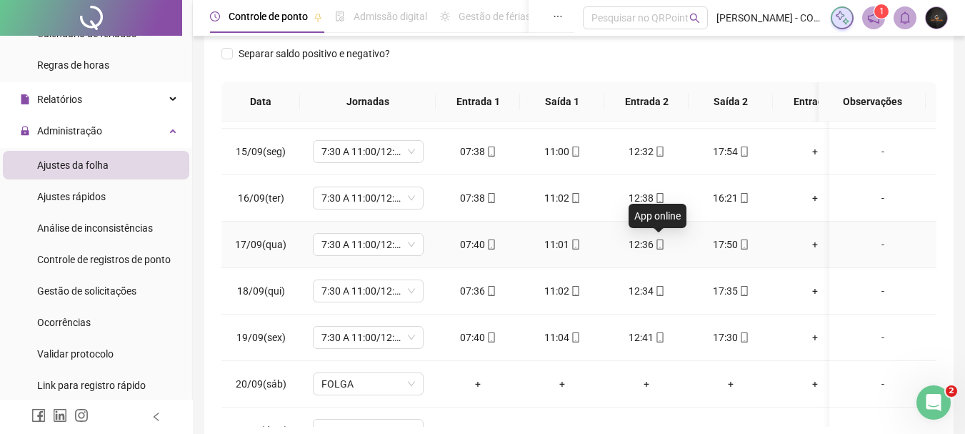
scroll to position [681, 0]
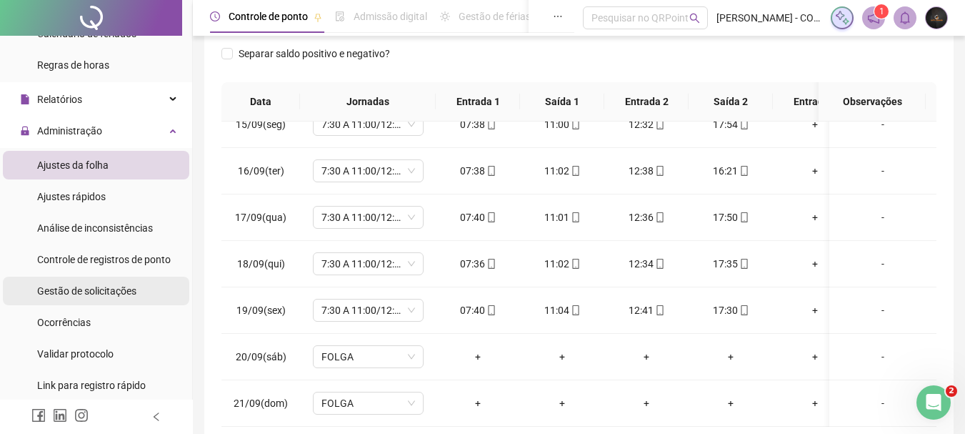
click at [77, 289] on span "Gestão de solicitações" at bounding box center [86, 290] width 99 height 11
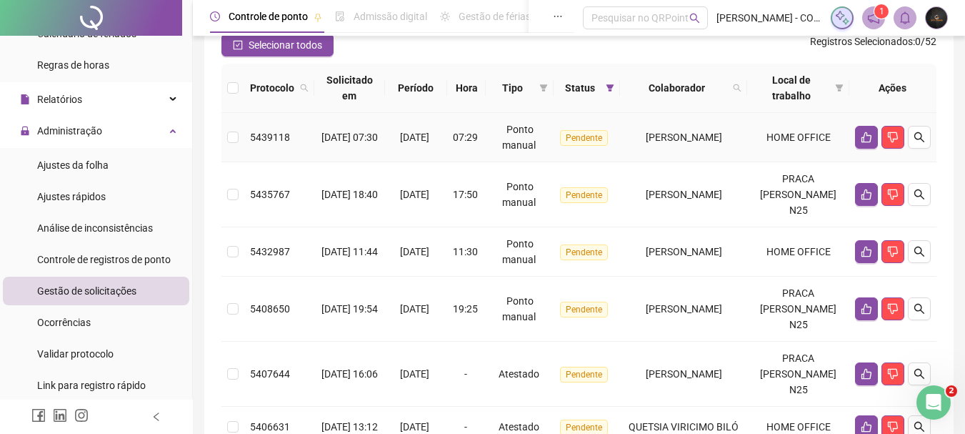
scroll to position [143, 0]
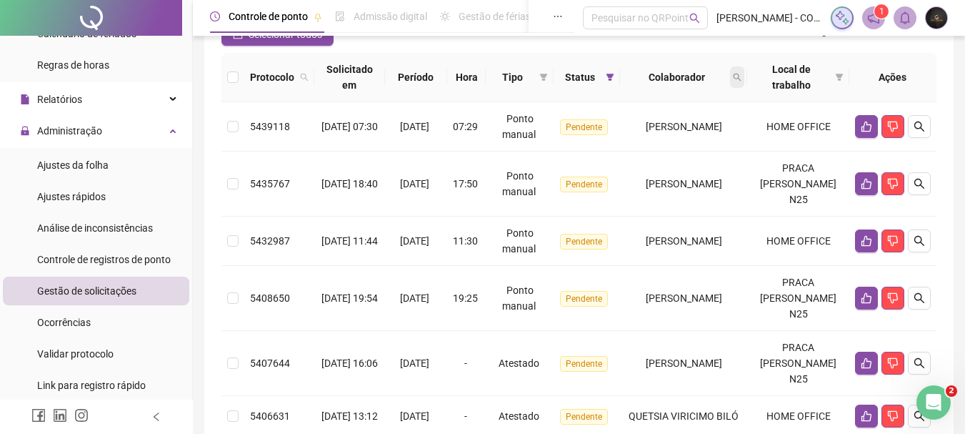
click at [741, 75] on icon "search" at bounding box center [737, 77] width 9 height 9
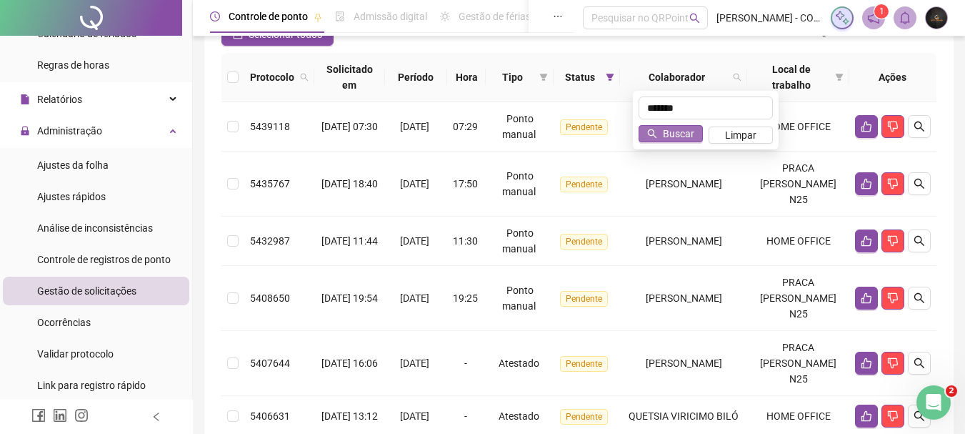
type input "*******"
click at [671, 137] on span "Buscar" at bounding box center [678, 134] width 31 height 16
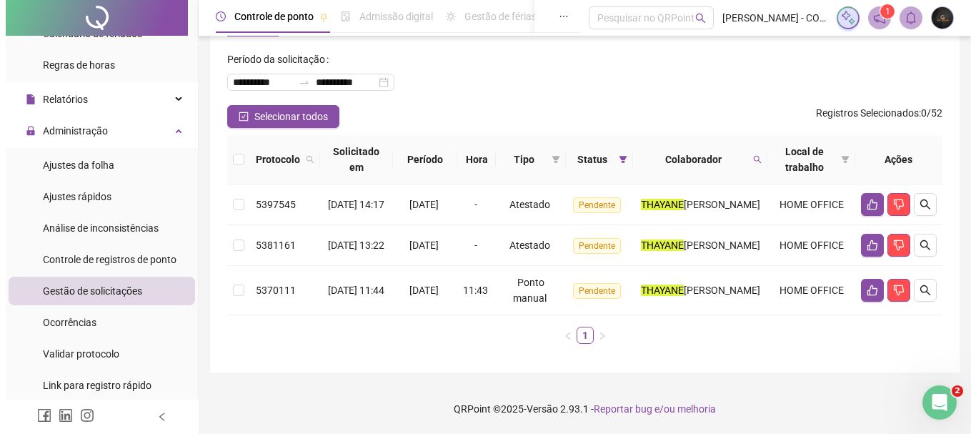
scroll to position [78, 0]
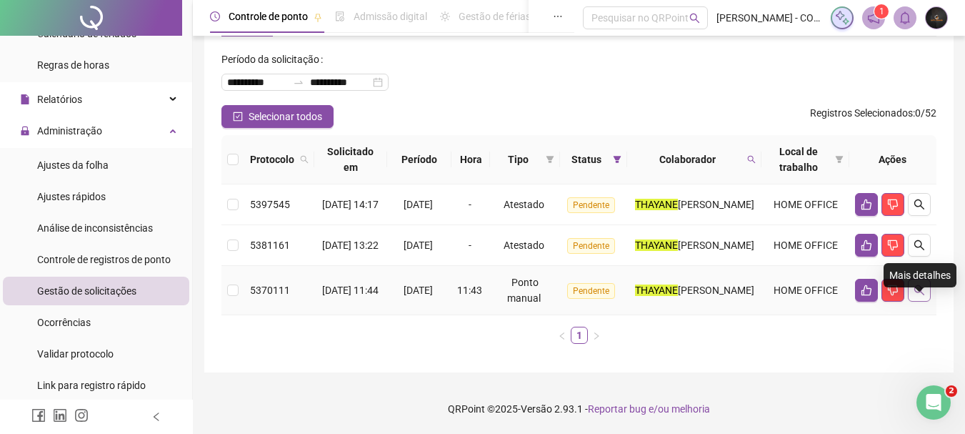
click at [912, 294] on button "button" at bounding box center [919, 290] width 23 height 23
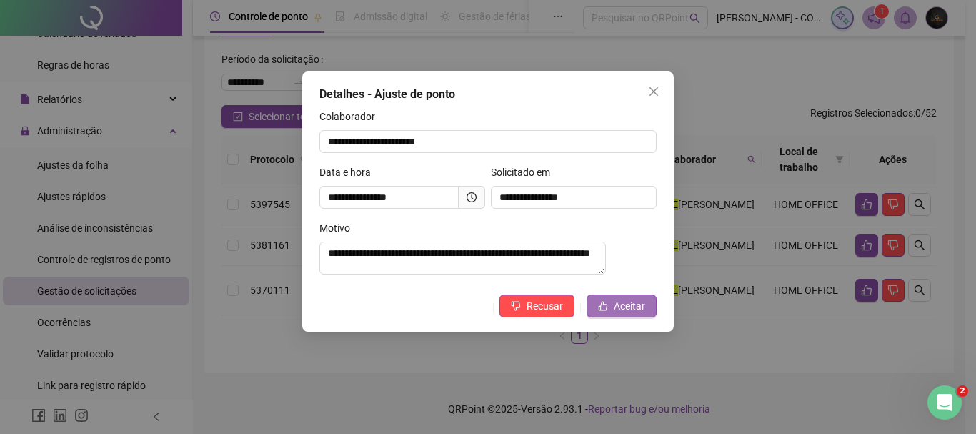
click at [631, 311] on span "Aceitar" at bounding box center [629, 306] width 31 height 16
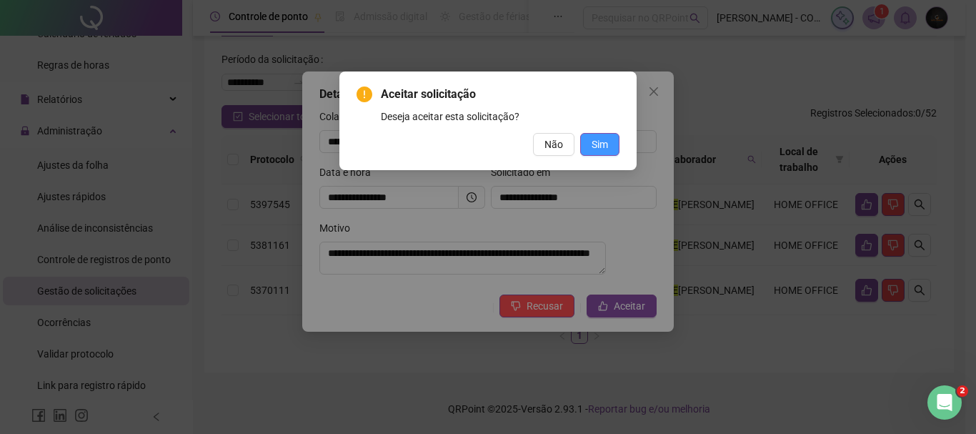
click at [605, 145] on span "Sim" at bounding box center [599, 144] width 16 height 16
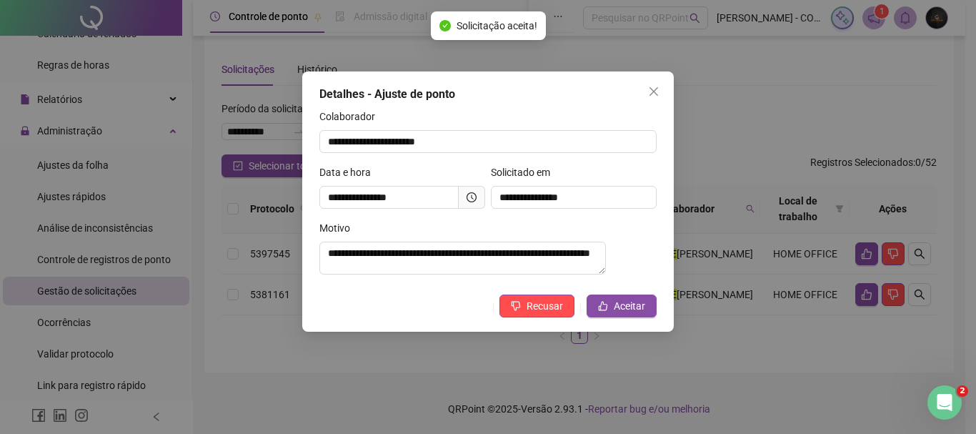
scroll to position [29, 0]
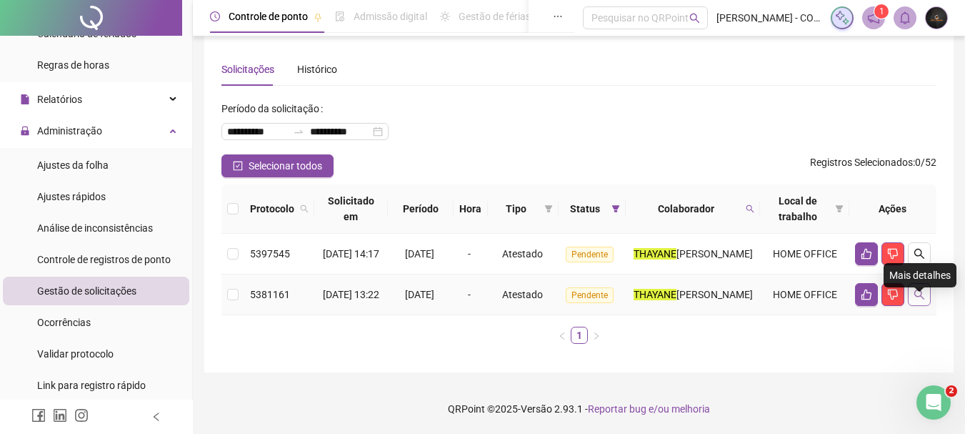
click at [914, 289] on icon "search" at bounding box center [919, 294] width 11 height 11
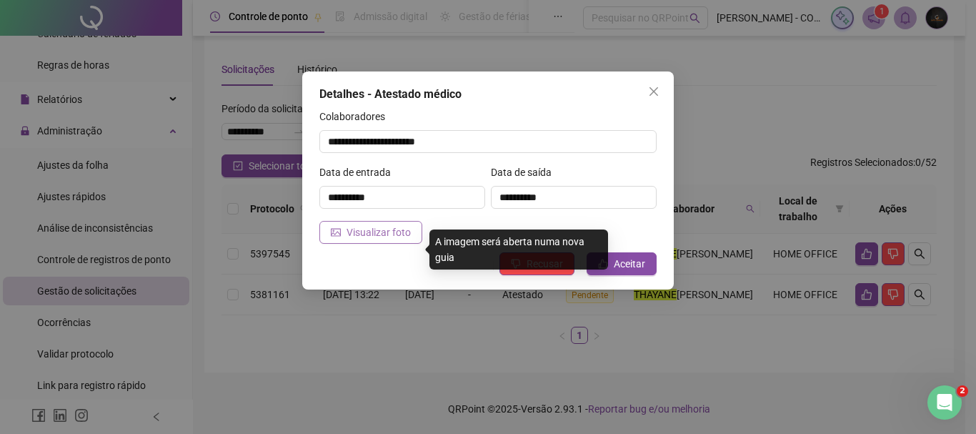
click at [380, 225] on span "Visualizar foto" at bounding box center [378, 232] width 64 height 16
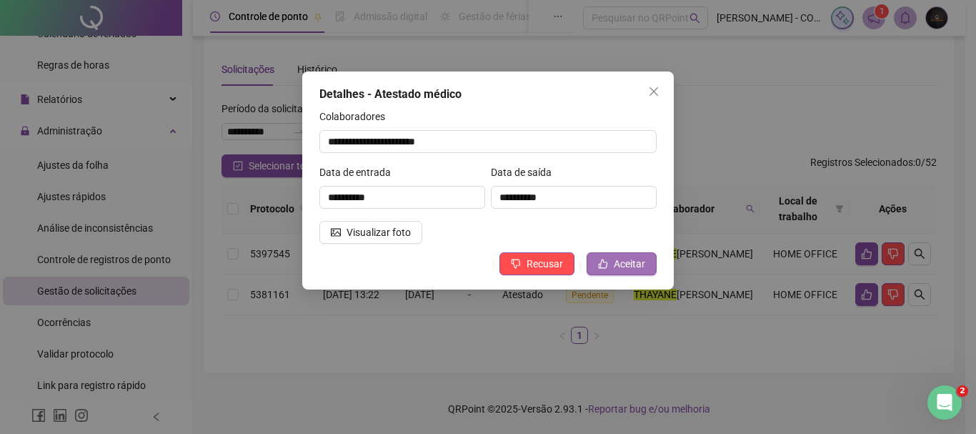
click at [626, 267] on span "Aceitar" at bounding box center [629, 264] width 31 height 16
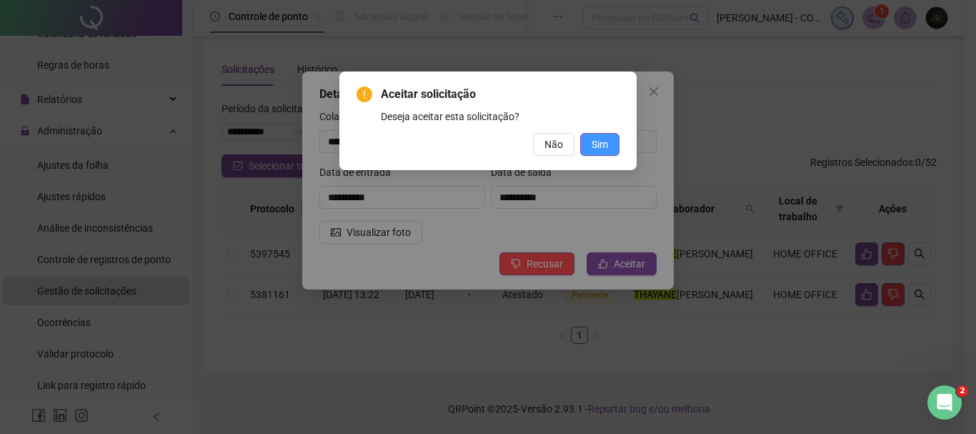
click at [611, 142] on button "Sim" at bounding box center [599, 144] width 39 height 23
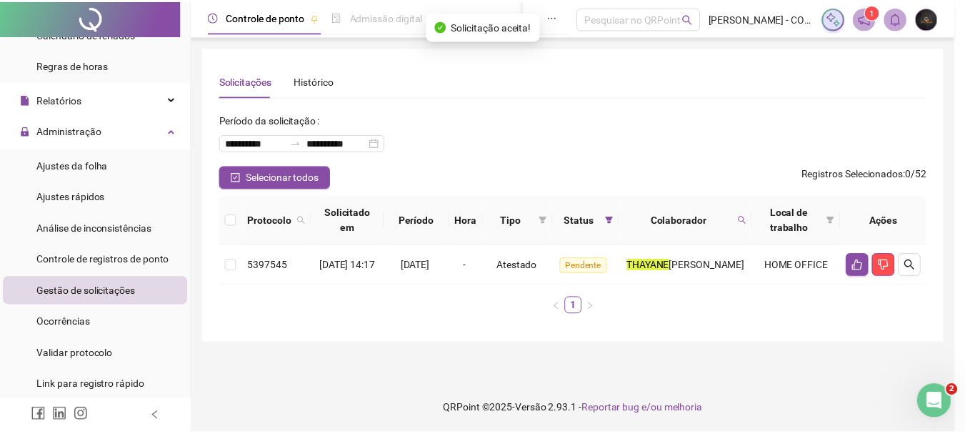
scroll to position [0, 0]
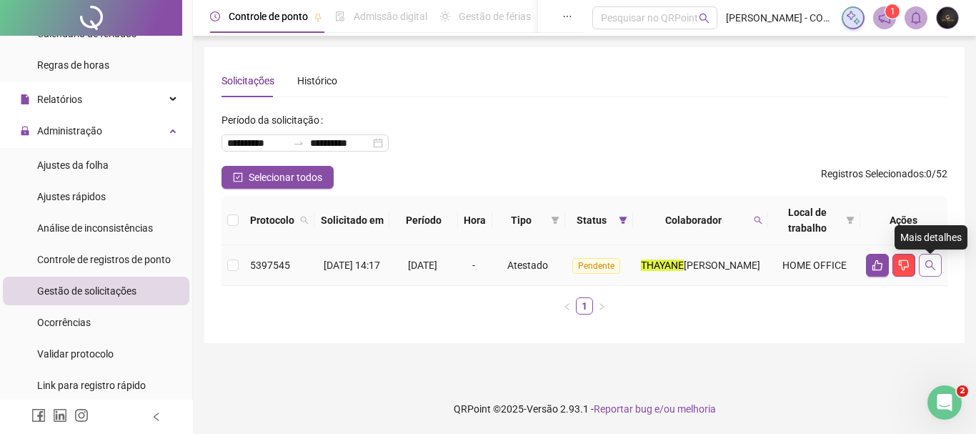
click at [928, 268] on icon "search" at bounding box center [929, 264] width 11 height 11
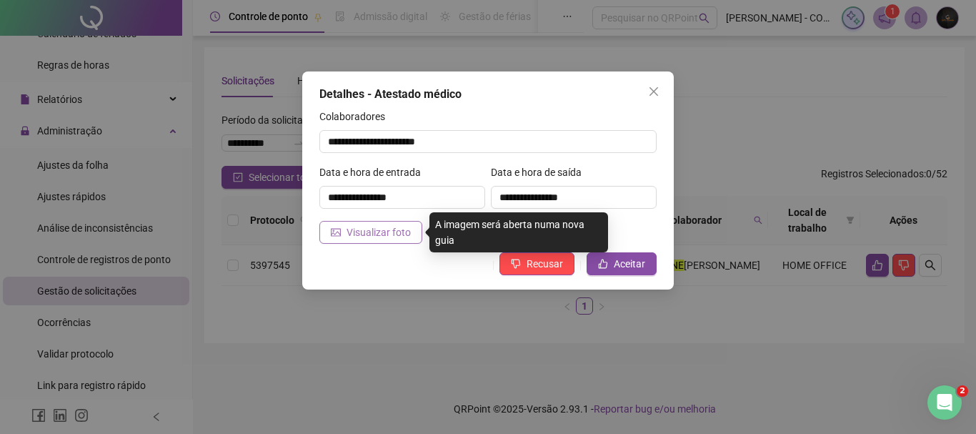
click at [386, 238] on span "Visualizar foto" at bounding box center [378, 232] width 64 height 16
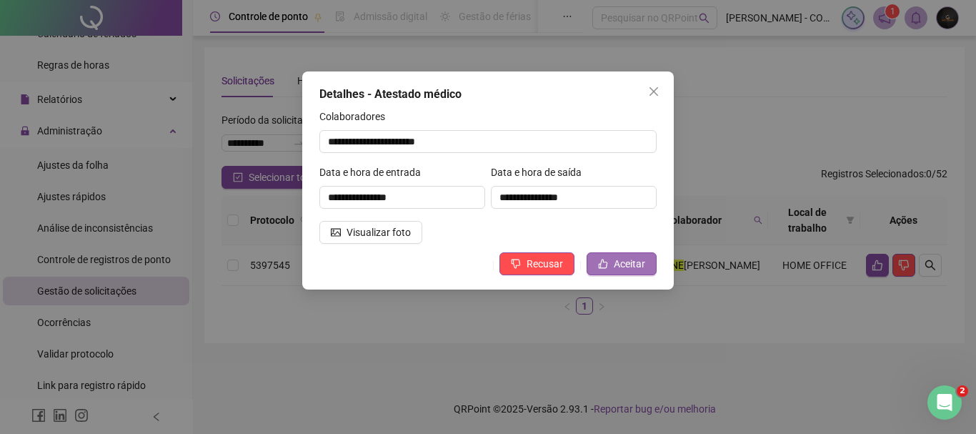
click at [625, 266] on span "Aceitar" at bounding box center [629, 264] width 31 height 16
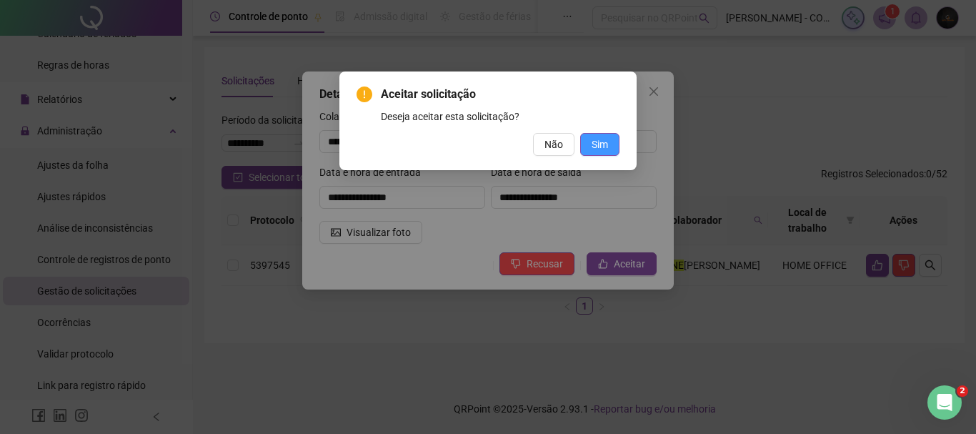
click at [599, 151] on span "Sim" at bounding box center [599, 144] width 16 height 16
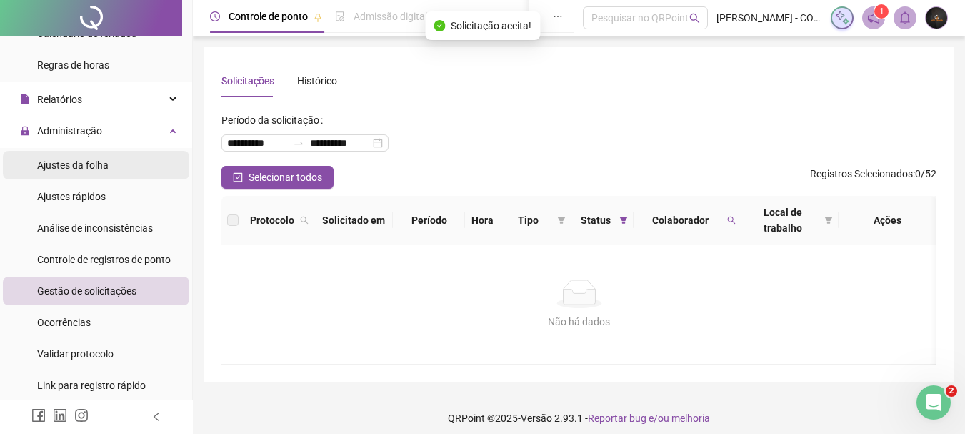
click at [139, 154] on li "Ajustes da folha" at bounding box center [96, 165] width 186 height 29
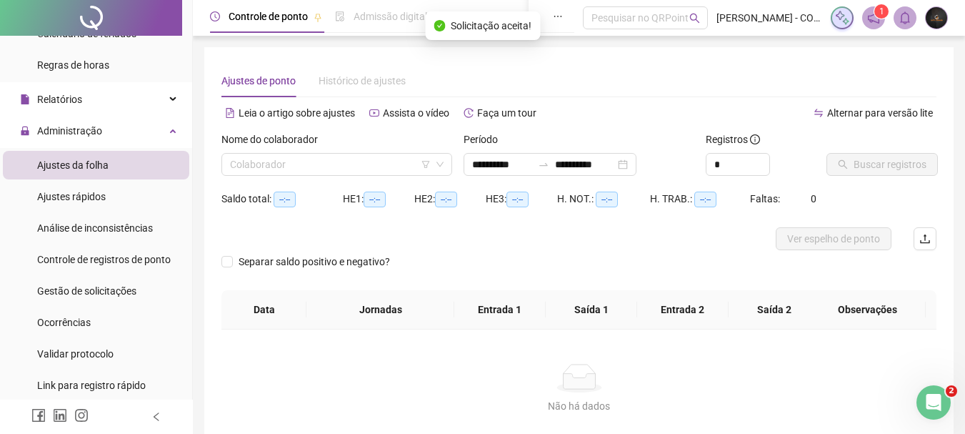
type input "**********"
click at [375, 156] on input "search" at bounding box center [330, 164] width 201 height 21
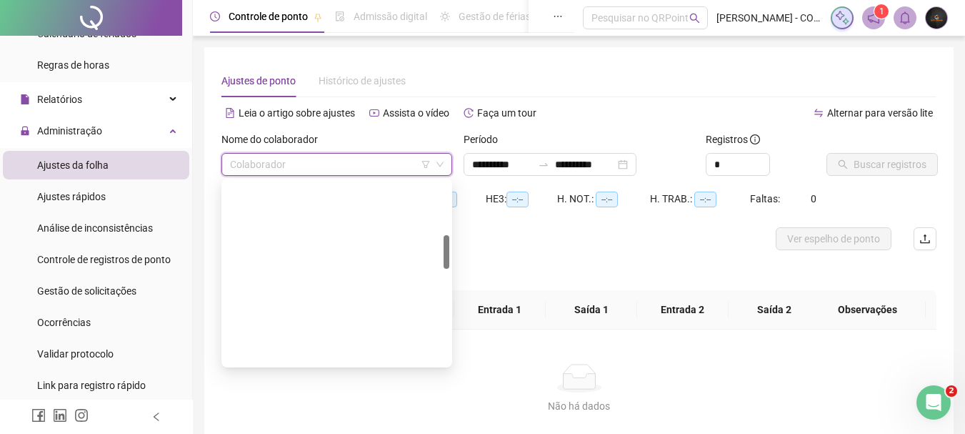
scroll to position [357, 0]
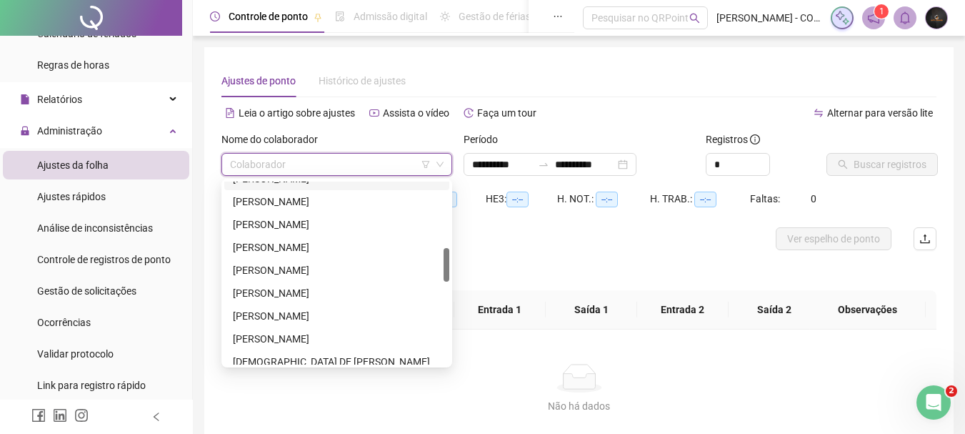
click at [334, 157] on input "search" at bounding box center [330, 164] width 201 height 21
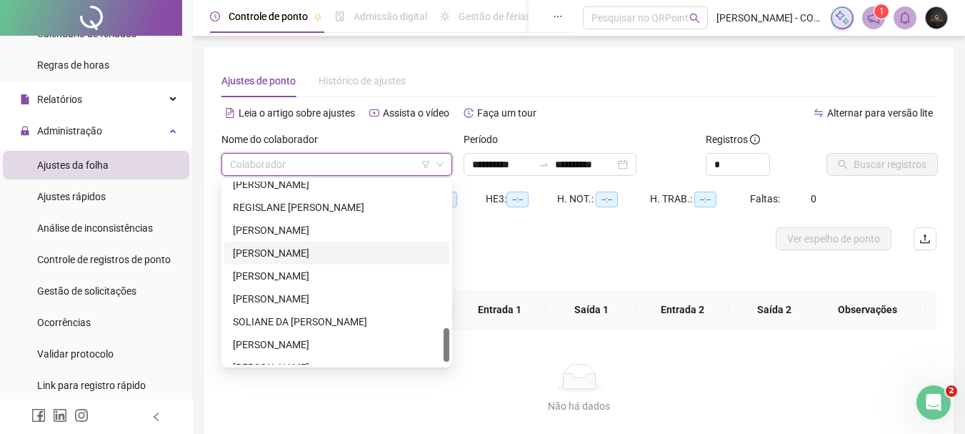
scroll to position [800, 0]
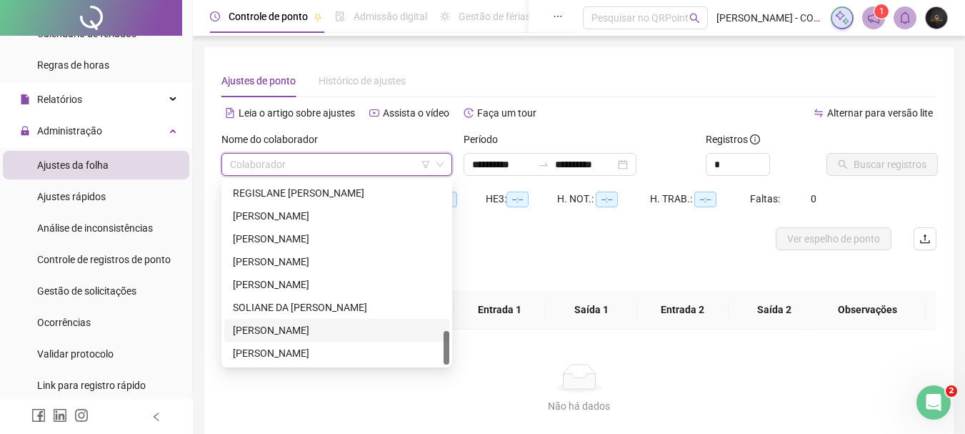
click at [334, 326] on div "[PERSON_NAME]" at bounding box center [337, 330] width 208 height 16
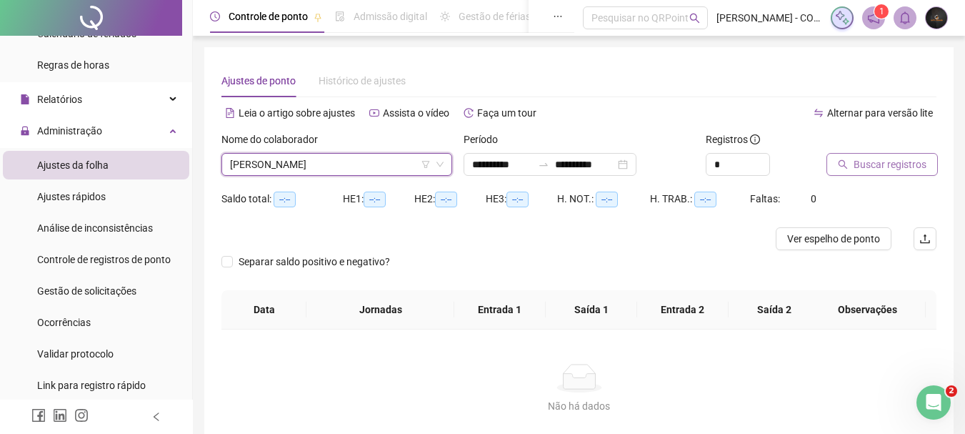
click at [885, 156] on button "Buscar registros" at bounding box center [881, 164] width 111 height 23
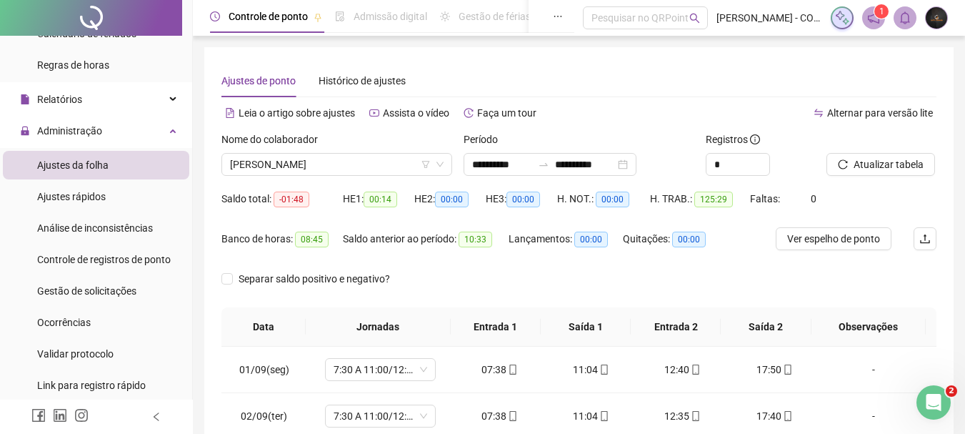
click at [852, 239] on span "Ver espelho de ponto" at bounding box center [833, 239] width 93 height 16
click at [376, 161] on span "[PERSON_NAME]" at bounding box center [337, 164] width 214 height 21
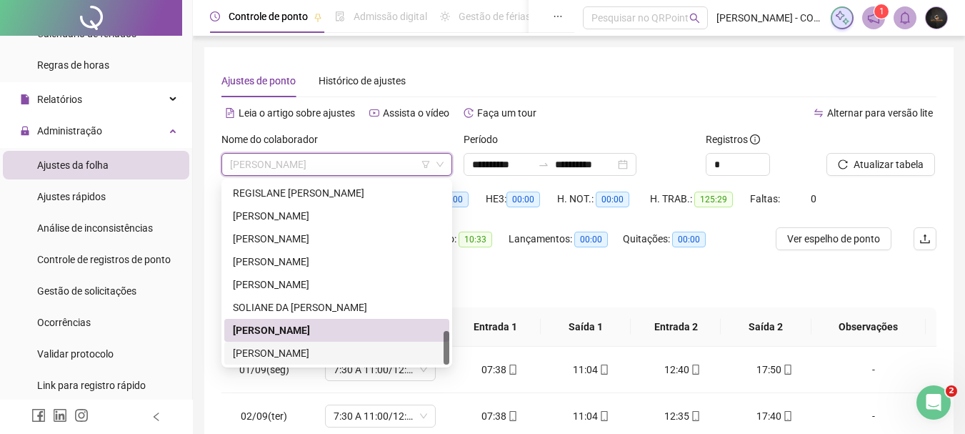
click at [308, 347] on div "[PERSON_NAME]" at bounding box center [337, 353] width 208 height 16
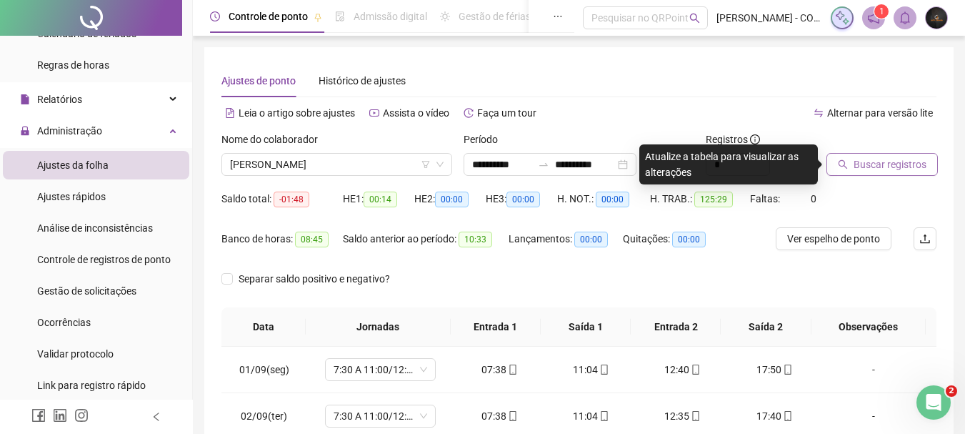
click at [861, 164] on span "Buscar registros" at bounding box center [890, 164] width 73 height 16
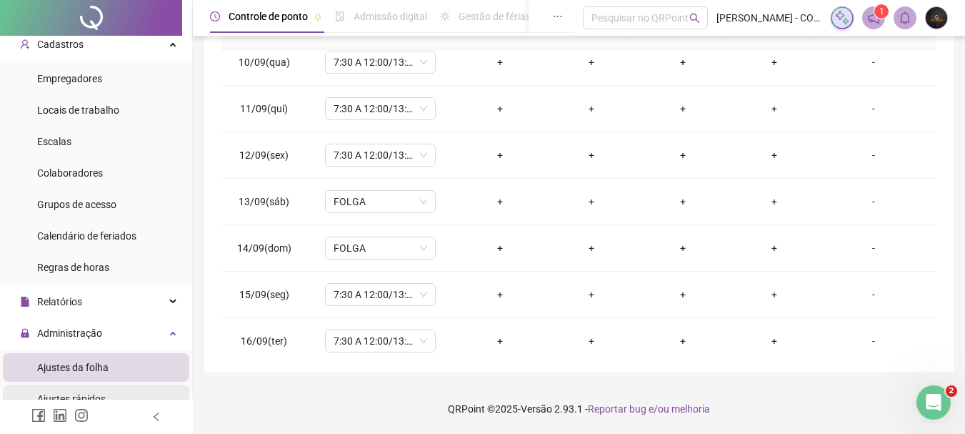
scroll to position [0, 0]
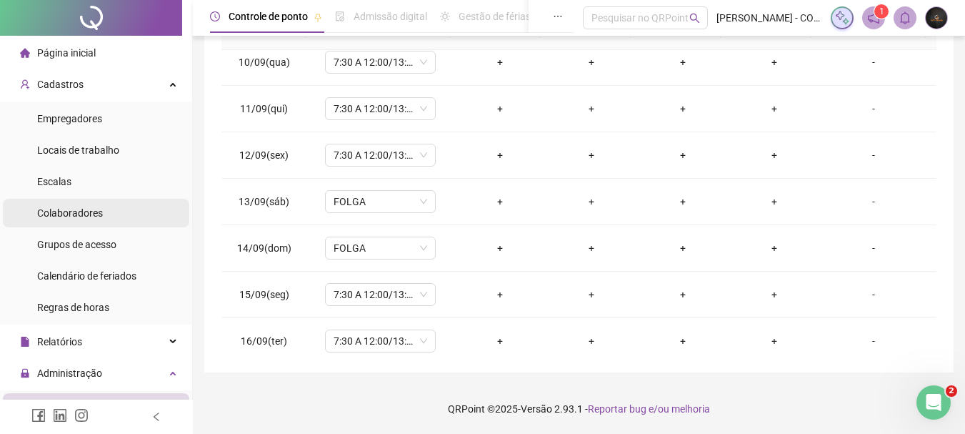
click at [101, 226] on div "Colaboradores" at bounding box center [70, 213] width 66 height 29
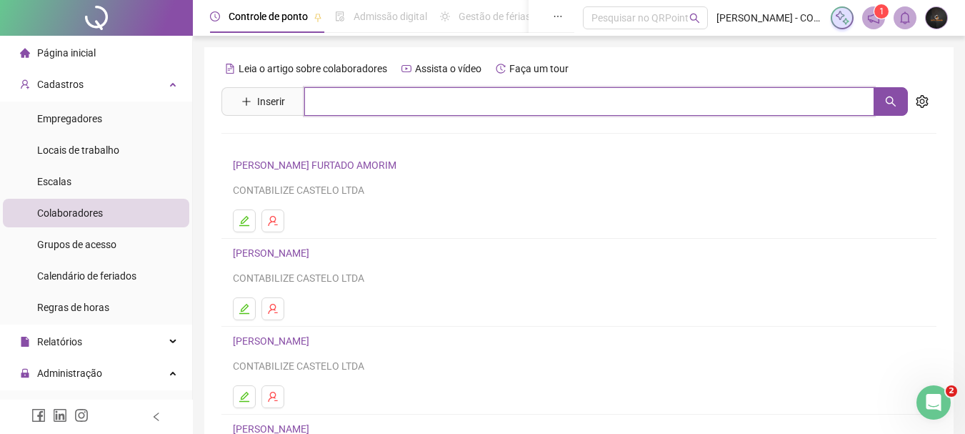
click at [478, 99] on input "text" at bounding box center [589, 101] width 570 height 29
click at [887, 104] on icon "search" at bounding box center [890, 101] width 11 height 11
type input "*******"
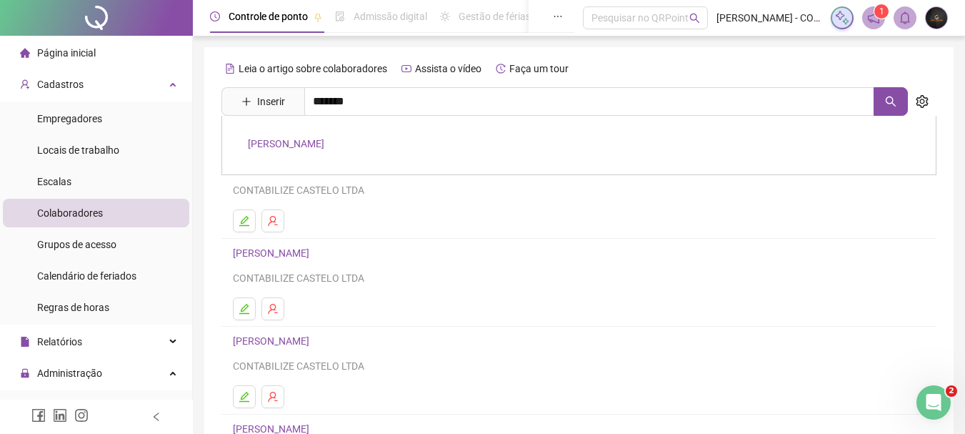
click at [324, 138] on link "[PERSON_NAME]" at bounding box center [286, 143] width 76 height 11
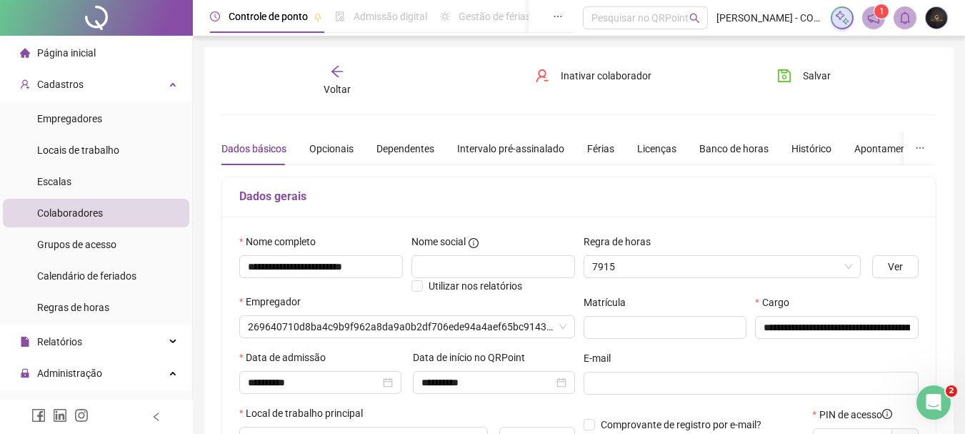
type input "**********"
click at [616, 149] on div "Dados básicos Opcionais Dependentes Intervalo pré-assinalado Férias Licenças Ba…" at bounding box center [648, 148] width 854 height 33
click at [606, 148] on div "Férias" at bounding box center [600, 149] width 27 height 16
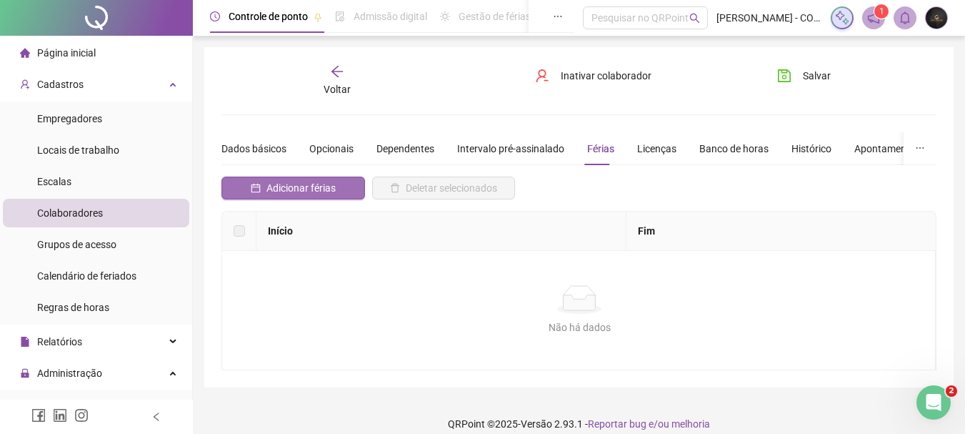
click at [341, 189] on button "Adicionar férias" at bounding box center [293, 187] width 144 height 23
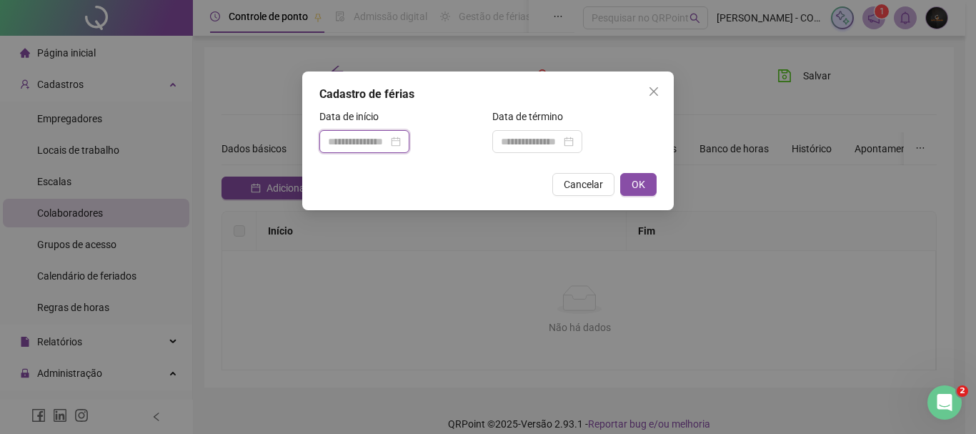
click at [388, 143] on input at bounding box center [358, 142] width 60 height 16
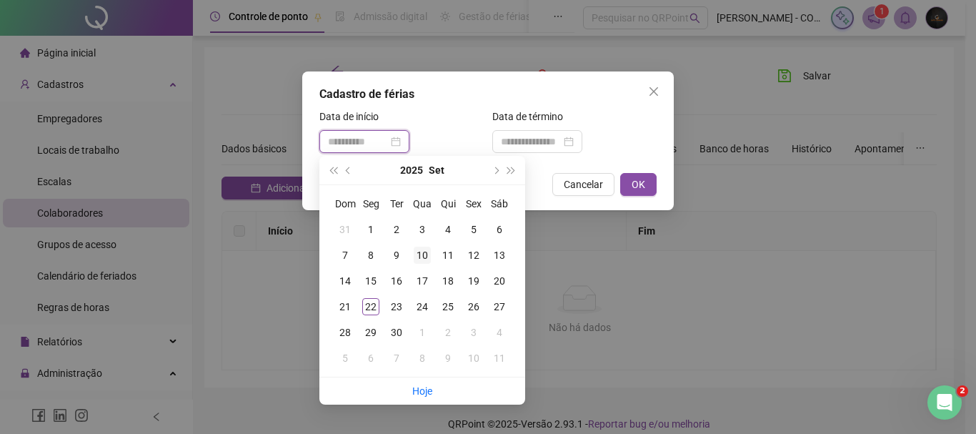
type input "**********"
click at [426, 250] on div "10" at bounding box center [422, 254] width 17 height 17
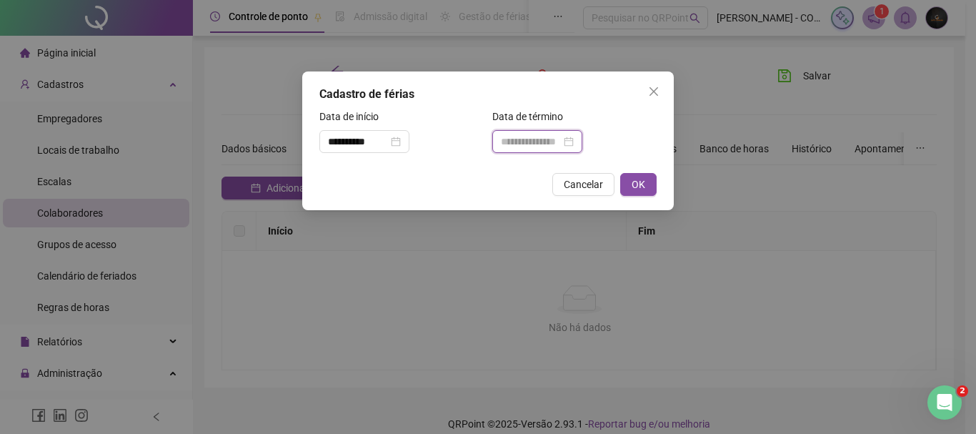
click at [529, 141] on input at bounding box center [531, 142] width 60 height 16
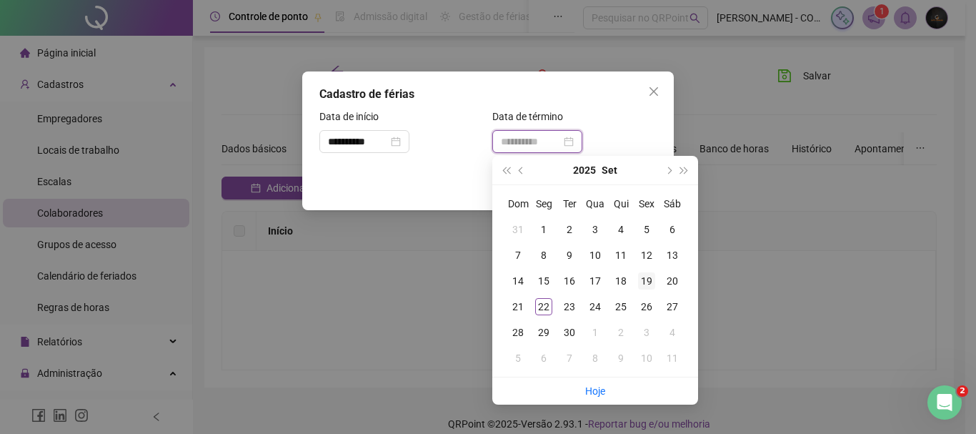
type input "**********"
click at [646, 281] on div "19" at bounding box center [646, 280] width 17 height 17
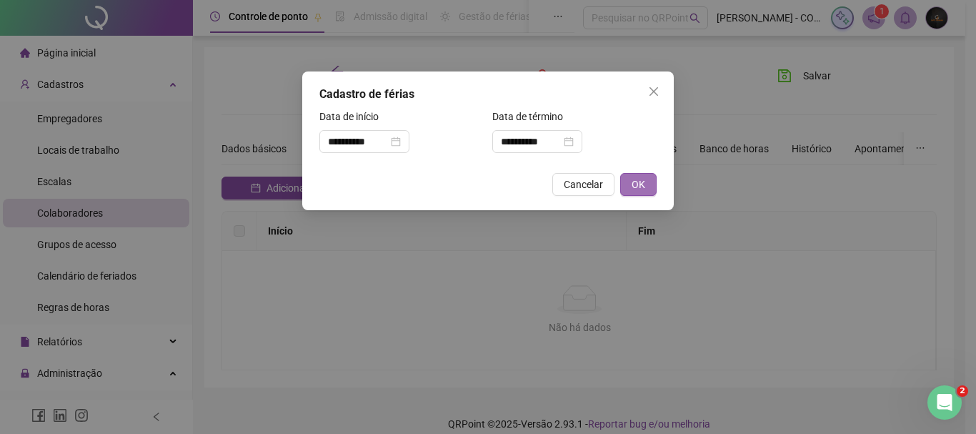
click at [634, 184] on span "OK" at bounding box center [638, 184] width 14 height 16
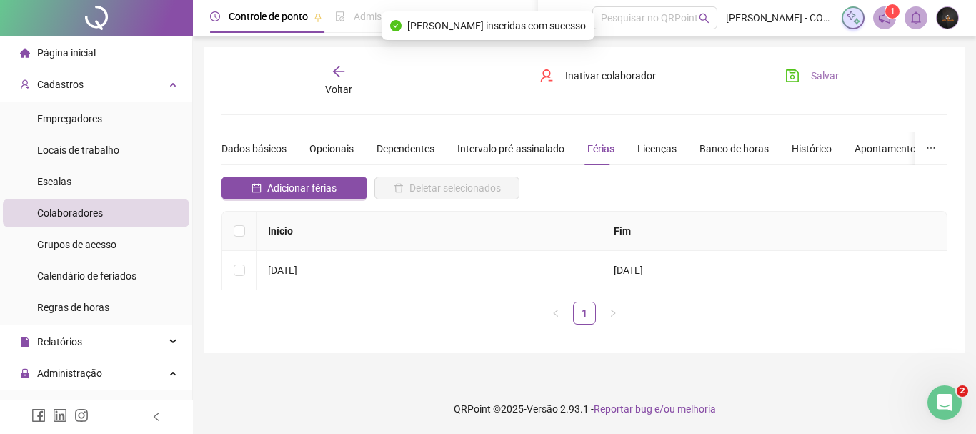
click at [794, 75] on icon "save" at bounding box center [792, 76] width 14 height 14
click at [334, 86] on span "Voltar" at bounding box center [338, 89] width 27 height 11
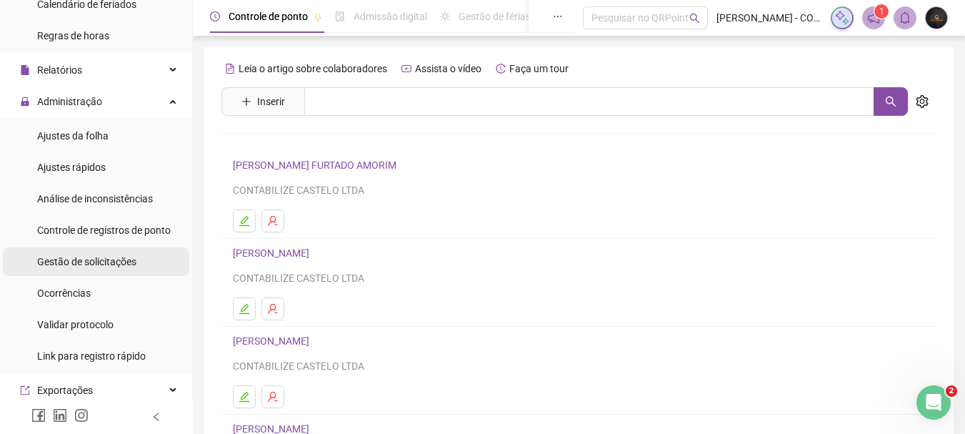
scroll to position [286, 0]
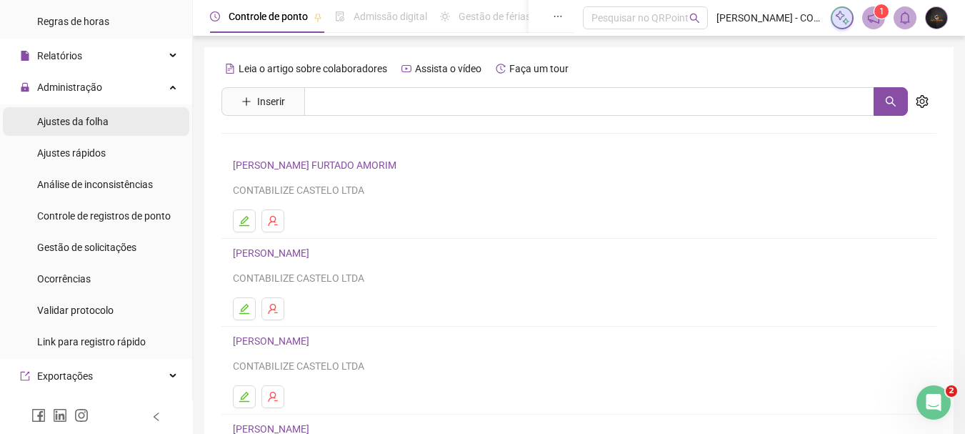
click at [109, 128] on li "Ajustes da folha" at bounding box center [96, 121] width 186 height 29
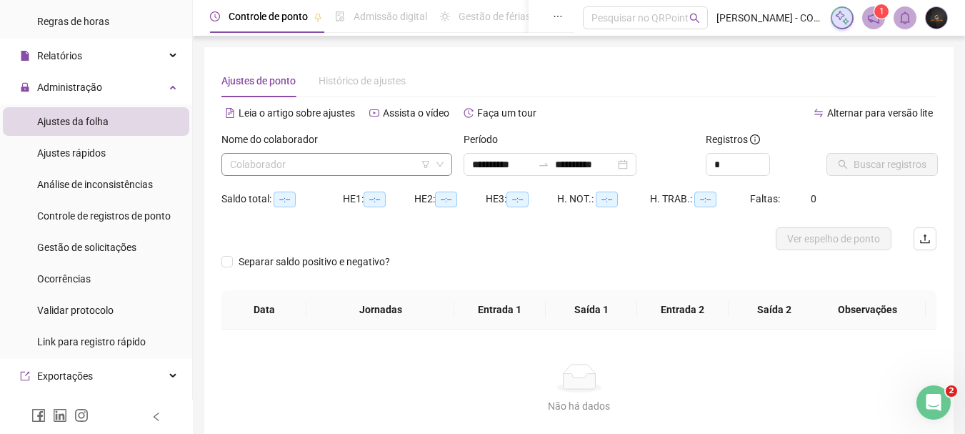
type input "**********"
click at [332, 174] on input "search" at bounding box center [330, 164] width 201 height 21
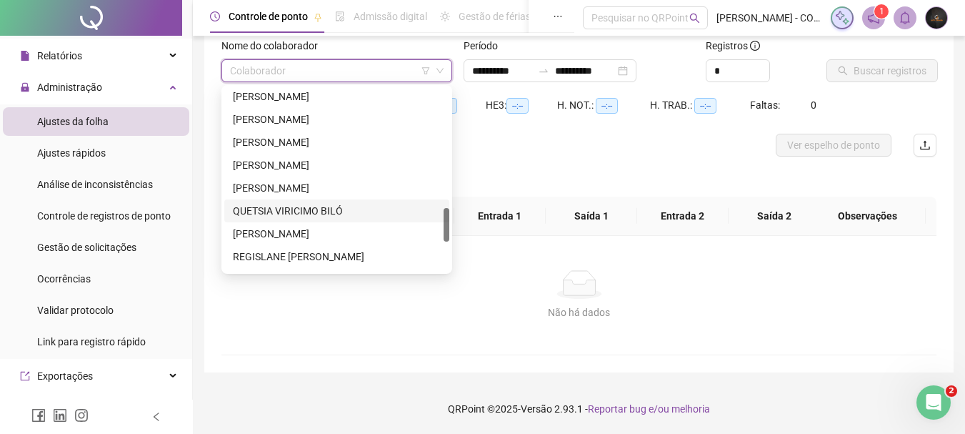
scroll to position [800, 0]
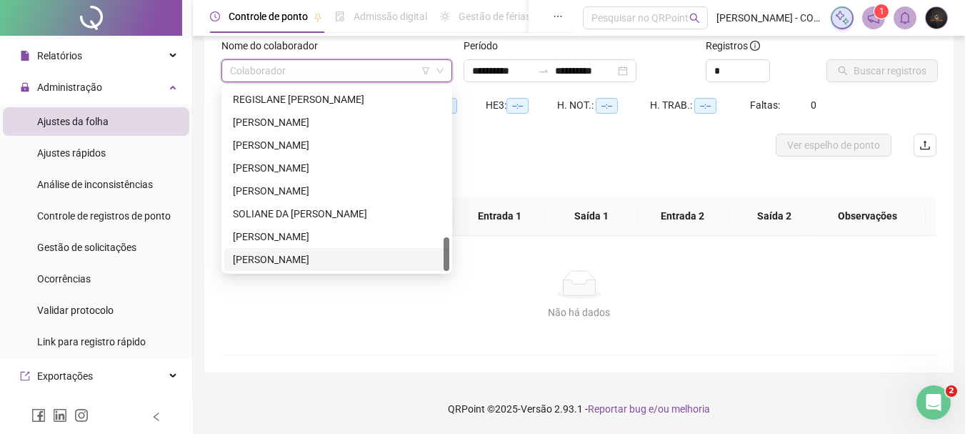
click at [317, 253] on div "[PERSON_NAME]" at bounding box center [337, 259] width 208 height 16
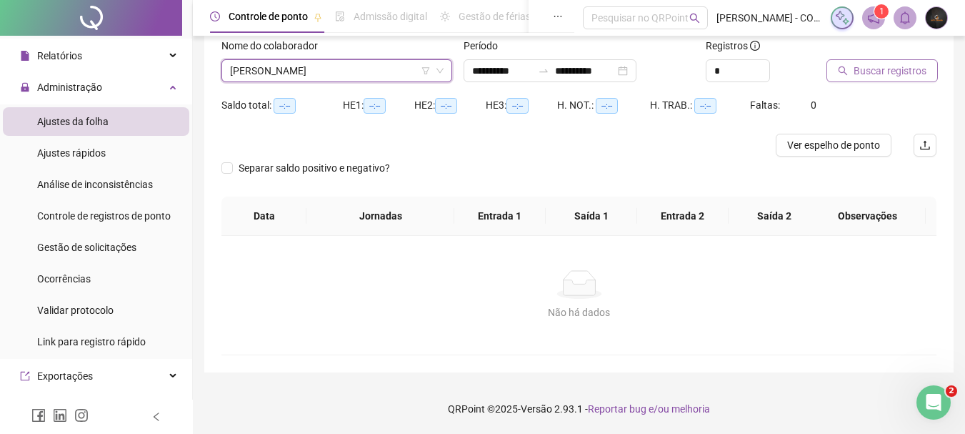
click at [876, 68] on span "Buscar registros" at bounding box center [890, 71] width 73 height 16
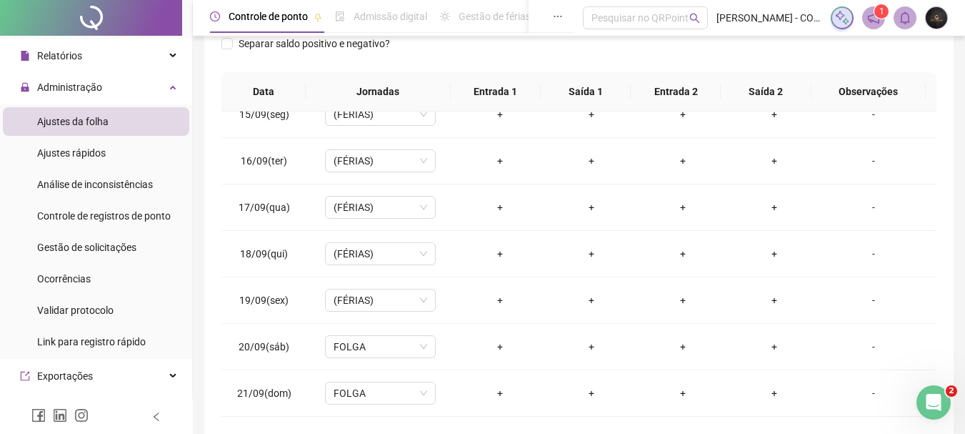
scroll to position [0, 0]
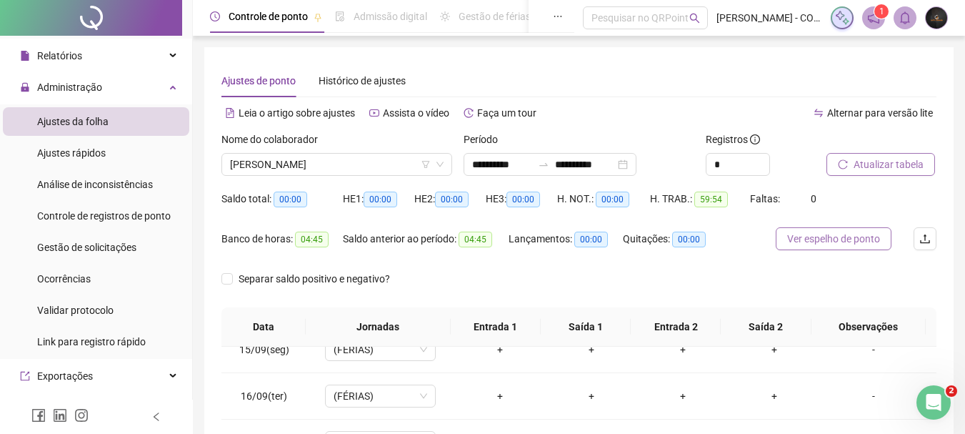
click at [855, 243] on span "Ver espelho de ponto" at bounding box center [833, 239] width 93 height 16
click at [346, 162] on span "[PERSON_NAME]" at bounding box center [337, 164] width 214 height 21
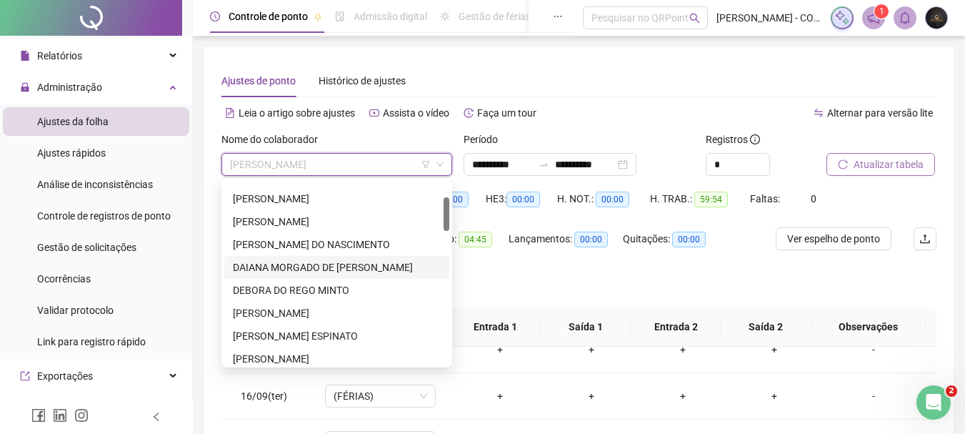
scroll to position [14, 0]
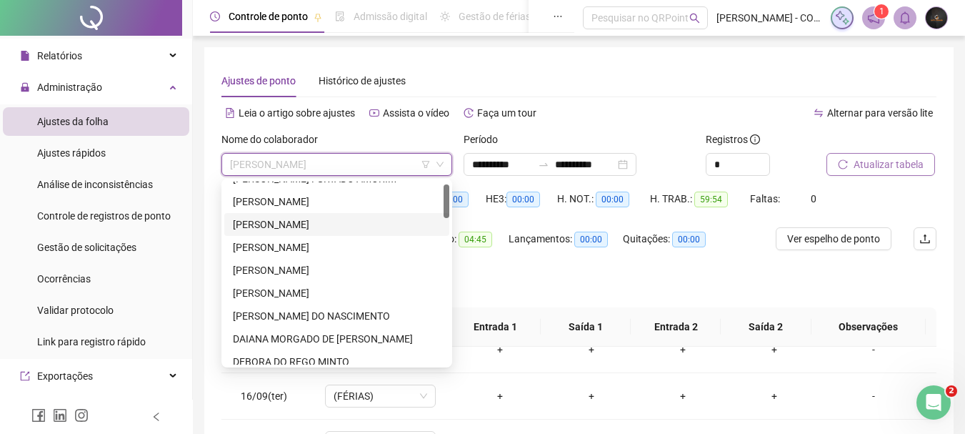
click at [340, 228] on div "[PERSON_NAME]" at bounding box center [337, 224] width 208 height 16
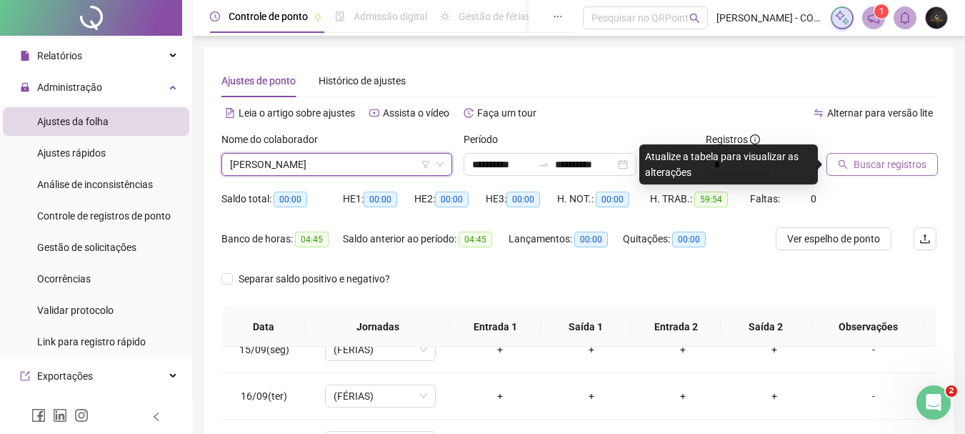
click at [895, 159] on span "Buscar registros" at bounding box center [890, 164] width 73 height 16
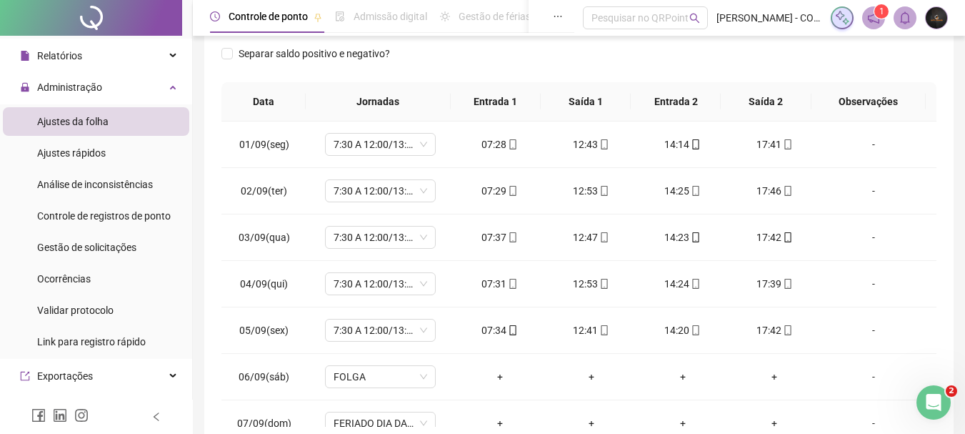
scroll to position [82, 0]
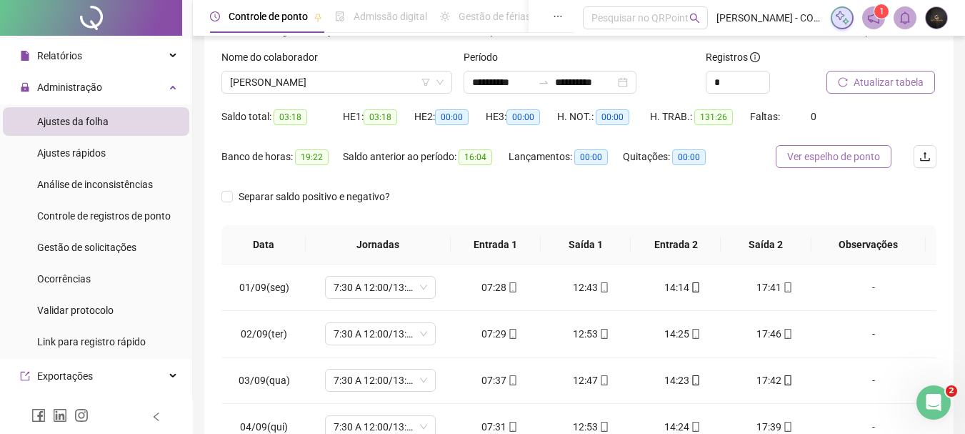
click at [845, 150] on span "Ver espelho de ponto" at bounding box center [833, 157] width 93 height 16
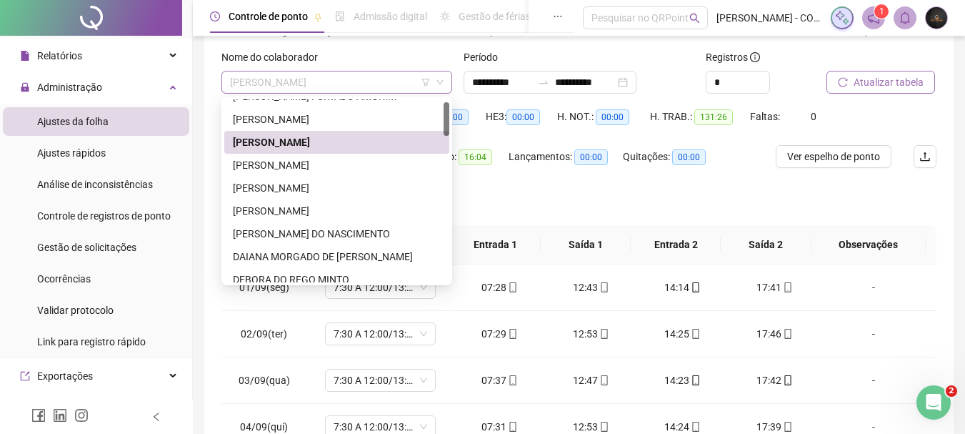
click at [344, 79] on span "[PERSON_NAME]" at bounding box center [337, 81] width 214 height 21
click at [303, 206] on div "[PERSON_NAME]" at bounding box center [337, 211] width 208 height 16
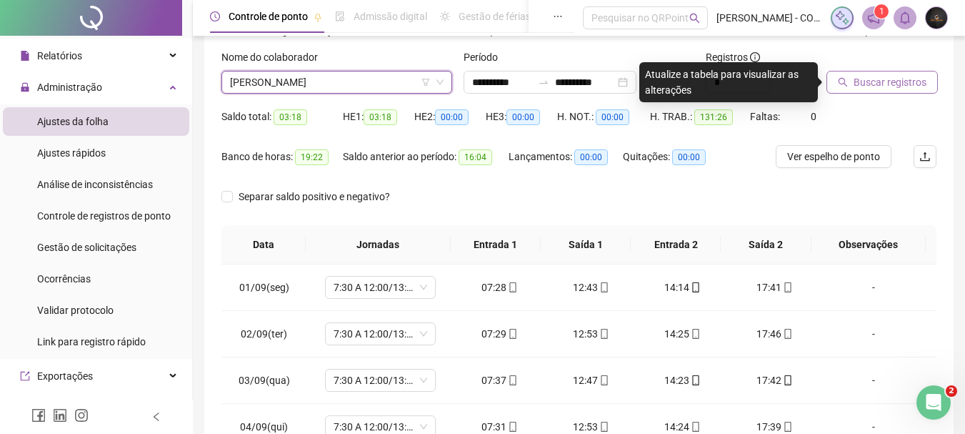
click at [895, 94] on div "Buscar registros" at bounding box center [881, 77] width 121 height 56
click at [895, 83] on span "Buscar registros" at bounding box center [890, 82] width 73 height 16
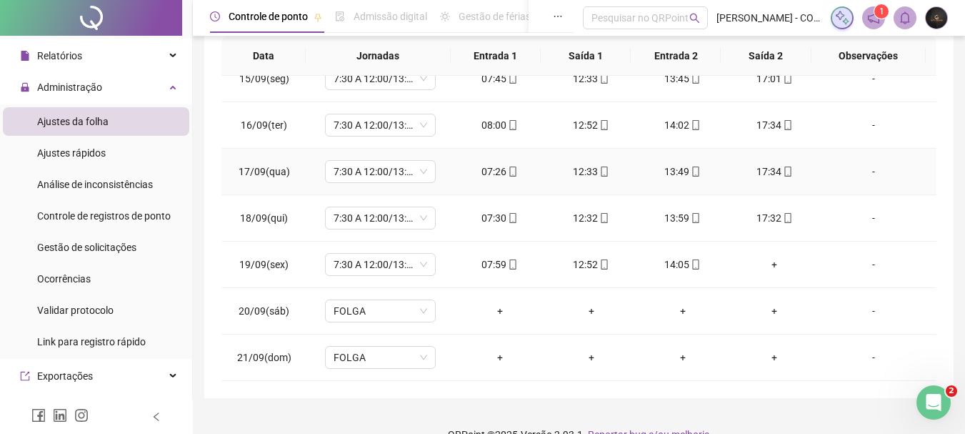
scroll to position [296, 0]
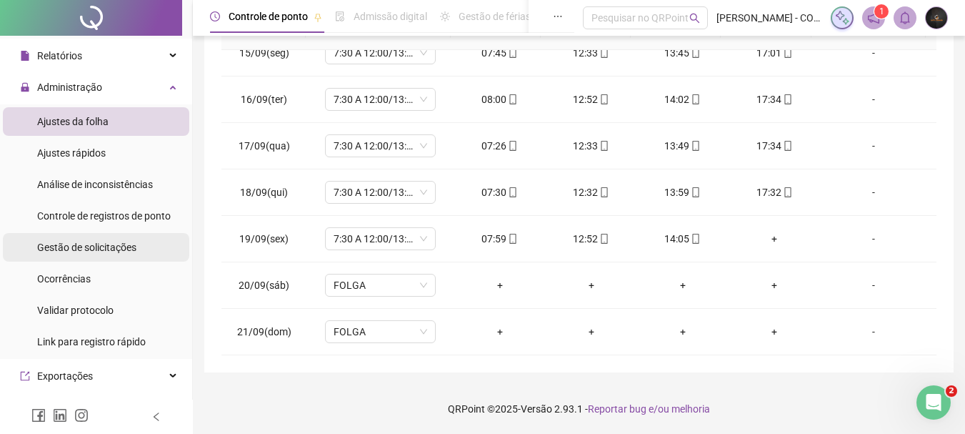
click at [120, 241] on span "Gestão de solicitações" at bounding box center [86, 246] width 99 height 11
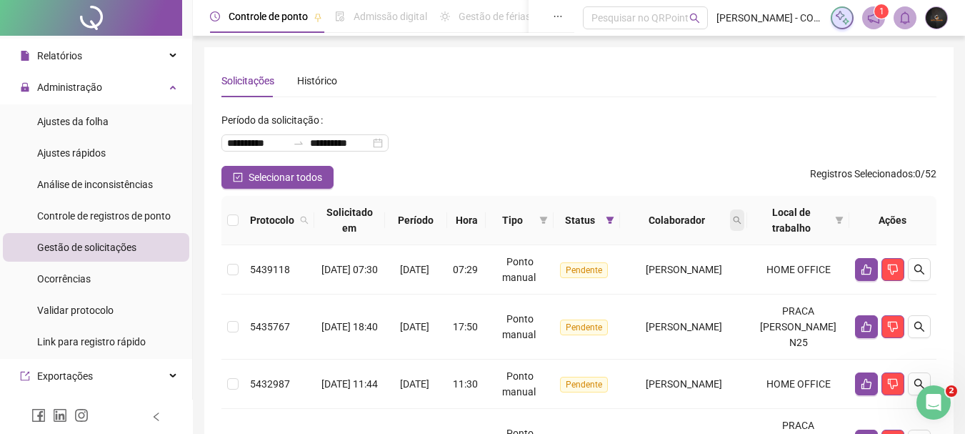
click at [744, 225] on span at bounding box center [737, 219] width 14 height 21
type input "******"
click at [689, 276] on span "Buscar" at bounding box center [678, 277] width 31 height 16
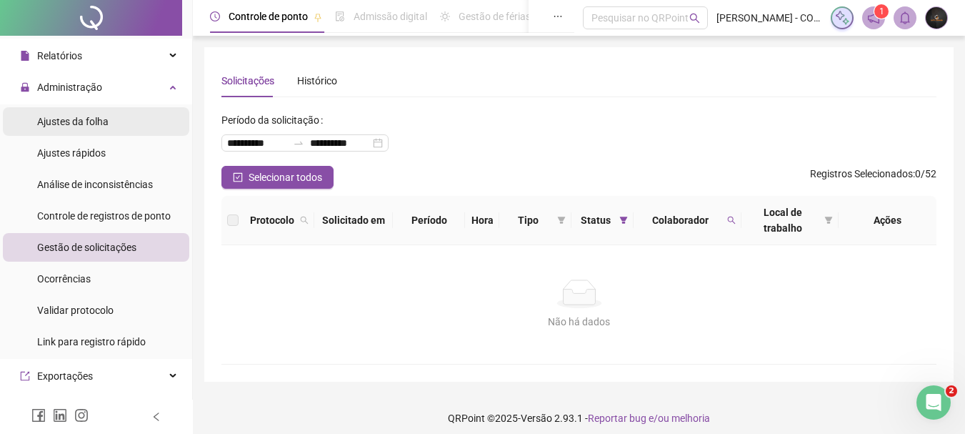
click at [113, 122] on li "Ajustes da folha" at bounding box center [96, 121] width 186 height 29
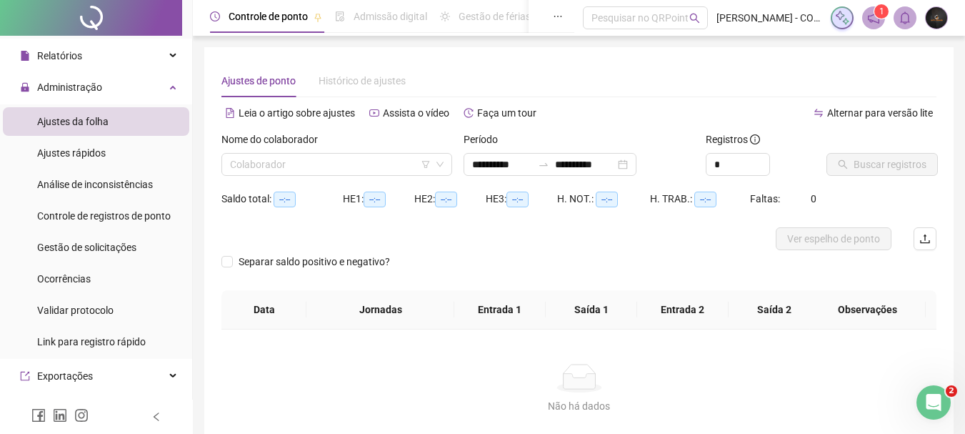
type input "**********"
click at [376, 149] on div "Nome do colaborador" at bounding box center [336, 141] width 231 height 21
click at [361, 159] on input "search" at bounding box center [330, 164] width 201 height 21
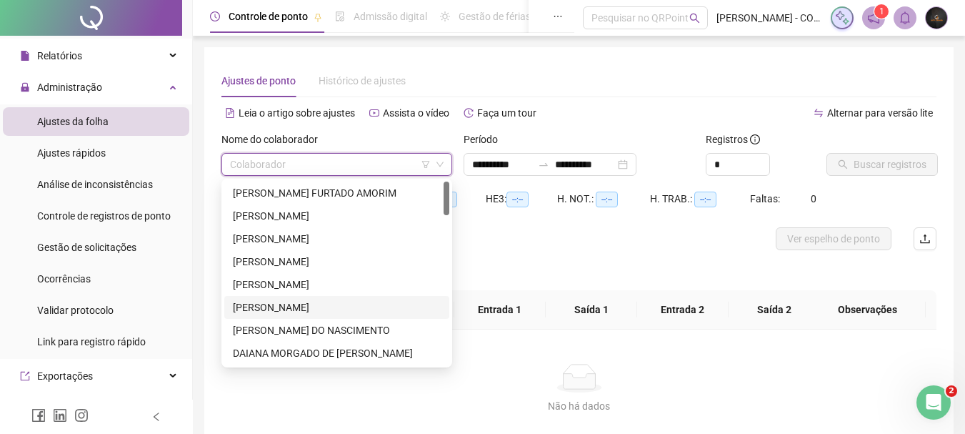
click at [311, 301] on div "[PERSON_NAME]" at bounding box center [337, 307] width 208 height 16
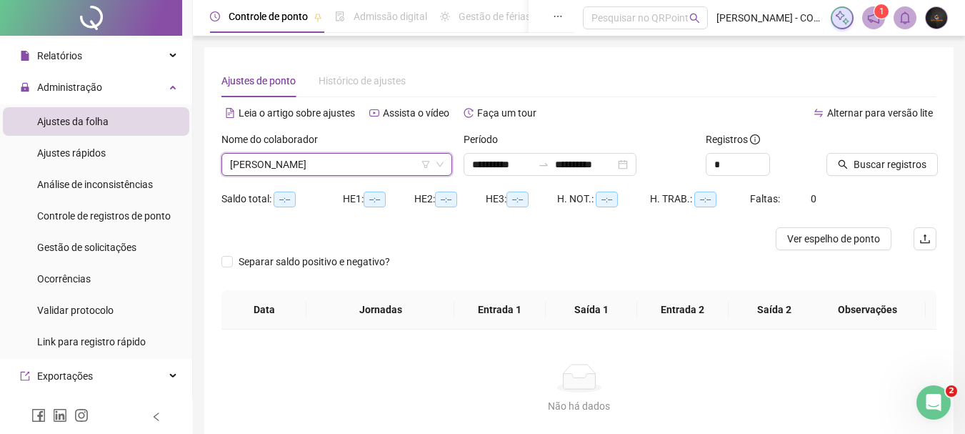
click at [887, 147] on div at bounding box center [863, 141] width 74 height 21
click at [873, 161] on span "Buscar registros" at bounding box center [890, 164] width 73 height 16
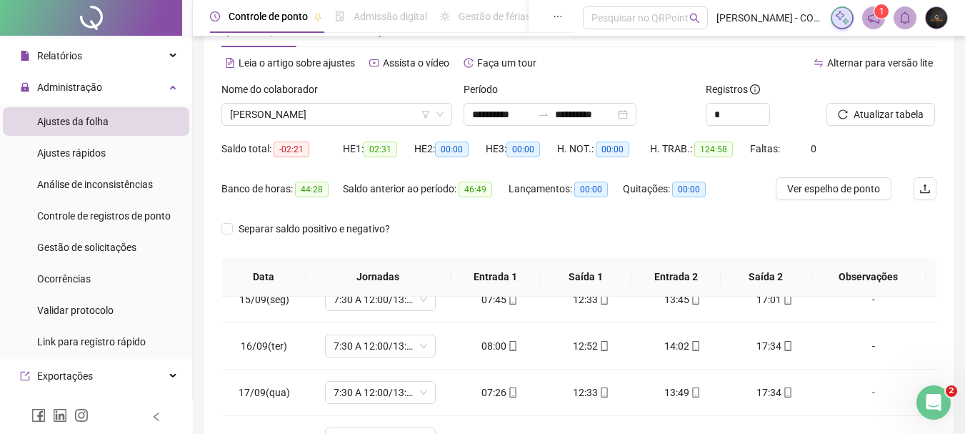
scroll to position [3, 0]
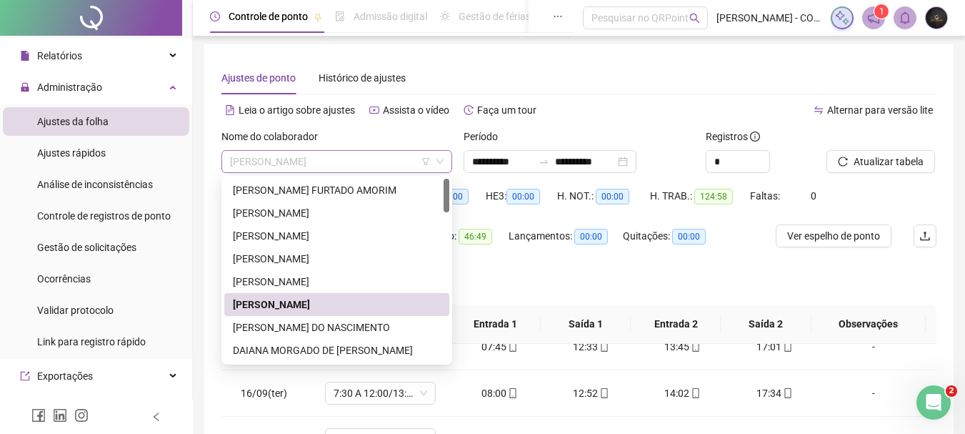
click at [361, 169] on span "[PERSON_NAME]" at bounding box center [337, 161] width 214 height 21
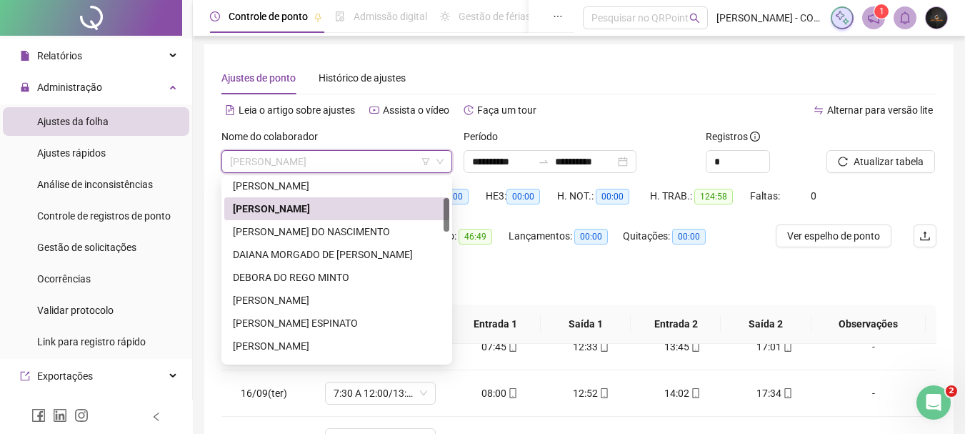
scroll to position [108, 0]
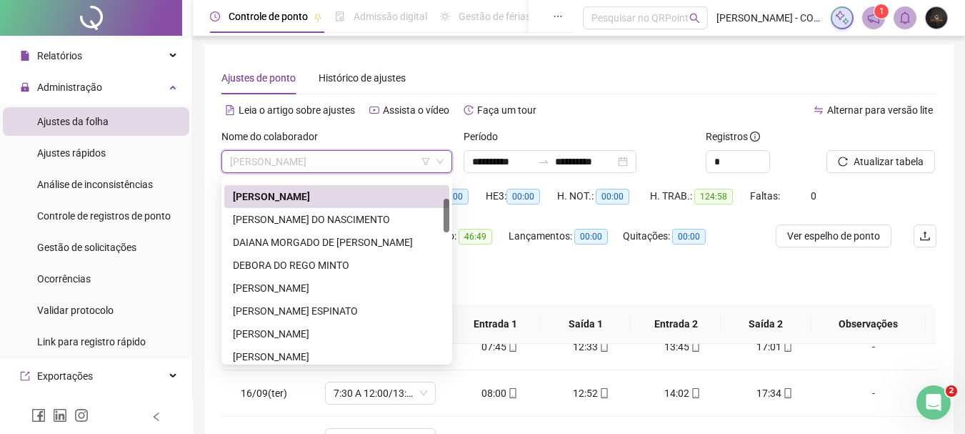
drag, startPoint x: 447, startPoint y: 201, endPoint x: 446, endPoint y: 221, distance: 20.0
click at [446, 221] on div at bounding box center [447, 216] width 6 height 34
click at [347, 313] on div "[PERSON_NAME] ESPINATO" at bounding box center [337, 311] width 208 height 16
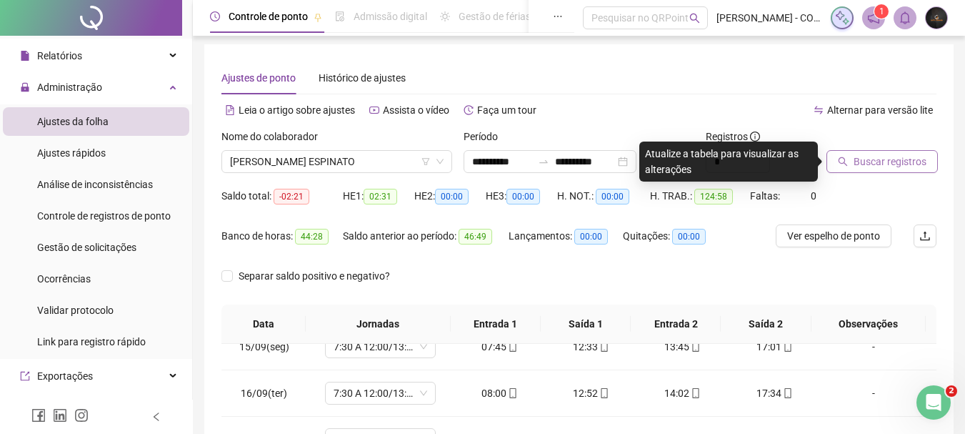
click at [865, 165] on span "Buscar registros" at bounding box center [890, 162] width 73 height 16
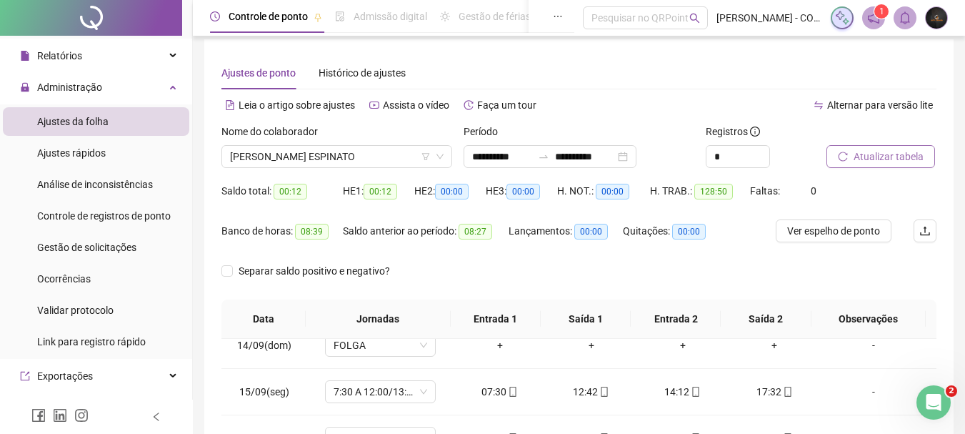
scroll to position [5, 0]
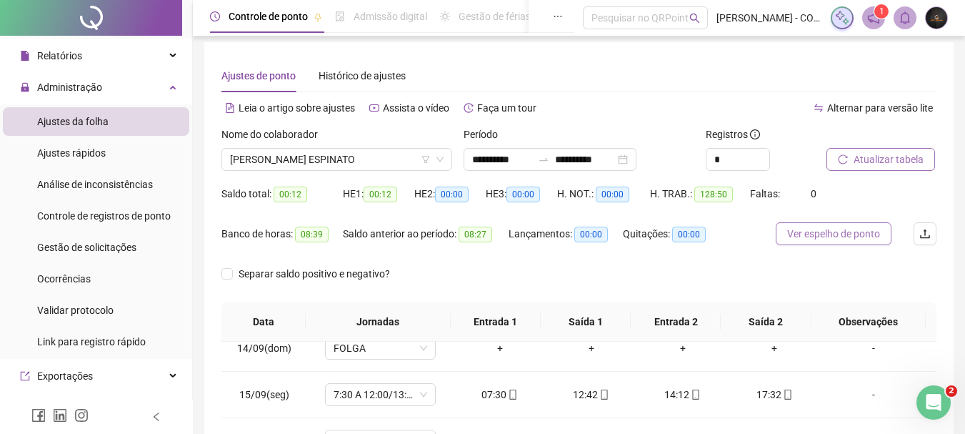
click at [829, 238] on span "Ver espelho de ponto" at bounding box center [833, 234] width 93 height 16
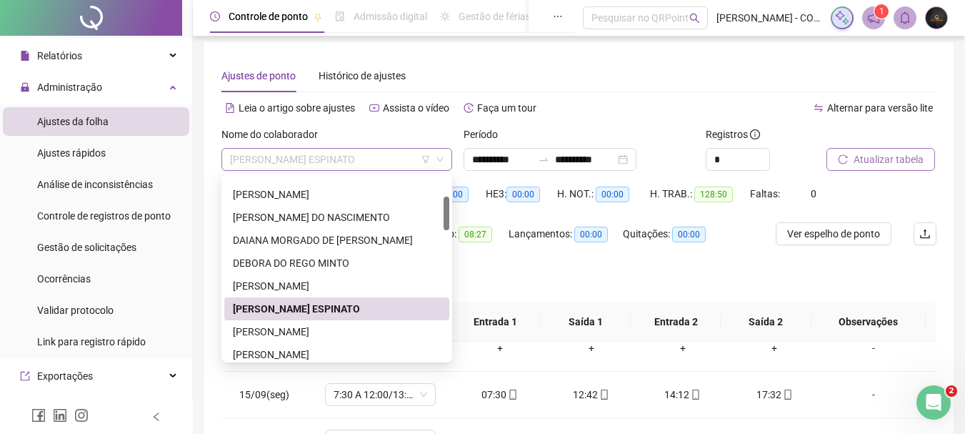
click at [366, 153] on span "[PERSON_NAME] ESPINATO" at bounding box center [337, 159] width 214 height 21
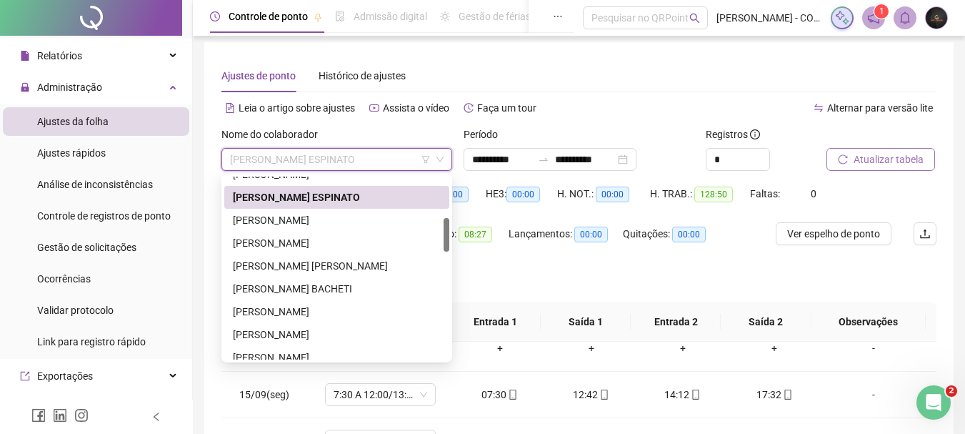
scroll to position [219, 0]
drag, startPoint x: 446, startPoint y: 223, endPoint x: 446, endPoint y: 244, distance: 20.7
click at [446, 244] on div at bounding box center [447, 235] width 6 height 34
click at [349, 239] on div "[PERSON_NAME]" at bounding box center [337, 243] width 208 height 16
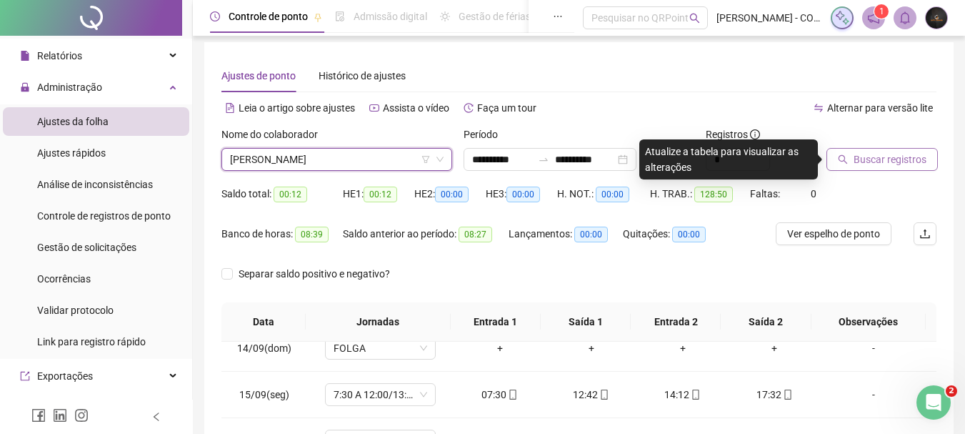
click at [859, 166] on span "Buscar registros" at bounding box center [890, 159] width 73 height 16
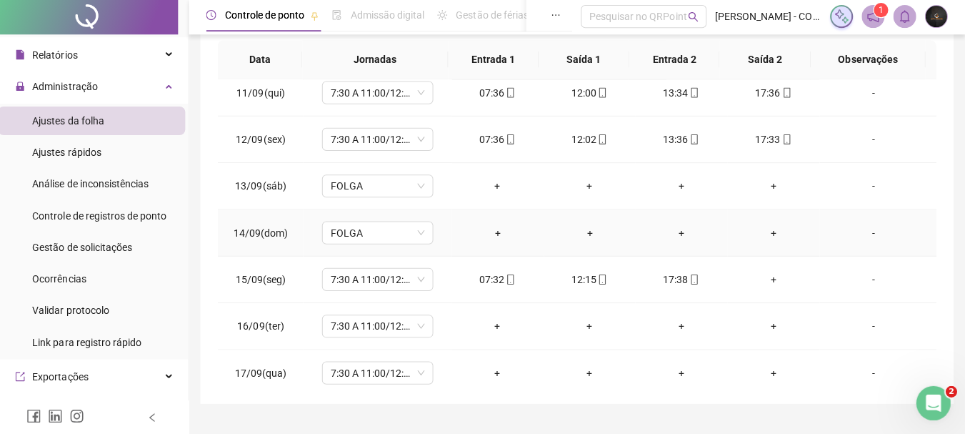
scroll to position [266, 0]
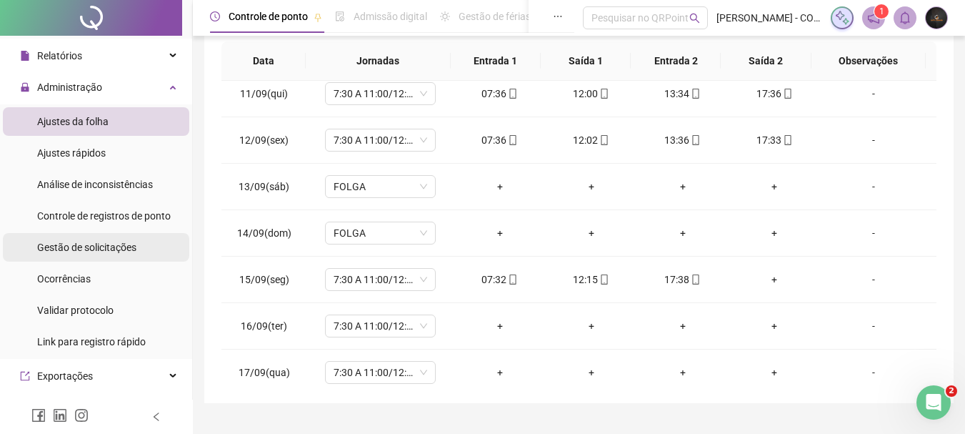
click at [143, 246] on li "Gestão de solicitações" at bounding box center [96, 247] width 186 height 29
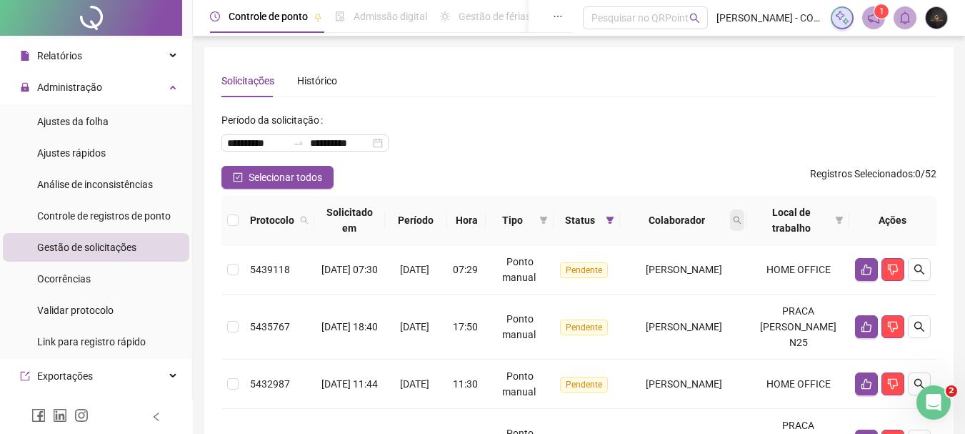
click at [744, 215] on span at bounding box center [737, 219] width 14 height 21
type input "*******"
click at [689, 281] on span "Buscar" at bounding box center [678, 277] width 31 height 16
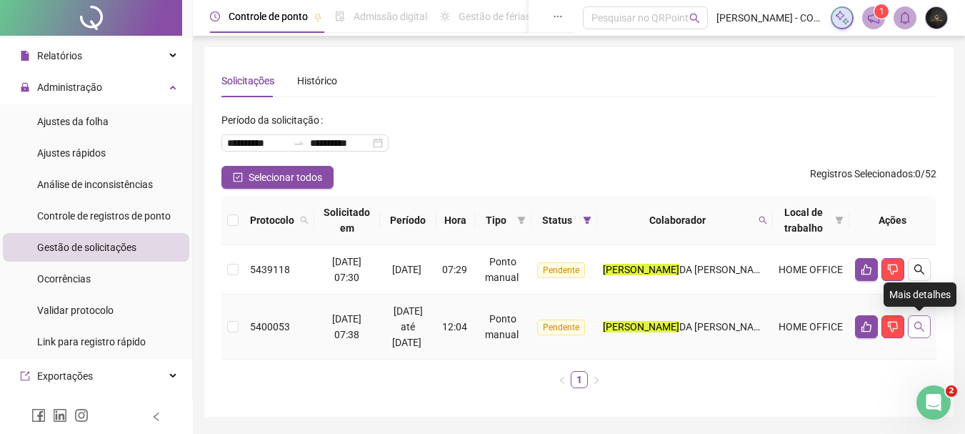
click at [919, 332] on button "button" at bounding box center [919, 326] width 23 height 23
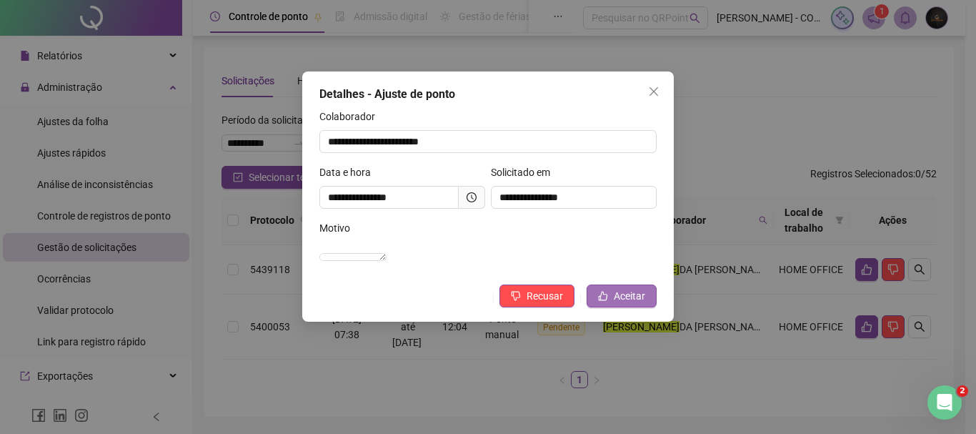
click at [634, 304] on span "Aceitar" at bounding box center [629, 296] width 31 height 16
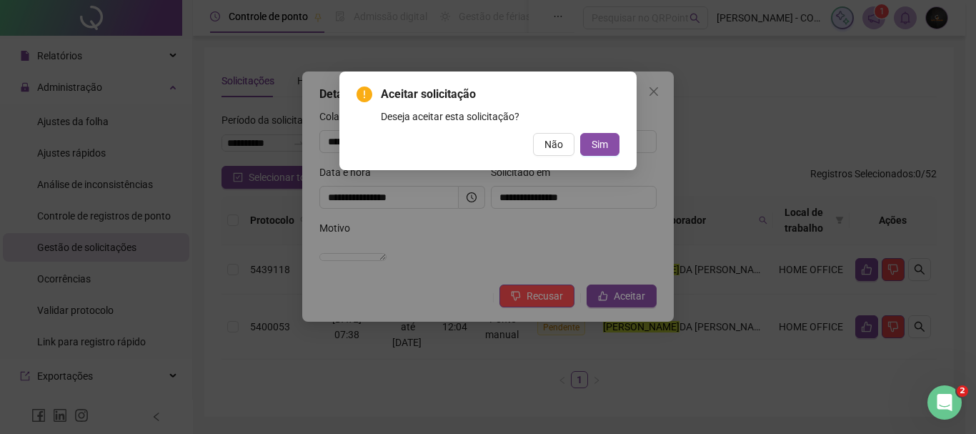
click at [599, 132] on div "Aceitar solicitação Deseja aceitar esta solicitação? Não Sim" at bounding box center [487, 121] width 263 height 70
click at [599, 133] on button "Sim" at bounding box center [599, 144] width 39 height 23
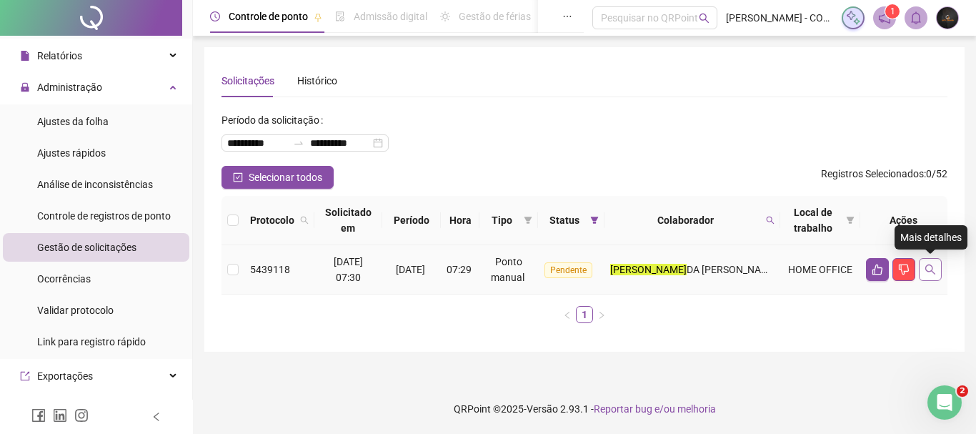
click at [924, 263] on button "button" at bounding box center [930, 269] width 23 height 23
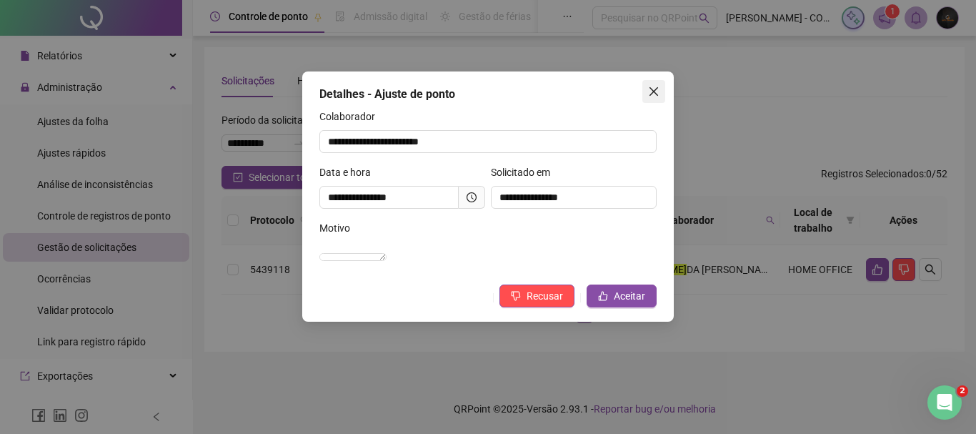
click at [649, 94] on icon "close" at bounding box center [653, 91] width 11 height 11
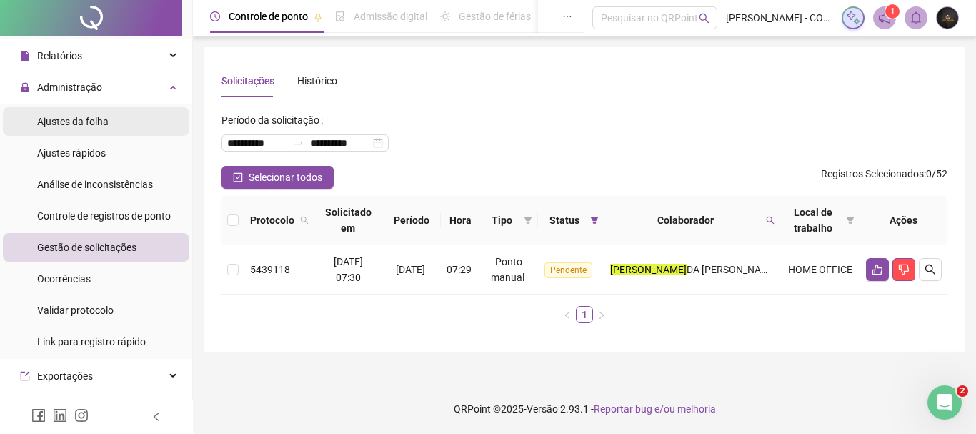
click at [116, 132] on li "Ajustes da folha" at bounding box center [96, 121] width 186 height 29
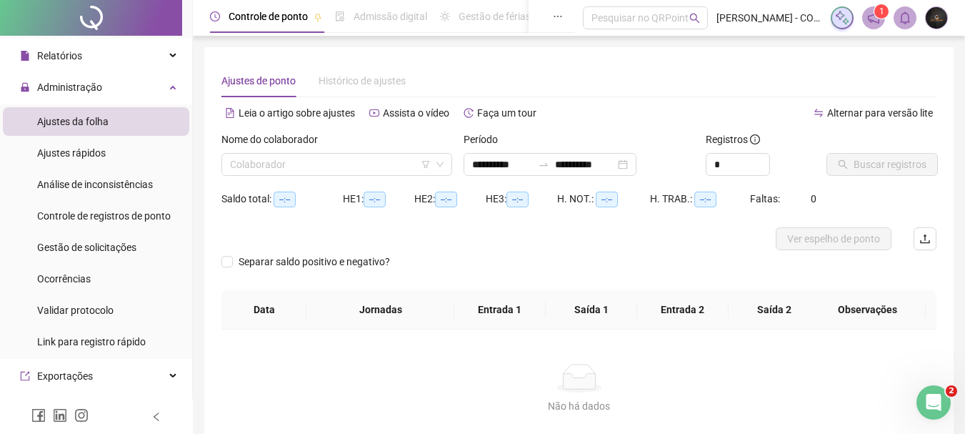
type input "**********"
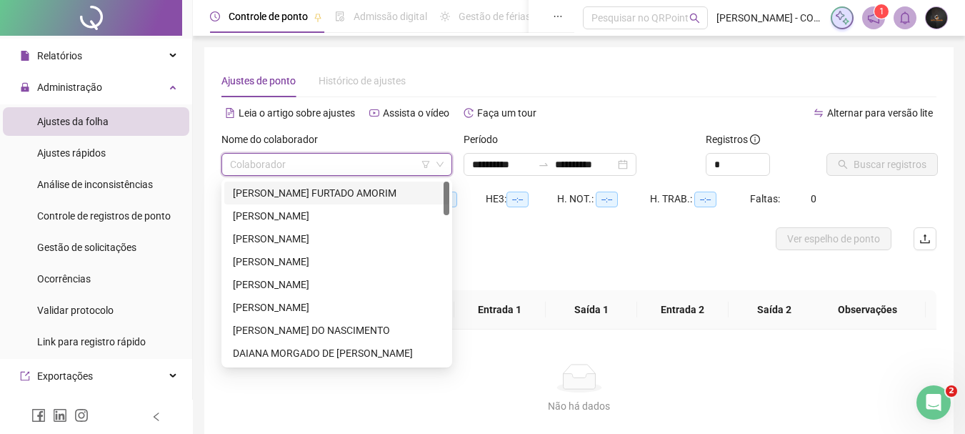
click at [276, 164] on input "search" at bounding box center [330, 164] width 201 height 21
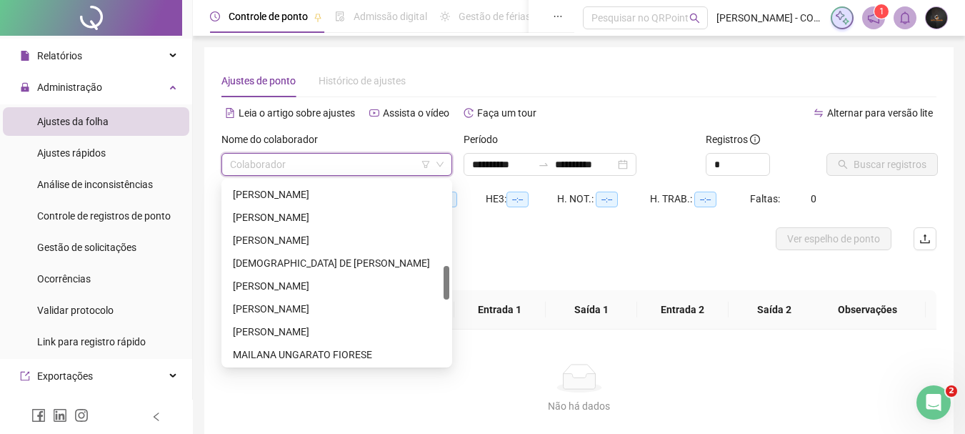
scroll to position [429, 0]
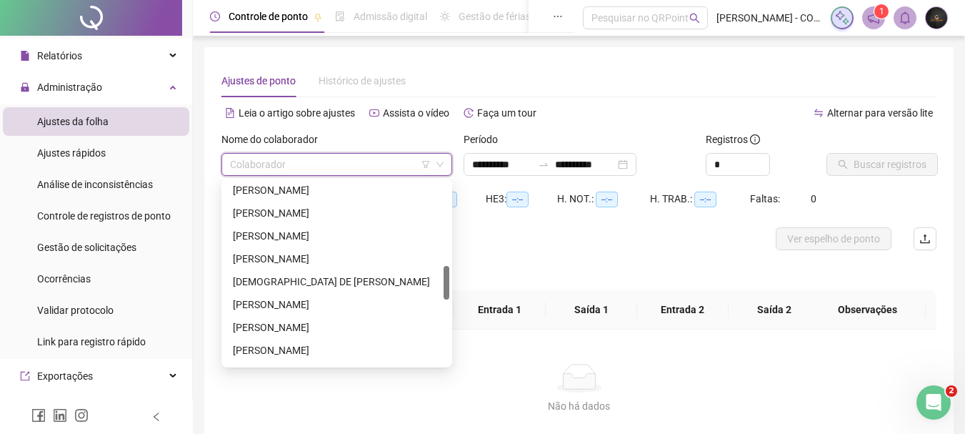
drag, startPoint x: 447, startPoint y: 196, endPoint x: 436, endPoint y: 276, distance: 80.7
click at [436, 276] on div "[PERSON_NAME] [PERSON_NAME] [PERSON_NAME] [PERSON_NAME]" at bounding box center [336, 272] width 225 height 183
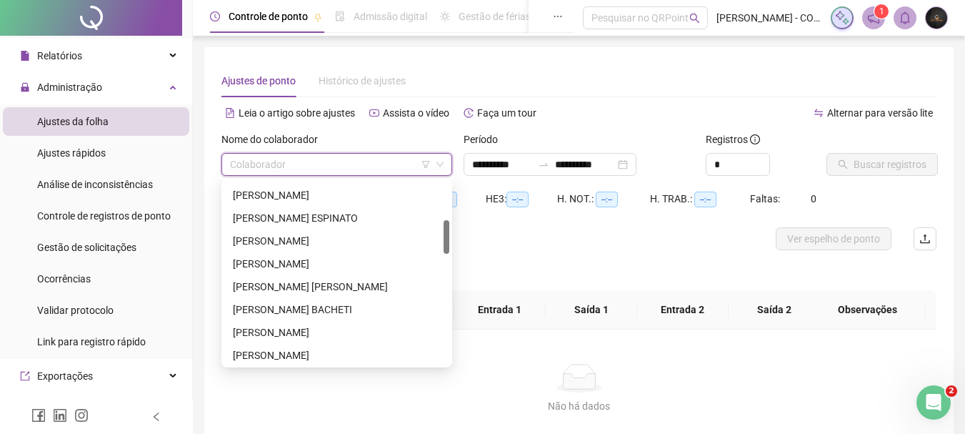
scroll to position [200, 0]
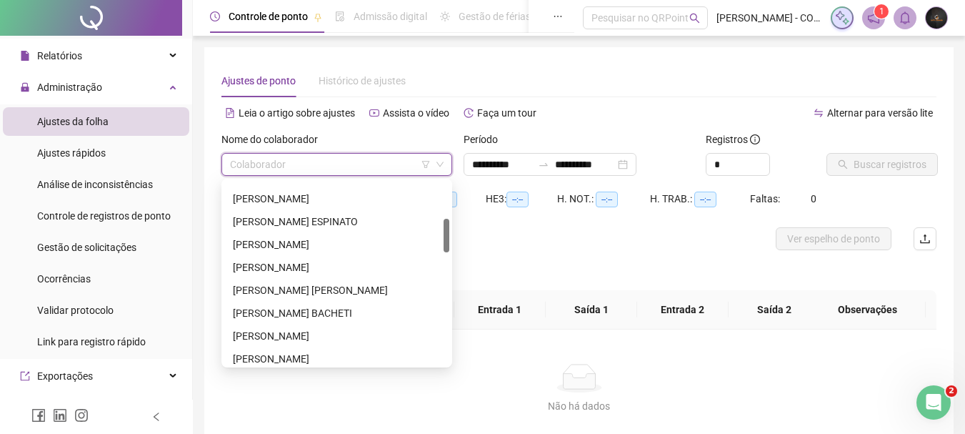
drag, startPoint x: 446, startPoint y: 281, endPoint x: 446, endPoint y: 238, distance: 42.9
click at [446, 238] on div at bounding box center [447, 236] width 6 height 34
click at [314, 257] on div "[PERSON_NAME]" at bounding box center [336, 267] width 225 height 23
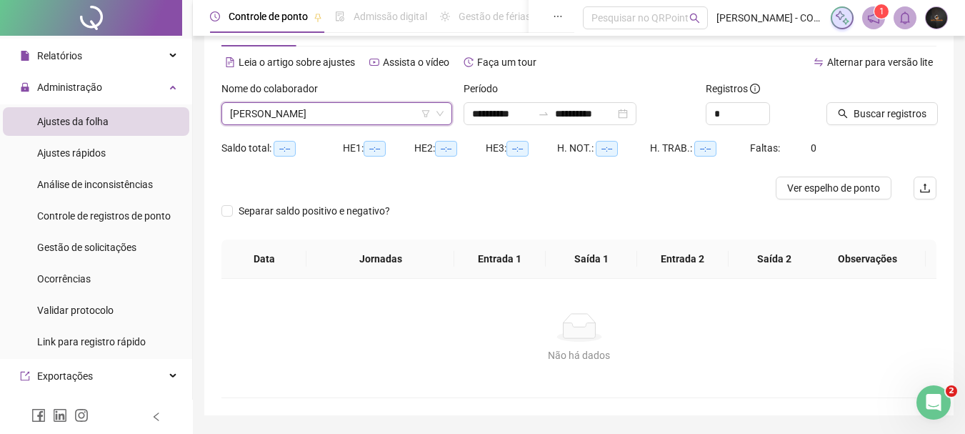
scroll to position [56, 0]
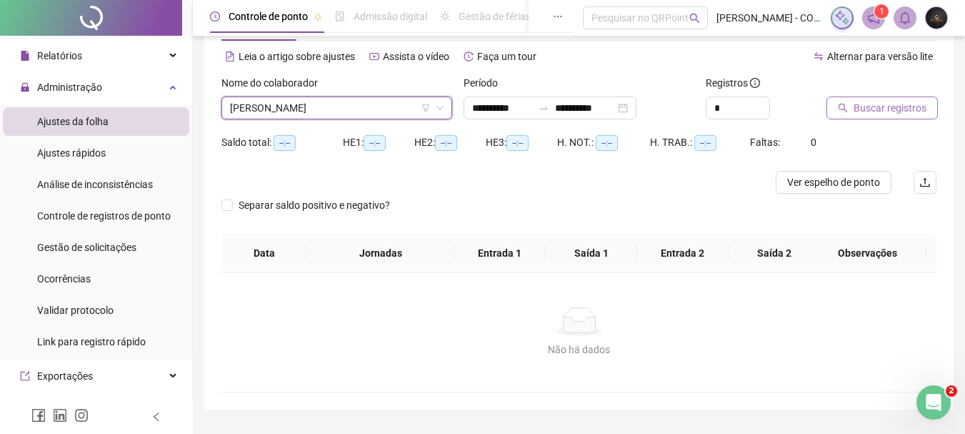
click at [881, 107] on span "Buscar registros" at bounding box center [890, 108] width 73 height 16
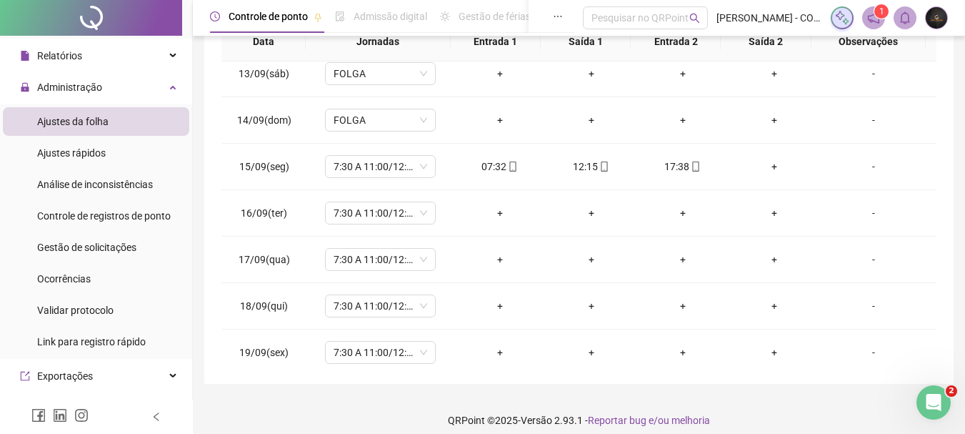
scroll to position [566, 0]
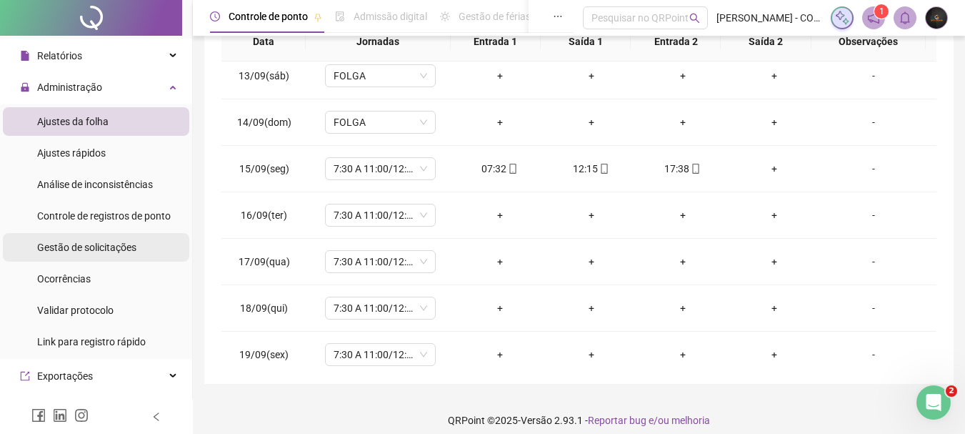
click at [126, 258] on div "Gestão de solicitações" at bounding box center [86, 247] width 99 height 29
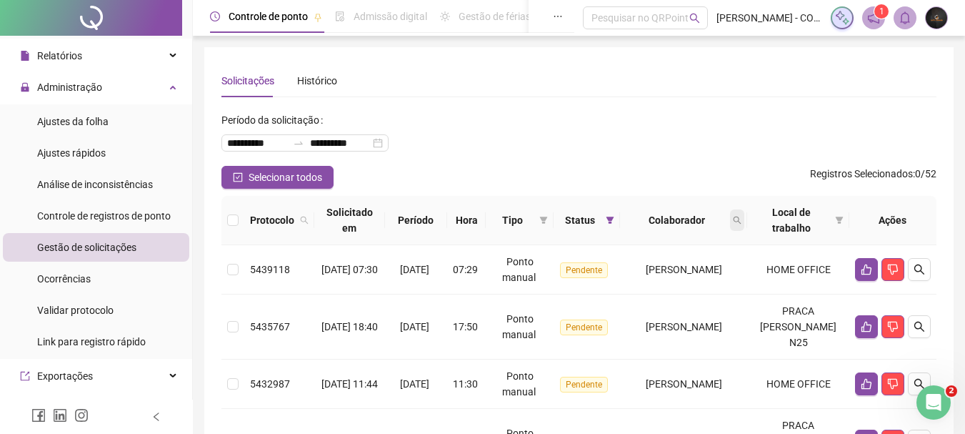
click at [741, 217] on icon "search" at bounding box center [737, 220] width 9 height 9
type input "*******"
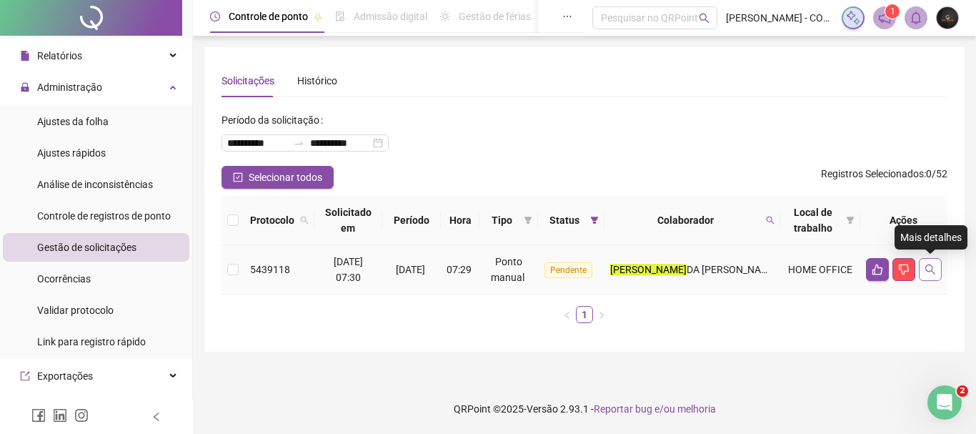
click at [937, 269] on button "button" at bounding box center [930, 269] width 23 height 23
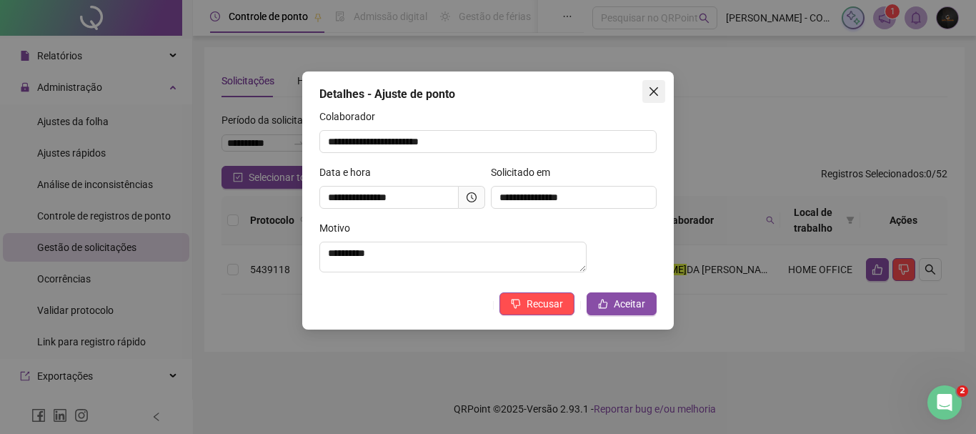
click at [654, 97] on button "Close" at bounding box center [653, 91] width 23 height 23
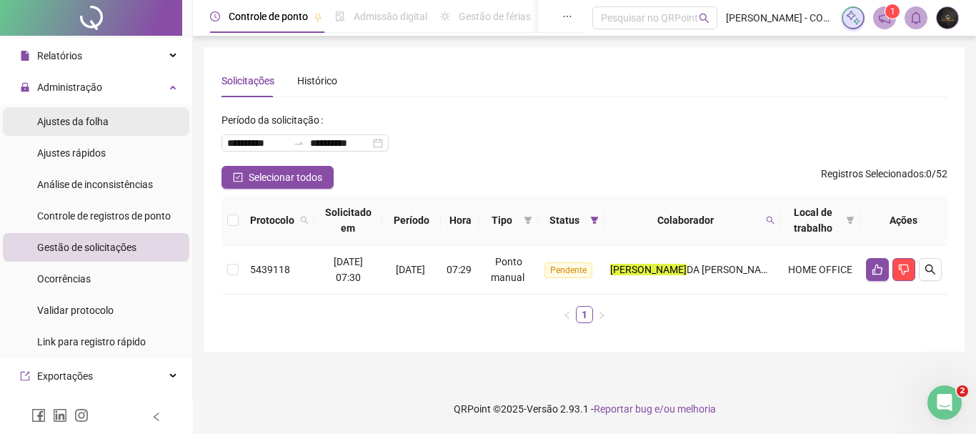
click at [101, 109] on div "Ajustes da folha" at bounding box center [72, 121] width 71 height 29
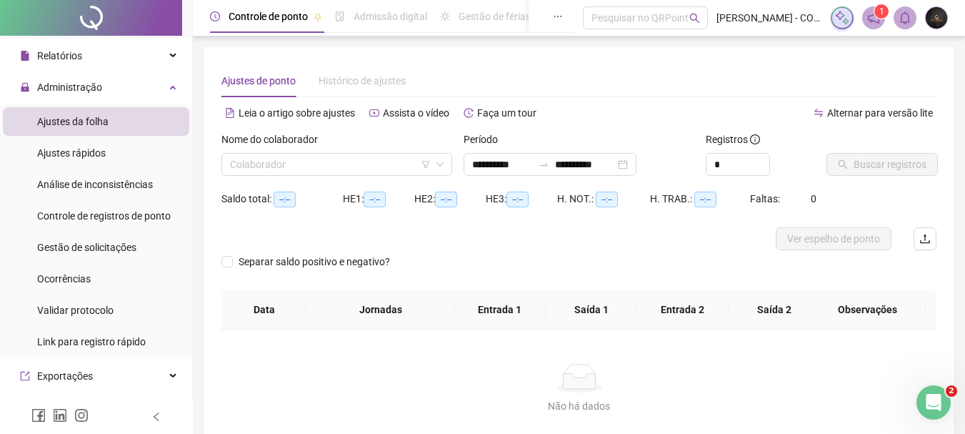
type input "**********"
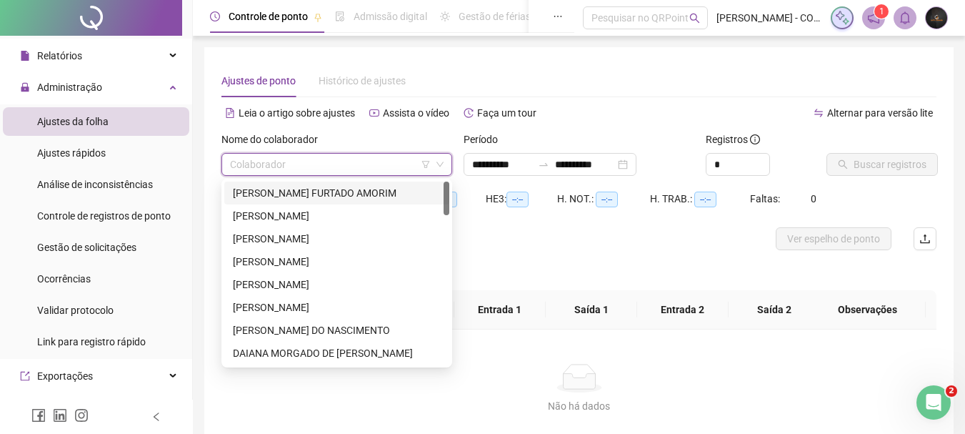
click at [374, 166] on input "search" at bounding box center [330, 164] width 201 height 21
drag, startPoint x: 449, startPoint y: 211, endPoint x: 450, endPoint y: 224, distance: 12.2
click at [450, 224] on div "197774 266189 280250 [PERSON_NAME] FURTADO AMORIM [PERSON_NAME] [PERSON_NAME] […" at bounding box center [336, 273] width 231 height 189
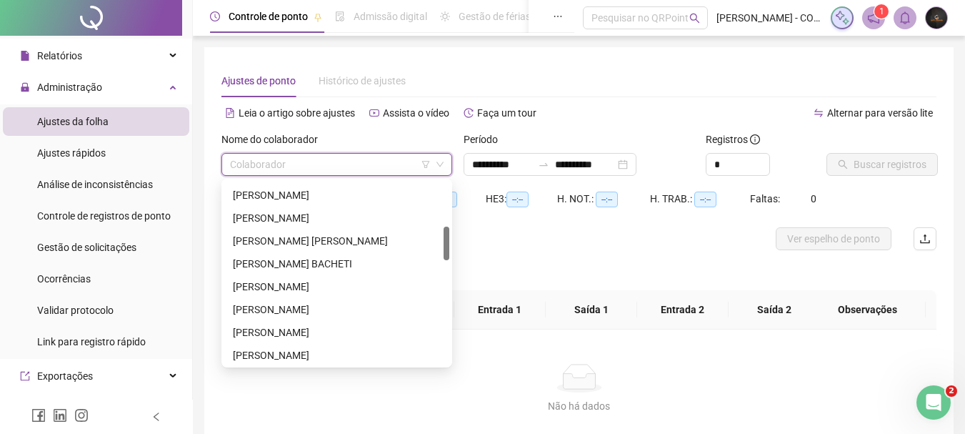
scroll to position [241, 0]
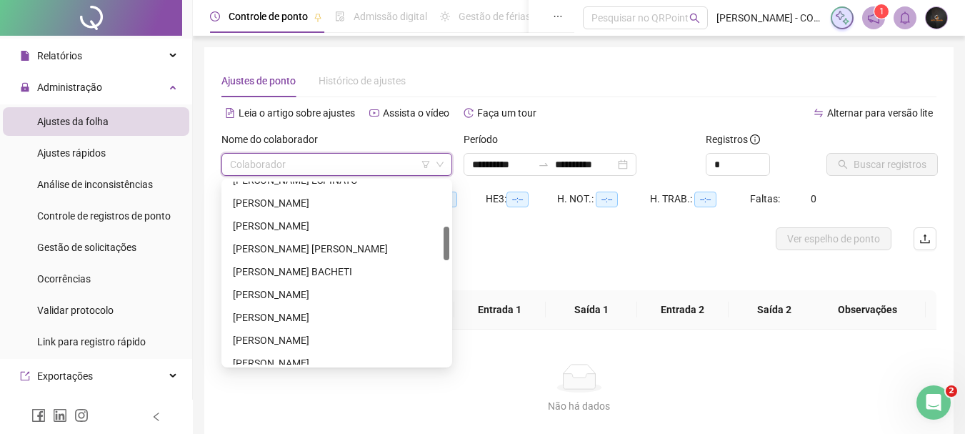
drag, startPoint x: 449, startPoint y: 209, endPoint x: 458, endPoint y: 254, distance: 46.0
click at [458, 254] on body "**********" at bounding box center [482, 217] width 965 height 434
click at [326, 227] on div "[PERSON_NAME]" at bounding box center [337, 226] width 208 height 16
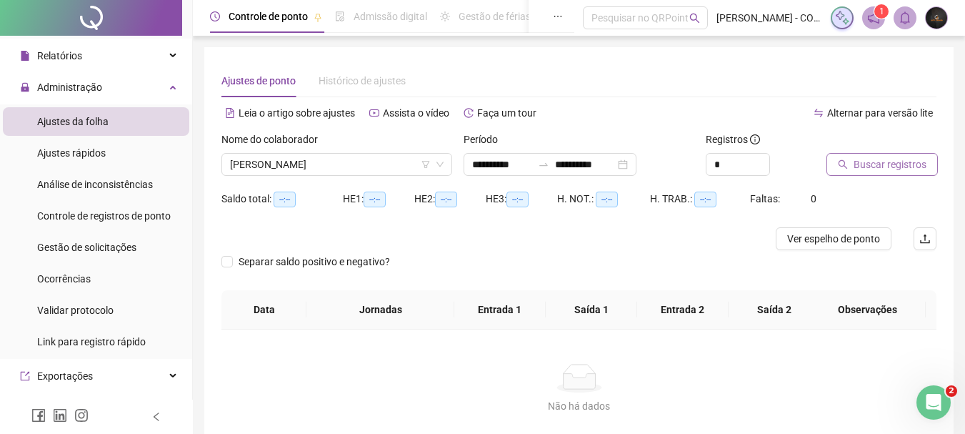
click at [877, 166] on span "Buscar registros" at bounding box center [890, 164] width 73 height 16
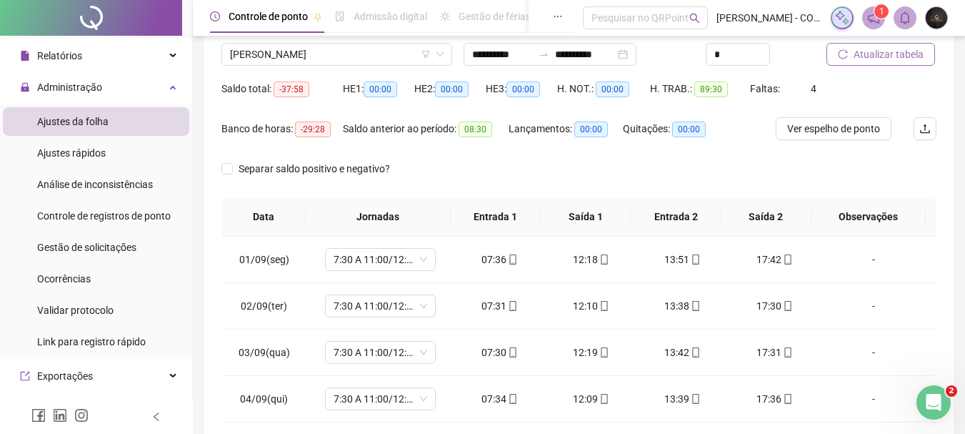
scroll to position [52, 0]
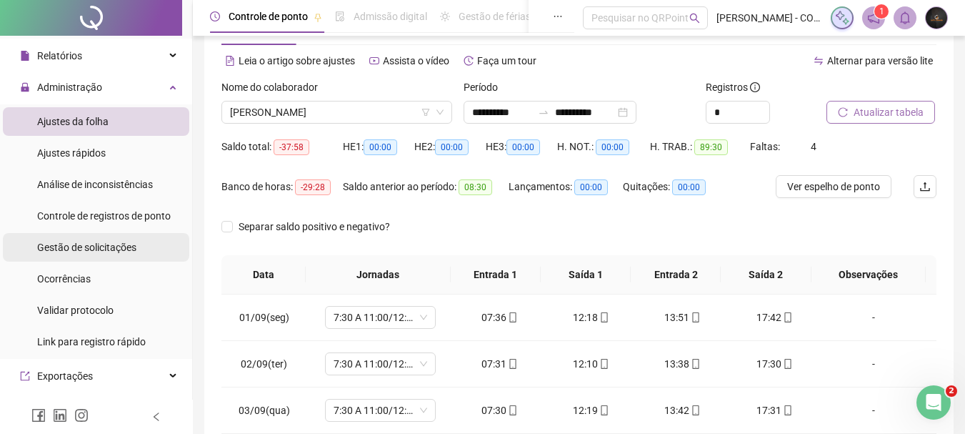
click at [119, 256] on div "Gestão de solicitações" at bounding box center [86, 247] width 99 height 29
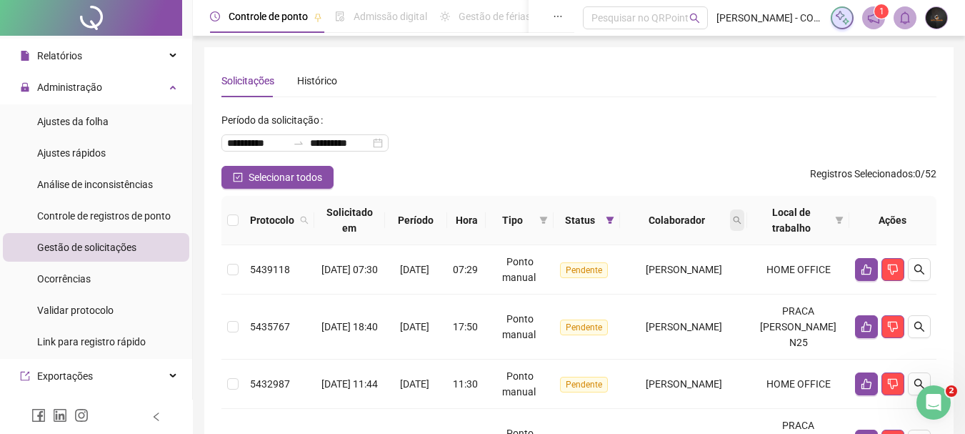
click at [741, 222] on icon "search" at bounding box center [737, 220] width 9 height 9
type input "*******"
click at [668, 279] on span "Buscar" at bounding box center [678, 277] width 31 height 16
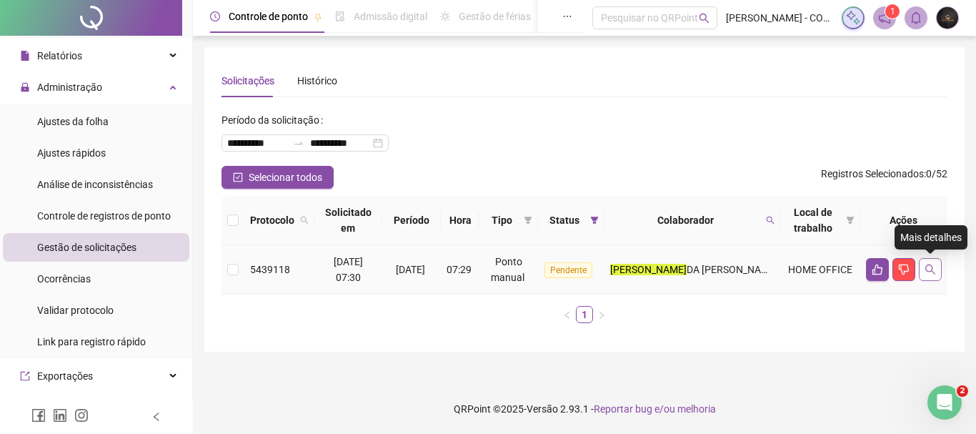
click at [932, 279] on button "button" at bounding box center [930, 269] width 23 height 23
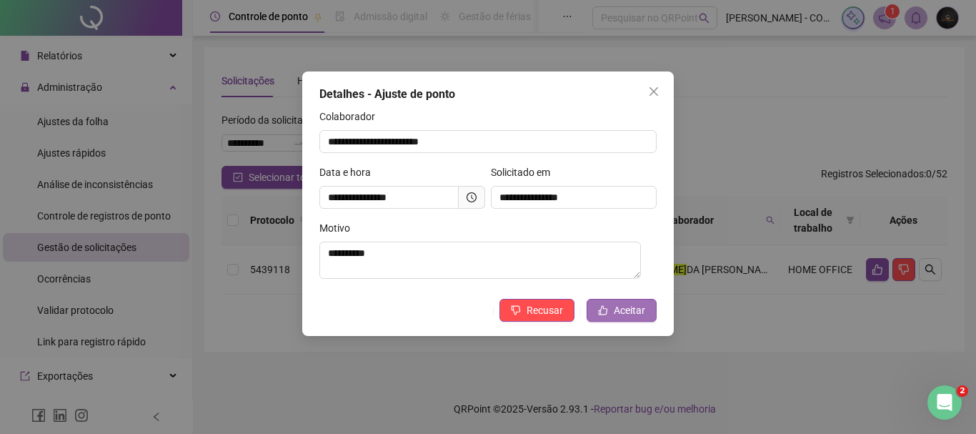
click at [634, 313] on span "Aceitar" at bounding box center [629, 310] width 31 height 16
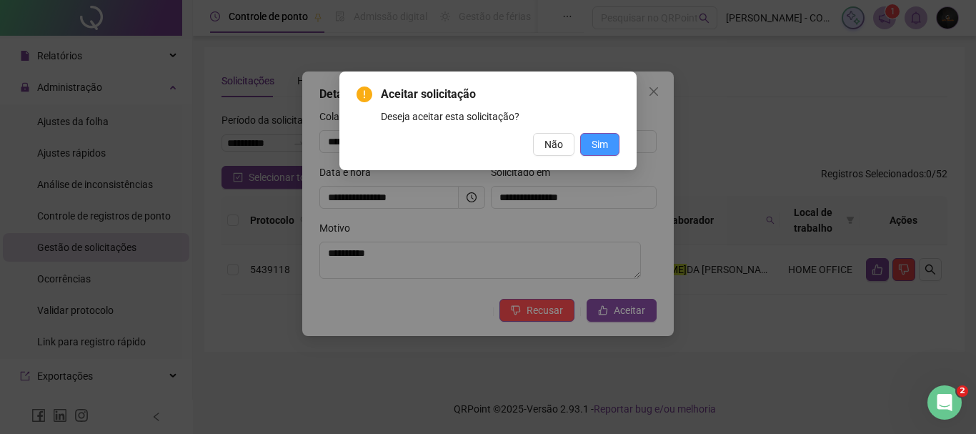
click at [602, 141] on span "Sim" at bounding box center [599, 144] width 16 height 16
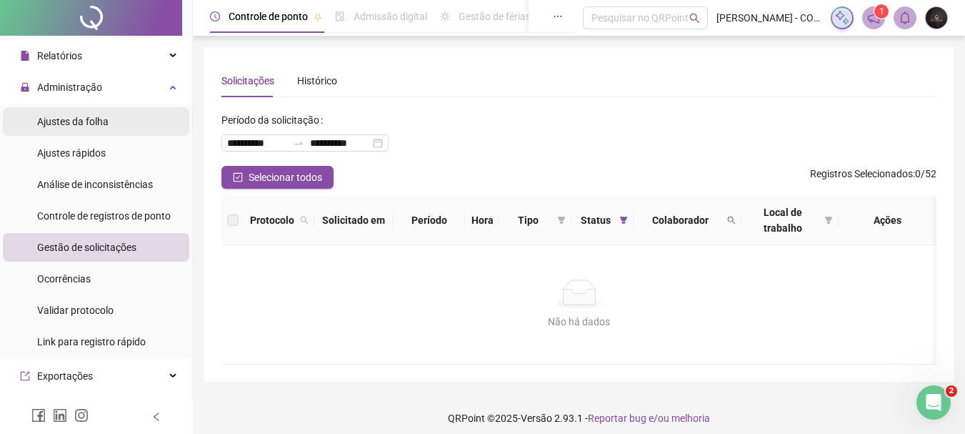
click at [148, 117] on li "Ajustes da folha" at bounding box center [96, 121] width 186 height 29
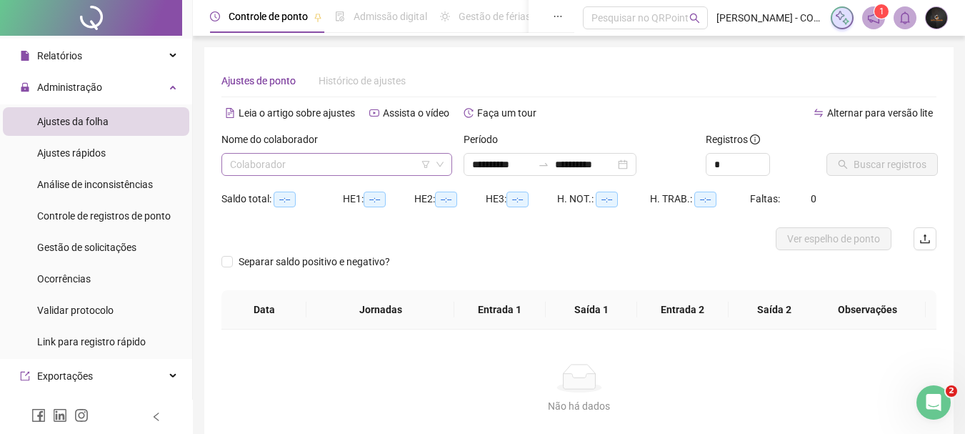
type input "**********"
click at [356, 173] on input "search" at bounding box center [330, 164] width 201 height 21
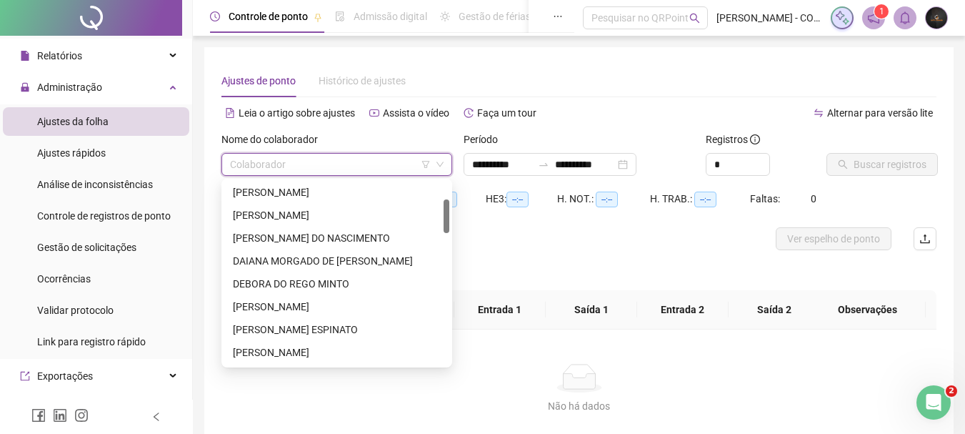
scroll to position [96, 0]
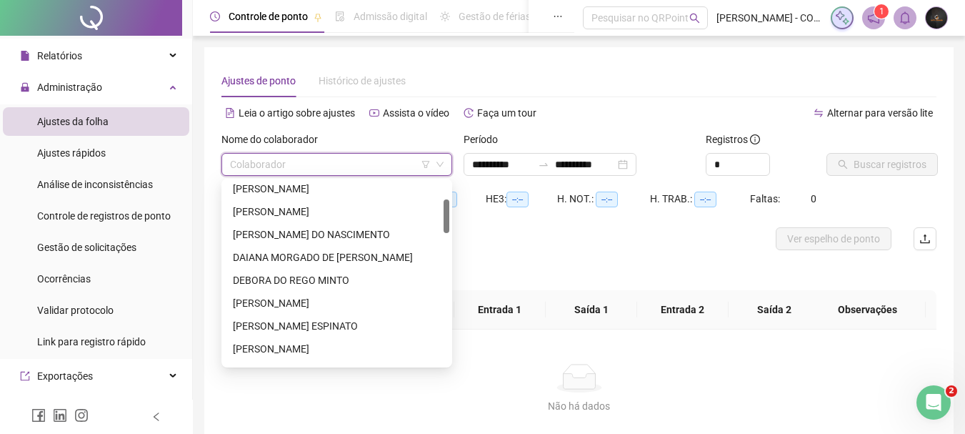
drag, startPoint x: 444, startPoint y: 193, endPoint x: 445, endPoint y: 211, distance: 17.9
click at [445, 211] on div at bounding box center [447, 216] width 6 height 34
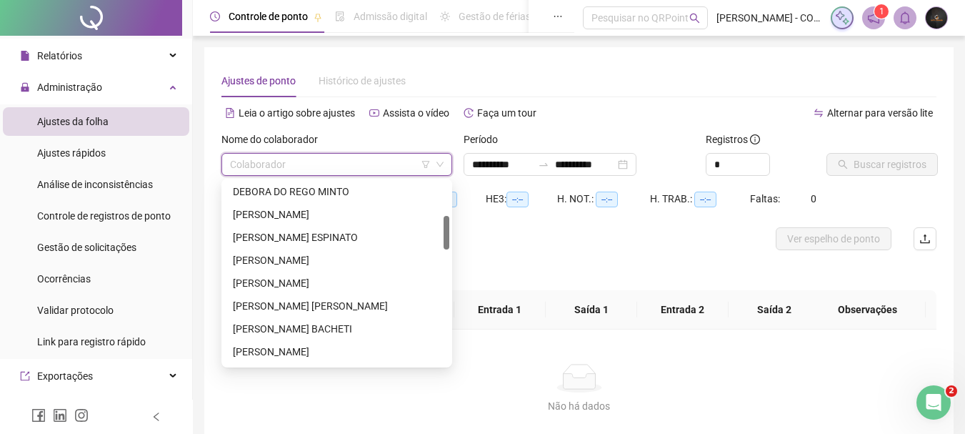
scroll to position [188, 0]
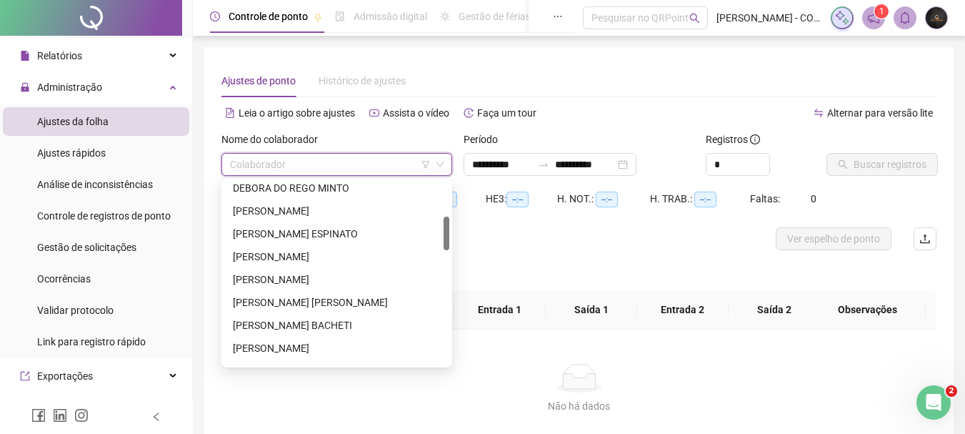
drag, startPoint x: 445, startPoint y: 221, endPoint x: 445, endPoint y: 238, distance: 17.1
click at [445, 238] on div at bounding box center [447, 233] width 6 height 34
click at [303, 285] on div "[PERSON_NAME]" at bounding box center [337, 279] width 208 height 16
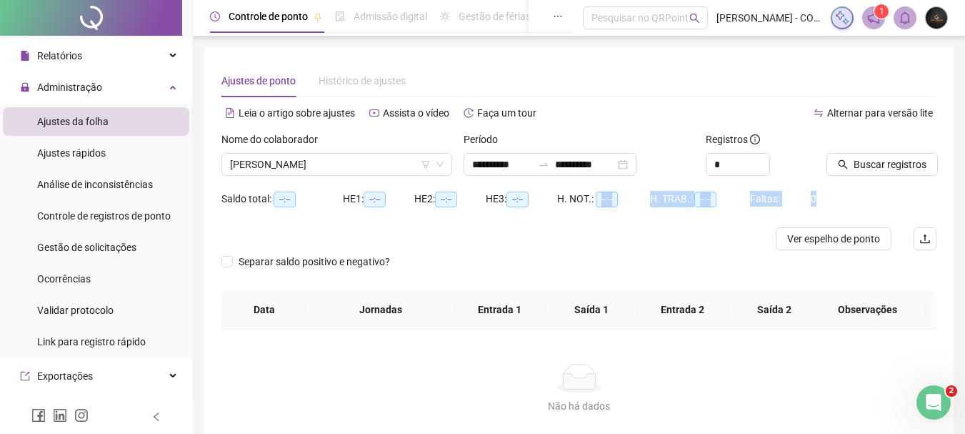
drag, startPoint x: 615, startPoint y: 188, endPoint x: 660, endPoint y: 241, distance: 69.4
click at [660, 241] on form "**********" at bounding box center [578, 210] width 715 height 159
click at [660, 241] on div at bounding box center [489, 238] width 536 height 23
click at [849, 154] on button "Buscar registros" at bounding box center [881, 164] width 111 height 23
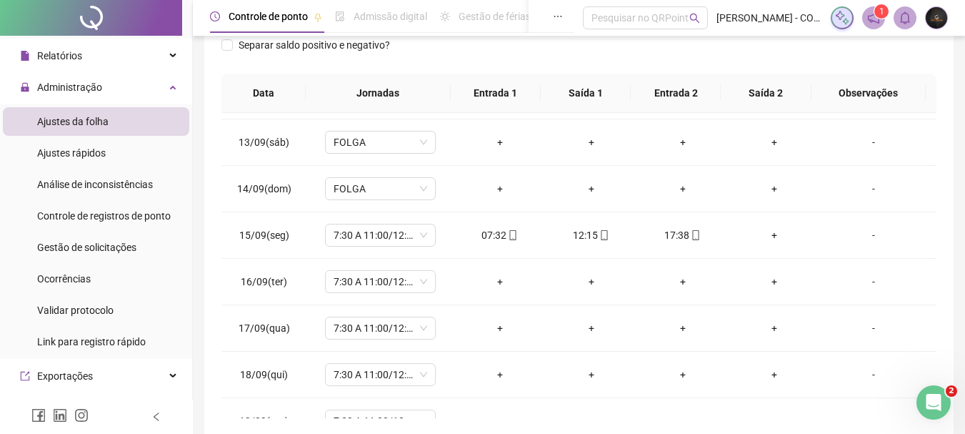
scroll to position [556, 0]
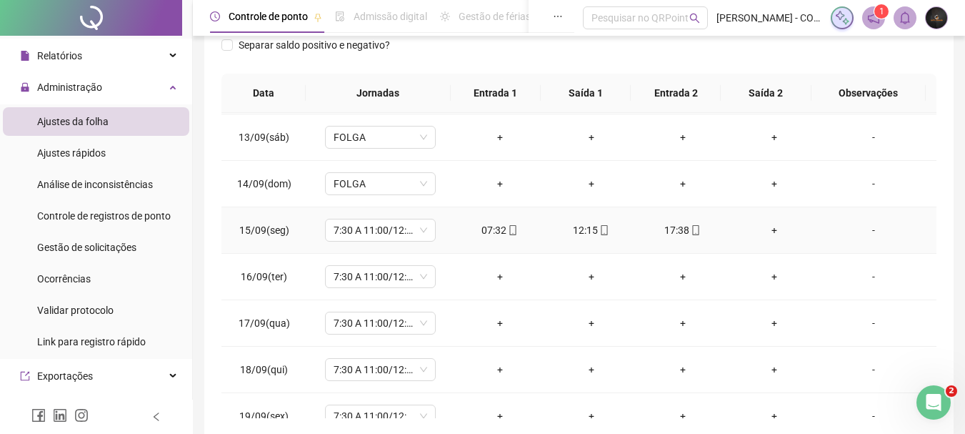
click at [761, 224] on div "+" at bounding box center [774, 230] width 69 height 16
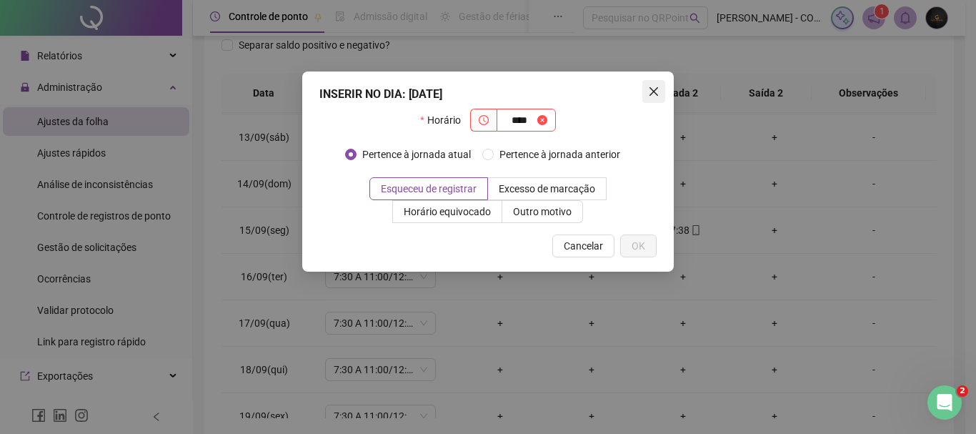
type input "****"
click at [655, 91] on icon "close" at bounding box center [653, 91] width 11 height 11
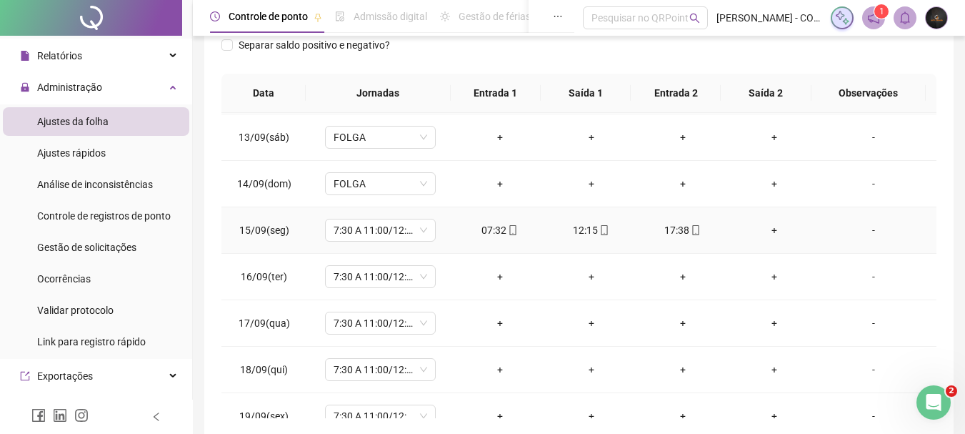
click at [761, 226] on div "+" at bounding box center [774, 230] width 69 height 16
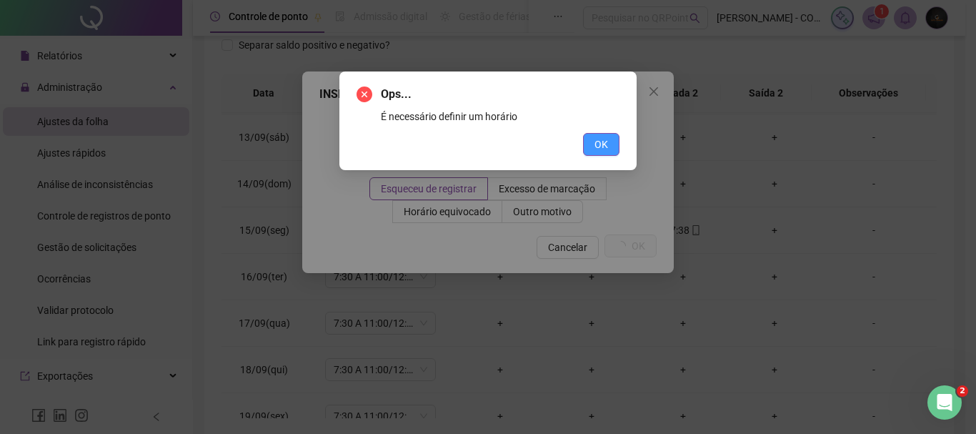
click at [608, 140] on button "OK" at bounding box center [601, 144] width 36 height 23
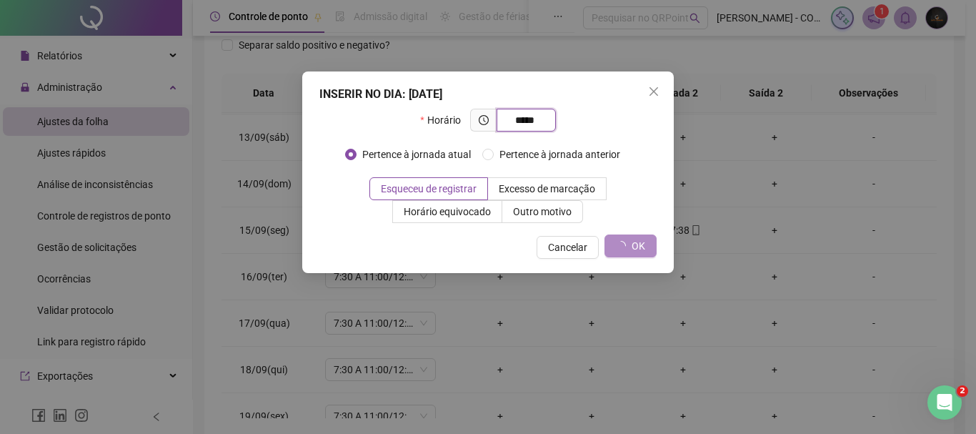
type input "*****"
click at [628, 259] on div "INSERIR NO DIA : [DATE] Horário ***** Pertence à jornada atual Pertence à jorna…" at bounding box center [487, 171] width 371 height 201
click at [653, 85] on button "Close" at bounding box center [653, 91] width 23 height 23
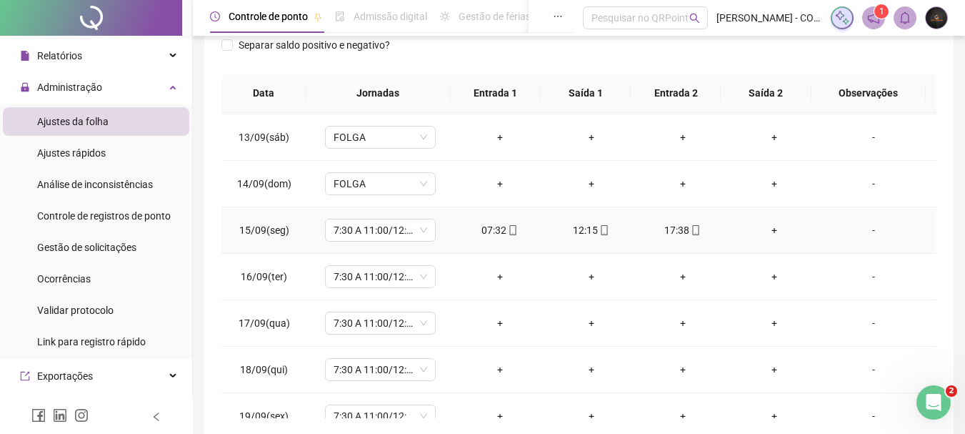
click at [749, 231] on div "+" at bounding box center [774, 230] width 69 height 16
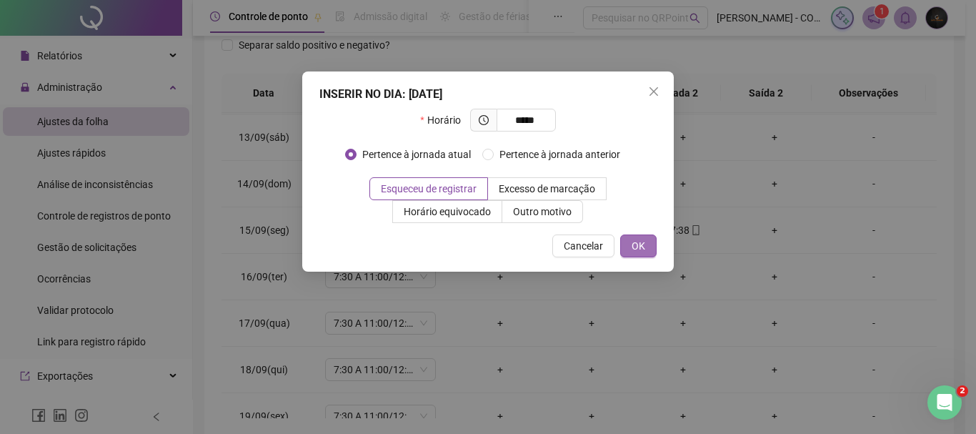
type input "*****"
click at [649, 243] on button "OK" at bounding box center [638, 245] width 36 height 23
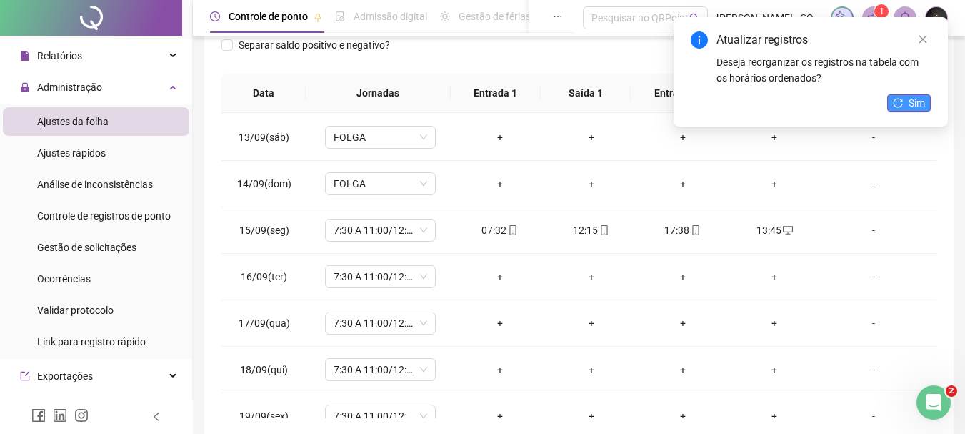
click at [907, 101] on button "Sim" at bounding box center [909, 102] width 44 height 17
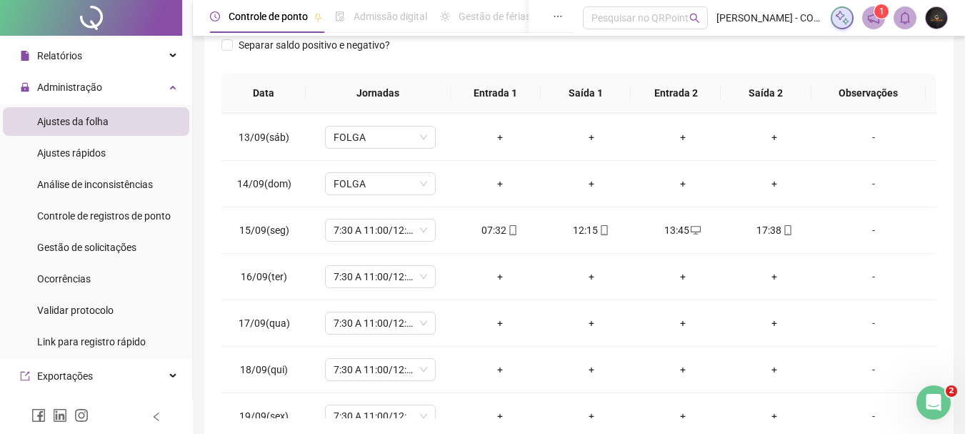
drag, startPoint x: 957, startPoint y: 261, endPoint x: 958, endPoint y: 253, distance: 8.7
click at [958, 253] on div "**********" at bounding box center [579, 131] width 772 height 730
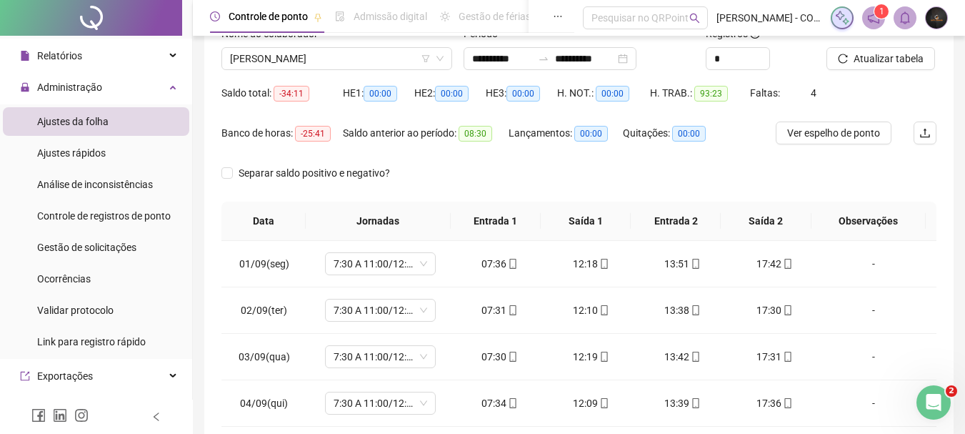
scroll to position [102, 0]
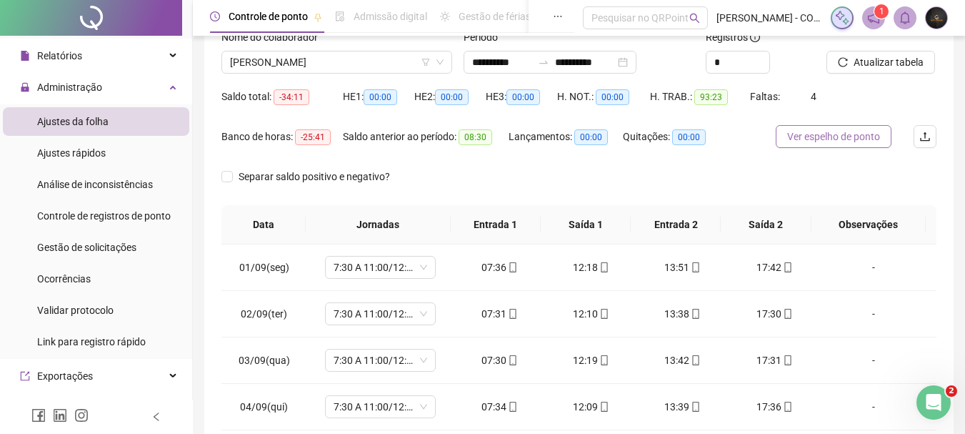
click at [806, 131] on span "Ver espelho de ponto" at bounding box center [833, 137] width 93 height 16
click at [806, 131] on span "Ver espelho de ponto" at bounding box center [849, 137] width 93 height 16
